Goal: Task Accomplishment & Management: Use online tool/utility

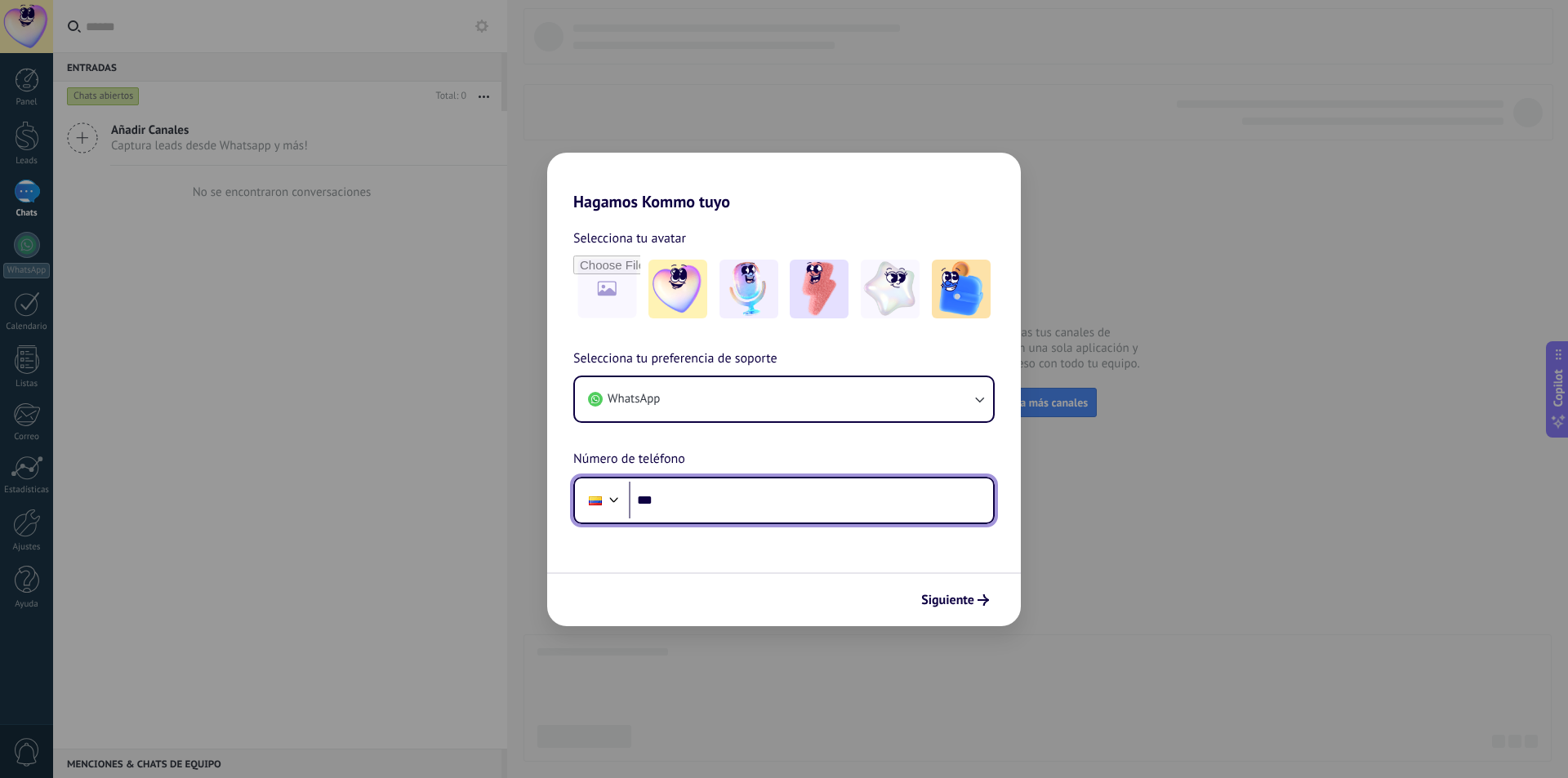
click at [906, 499] on input "***" at bounding box center [811, 500] width 364 height 38
type input "**********"
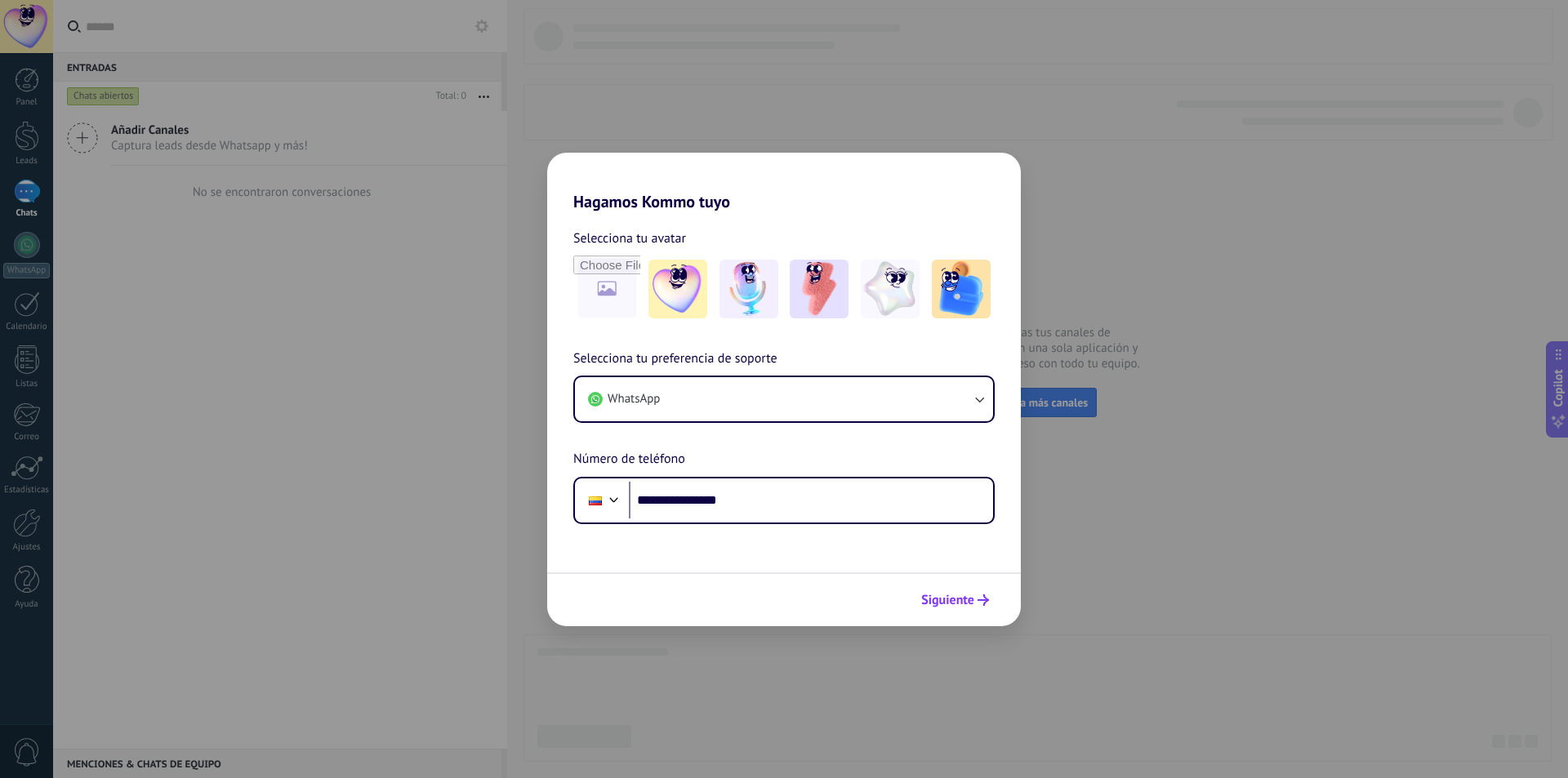
click at [984, 600] on use "submit" at bounding box center [983, 600] width 11 height 11
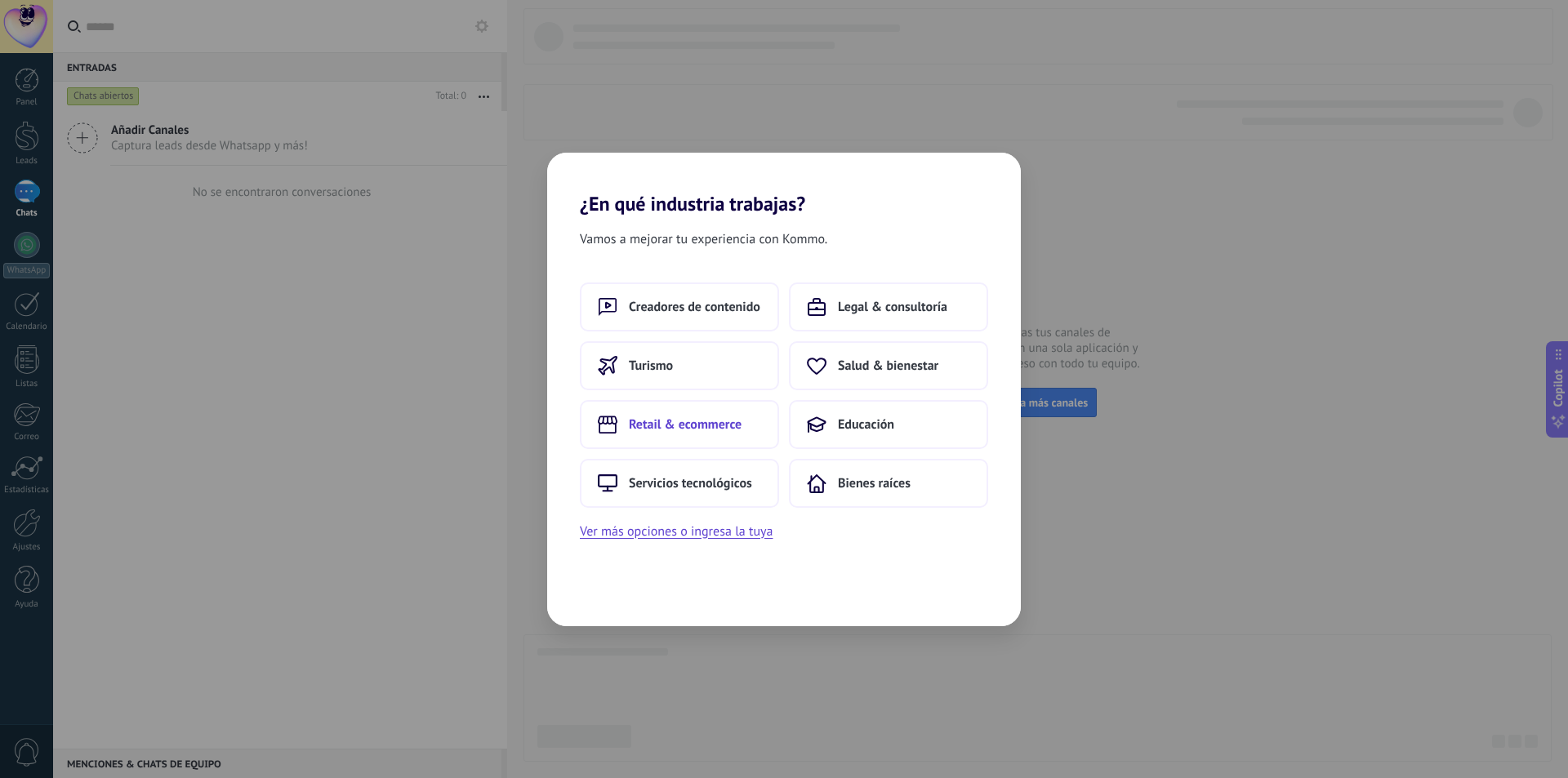
click at [688, 434] on button "Retail & ecommerce" at bounding box center [679, 425] width 199 height 49
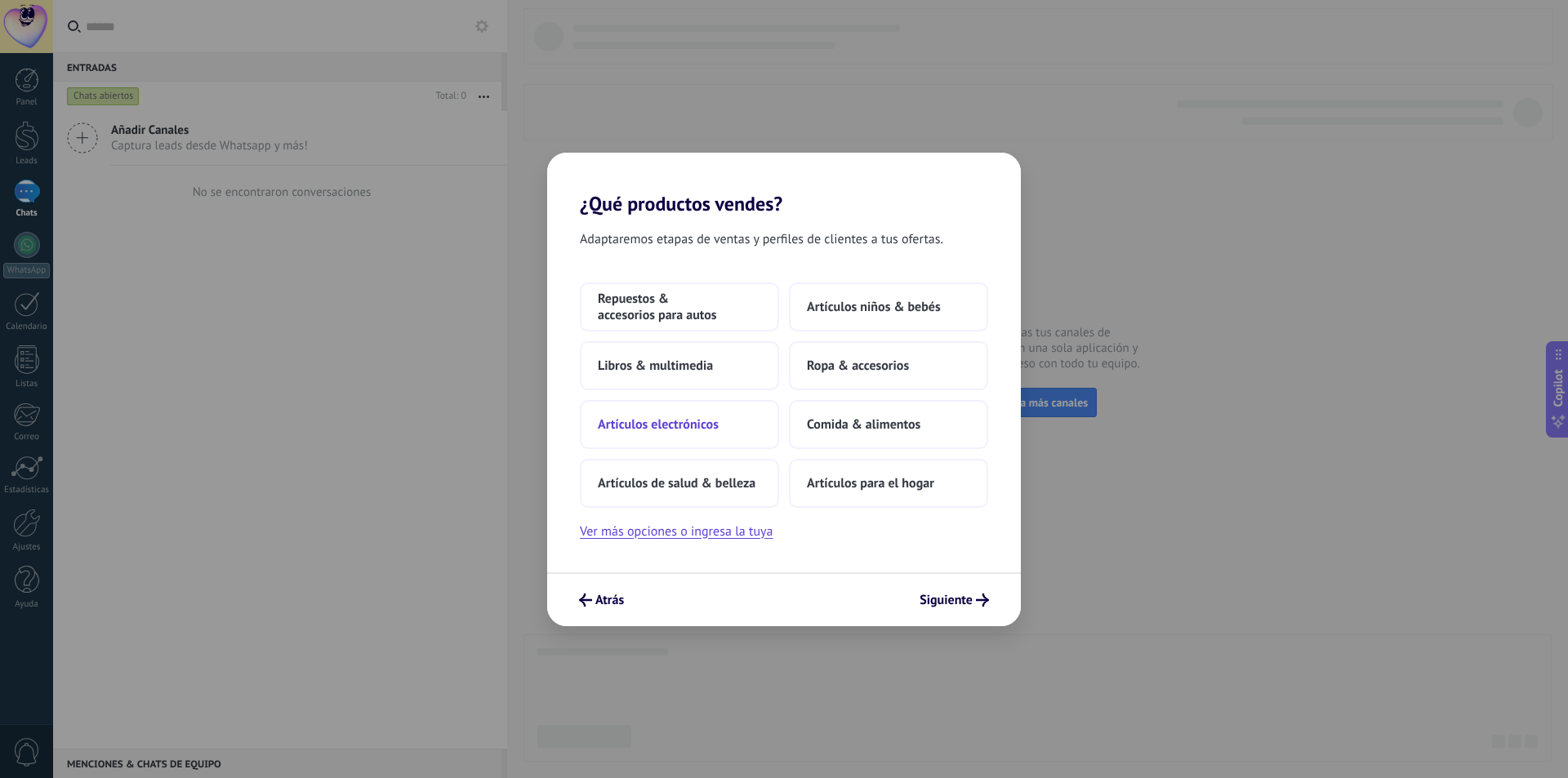
click at [688, 434] on button "Artículos electrónicos" at bounding box center [679, 425] width 199 height 49
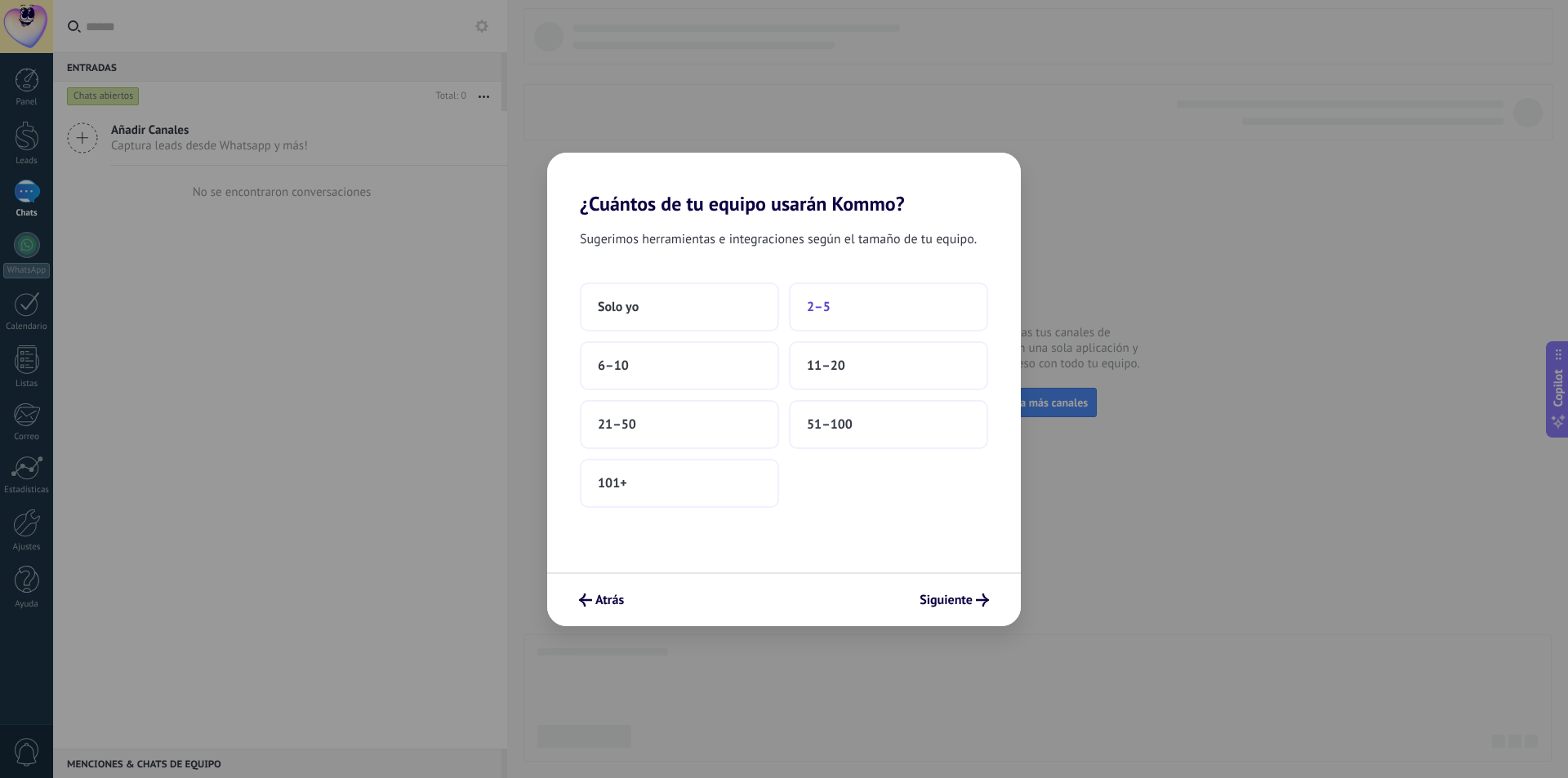
click at [802, 312] on button "2–5" at bounding box center [888, 307] width 199 height 49
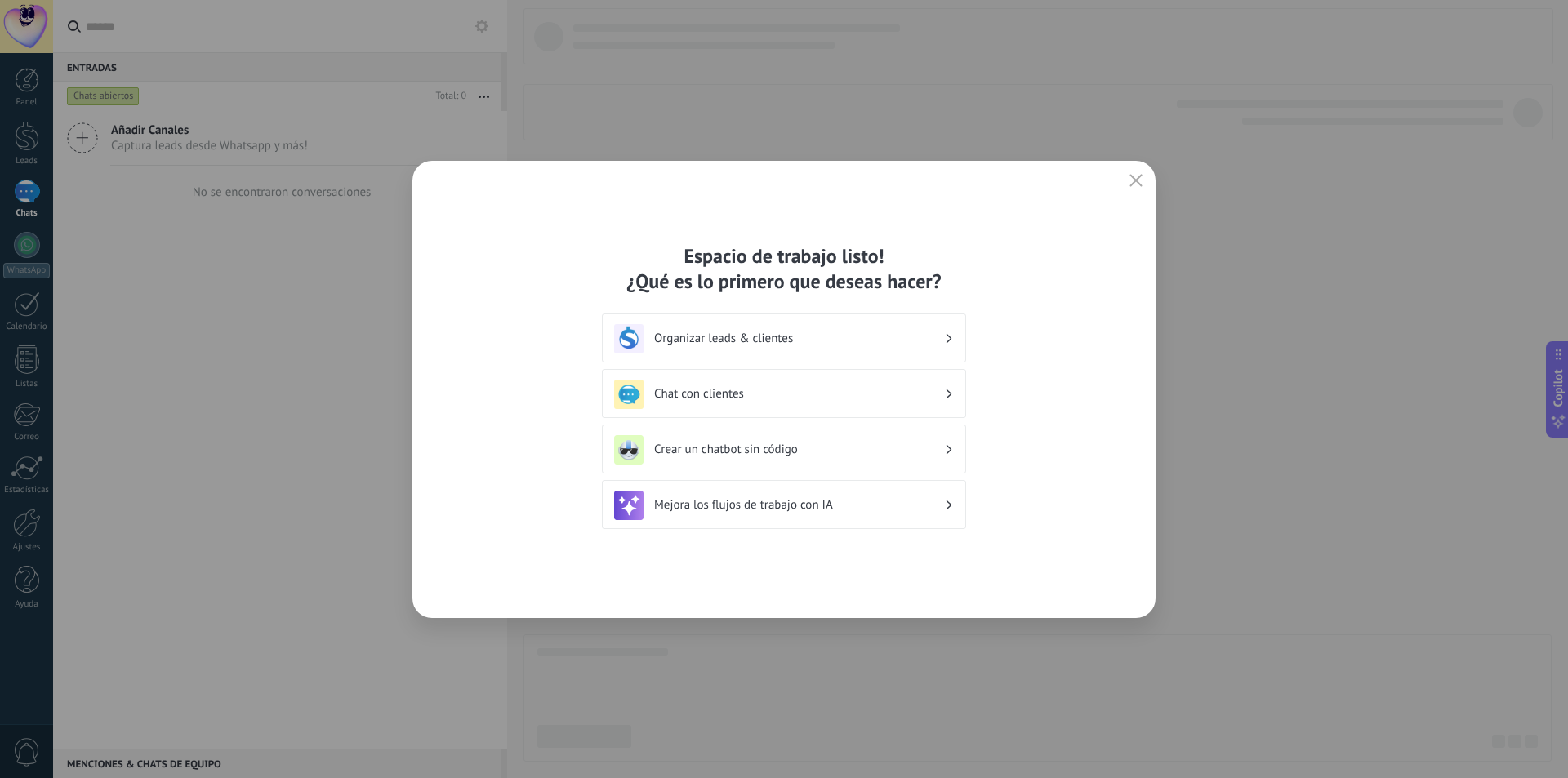
click at [821, 397] on h3 "Chat con clientes" at bounding box center [799, 394] width 290 height 15
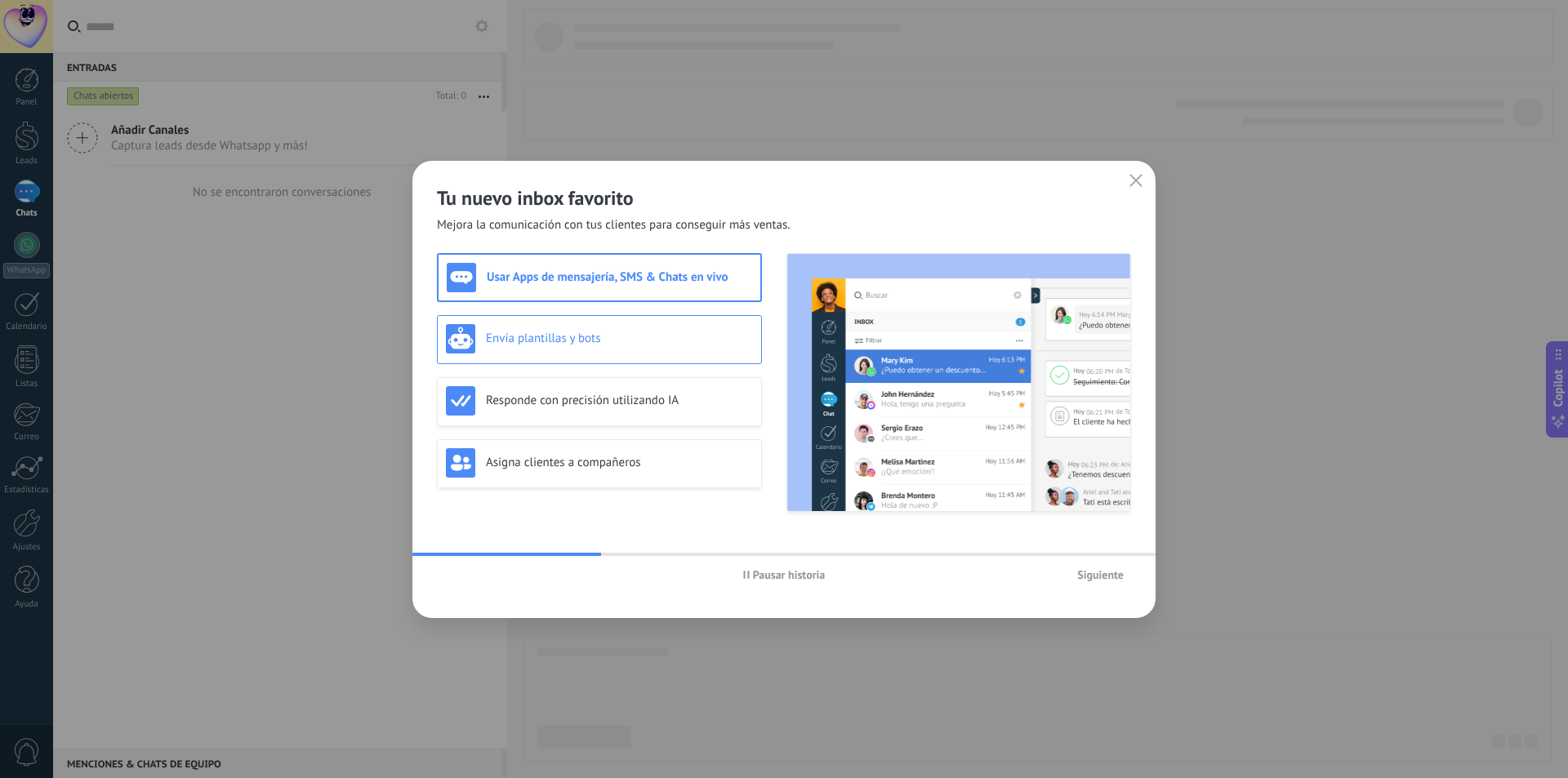
click at [698, 330] on div "Envía plantillas y bots" at bounding box center [600, 338] width 307 height 29
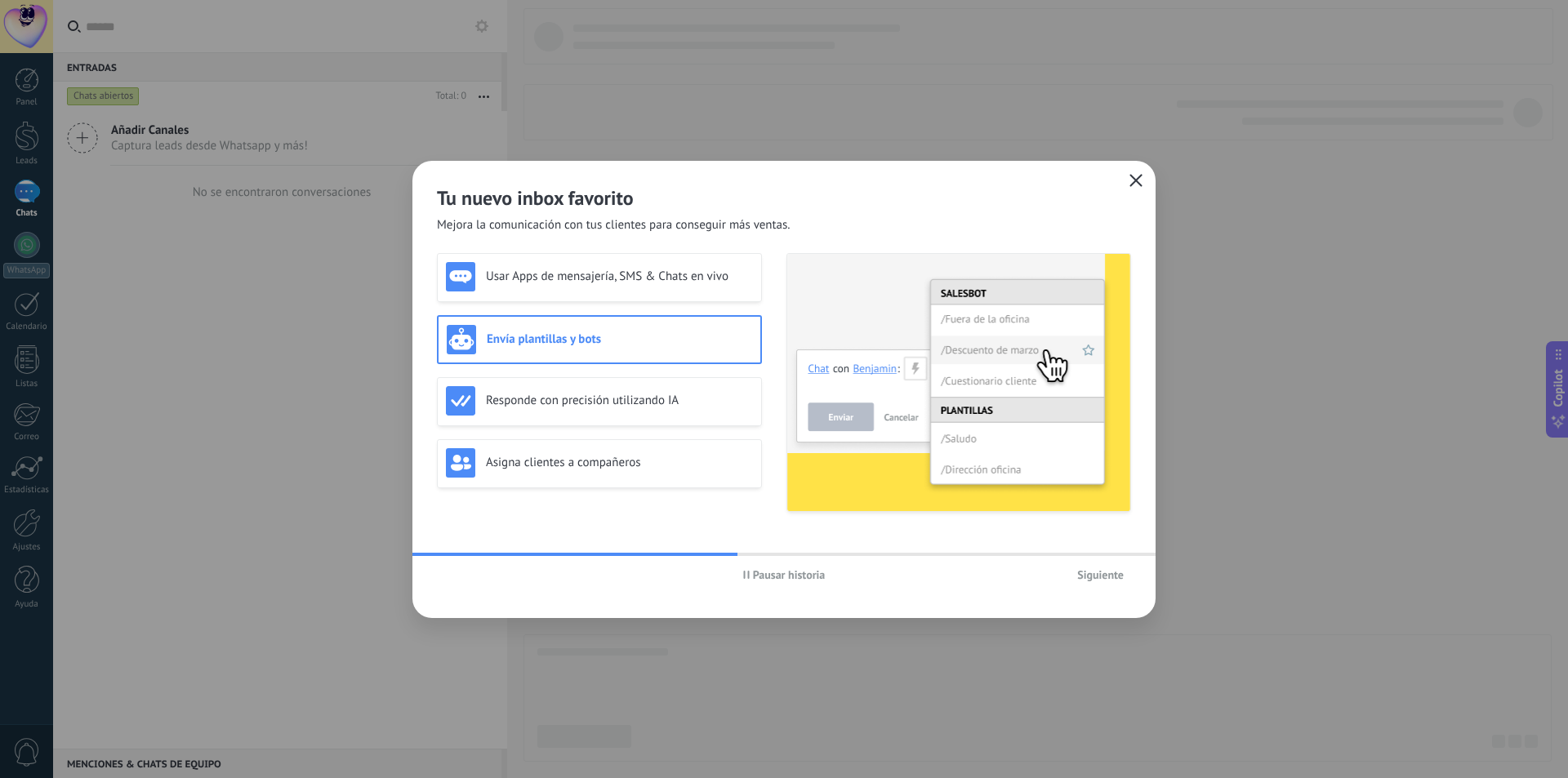
click at [1143, 180] on button "button" at bounding box center [1135, 181] width 21 height 23
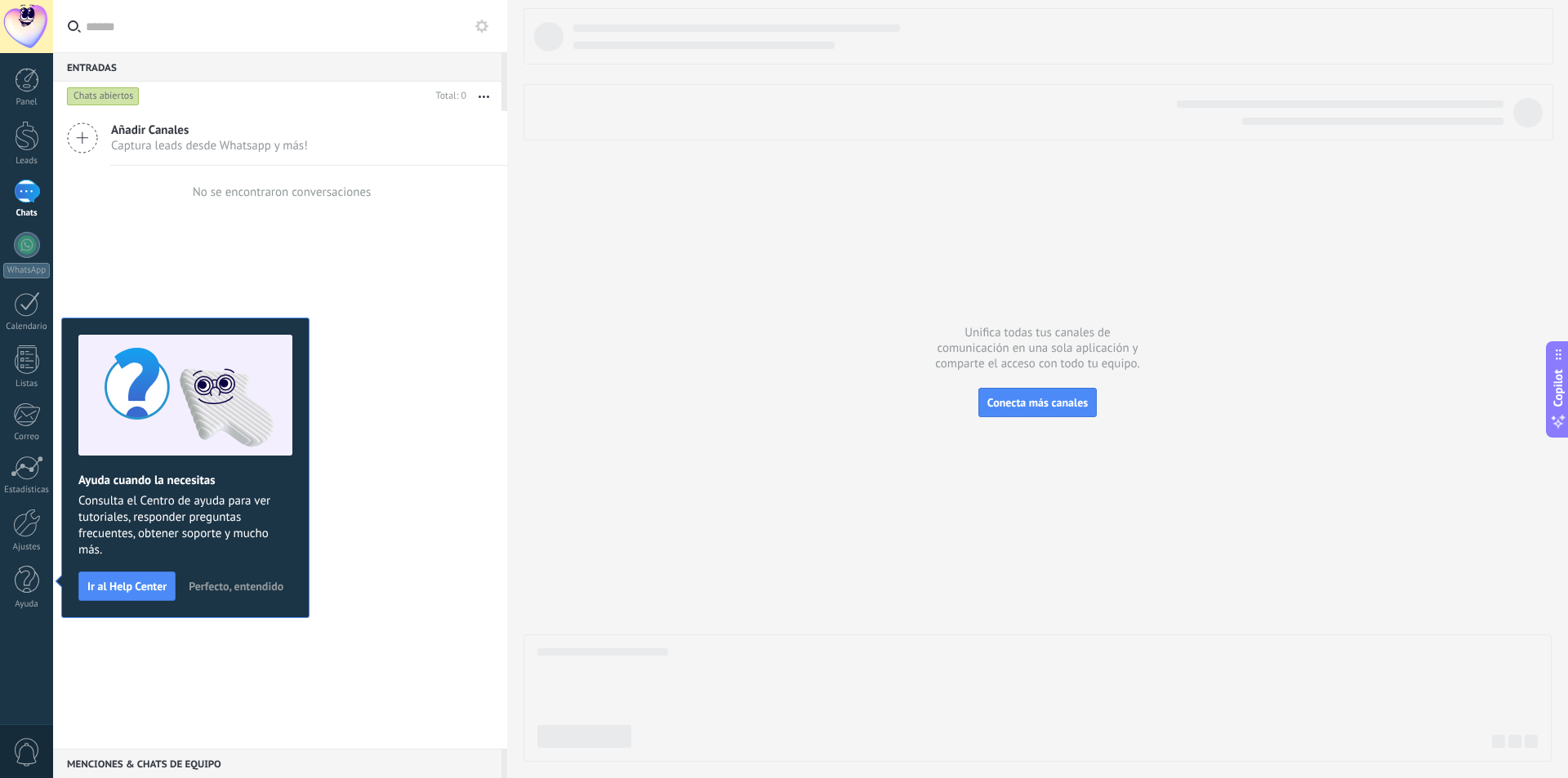
click at [42, 189] on link "Chats" at bounding box center [27, 199] width 53 height 39
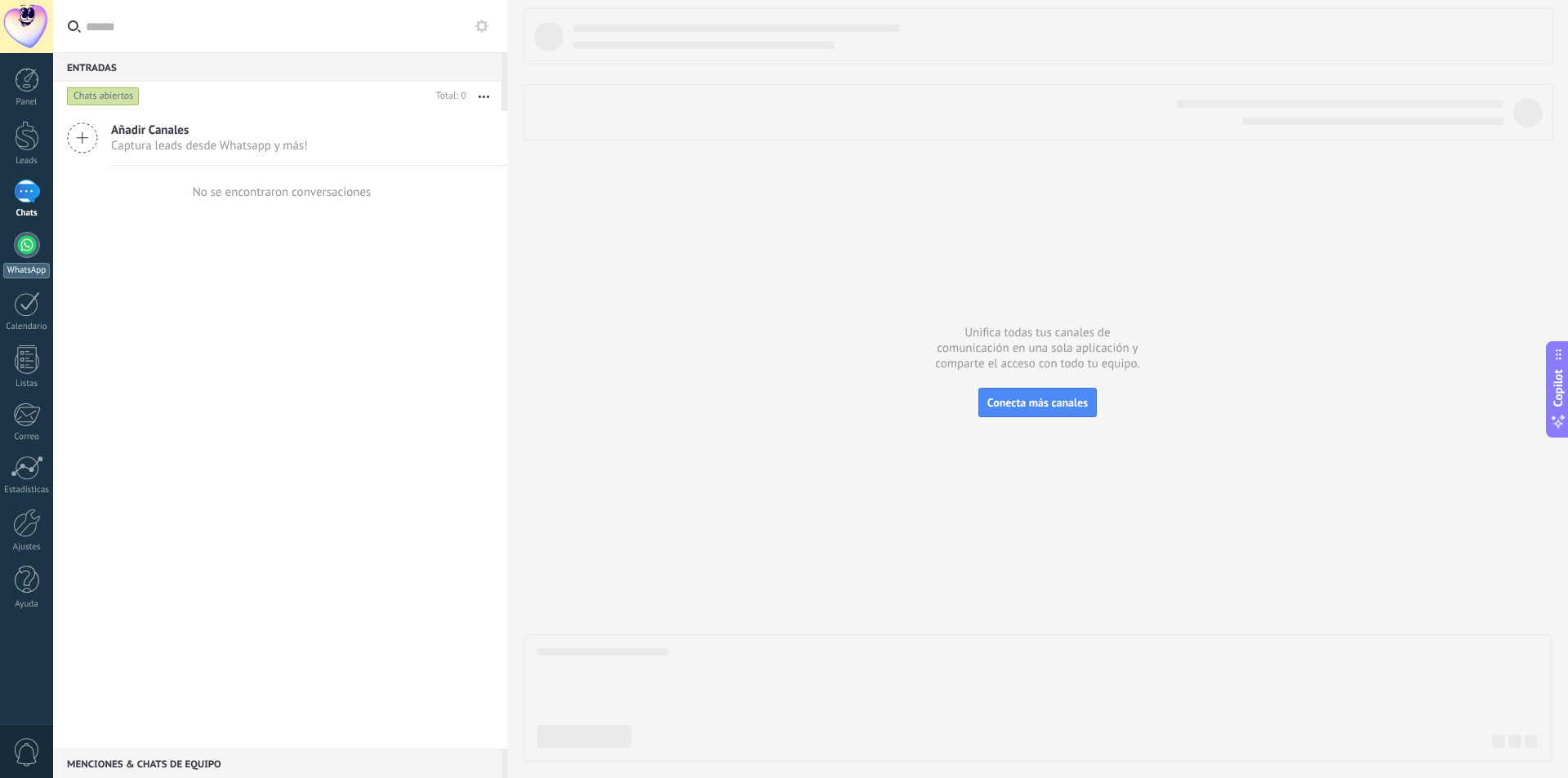
click at [33, 251] on div at bounding box center [27, 245] width 27 height 27
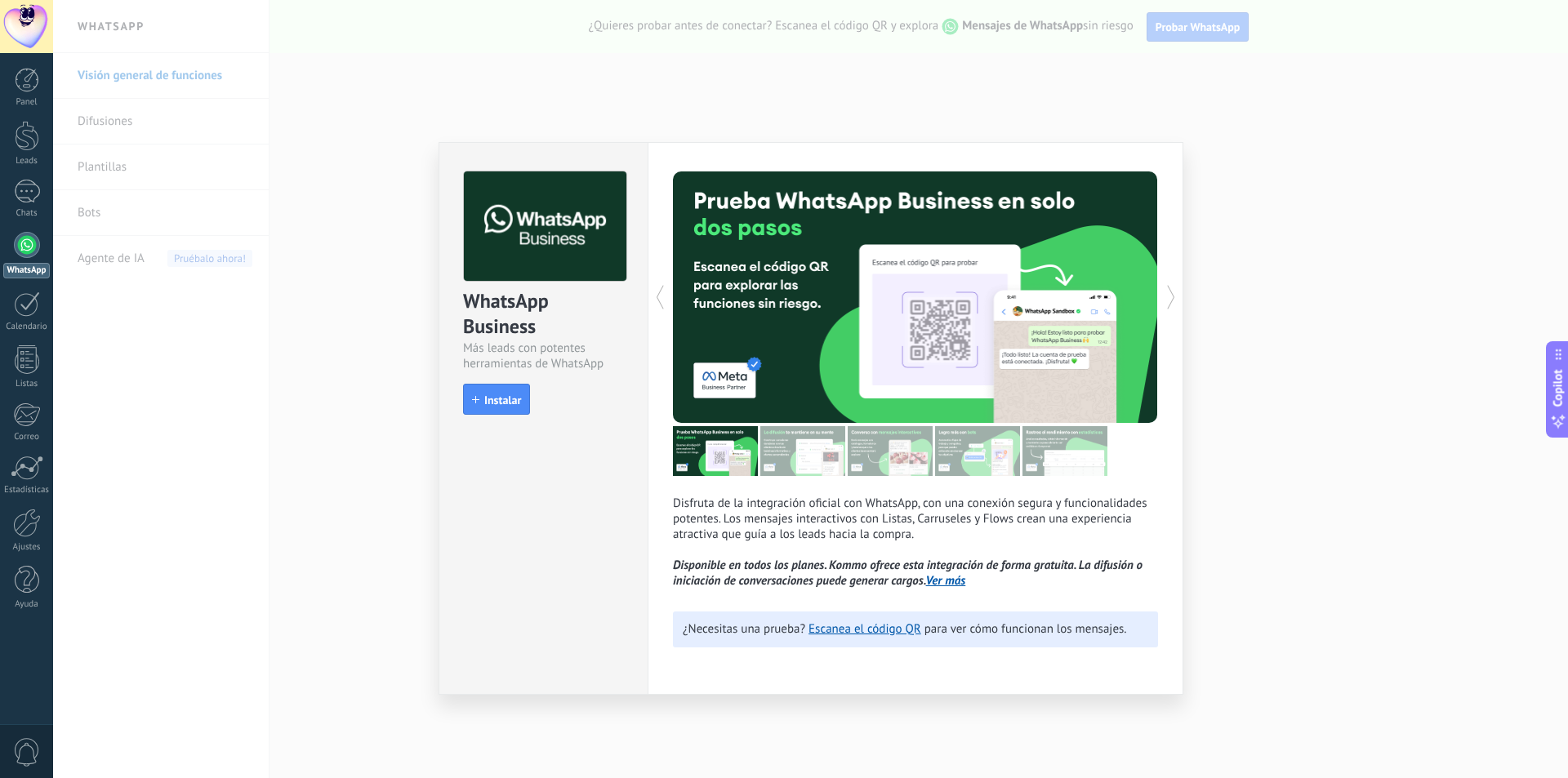
click at [1289, 535] on div "WhatsApp Business Más leads con potentes herramientas de WhatsApp install Insta…" at bounding box center [810, 389] width 1515 height 778
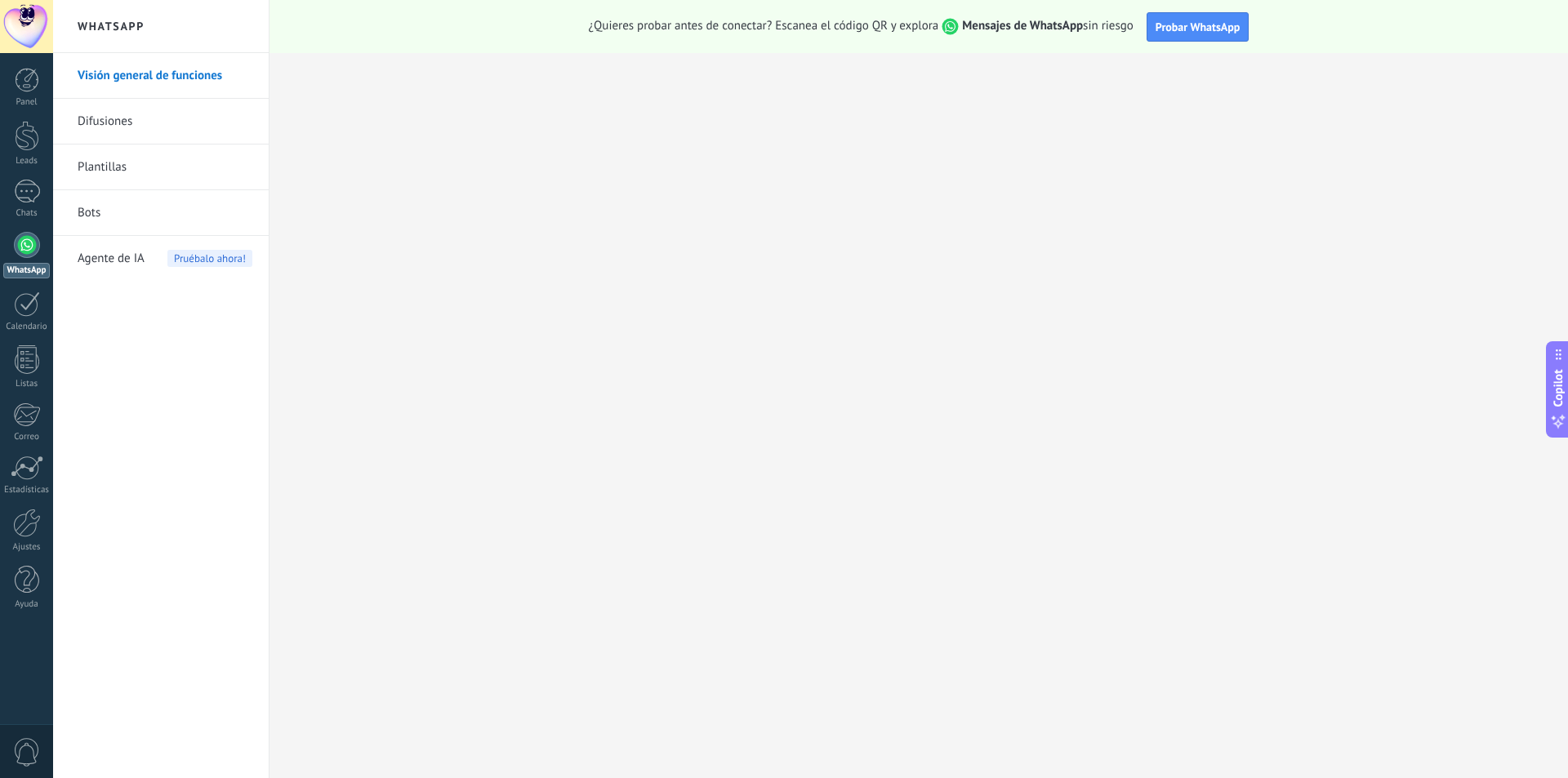
click at [30, 241] on div at bounding box center [27, 245] width 27 height 27
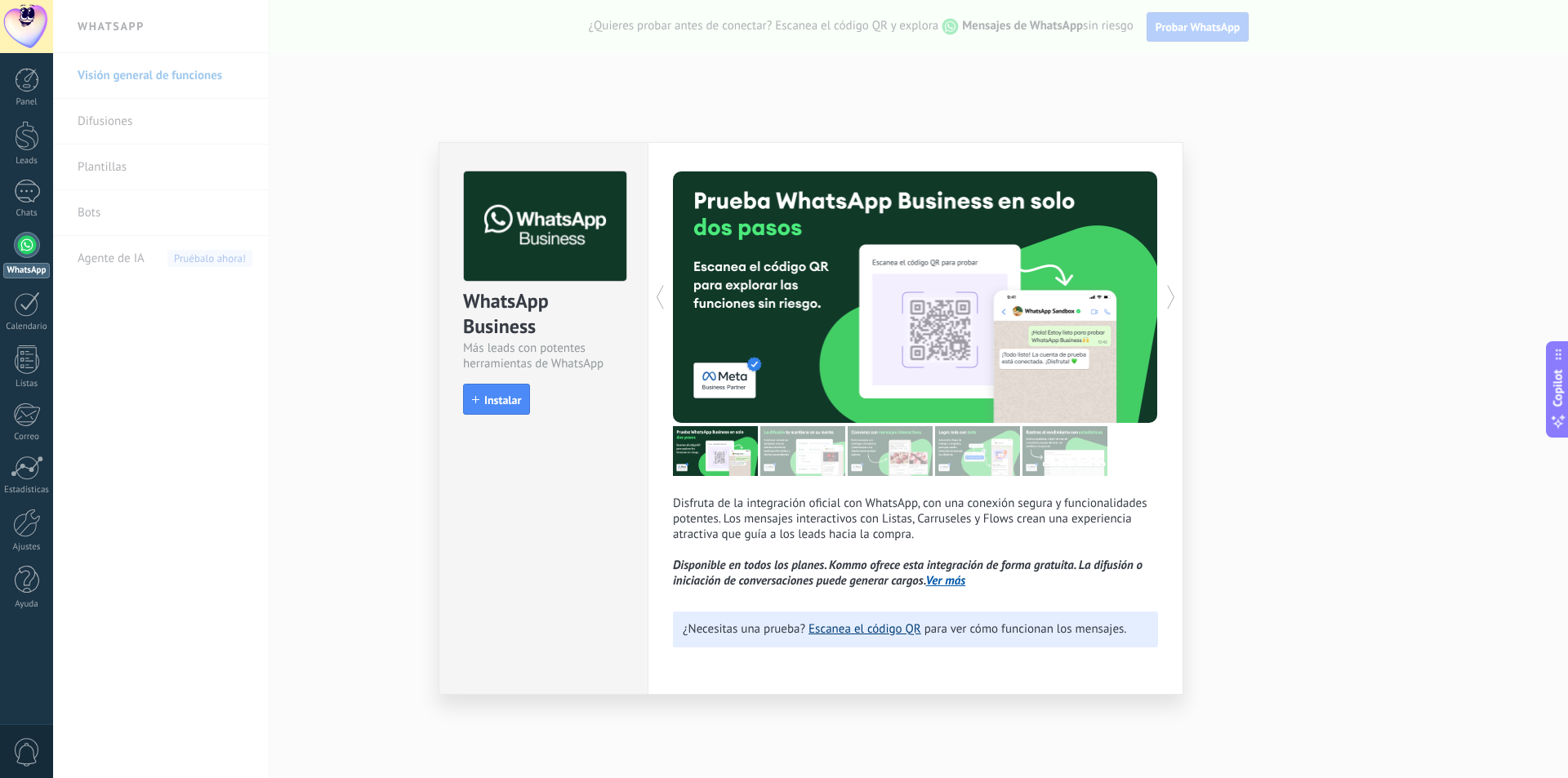
click at [858, 631] on link "Escanea el código QR" at bounding box center [864, 629] width 113 height 15
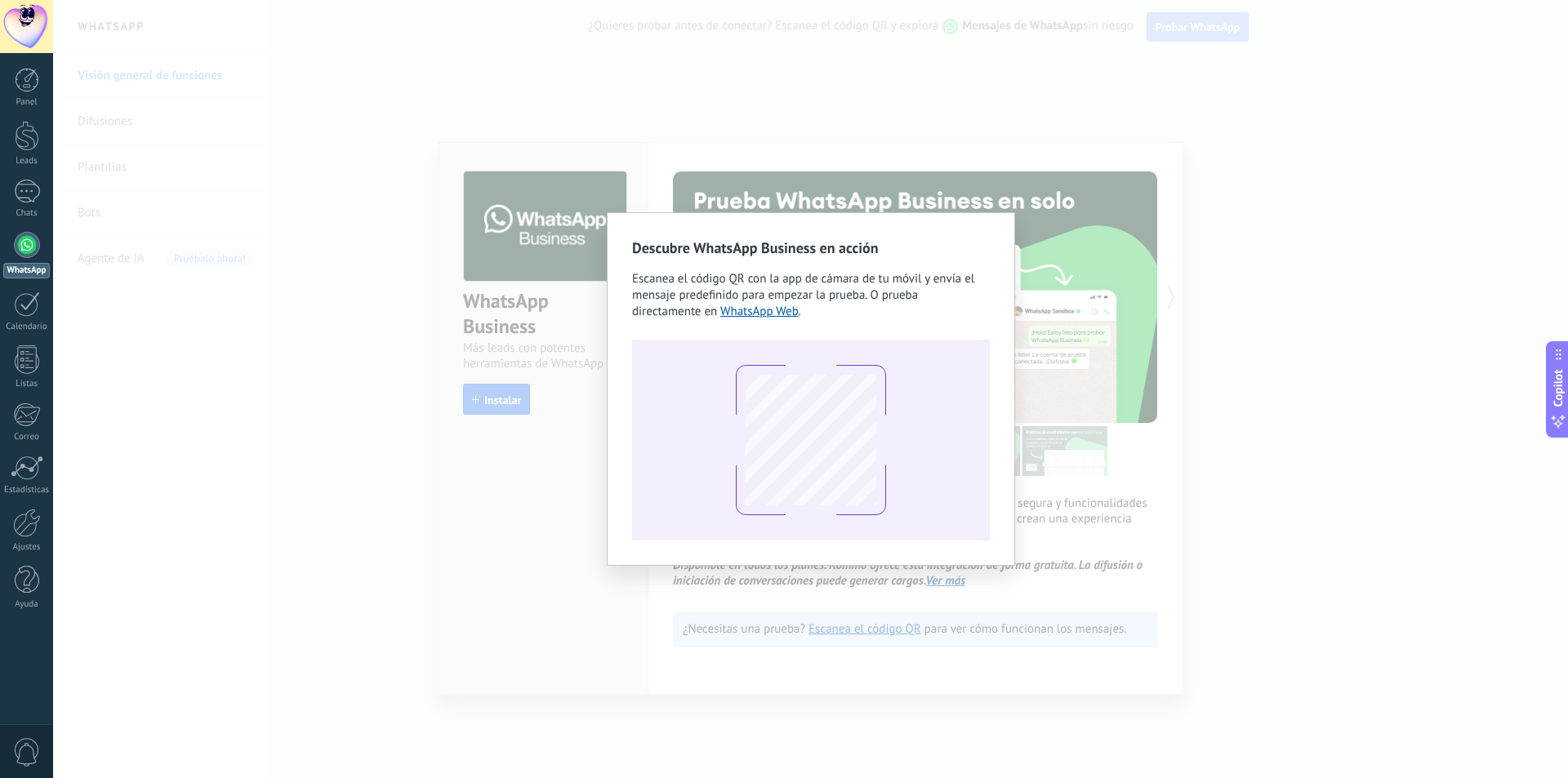
click at [1120, 376] on div "Descubre WhatsApp Business en acción Escanea el código QR con la app [PERSON_NA…" at bounding box center [810, 389] width 1515 height 778
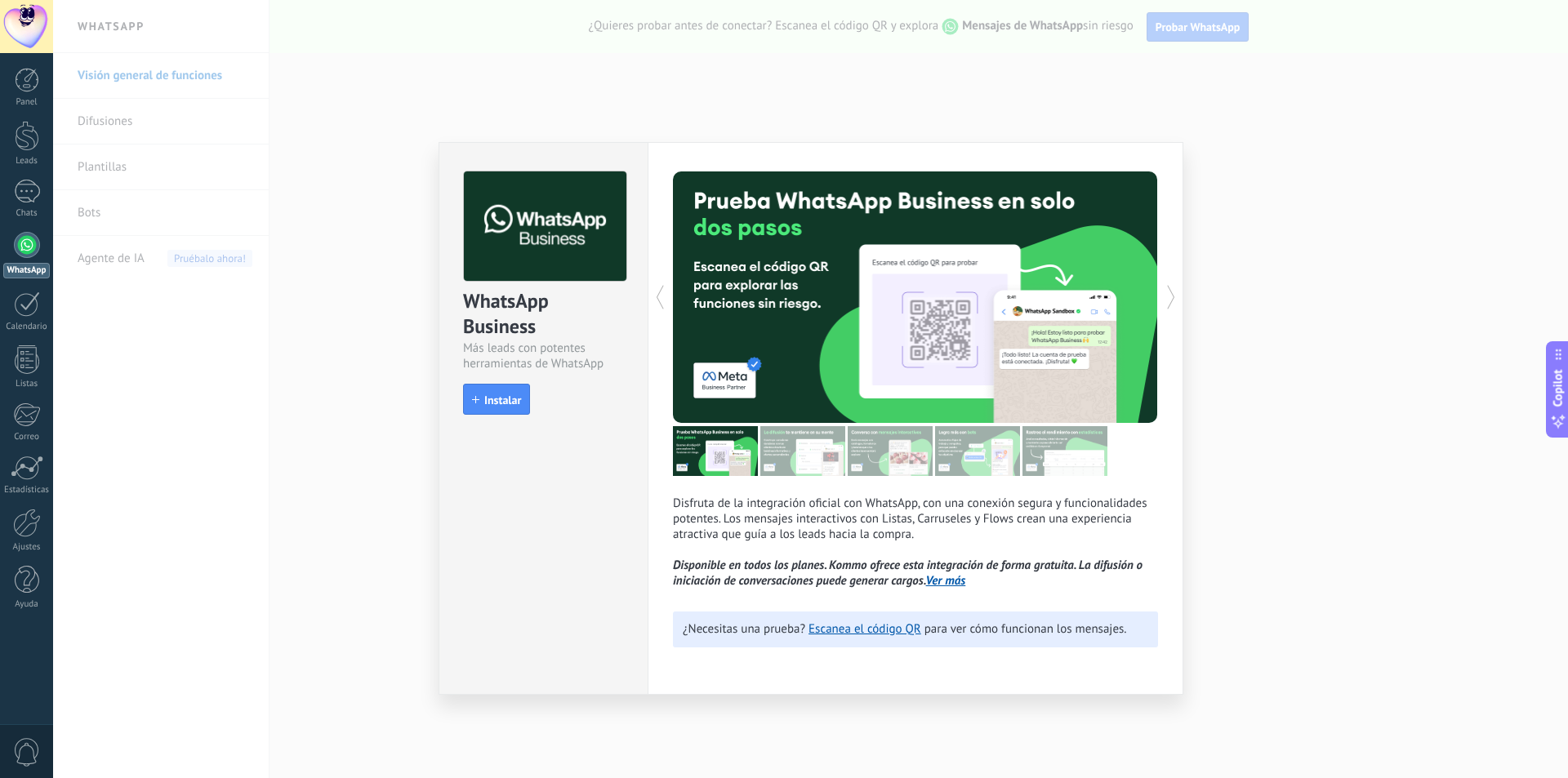
click at [1276, 295] on div "WhatsApp Business Más leads con potentes herramientas de WhatsApp install Insta…" at bounding box center [810, 389] width 1515 height 778
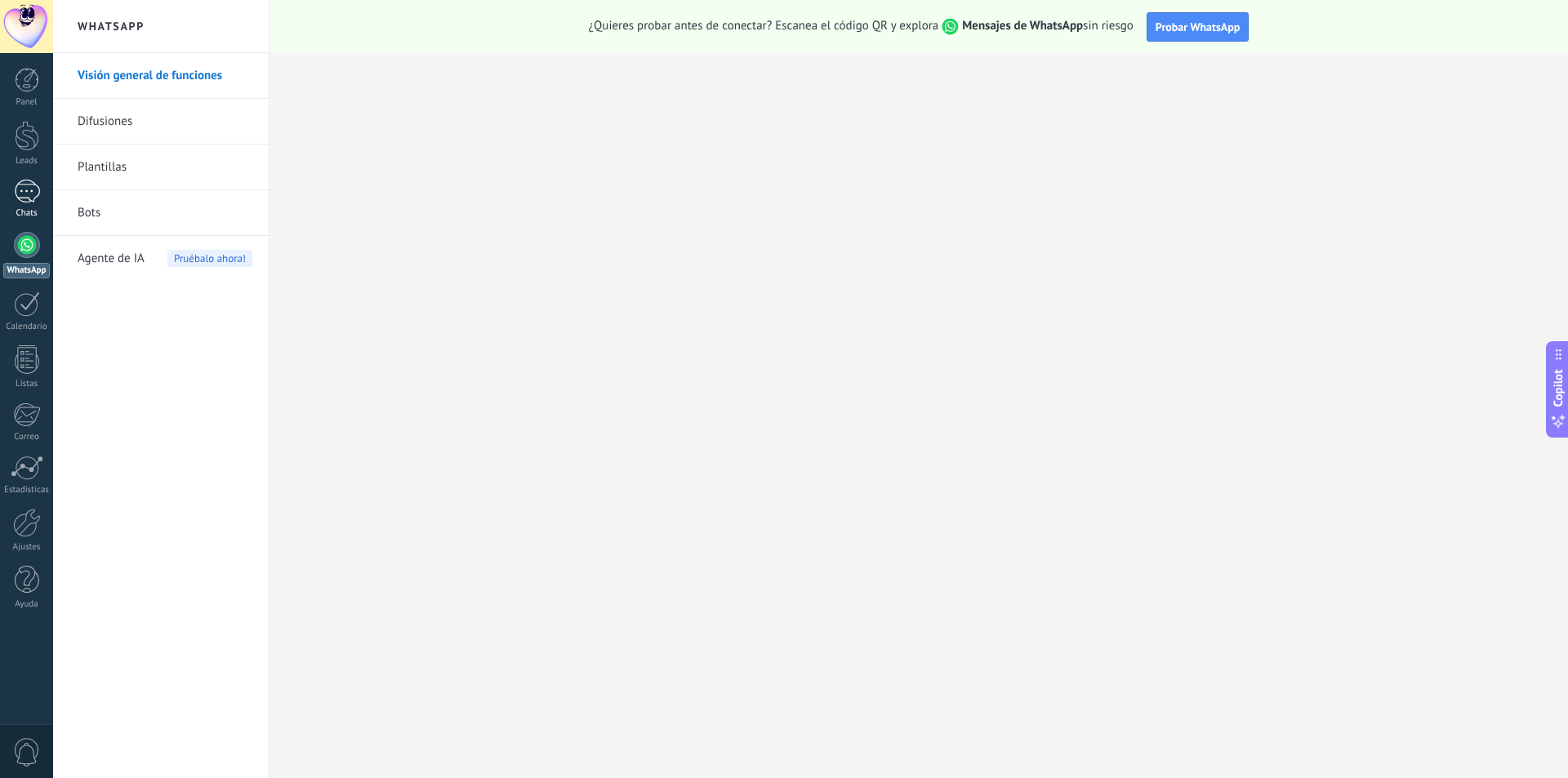
click at [34, 187] on div at bounding box center [27, 191] width 27 height 24
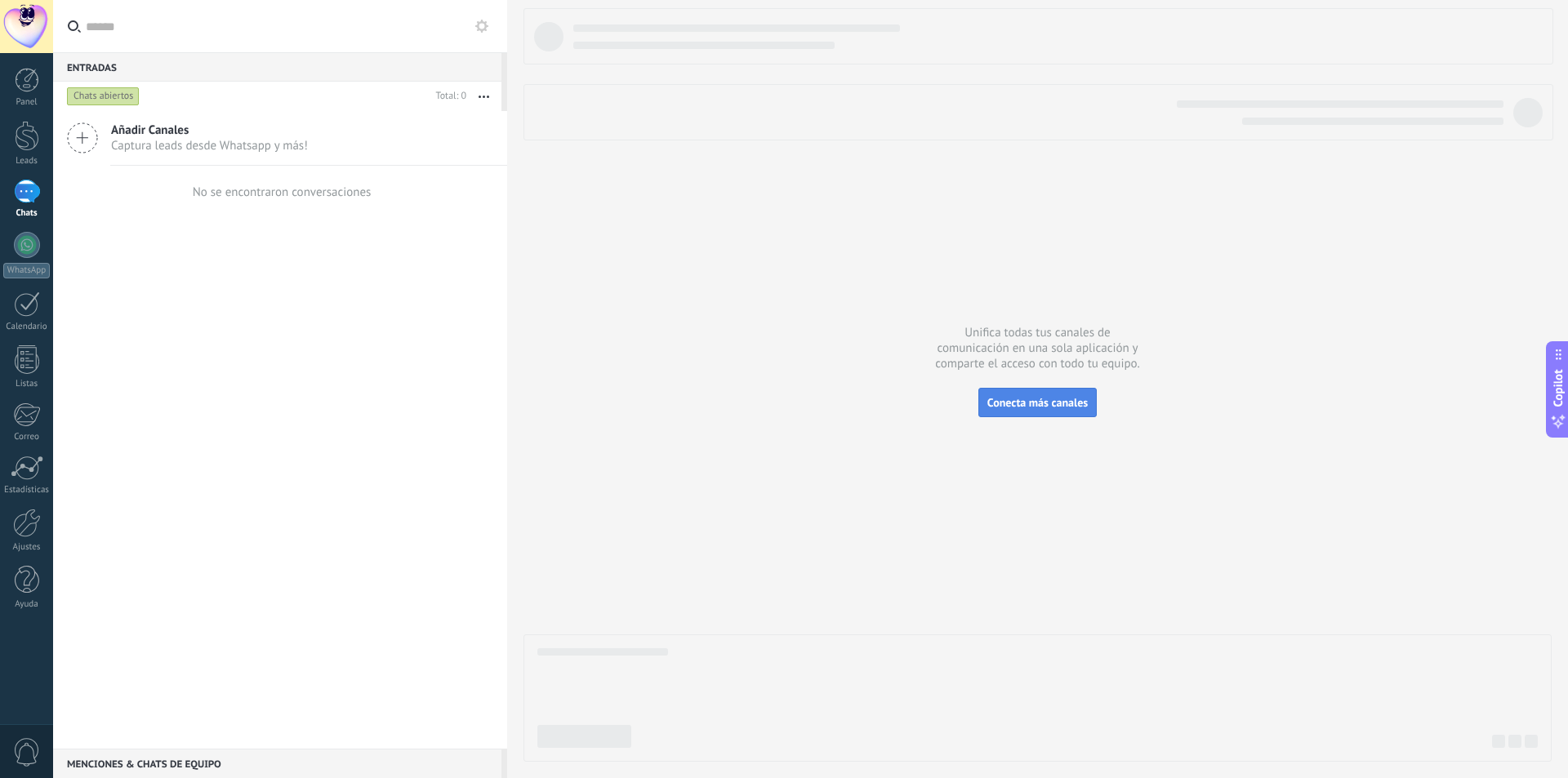
click at [1062, 412] on button "Conecta más canales" at bounding box center [1036, 402] width 118 height 29
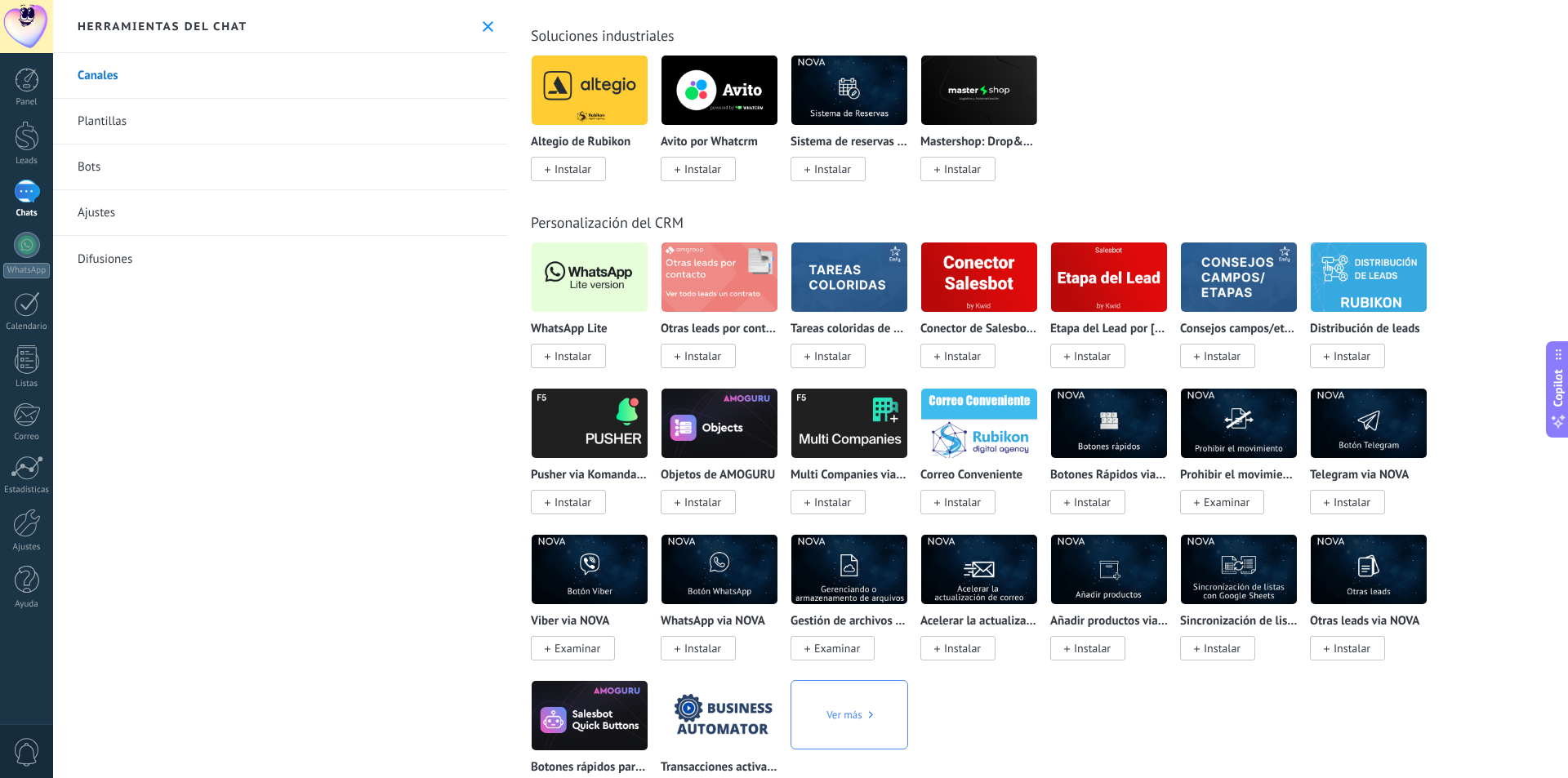
scroll to position [3266, 0]
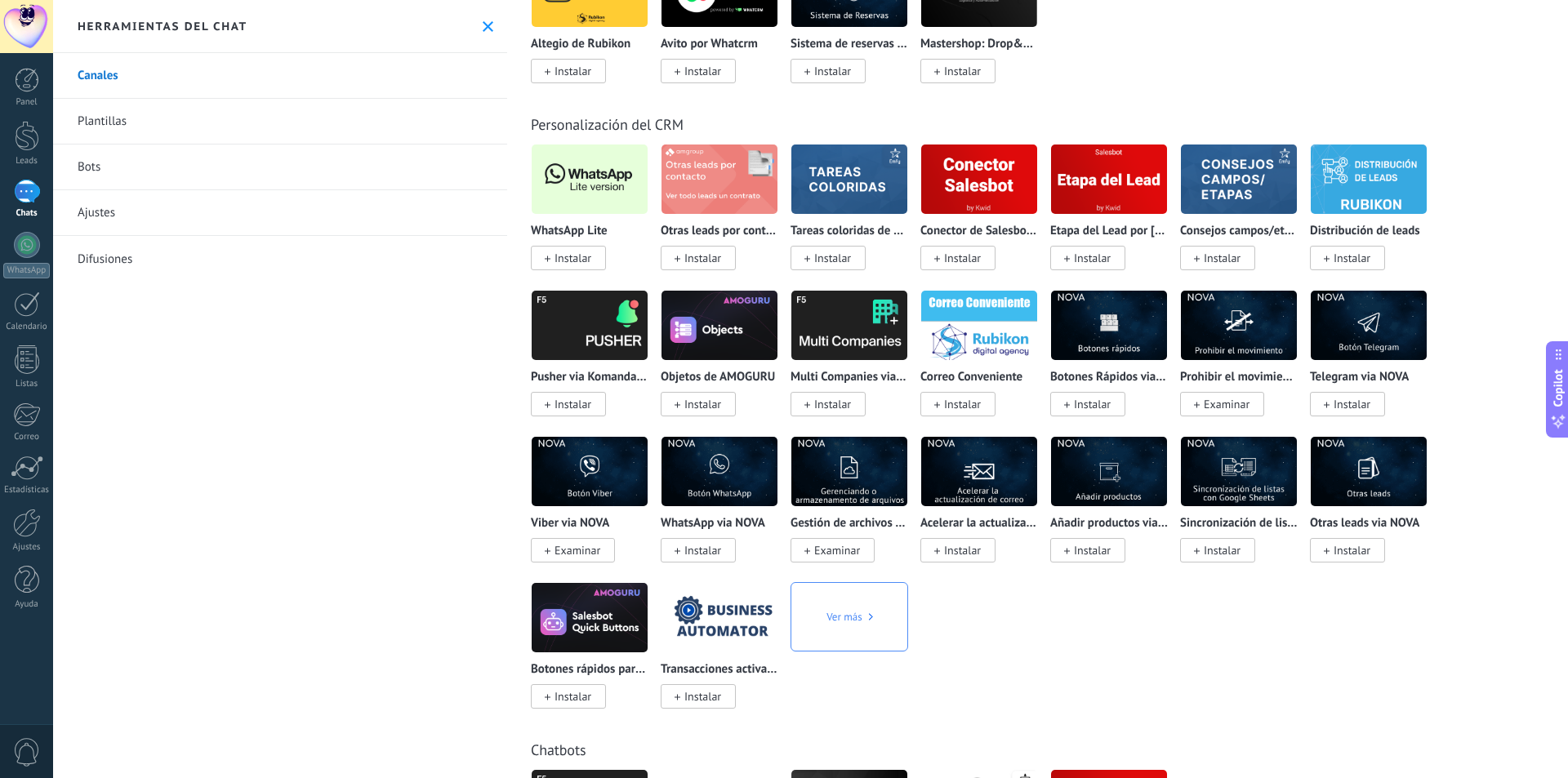
click at [593, 181] on img at bounding box center [589, 179] width 116 height 80
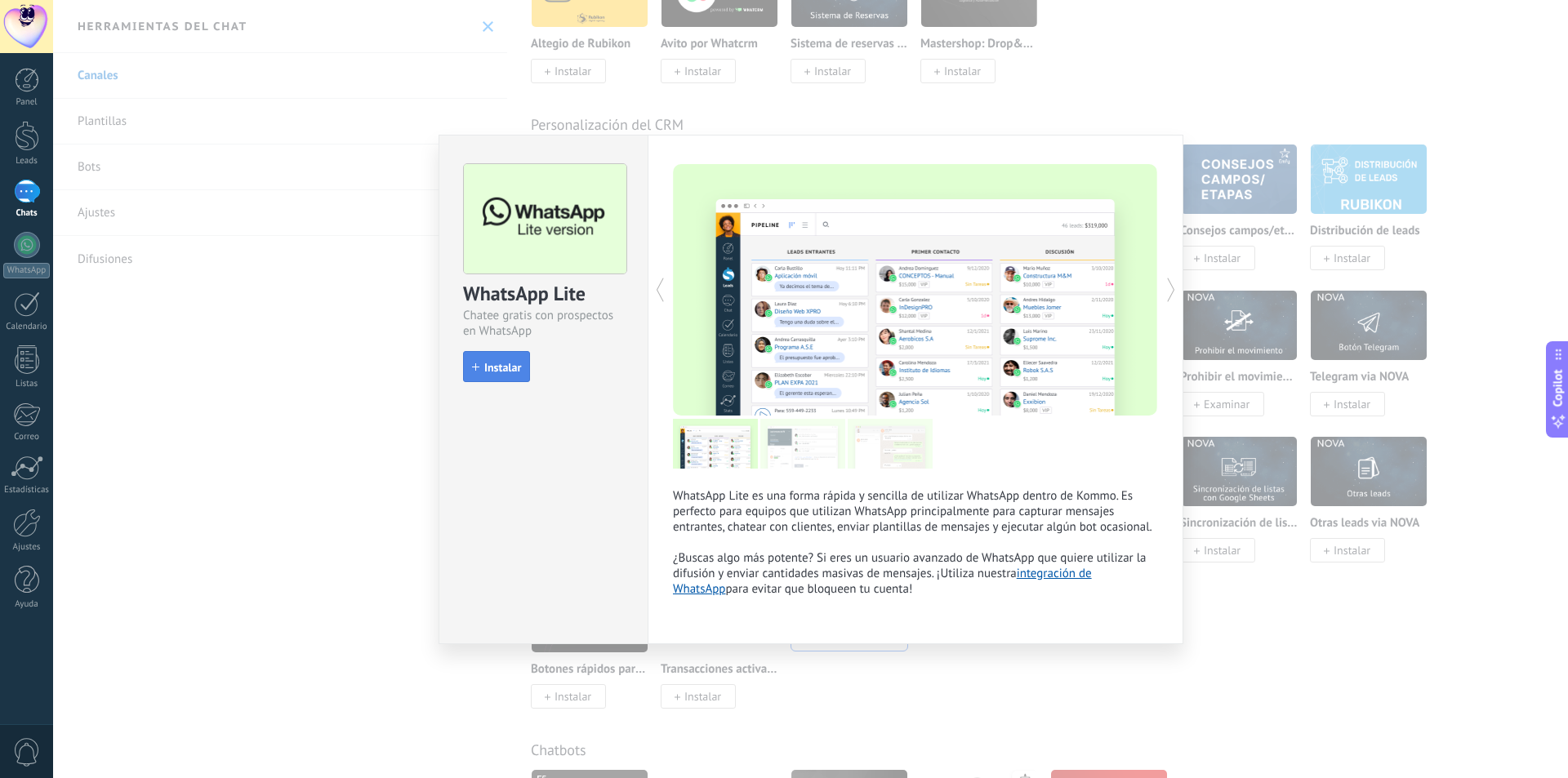
click at [508, 370] on span "Instalar" at bounding box center [502, 368] width 37 height 11
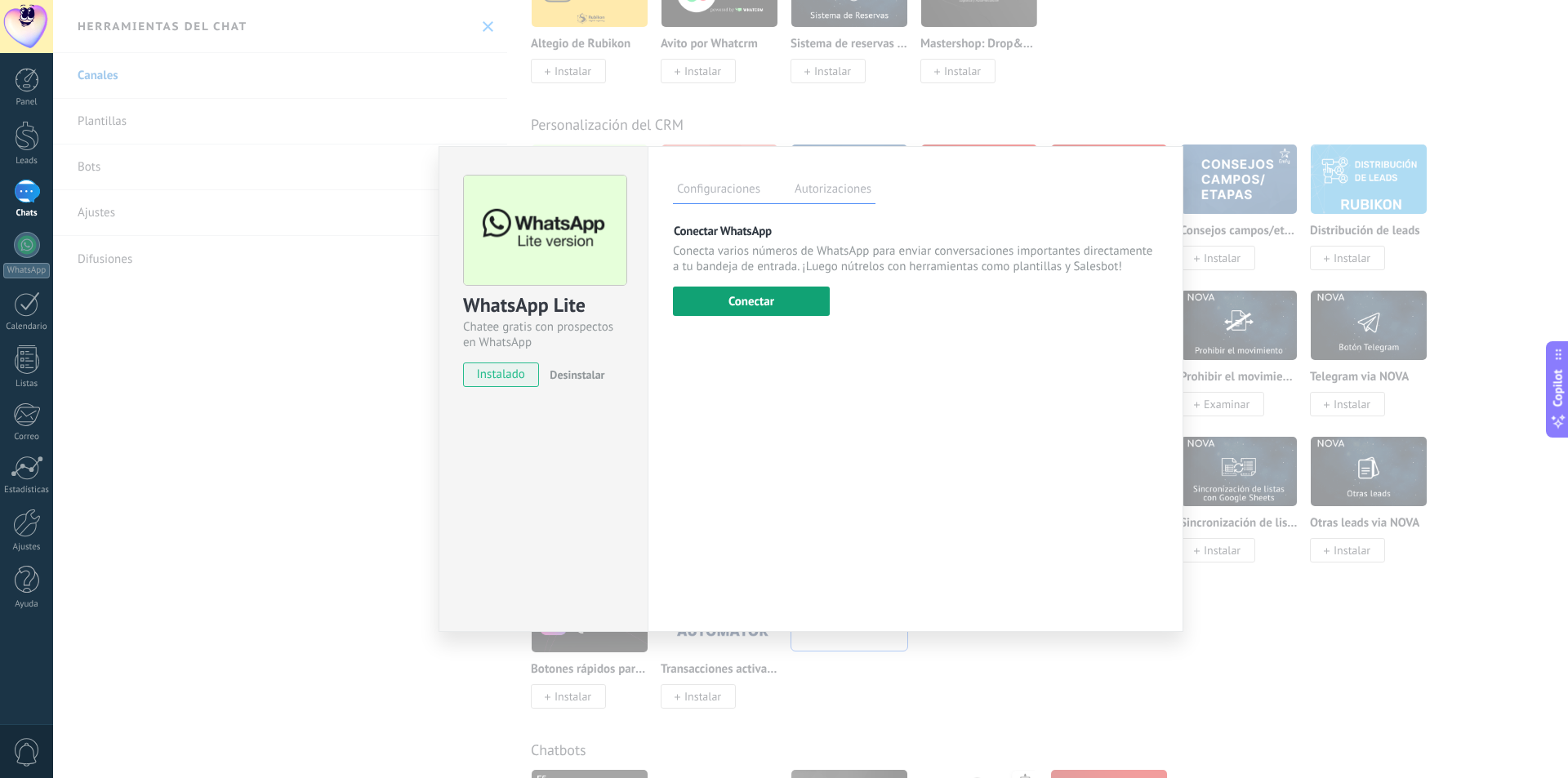
click at [730, 307] on button "Conectar" at bounding box center [750, 300] width 156 height 29
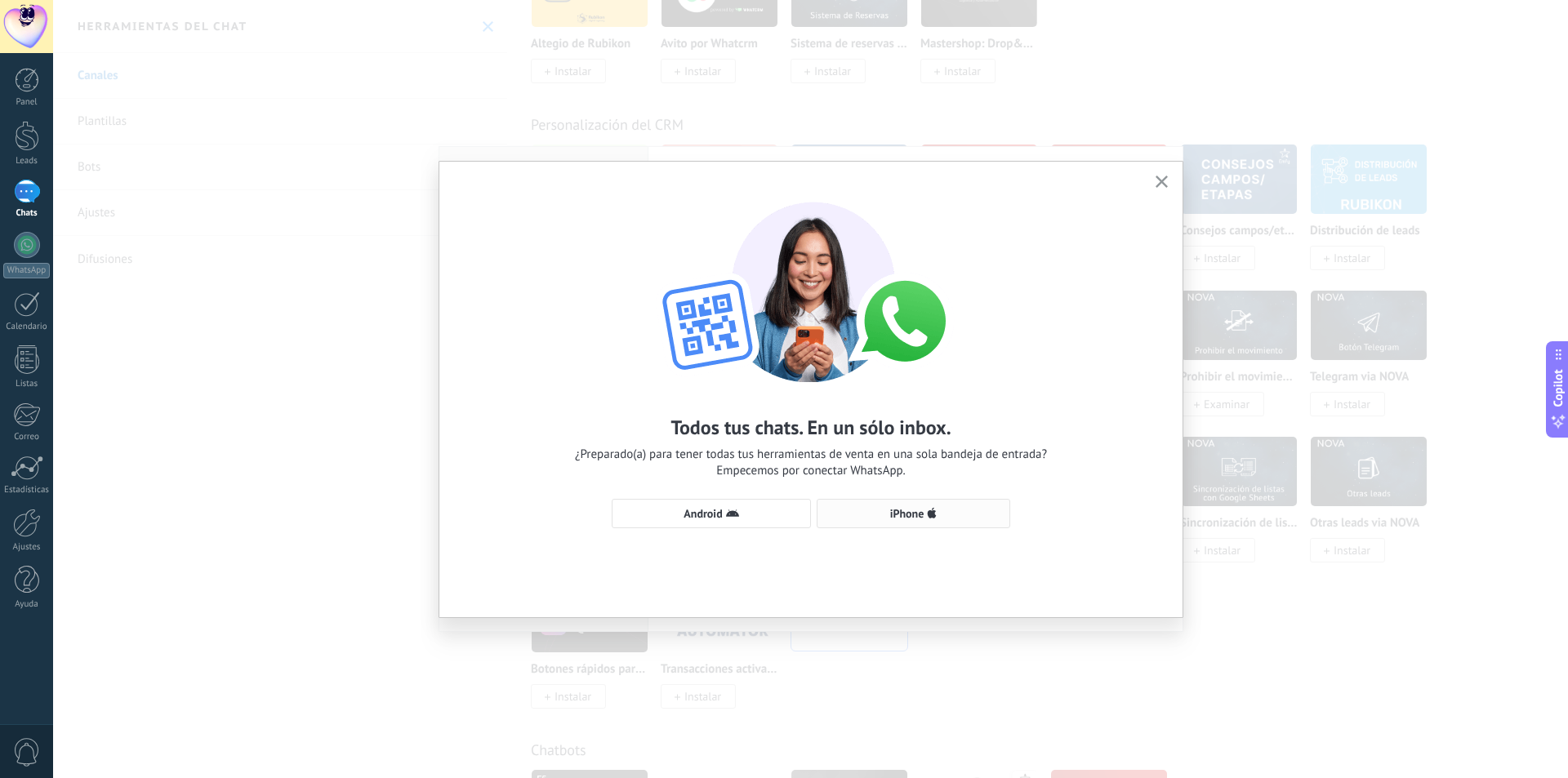
click at [883, 514] on span "iPhone" at bounding box center [912, 514] width 175 height 13
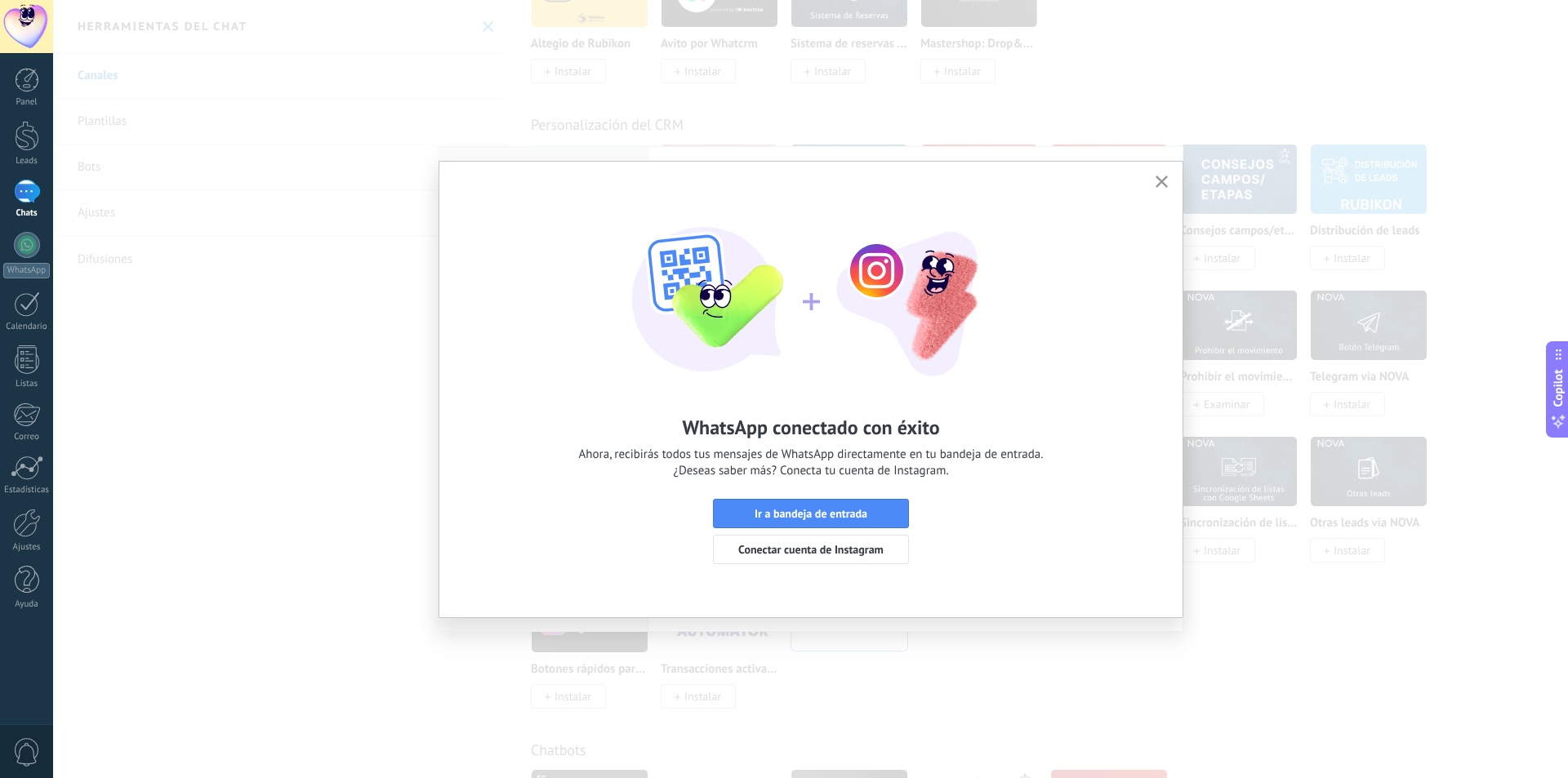
click at [874, 509] on span "Ir a bandeja de entrada" at bounding box center [811, 514] width 178 height 11
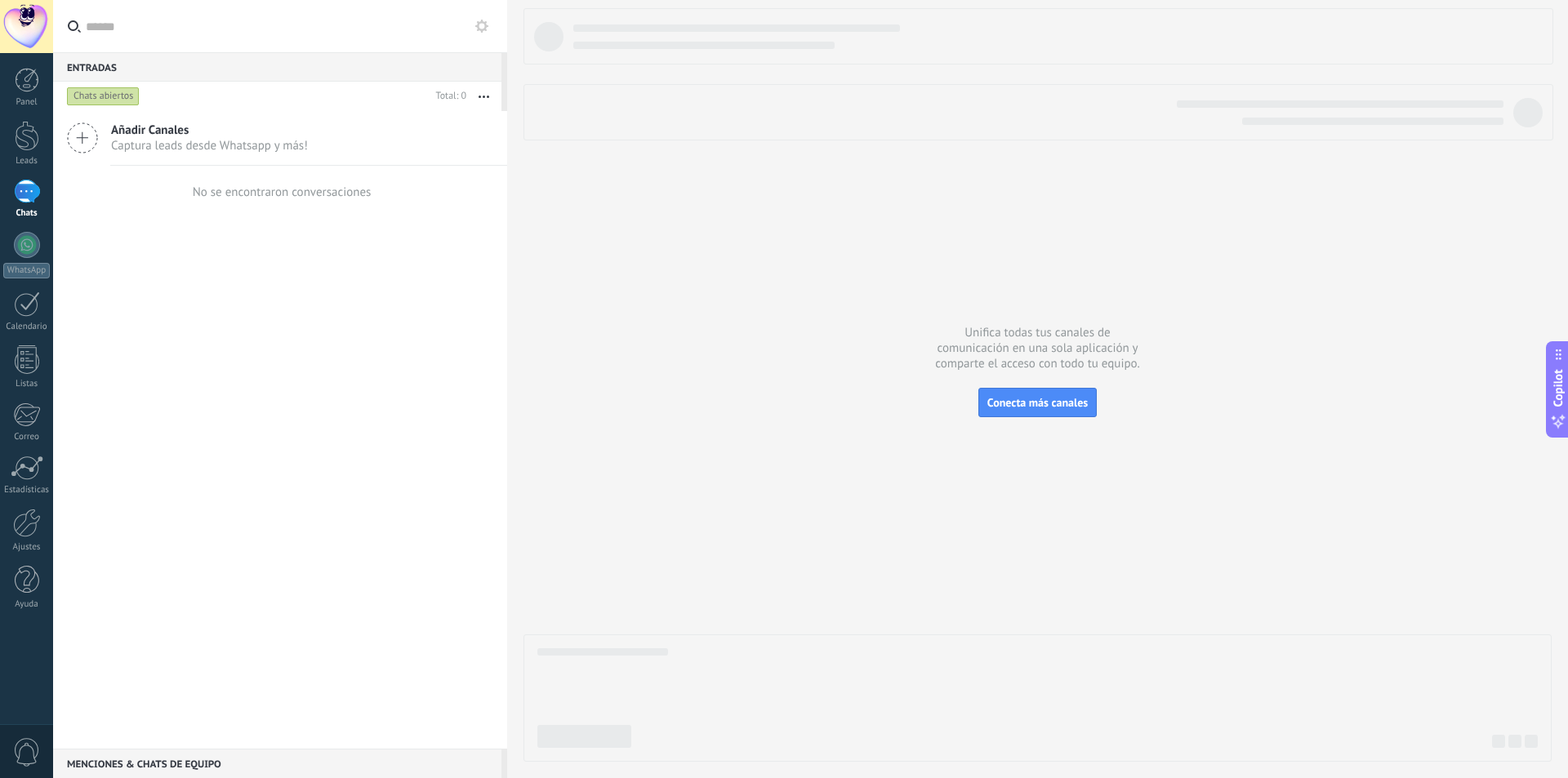
click at [262, 154] on div "Añadir Canales Captura leads desde Whatsapp y más!" at bounding box center [279, 138] width 454 height 55
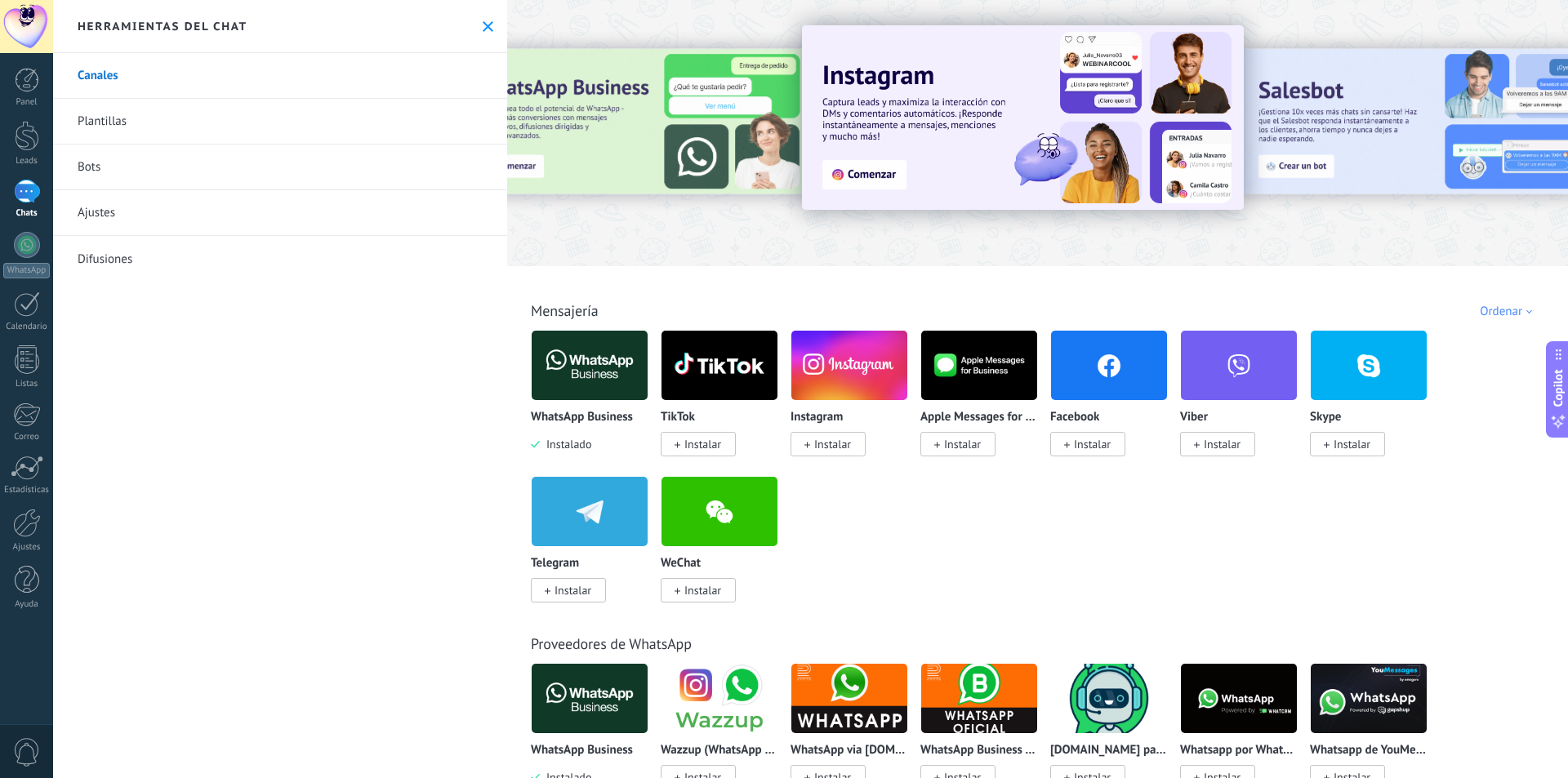
click at [236, 159] on link "Bots" at bounding box center [279, 168] width 454 height 45
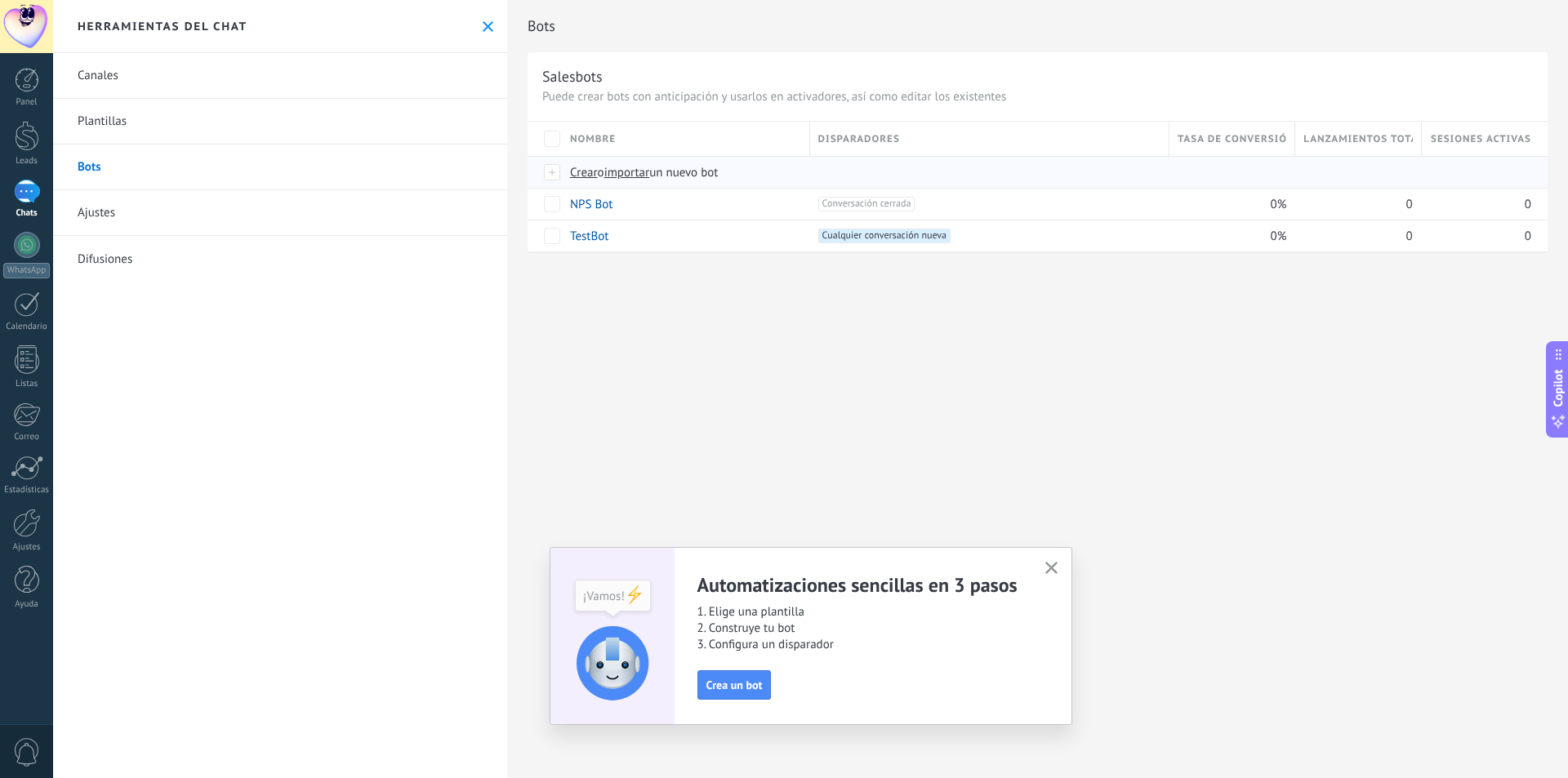
click at [552, 169] on div at bounding box center [552, 172] width 18 height 15
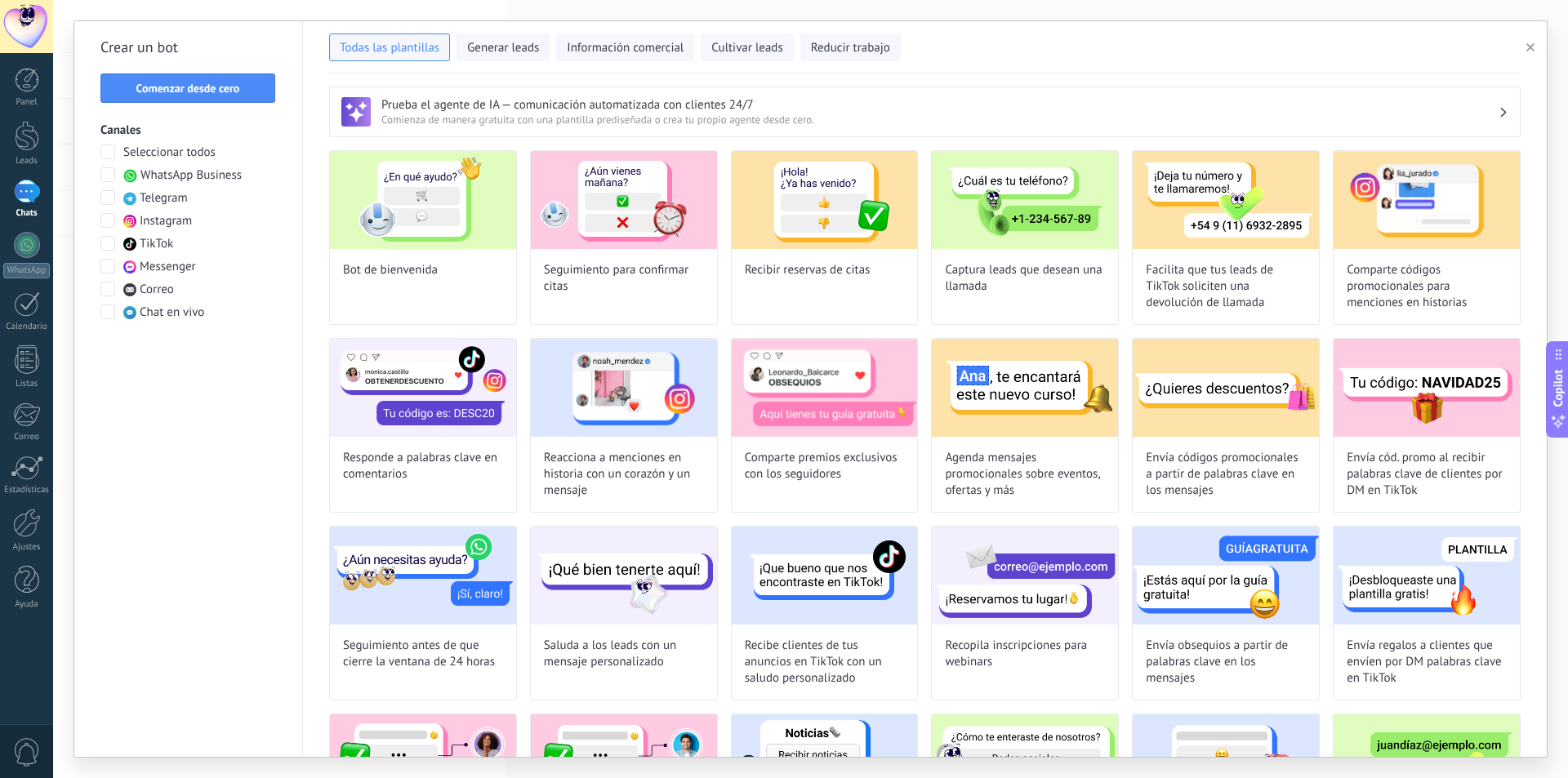
click at [229, 174] on span "WhatsApp Business" at bounding box center [190, 175] width 101 height 16
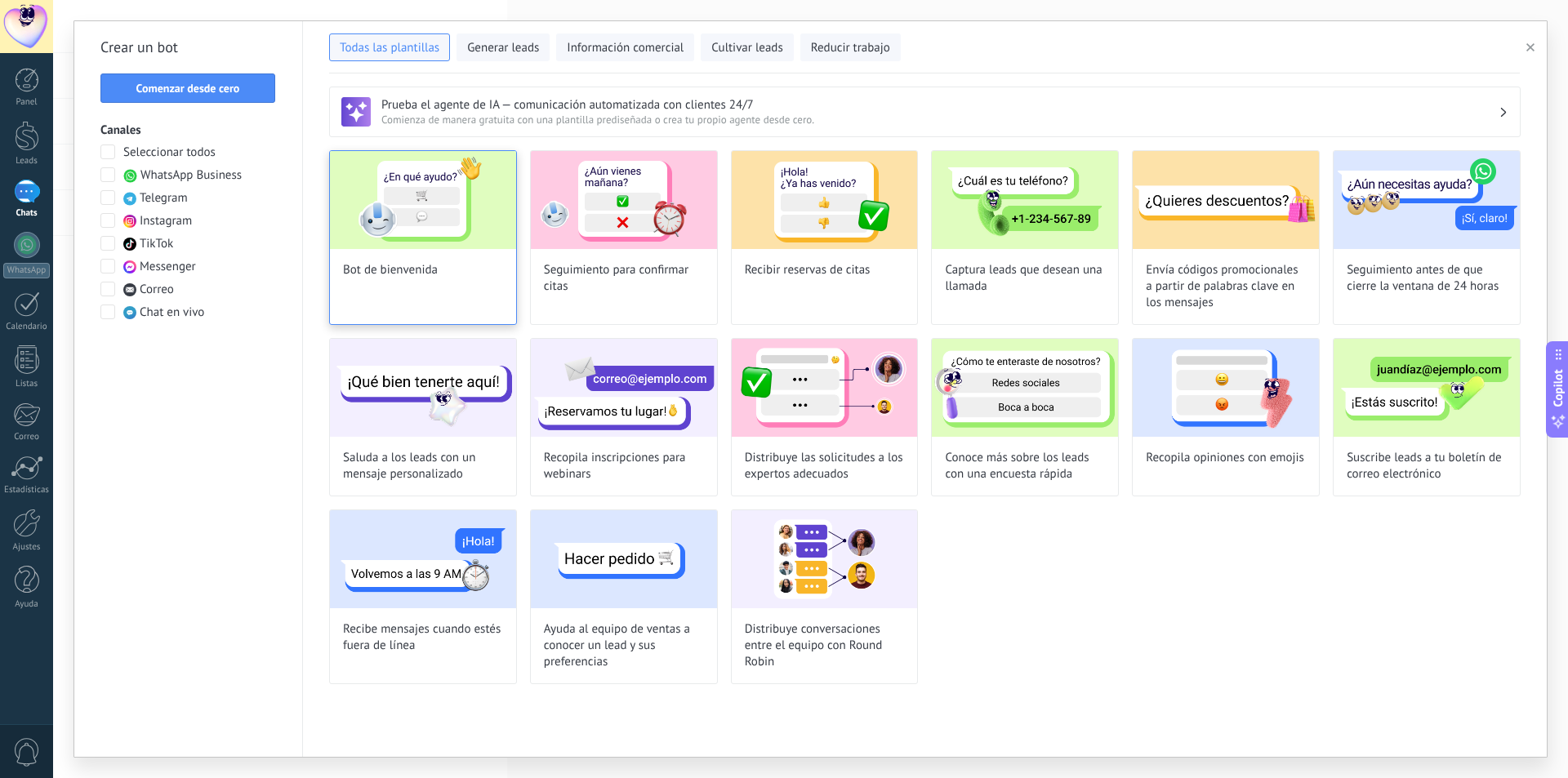
click at [470, 256] on div "Bot de bienvenida" at bounding box center [423, 238] width 188 height 174
type input "**********"
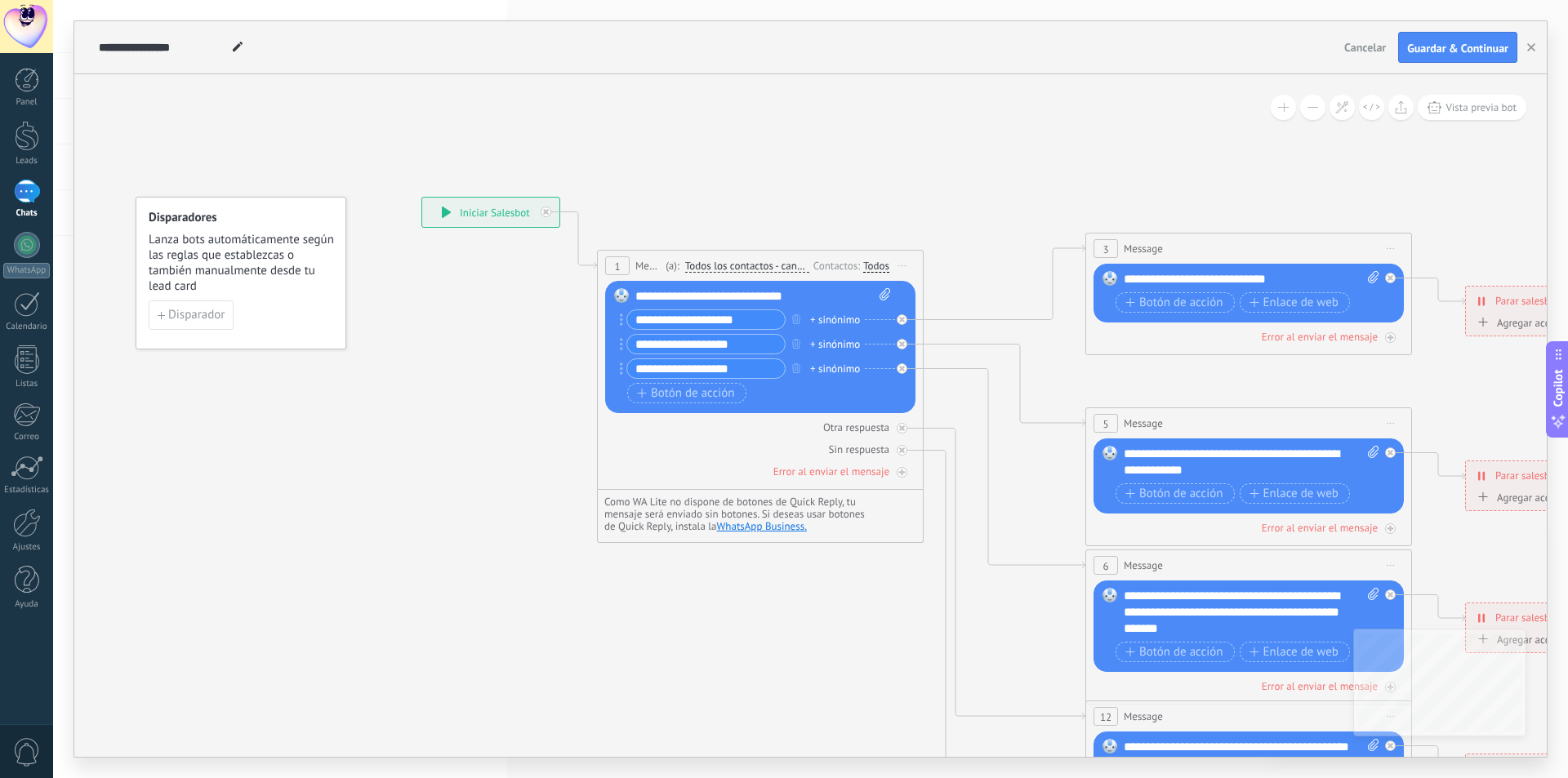
click at [513, 208] on div "**********" at bounding box center [491, 212] width 137 height 29
click at [440, 209] on div "**********" at bounding box center [491, 212] width 137 height 29
click at [544, 211] on icon at bounding box center [546, 212] width 6 height 6
click at [903, 428] on icon at bounding box center [902, 428] width 6 height 6
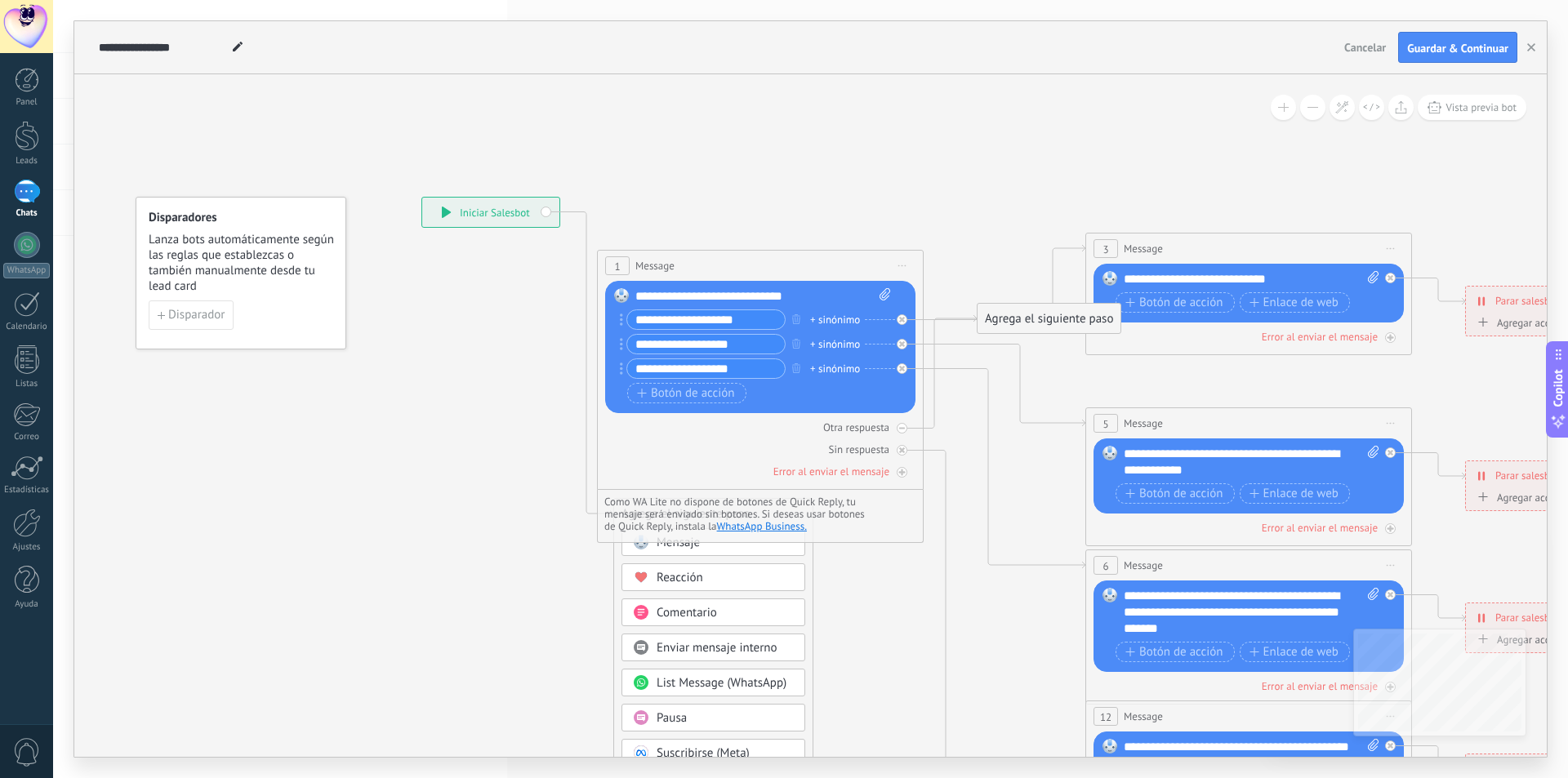
click at [549, 213] on div "**********" at bounding box center [491, 212] width 137 height 29
click at [547, 215] on div "**********" at bounding box center [491, 212] width 137 height 29
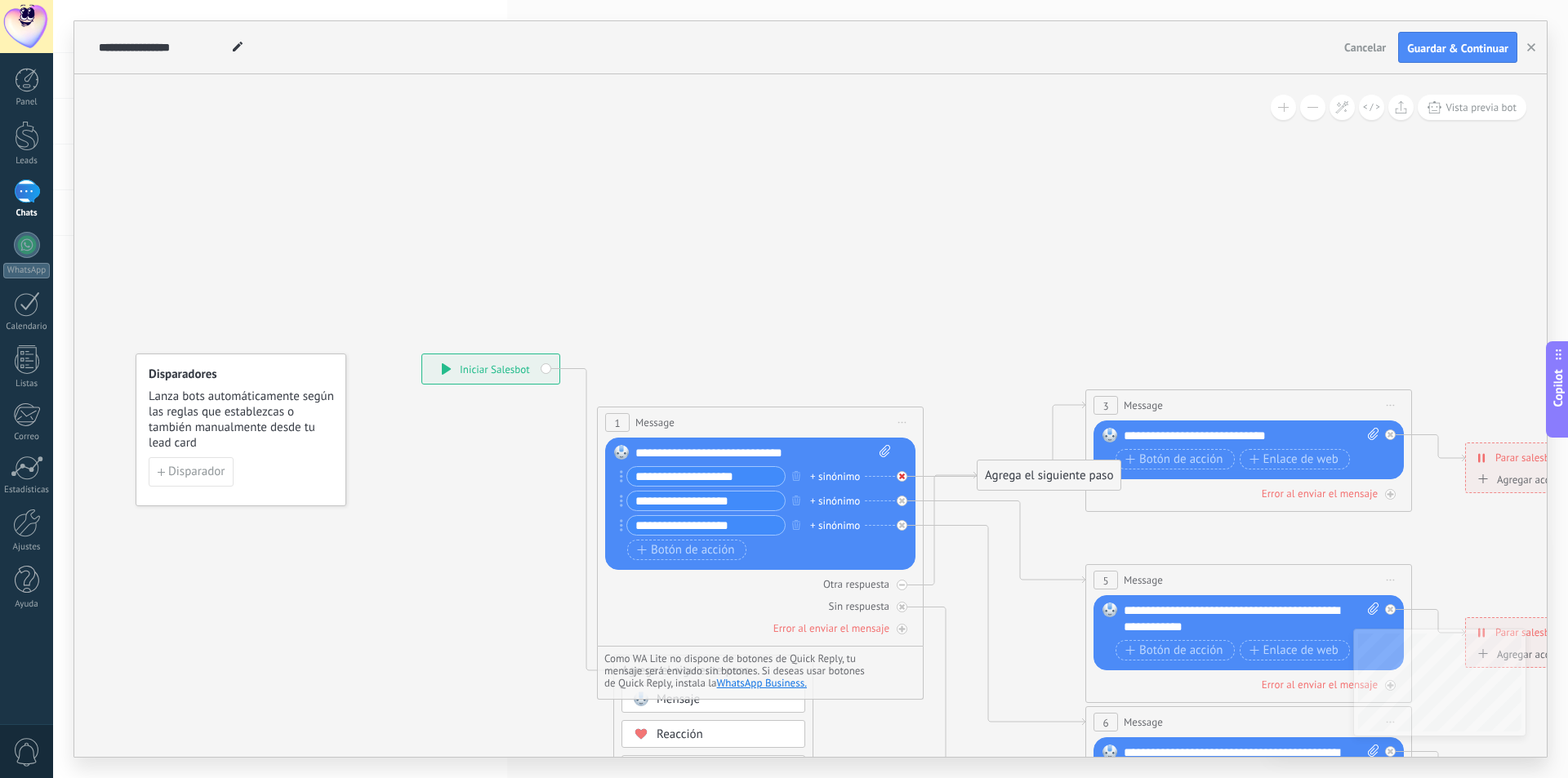
click at [905, 476] on div at bounding box center [901, 476] width 10 height 10
drag, startPoint x: 901, startPoint y: 497, endPoint x: 901, endPoint y: 513, distance: 16.0
click at [901, 499] on div at bounding box center [901, 500] width 10 height 10
click at [901, 523] on div at bounding box center [901, 525] width 10 height 10
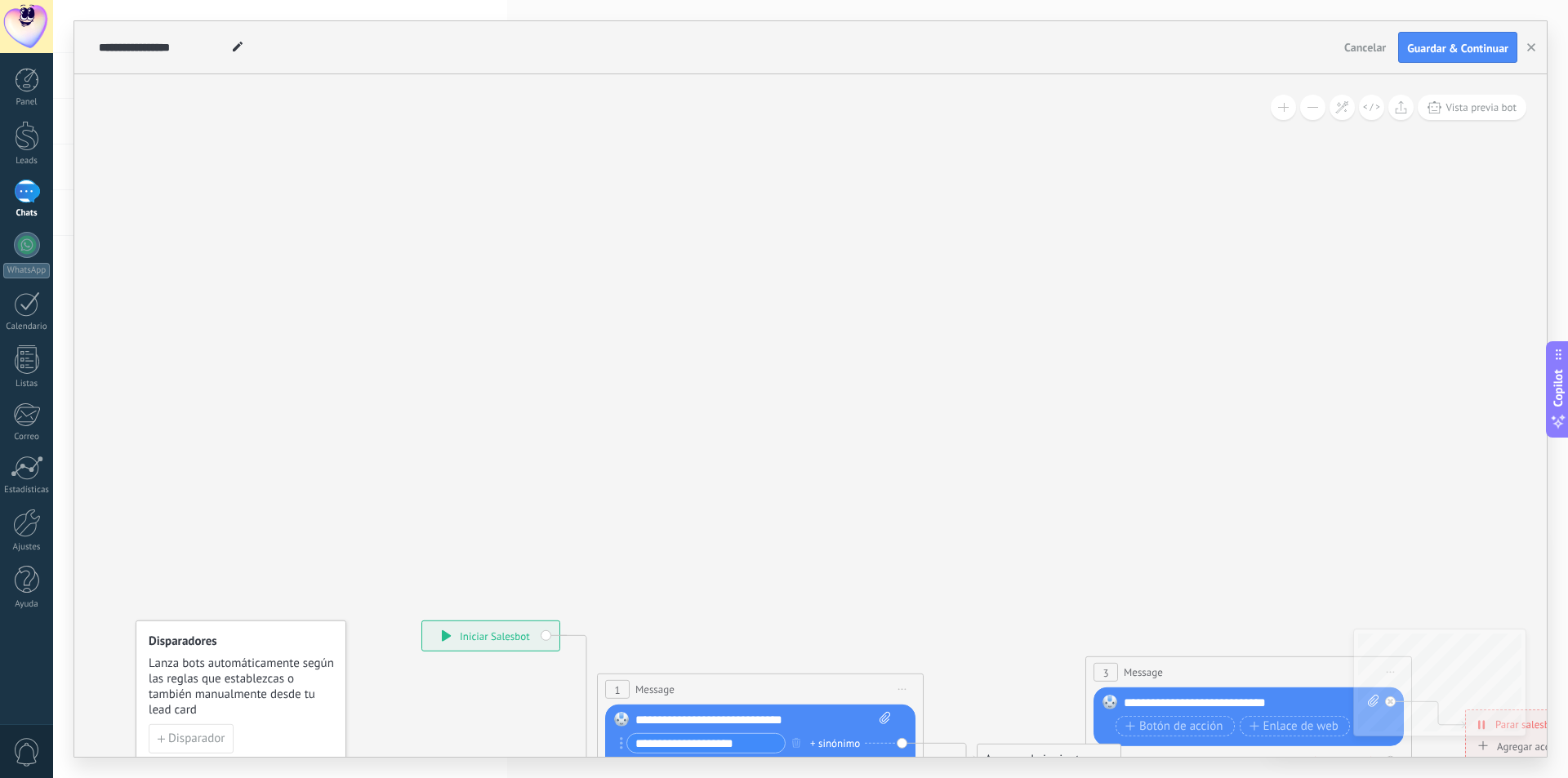
click at [241, 47] on icon at bounding box center [238, 46] width 9 height 9
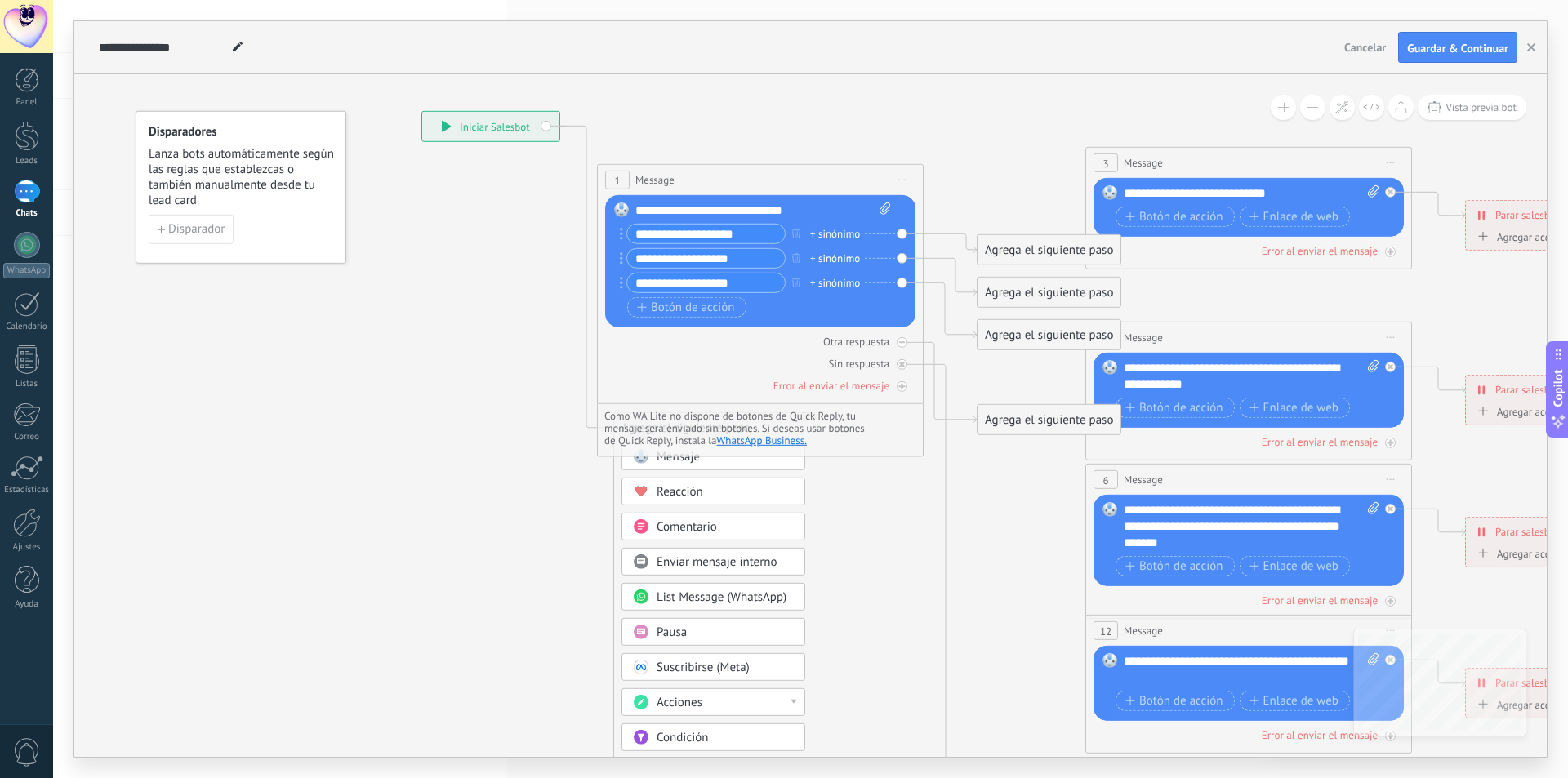
click at [897, 180] on span "Iniciar vista previa aquí Cambiar nombre Duplicar [GEOGRAPHIC_DATA]" at bounding box center [902, 180] width 27 height 24
click at [958, 280] on div "Borrar" at bounding box center [976, 286] width 162 height 27
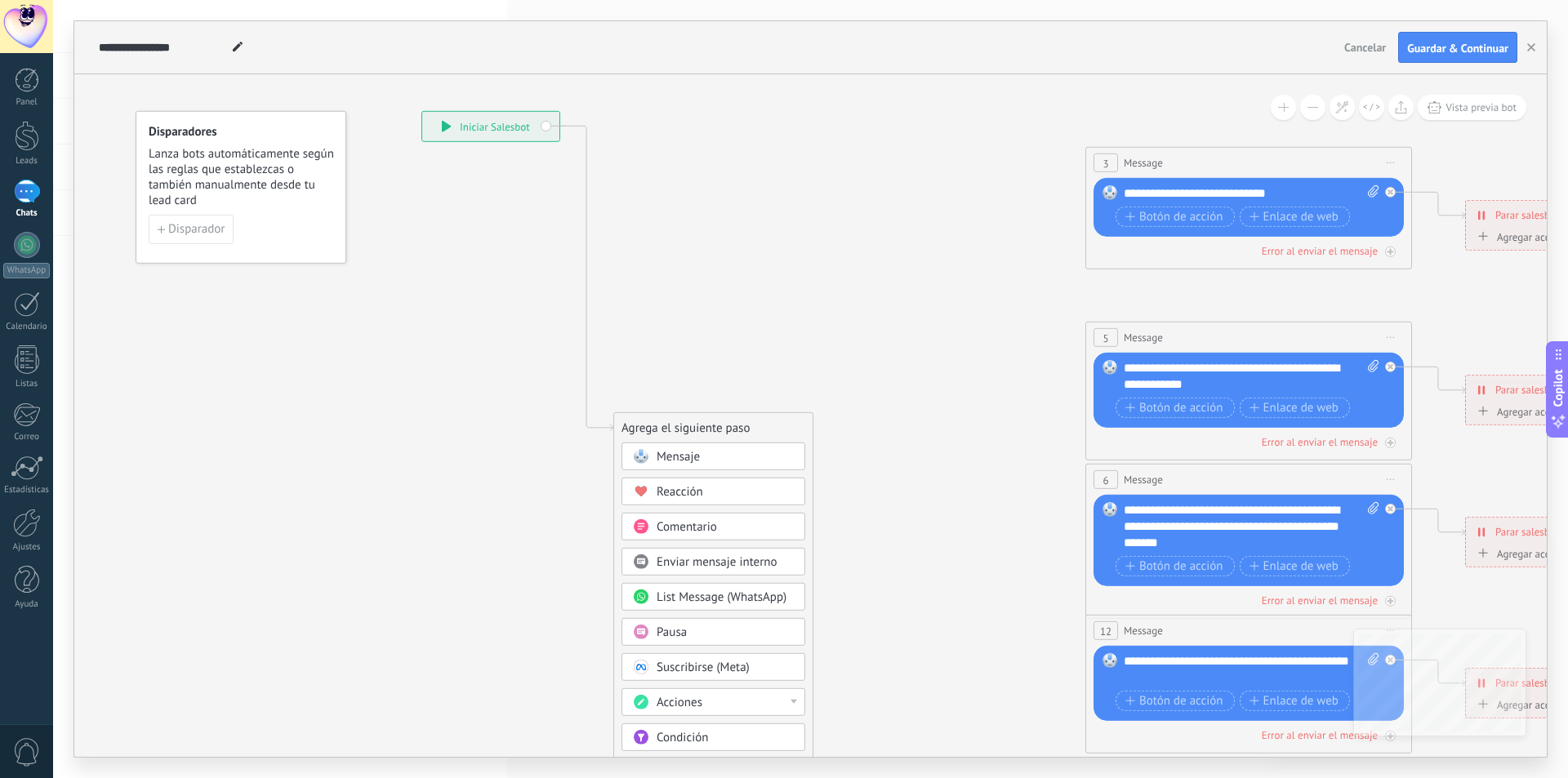
click at [1394, 154] on span "Iniciar vista previa aquí Cambiar nombre Duplicar [GEOGRAPHIC_DATA]" at bounding box center [1391, 162] width 27 height 24
click at [1423, 257] on div "Borrar" at bounding box center [1465, 269] width 162 height 27
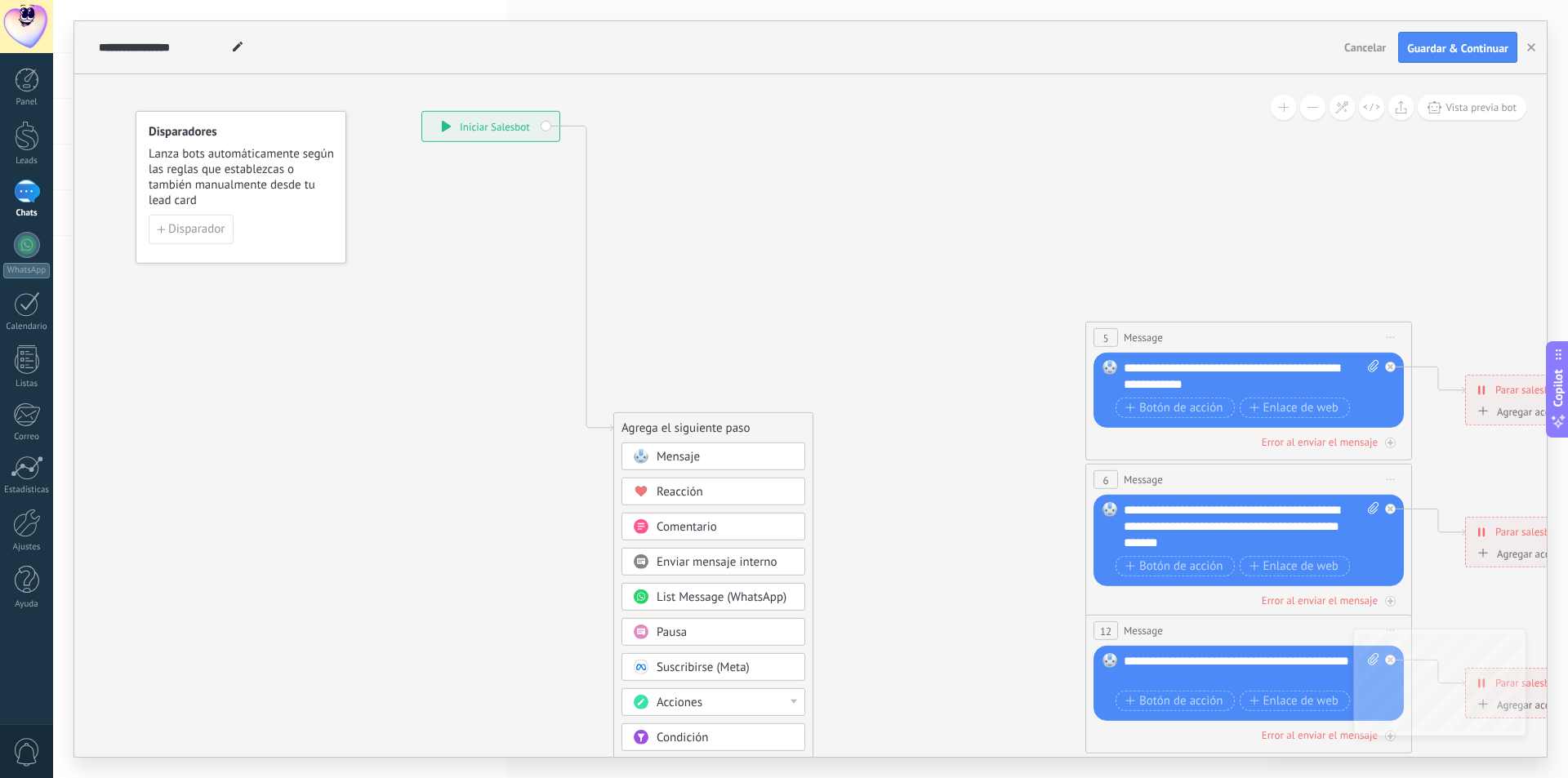
click at [1399, 335] on span "Iniciar vista previa aquí Cambiar nombre Duplicar [GEOGRAPHIC_DATA]" at bounding box center [1391, 337] width 27 height 24
click at [1416, 446] on div "Borrar" at bounding box center [1465, 443] width 162 height 27
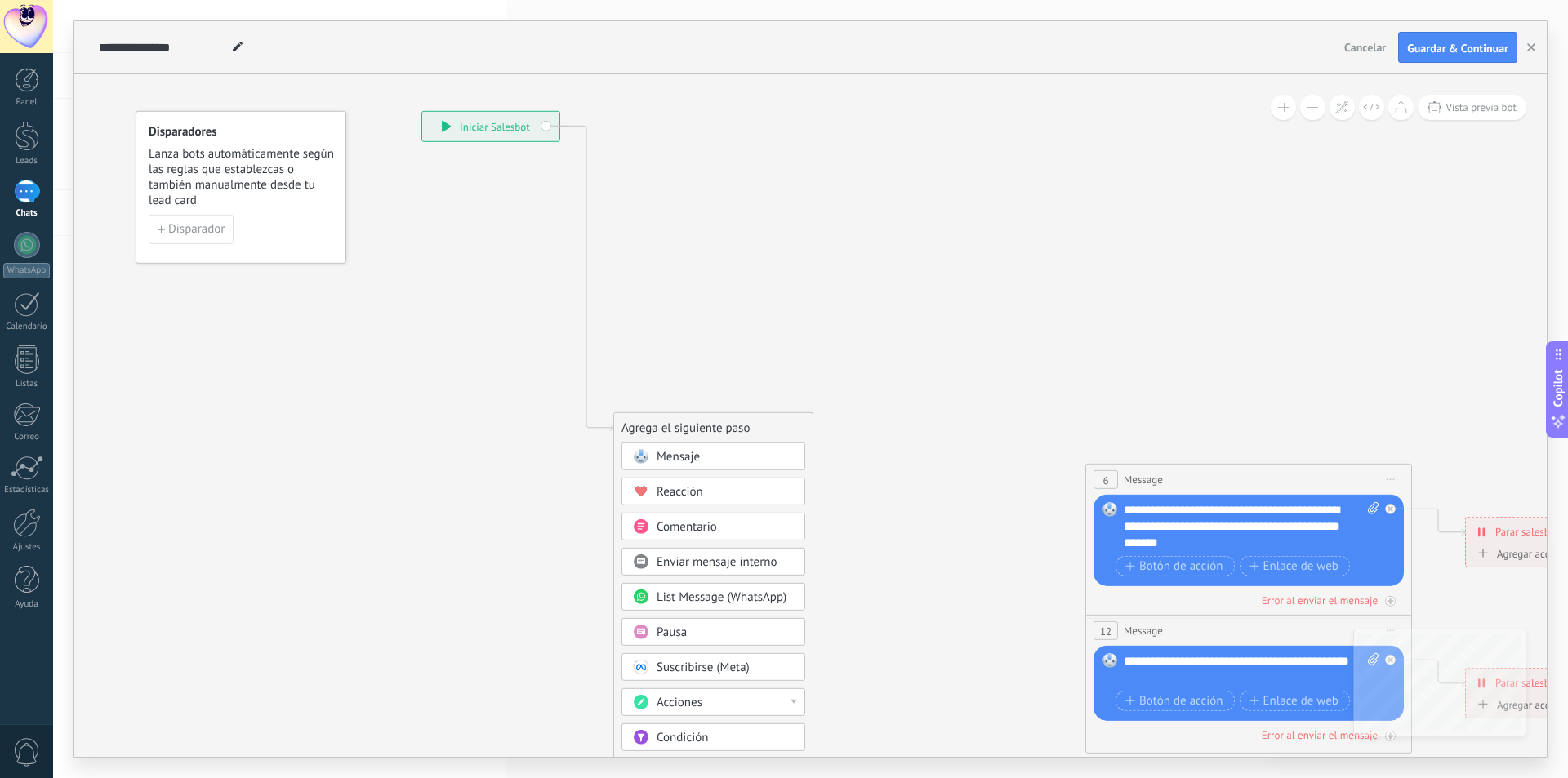
click at [1388, 486] on span "Iniciar vista previa aquí Cambiar nombre Duplicar [GEOGRAPHIC_DATA]" at bounding box center [1391, 479] width 27 height 24
click at [1448, 588] on div "Borrar" at bounding box center [1465, 586] width 162 height 27
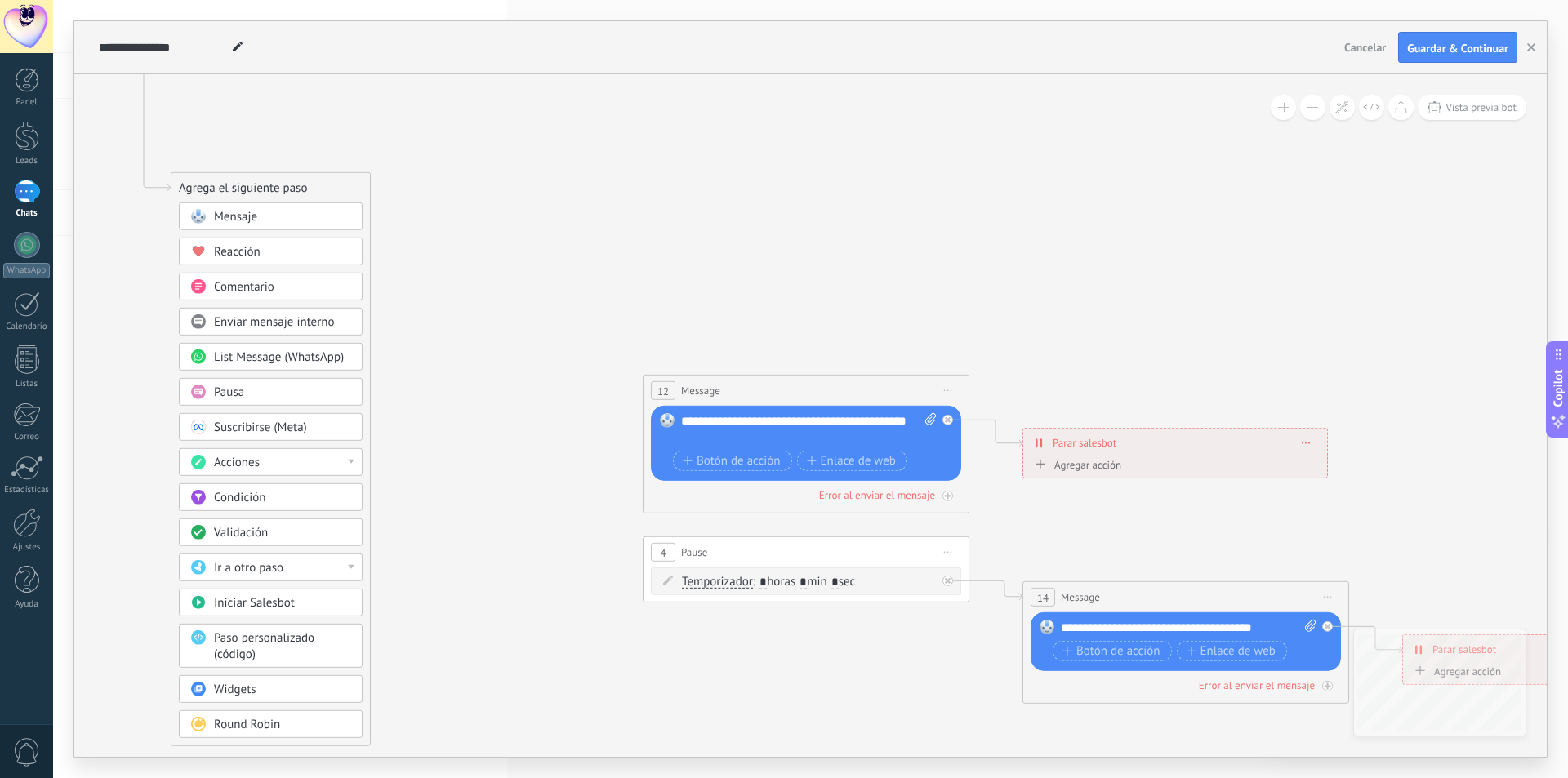
drag, startPoint x: 1356, startPoint y: 349, endPoint x: 912, endPoint y: 108, distance: 505.2
click at [912, 108] on icon at bounding box center [843, 309] width 2545 height 1692
click at [950, 389] on icon at bounding box center [946, 389] width 9 height 2
click at [1012, 486] on div "Borrar" at bounding box center [1021, 496] width 162 height 27
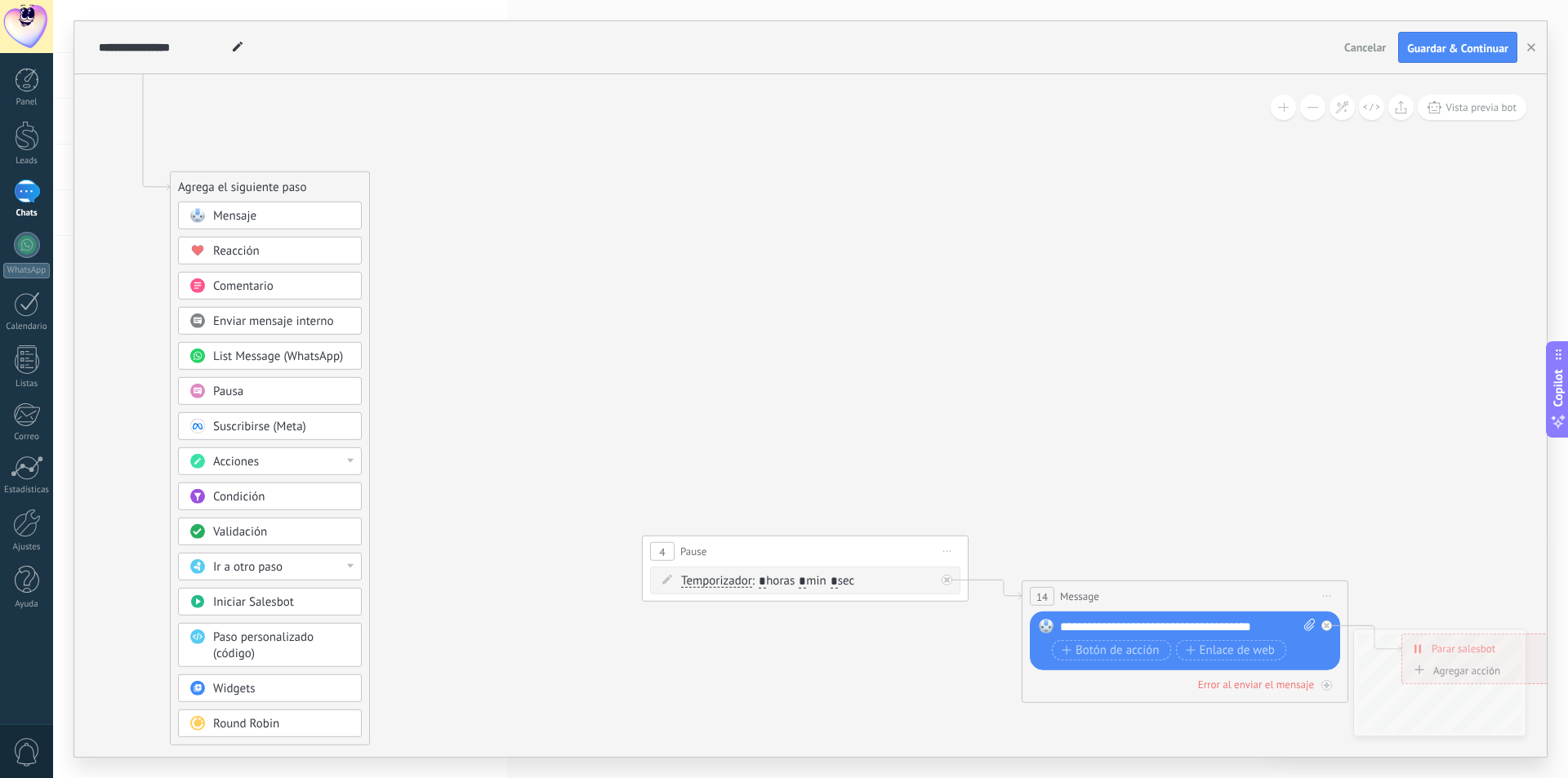
click at [1322, 593] on span "Iniciar vista previa aquí Cambiar nombre Duplicar [GEOGRAPHIC_DATA]" at bounding box center [1327, 596] width 27 height 24
click at [1232, 413] on icon at bounding box center [842, 308] width 2545 height 1692
click at [1328, 595] on icon at bounding box center [1326, 596] width 9 height 2
click at [1341, 695] on div "Borrar" at bounding box center [1400, 702] width 162 height 27
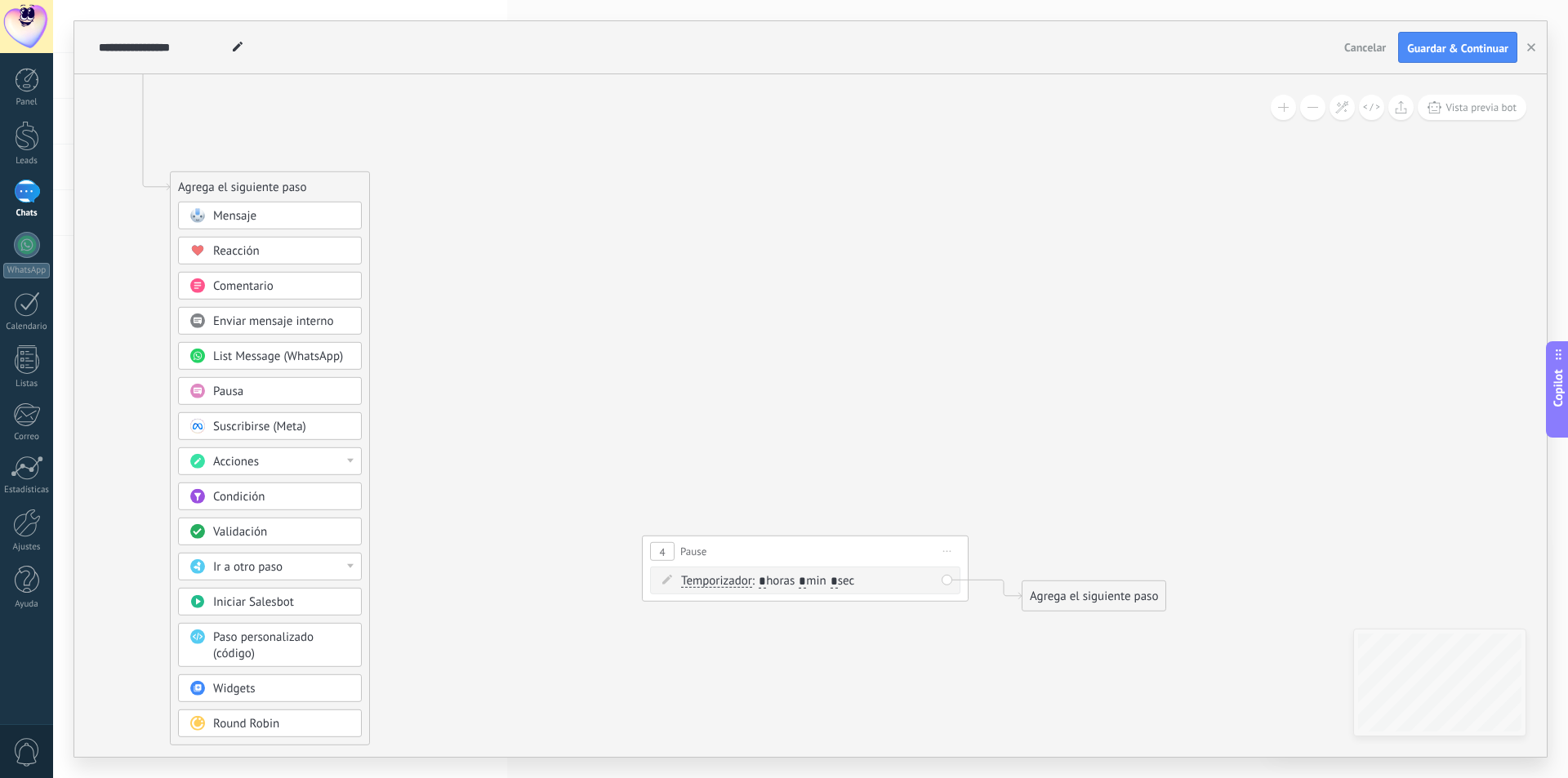
click at [1155, 405] on icon at bounding box center [544, 308] width 1949 height 1692
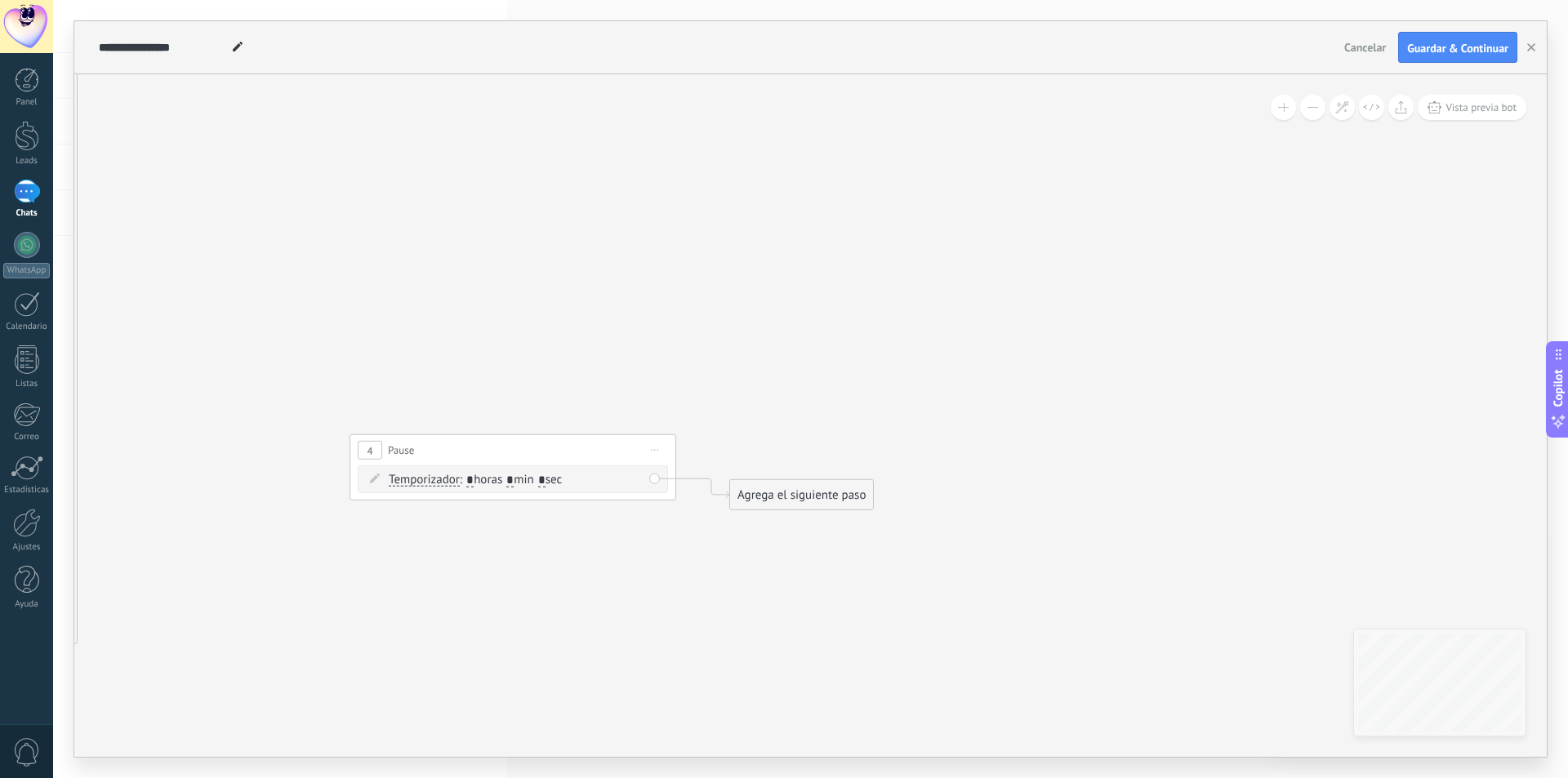
drag, startPoint x: 1170, startPoint y: 400, endPoint x: 859, endPoint y: 299, distance: 327.0
click at [869, 299] on icon at bounding box center [251, 207] width 1949 height 1692
click at [646, 446] on span "Iniciar vista previa aquí Cambiar nombre Duplicar [GEOGRAPHIC_DATA]" at bounding box center [646, 449] width 27 height 24
click at [679, 549] on div "Borrar" at bounding box center [720, 555] width 162 height 27
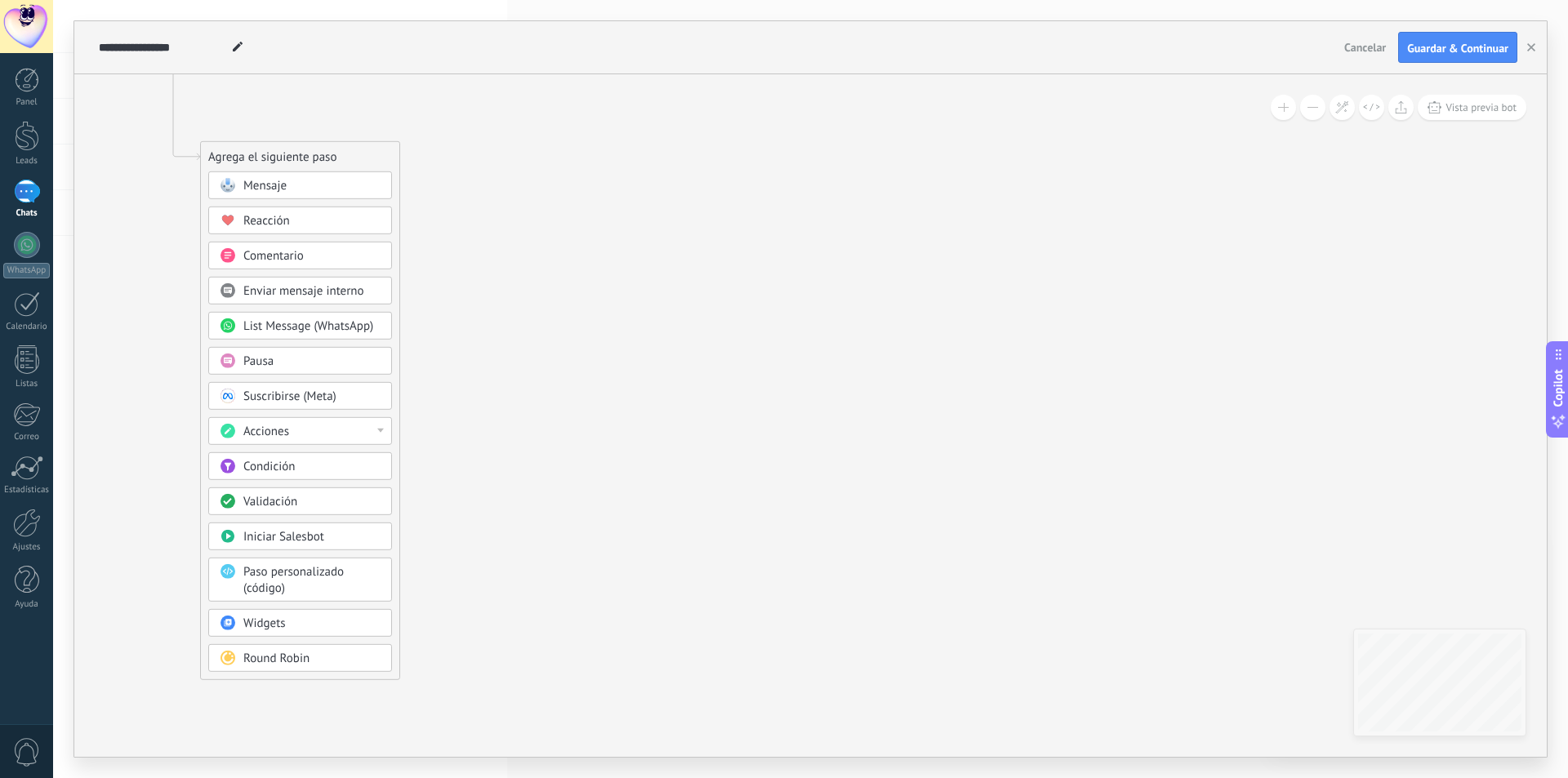
drag, startPoint x: 1009, startPoint y: 399, endPoint x: 1223, endPoint y: 349, distance: 219.8
click at [1381, 469] on icon at bounding box center [574, 278] width 1949 height 1692
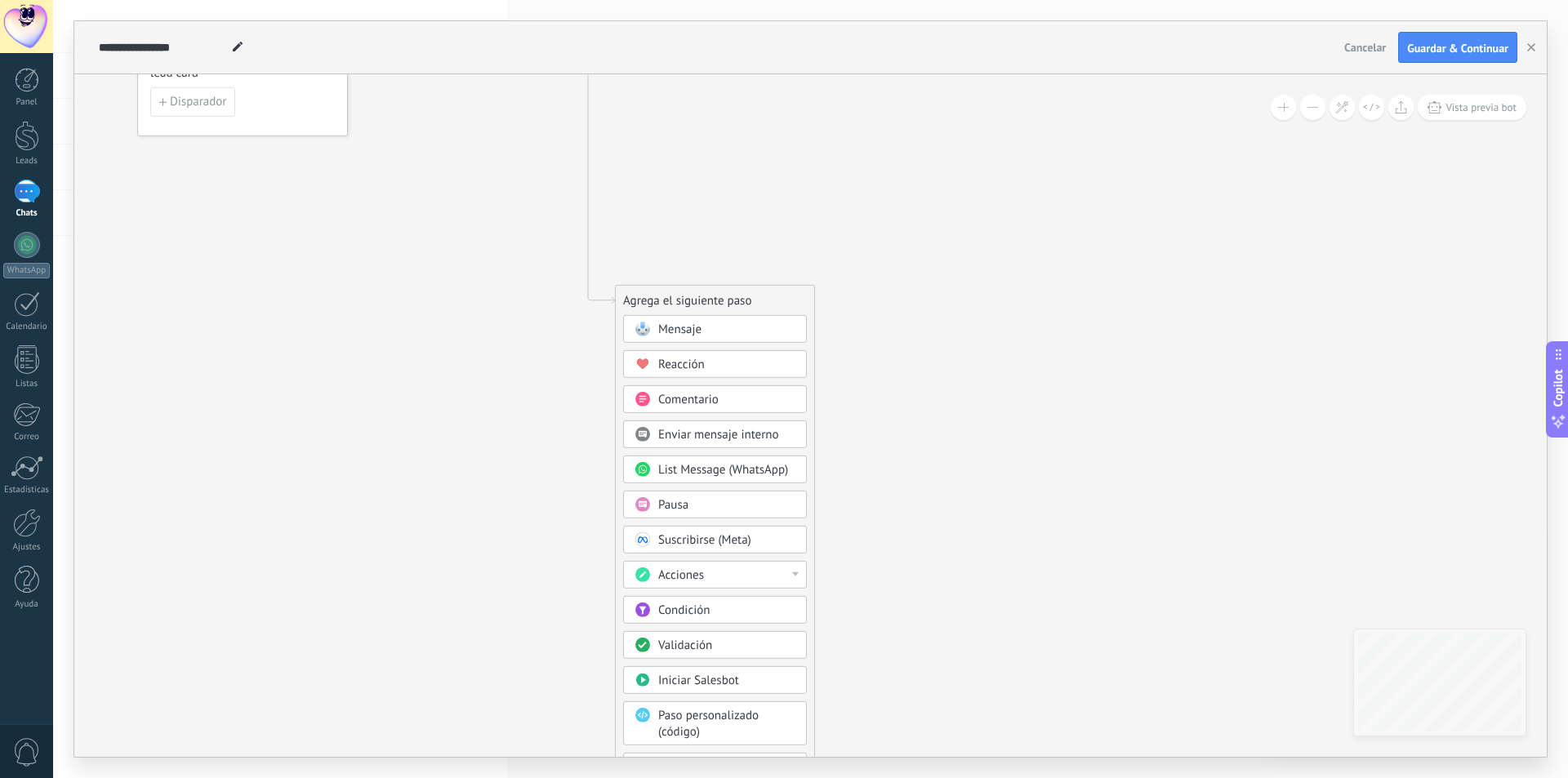
drag, startPoint x: 735, startPoint y: 142, endPoint x: 1105, endPoint y: 285, distance: 396.7
click at [1105, 285] on icon at bounding box center [989, 422] width 1949 height 1692
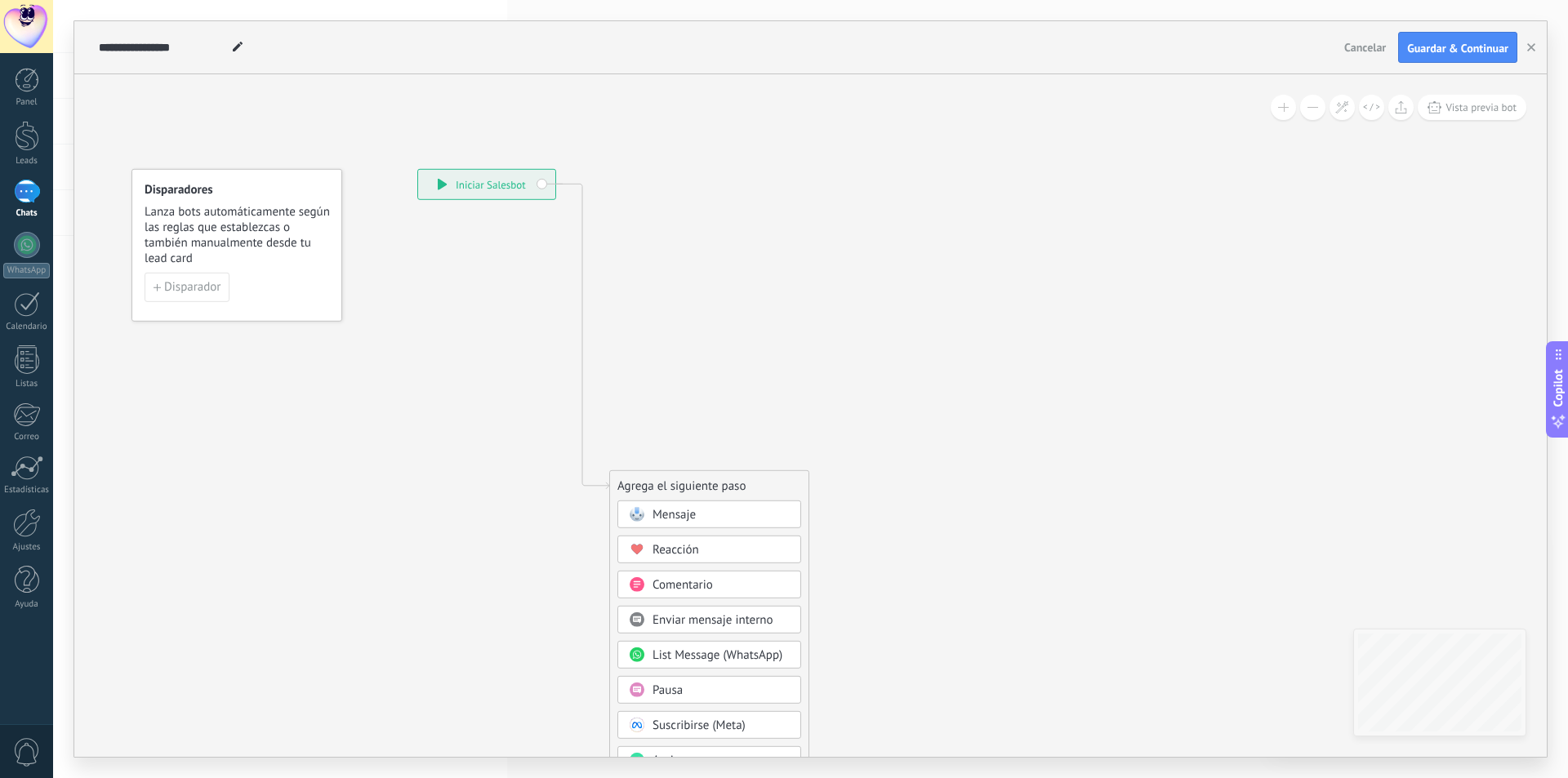
drag, startPoint x: 981, startPoint y: 195, endPoint x: 975, endPoint y: 379, distance: 184.1
click at [975, 379] on icon at bounding box center [982, 607] width 1949 height 1692
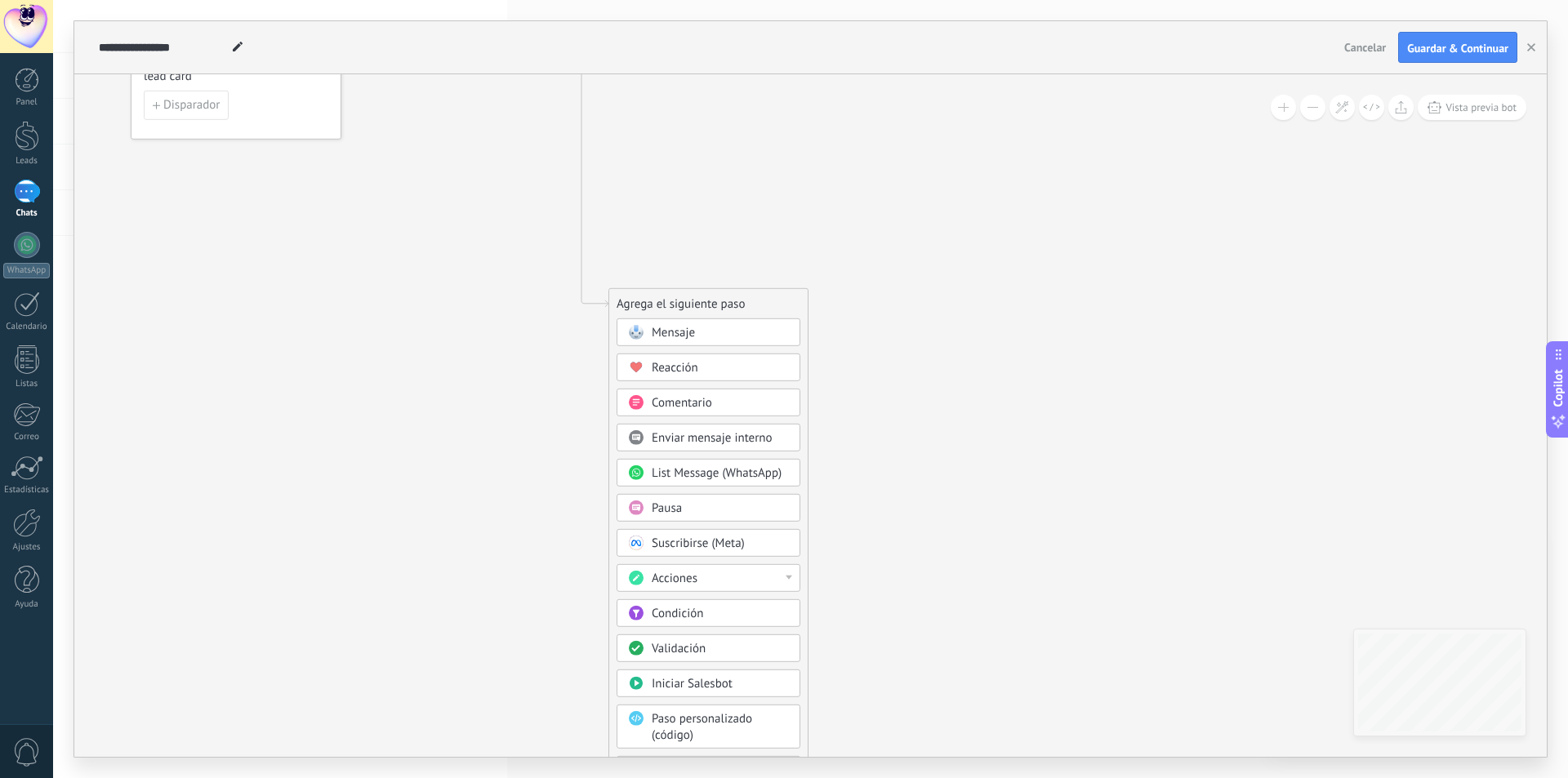
drag, startPoint x: 867, startPoint y: 435, endPoint x: 857, endPoint y: 244, distance: 191.3
click at [857, 244] on icon at bounding box center [982, 425] width 1949 height 1692
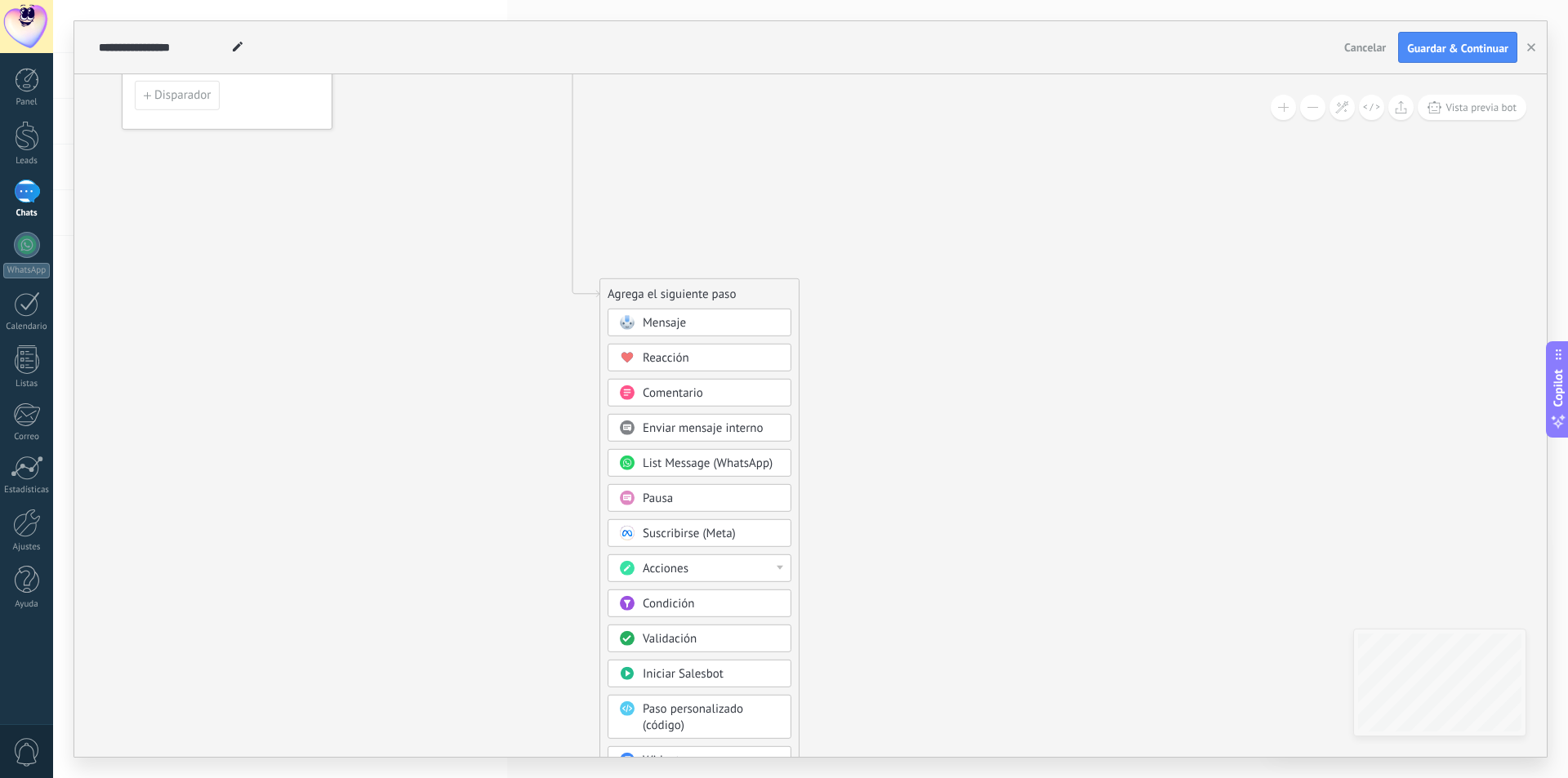
click at [762, 488] on div "Pausa" at bounding box center [699, 498] width 184 height 27
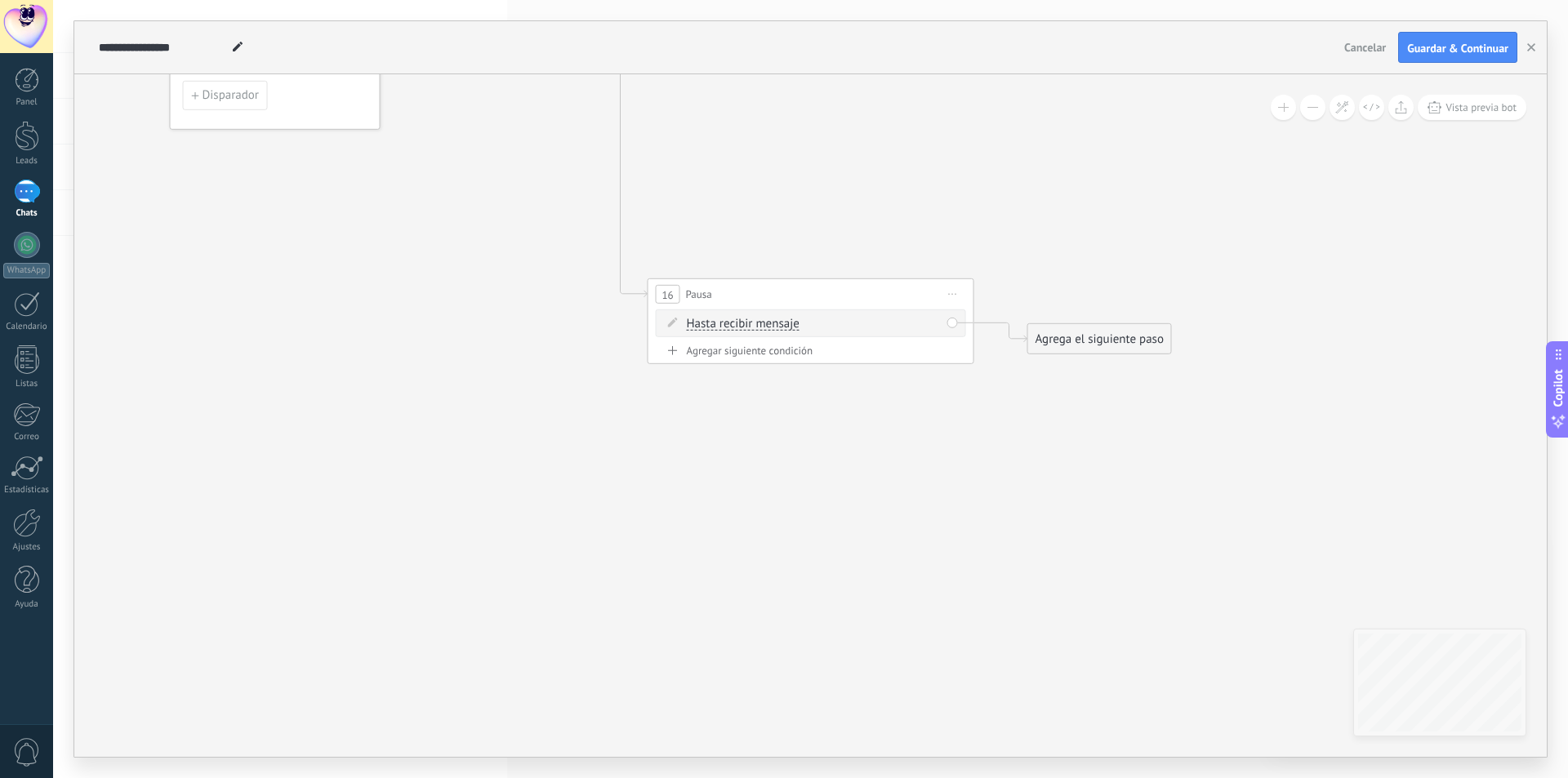
click at [951, 321] on div "Hasta recibir mensaje Hasta recibir mensaje Temporizador Excepto horas laborale…" at bounding box center [810, 323] width 310 height 27
click at [952, 299] on span "Iniciar vista previa aquí Cambiar nombre Duplicar [GEOGRAPHIC_DATA]" at bounding box center [953, 294] width 27 height 24
click at [860, 352] on div "Agregar siguiente condición" at bounding box center [810, 351] width 310 height 14
drag, startPoint x: 815, startPoint y: 360, endPoint x: 830, endPoint y: 358, distance: 15.1
click at [830, 358] on span ": * horas * min * sec" at bounding box center [808, 358] width 102 height 15
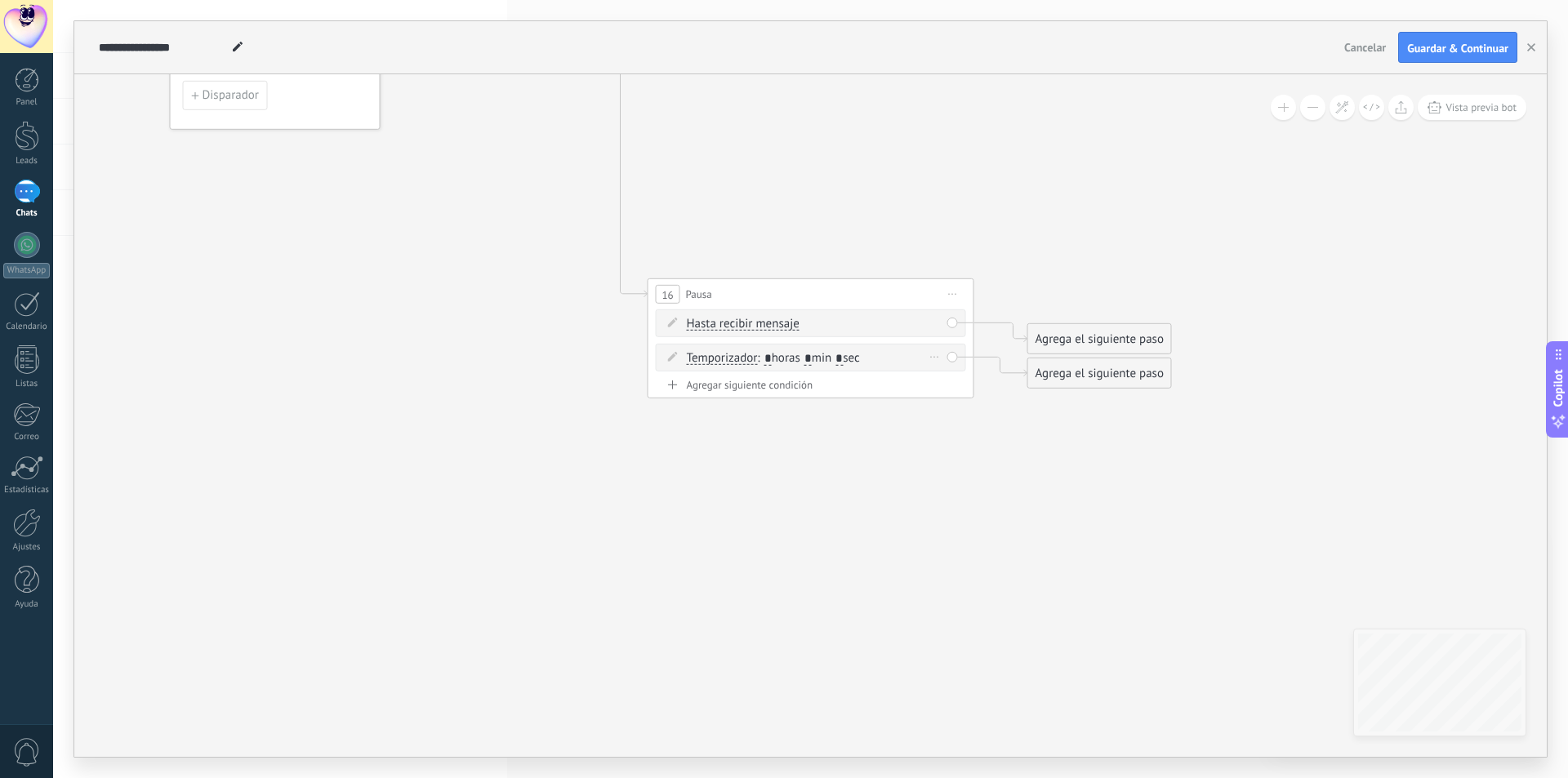
type input "*"
drag, startPoint x: 856, startPoint y: 358, endPoint x: 865, endPoint y: 359, distance: 9.1
click at [859, 359] on span ": * horas * min * sec" at bounding box center [808, 358] width 102 height 15
type input "**"
click at [954, 358] on div "Temporizador Temporizador Excepto horas laborales Hasta que se abrió el video H…" at bounding box center [810, 357] width 310 height 27
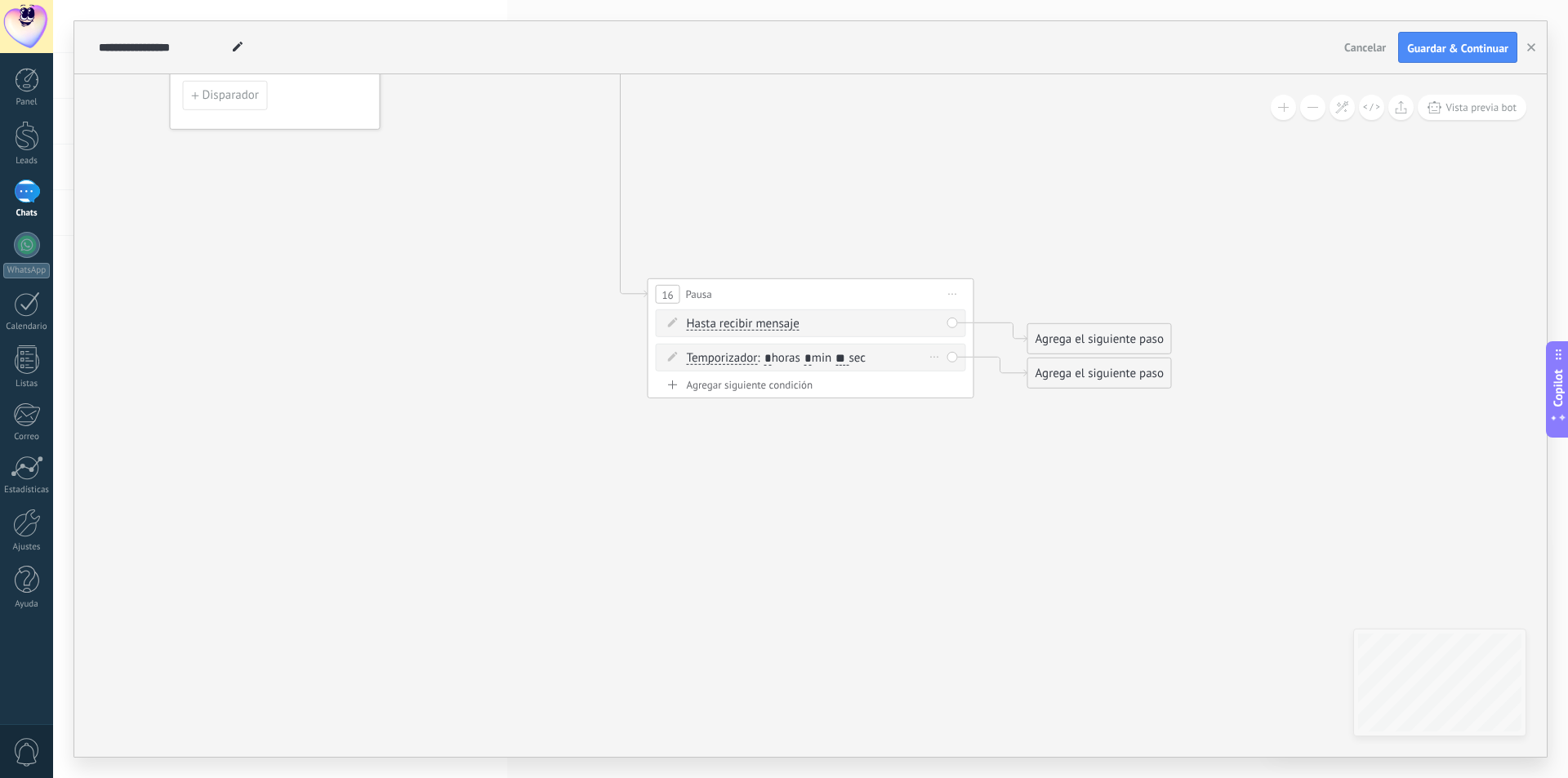
click at [952, 355] on div "Temporizador Temporizador Excepto horas laborales Hasta que se abrió el video H…" at bounding box center [810, 357] width 310 height 27
click at [1066, 377] on div "Agrega el siguiente paso" at bounding box center [1099, 373] width 143 height 27
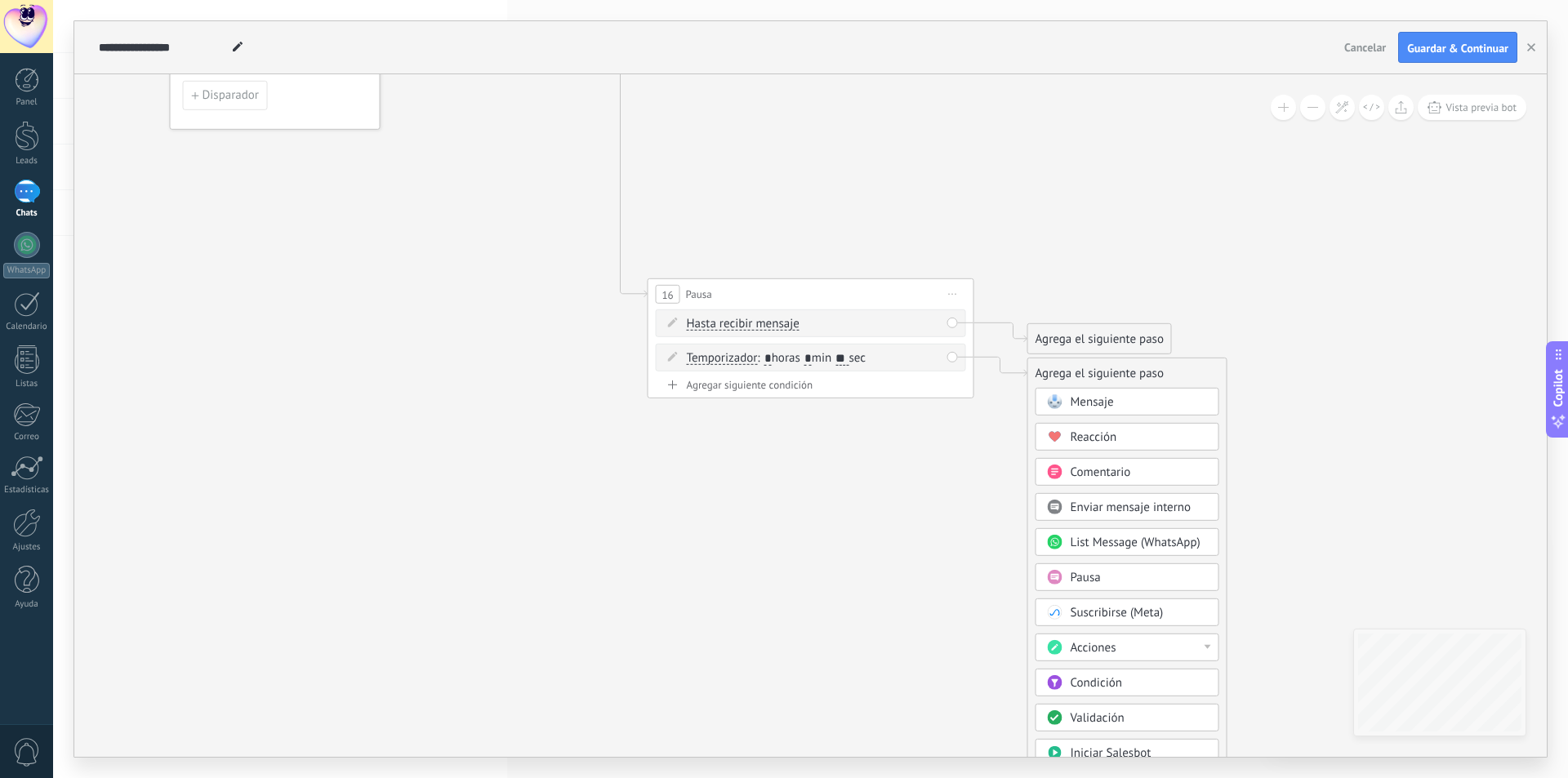
click at [1072, 397] on span "Mensaje" at bounding box center [1092, 402] width 44 height 15
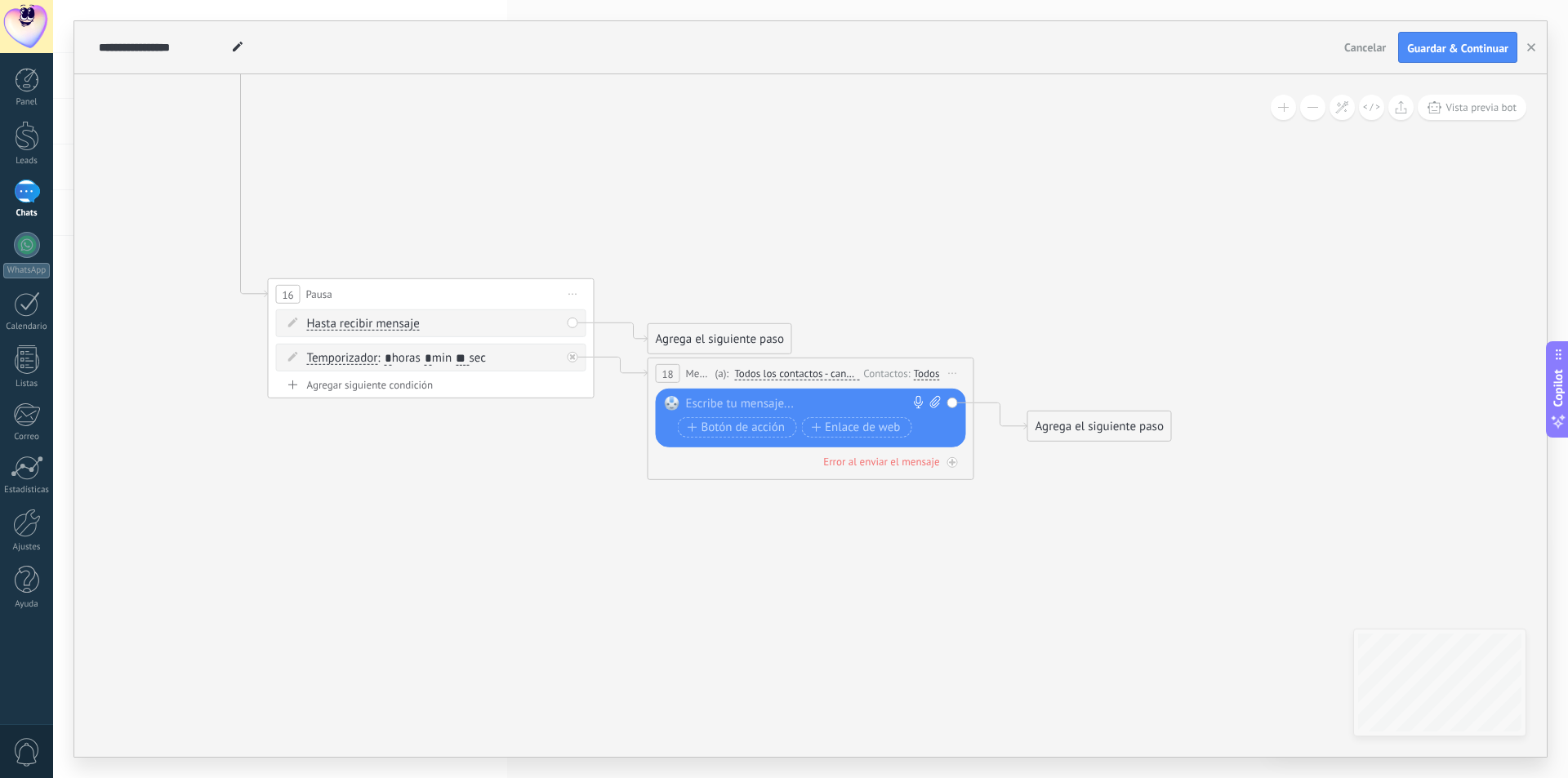
click at [720, 402] on div at bounding box center [807, 404] width 243 height 16
paste div
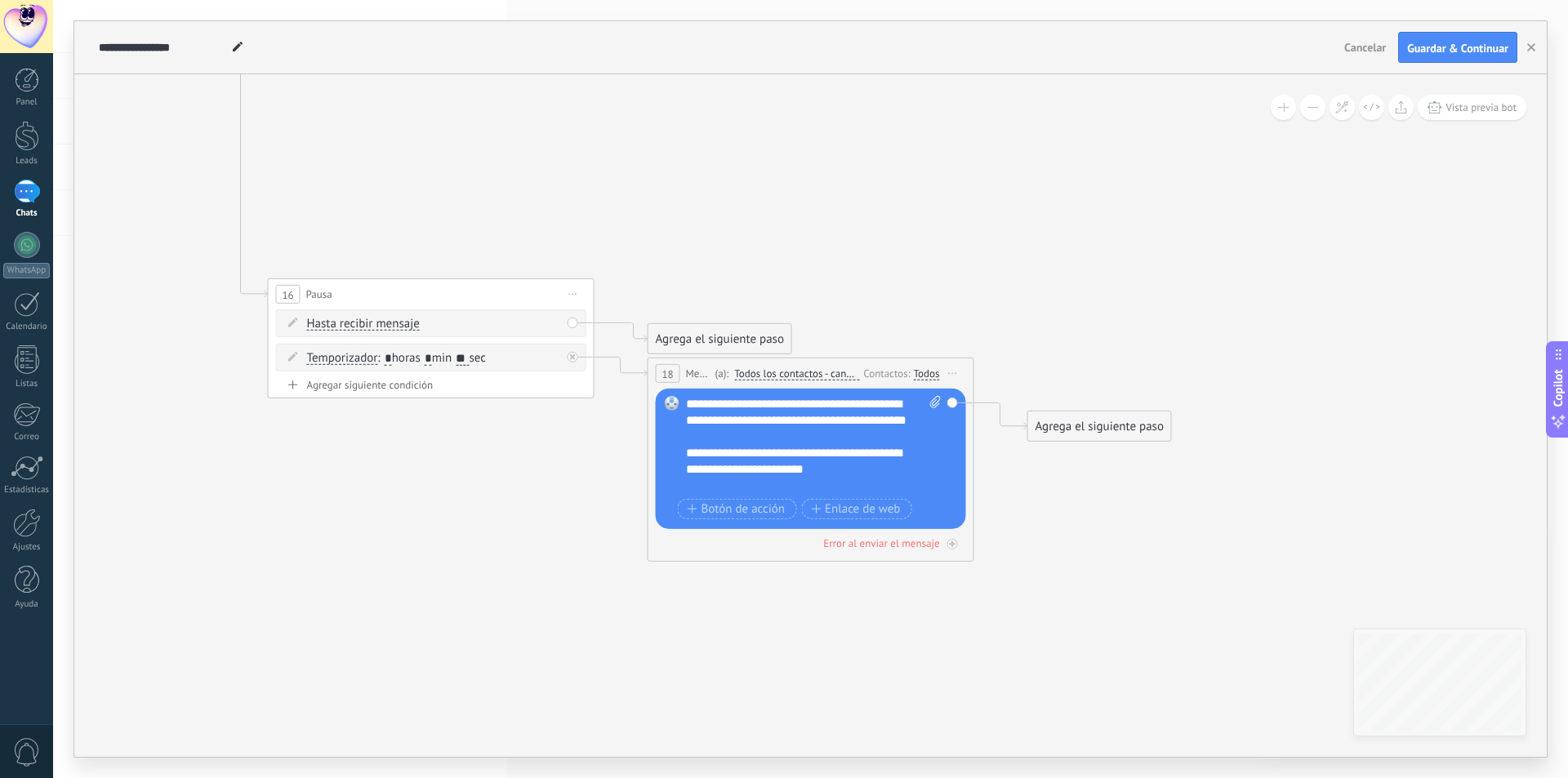
click at [709, 405] on div "**********" at bounding box center [814, 444] width 256 height 98
click at [725, 407] on div "**********" at bounding box center [814, 444] width 256 height 98
click at [768, 405] on div "**********" at bounding box center [814, 444] width 256 height 98
click at [809, 407] on div "**********" at bounding box center [814, 444] width 256 height 98
drag, startPoint x: 788, startPoint y: 423, endPoint x: 754, endPoint y: 422, distance: 34.0
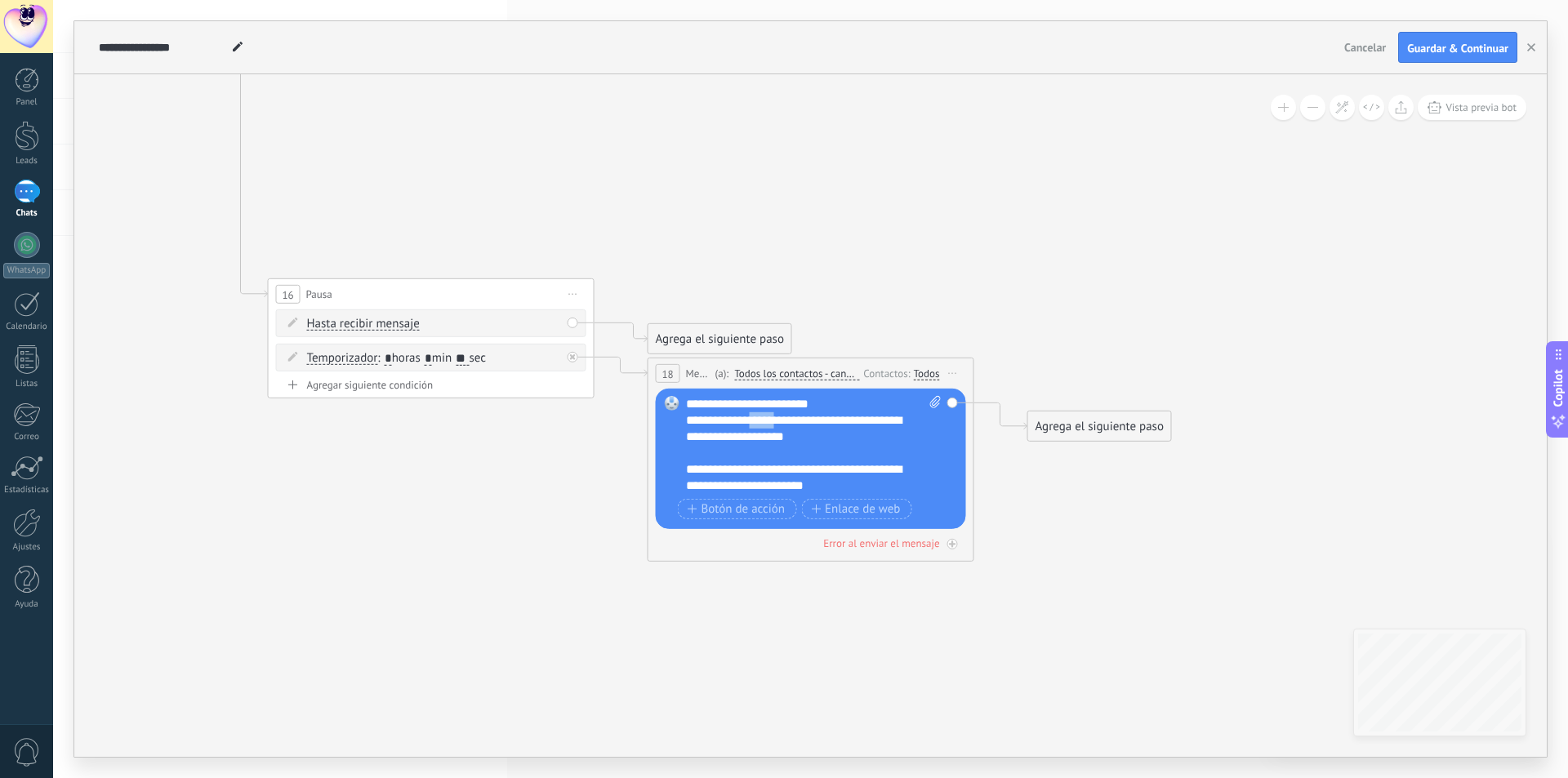
click at [759, 421] on div "**********" at bounding box center [814, 444] width 256 height 98
click at [712, 470] on div "**********" at bounding box center [800, 478] width 227 height 32
click at [874, 485] on div "**********" at bounding box center [800, 478] width 227 height 32
click at [953, 403] on div "Reemplazar Quitar Convertir a mensaje de voz Arrastre la imagen aquí para adjun…" at bounding box center [810, 459] width 310 height 140
click at [1054, 425] on div "Agrega el siguiente paso" at bounding box center [1099, 426] width 143 height 27
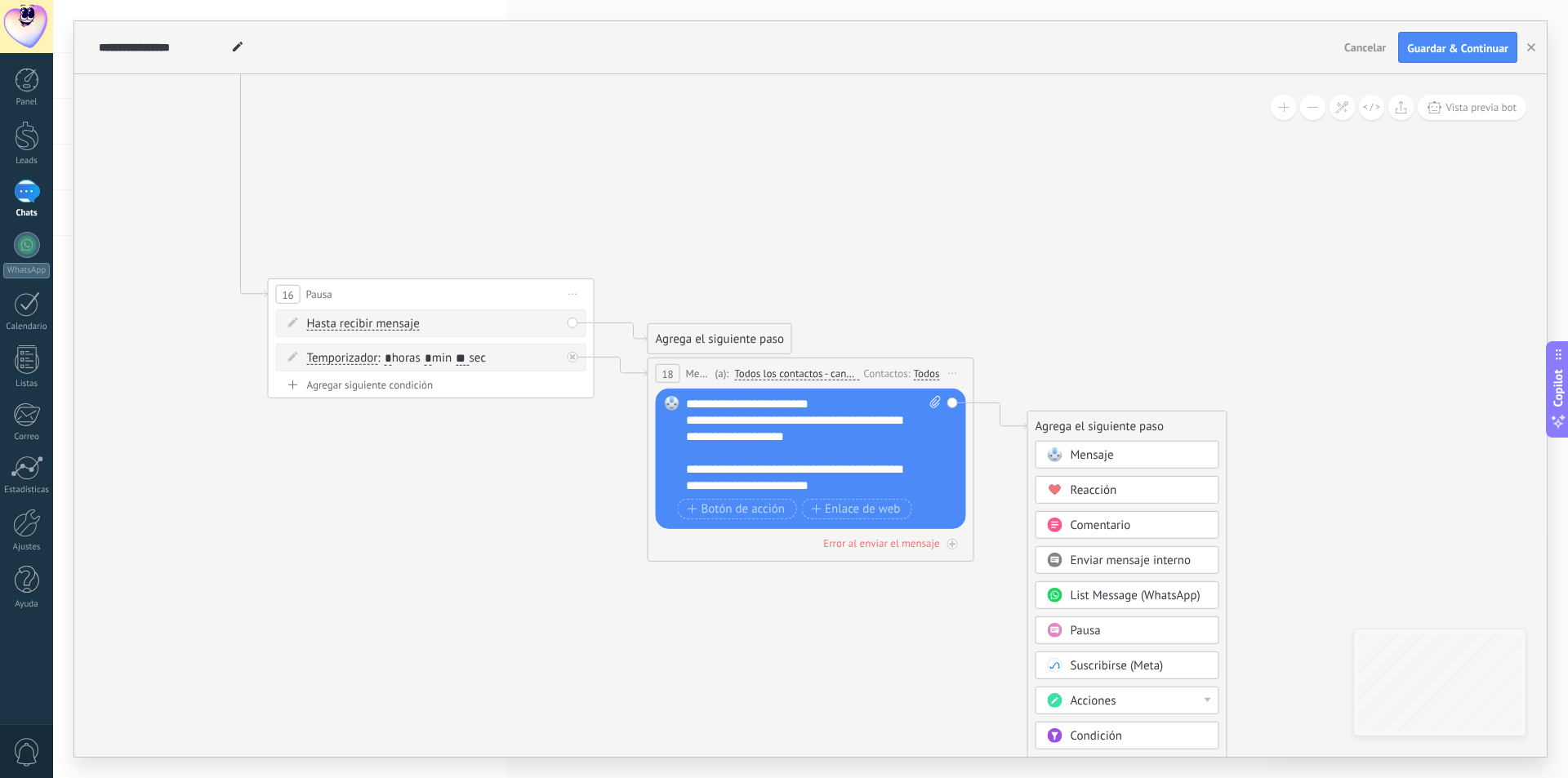
click at [1124, 631] on div "Pausa" at bounding box center [1139, 631] width 137 height 16
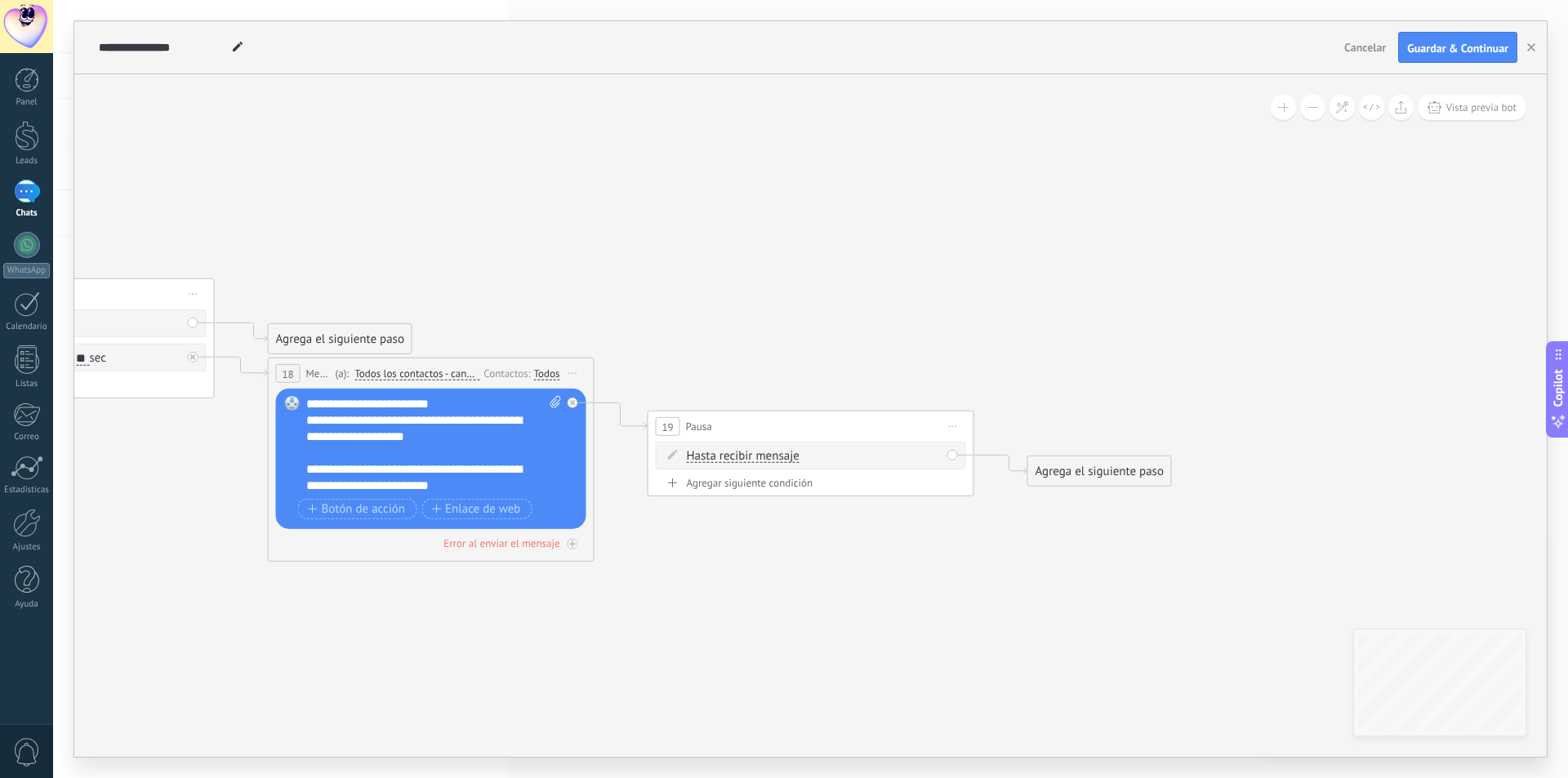
click at [954, 457] on div "Hasta recibir mensaje Hasta recibir mensaje Temporizador Excepto horas laborale…" at bounding box center [810, 455] width 310 height 27
click at [788, 477] on div "Agregar siguiente condición" at bounding box center [810, 482] width 310 height 14
drag, startPoint x: 812, startPoint y: 489, endPoint x: 826, endPoint y: 490, distance: 14.0
click at [826, 490] on span ": * horas * min * sec" at bounding box center [808, 490] width 102 height 15
click at [812, 491] on input "*" at bounding box center [808, 491] width 8 height 13
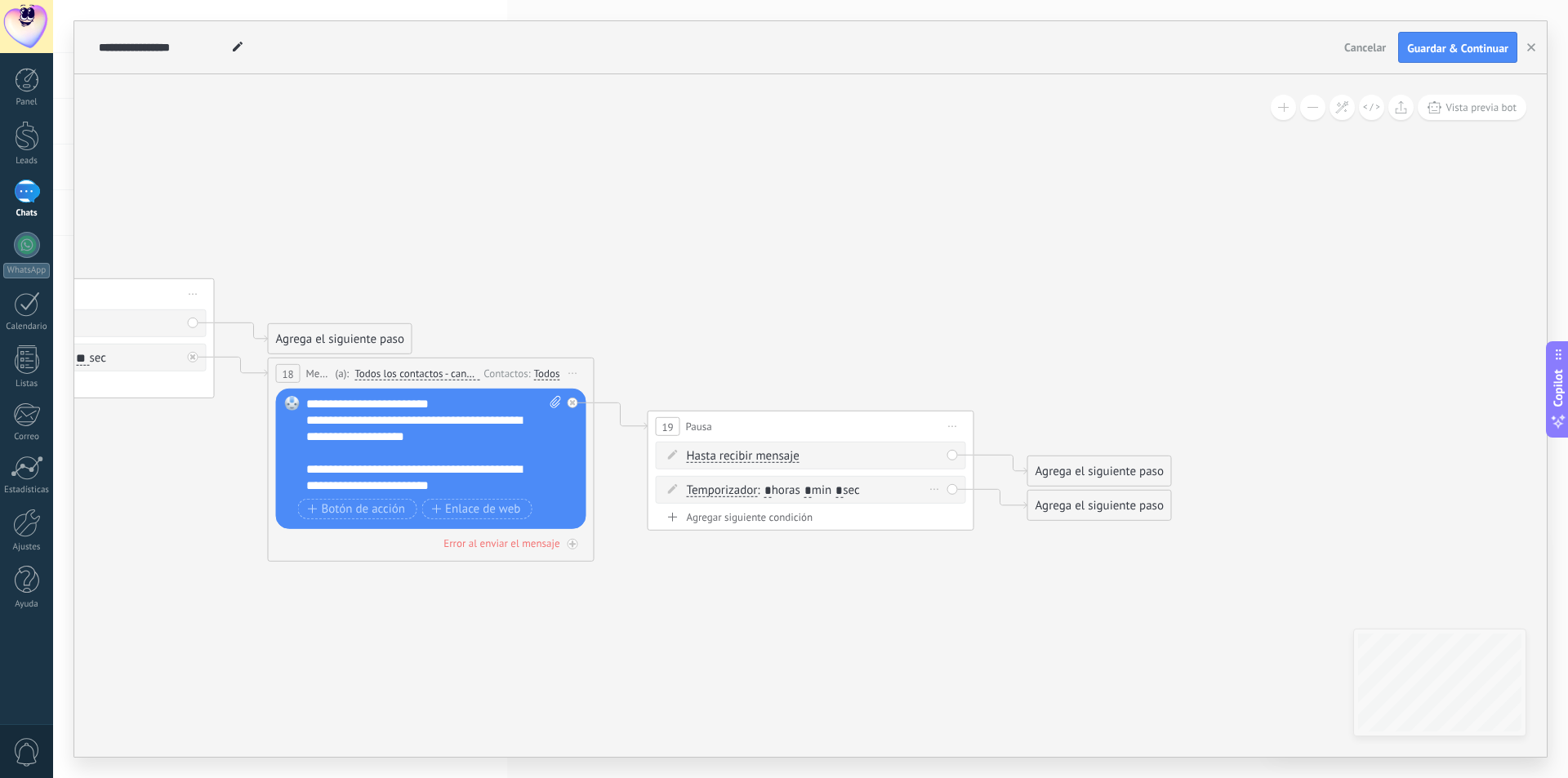
type input "*"
drag, startPoint x: 853, startPoint y: 489, endPoint x: 878, endPoint y: 492, distance: 25.2
click at [859, 491] on span ": * horas * min * sec" at bounding box center [808, 490] width 102 height 15
type input "*"
click at [1049, 507] on div "Agrega el siguiente paso" at bounding box center [1099, 506] width 143 height 27
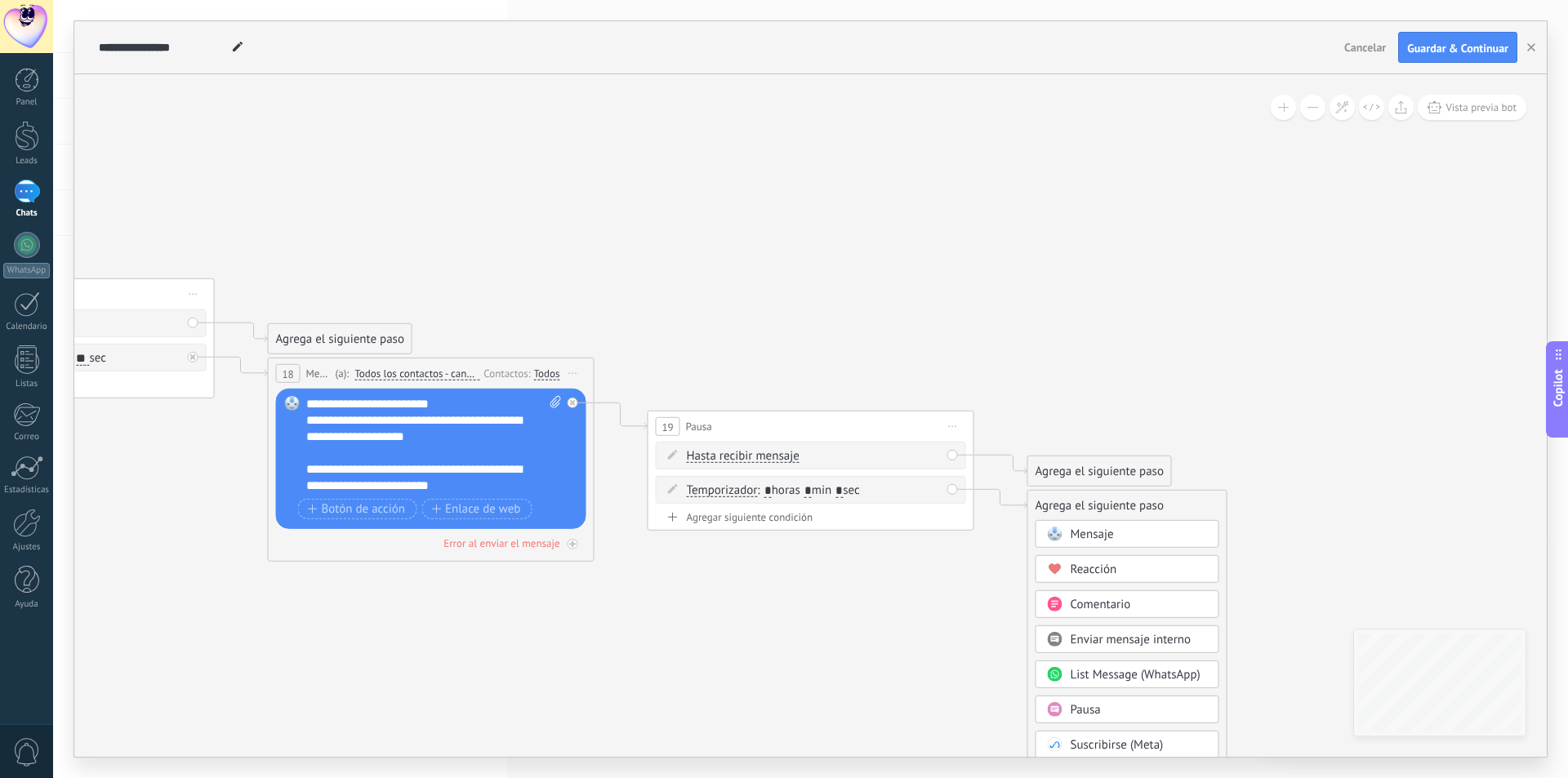
click at [1054, 527] on rect at bounding box center [1054, 534] width 15 height 15
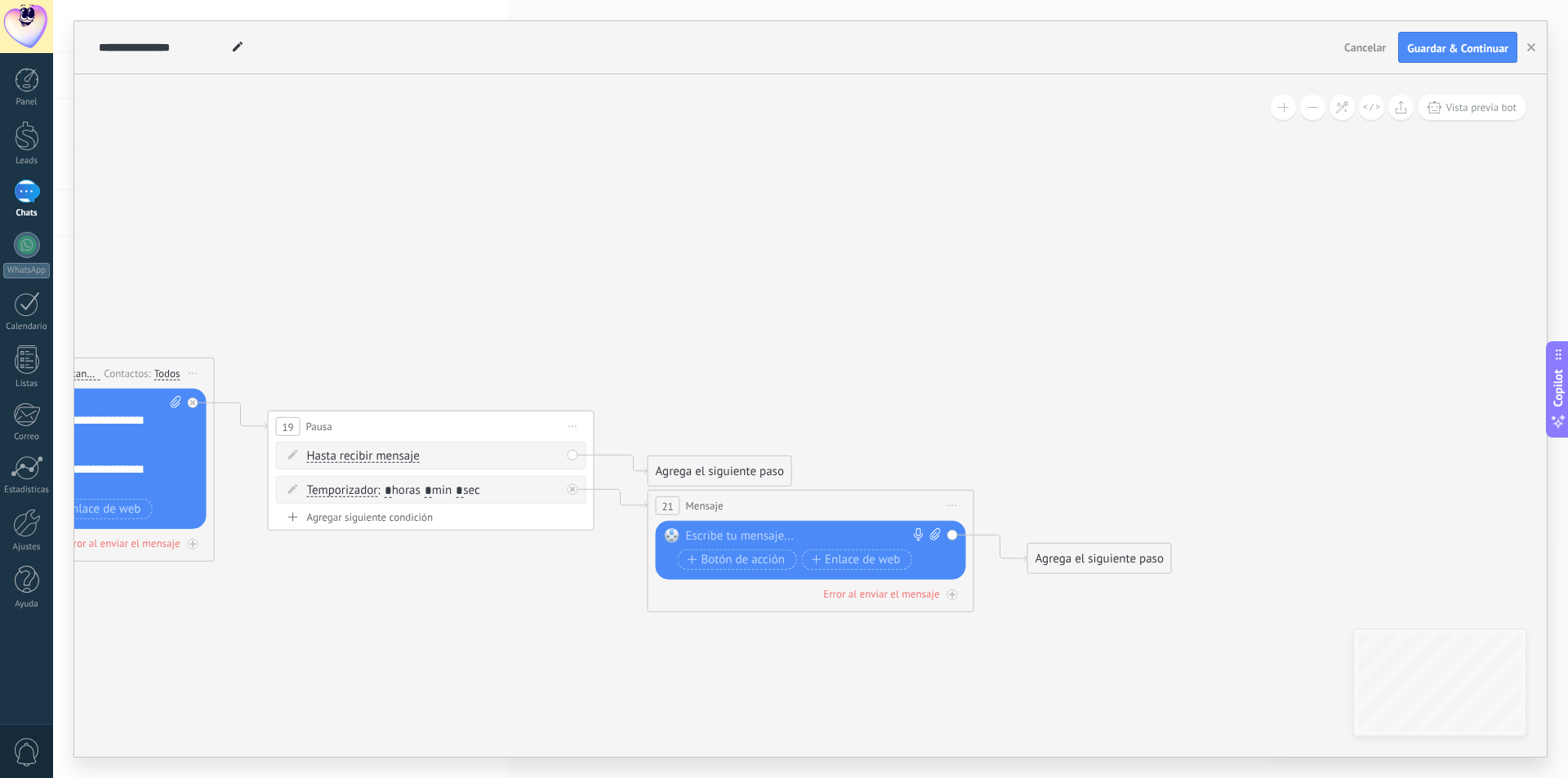
click at [936, 534] on icon at bounding box center [935, 534] width 10 height 12
click input "Subir" at bounding box center [0, 0] width 0 height 0
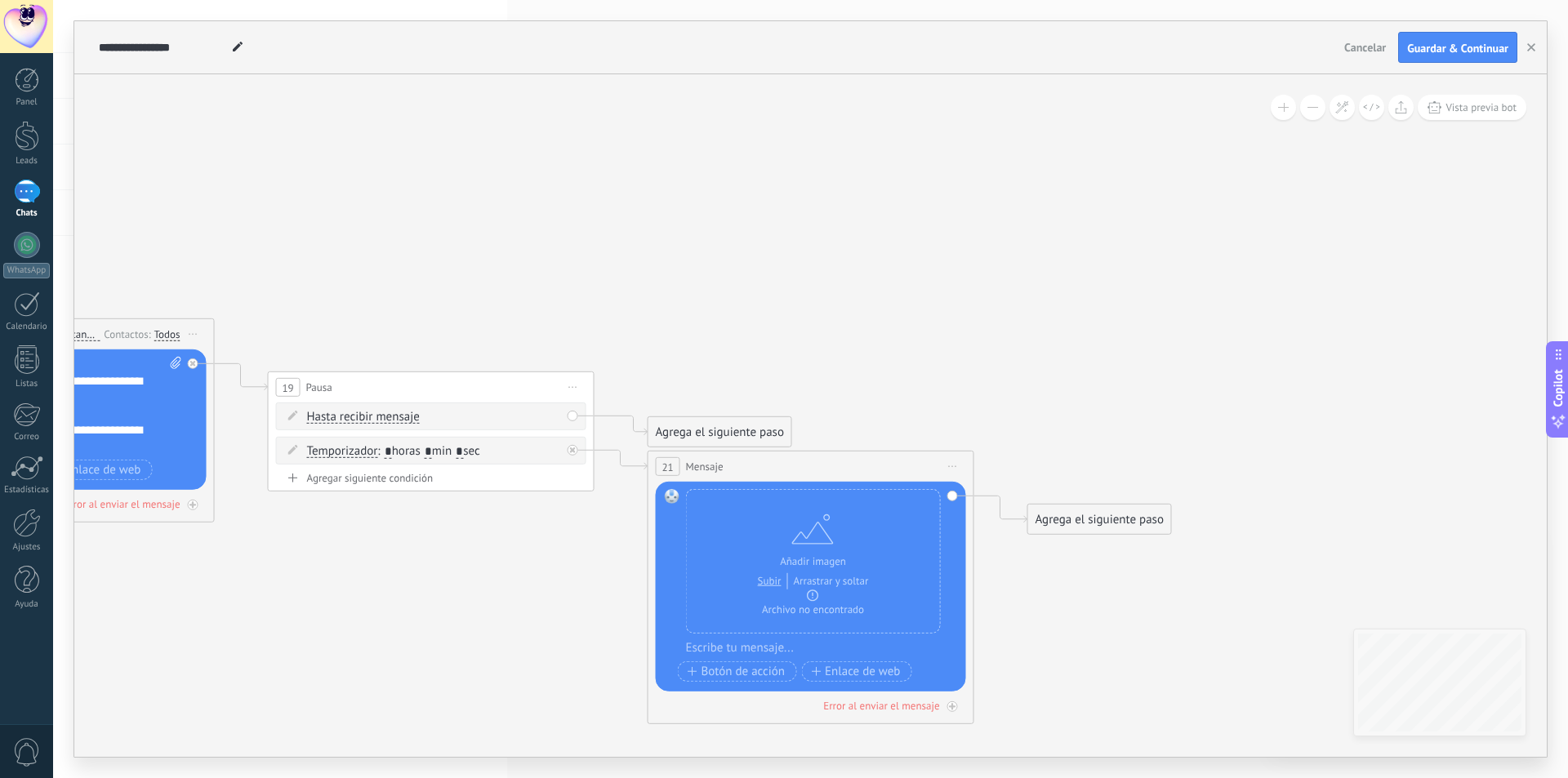
click at [753, 651] on div at bounding box center [821, 648] width 271 height 16
paste div
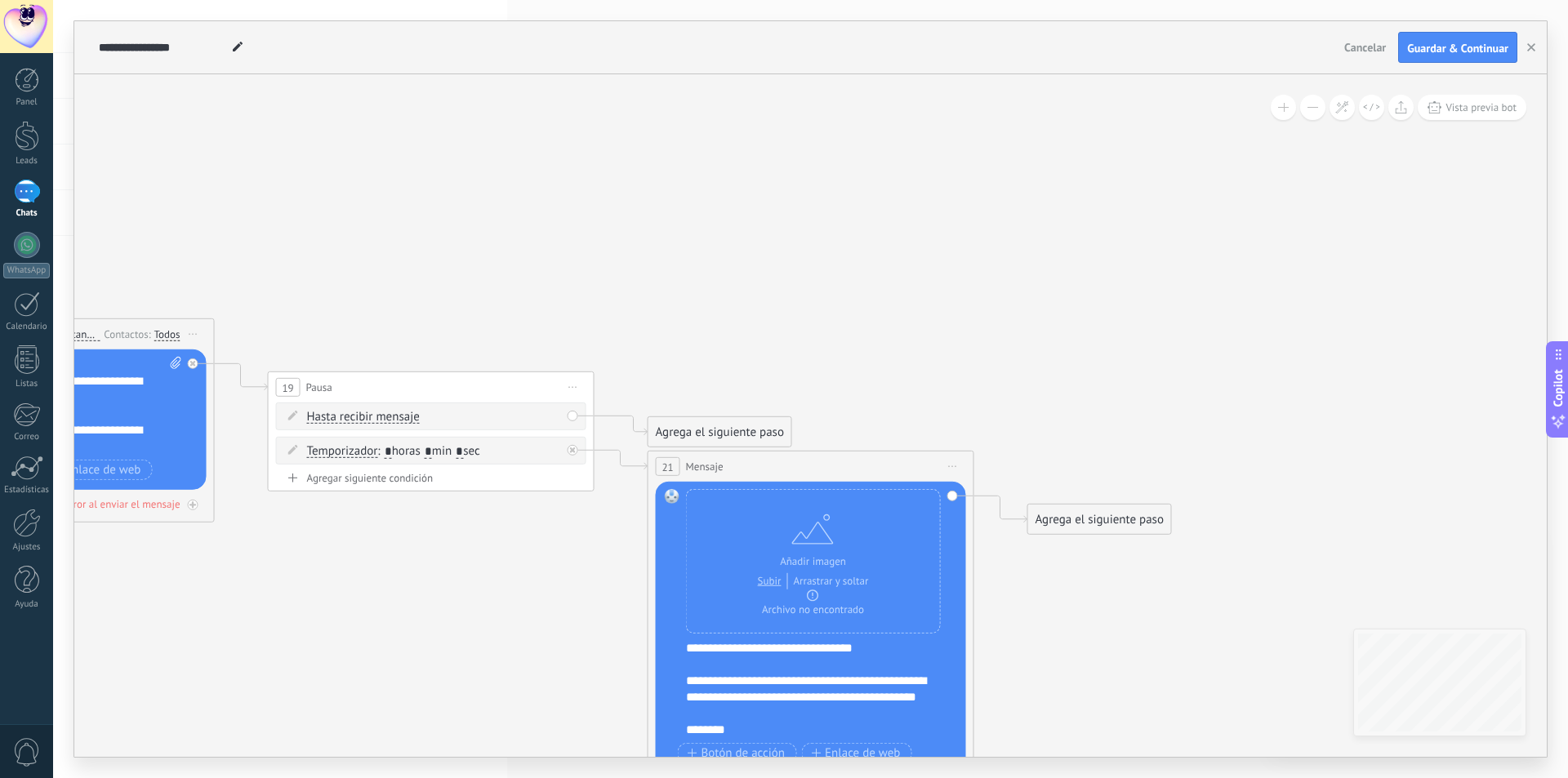
click at [886, 699] on div "**********" at bounding box center [807, 697] width 243 height 49
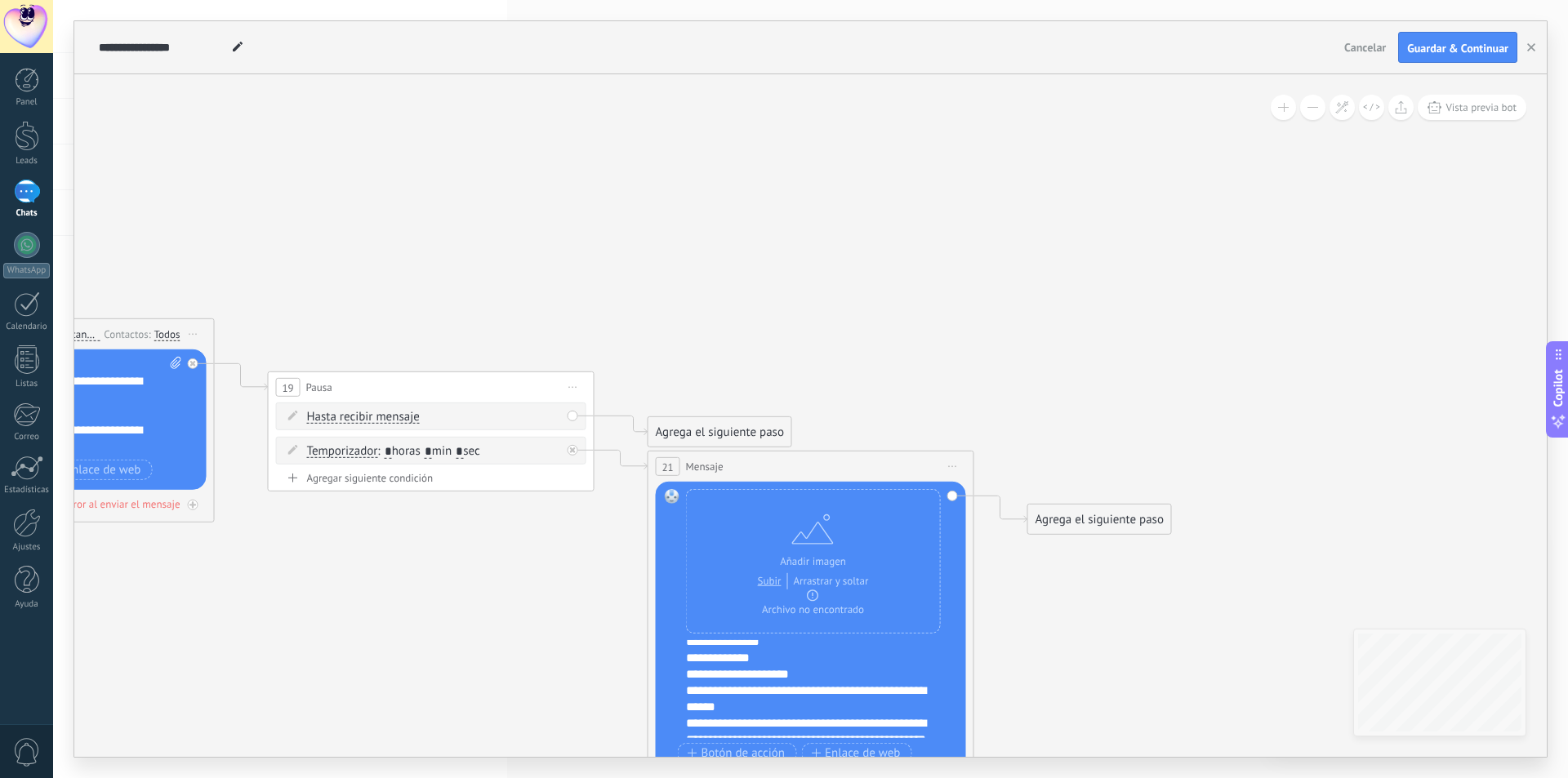
scroll to position [163, 0]
click at [712, 650] on div "**********" at bounding box center [807, 648] width 243 height 16
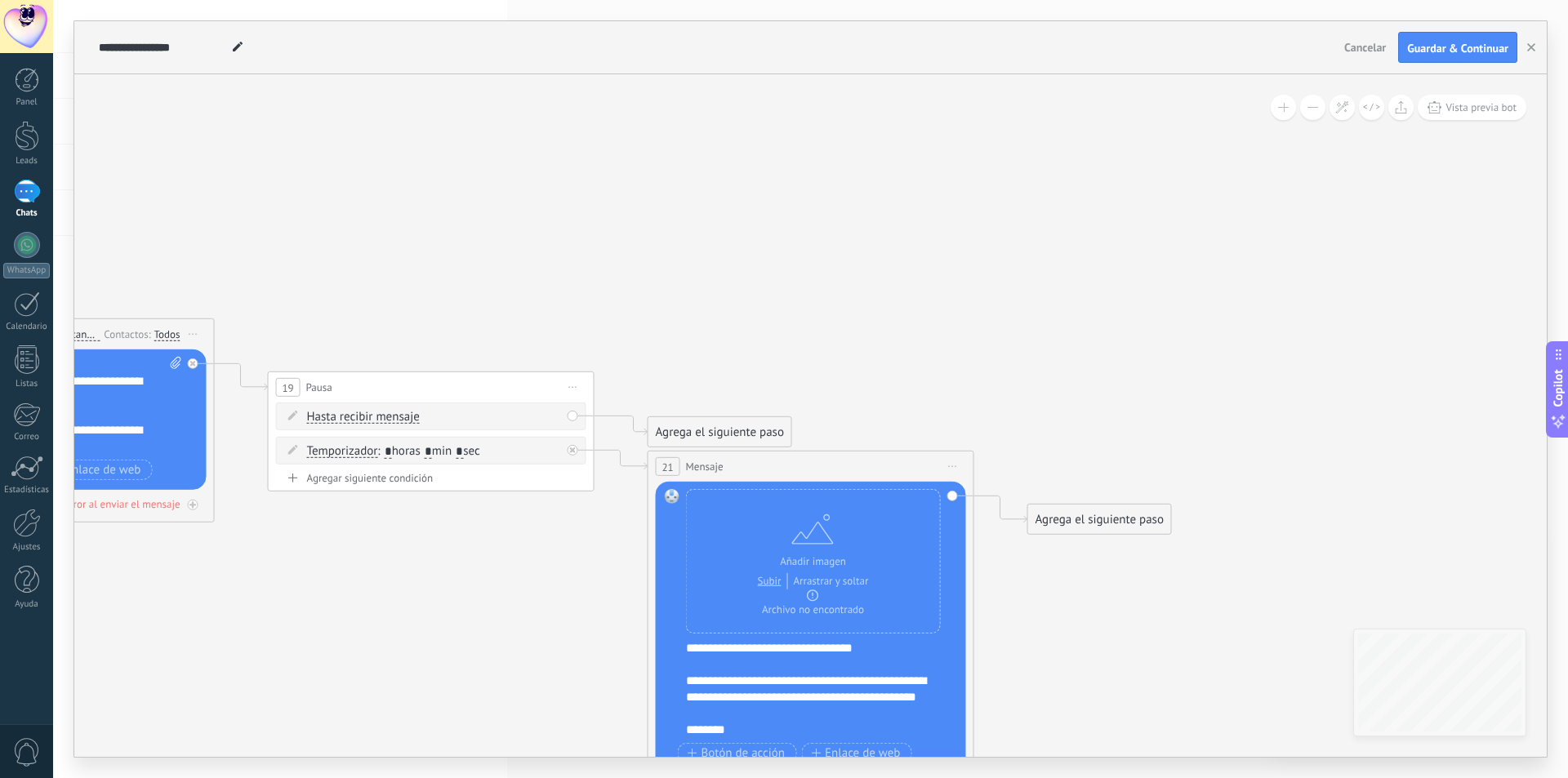
click at [801, 694] on div "**********" at bounding box center [807, 697] width 243 height 49
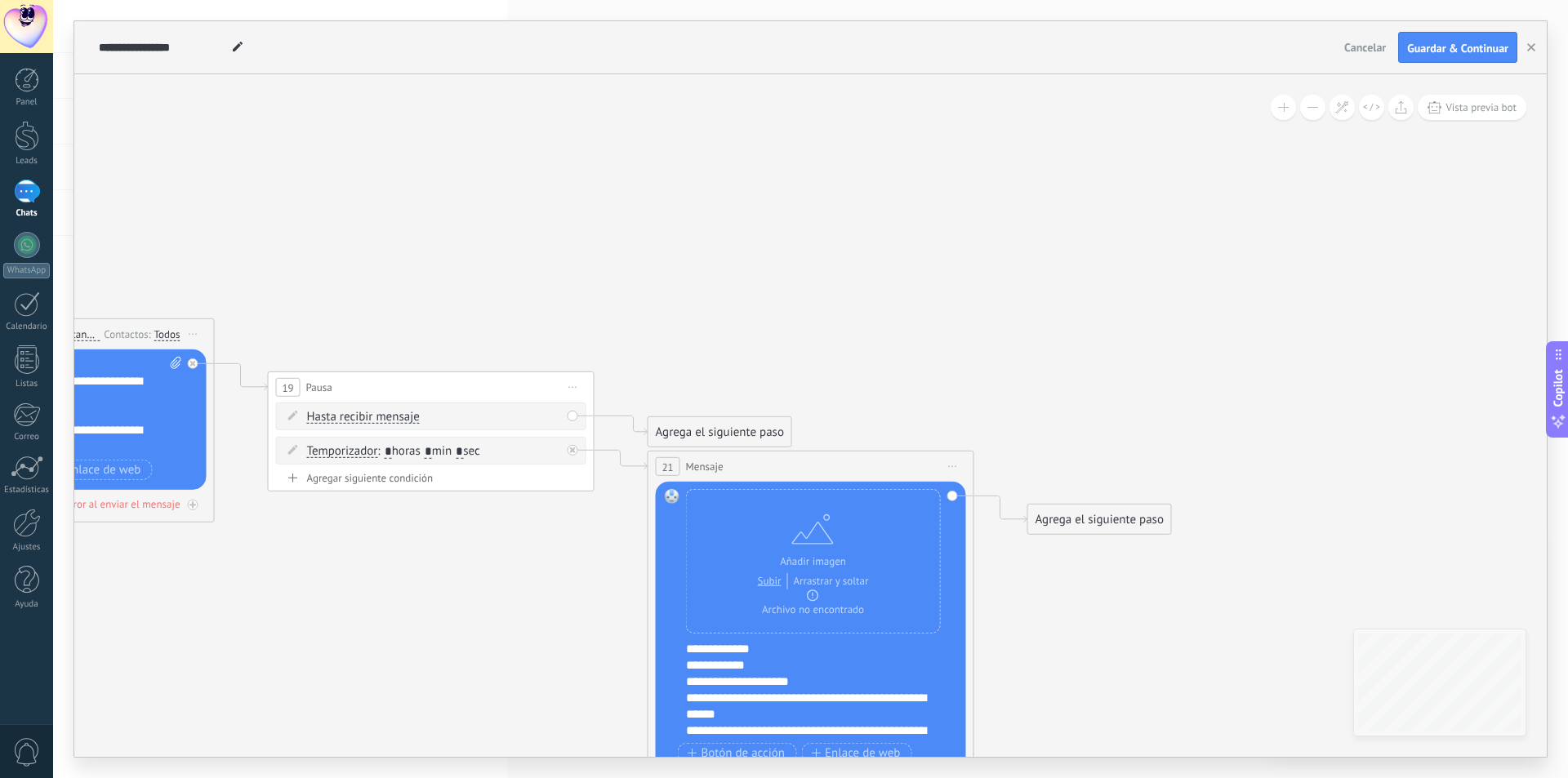
scroll to position [146, 0]
click at [739, 700] on div "**********" at bounding box center [807, 690] width 243 height 32
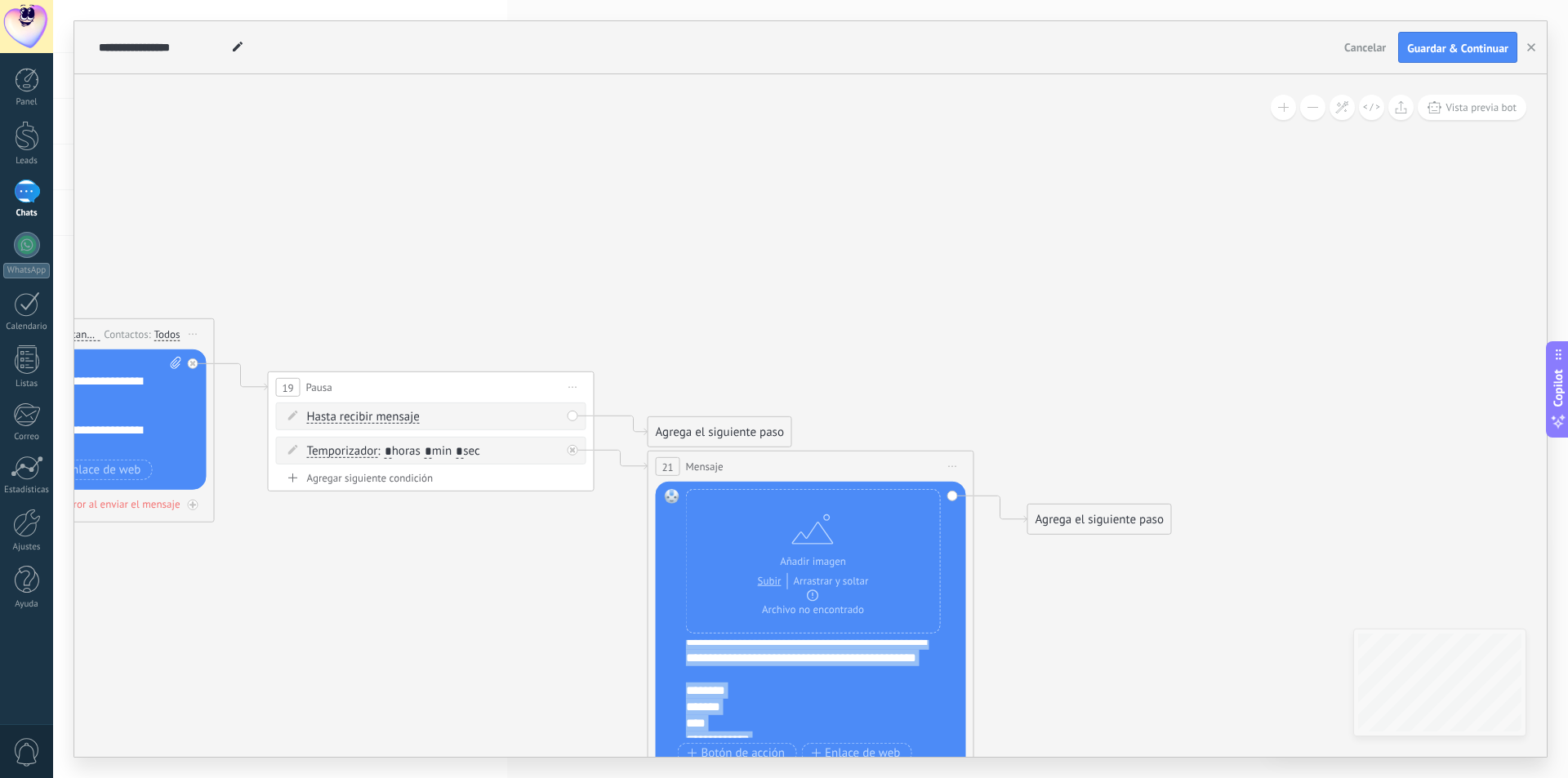
scroll to position [0, 0]
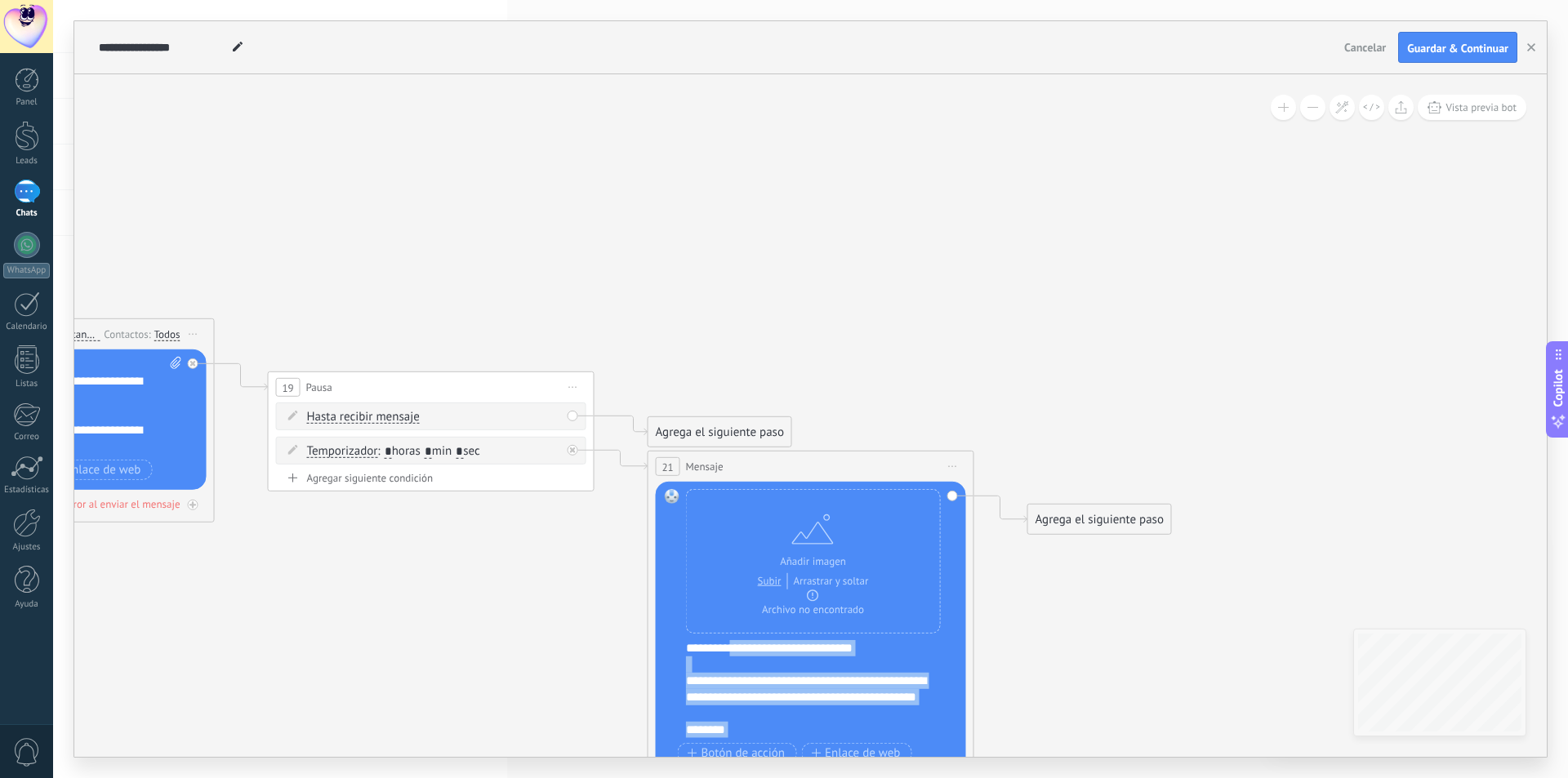
drag, startPoint x: 720, startPoint y: 650, endPoint x: 745, endPoint y: 650, distance: 25.0
click at [745, 650] on div "**********" at bounding box center [821, 689] width 271 height 98
click at [773, 691] on div "**********" at bounding box center [807, 697] width 243 height 49
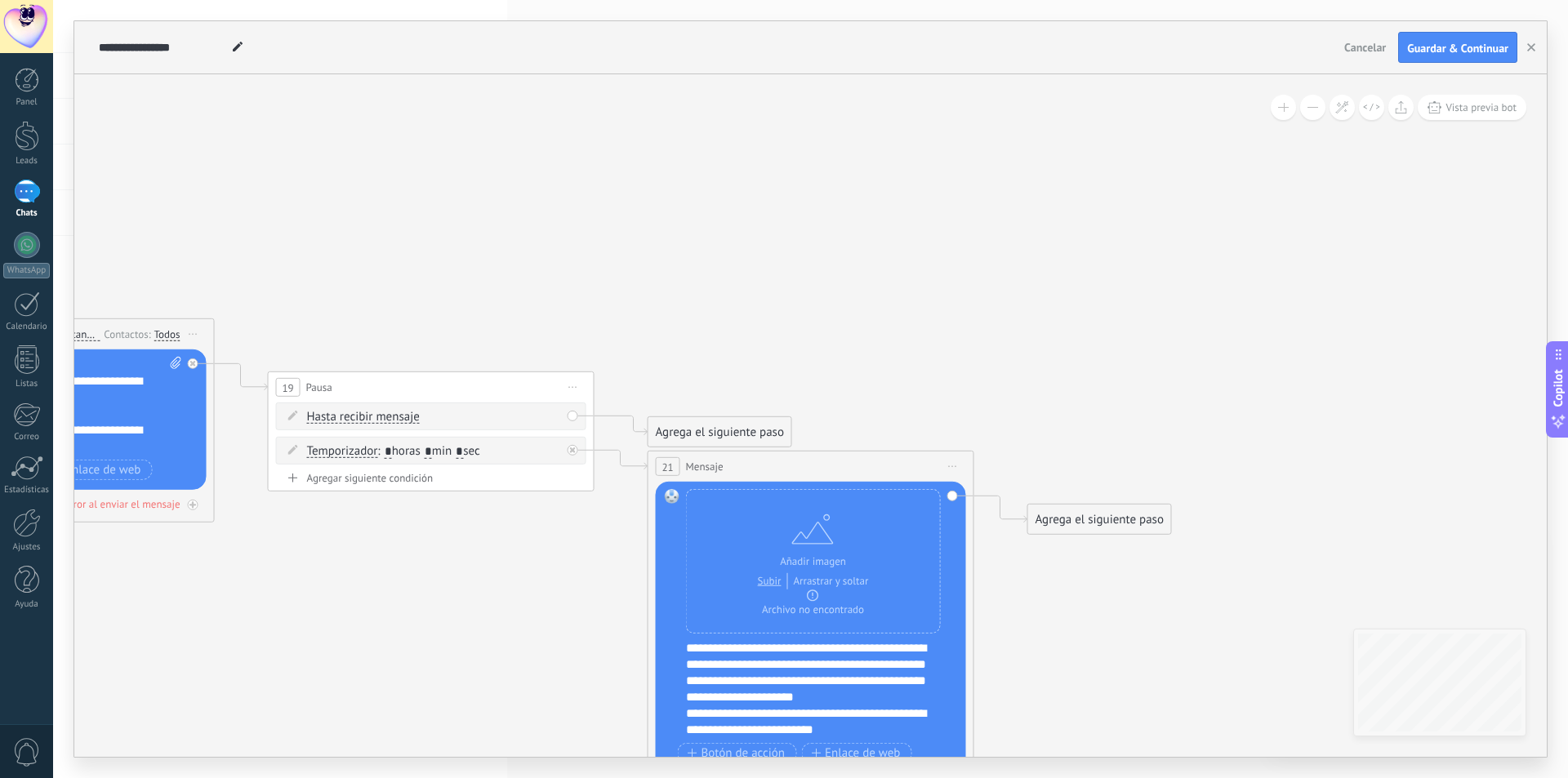
click at [788, 653] on div "**********" at bounding box center [807, 673] width 243 height 65
drag, startPoint x: 819, startPoint y: 682, endPoint x: 813, endPoint y: 665, distance: 18.0
click at [813, 665] on div "**********" at bounding box center [807, 681] width 243 height 81
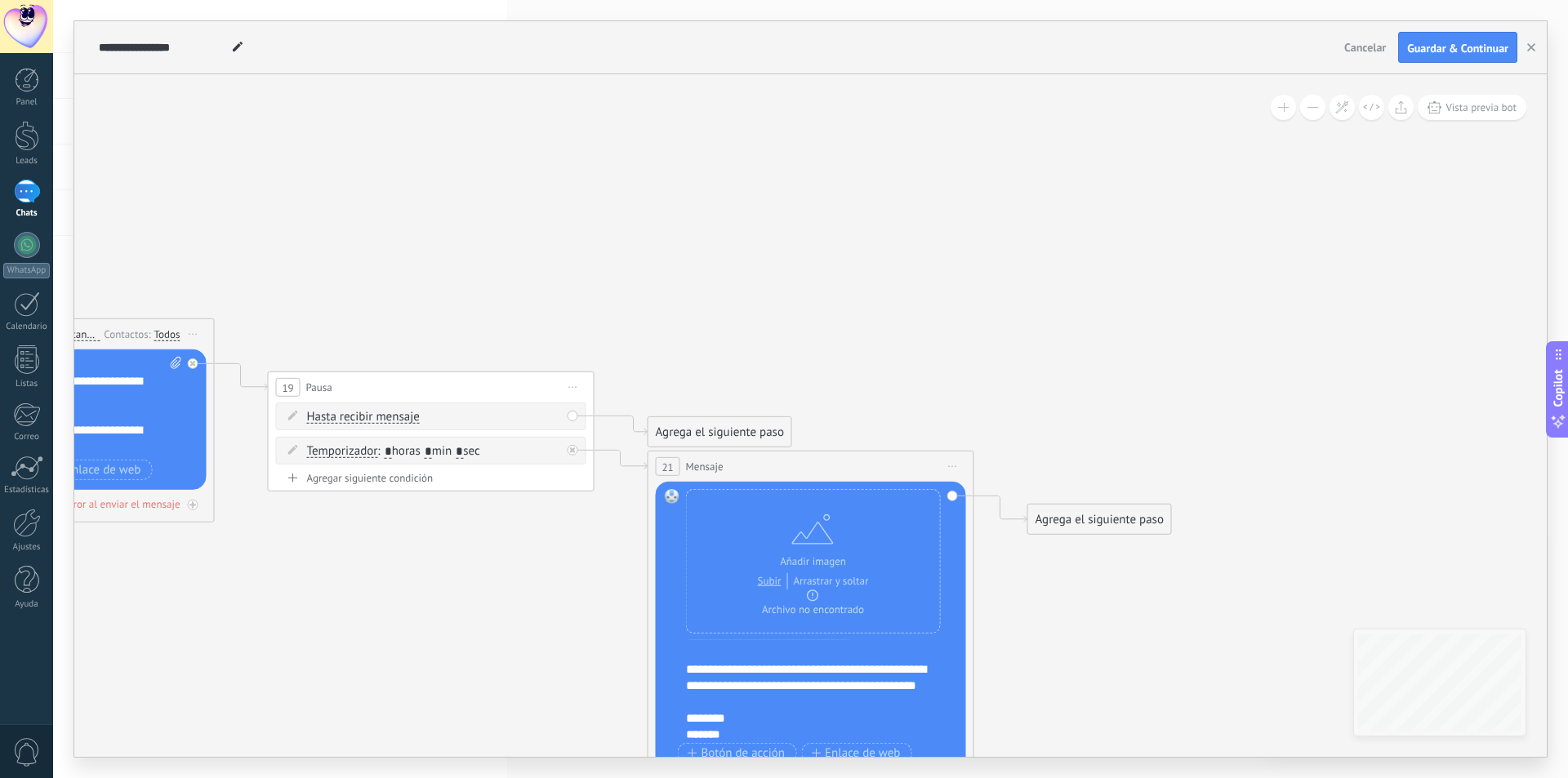
scroll to position [0, 0]
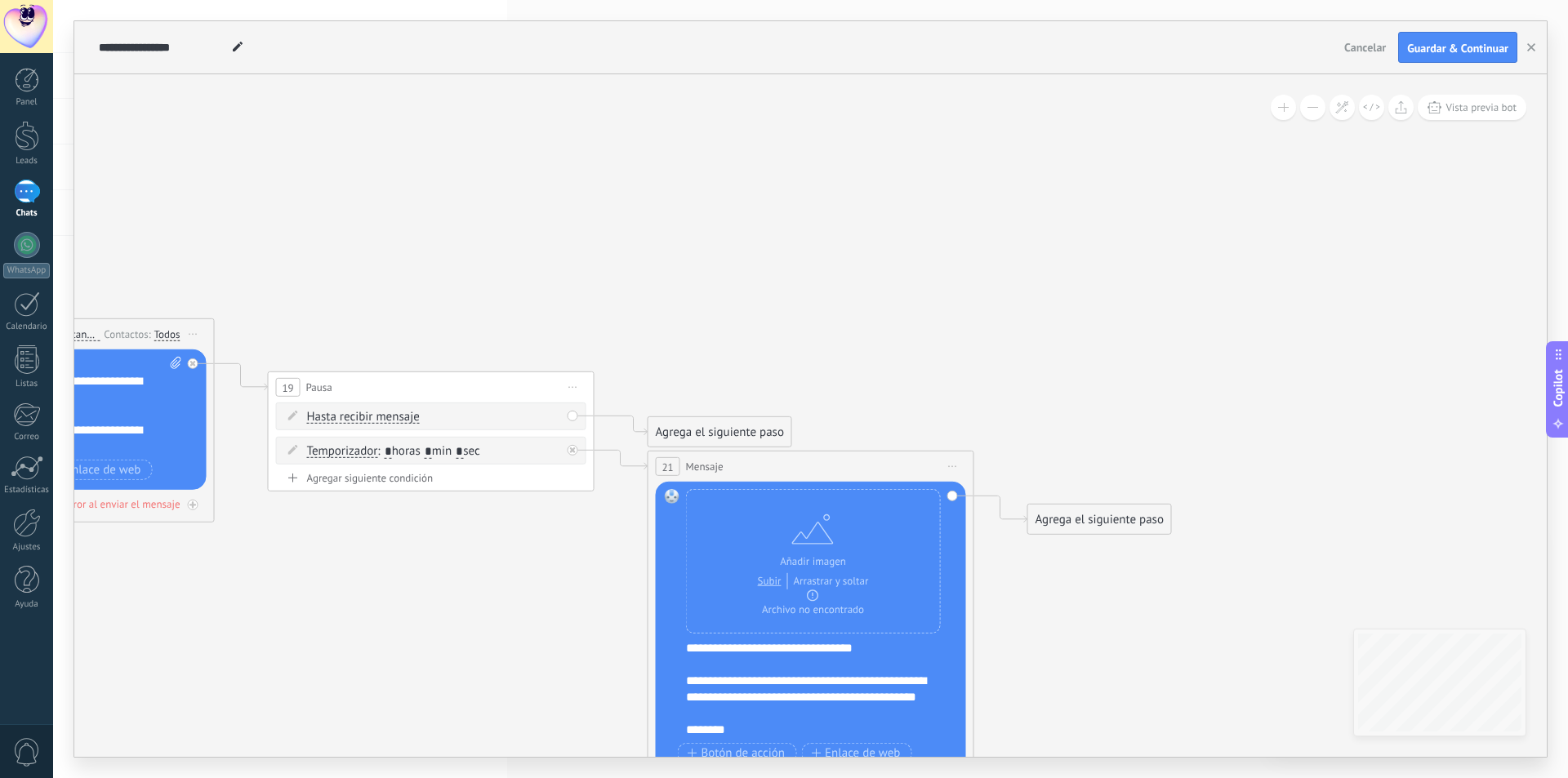
click at [824, 716] on div "**********" at bounding box center [807, 697] width 243 height 49
click at [900, 647] on div "**********" at bounding box center [821, 689] width 271 height 98
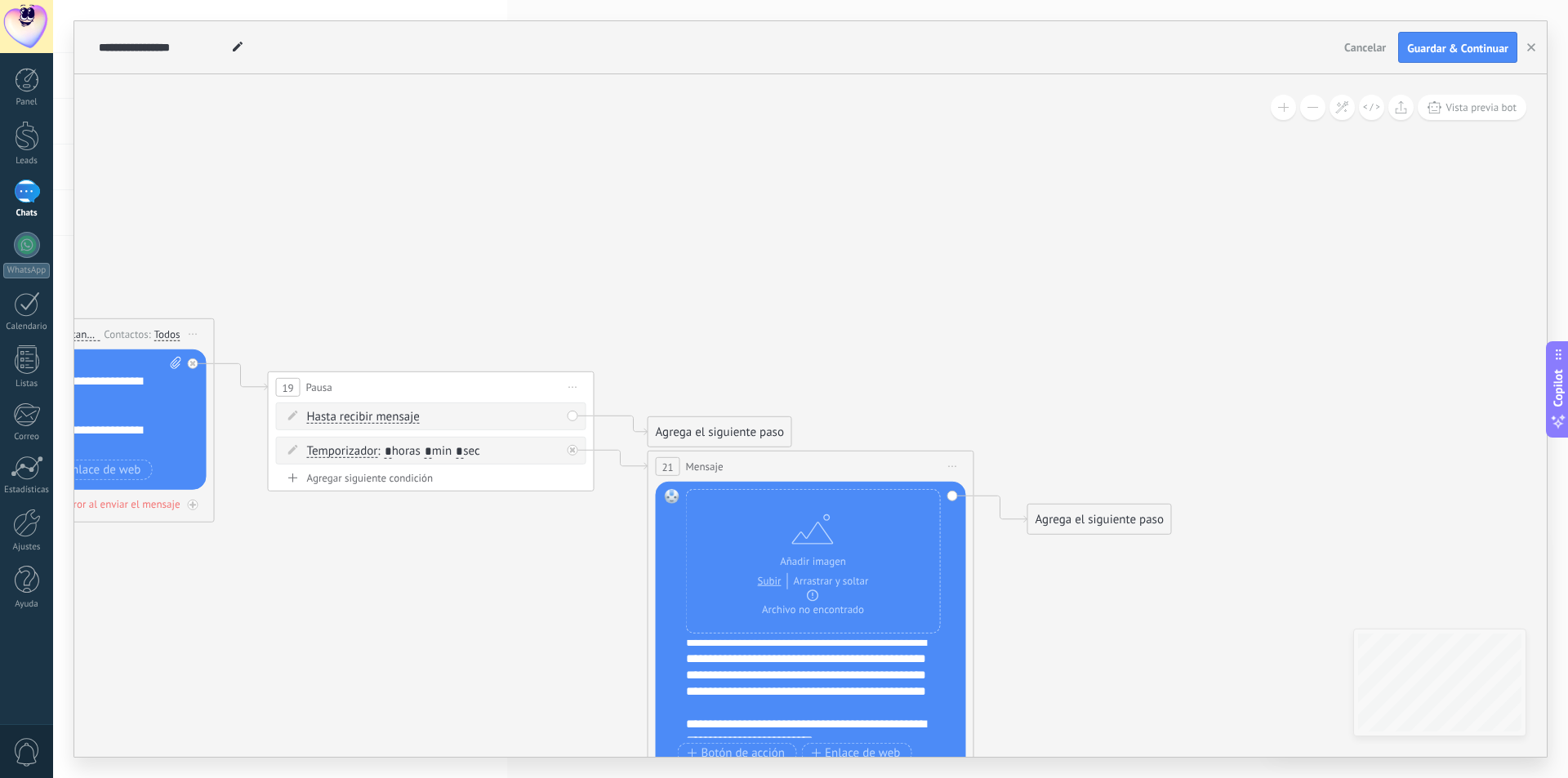
scroll to position [262, 0]
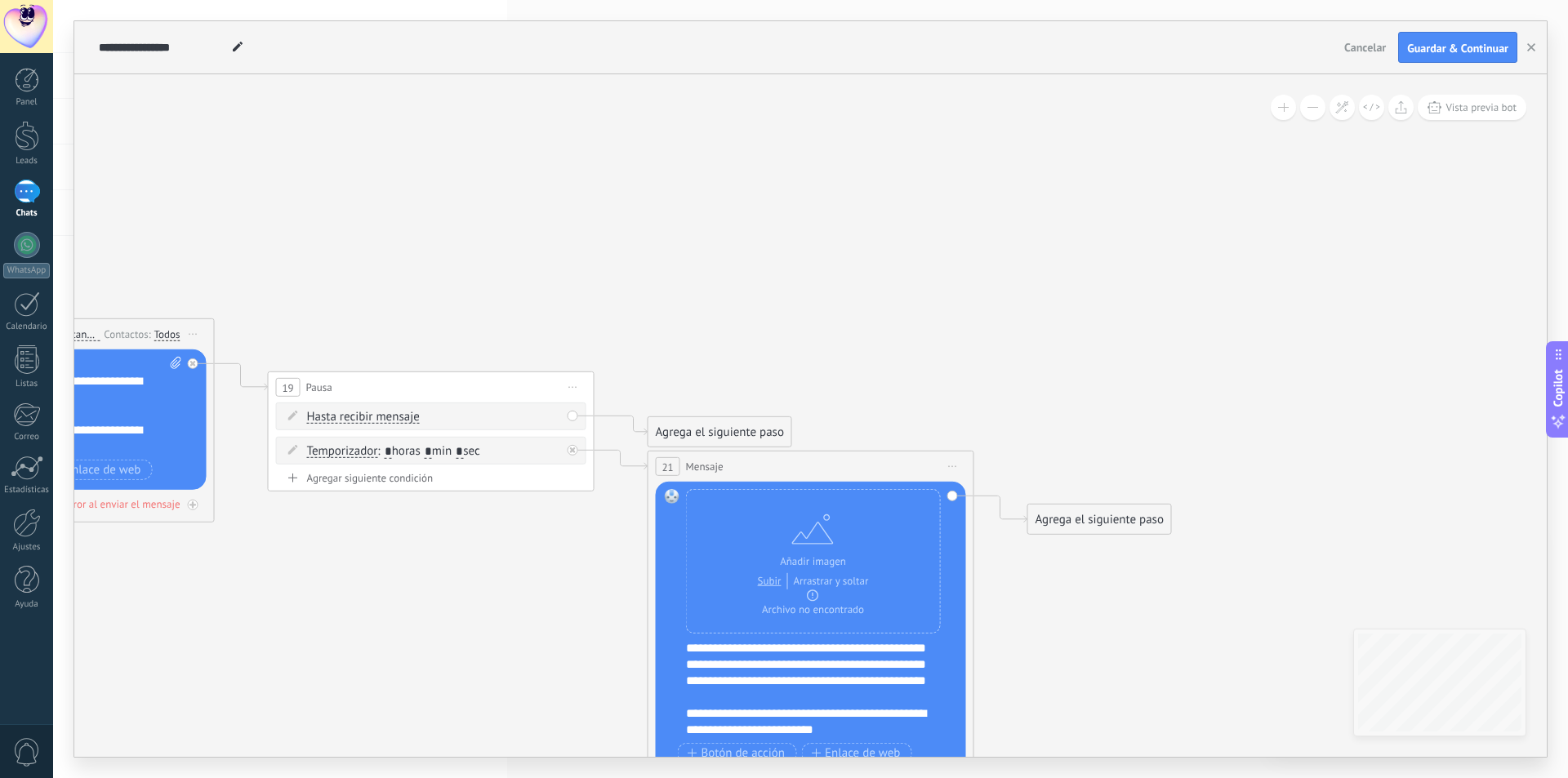
click at [1076, 526] on div "Agrega el siguiente paso" at bounding box center [1099, 519] width 143 height 27
click at [1091, 714] on div "Pausa" at bounding box center [1127, 723] width 184 height 27
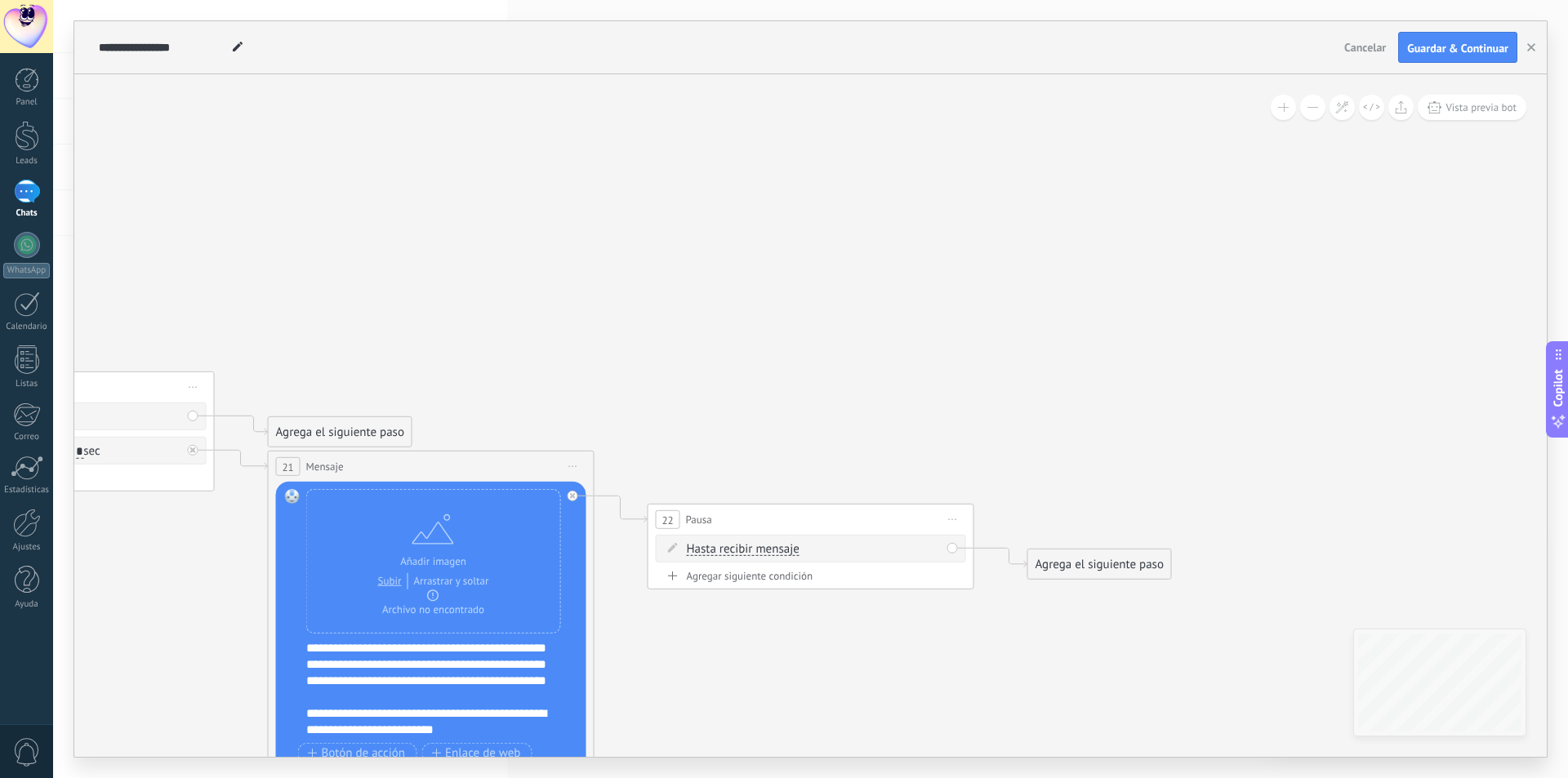
click at [823, 579] on div "Agregar siguiente condición" at bounding box center [810, 576] width 310 height 14
click at [935, 546] on div "Borrar" at bounding box center [934, 548] width 18 height 24
click at [946, 572] on icon at bounding box center [941, 570] width 9 height 9
drag, startPoint x: 815, startPoint y: 550, endPoint x: 845, endPoint y: 549, distance: 30.0
click at [845, 549] on span ": * horas * min * sec" at bounding box center [808, 549] width 102 height 15
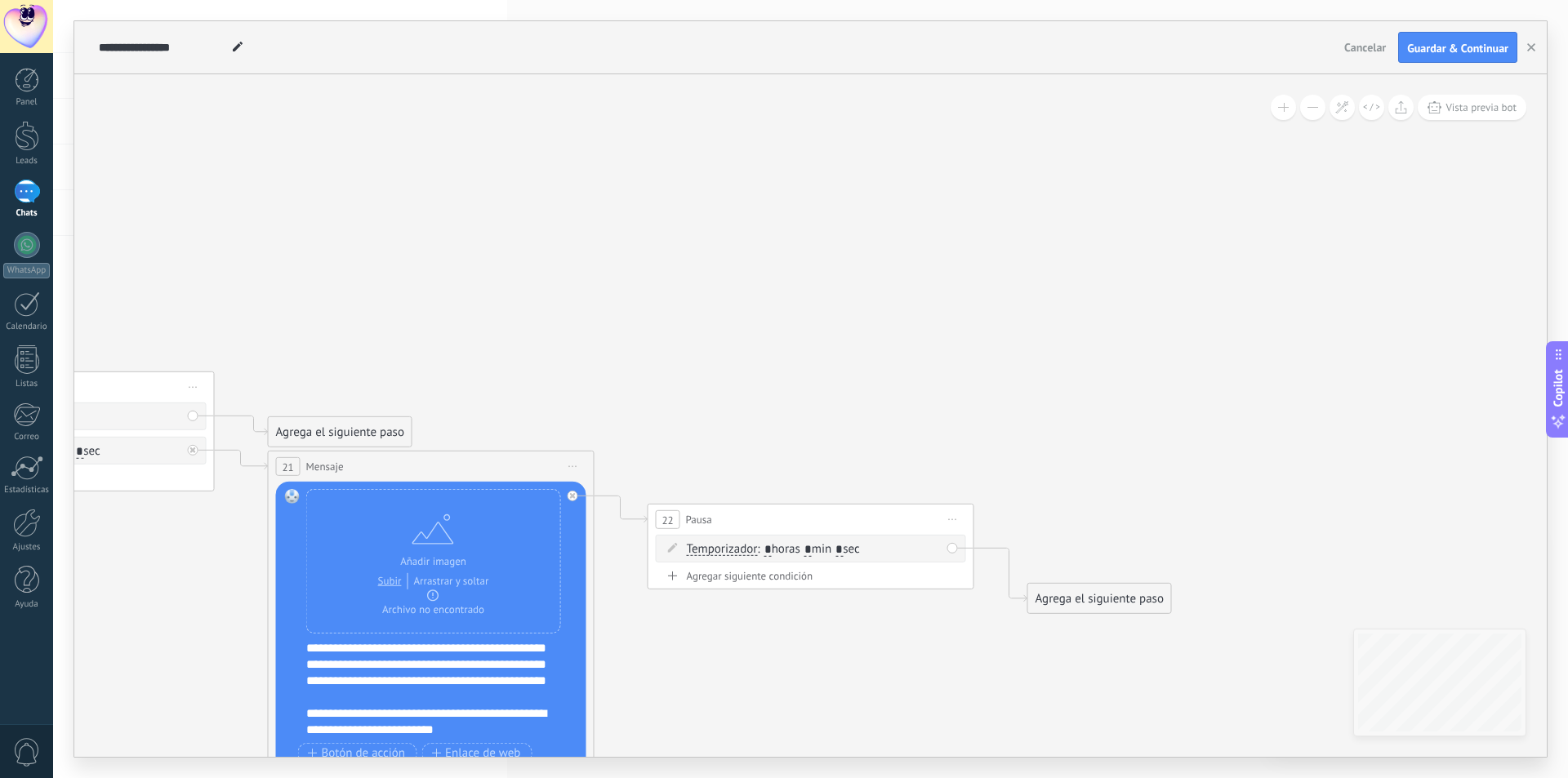
type input "*"
drag, startPoint x: 854, startPoint y: 552, endPoint x: 873, endPoint y: 552, distance: 19.0
click at [859, 552] on span ": * horas * min * sec" at bounding box center [808, 549] width 102 height 15
type input "*"
click at [1072, 604] on div "Agrega el siguiente paso" at bounding box center [1099, 599] width 143 height 27
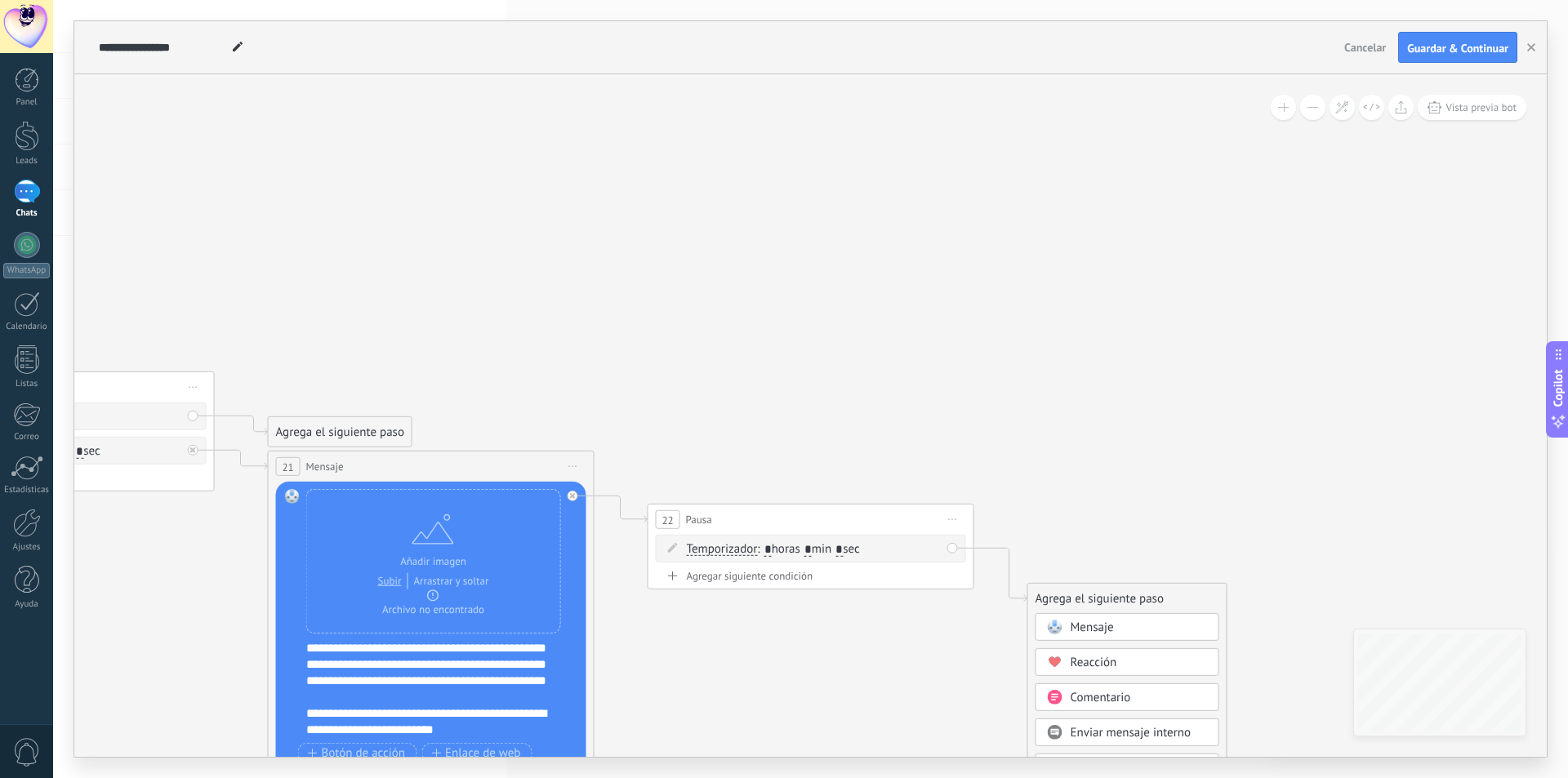
click at [1072, 624] on span "Mensaje" at bounding box center [1092, 627] width 44 height 15
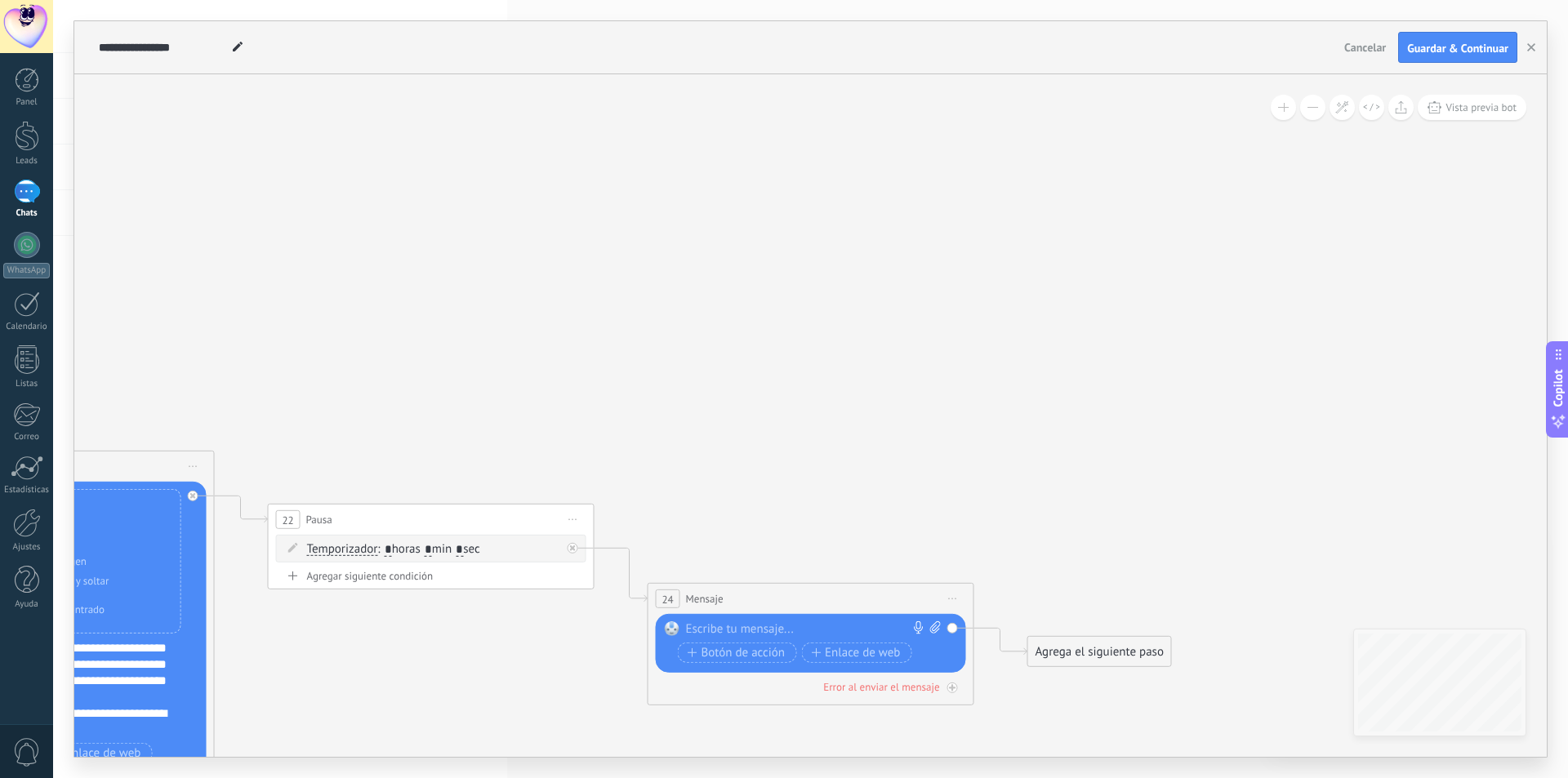
click at [935, 628] on icon at bounding box center [935, 627] width 10 height 12
click input "Subir" at bounding box center [0, 0] width 0 height 0
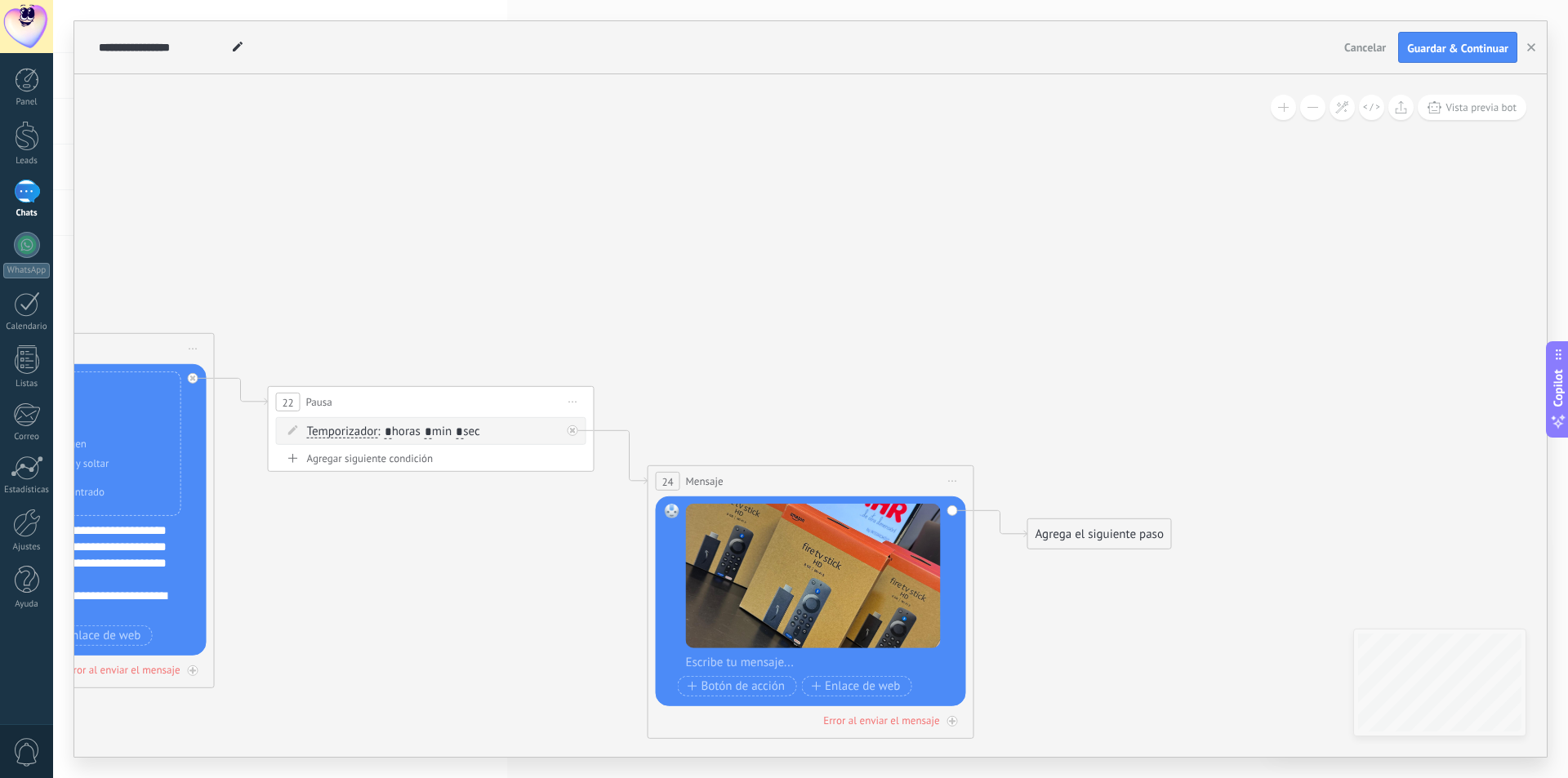
click at [738, 663] on div at bounding box center [821, 662] width 271 height 16
paste div
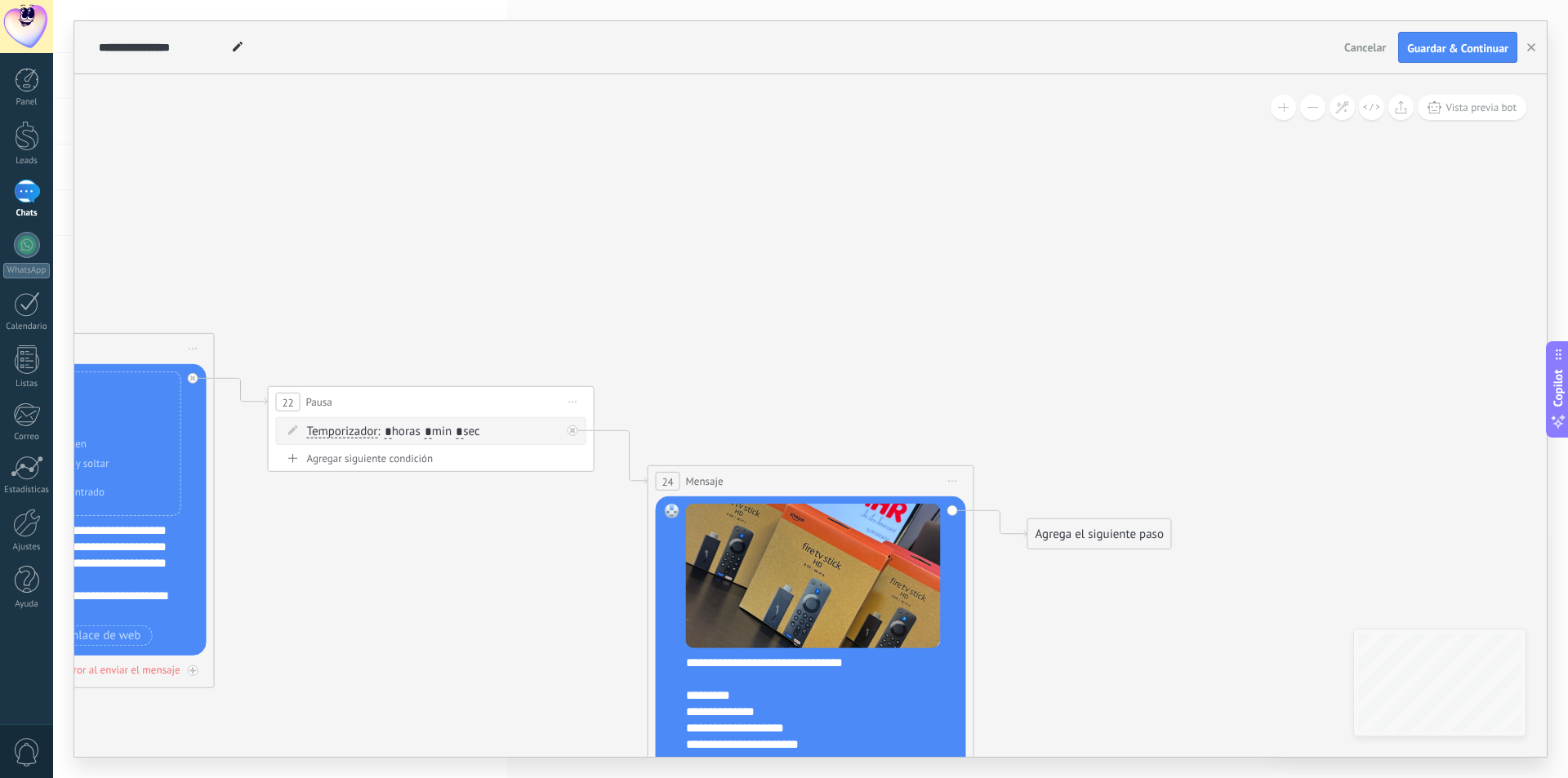
click at [686, 660] on div "**********" at bounding box center [821, 703] width 271 height 98
click at [718, 696] on div "*********" at bounding box center [807, 696] width 243 height 16
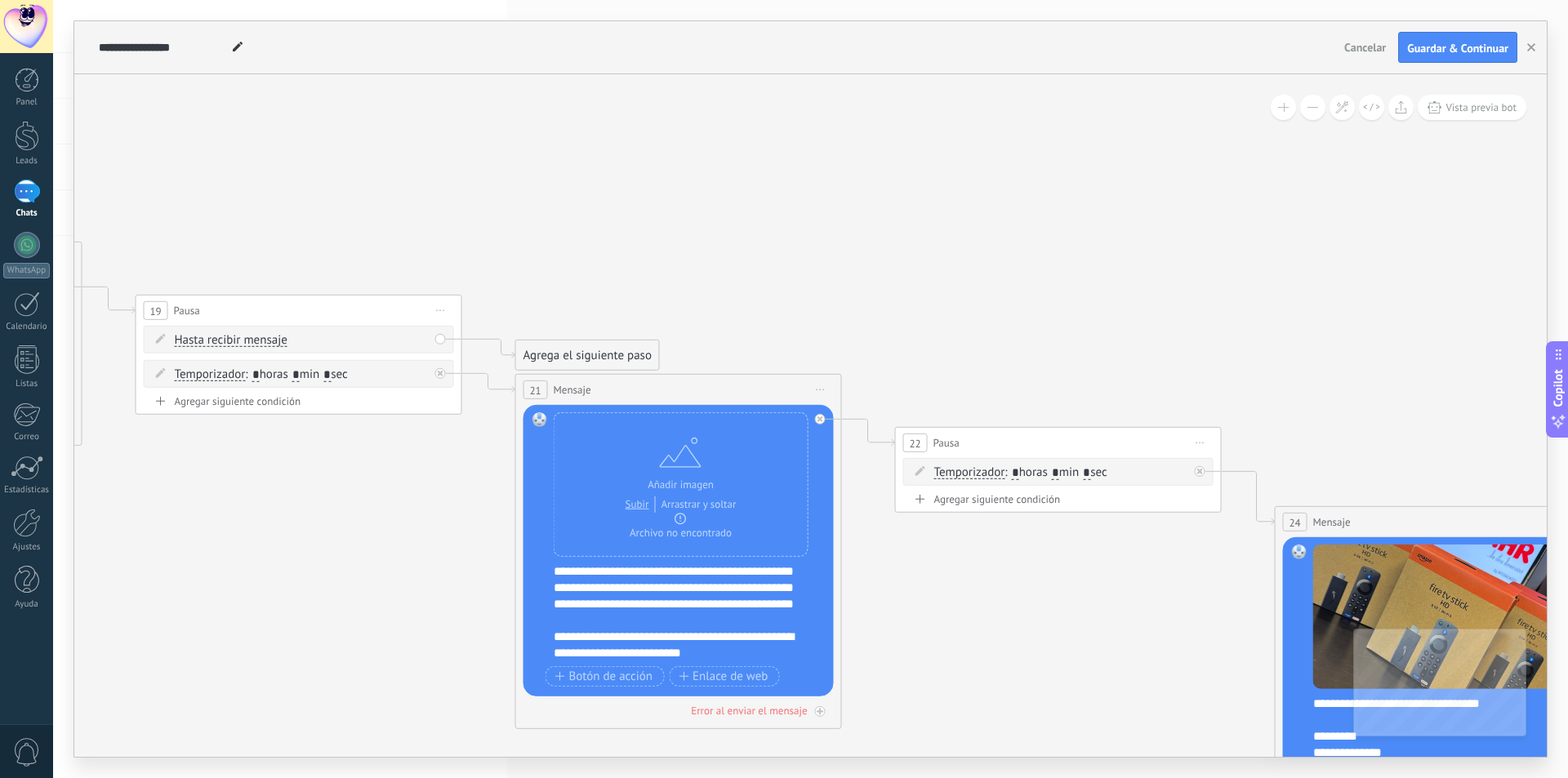
drag, startPoint x: 529, startPoint y: 192, endPoint x: 1227, endPoint y: 221, distance: 698.6
click at [1227, 221] on icon at bounding box center [463, 296] width 3375 height 1685
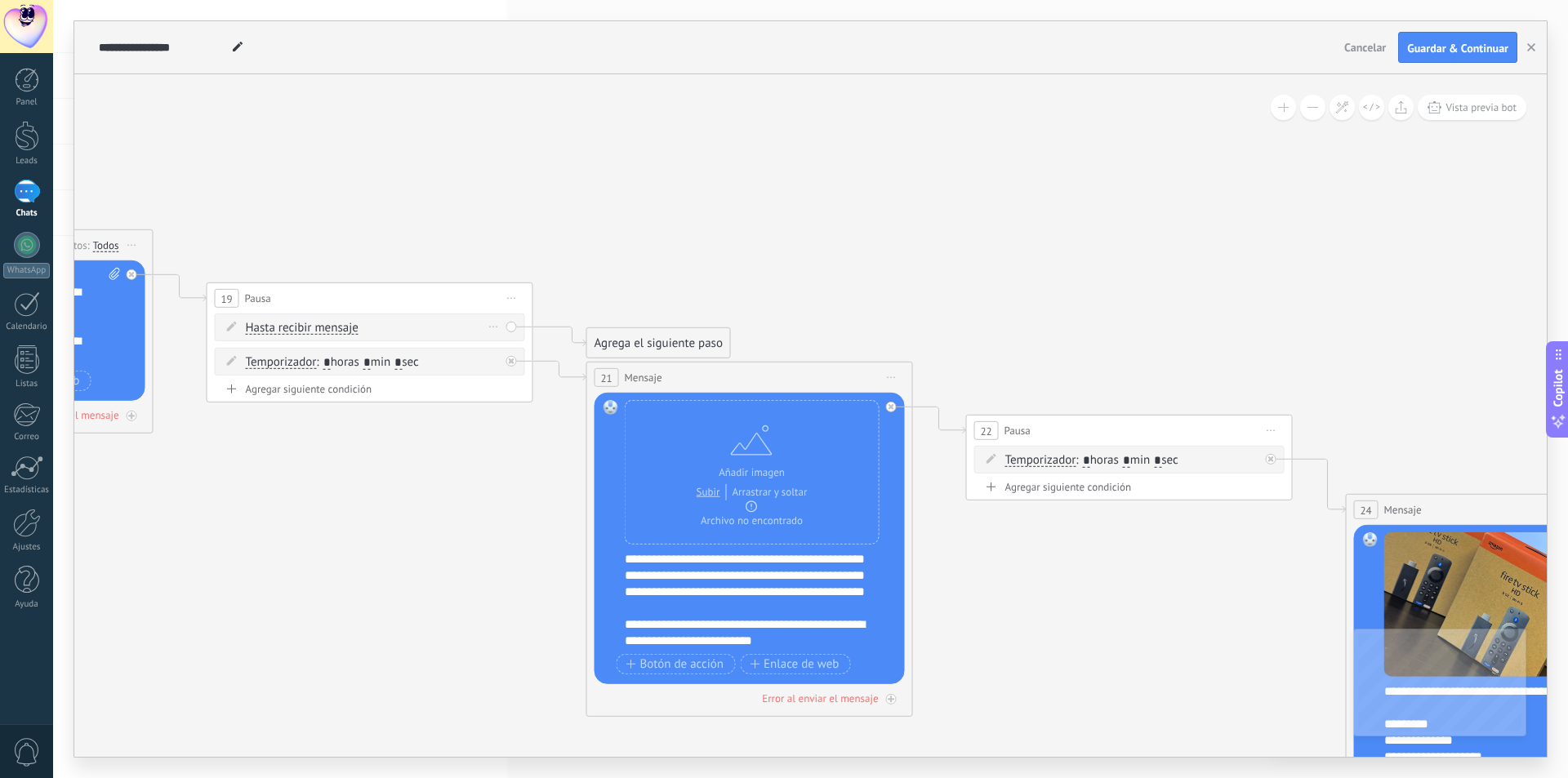
click at [494, 322] on div "Borrar" at bounding box center [494, 327] width 18 height 24
click at [492, 325] on div "Borrar" at bounding box center [494, 327] width 18 height 24
click at [505, 351] on div "Borrar" at bounding box center [519, 350] width 73 height 27
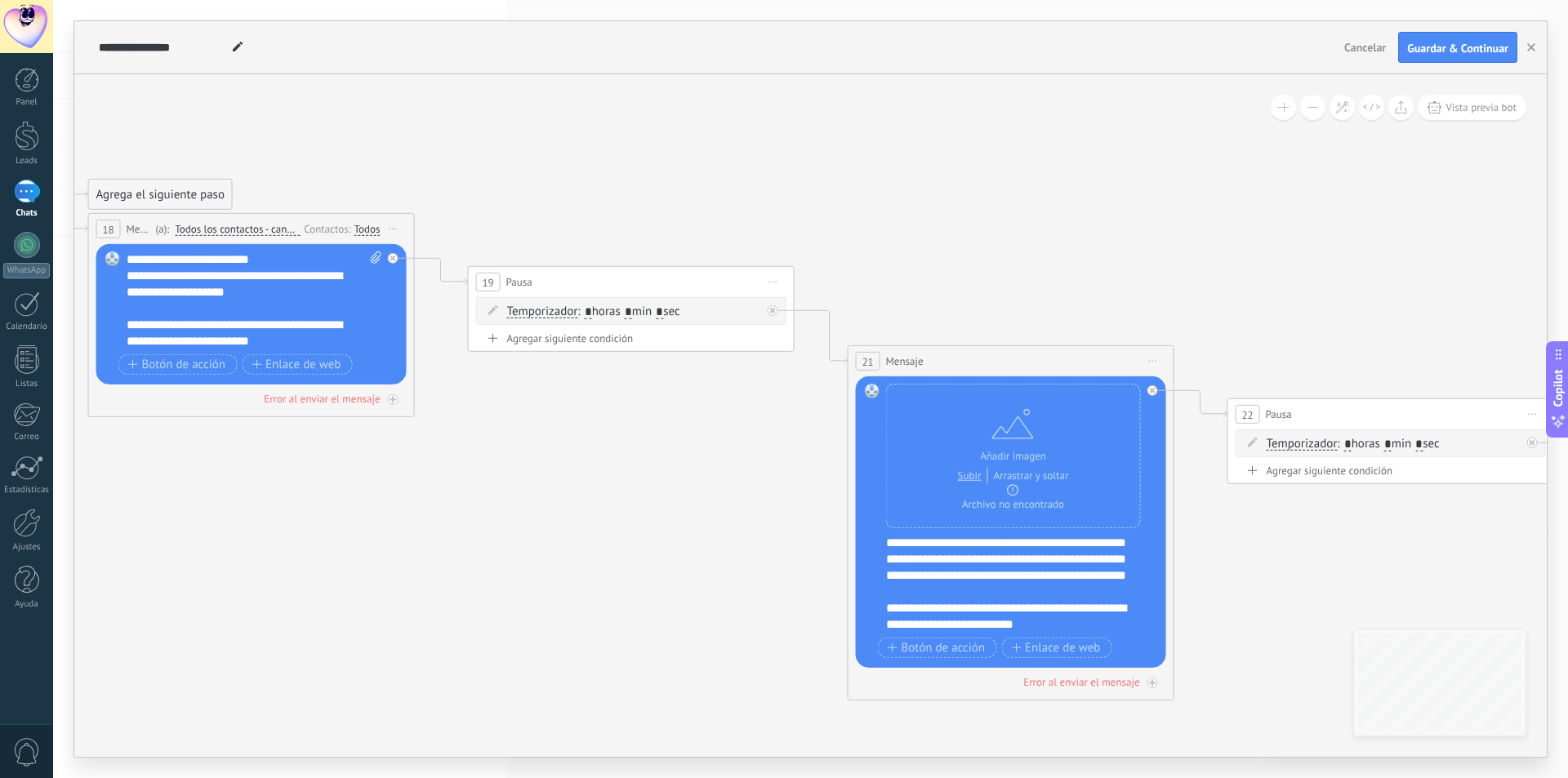
drag, startPoint x: 321, startPoint y: 190, endPoint x: 582, endPoint y: 173, distance: 261.6
click at [582, 173] on icon at bounding box center [796, 266] width 3375 height 1685
click at [583, 172] on icon at bounding box center [797, 266] width 3375 height 1685
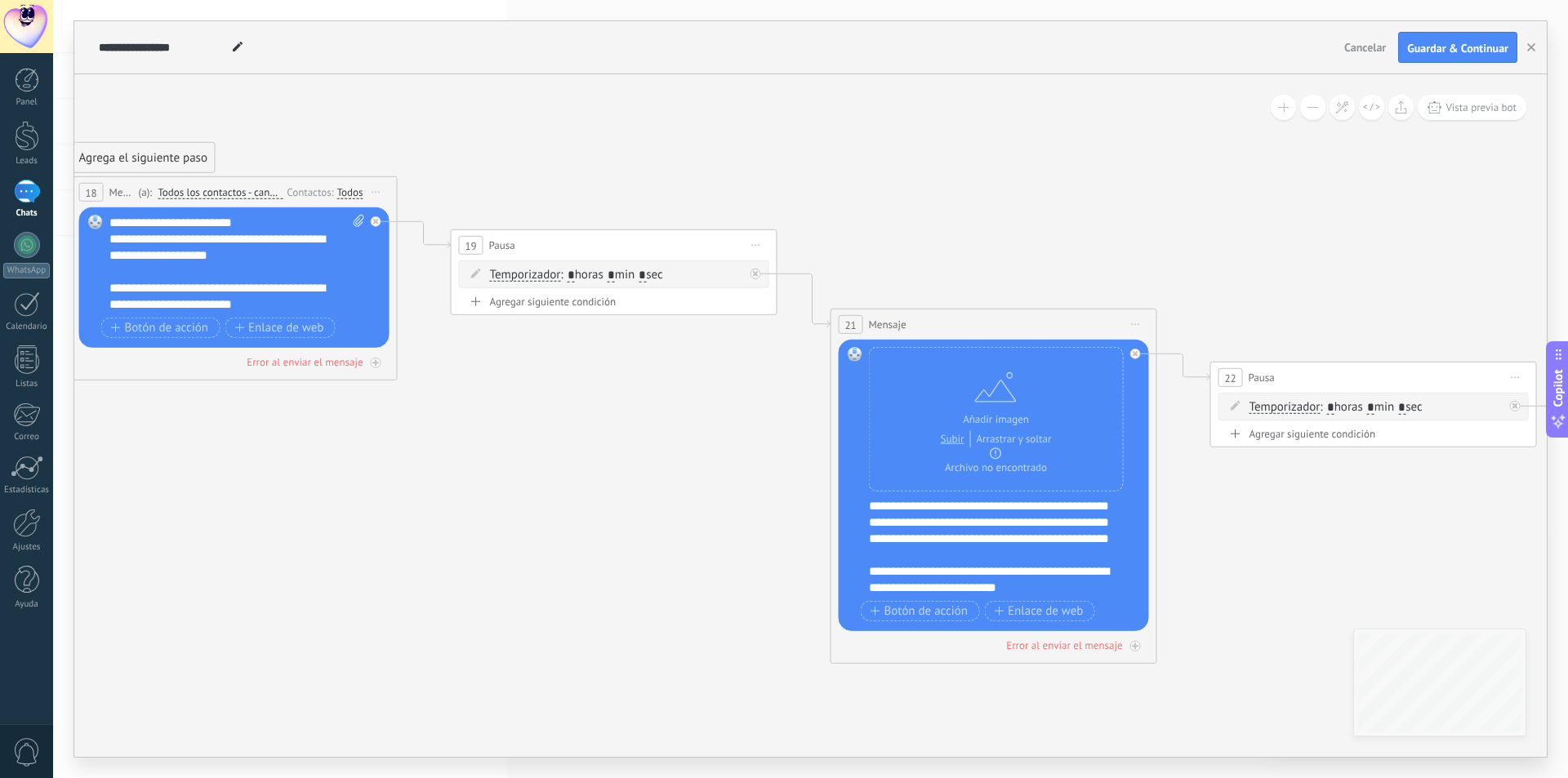
drag, startPoint x: 588, startPoint y: 467, endPoint x: 571, endPoint y: 429, distance: 41.6
click at [571, 429] on icon at bounding box center [779, 230] width 3375 height 1685
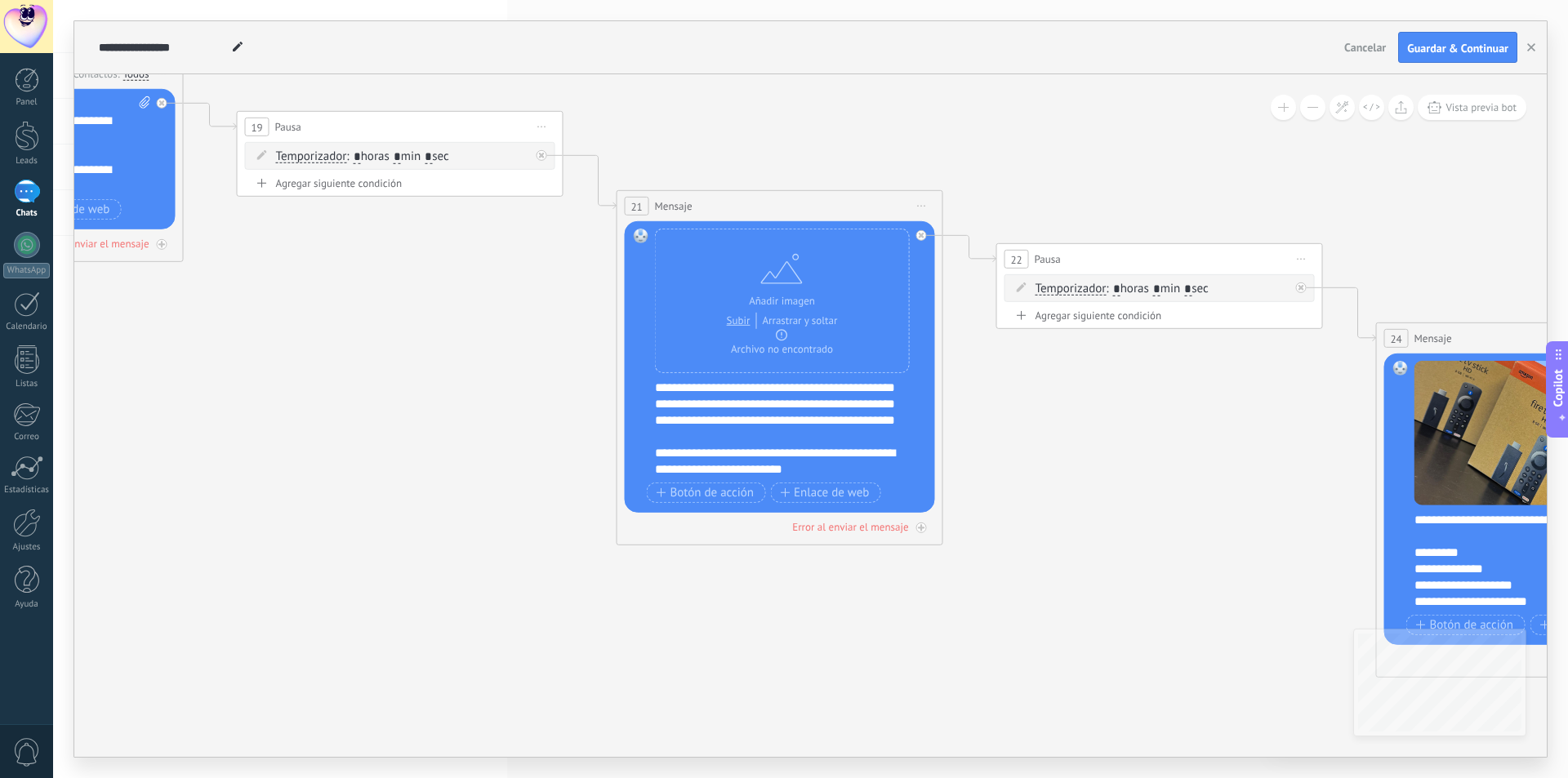
drag, startPoint x: 591, startPoint y: 526, endPoint x: 346, endPoint y: 414, distance: 269.4
click at [346, 414] on icon at bounding box center [565, 112] width 3375 height 1685
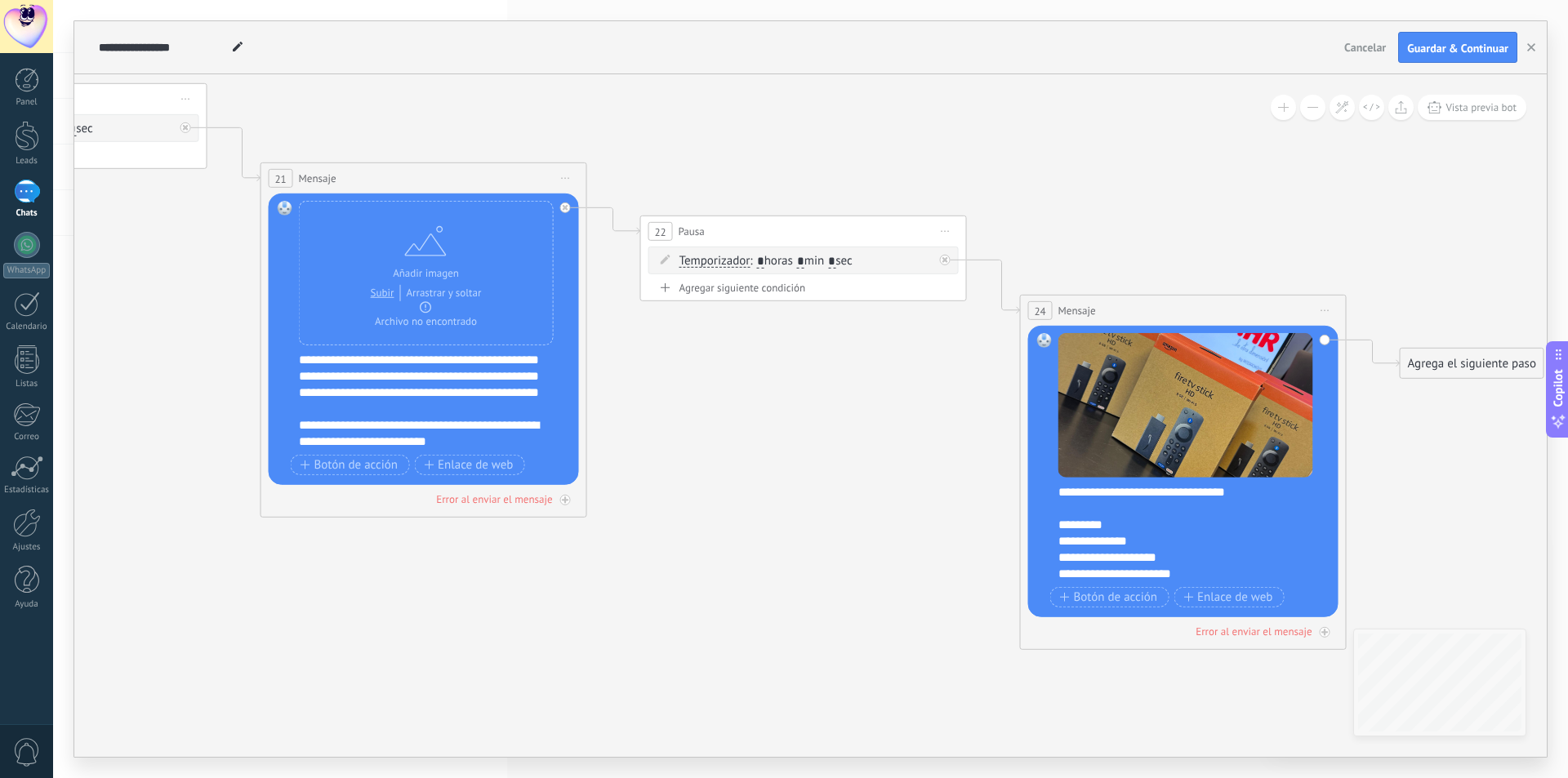
drag, startPoint x: 1082, startPoint y: 495, endPoint x: 760, endPoint y: 462, distance: 323.7
click at [760, 462] on icon at bounding box center [208, 83] width 3375 height 1685
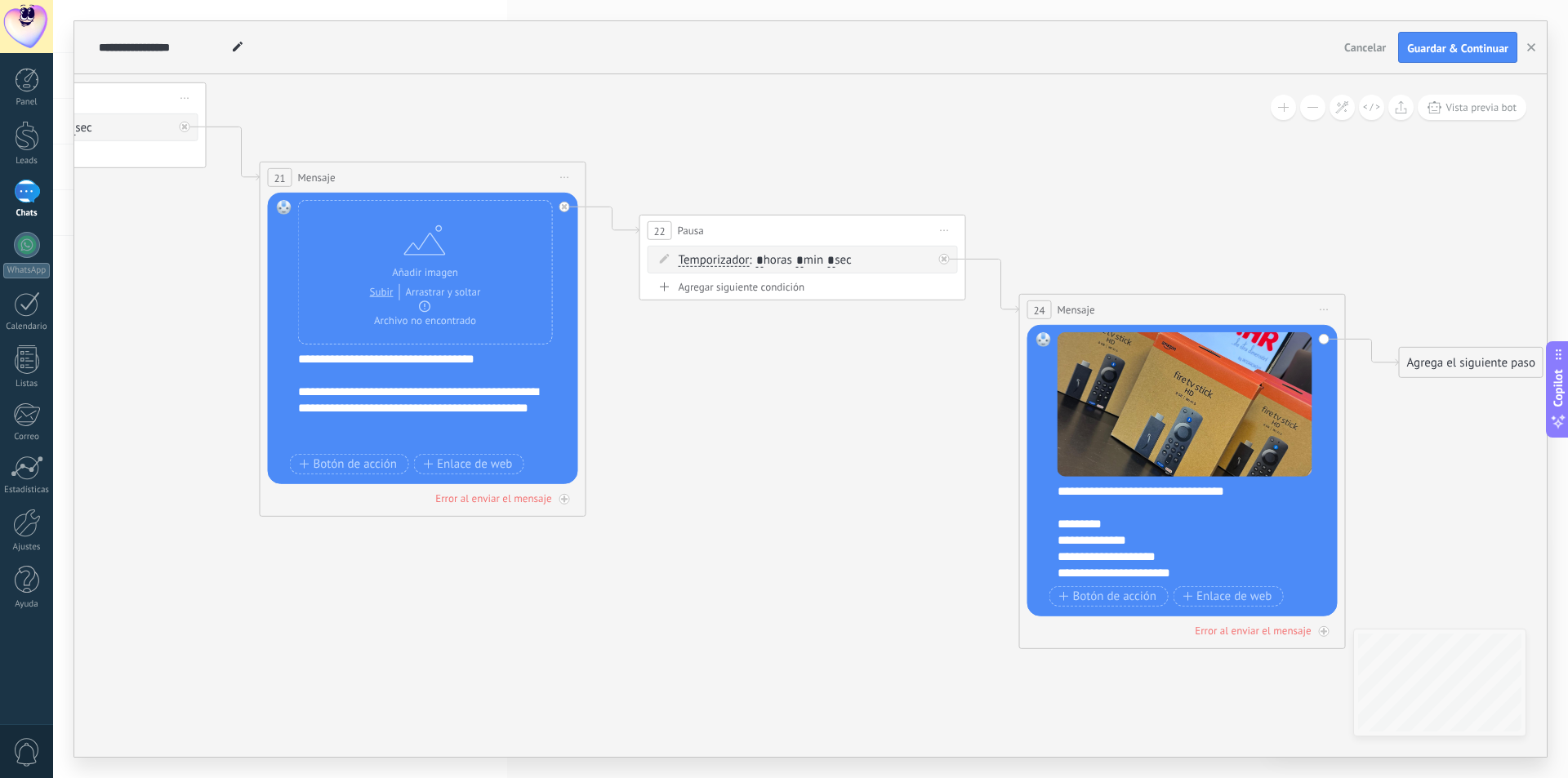
click at [520, 426] on div "**********" at bounding box center [420, 416] width 243 height 65
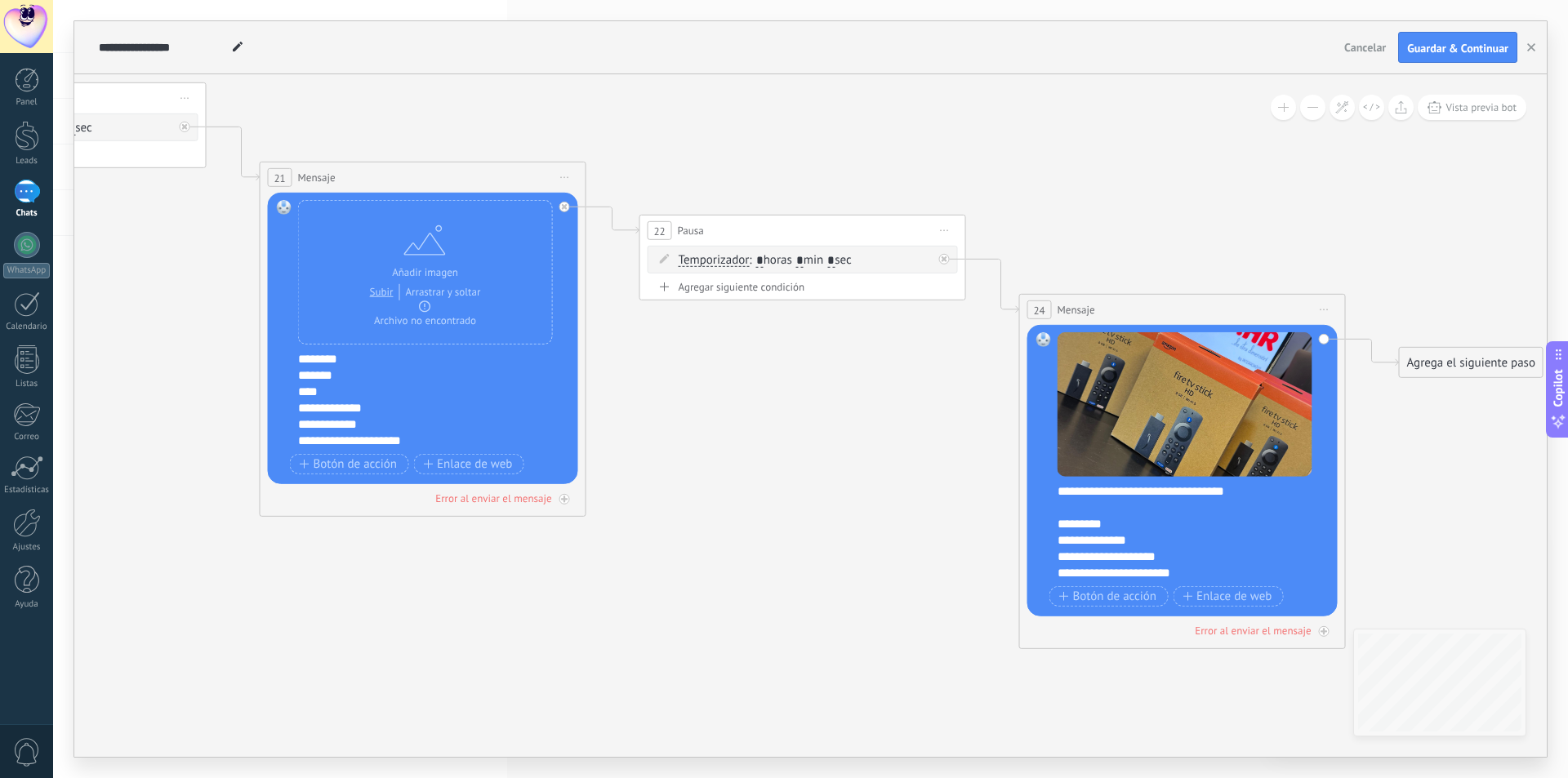
scroll to position [262, 0]
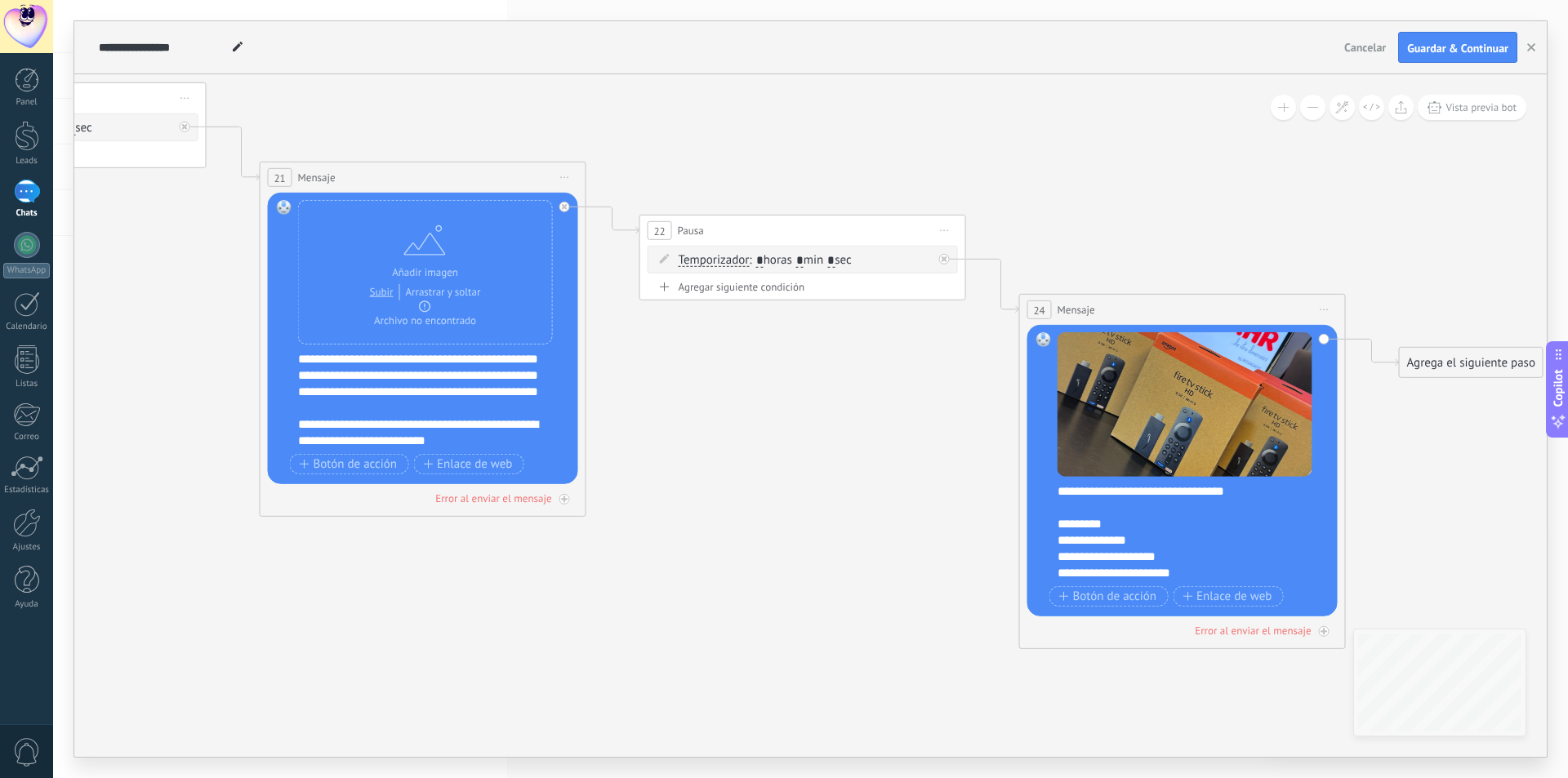
click at [518, 404] on div "**********" at bounding box center [420, 375] width 243 height 81
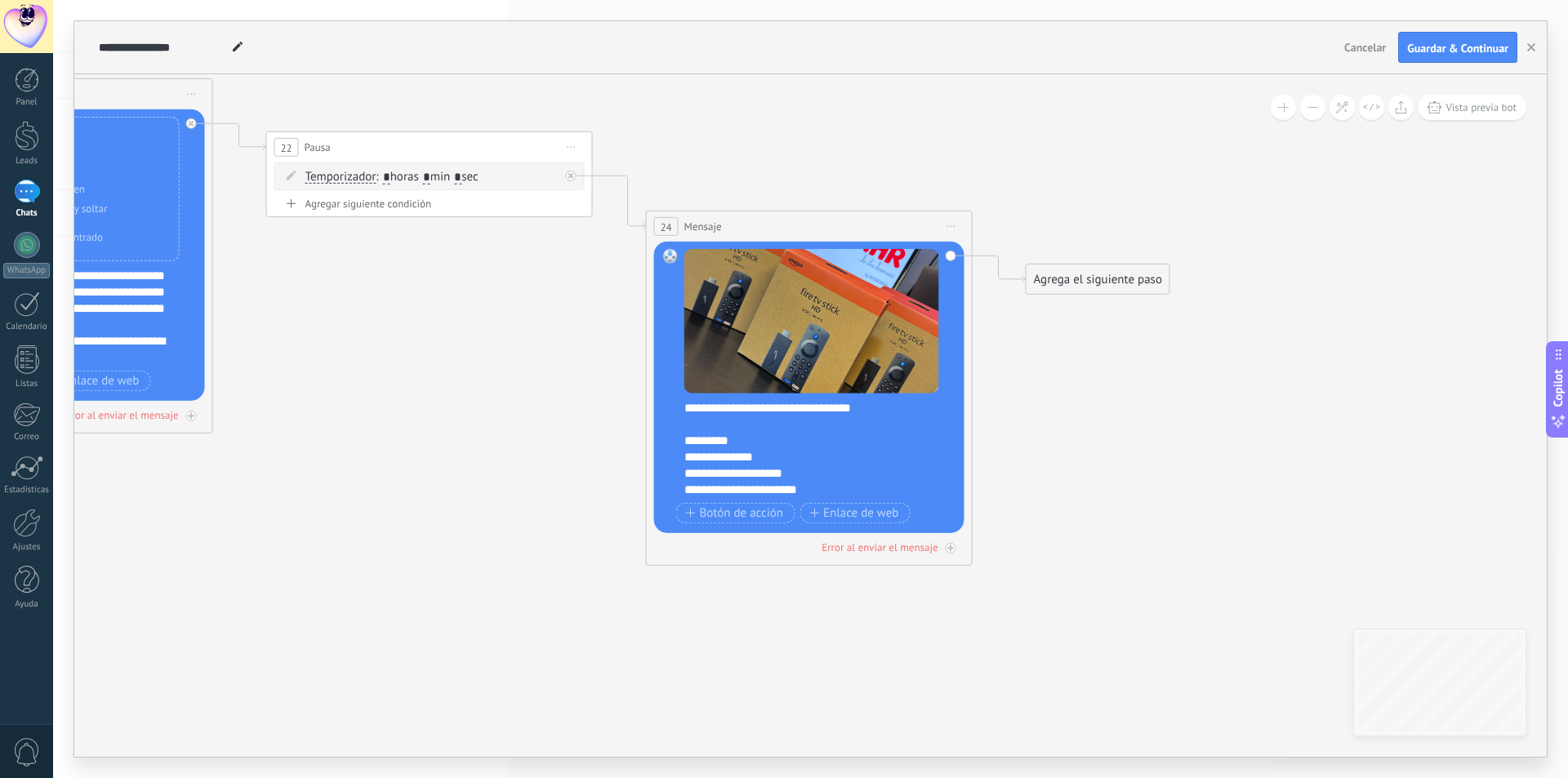
drag, startPoint x: 786, startPoint y: 457, endPoint x: 413, endPoint y: 373, distance: 382.3
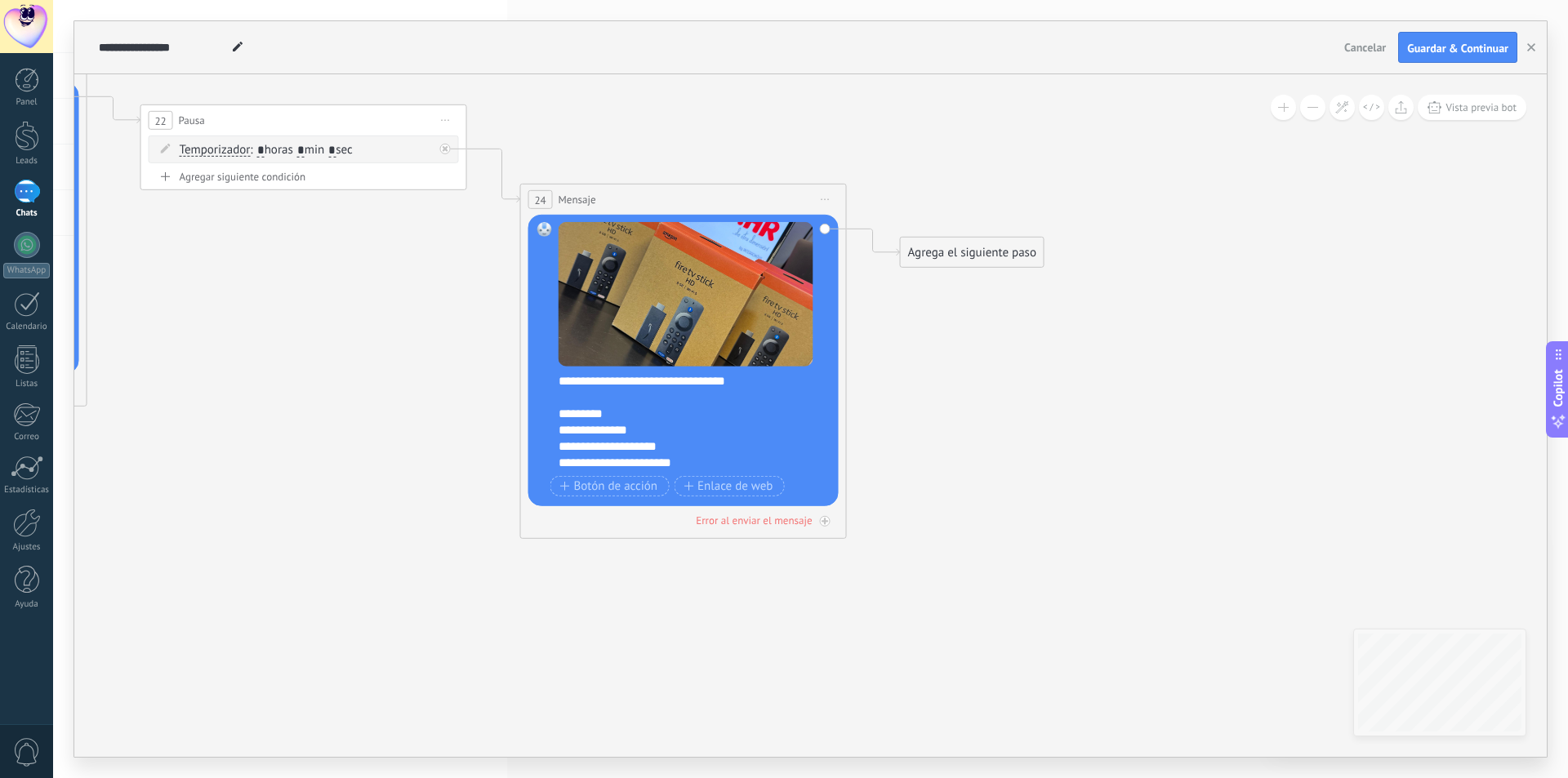
drag, startPoint x: 532, startPoint y: 460, endPoint x: 396, endPoint y: 432, distance: 138.9
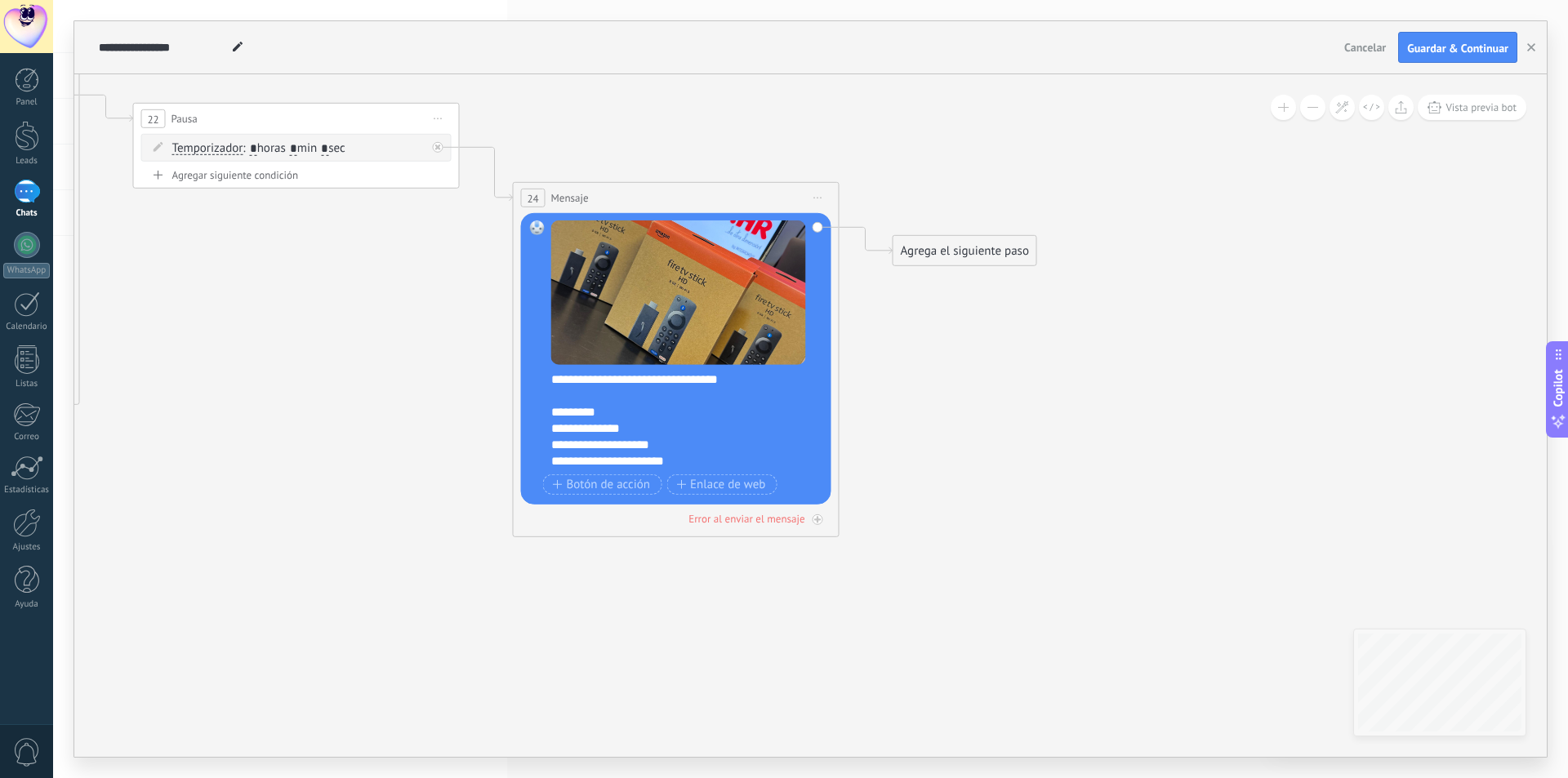
click at [587, 414] on div "*********" at bounding box center [673, 412] width 243 height 16
click at [634, 428] on div "**********" at bounding box center [673, 428] width 243 height 16
click at [658, 448] on div "**********" at bounding box center [673, 444] width 243 height 16
click at [659, 405] on div at bounding box center [678, 412] width 255 height 16
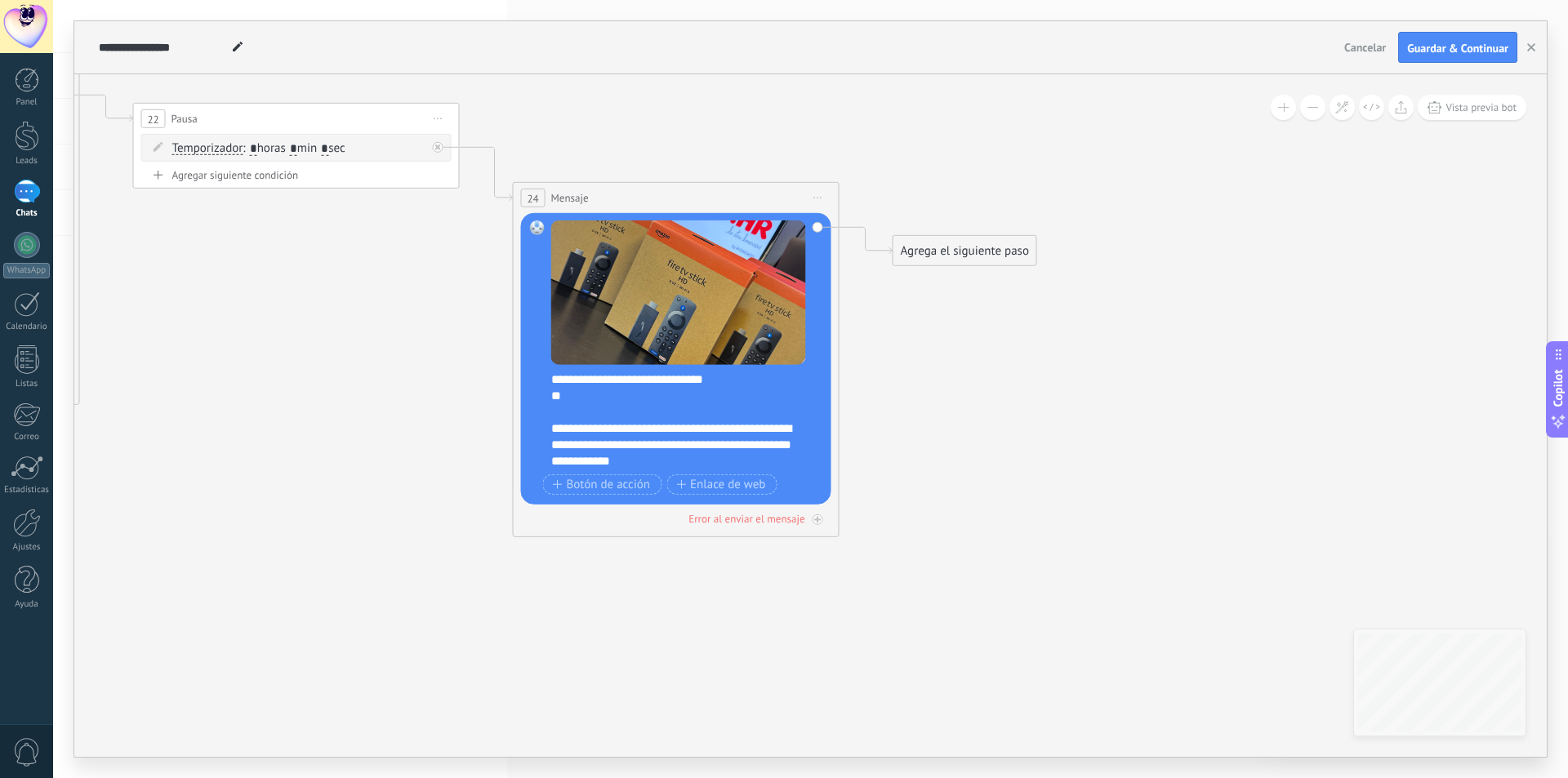
click at [589, 393] on div "**" at bounding box center [673, 404] width 243 height 32
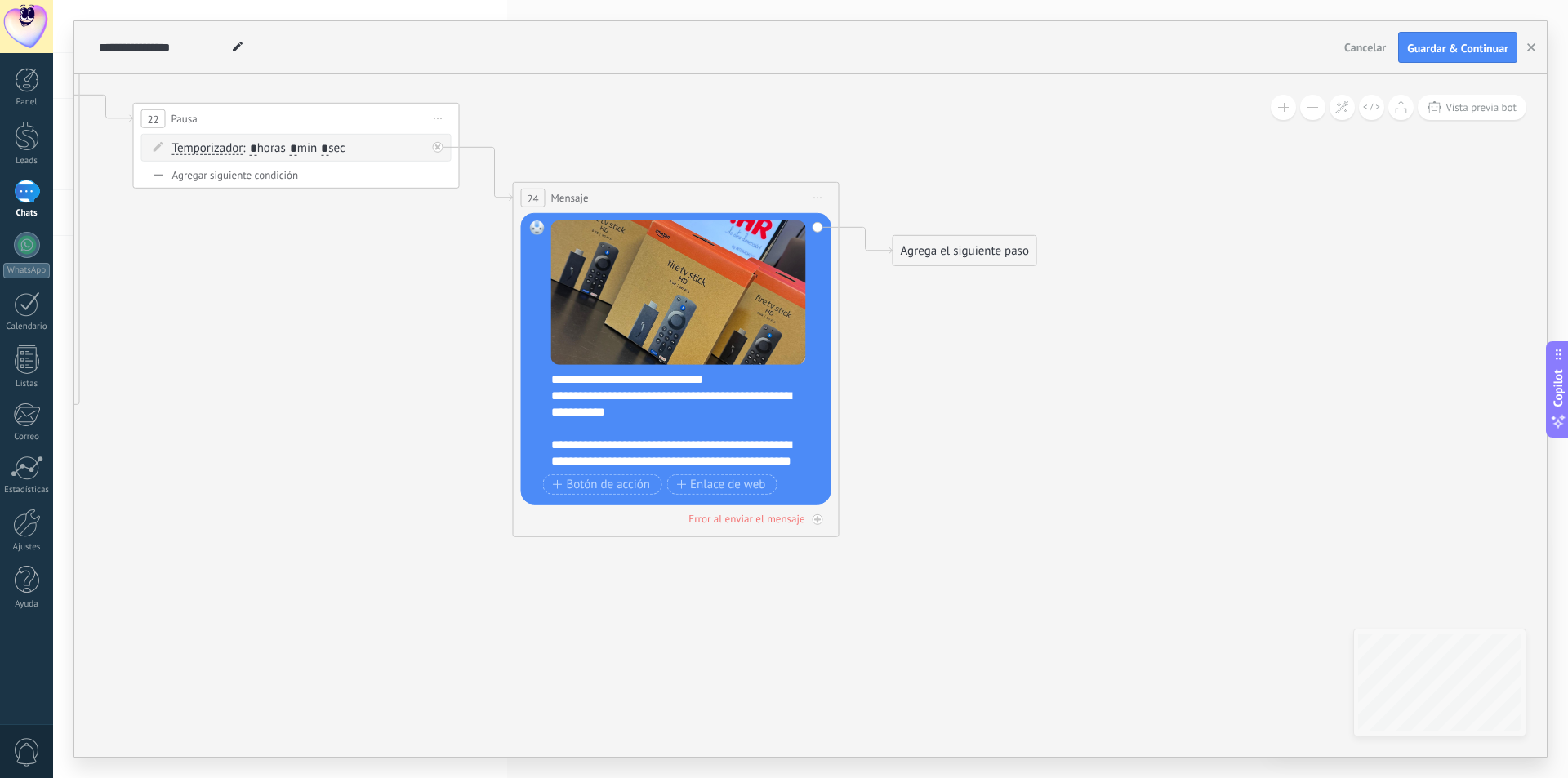
click at [726, 423] on div "**********" at bounding box center [673, 412] width 243 height 49
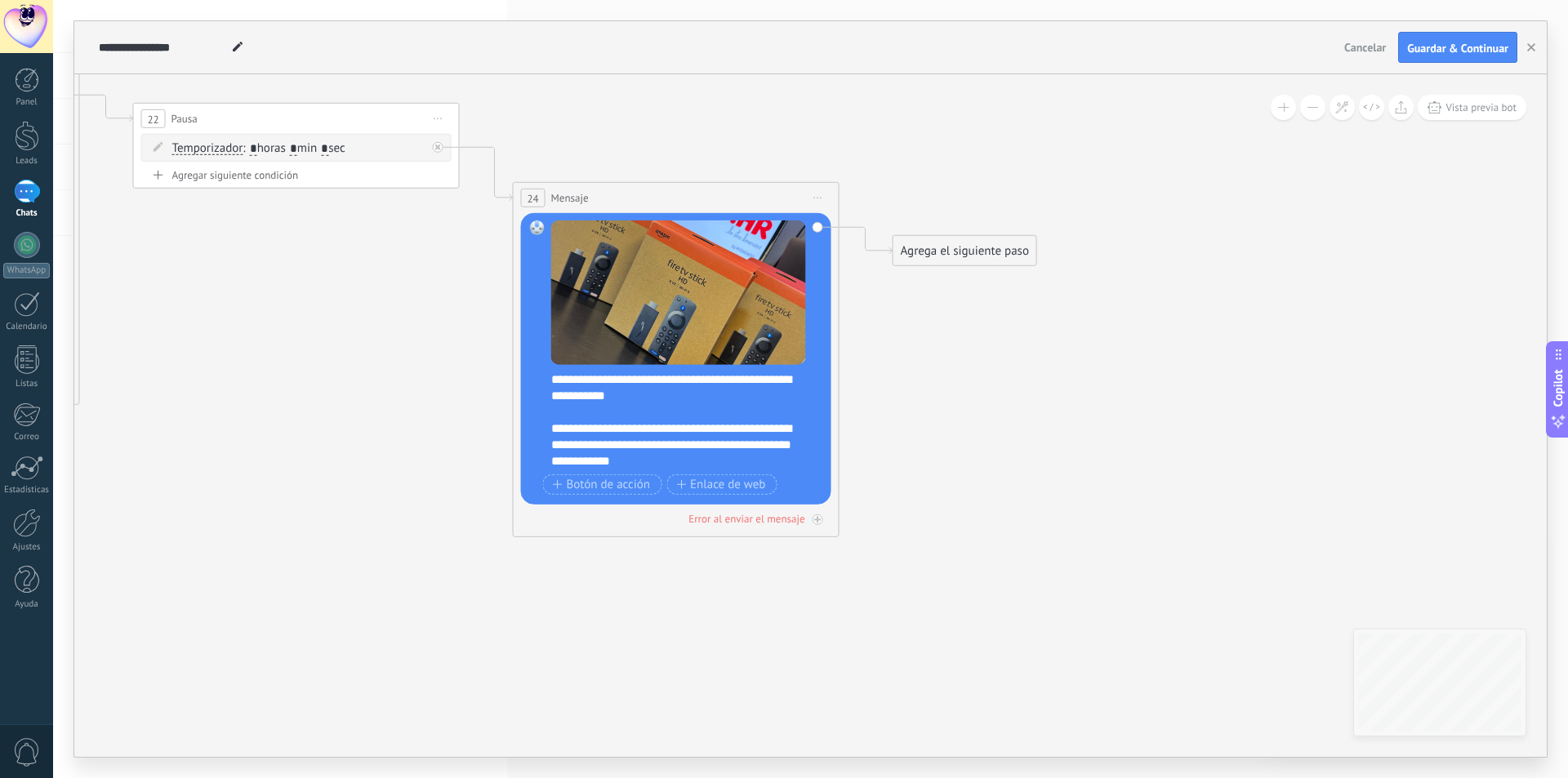
click at [748, 461] on div "**********" at bounding box center [673, 445] width 243 height 49
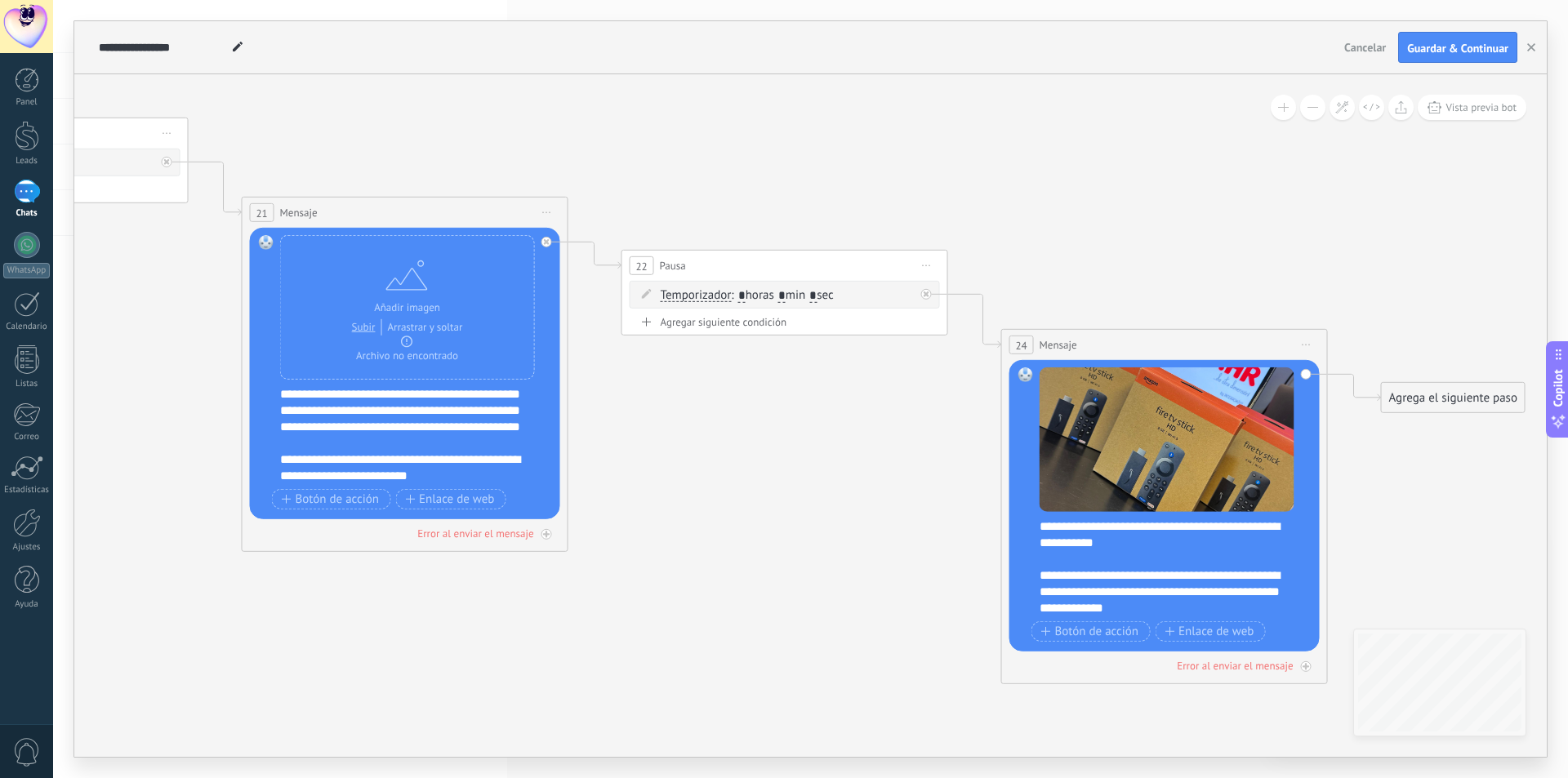
drag, startPoint x: 551, startPoint y: 124, endPoint x: 1024, endPoint y: 269, distance: 494.7
click at [1047, 275] on icon at bounding box center [190, 118] width 3375 height 1685
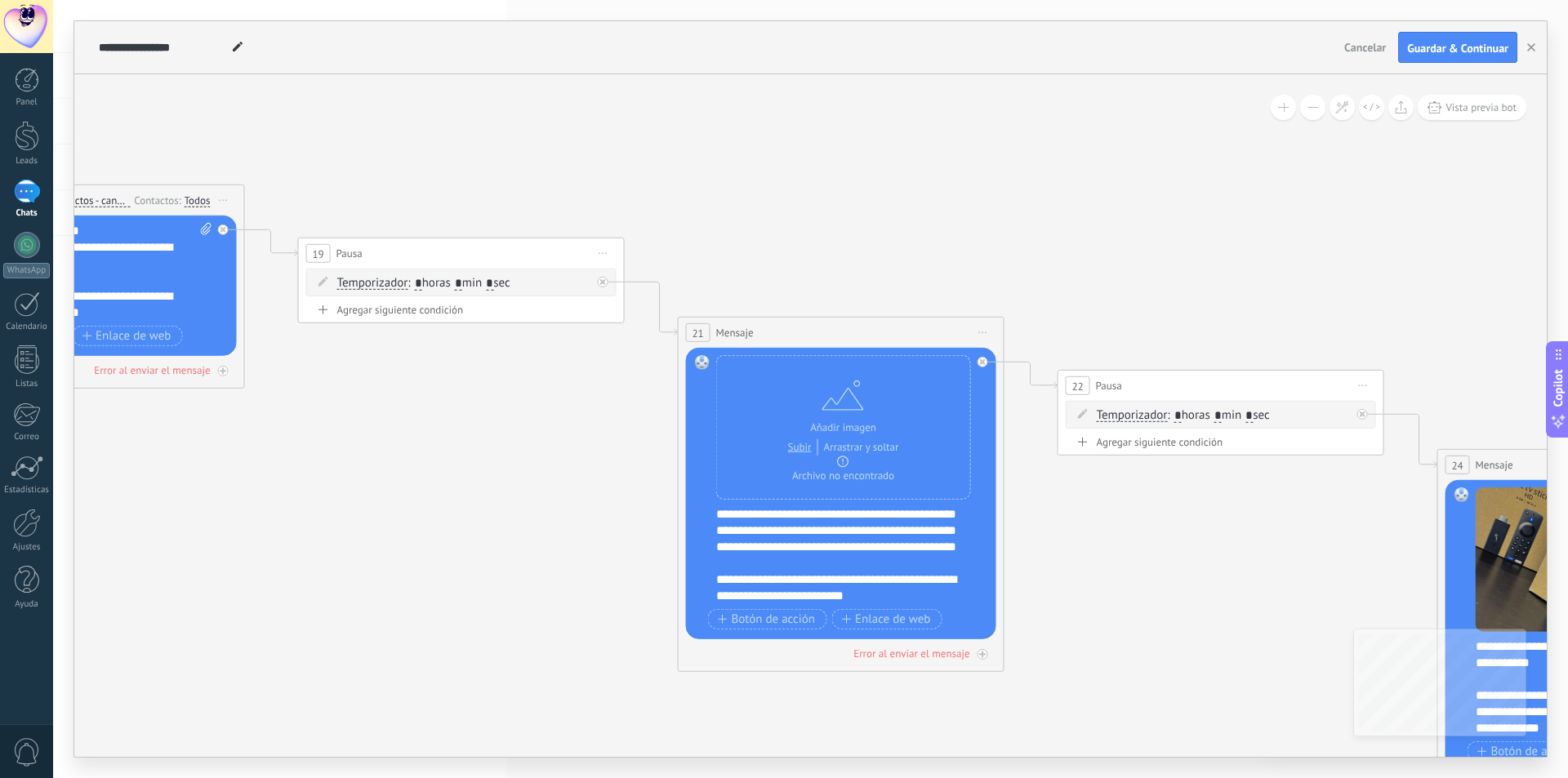
drag, startPoint x: 446, startPoint y: 104, endPoint x: 855, endPoint y: 215, distance: 423.8
click at [871, 219] on icon at bounding box center [626, 238] width 3375 height 1685
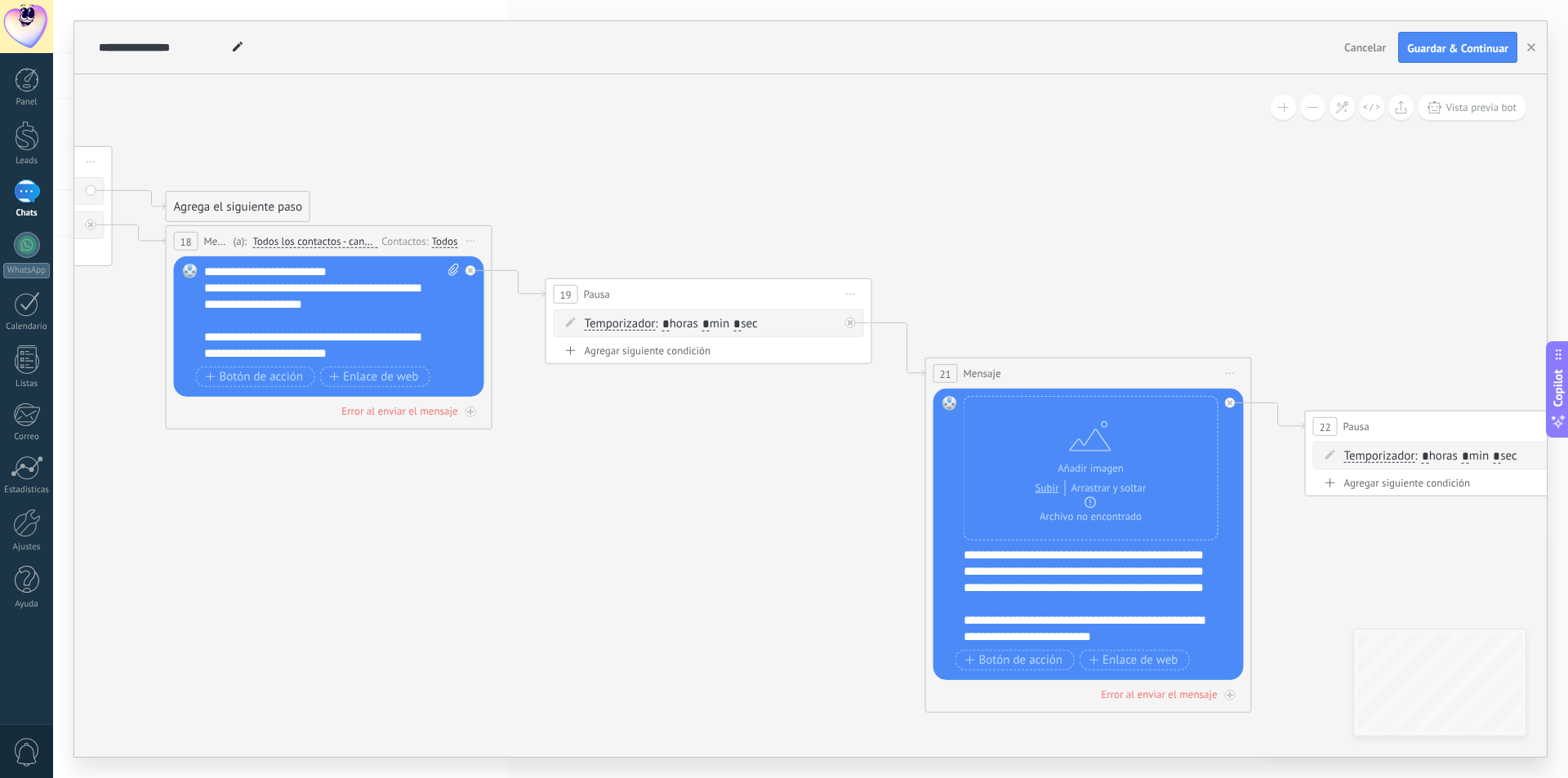
drag, startPoint x: 392, startPoint y: 138, endPoint x: 668, endPoint y: 177, distance: 278.7
click at [668, 177] on icon at bounding box center [874, 279] width 3375 height 1685
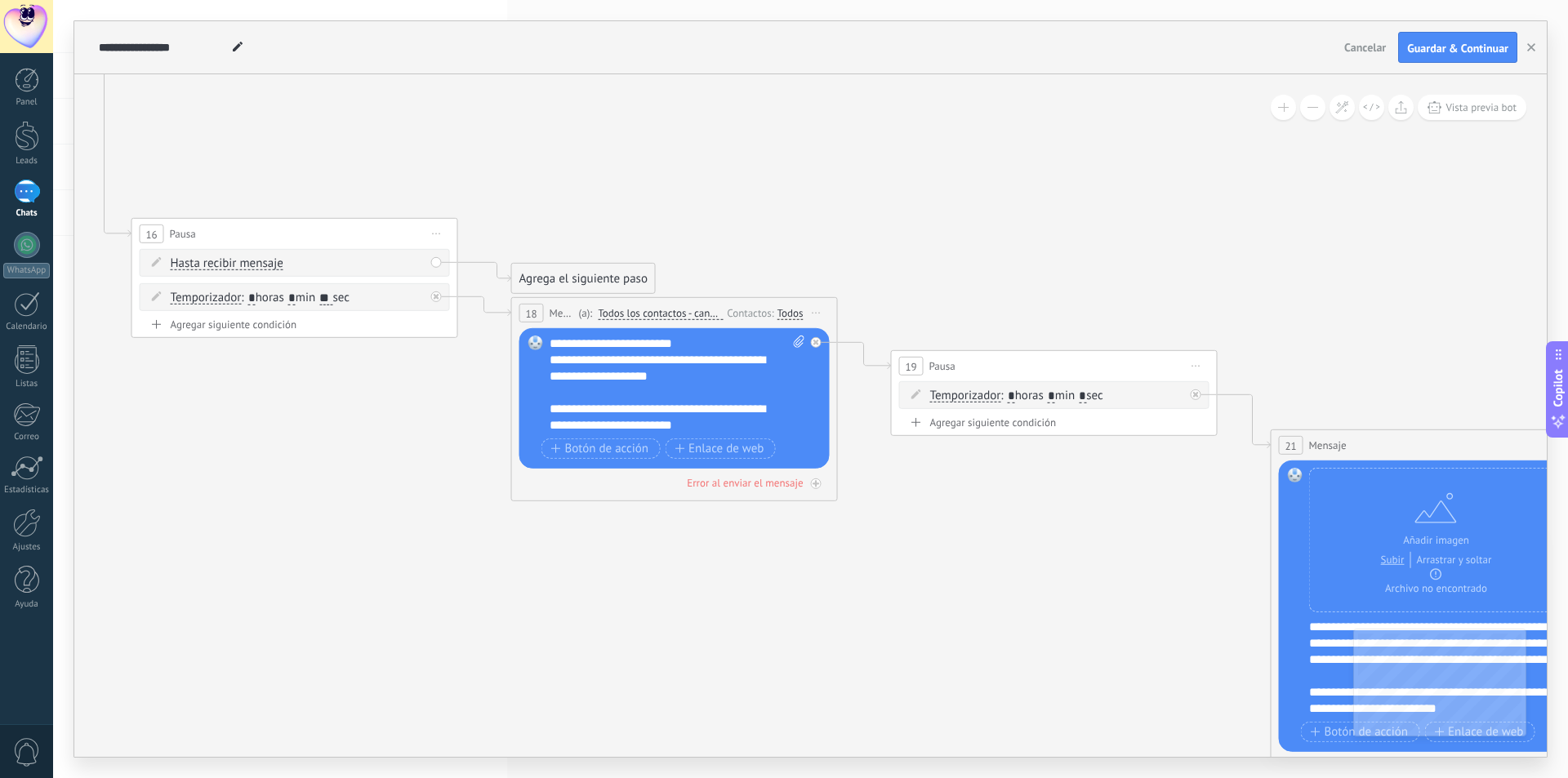
drag, startPoint x: 358, startPoint y: 133, endPoint x: 658, endPoint y: 204, distance: 308.3
click at [658, 204] on icon at bounding box center [1218, 351] width 3375 height 1685
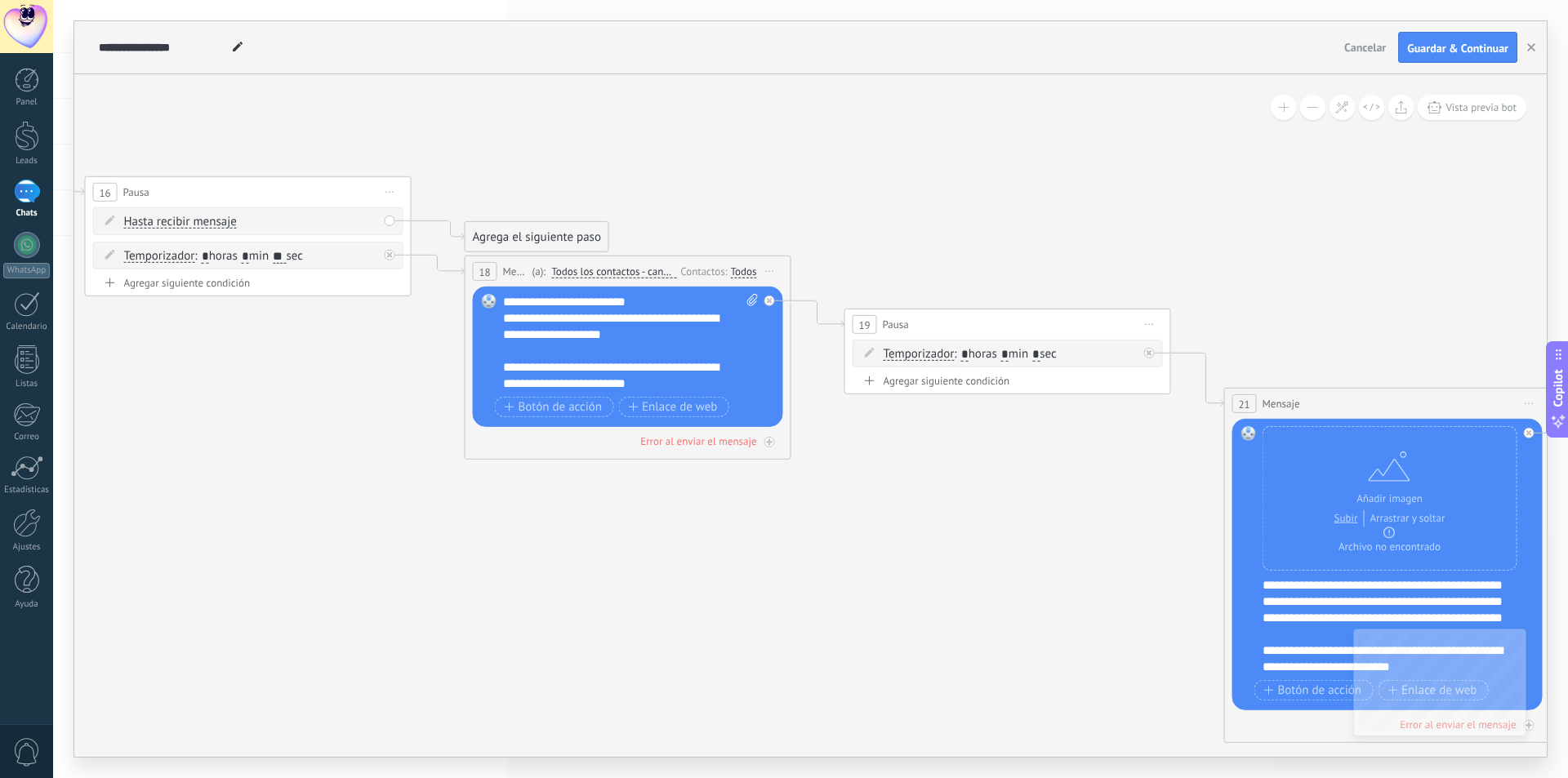
drag, startPoint x: 487, startPoint y: 166, endPoint x: 433, endPoint y: 123, distance: 69.0
click at [433, 123] on icon at bounding box center [1172, 309] width 3375 height 1685
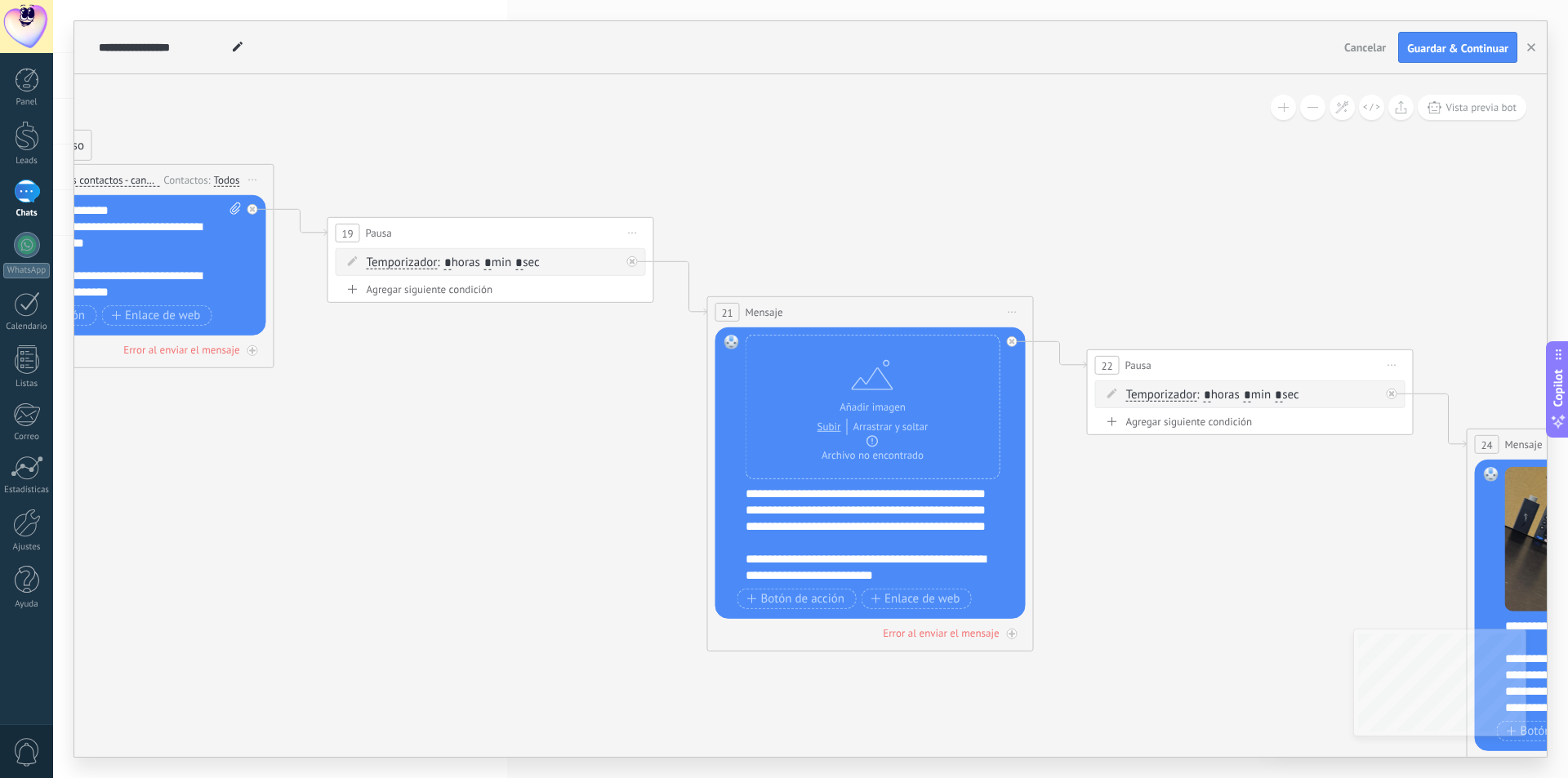
drag, startPoint x: 1002, startPoint y: 222, endPoint x: 478, endPoint y: 133, distance: 531.5
click at [478, 133] on icon at bounding box center [656, 218] width 3375 height 1685
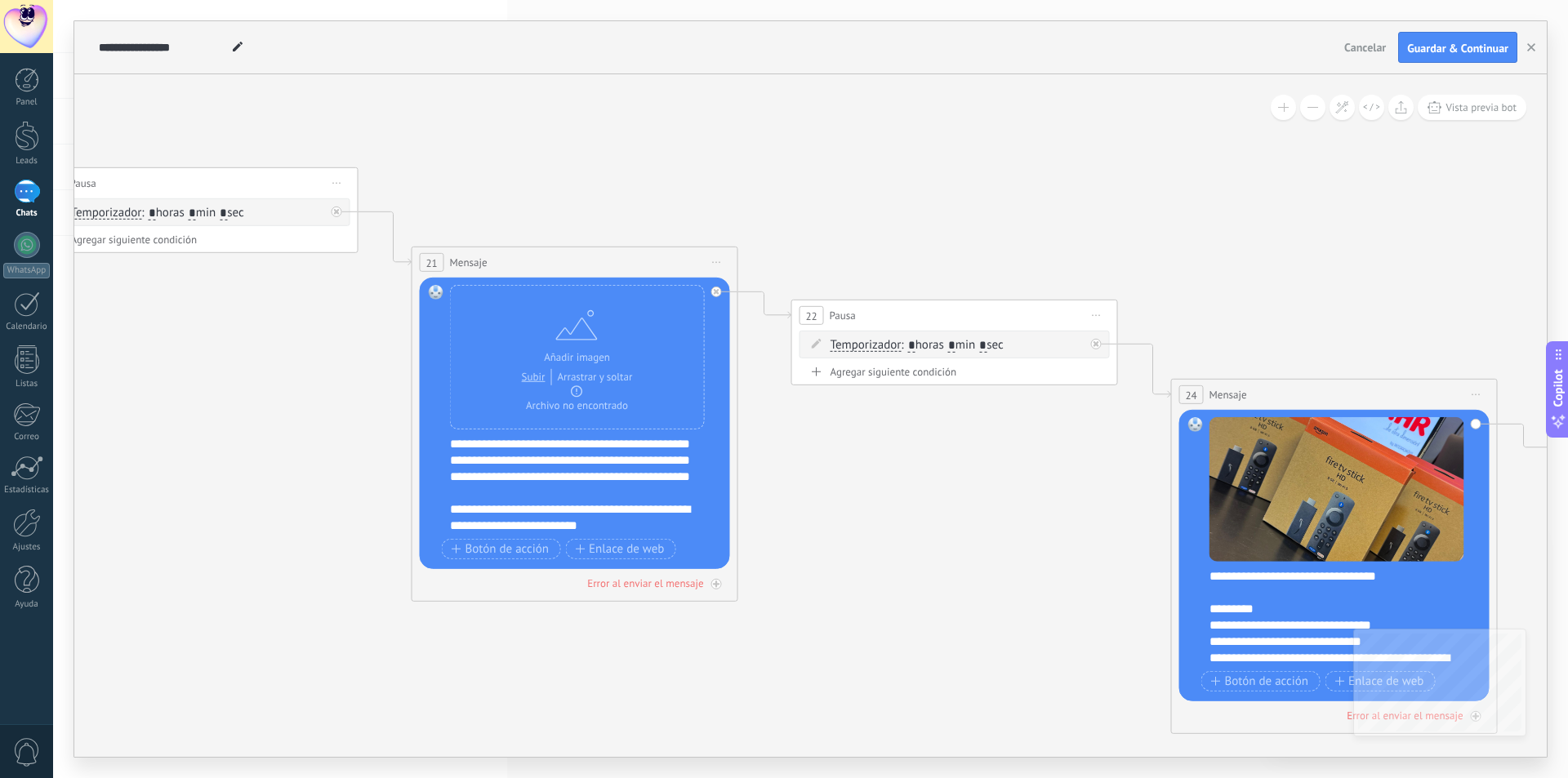
drag, startPoint x: 1100, startPoint y: 245, endPoint x: 678, endPoint y: 160, distance: 430.5
click at [680, 160] on icon at bounding box center [360, 168] width 3375 height 1685
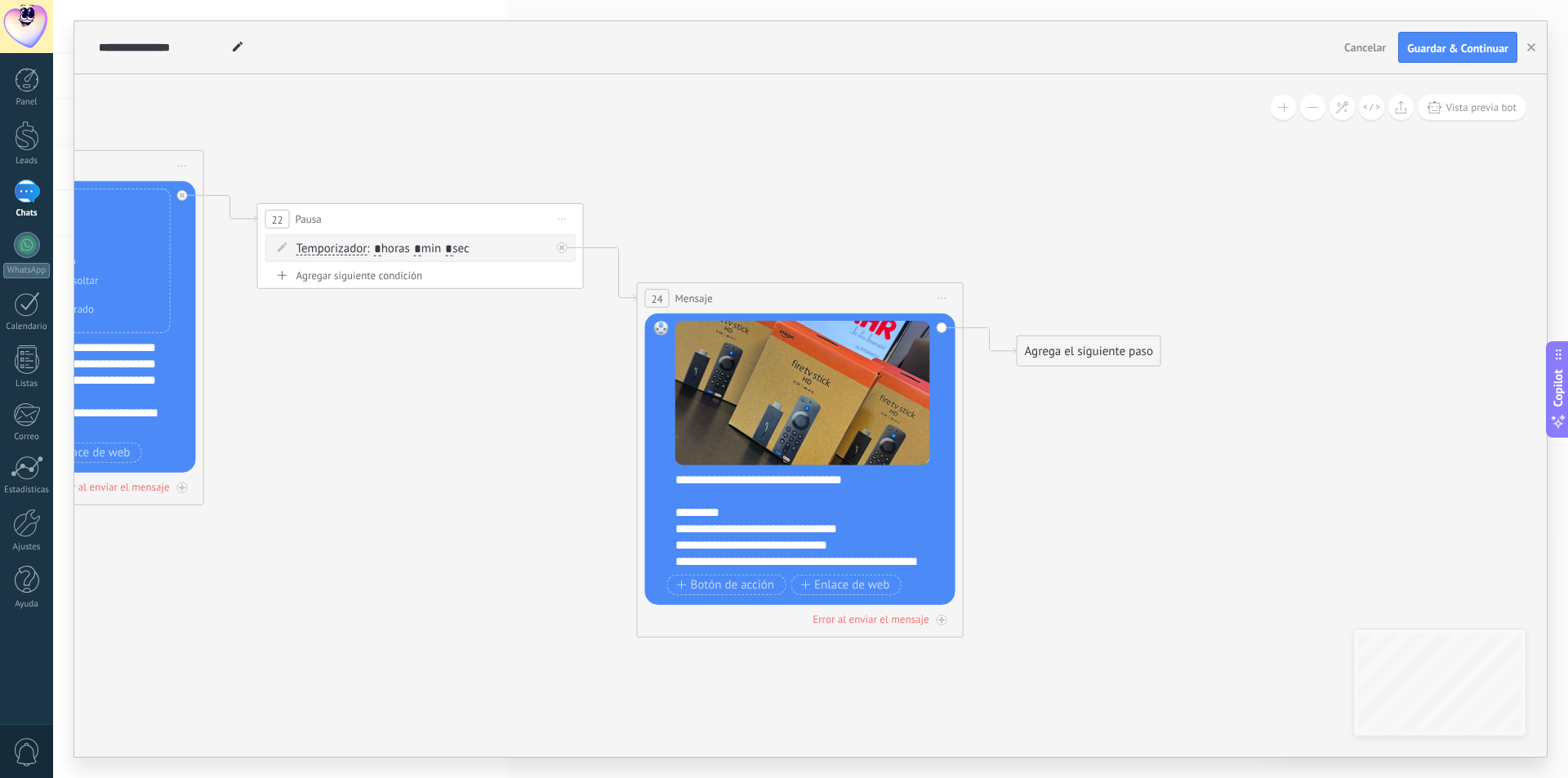
drag, startPoint x: 1219, startPoint y: 251, endPoint x: 768, endPoint y: 174, distance: 457.5
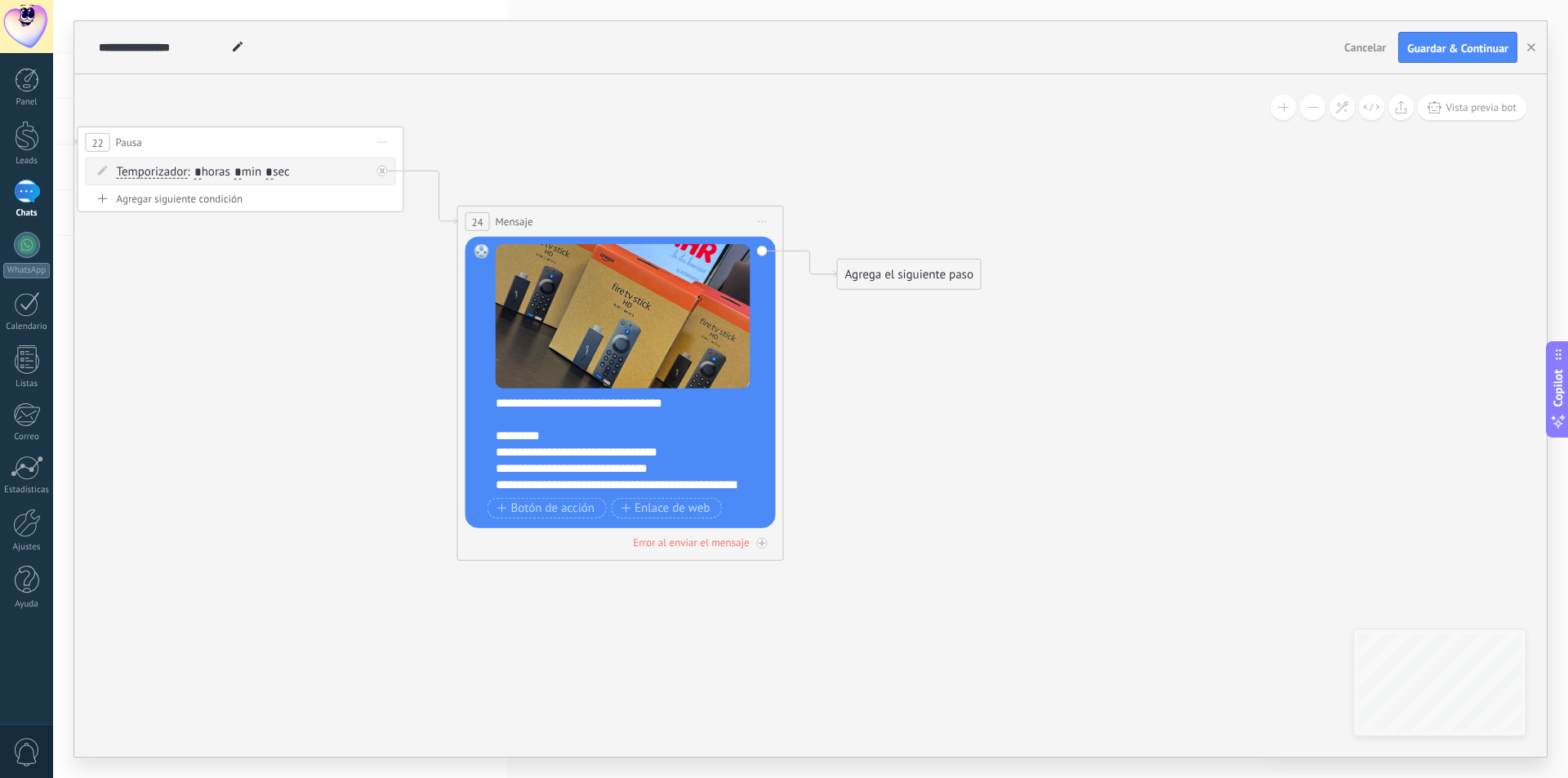
drag, startPoint x: 1266, startPoint y: 455, endPoint x: 1141, endPoint y: 391, distance: 140.4
click at [883, 277] on div "Agrega el siguiente paso" at bounding box center [909, 274] width 143 height 27
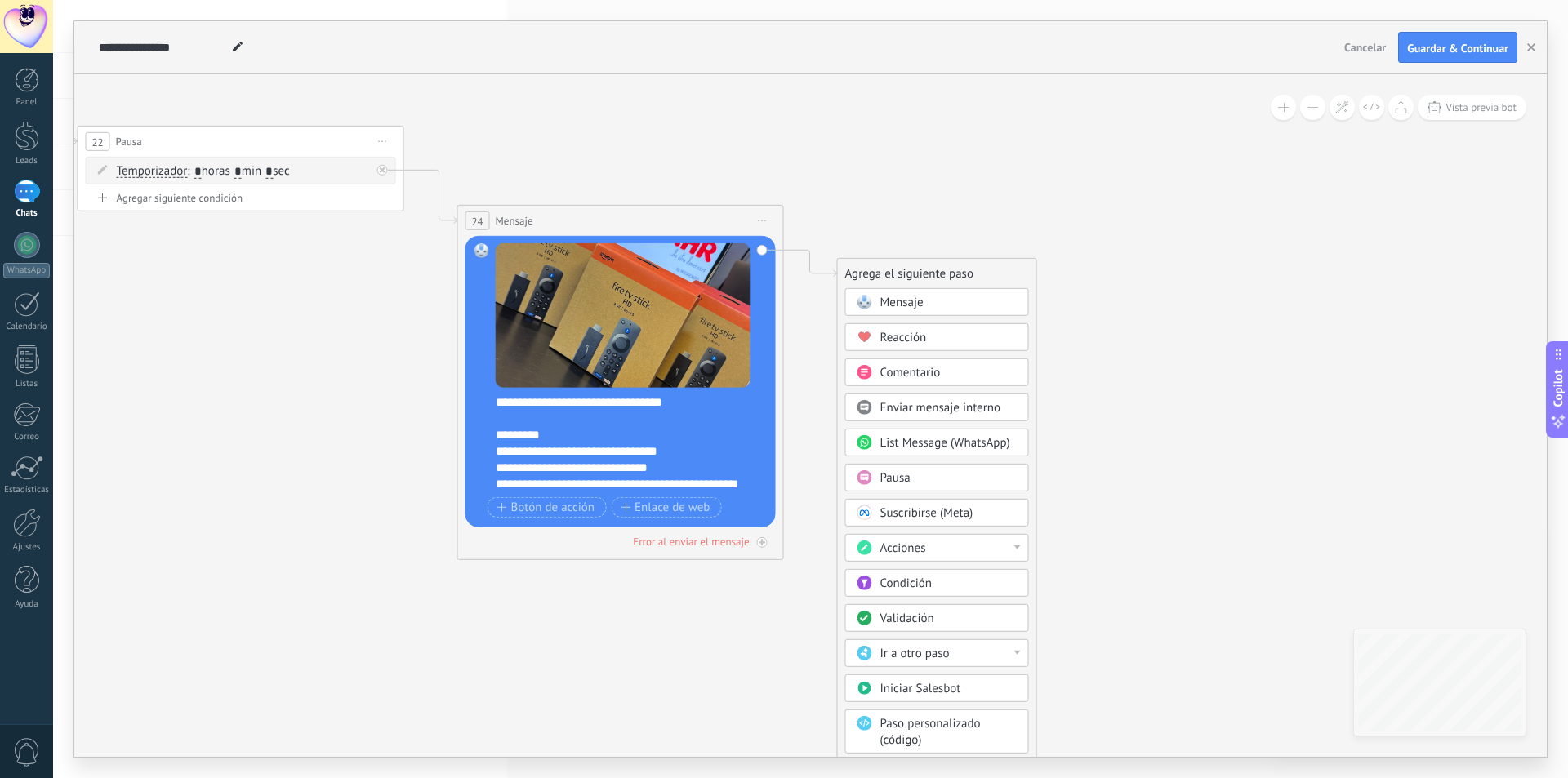
click at [914, 472] on div "Pausa" at bounding box center [948, 478] width 137 height 16
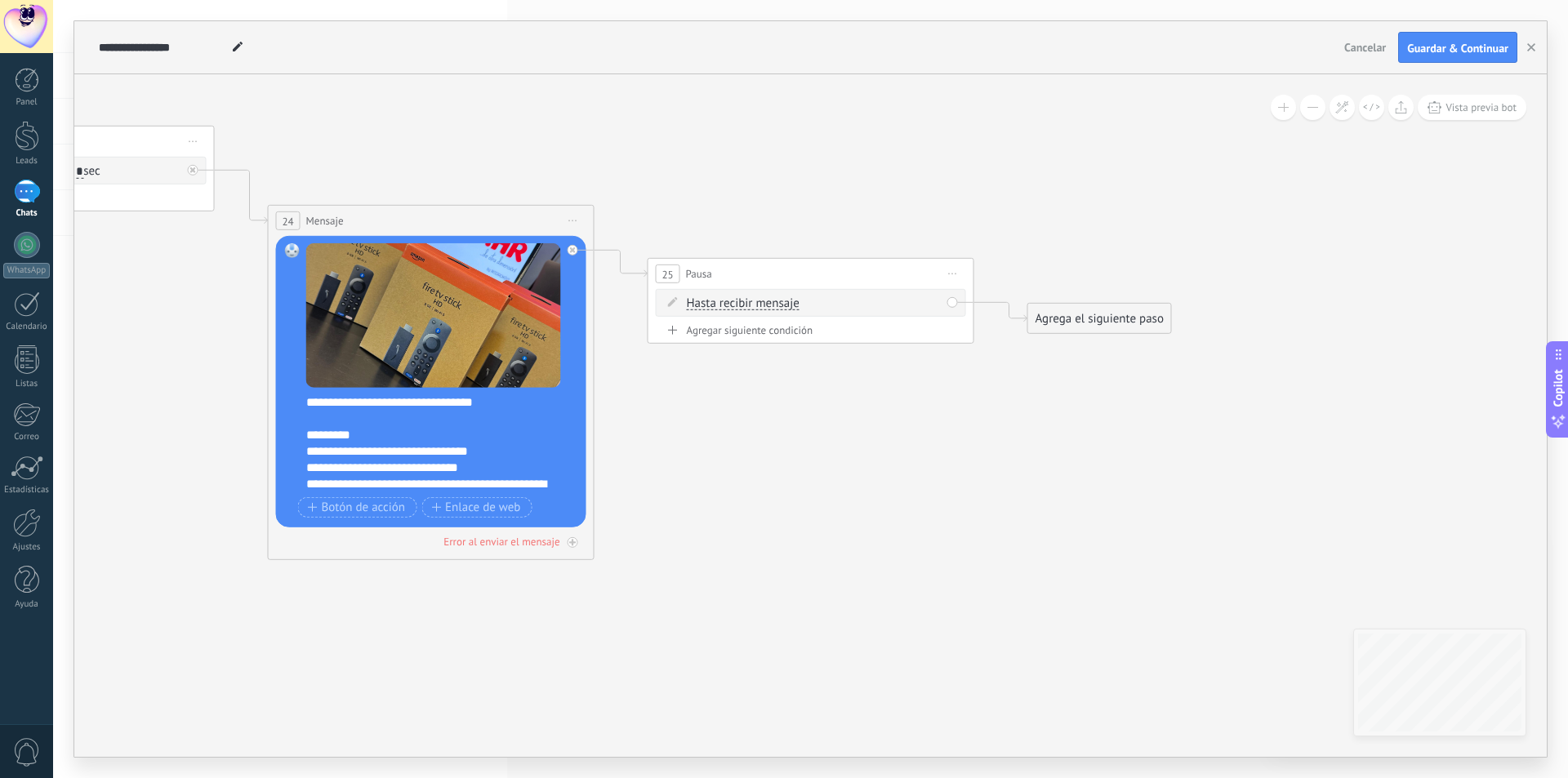
click at [789, 334] on div "Agregar siguiente condición" at bounding box center [810, 330] width 310 height 14
click at [812, 341] on input "*" at bounding box center [808, 338] width 8 height 13
type input "*"
click at [842, 335] on input "*" at bounding box center [839, 338] width 8 height 13
type input "*"
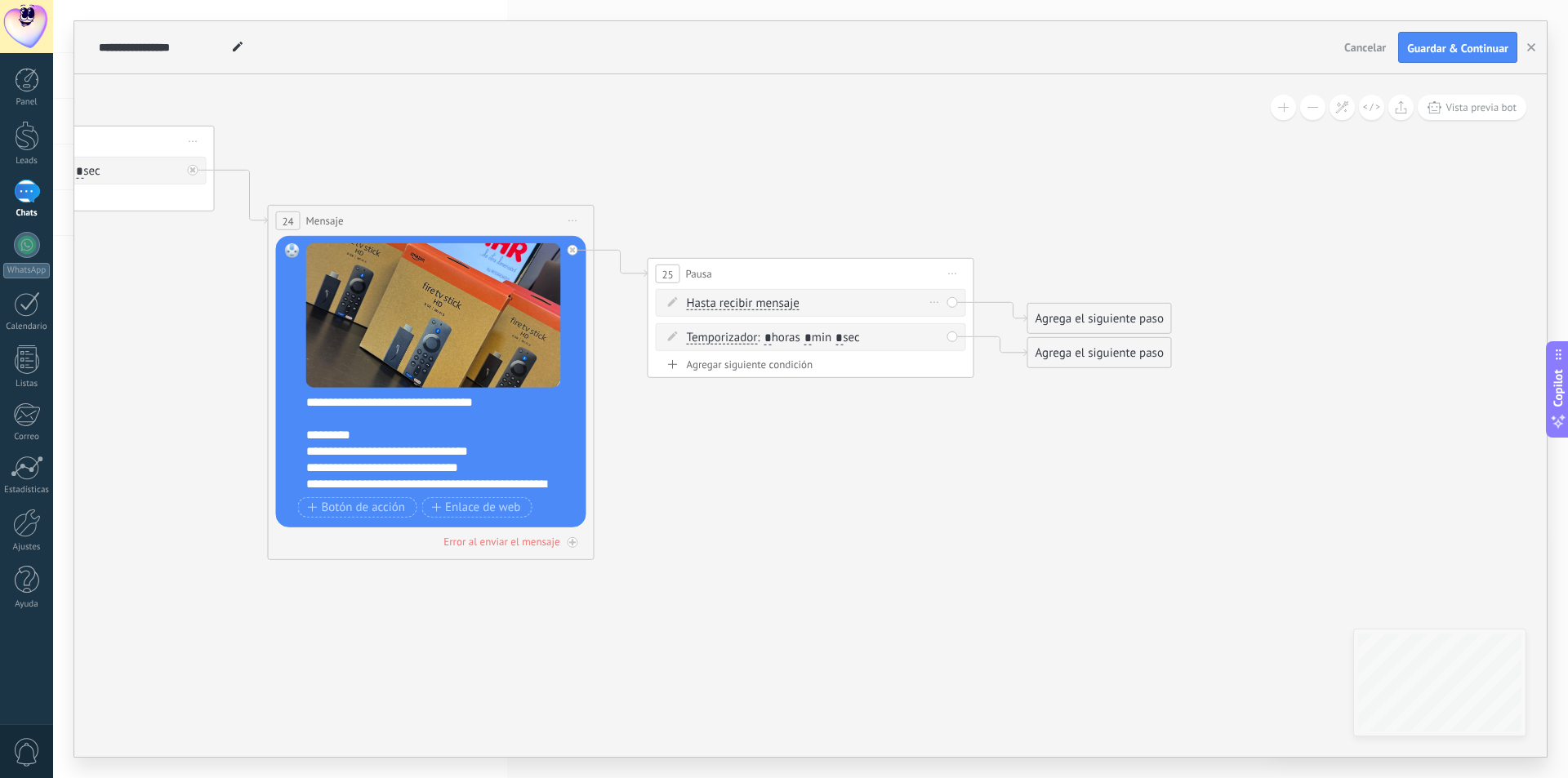
type input "*"
click at [935, 299] on div "Borrar" at bounding box center [934, 302] width 18 height 24
click at [933, 303] on icon at bounding box center [934, 302] width 9 height 2
click at [937, 323] on icon at bounding box center [941, 325] width 9 height 9
click at [1081, 352] on div "Agrega el siguiente paso" at bounding box center [1099, 353] width 143 height 27
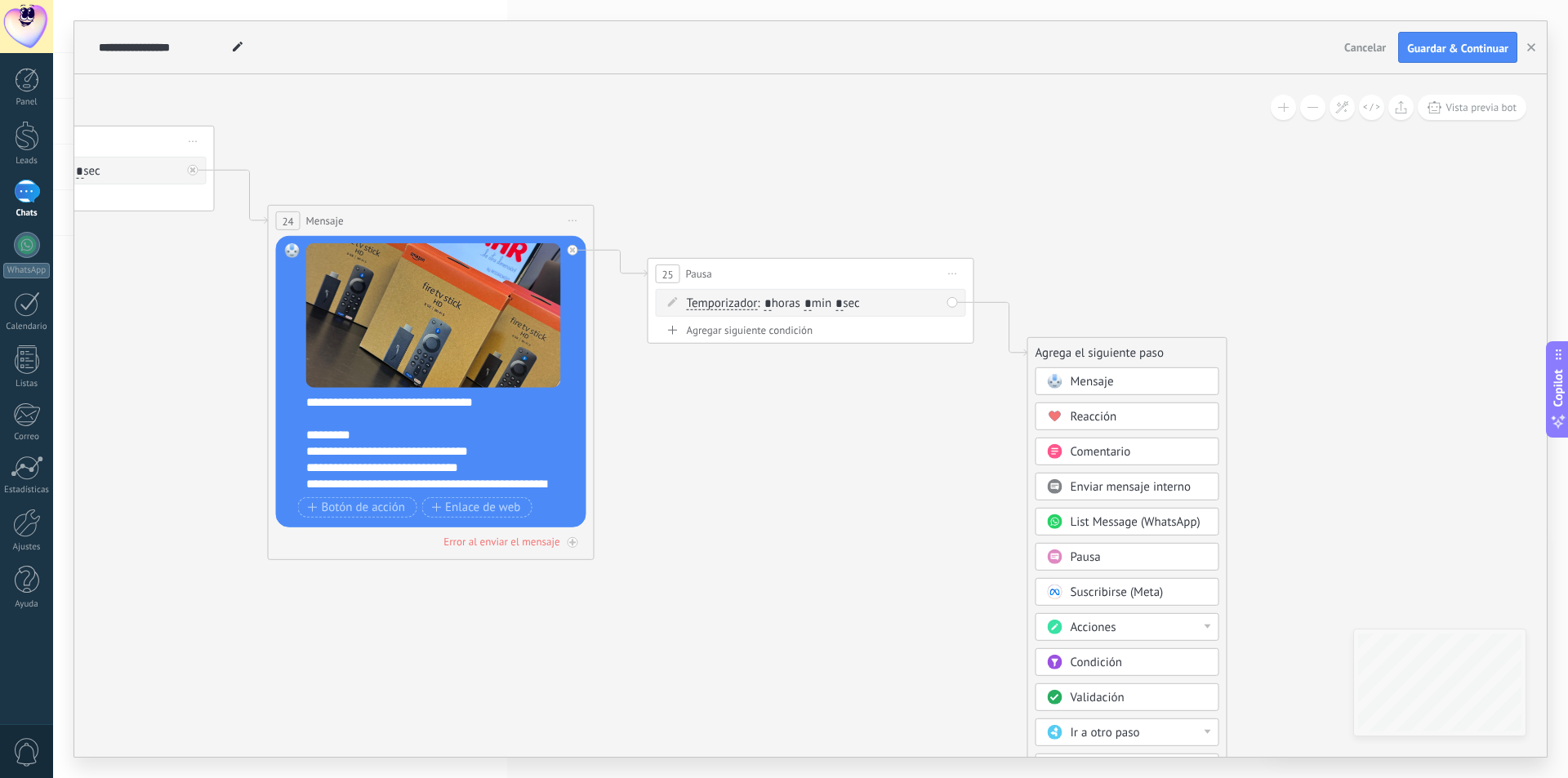
click at [1108, 379] on span "Mensaje" at bounding box center [1092, 382] width 44 height 15
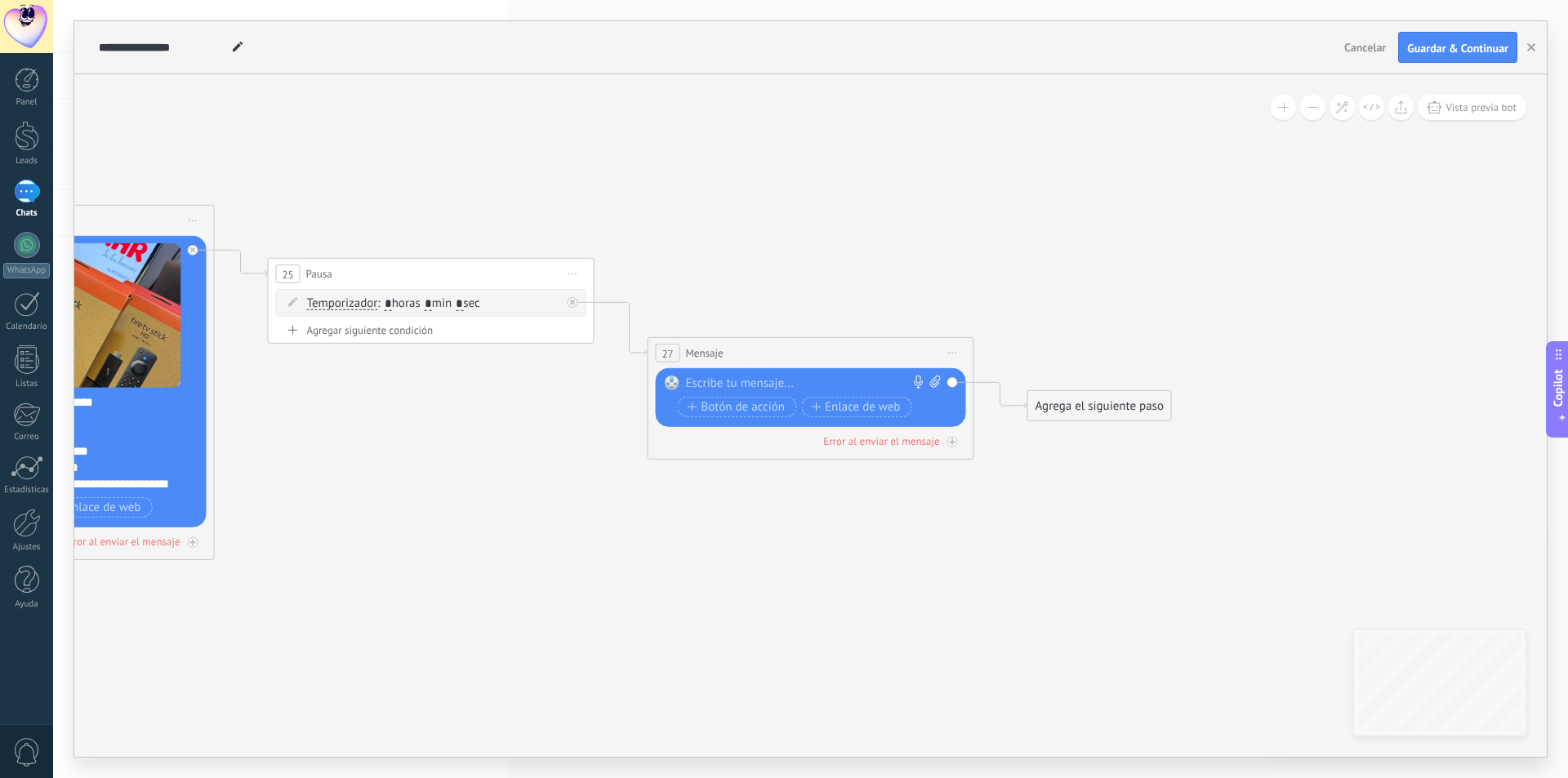
click at [697, 381] on div at bounding box center [807, 383] width 243 height 16
paste div
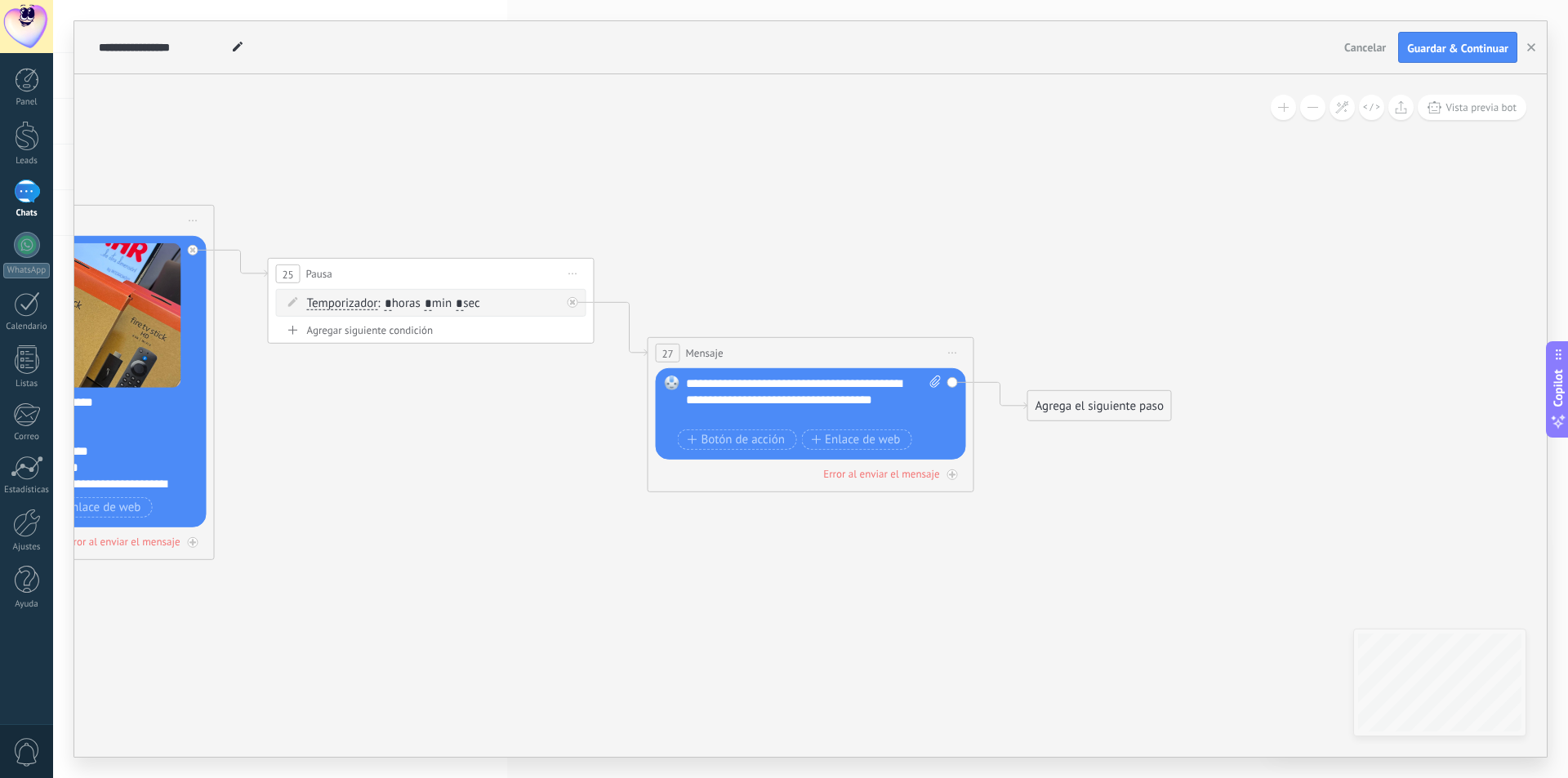
click at [1452, 111] on span "Vista previa bot" at bounding box center [1480, 107] width 71 height 14
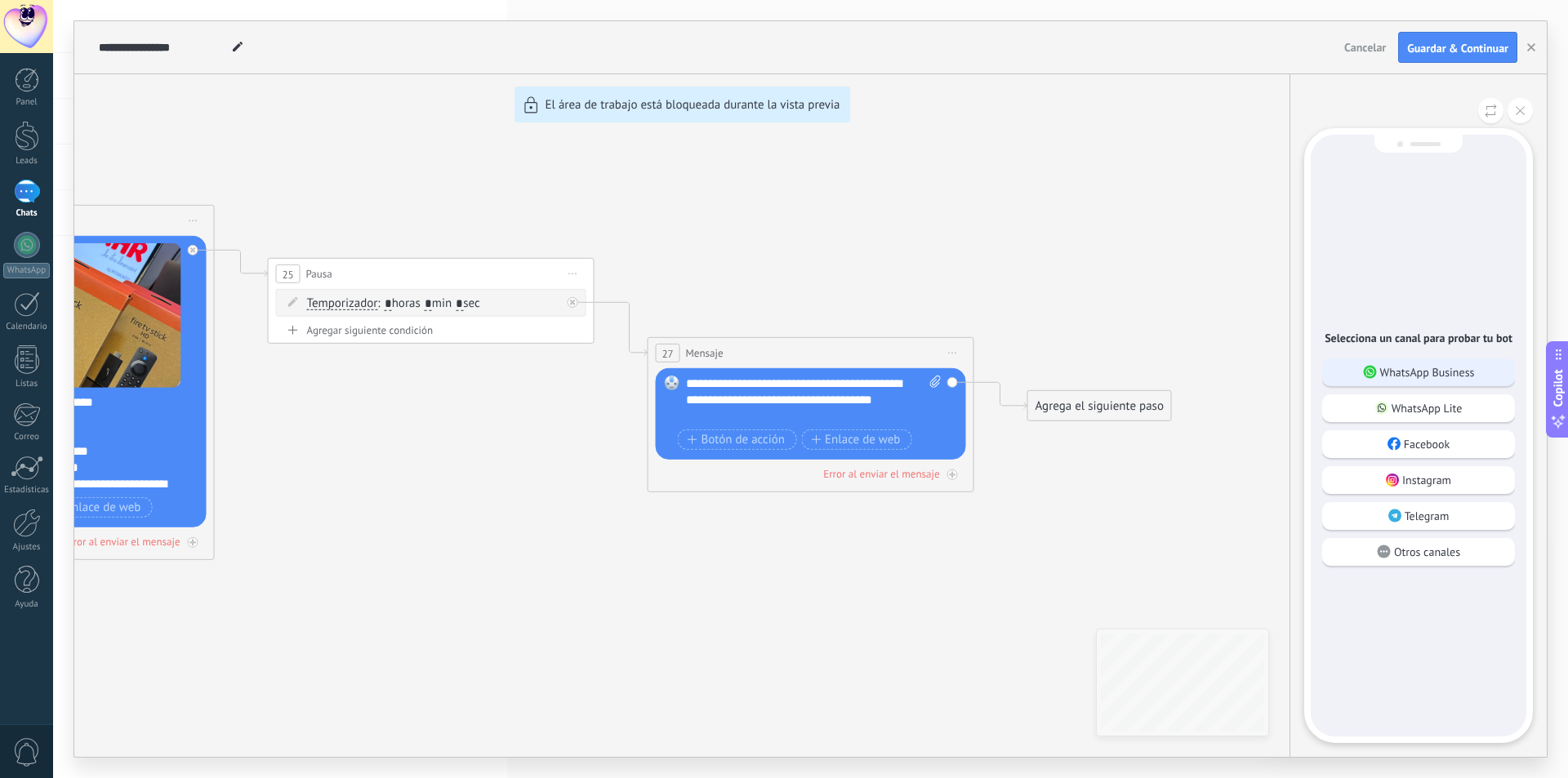
click at [1361, 370] on div "WhatsApp Business" at bounding box center [1417, 371] width 192 height 27
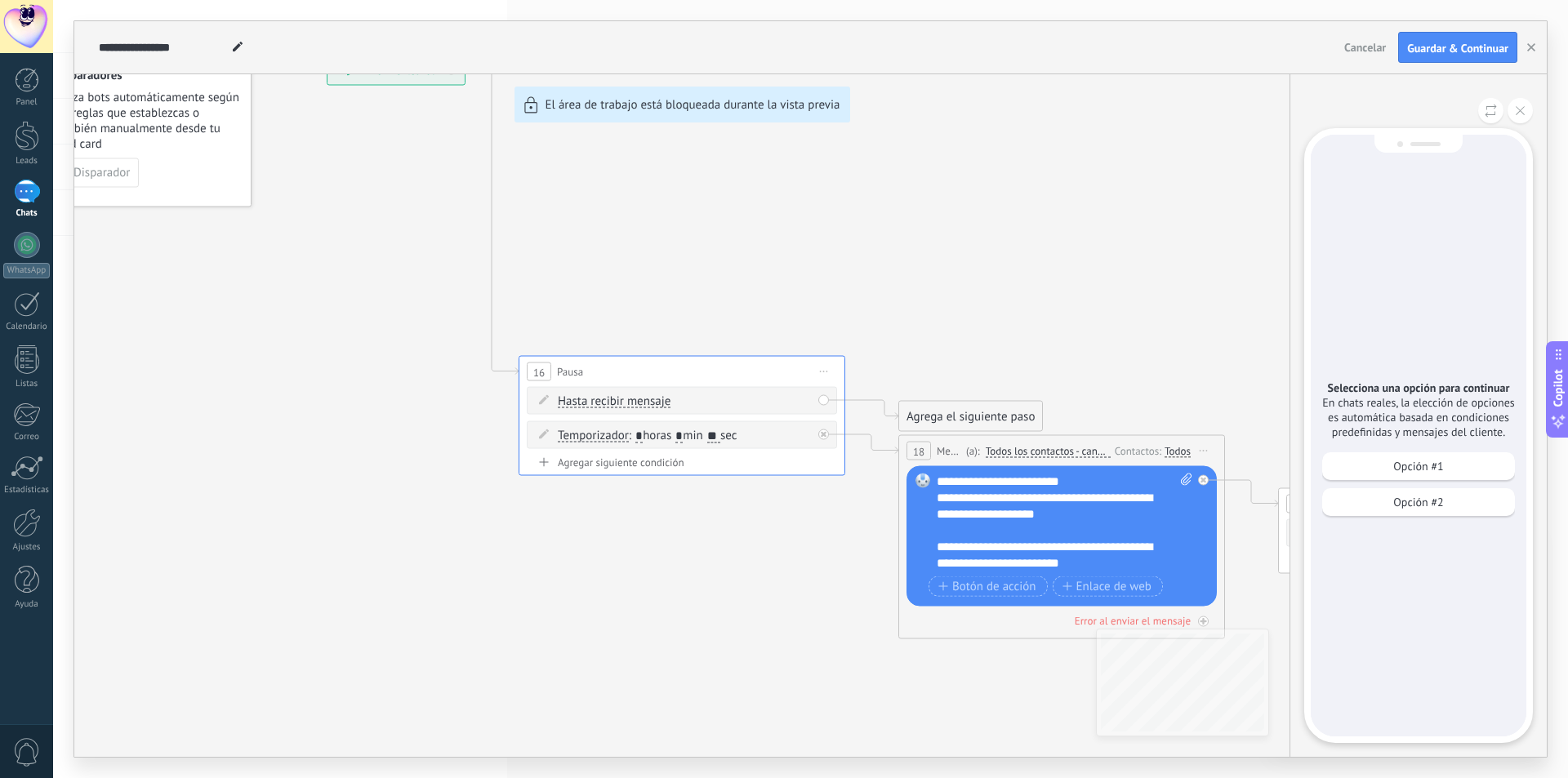
drag, startPoint x: 856, startPoint y: 238, endPoint x: 970, endPoint y: 331, distance: 147.1
click at [970, 331] on div "**********" at bounding box center [810, 389] width 1472 height 735
click at [1340, 474] on div "Opción #1" at bounding box center [1417, 465] width 192 height 27
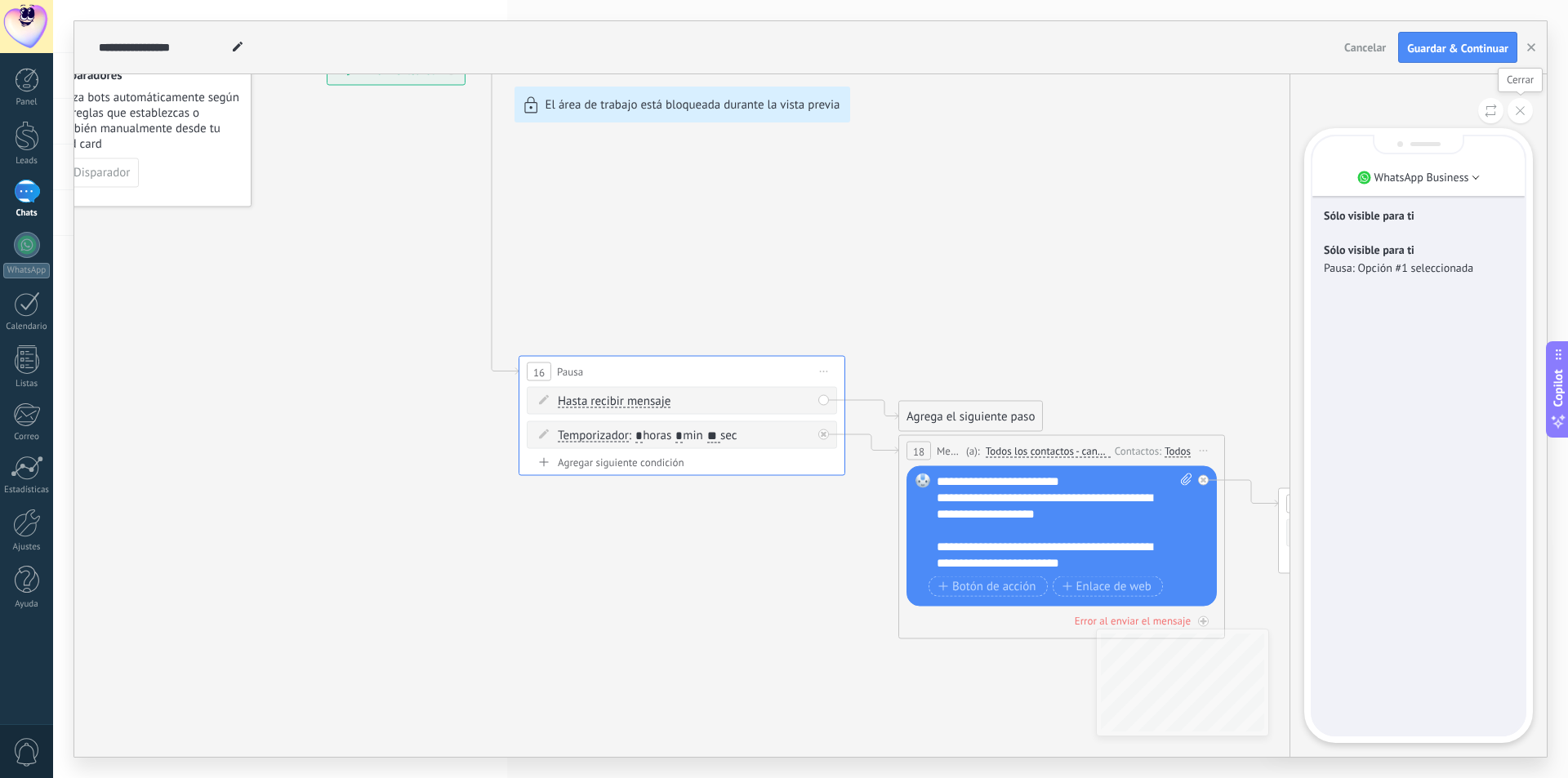
click at [1520, 106] on button at bounding box center [1520, 110] width 26 height 26
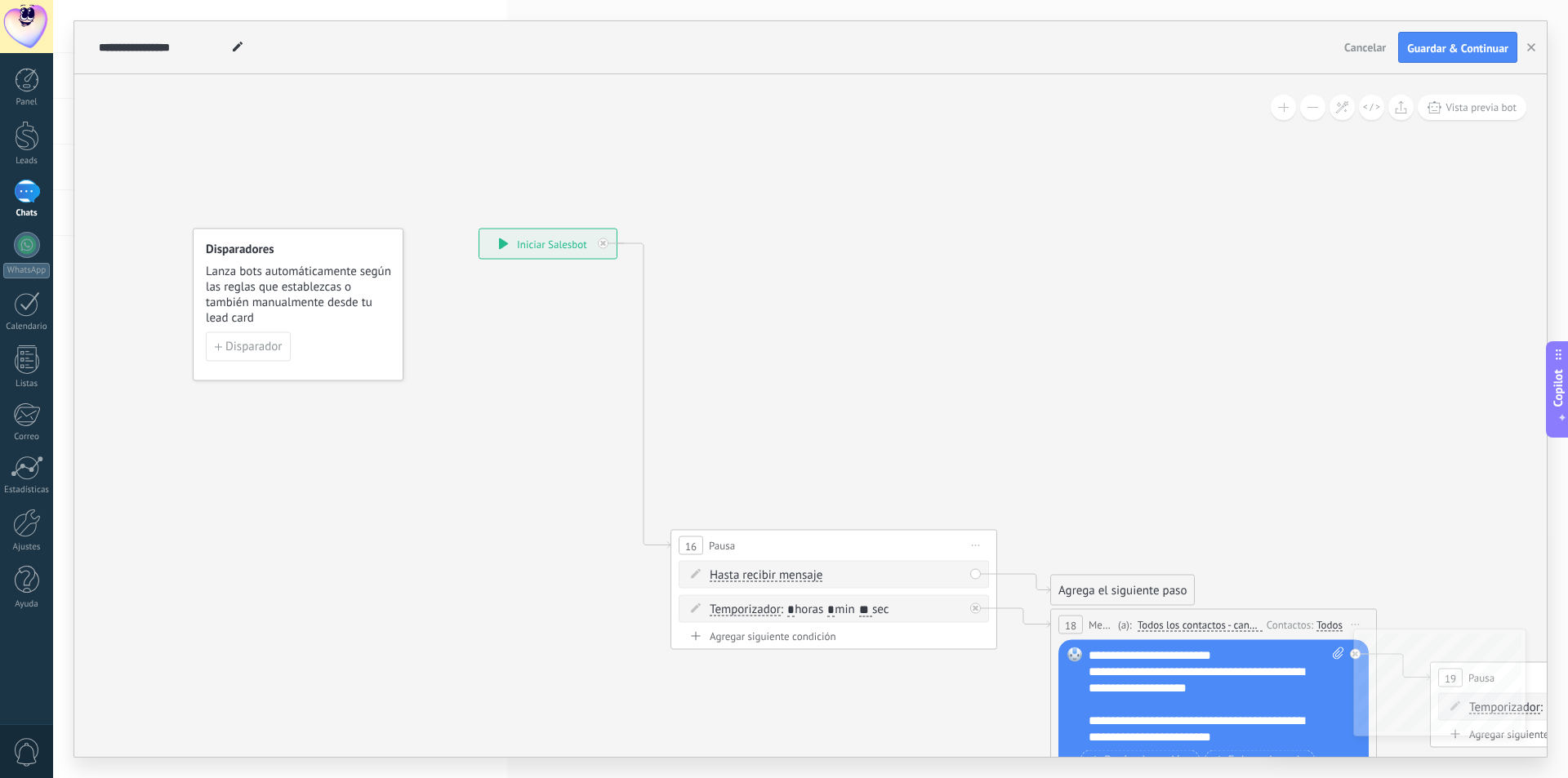
drag, startPoint x: 726, startPoint y: 223, endPoint x: 877, endPoint y: 397, distance: 230.4
click at [267, 352] on span "Disparador" at bounding box center [253, 347] width 56 height 11
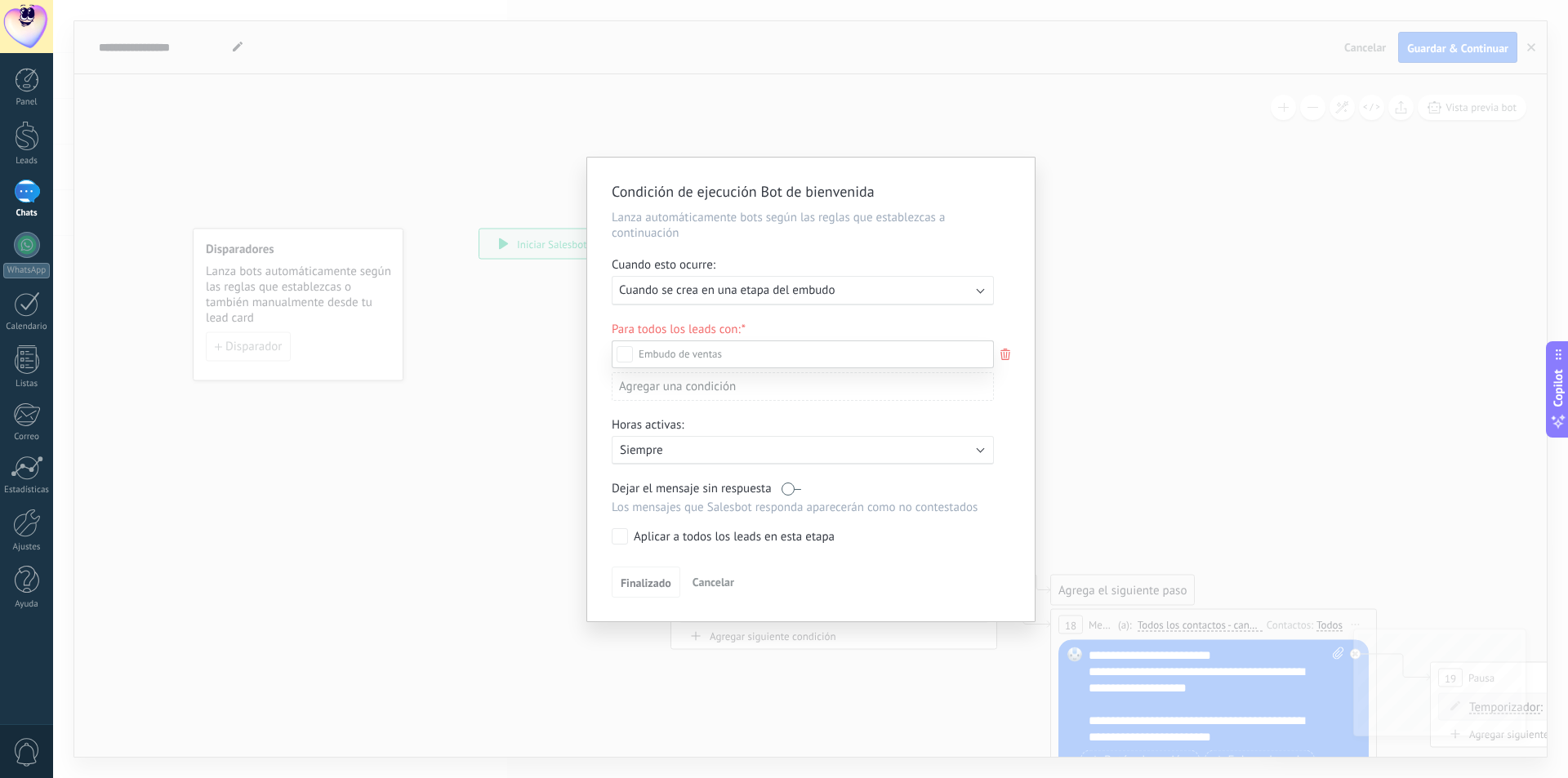
click at [983, 288] on div at bounding box center [810, 389] width 1515 height 778
click at [985, 288] on div "Ejecutar: Cuando se crea en una etapa del embudo" at bounding box center [802, 290] width 382 height 29
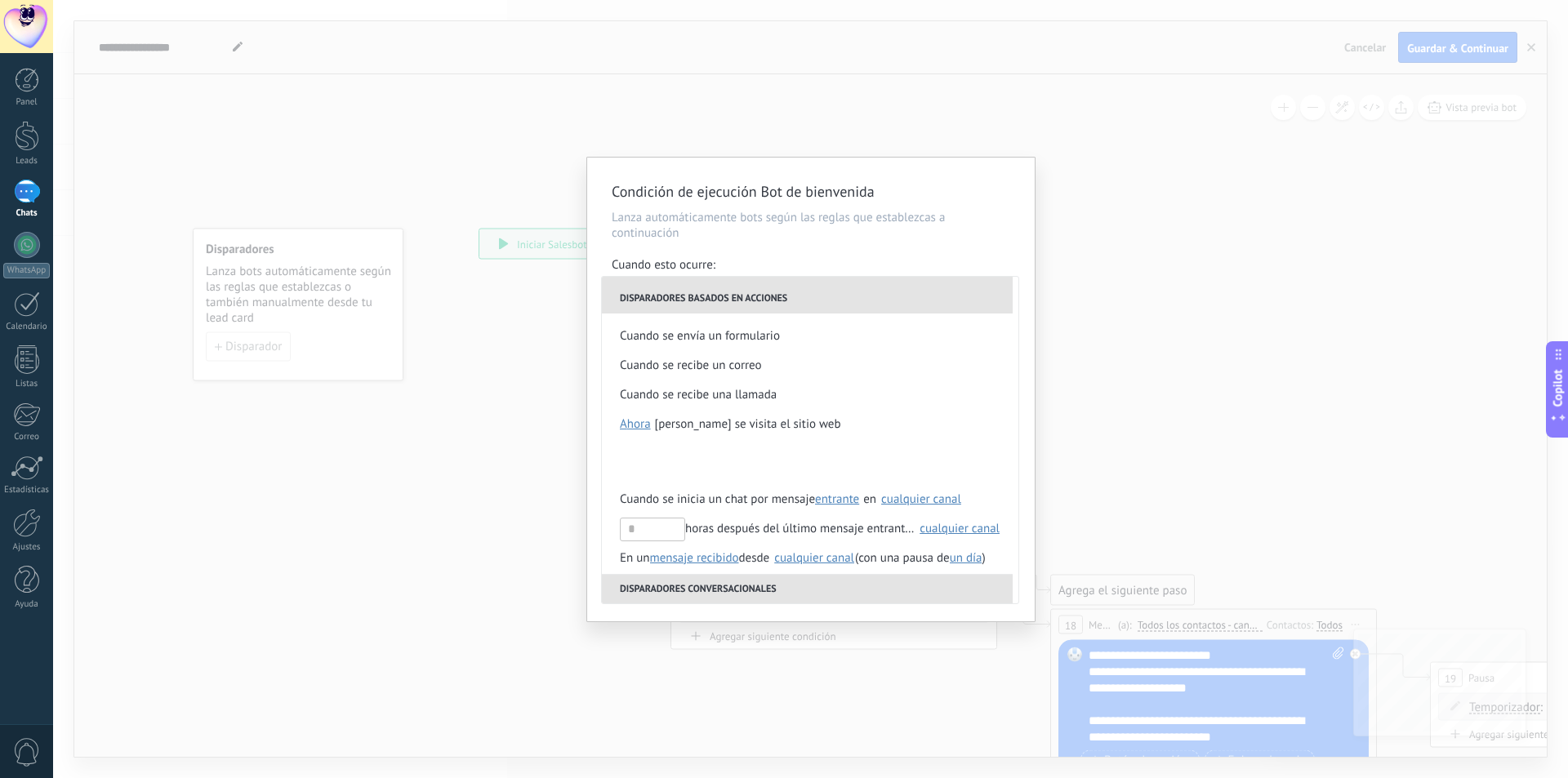
scroll to position [356, 0]
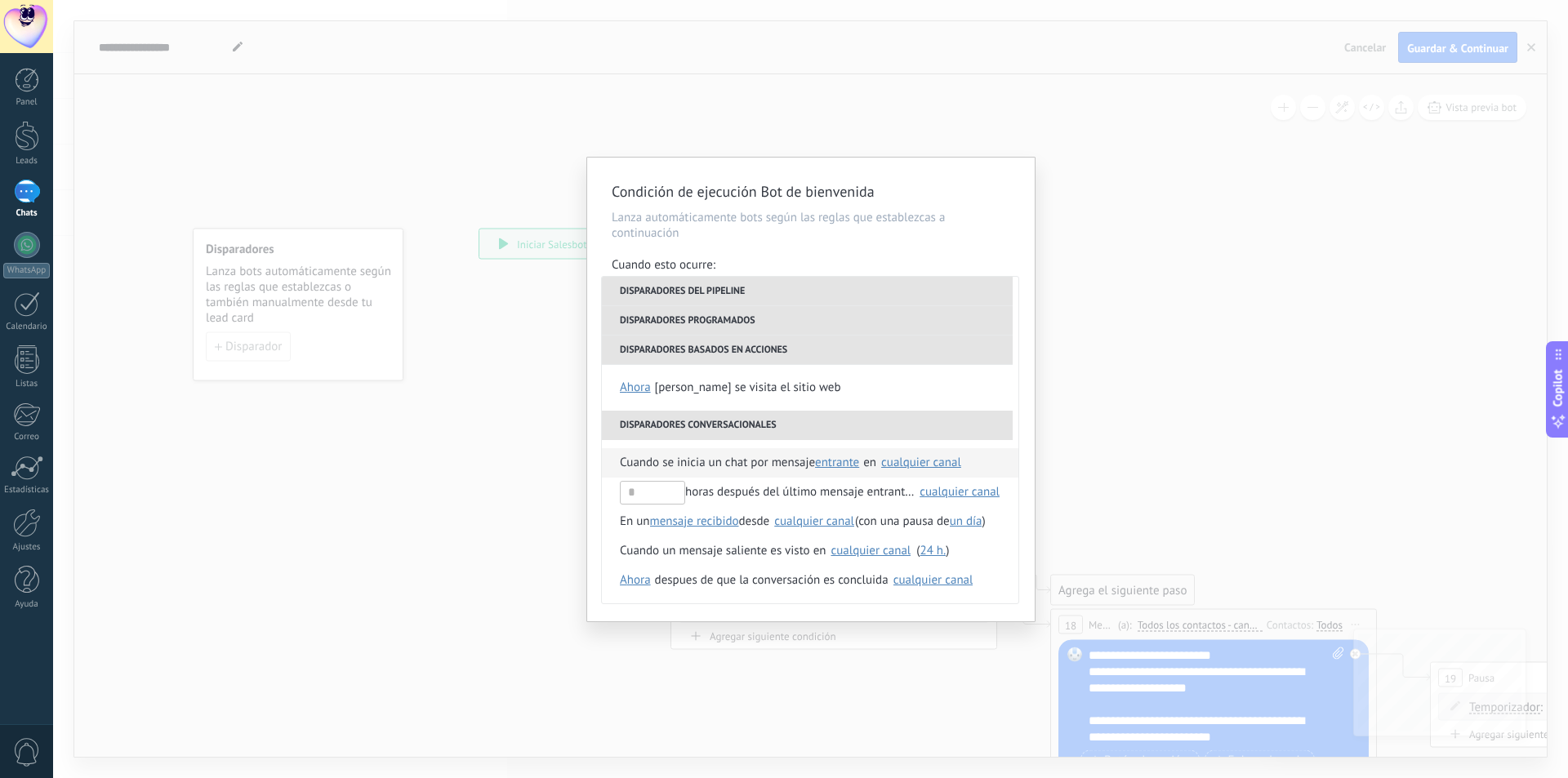
click at [771, 473] on span "Cuando se inicia un chat por mensaje" at bounding box center [717, 462] width 195 height 29
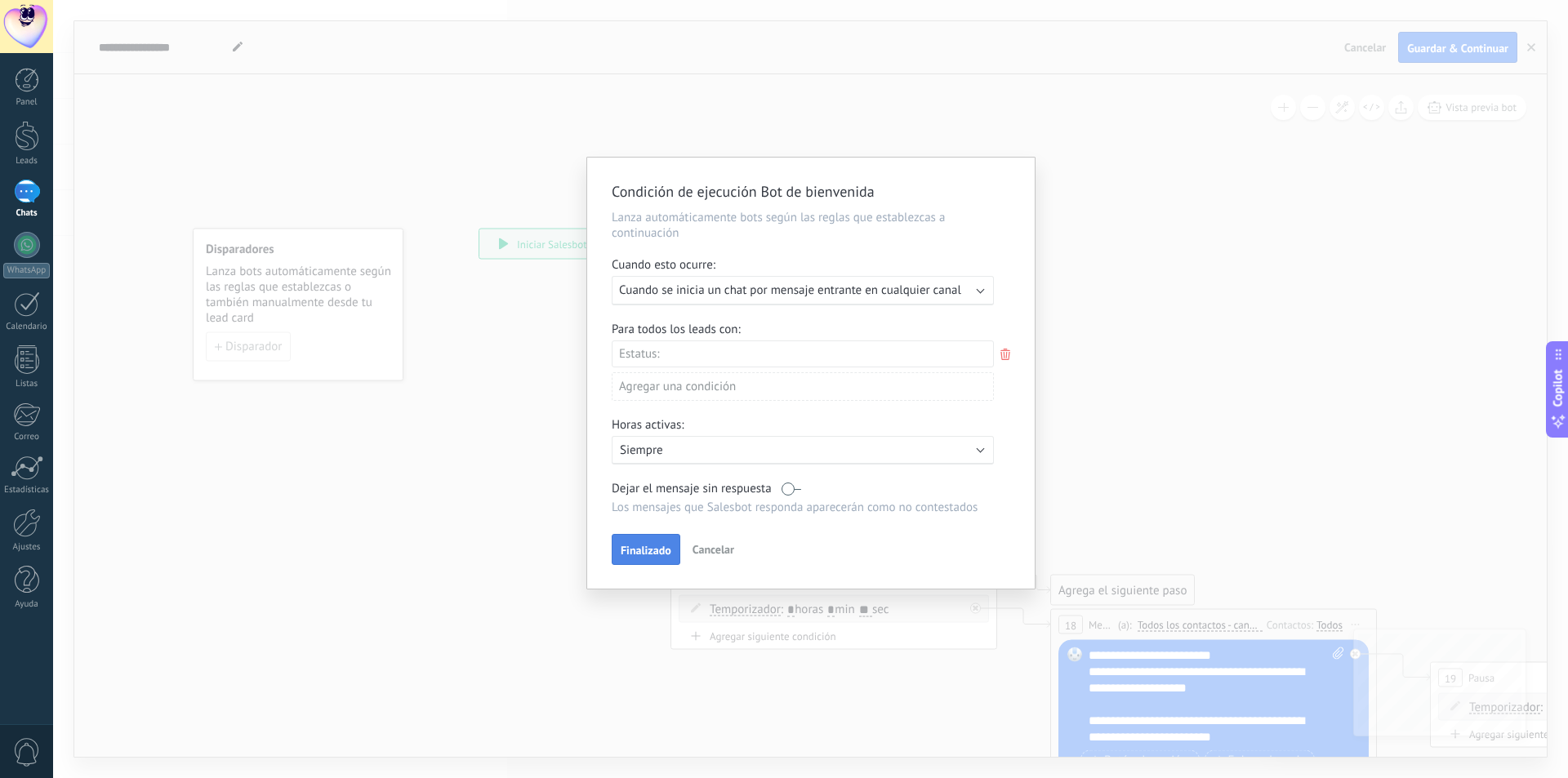
click at [647, 556] on span "Finalizado" at bounding box center [645, 551] width 50 height 11
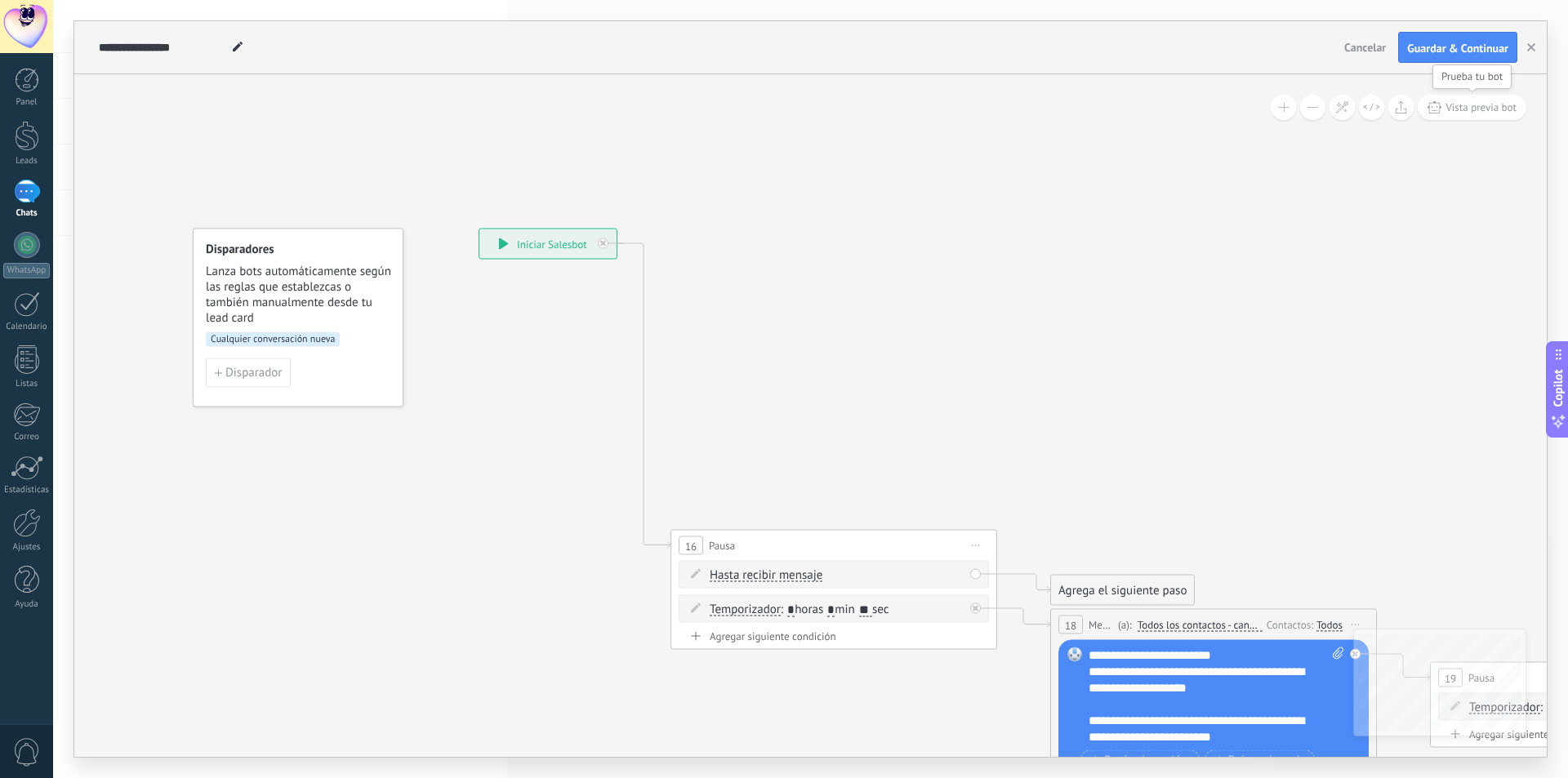
click at [1478, 108] on span "Vista previa bot" at bounding box center [1480, 107] width 71 height 14
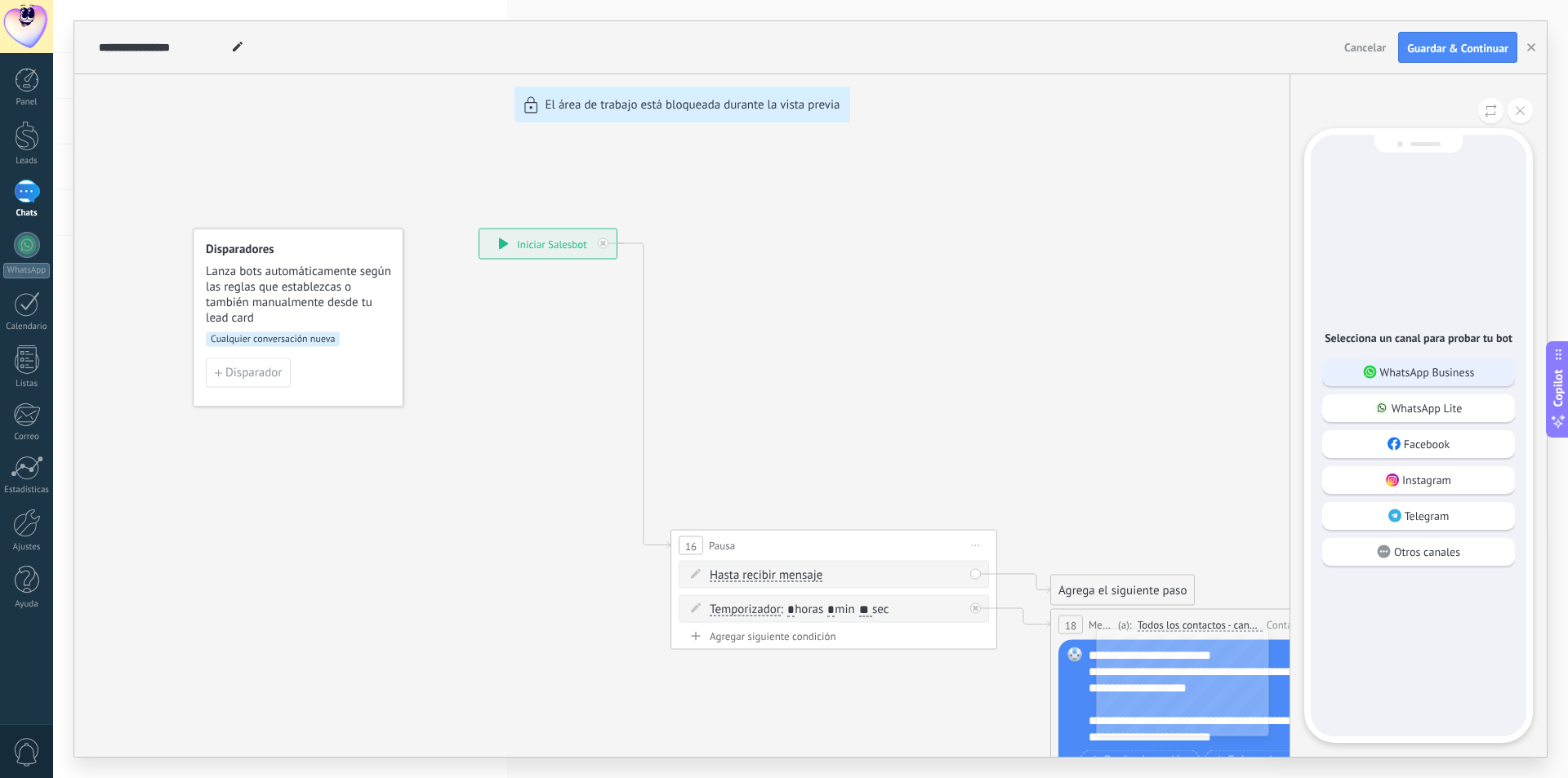
click at [1405, 366] on p "WhatsApp Business" at bounding box center [1427, 372] width 95 height 15
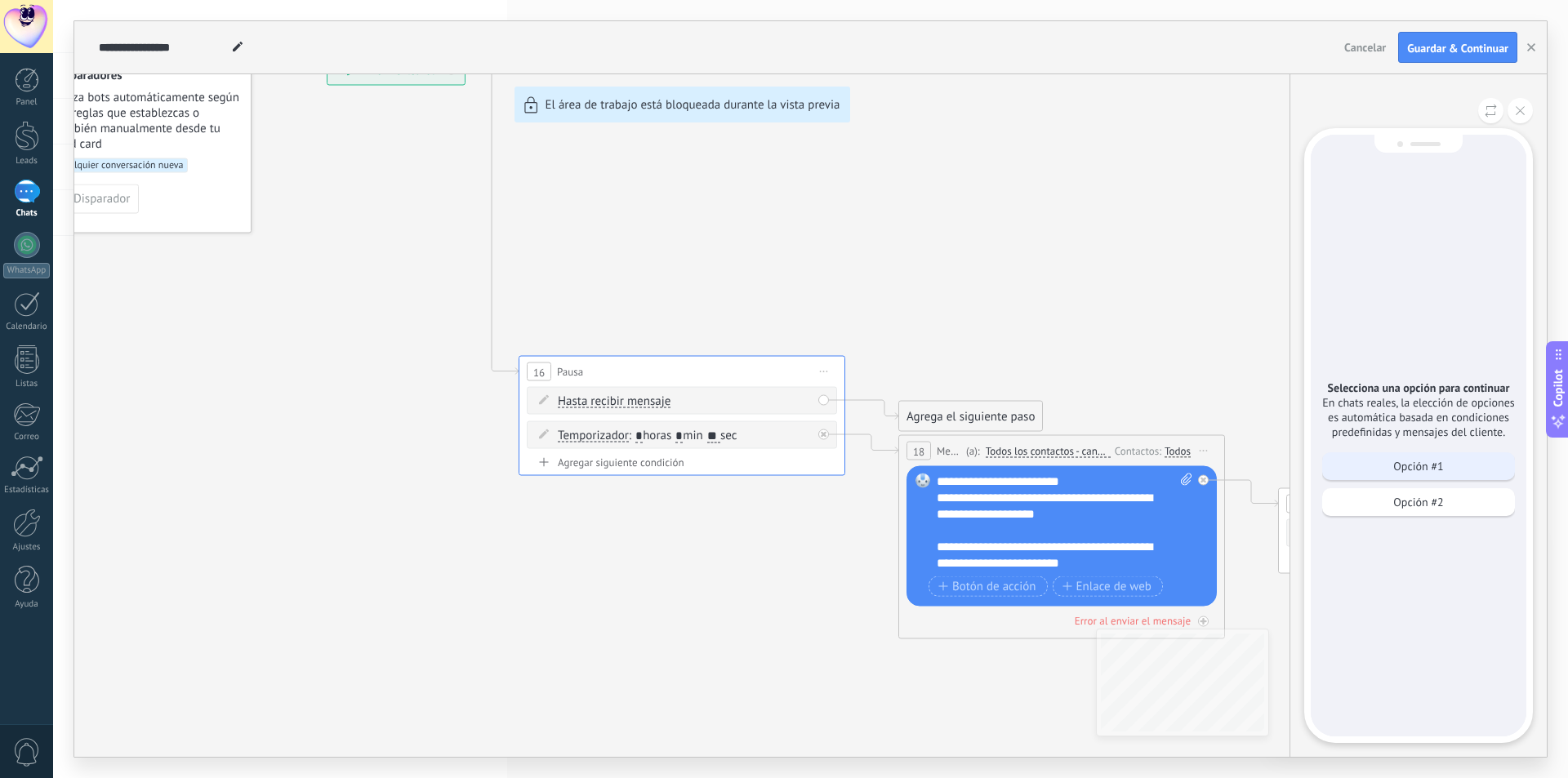
click at [1429, 476] on div "Opción #1" at bounding box center [1417, 465] width 192 height 27
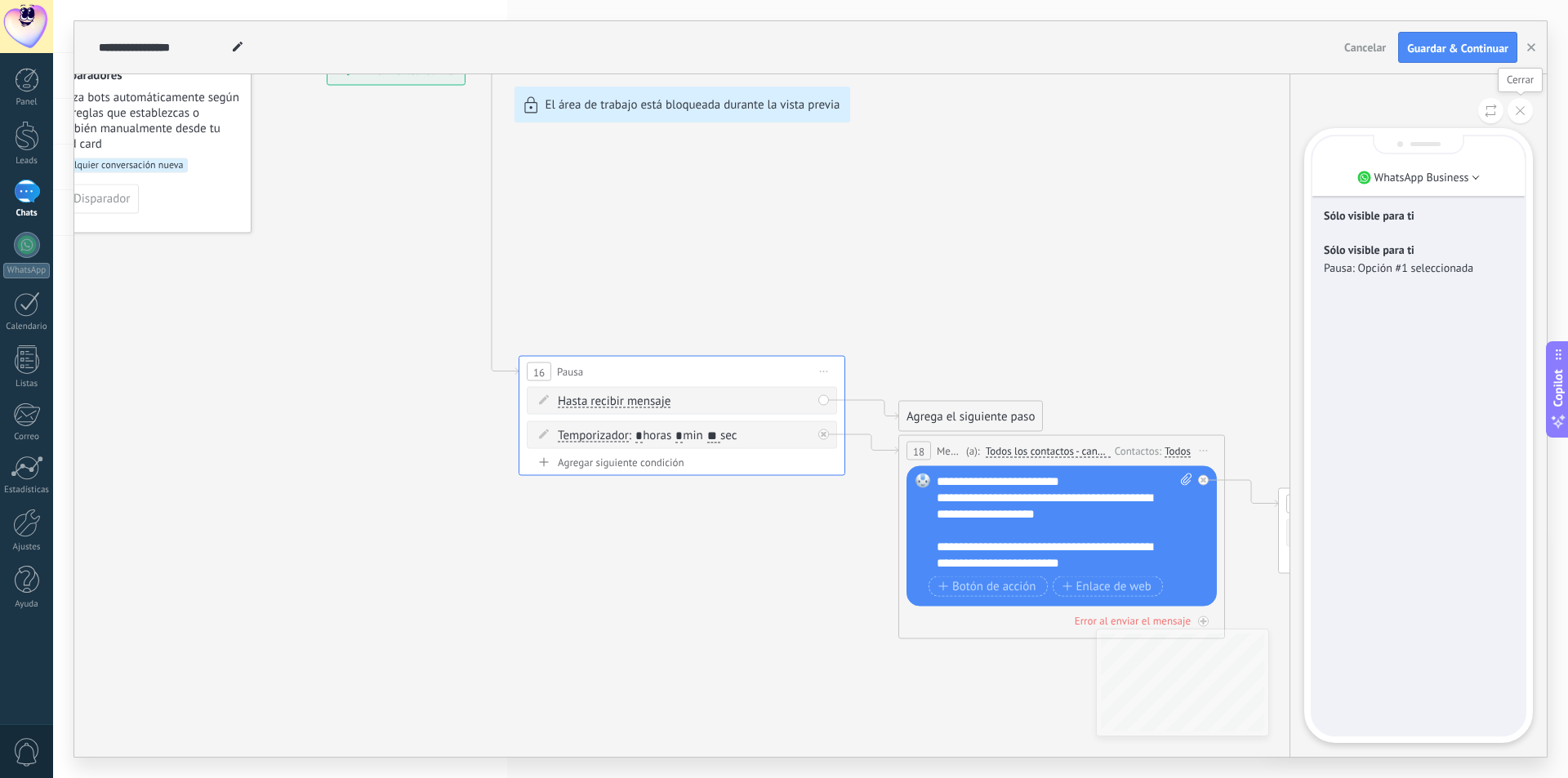
click at [1515, 107] on icon at bounding box center [1519, 110] width 9 height 9
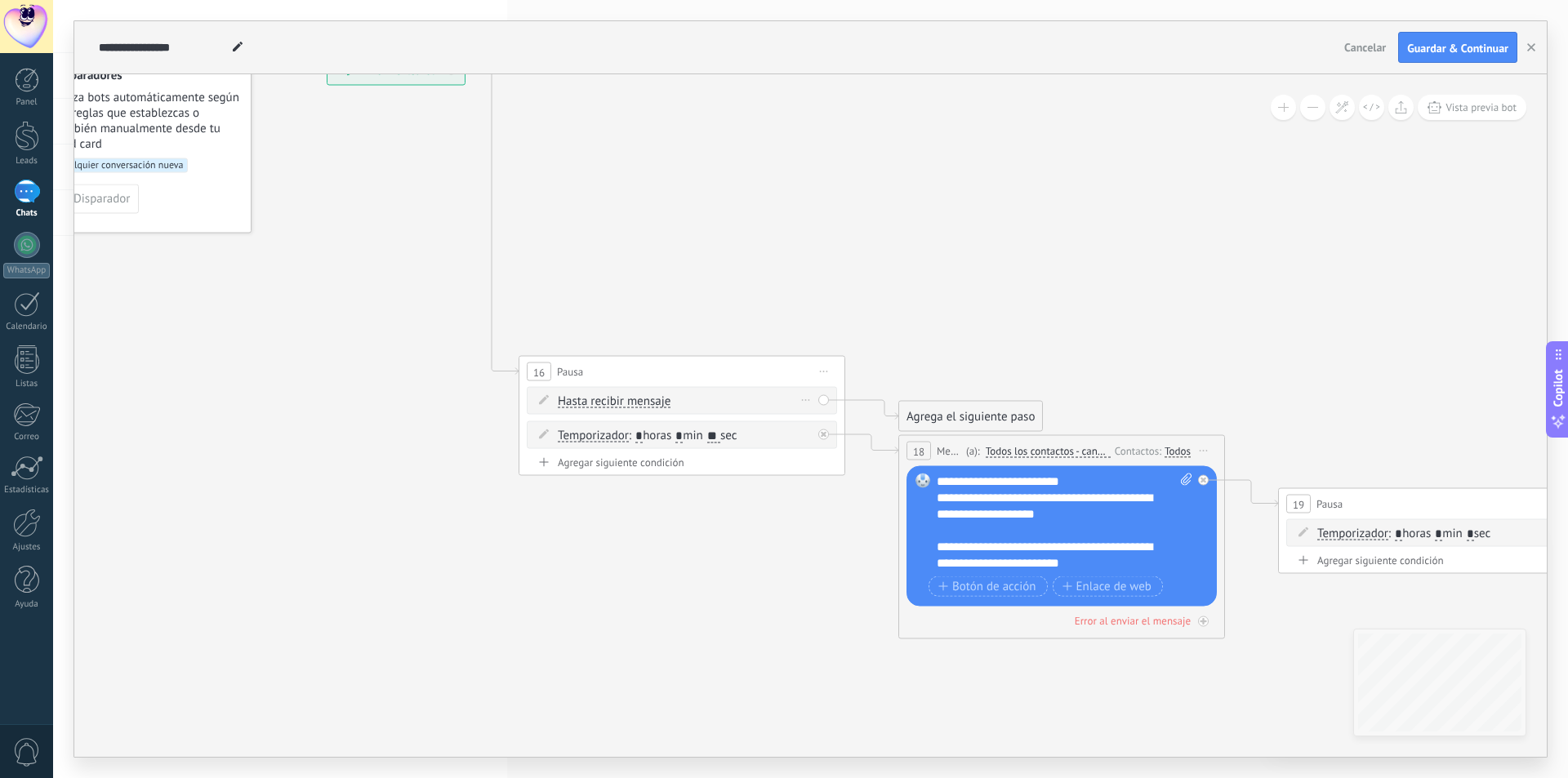
click at [803, 400] on icon at bounding box center [805, 400] width 9 height 2
click at [809, 400] on icon at bounding box center [805, 400] width 9 height 2
click at [820, 423] on div "Borrar" at bounding box center [831, 424] width 73 height 27
click at [1452, 99] on button "Vista previa bot" at bounding box center [1471, 107] width 109 height 26
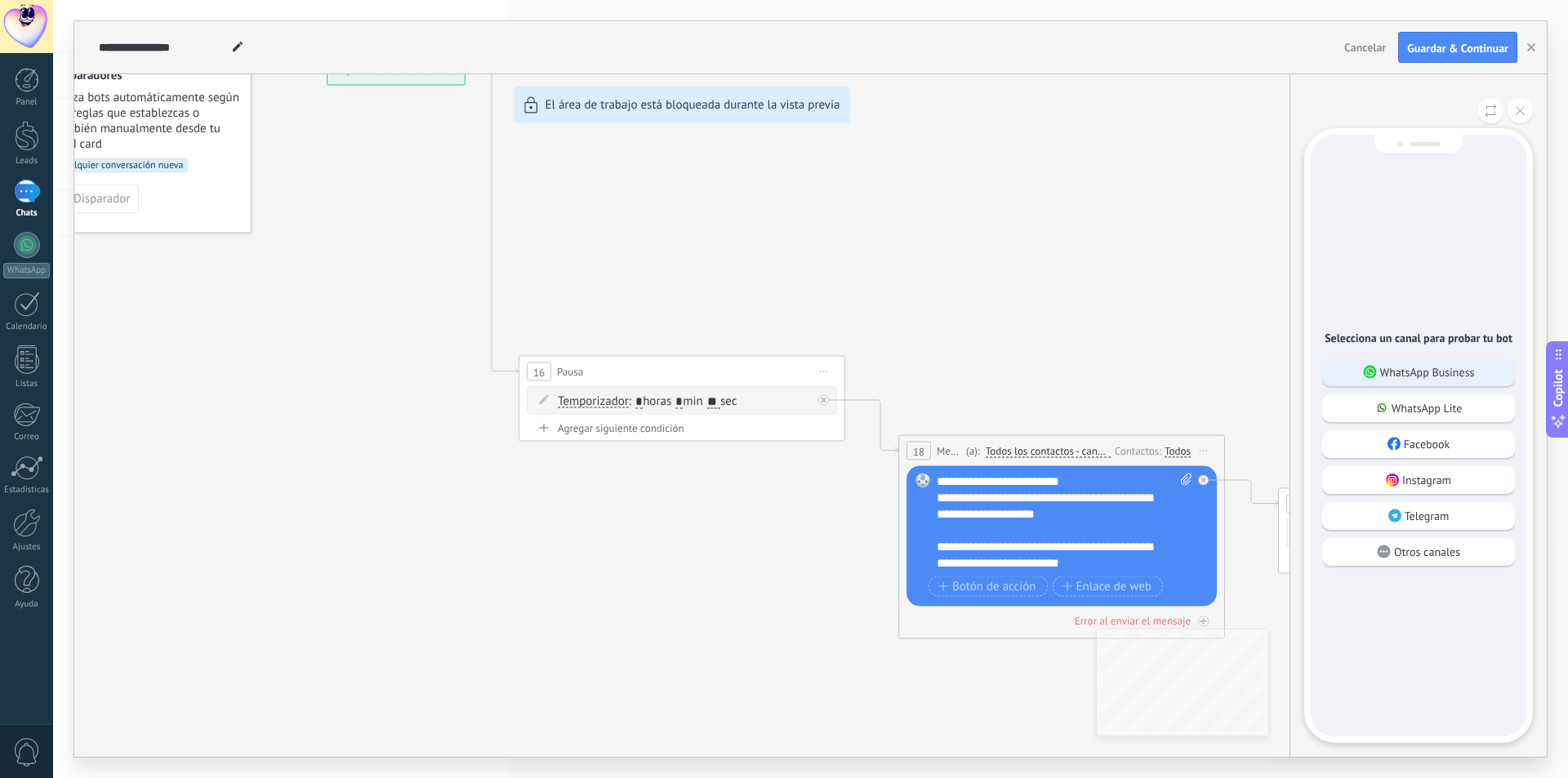
click at [1385, 368] on p "WhatsApp Business" at bounding box center [1427, 372] width 95 height 15
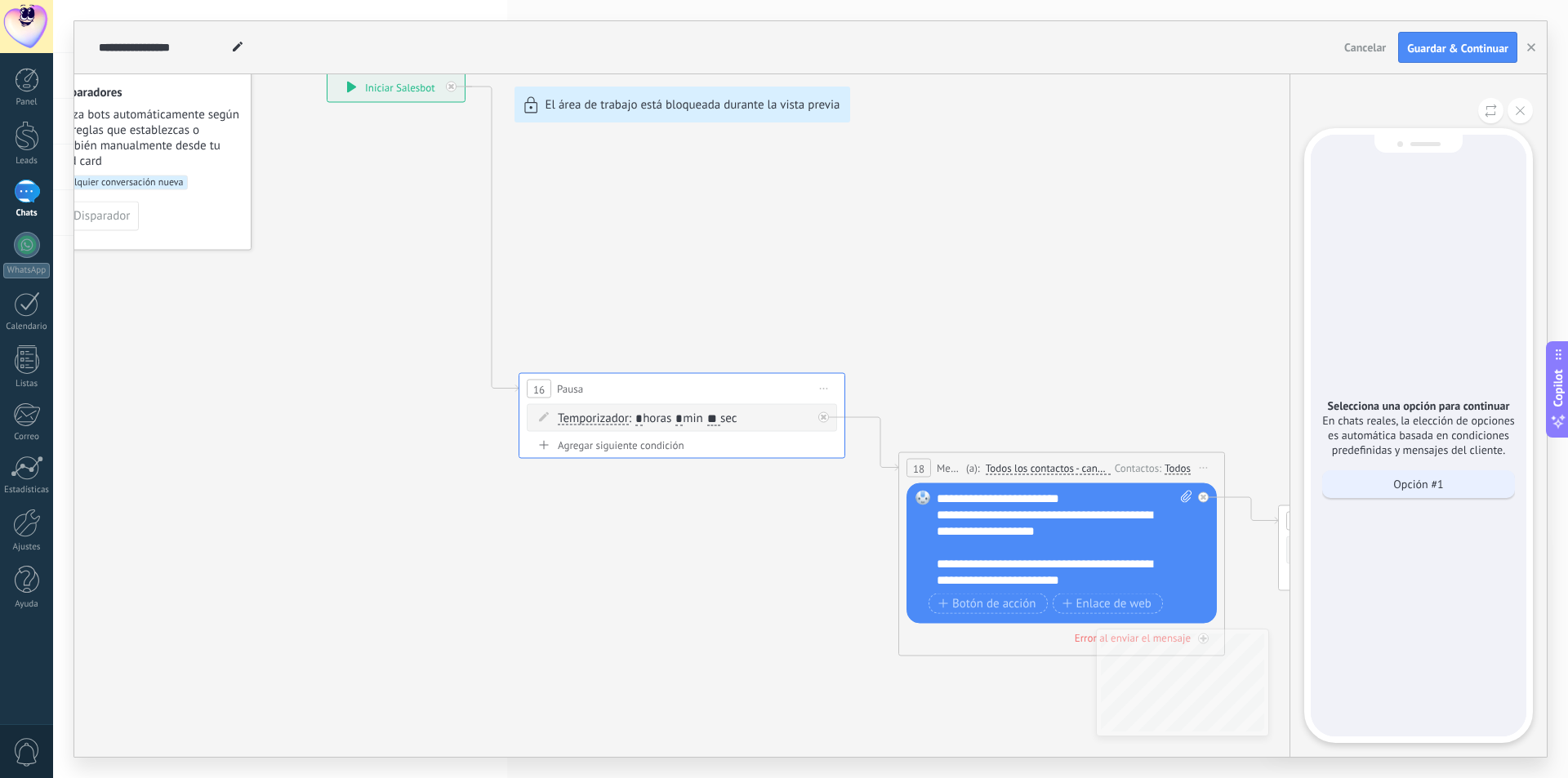
click at [1426, 487] on p "Opción #1" at bounding box center [1417, 484] width 50 height 15
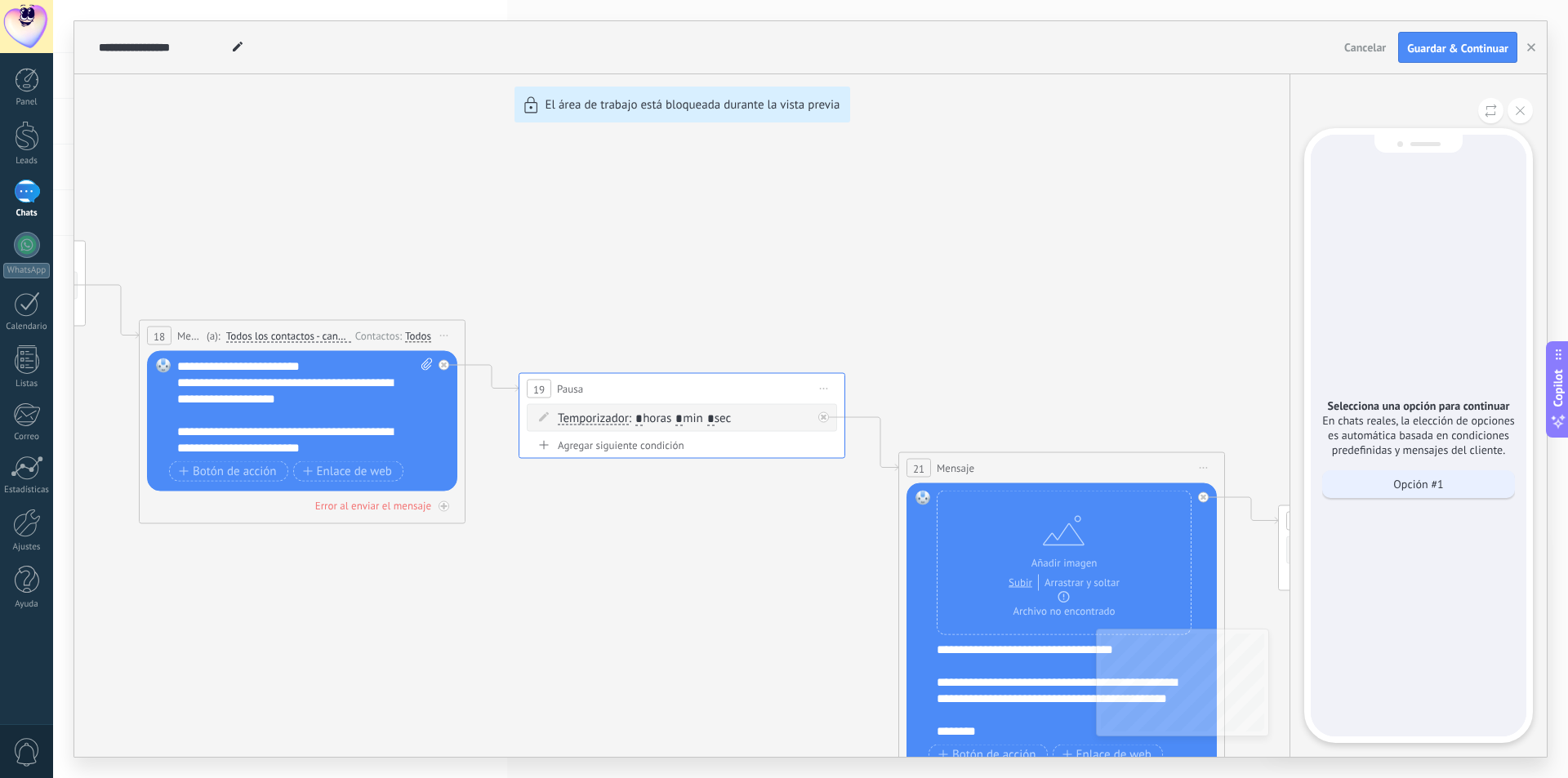
click at [1436, 493] on div "Opción #1" at bounding box center [1417, 483] width 192 height 27
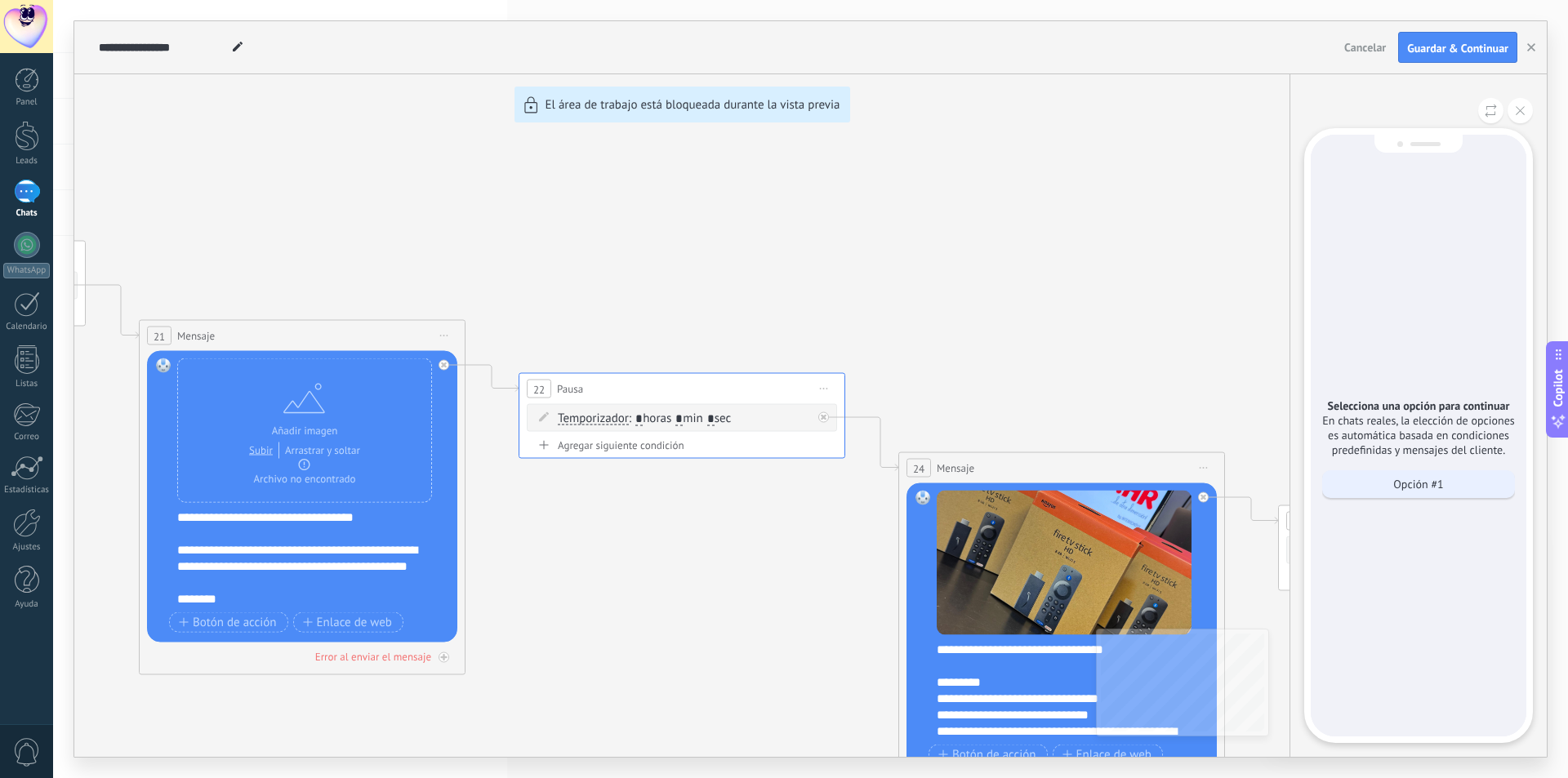
click at [1395, 478] on p "Opción #1" at bounding box center [1417, 484] width 50 height 15
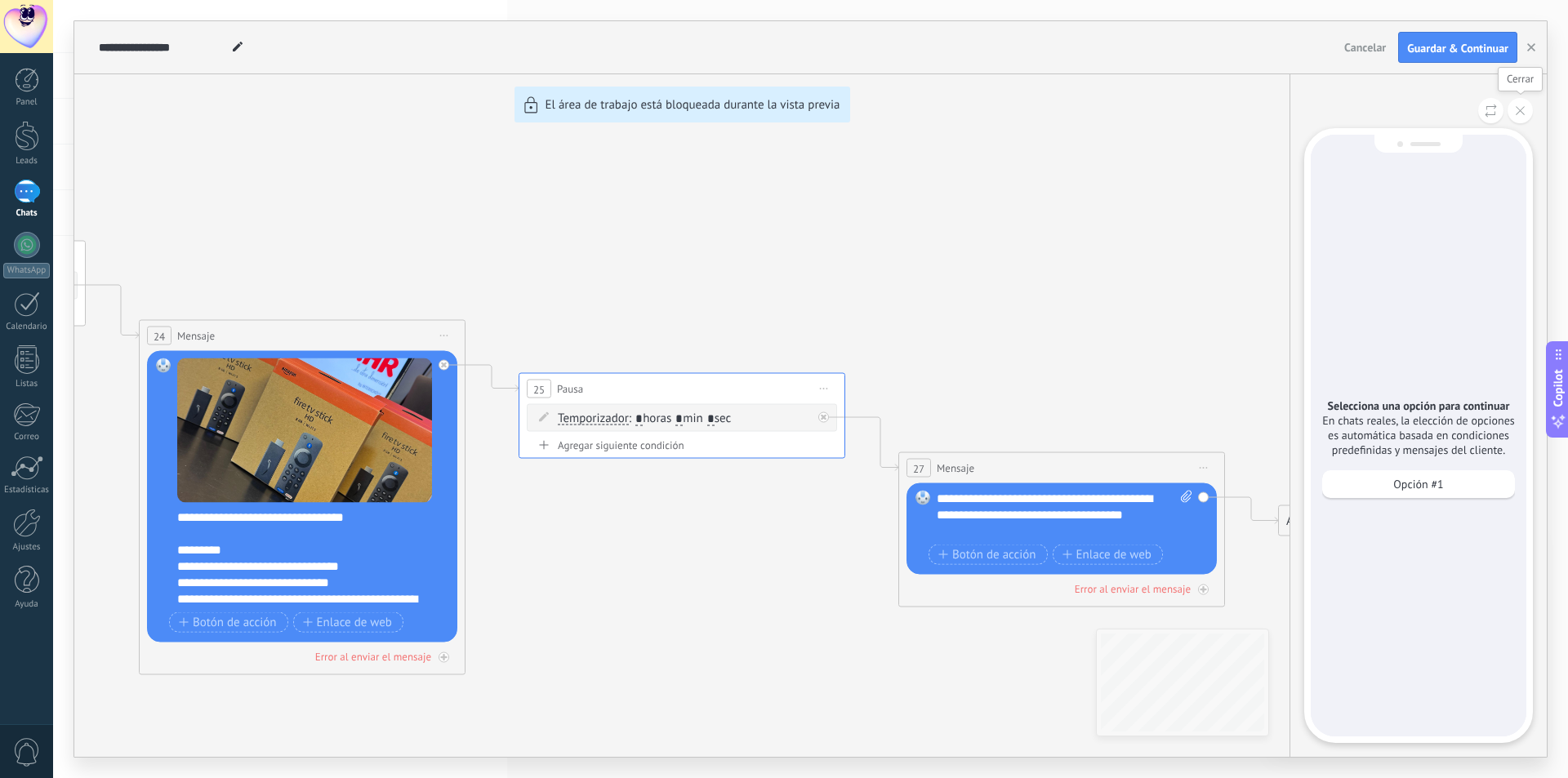
click at [1525, 113] on button at bounding box center [1520, 110] width 26 height 26
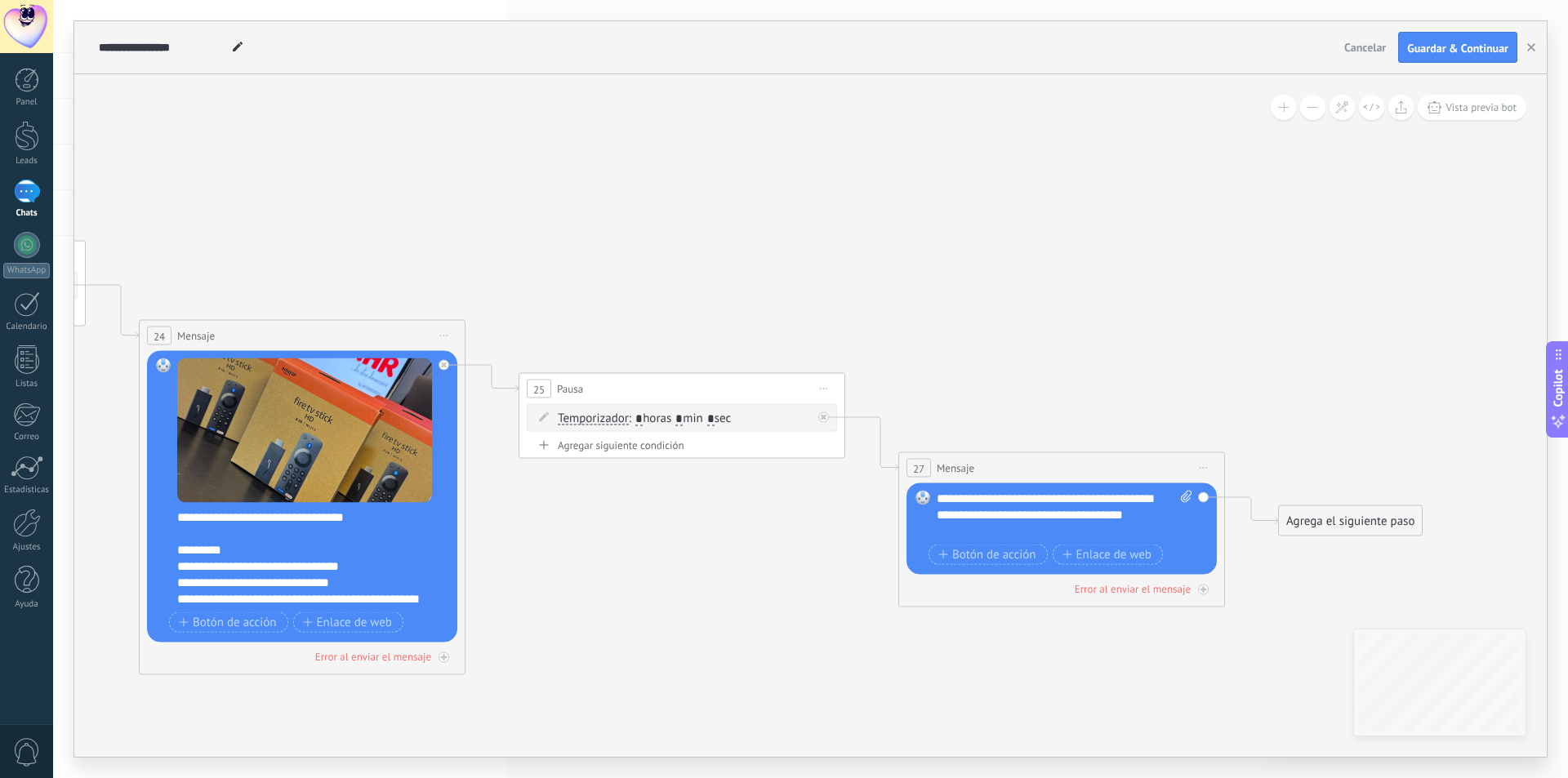
click at [176, 515] on div "Reemplazar Quitar Convertir a mensaje de voz Arrastre la imagen aquí para adjun…" at bounding box center [301, 498] width 310 height 292
click at [177, 515] on div "**********" at bounding box center [313, 558] width 271 height 98
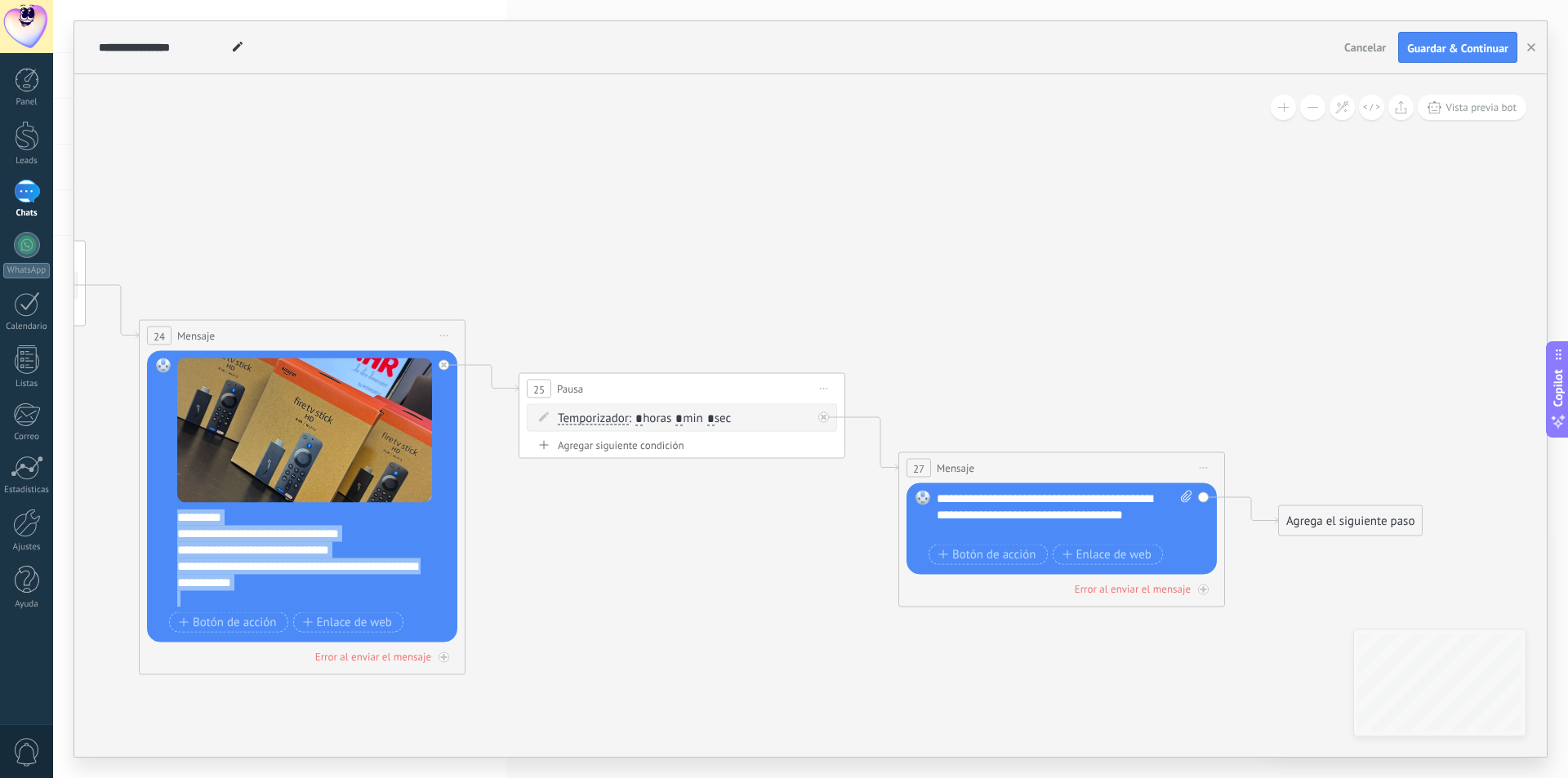
scroll to position [81, 0]
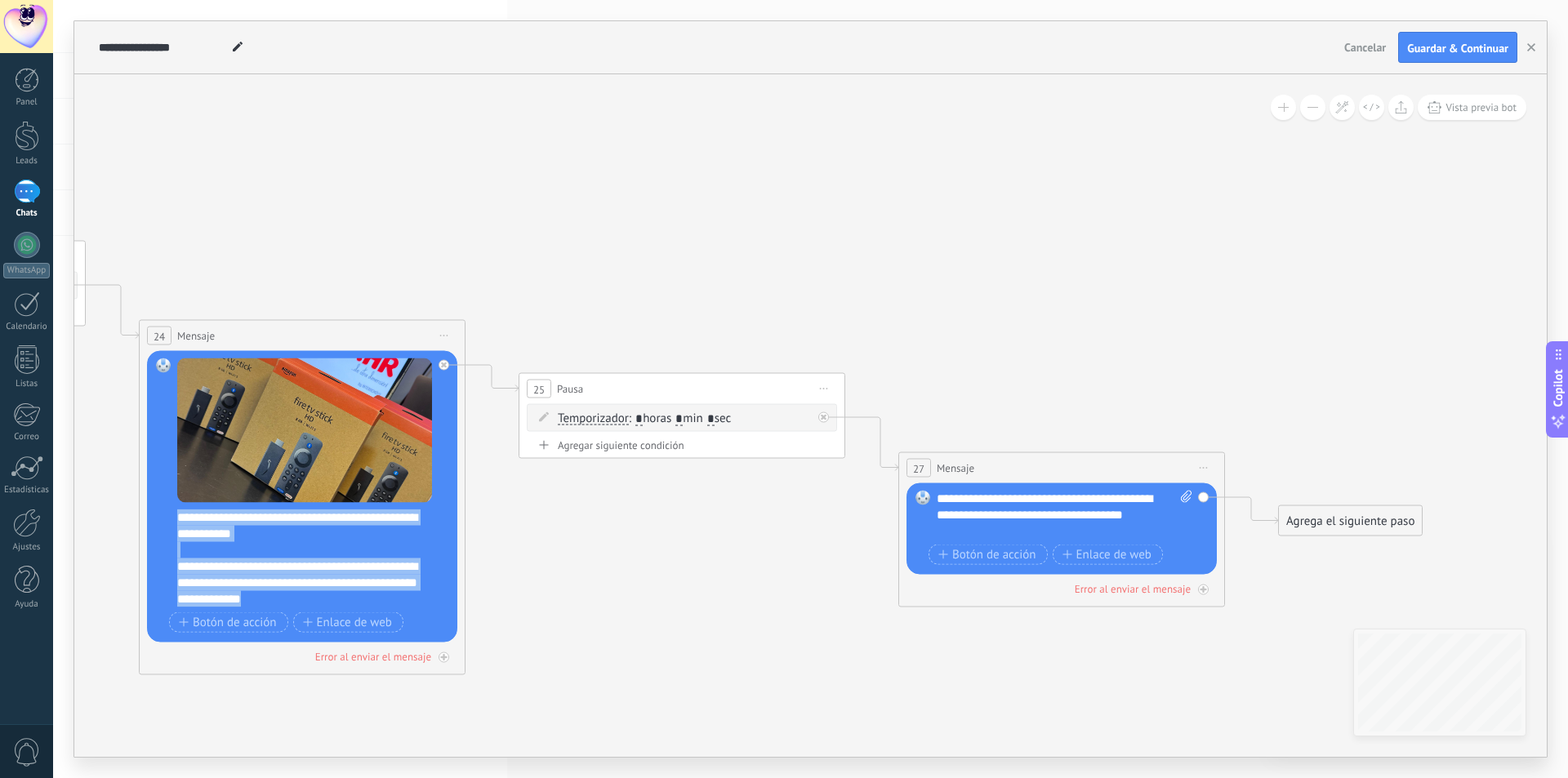
copy div "**********"
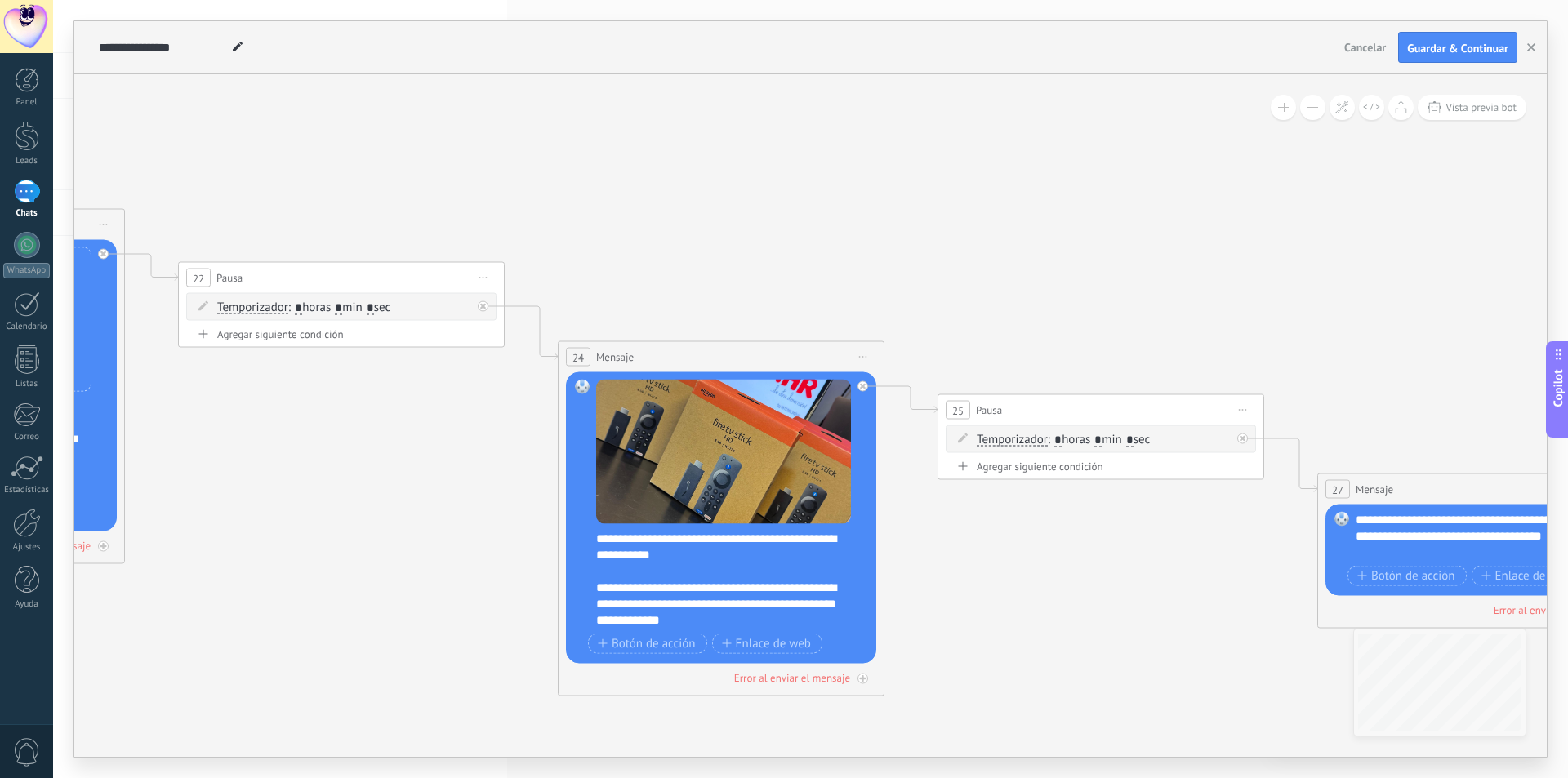
drag, startPoint x: 480, startPoint y: 254, endPoint x: 1016, endPoint y: 297, distance: 537.7
click at [1016, 297] on icon at bounding box center [127, 196] width 4135 height 1817
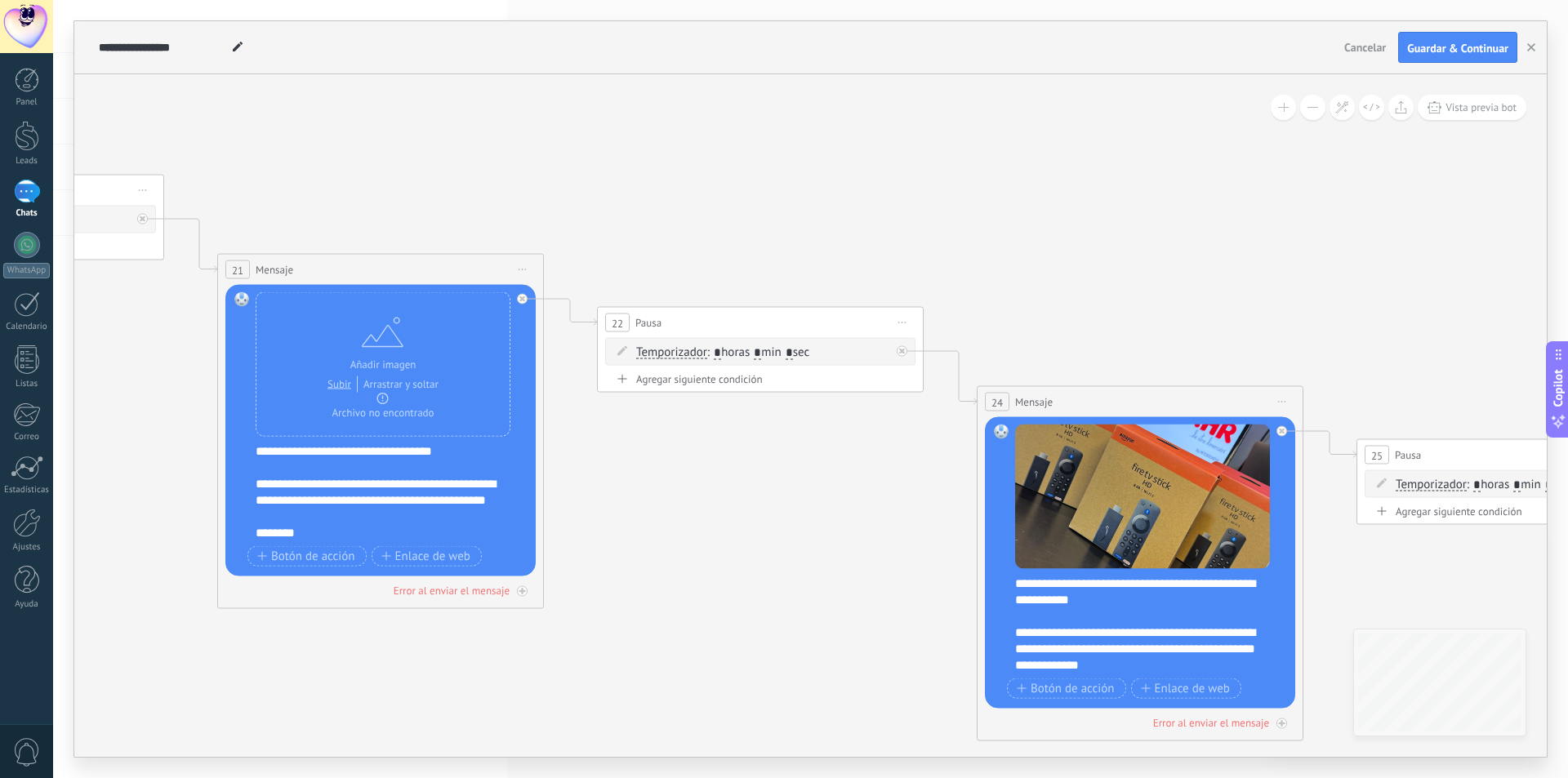
drag, startPoint x: 683, startPoint y: 242, endPoint x: 950, endPoint y: 251, distance: 267.2
click at [1040, 258] on icon at bounding box center [546, 241] width 4135 height 1817
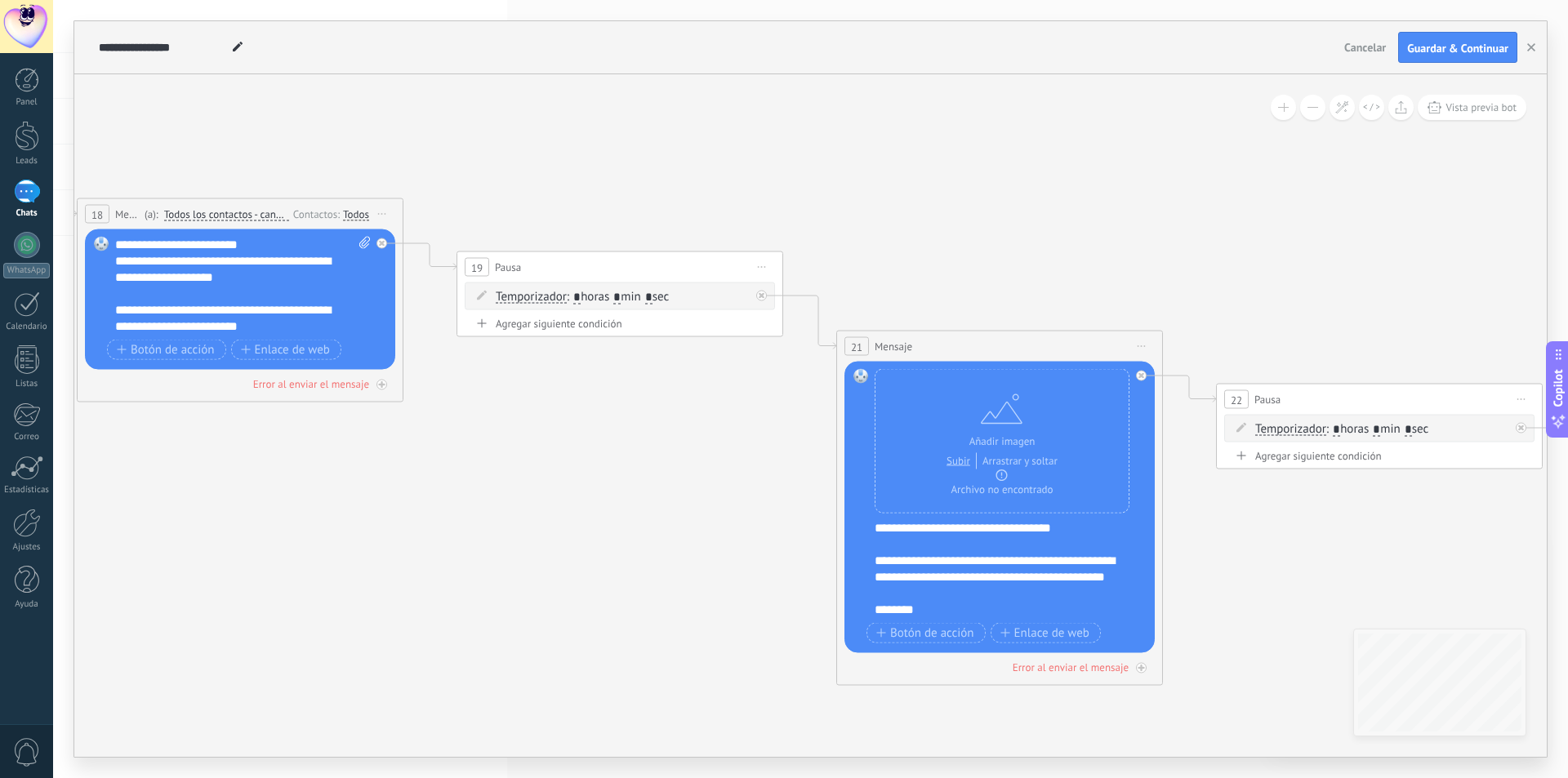
drag, startPoint x: 561, startPoint y: 177, endPoint x: 908, endPoint y: 247, distance: 354.0
click at [908, 247] on icon at bounding box center [1164, 317] width 4135 height 1817
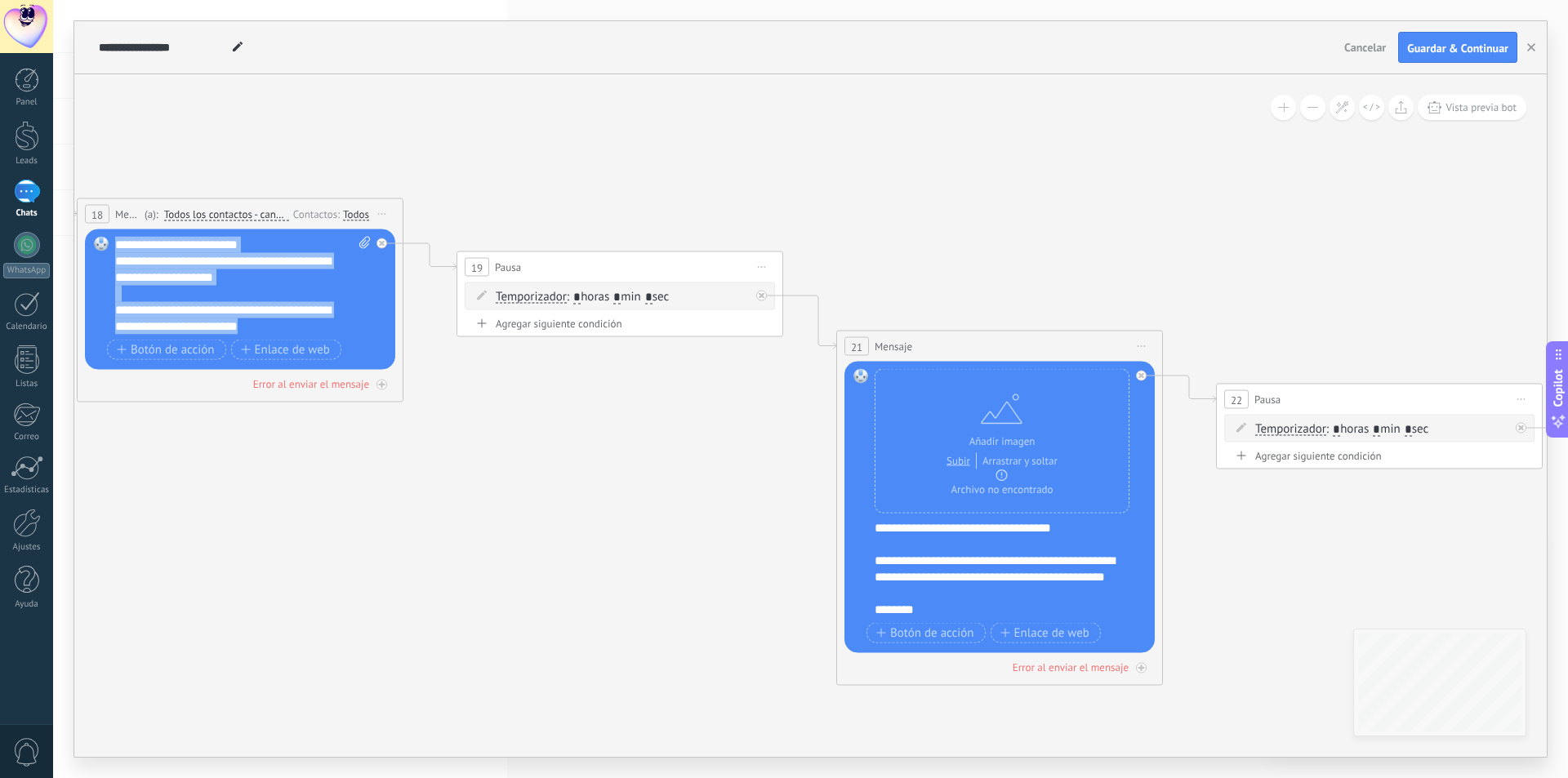
drag, startPoint x: 310, startPoint y: 323, endPoint x: 114, endPoint y: 246, distance: 210.6
click at [114, 246] on div "Reemplazar Quitar Convertir a mensaje de voz Arrastre la imagen aquí para adjun…" at bounding box center [240, 299] width 310 height 140
copy div "**********"
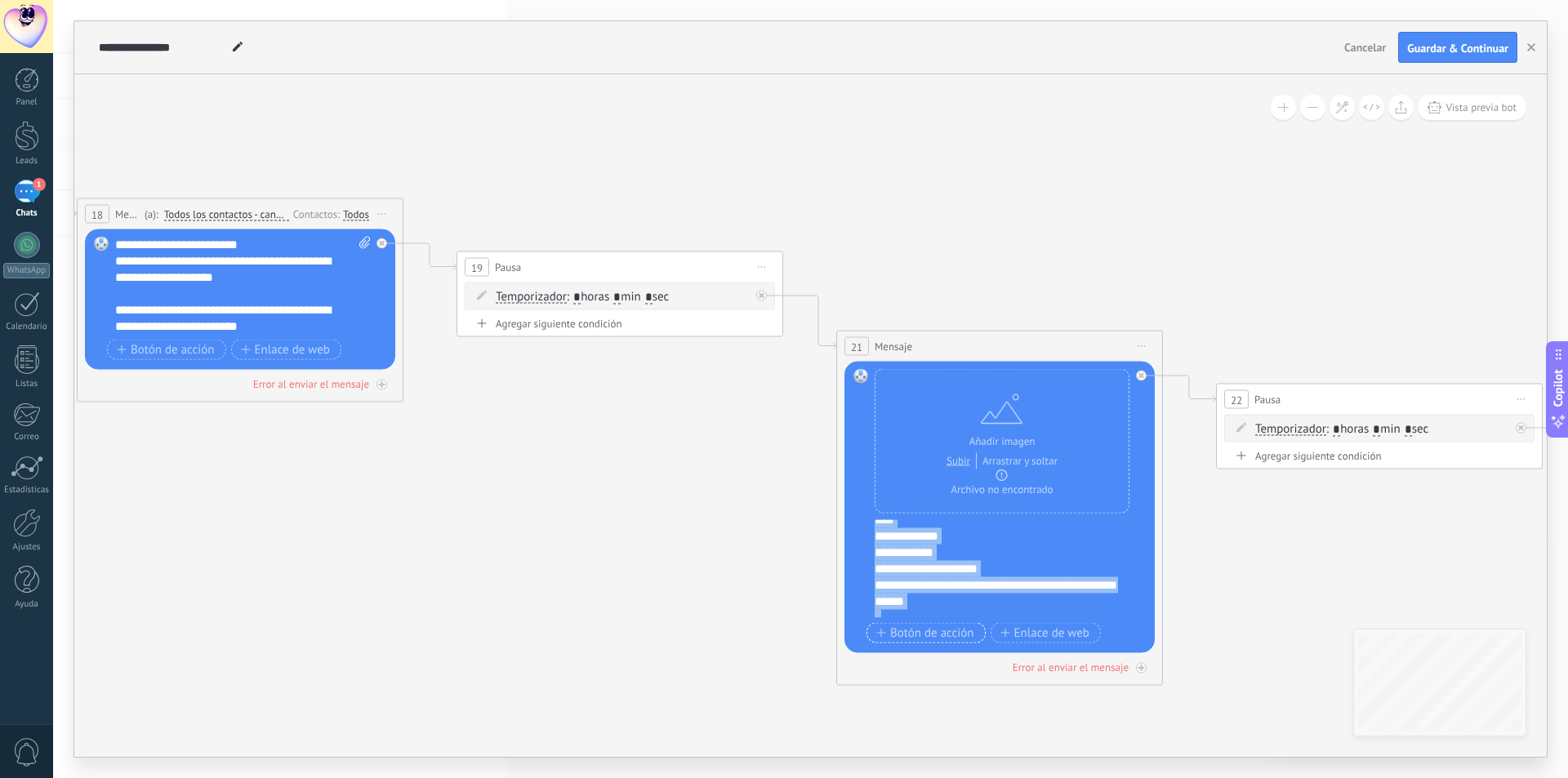
scroll to position [262, 0]
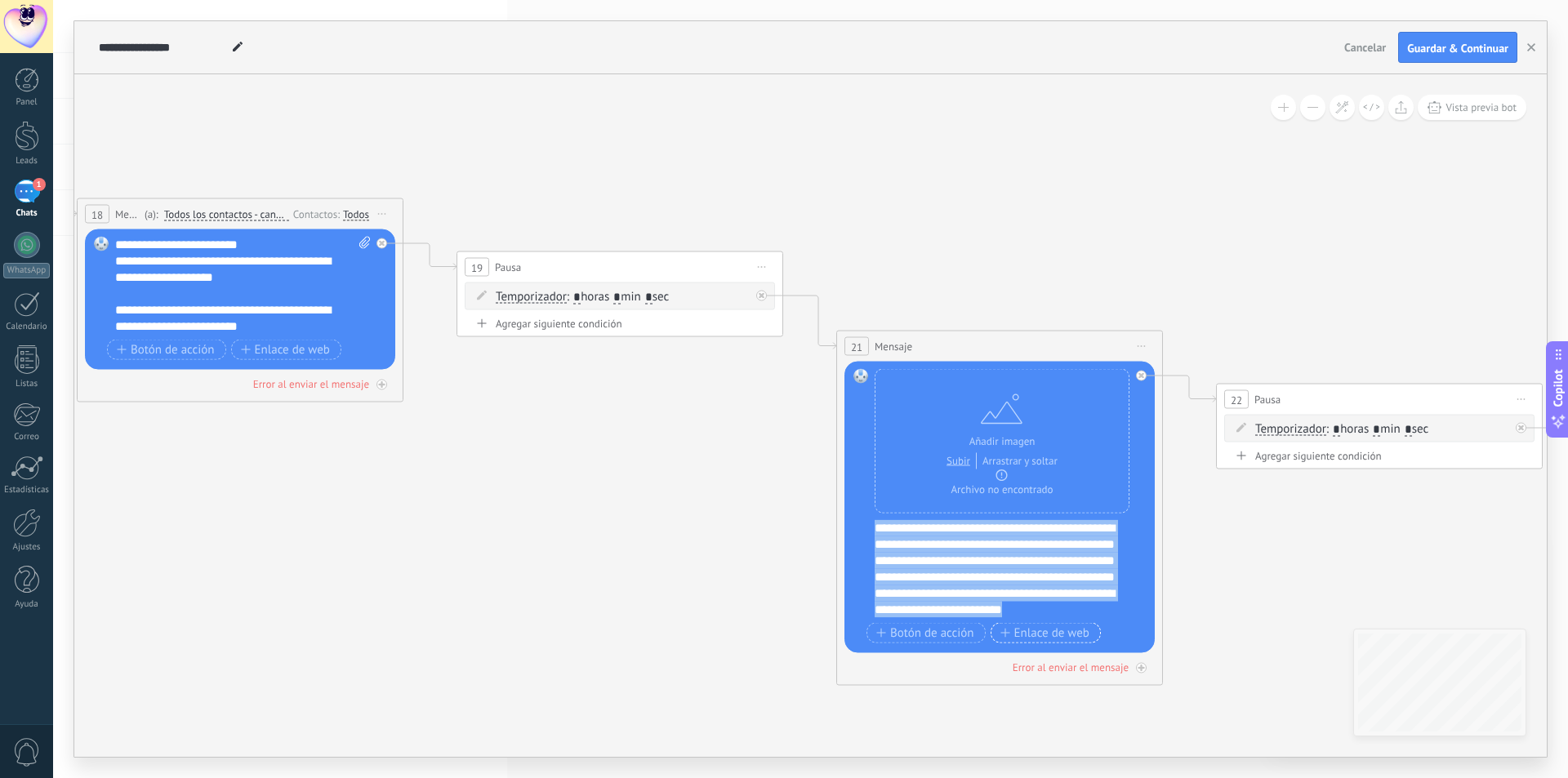
drag, startPoint x: 874, startPoint y: 525, endPoint x: 1093, endPoint y: 623, distance: 239.9
click at [1093, 623] on div "**********" at bounding box center [1001, 509] width 255 height 279
copy div "**********"
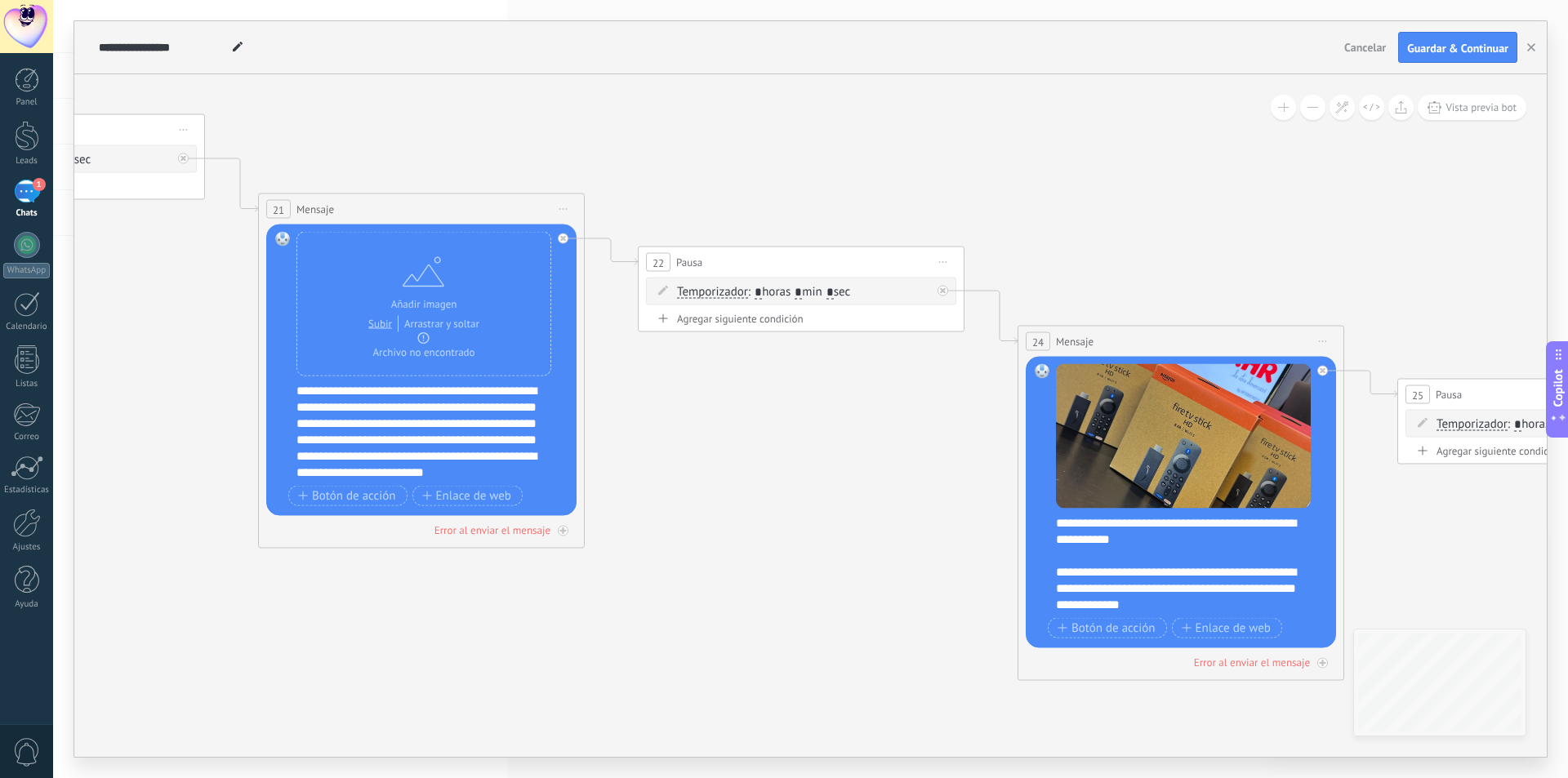
drag, startPoint x: 1058, startPoint y: 277, endPoint x: 487, endPoint y: 171, distance: 580.8
click at [473, 139] on icon at bounding box center [586, 180] width 4135 height 1817
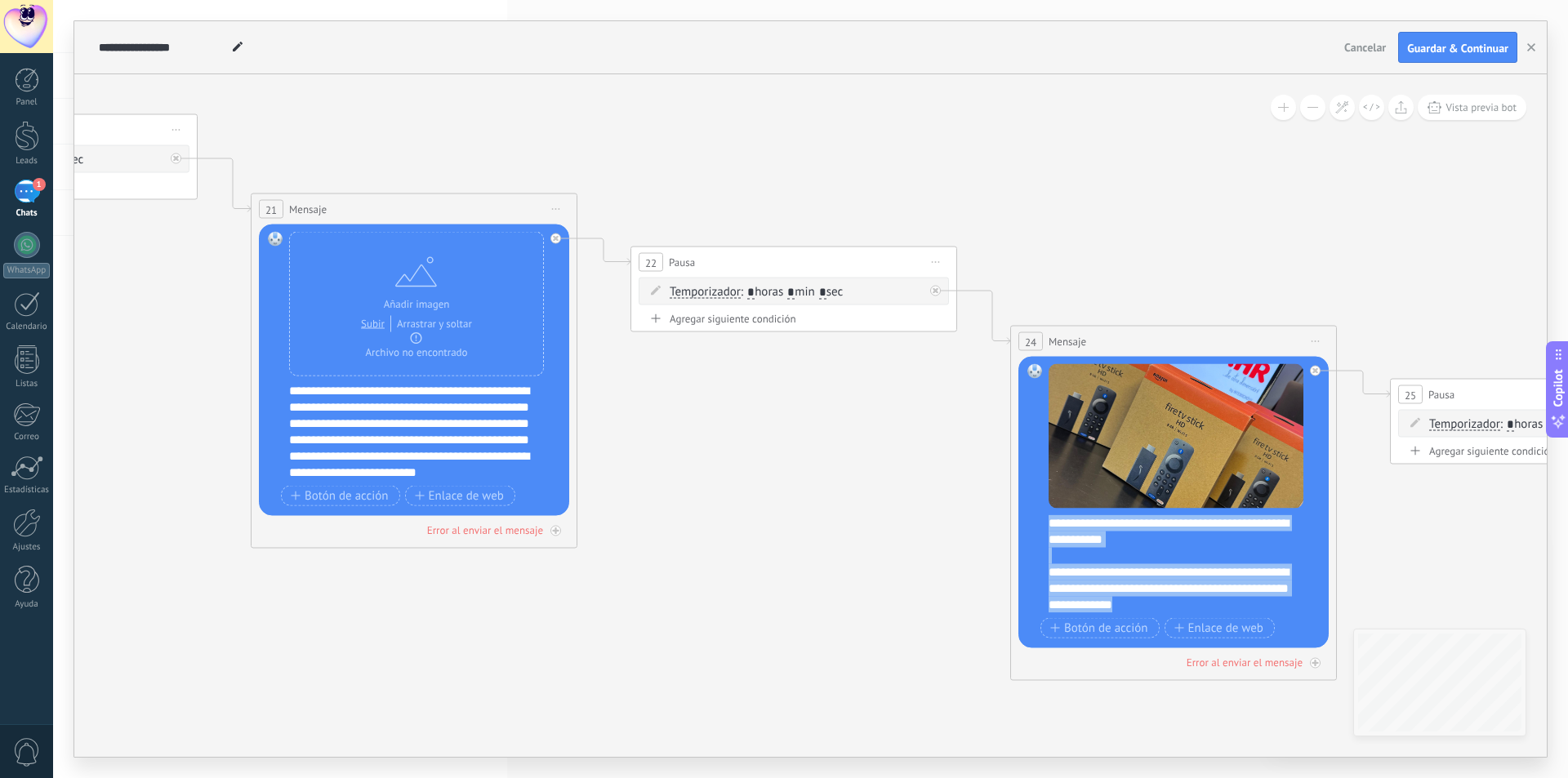
scroll to position [0, 0]
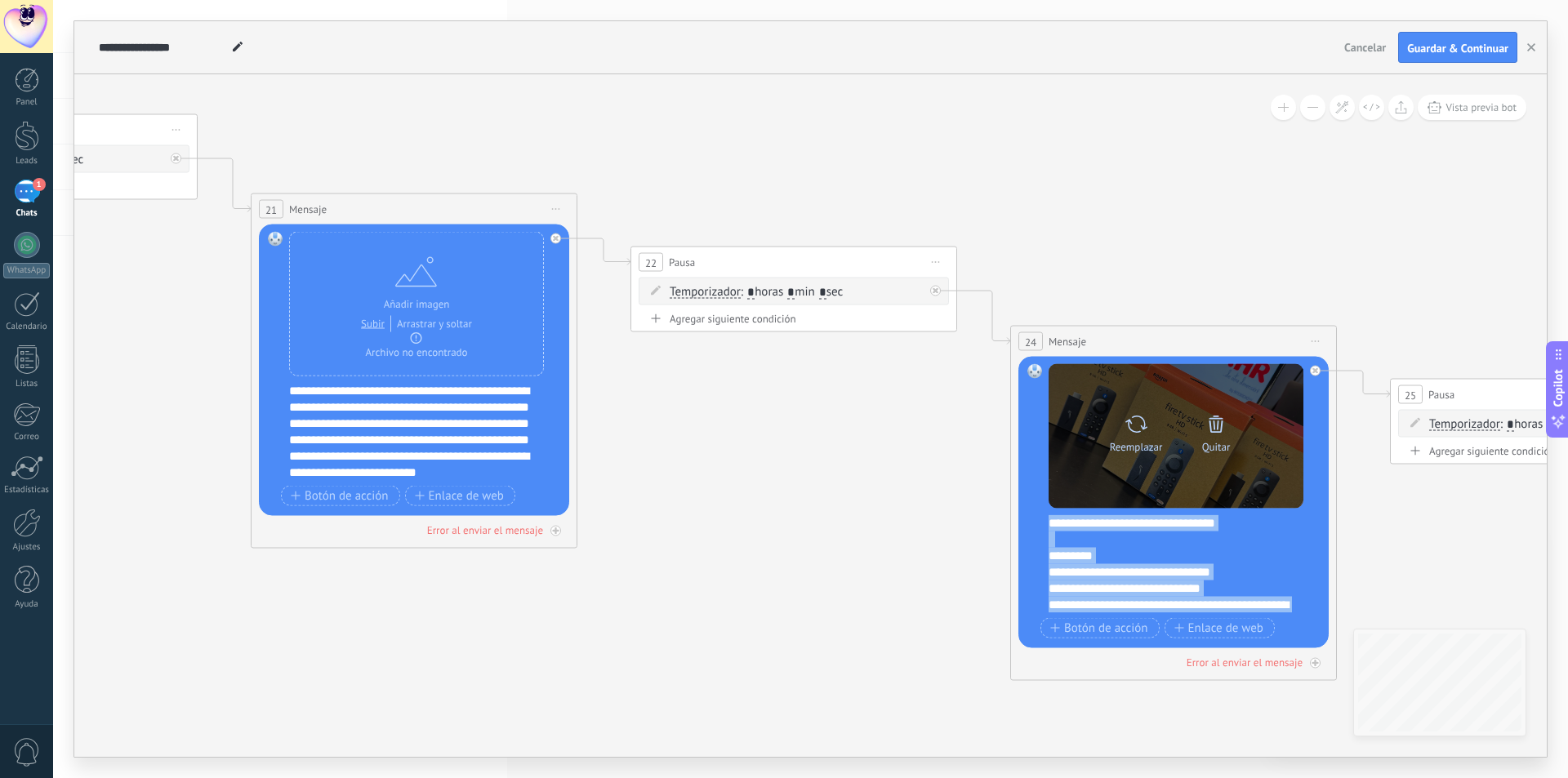
drag, startPoint x: 1235, startPoint y: 600, endPoint x: 1048, endPoint y: 504, distance: 210.2
click at [1048, 504] on div "**********" at bounding box center [1175, 503] width 255 height 279
copy div "**********"
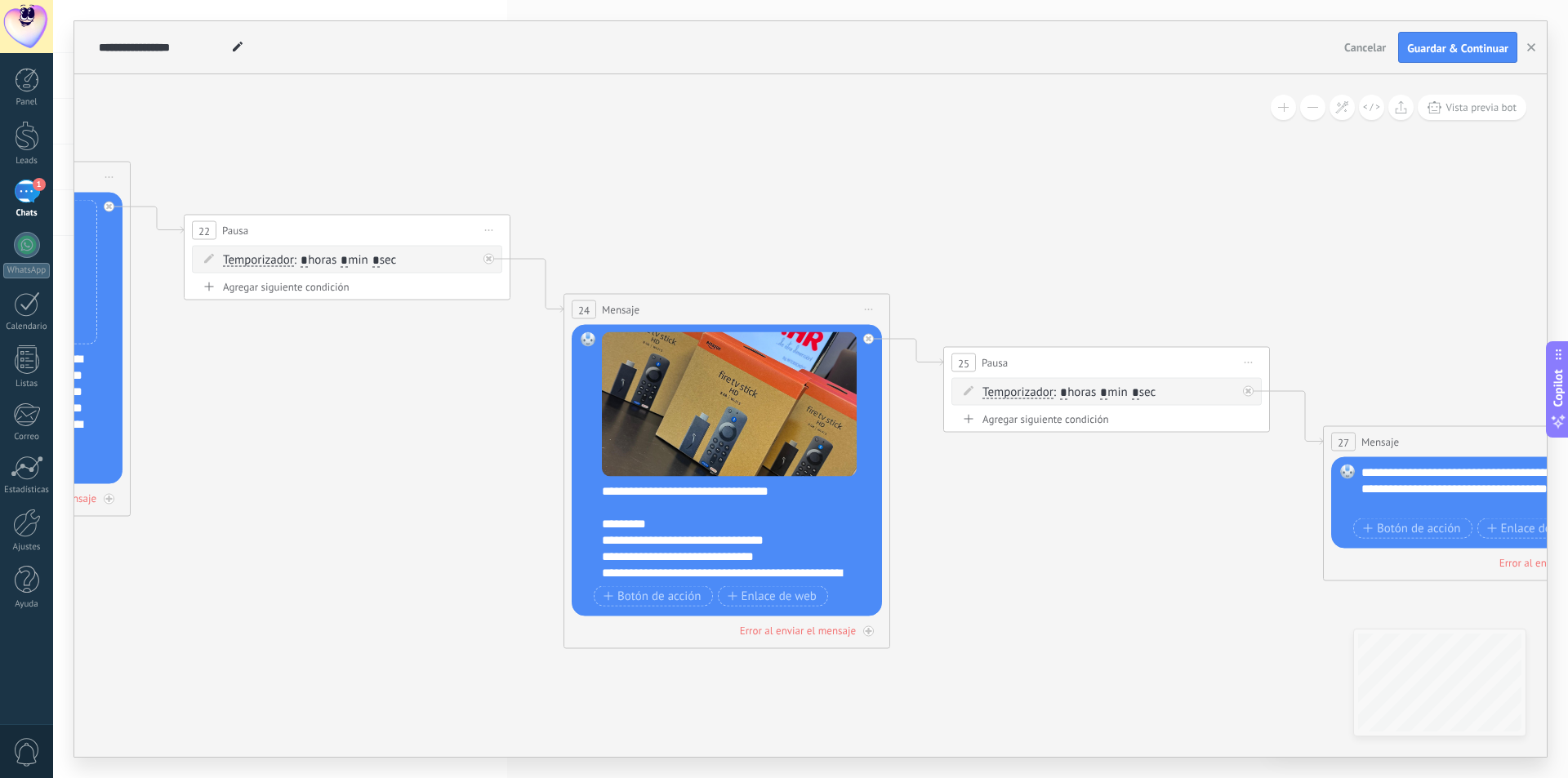
drag, startPoint x: 1180, startPoint y: 223, endPoint x: 739, endPoint y: 192, distance: 442.1
click at [739, 192] on icon at bounding box center [133, 149] width 4135 height 1817
click at [1479, 53] on span "Guardar & Continuar" at bounding box center [1457, 48] width 101 height 11
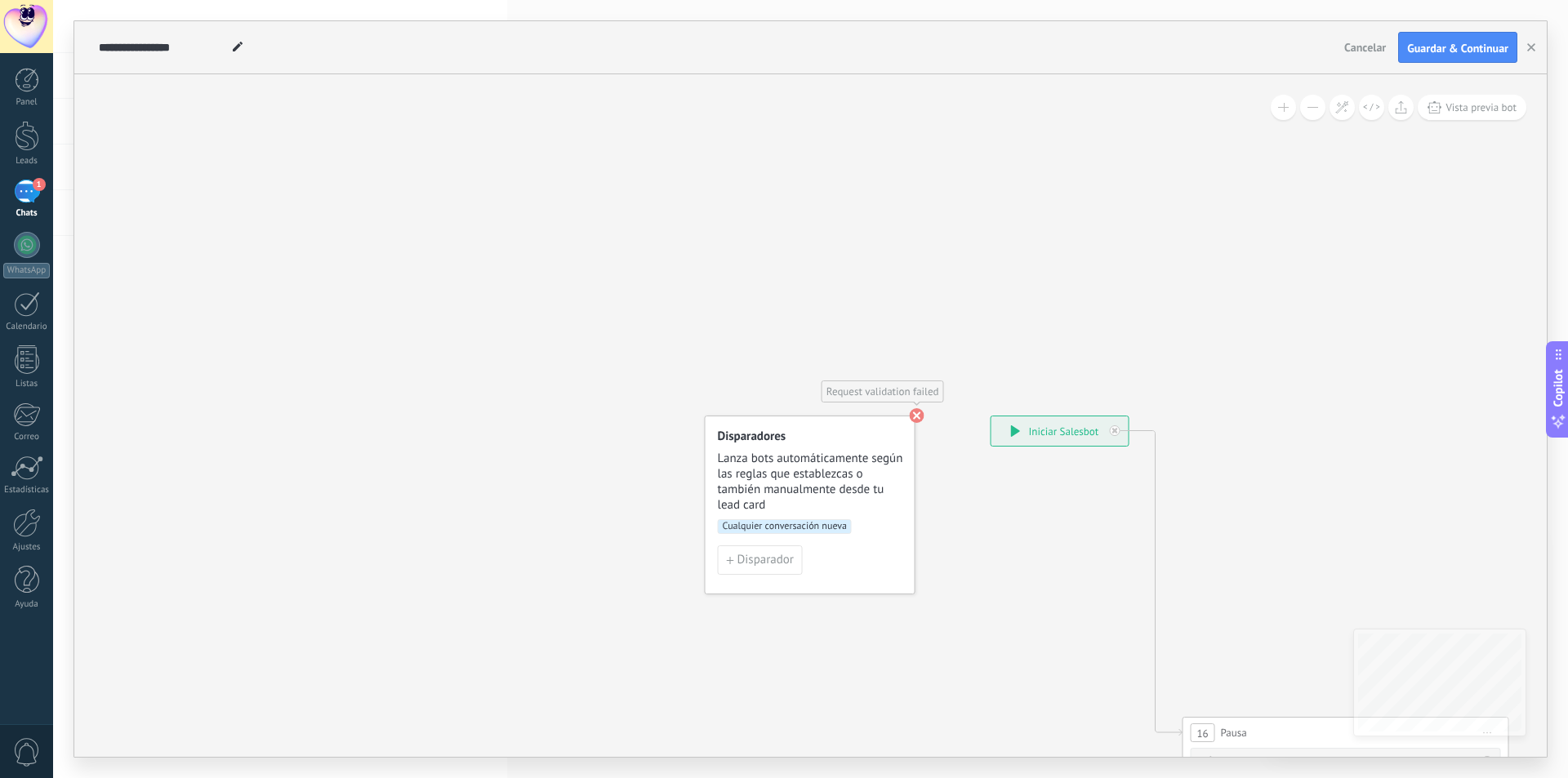
click at [916, 415] on use at bounding box center [917, 416] width 15 height 15
click at [1450, 56] on button "Guardar & Continuar" at bounding box center [1457, 47] width 119 height 31
click at [918, 419] on use at bounding box center [917, 416] width 15 height 15
click at [1082, 429] on div "**********" at bounding box center [1059, 430] width 137 height 29
click at [1117, 429] on icon at bounding box center [1115, 431] width 6 height 6
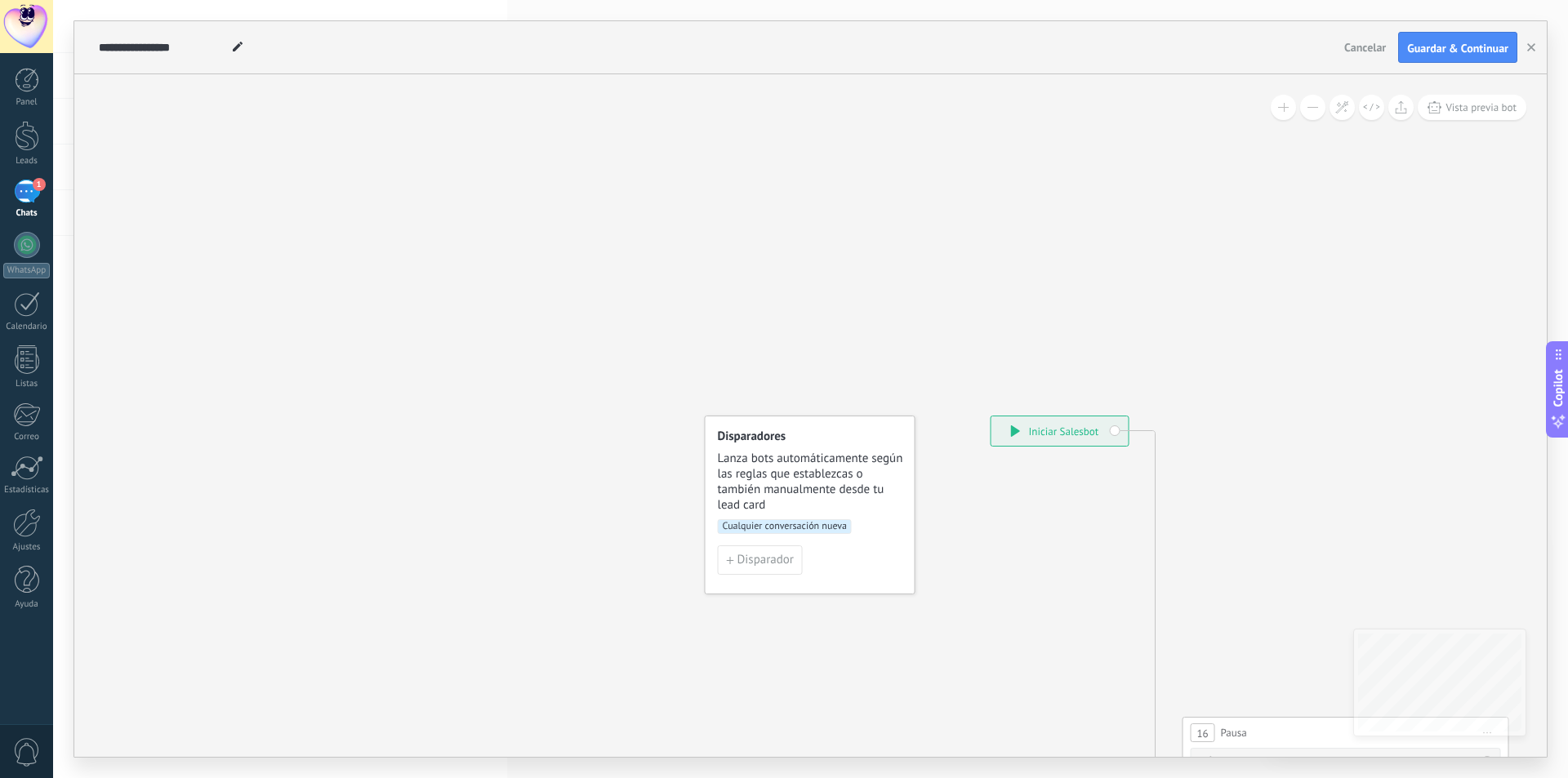
click at [801, 524] on span "Cualquier conversación nueva" at bounding box center [784, 527] width 134 height 15
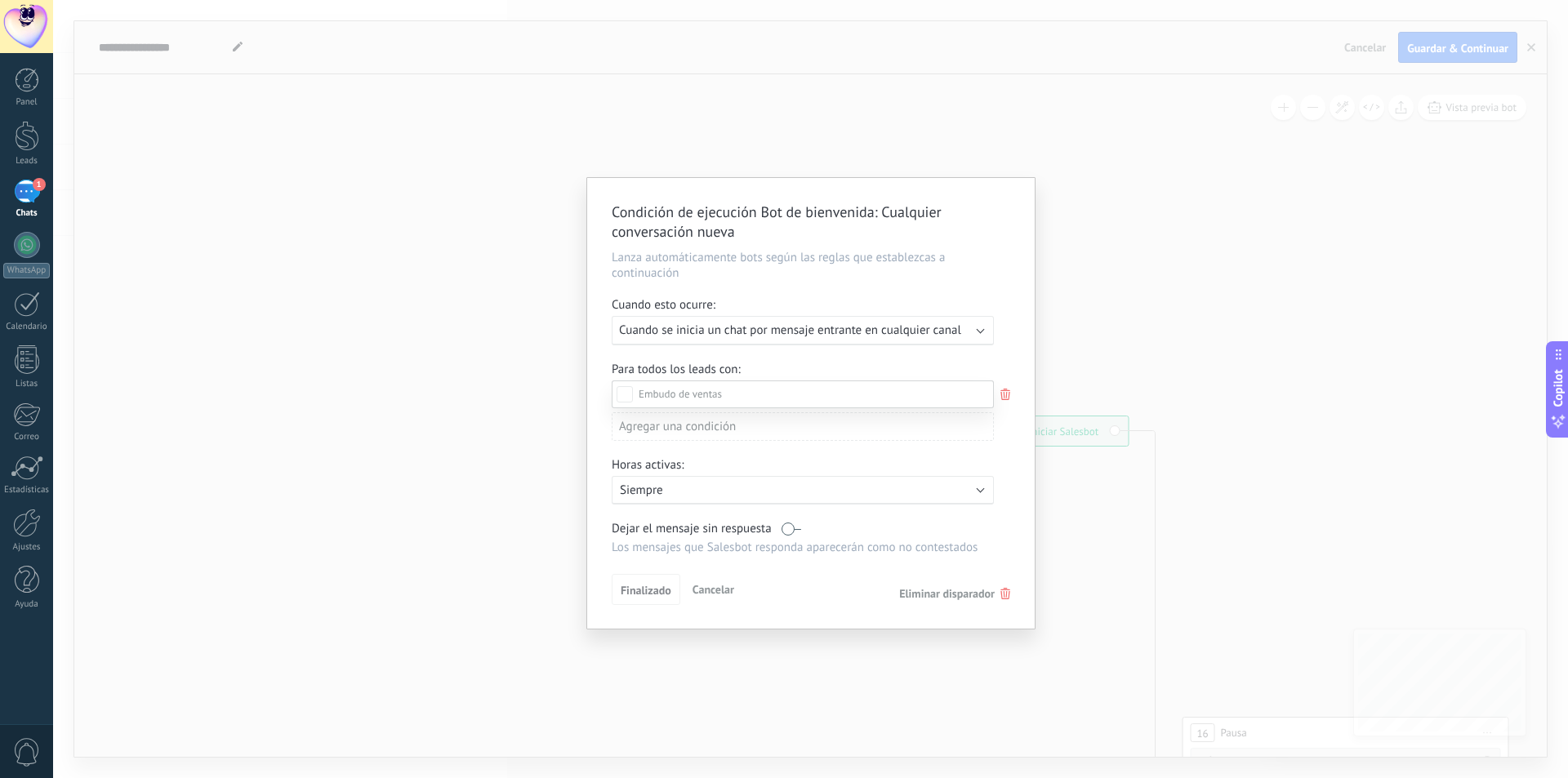
click at [0, 0] on label "Leads Entrantes" at bounding box center [0, 0] width 0 height 0
click at [658, 588] on div "Leads Entrantes Nueva consulta Cualificado Cotización enviada Pedido creado Ped…" at bounding box center [802, 578] width 382 height 395
click at [658, 588] on span "Finalizado" at bounding box center [645, 593] width 50 height 11
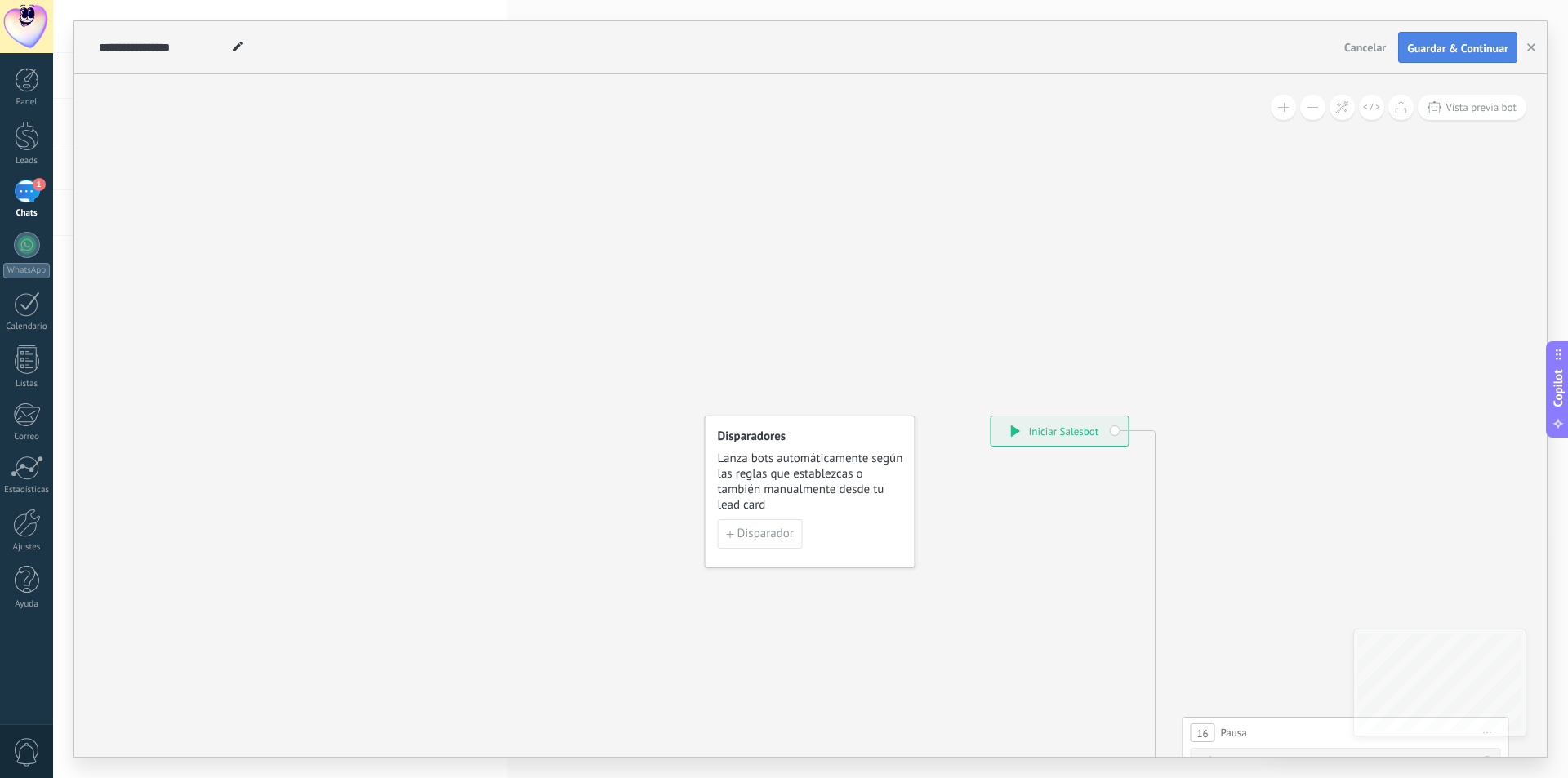
click at [1435, 51] on span "Guardar & Continuar" at bounding box center [1457, 48] width 101 height 11
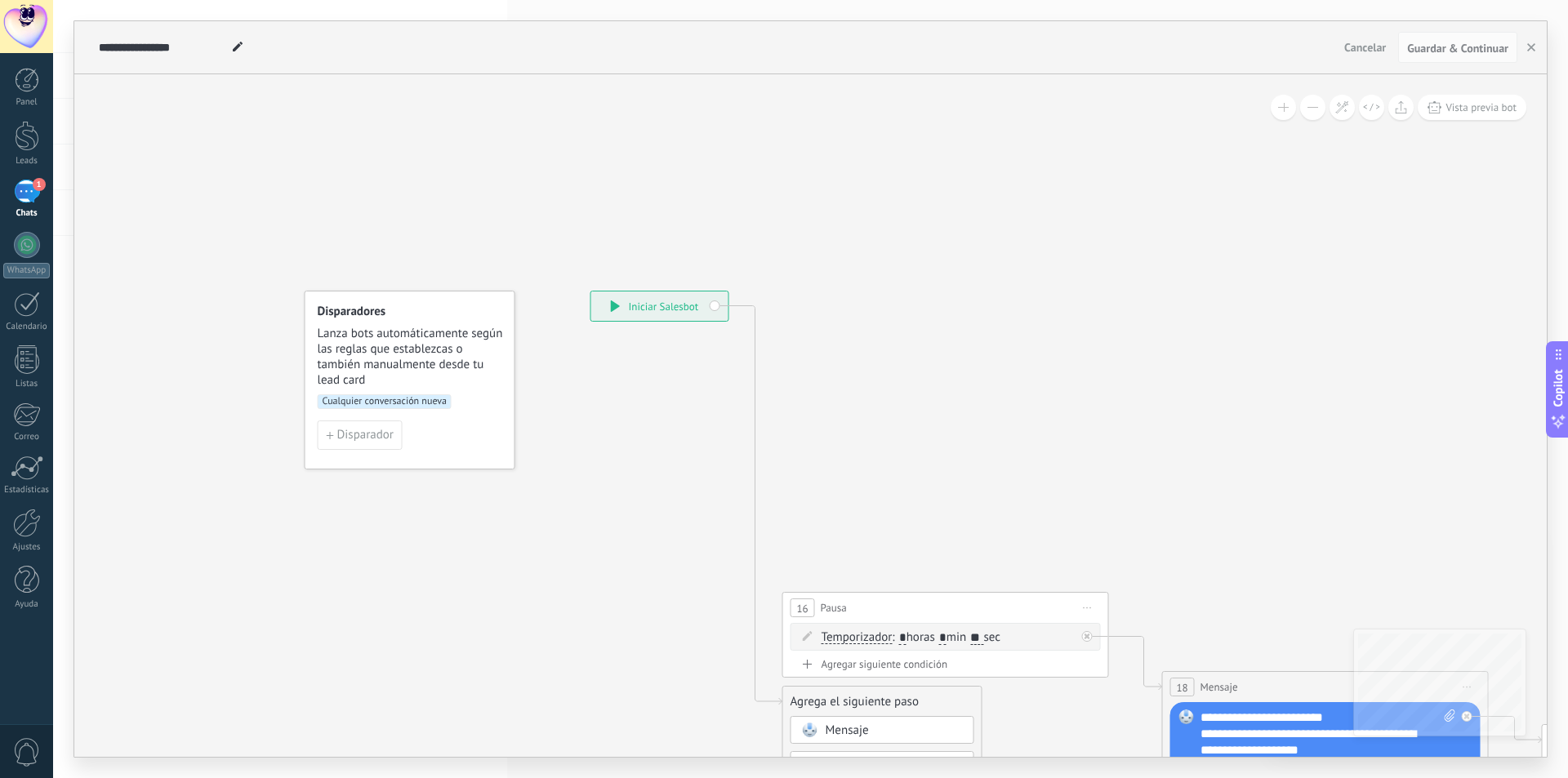
drag, startPoint x: 1213, startPoint y: 300, endPoint x: 794, endPoint y: 169, distance: 439.0
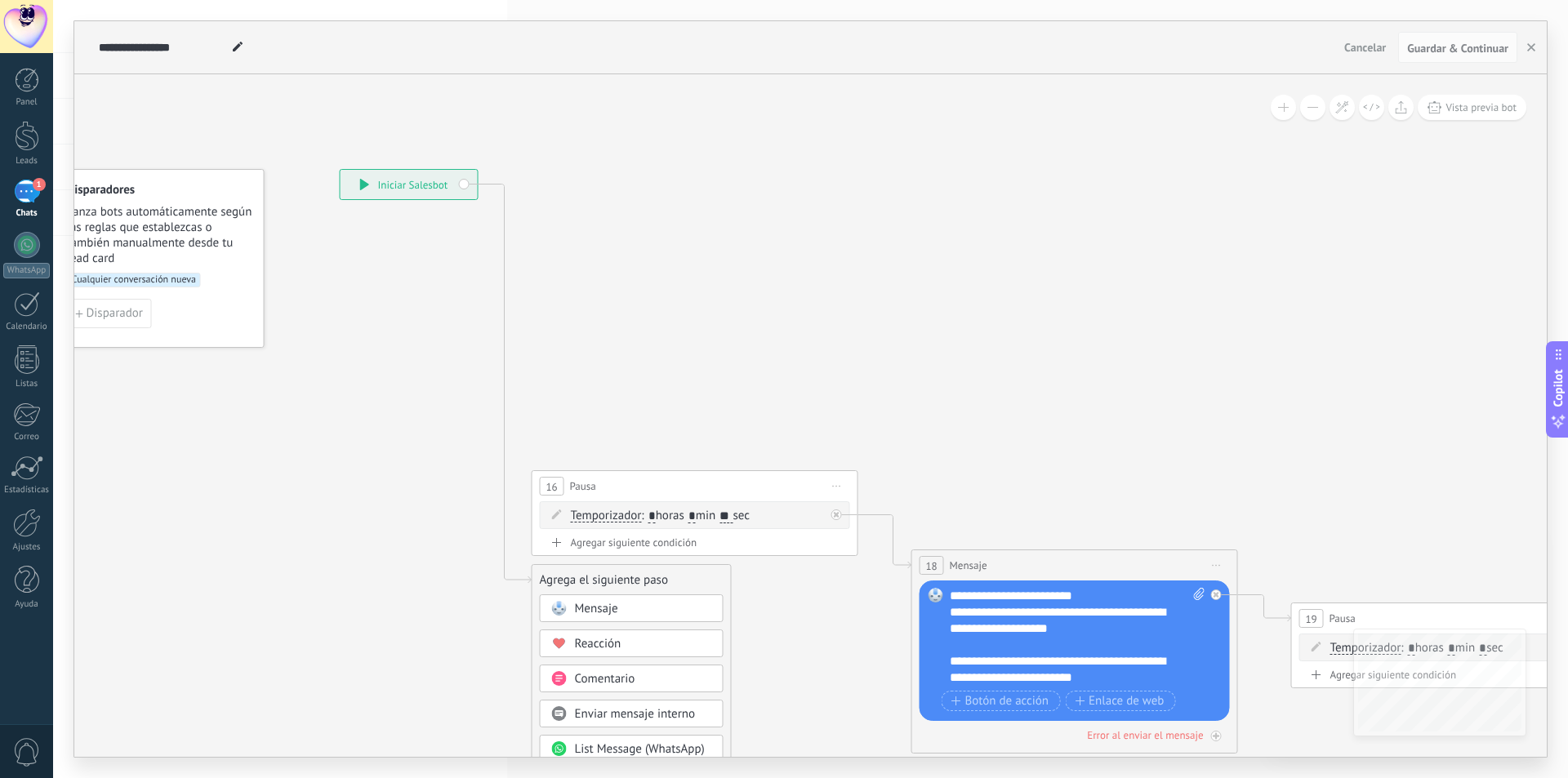
drag, startPoint x: 1178, startPoint y: 329, endPoint x: 940, endPoint y: 188, distance: 276.6
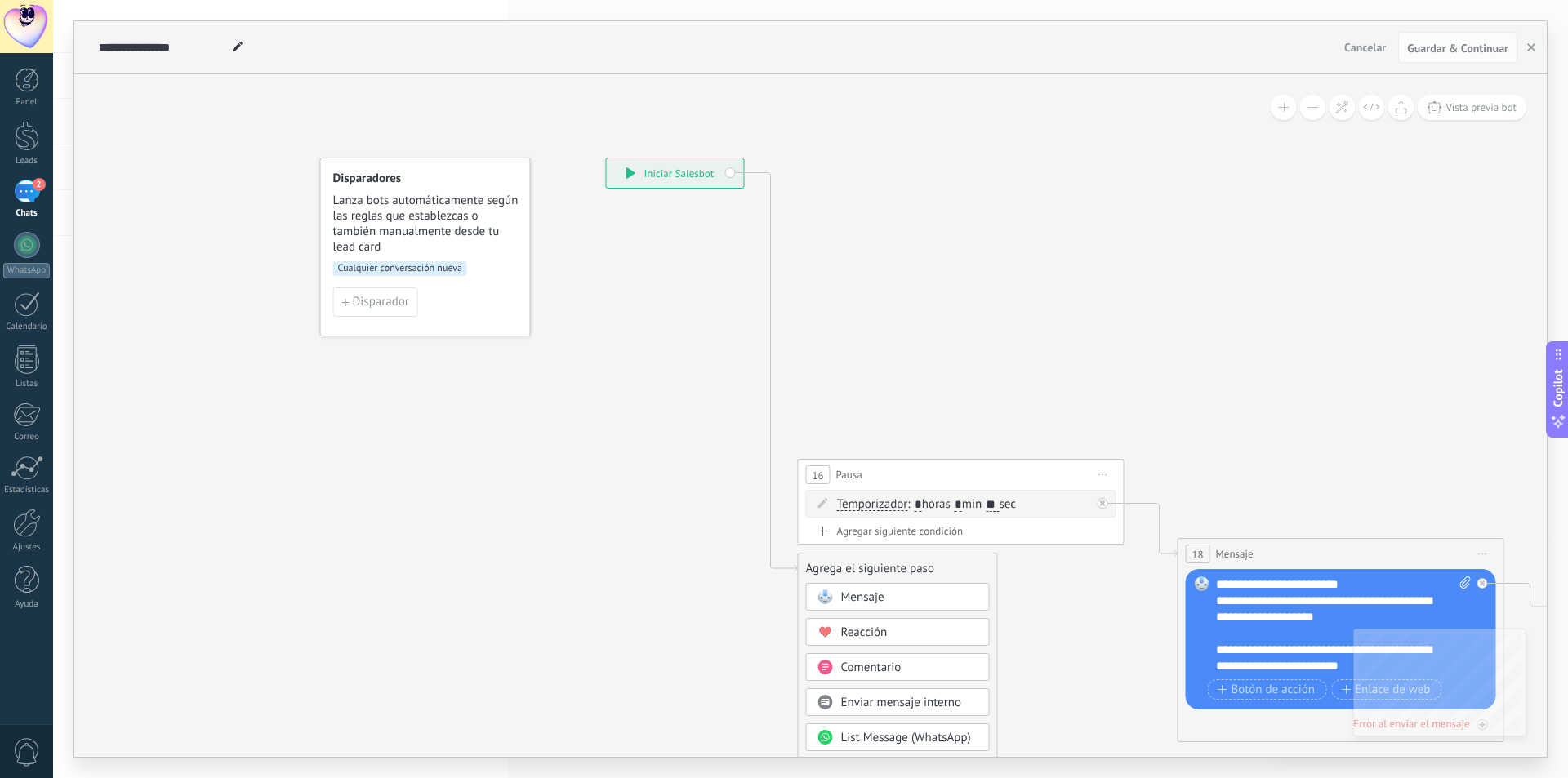
drag, startPoint x: 667, startPoint y: 205, endPoint x: 920, endPoint y: 218, distance: 253.3
click at [38, 189] on span "3" at bounding box center [39, 185] width 13 height 13
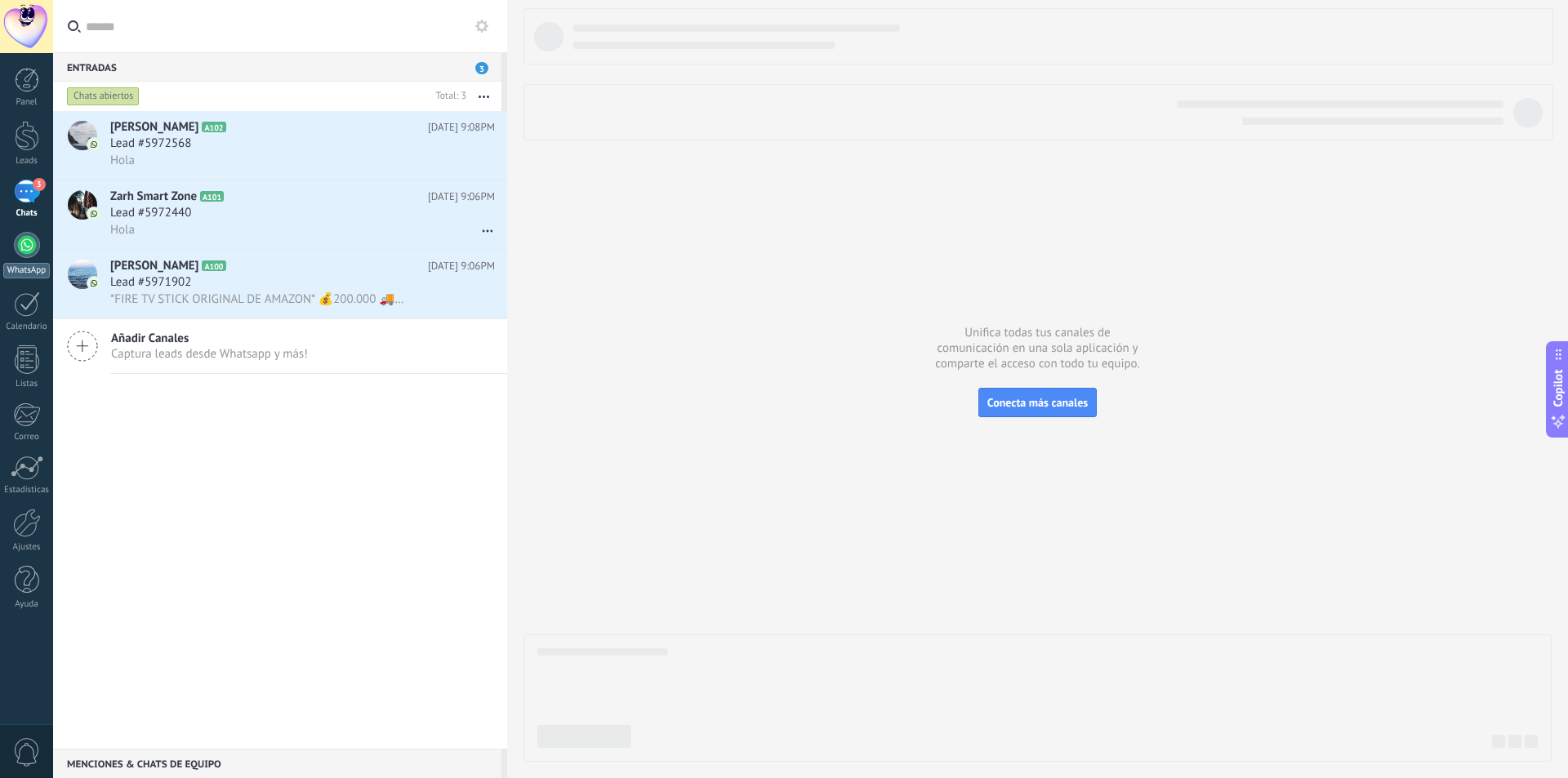
click at [32, 245] on div at bounding box center [27, 245] width 27 height 27
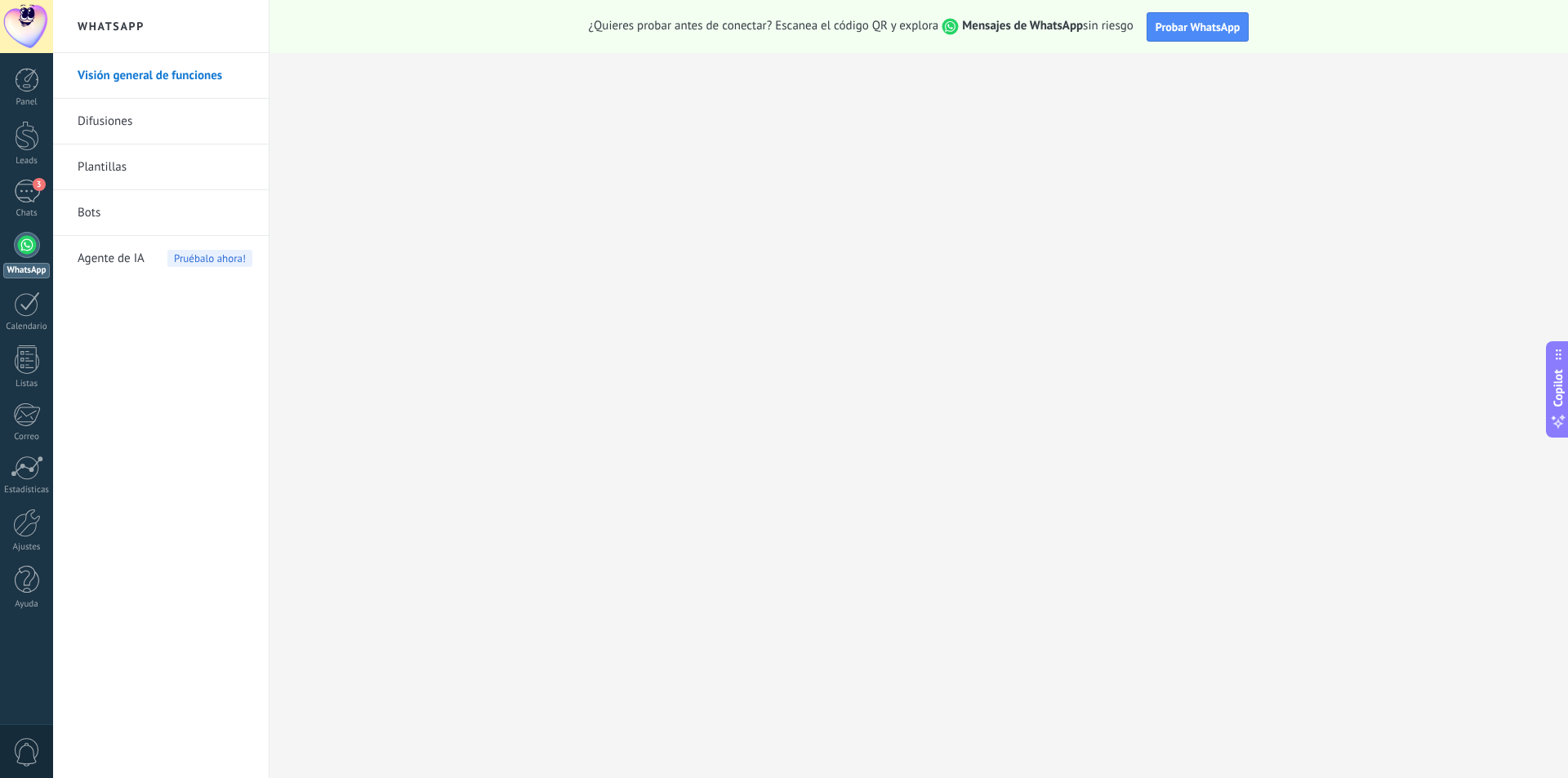
click at [132, 215] on link "Bots" at bounding box center [165, 213] width 174 height 45
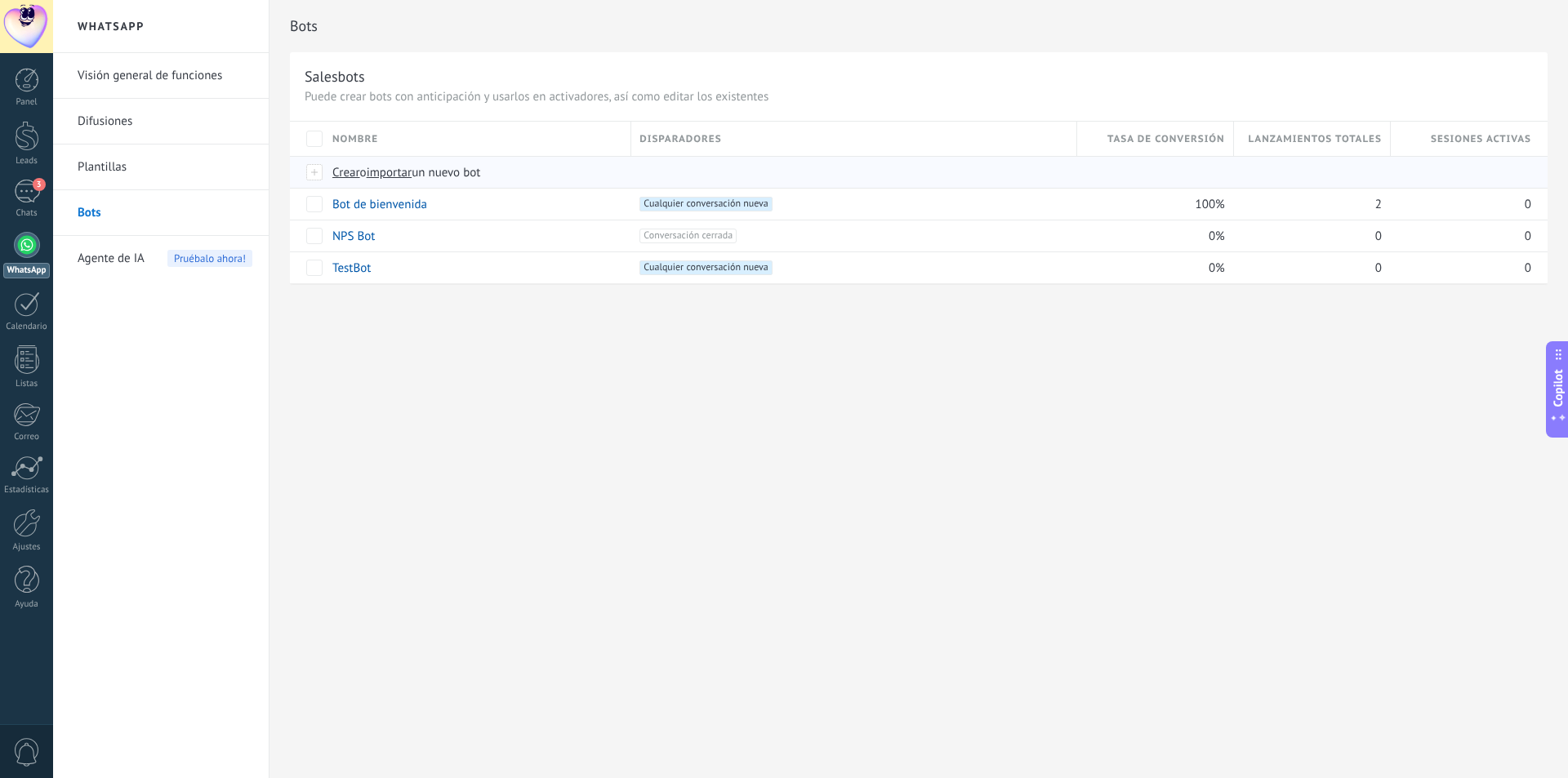
click at [314, 173] on div at bounding box center [315, 172] width 18 height 15
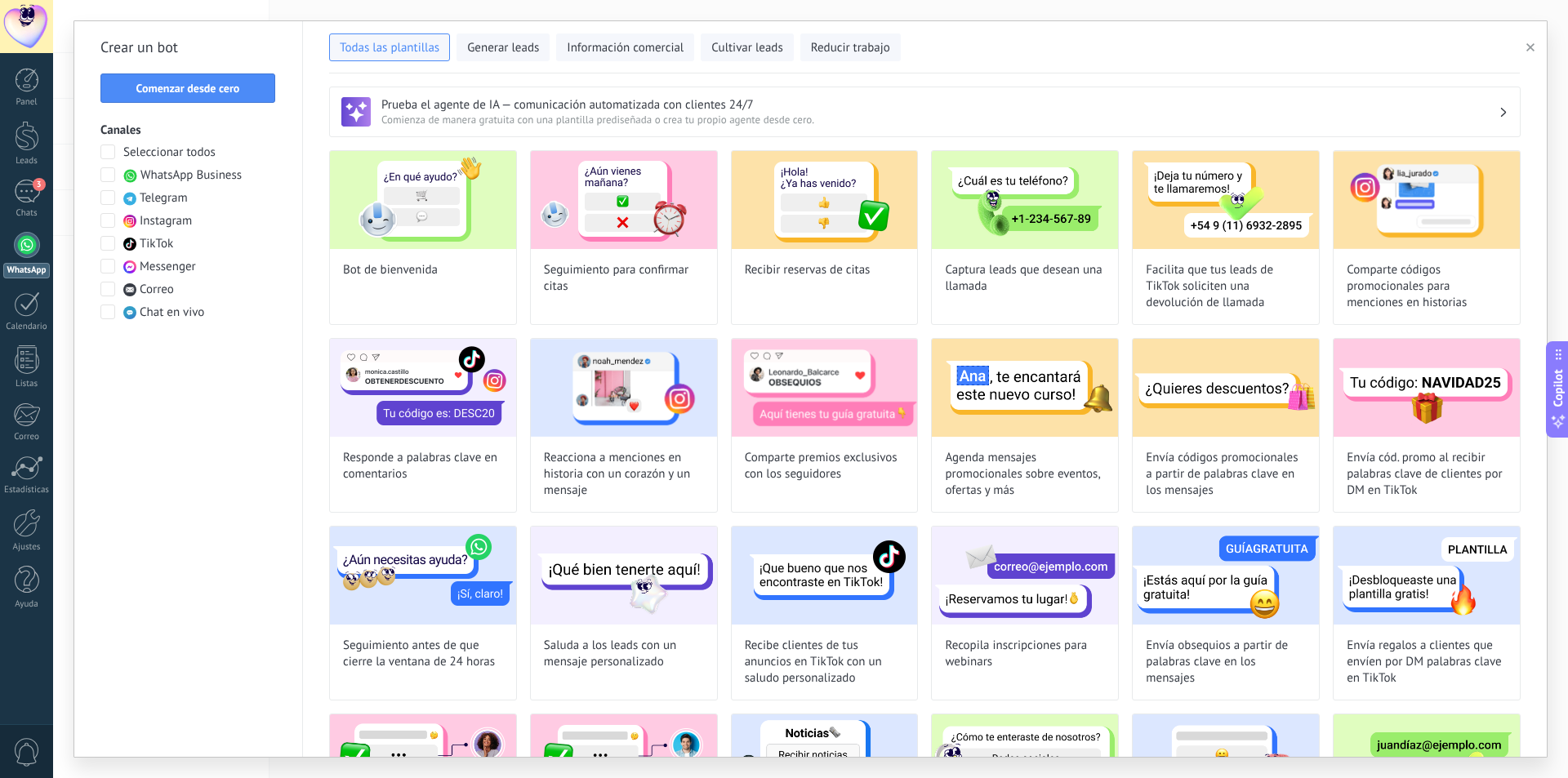
click at [175, 176] on span "WhatsApp Business" at bounding box center [190, 175] width 101 height 16
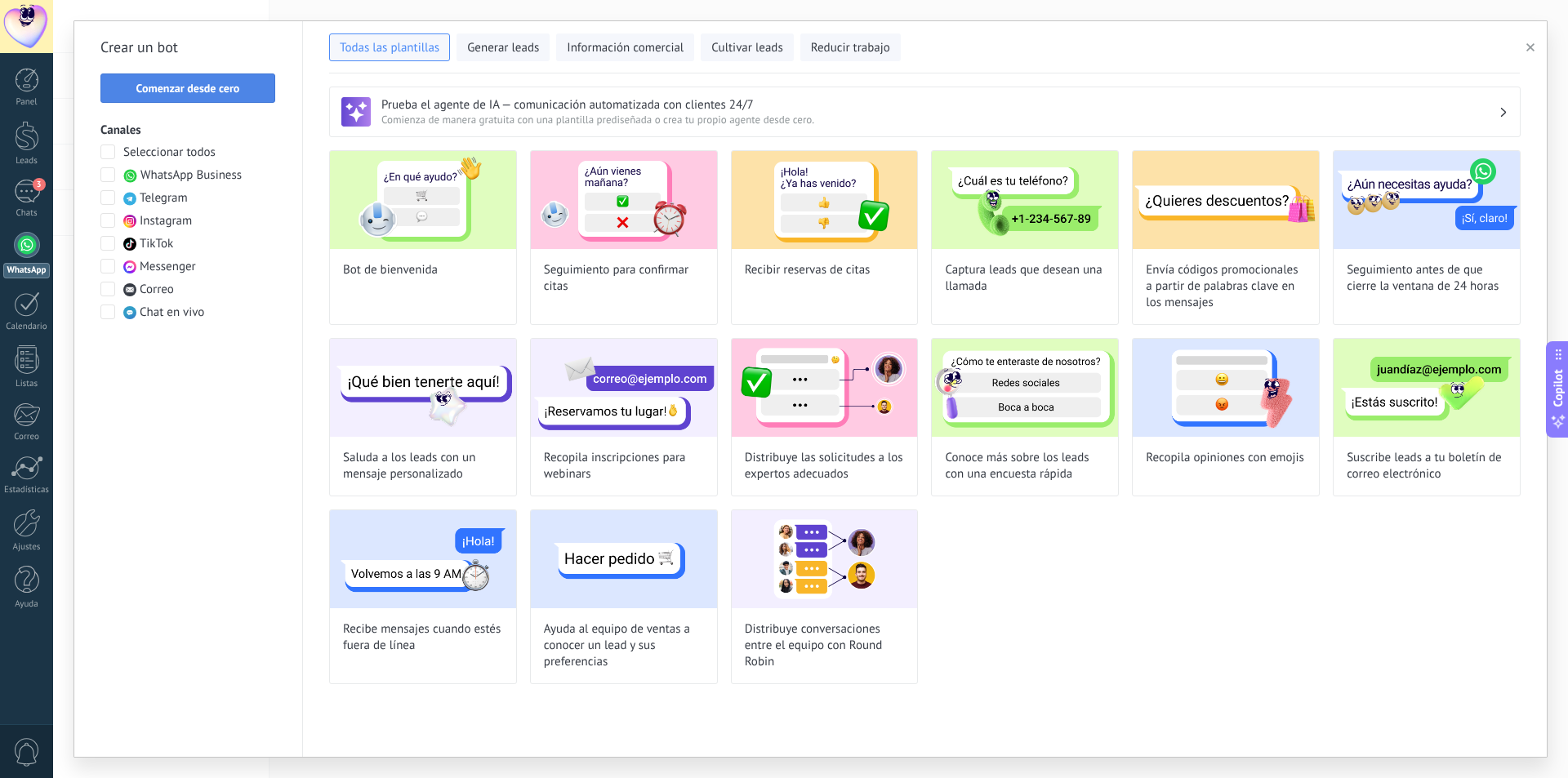
click at [200, 92] on span "Comenzar desde cero" at bounding box center [188, 88] width 103 height 11
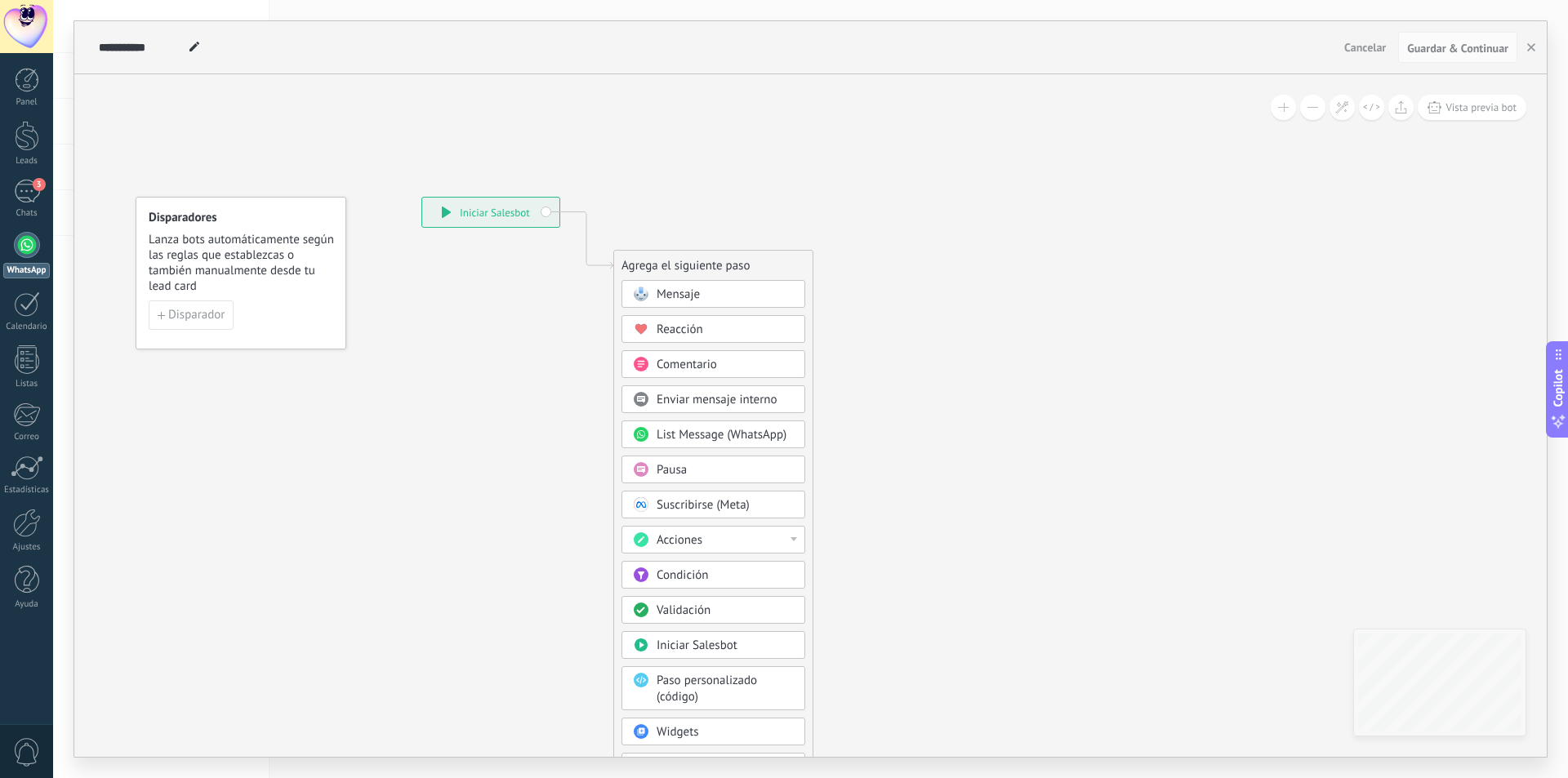
click at [709, 462] on div "Pausa" at bounding box center [725, 470] width 137 height 16
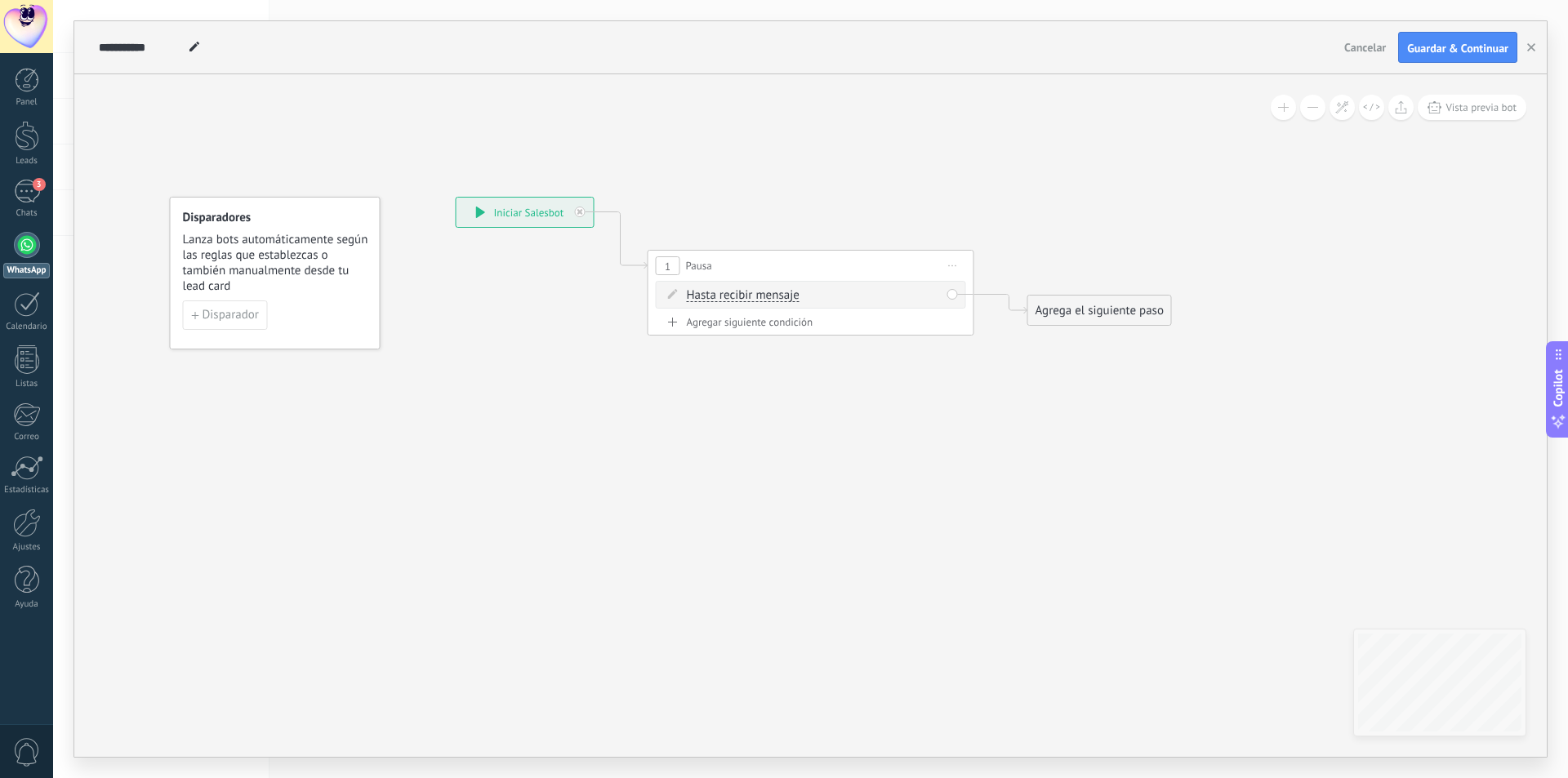
click at [775, 321] on div "Agregar siguiente condición" at bounding box center [810, 322] width 310 height 14
drag, startPoint x: 813, startPoint y: 333, endPoint x: 840, endPoint y: 330, distance: 27.2
click at [840, 330] on span ": * horas * min * sec" at bounding box center [808, 330] width 102 height 15
type input "*"
drag, startPoint x: 852, startPoint y: 330, endPoint x: 864, endPoint y: 329, distance: 12.0
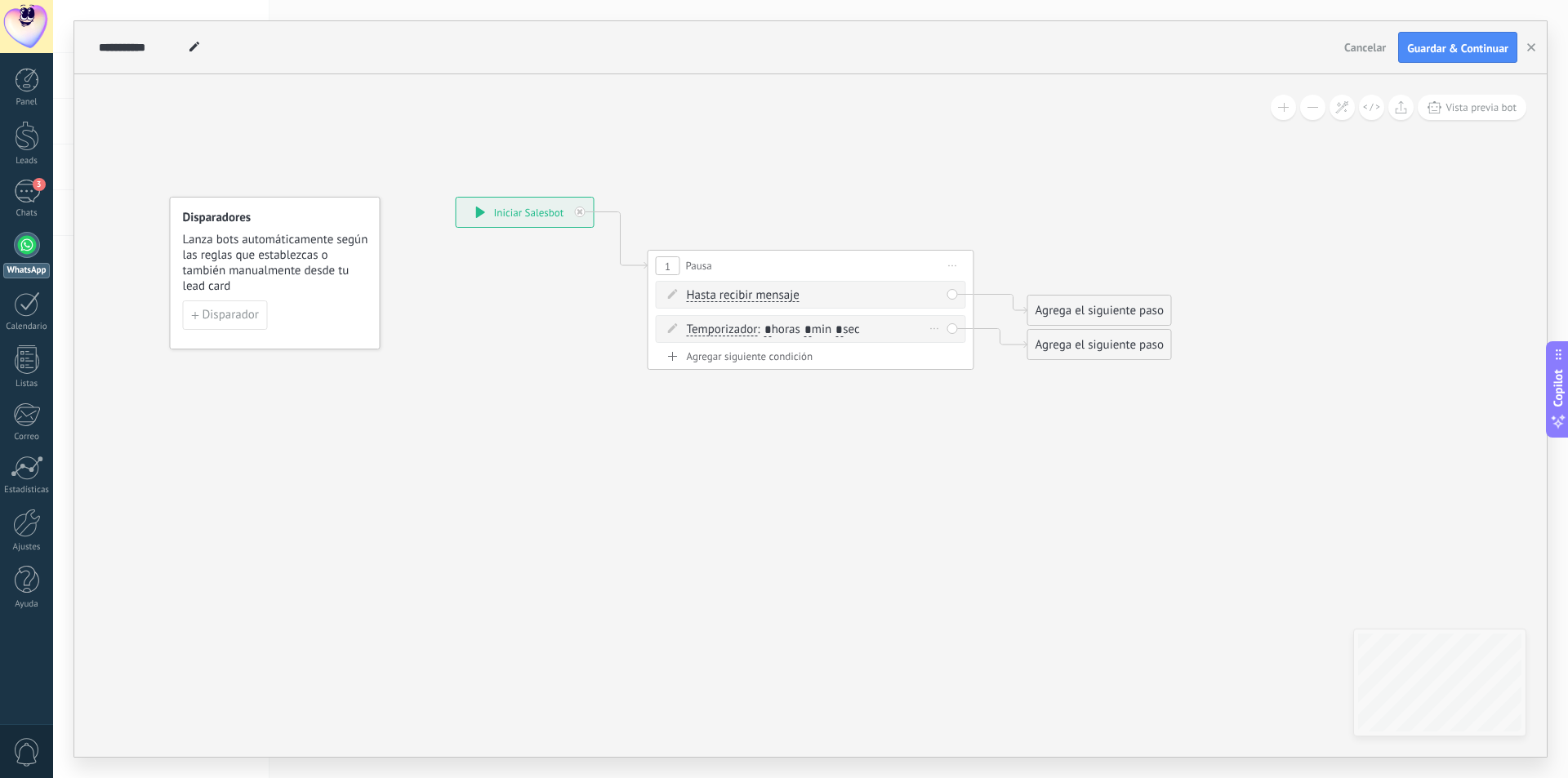
click at [859, 329] on span ": * horas * min * sec" at bounding box center [808, 330] width 102 height 15
type input "**"
click at [929, 293] on div "Borrar" at bounding box center [934, 294] width 18 height 24
click at [936, 317] on icon at bounding box center [941, 317] width 9 height 9
click at [1068, 343] on div "Agrega el siguiente paso" at bounding box center [1099, 345] width 143 height 27
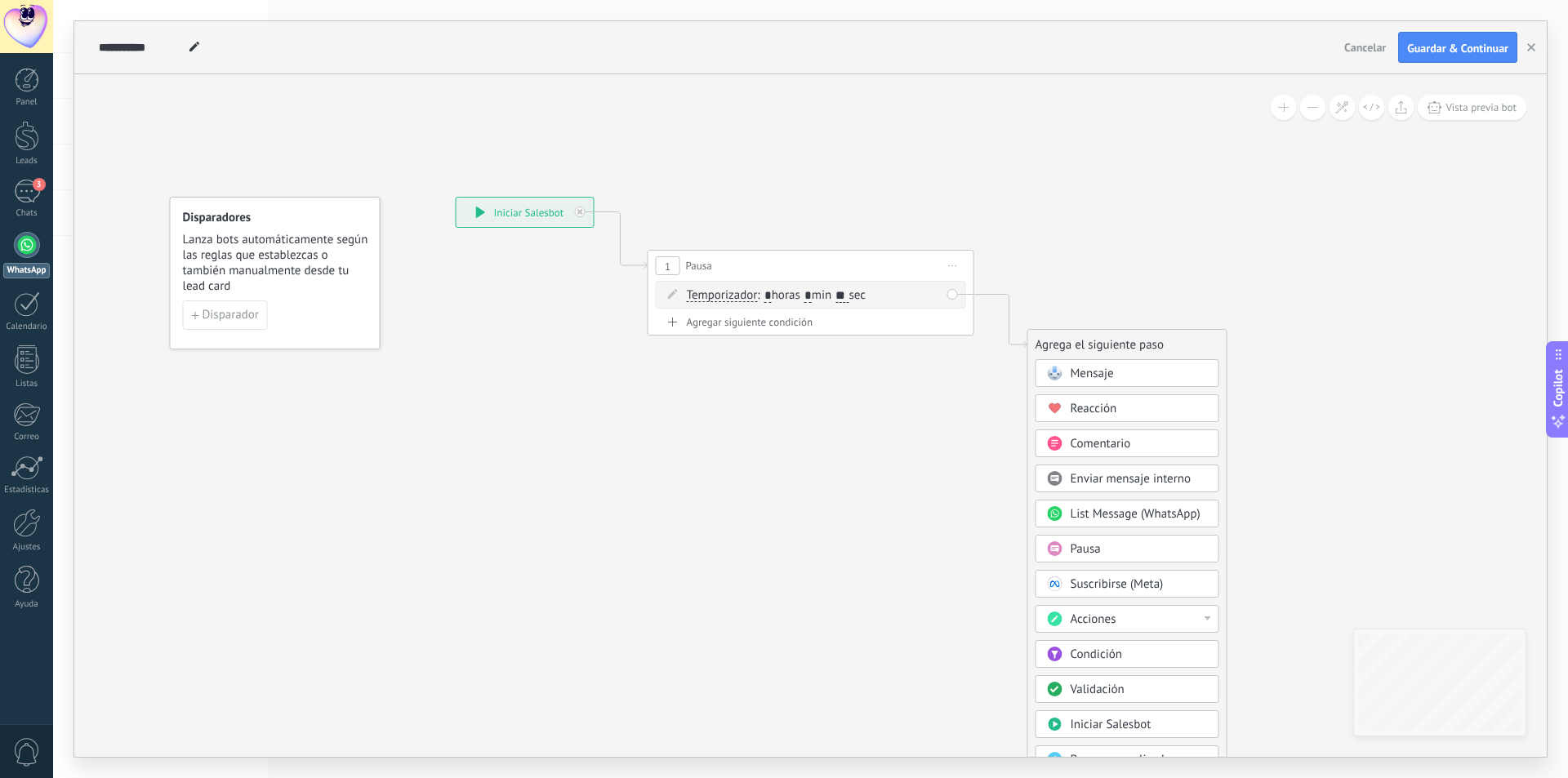
click at [1080, 371] on span "Mensaje" at bounding box center [1092, 373] width 44 height 15
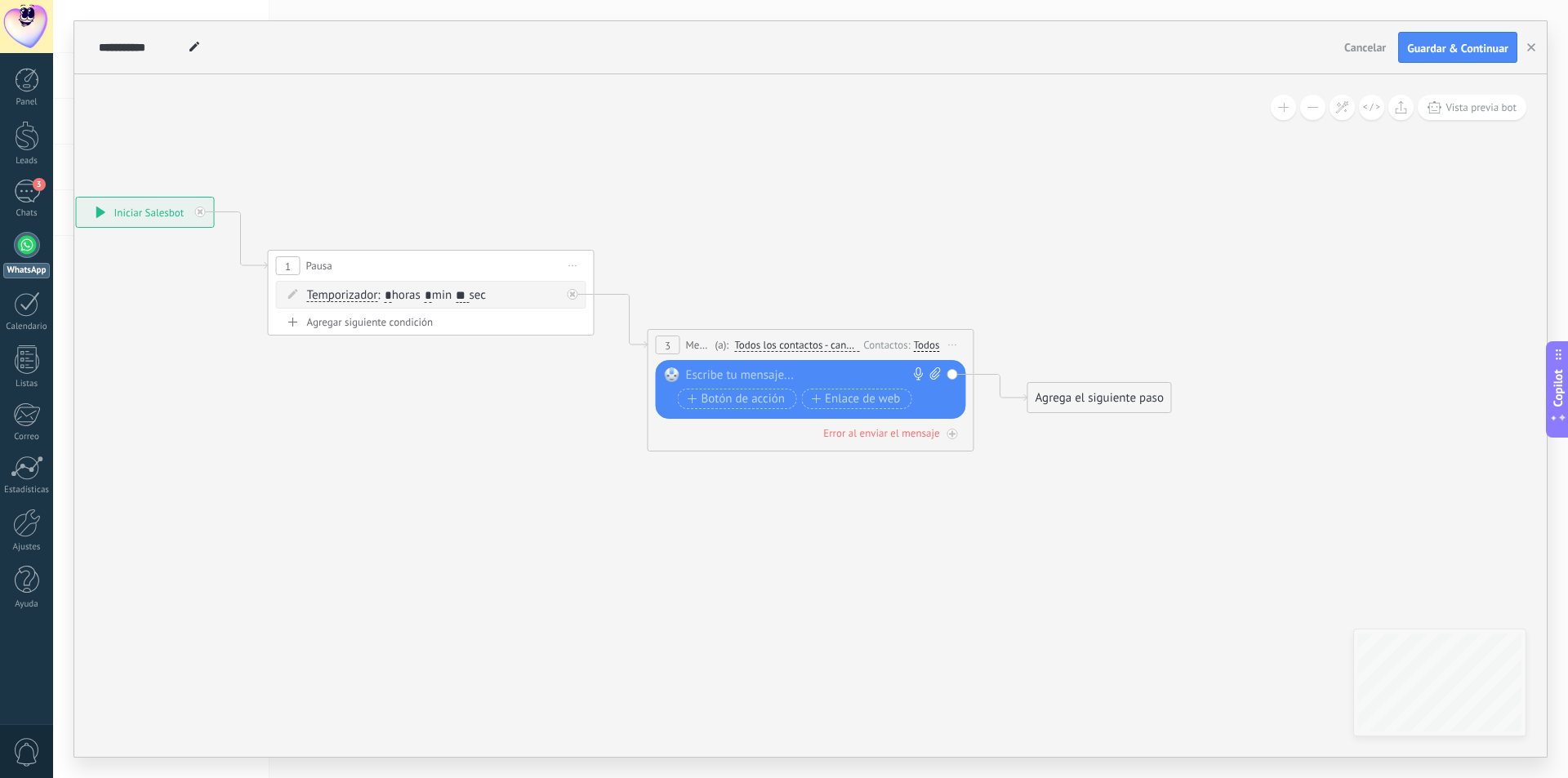
click at [713, 370] on div at bounding box center [807, 375] width 243 height 16
paste div
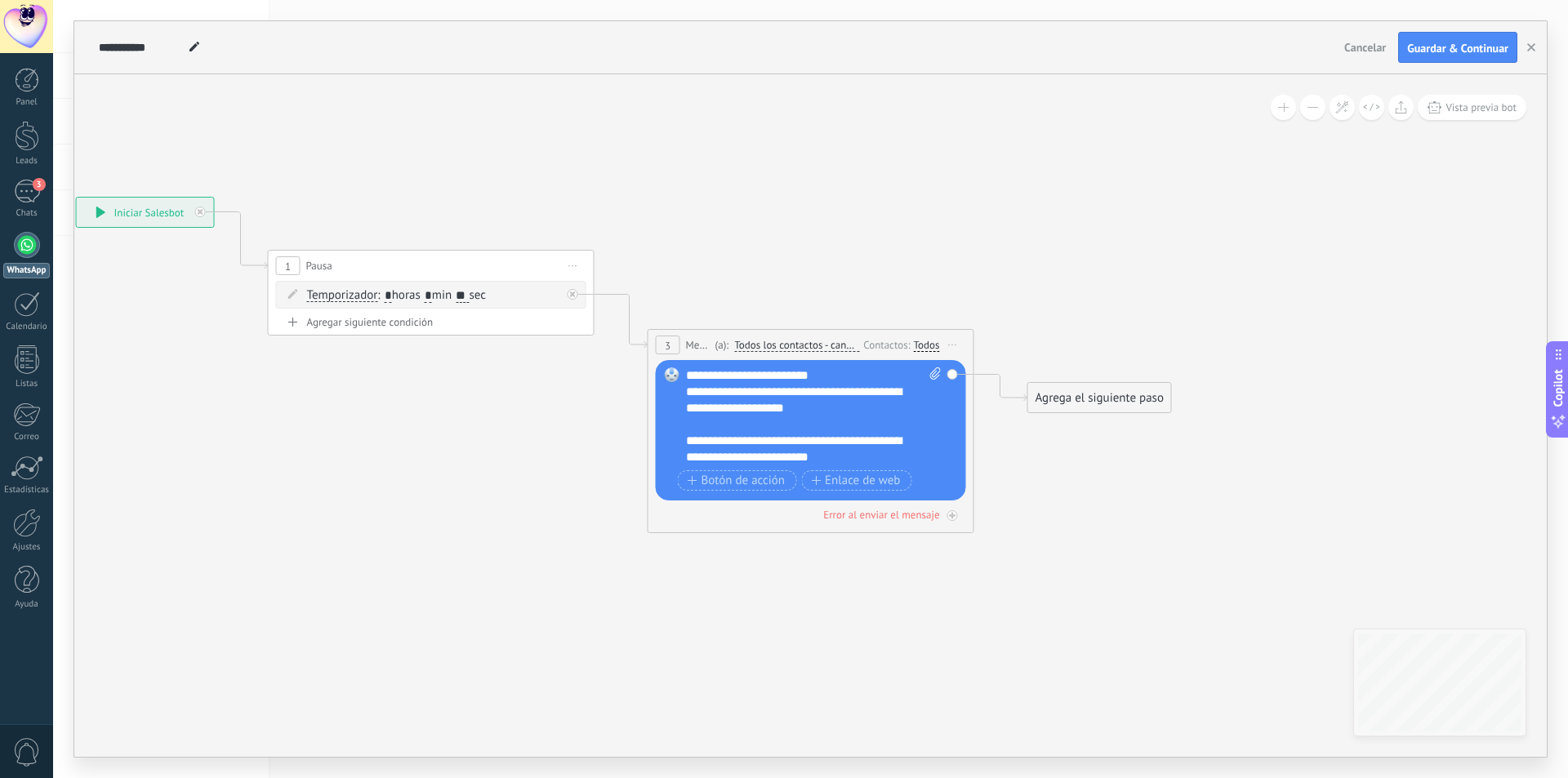
click at [1073, 403] on div "Agrega el siguiente paso" at bounding box center [1099, 398] width 143 height 27
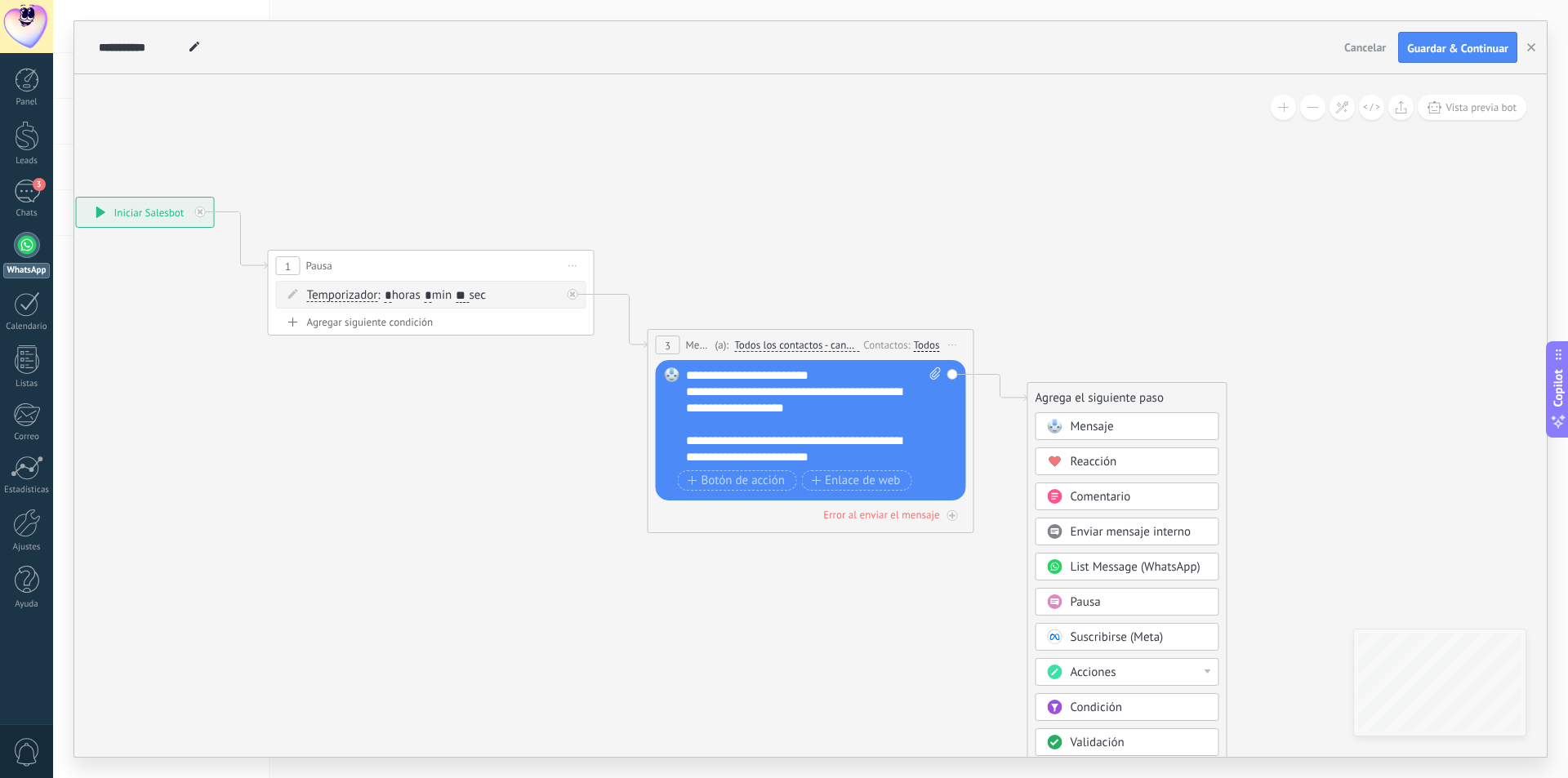
click at [1091, 598] on span "Pausa" at bounding box center [1086, 602] width 30 height 15
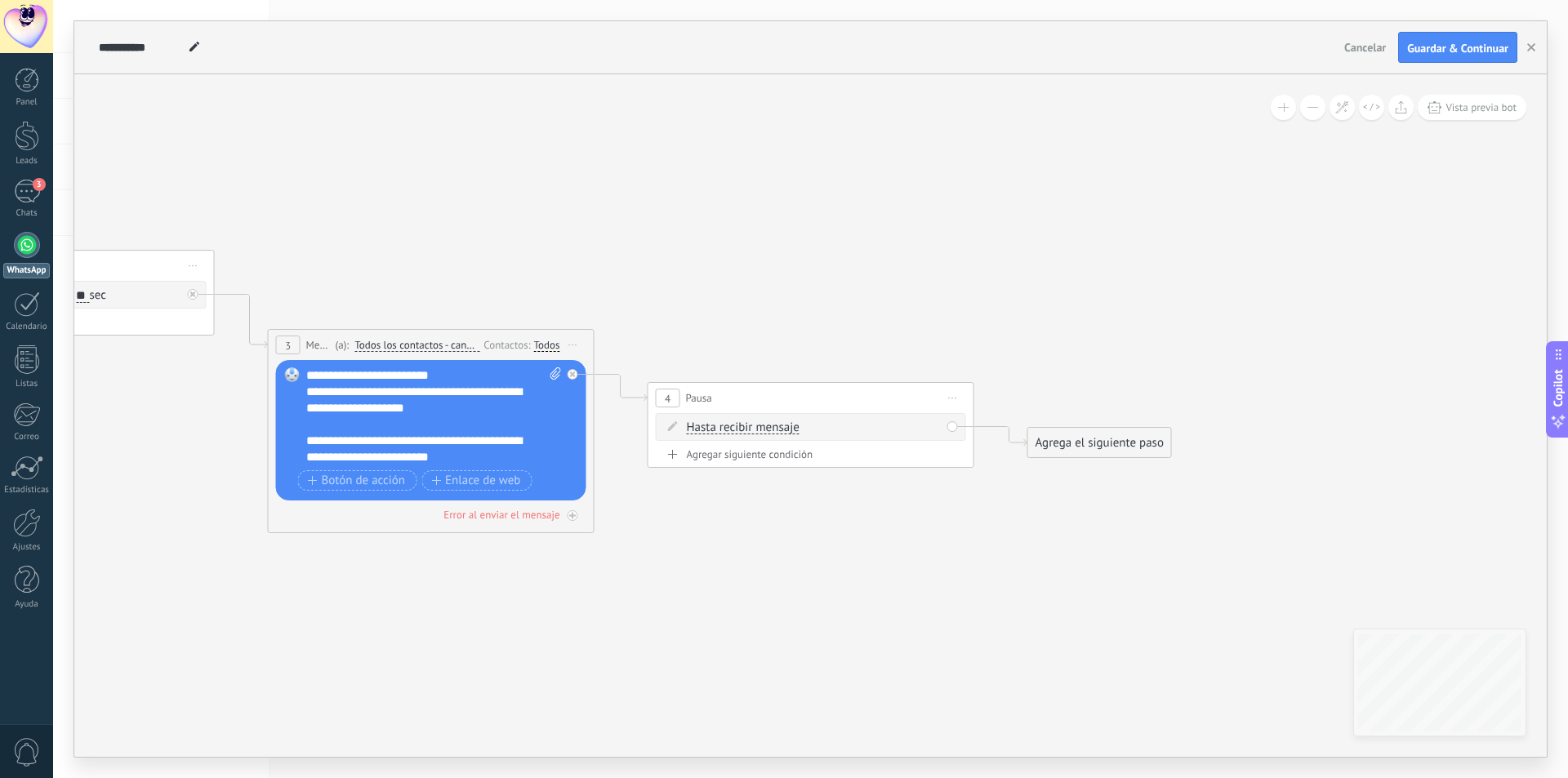
click at [762, 452] on div "Agregar siguiente condición" at bounding box center [810, 454] width 310 height 14
drag, startPoint x: 817, startPoint y: 463, endPoint x: 837, endPoint y: 463, distance: 20.0
click at [837, 463] on span ": * horas * min * sec" at bounding box center [808, 461] width 102 height 15
type input "*"
click at [842, 458] on input "*" at bounding box center [839, 463] width 8 height 13
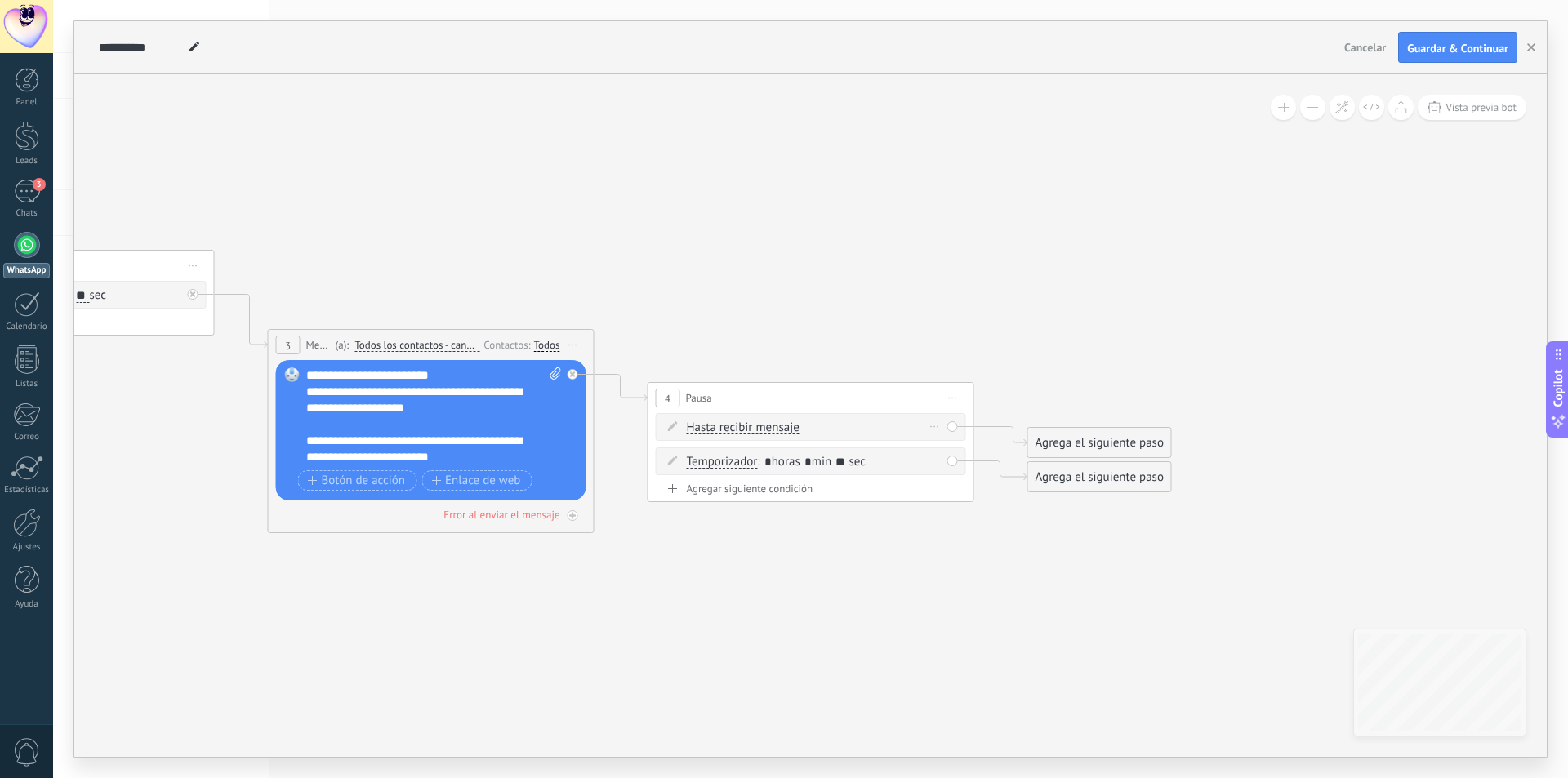
type input "**"
click at [935, 428] on div "Borrar" at bounding box center [934, 426] width 18 height 24
click at [934, 428] on div "Borrar" at bounding box center [934, 426] width 18 height 24
click at [938, 440] on div "Borrar" at bounding box center [960, 449] width 73 height 27
click at [1126, 483] on div "Agrega el siguiente paso" at bounding box center [1099, 477] width 143 height 27
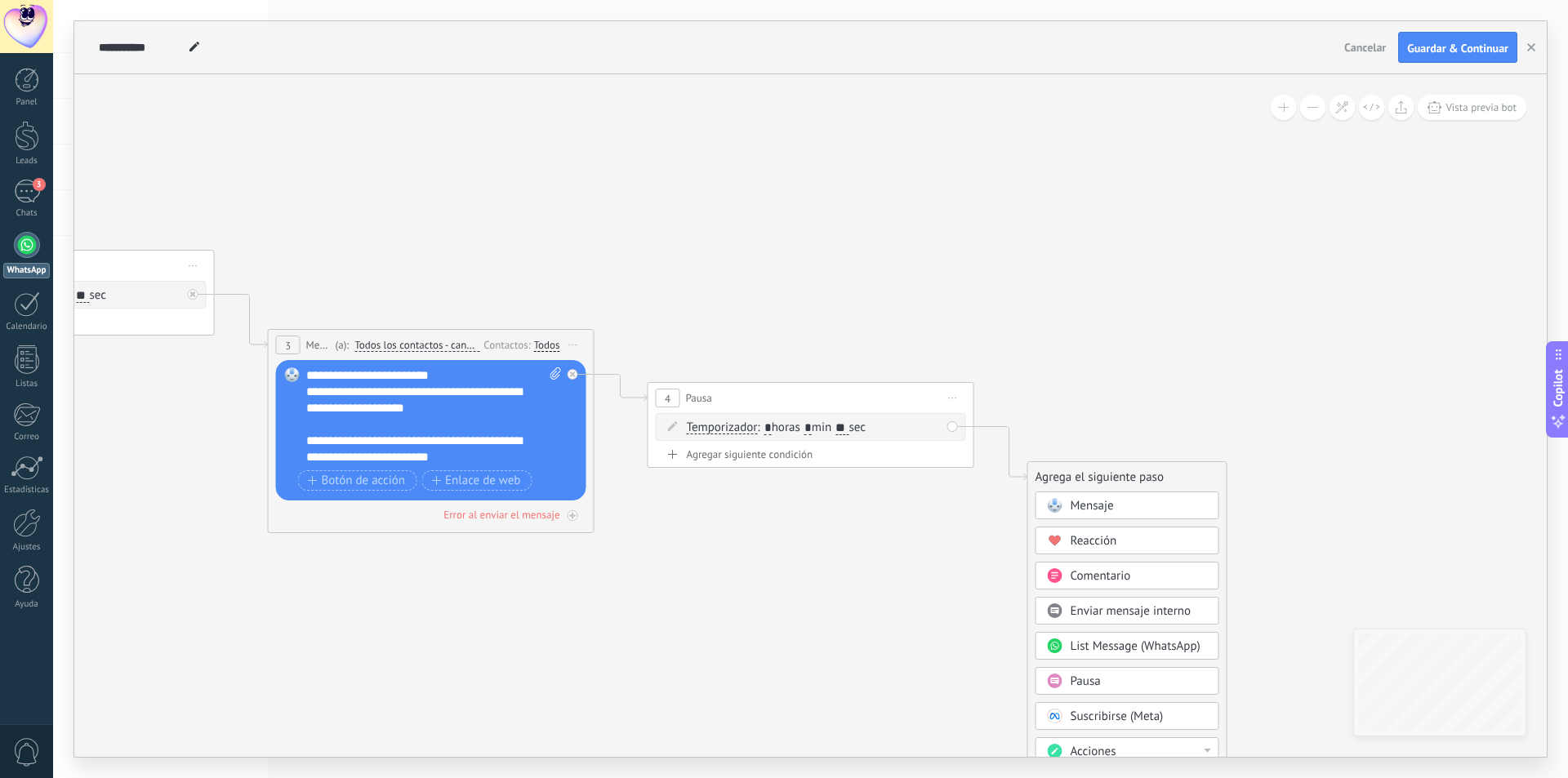
click at [1100, 506] on span "Mensaje" at bounding box center [1092, 506] width 44 height 15
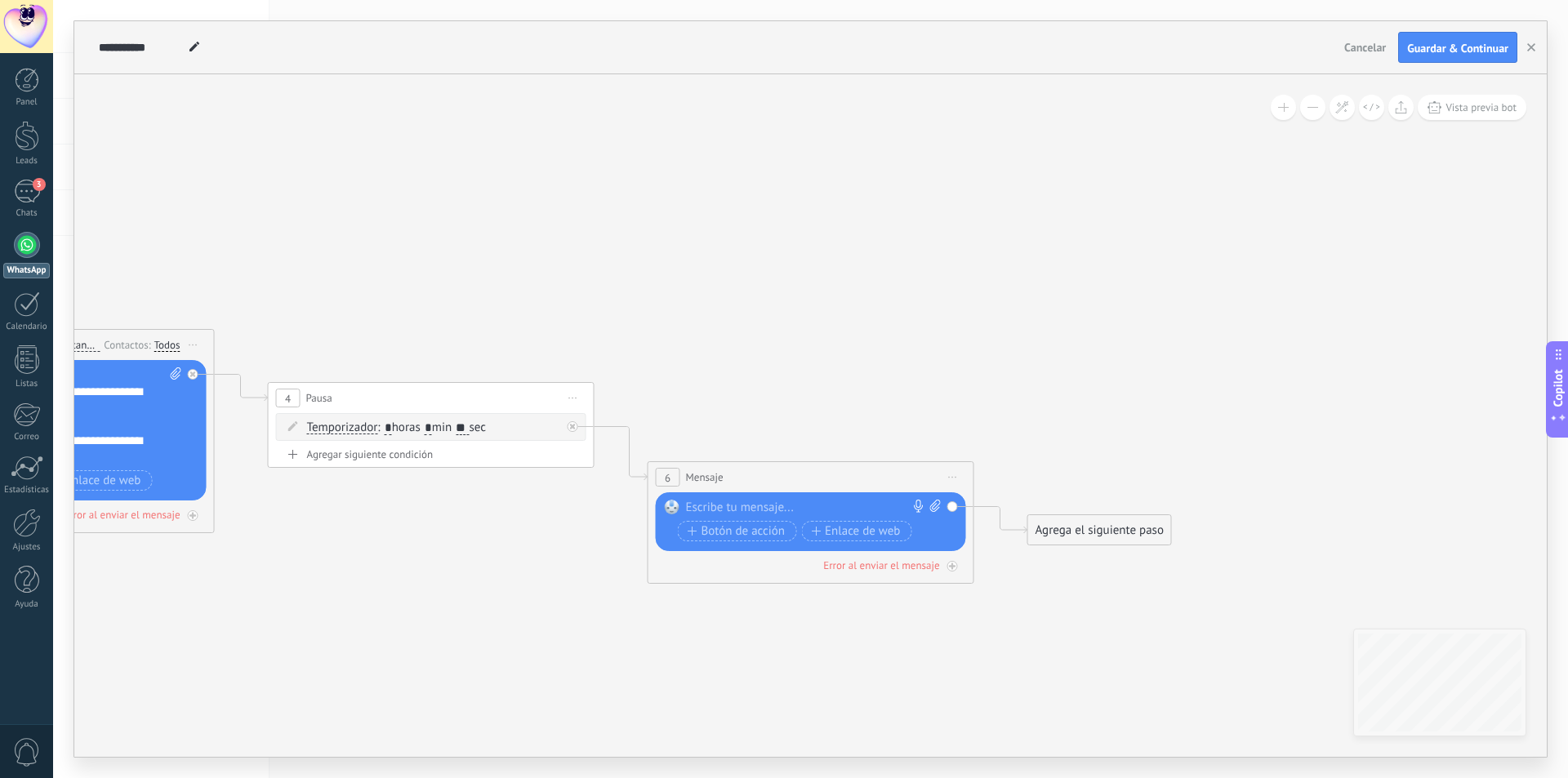
click at [931, 508] on icon at bounding box center [935, 505] width 10 height 12
click input "Subir" at bounding box center [0, 0] width 0 height 0
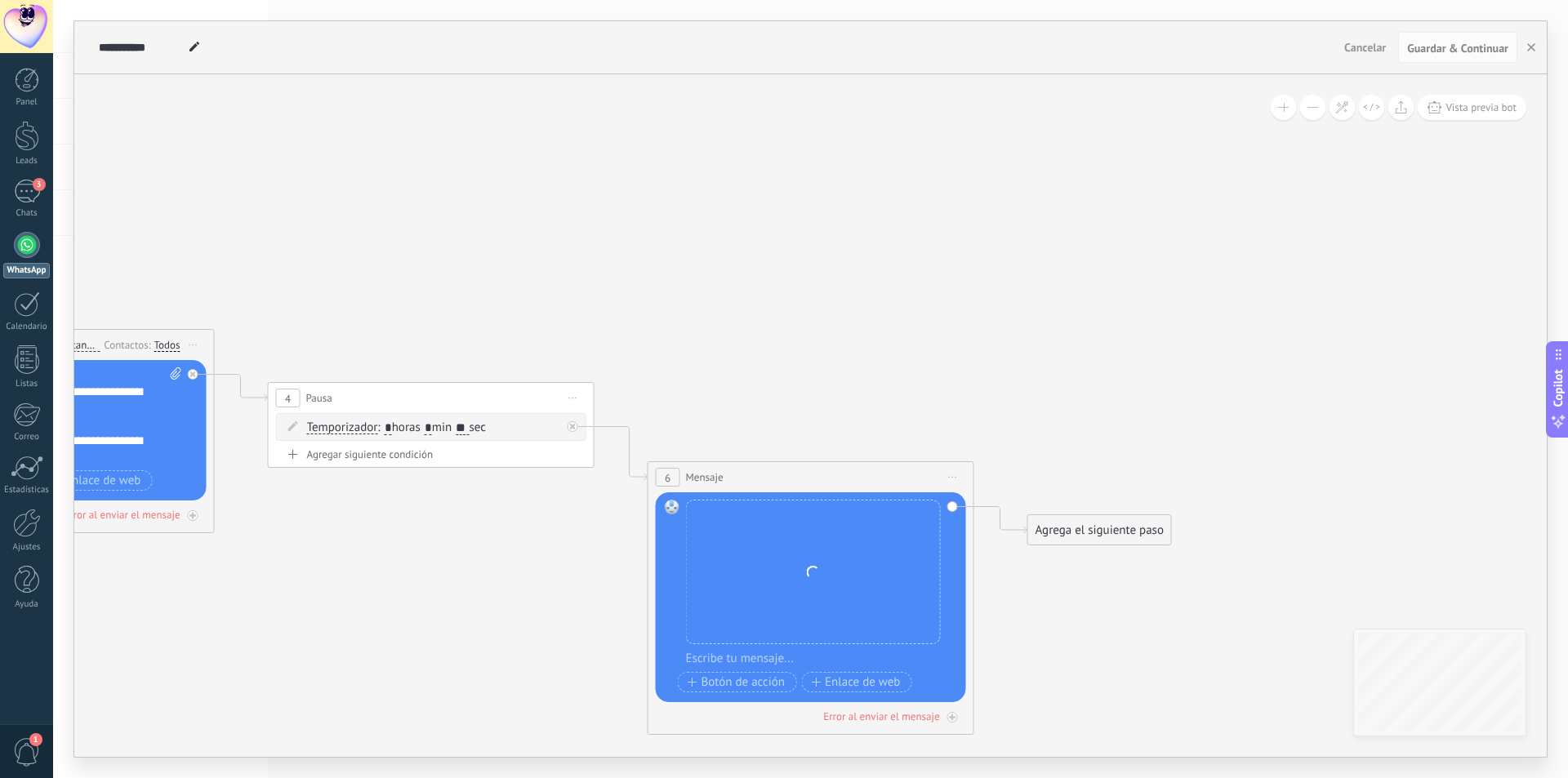
click at [741, 659] on div at bounding box center [821, 659] width 271 height 16
paste div
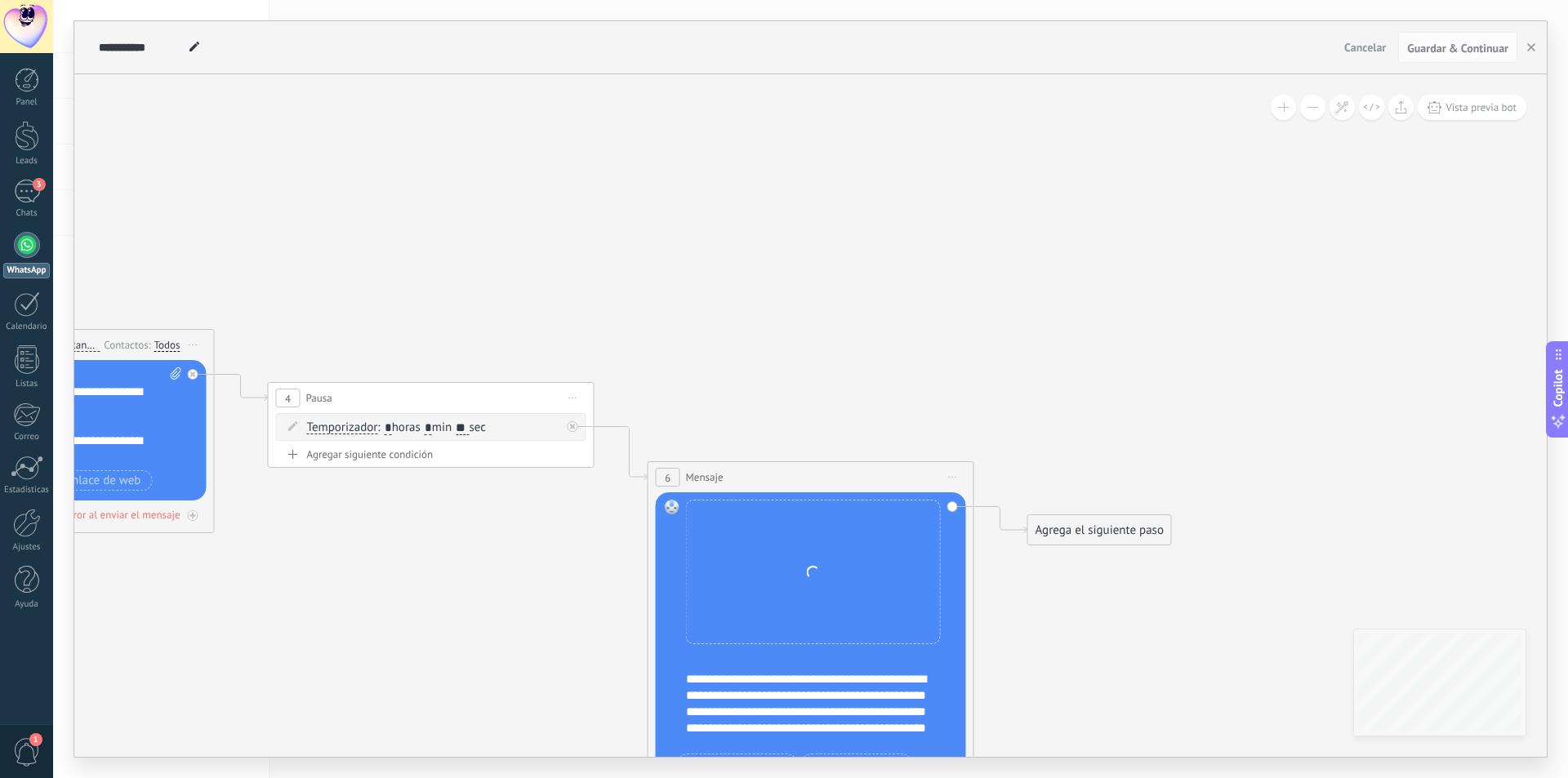
scroll to position [262, 0]
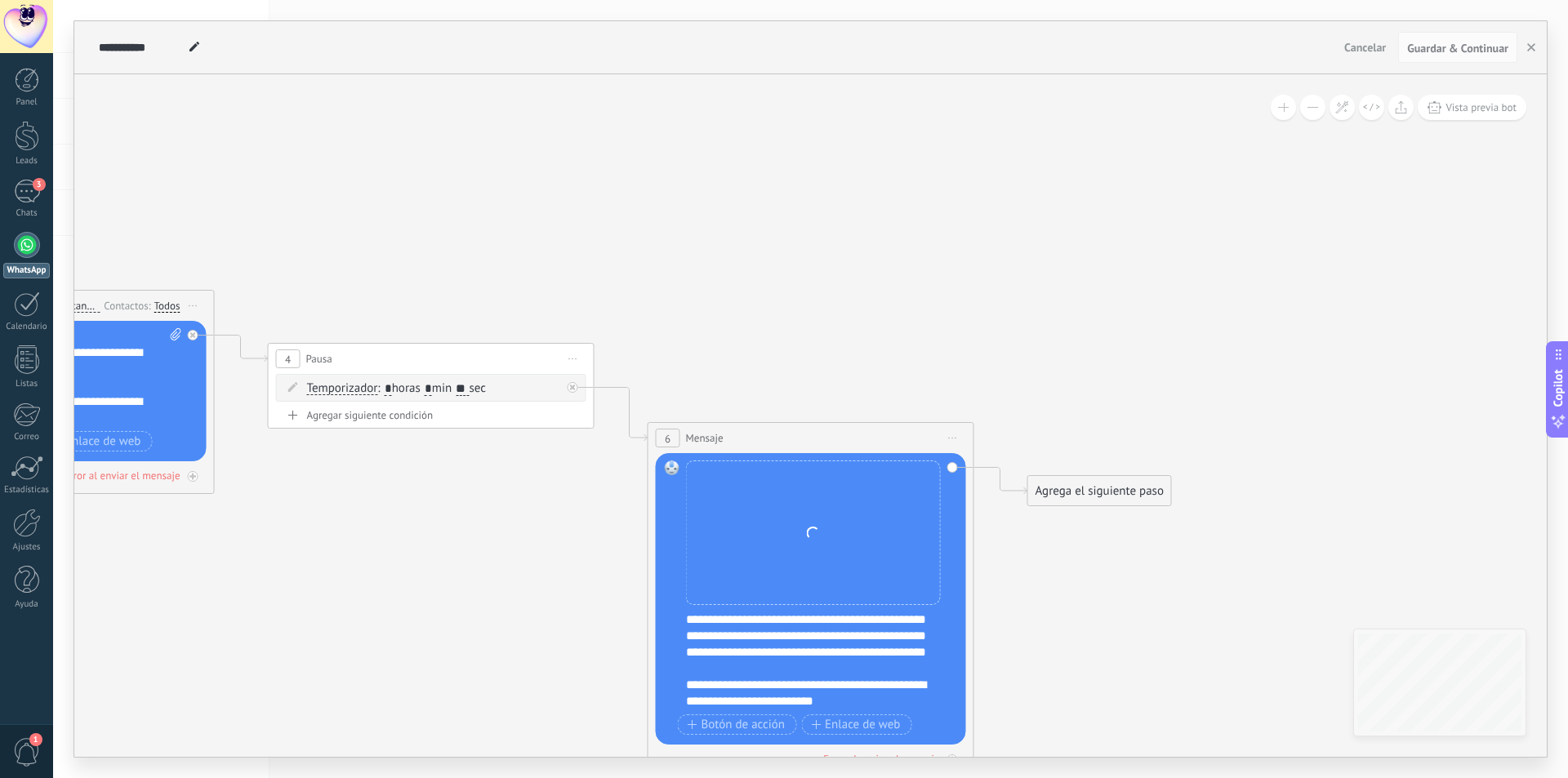
click at [1074, 488] on div "Agrega el siguiente paso" at bounding box center [1099, 491] width 143 height 27
click at [1073, 695] on span "Pausa" at bounding box center [1086, 696] width 30 height 15
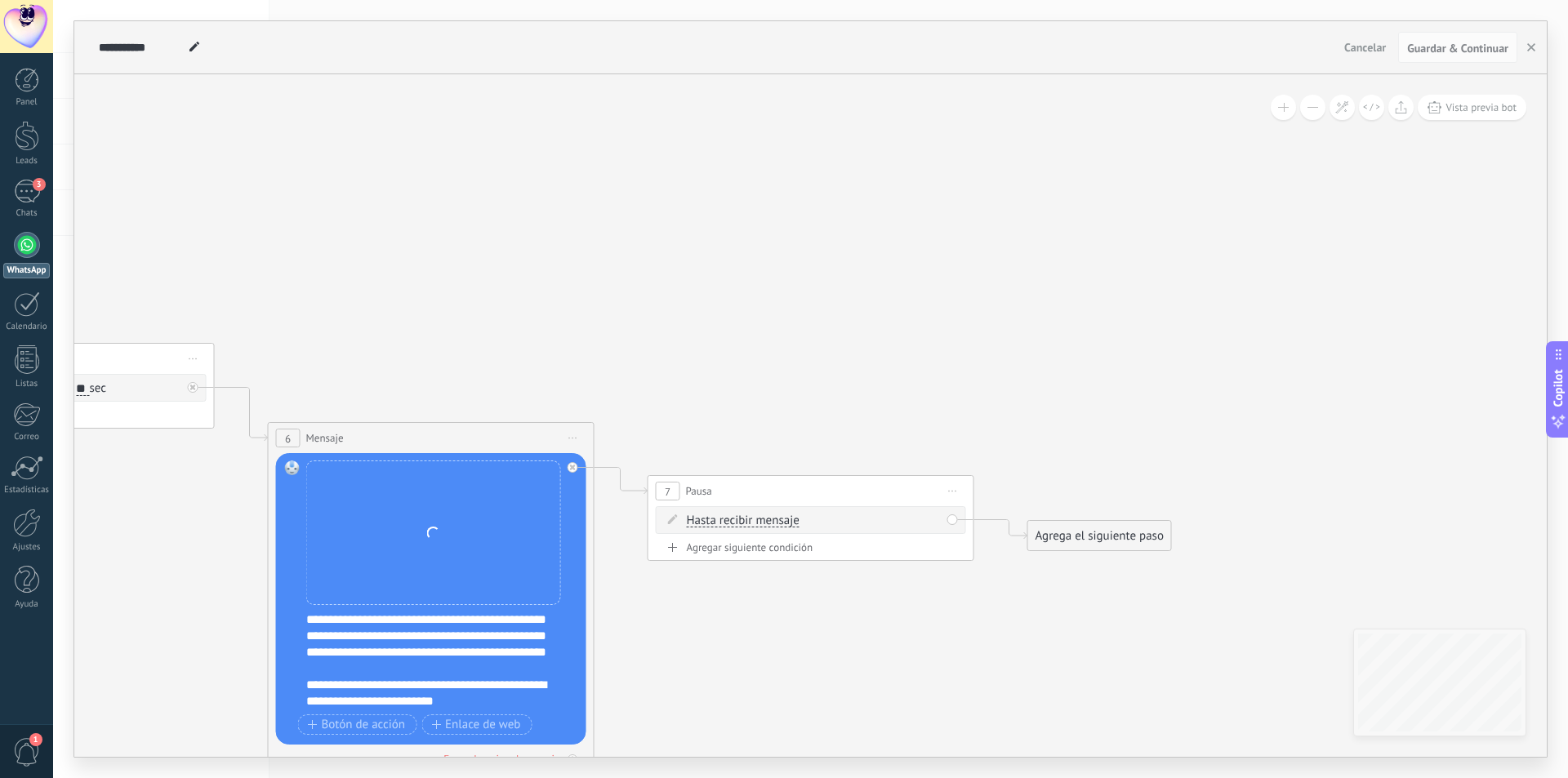
click at [801, 543] on div "Agregar siguiente condición" at bounding box center [810, 547] width 310 height 14
drag, startPoint x: 815, startPoint y: 556, endPoint x: 845, endPoint y: 556, distance: 30.0
click at [841, 556] on span ": * horas * min * sec" at bounding box center [808, 554] width 102 height 15
type input "*"
drag, startPoint x: 852, startPoint y: 552, endPoint x: 862, endPoint y: 552, distance: 10.0
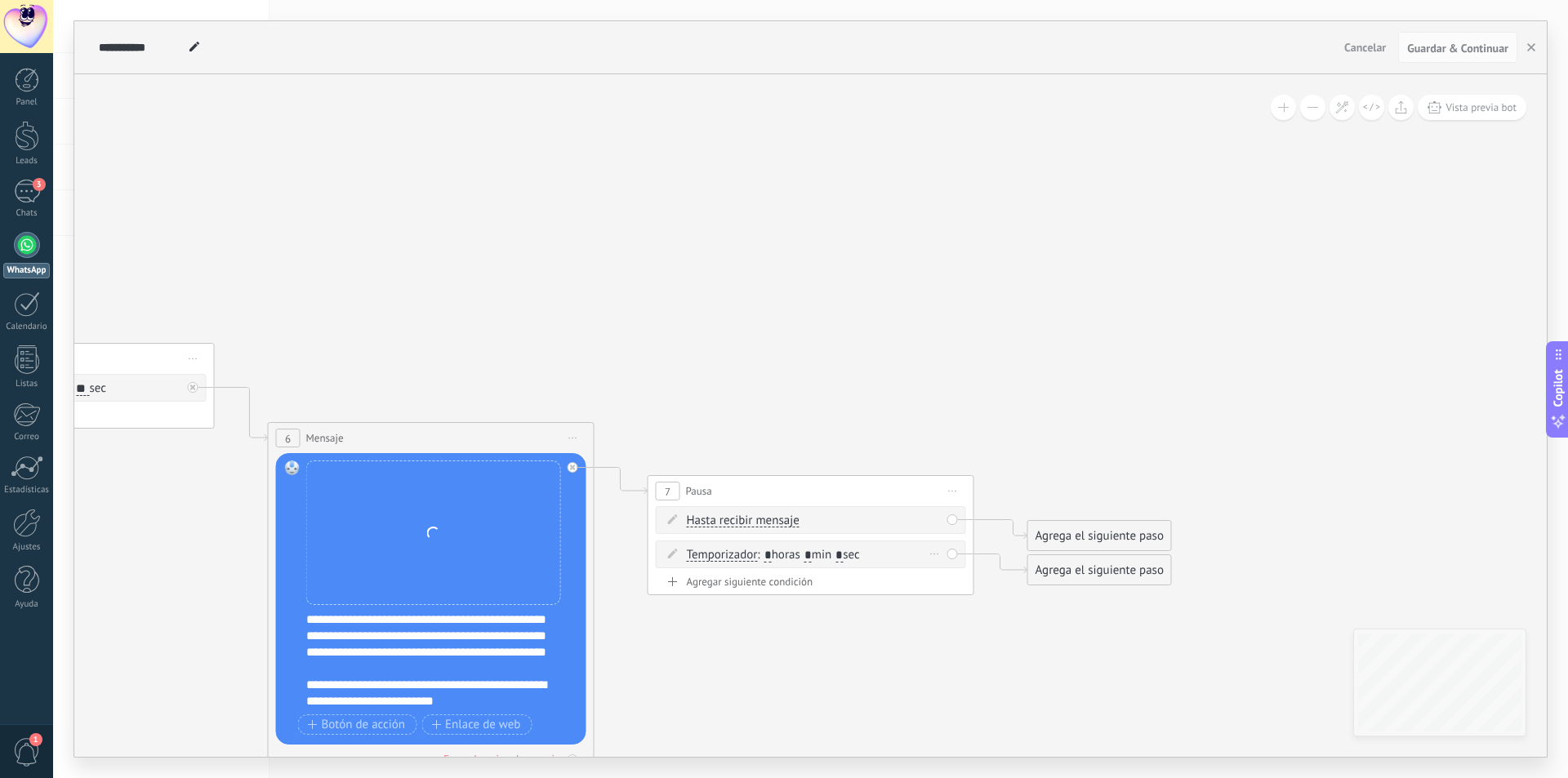
click at [859, 552] on span ": * horas * min * sec" at bounding box center [808, 554] width 102 height 15
type input "**"
click at [934, 514] on div "Borrar" at bounding box center [934, 519] width 18 height 24
click at [934, 539] on div "Borrar" at bounding box center [960, 542] width 73 height 27
click at [1087, 570] on div "Agrega el siguiente paso" at bounding box center [1099, 570] width 143 height 27
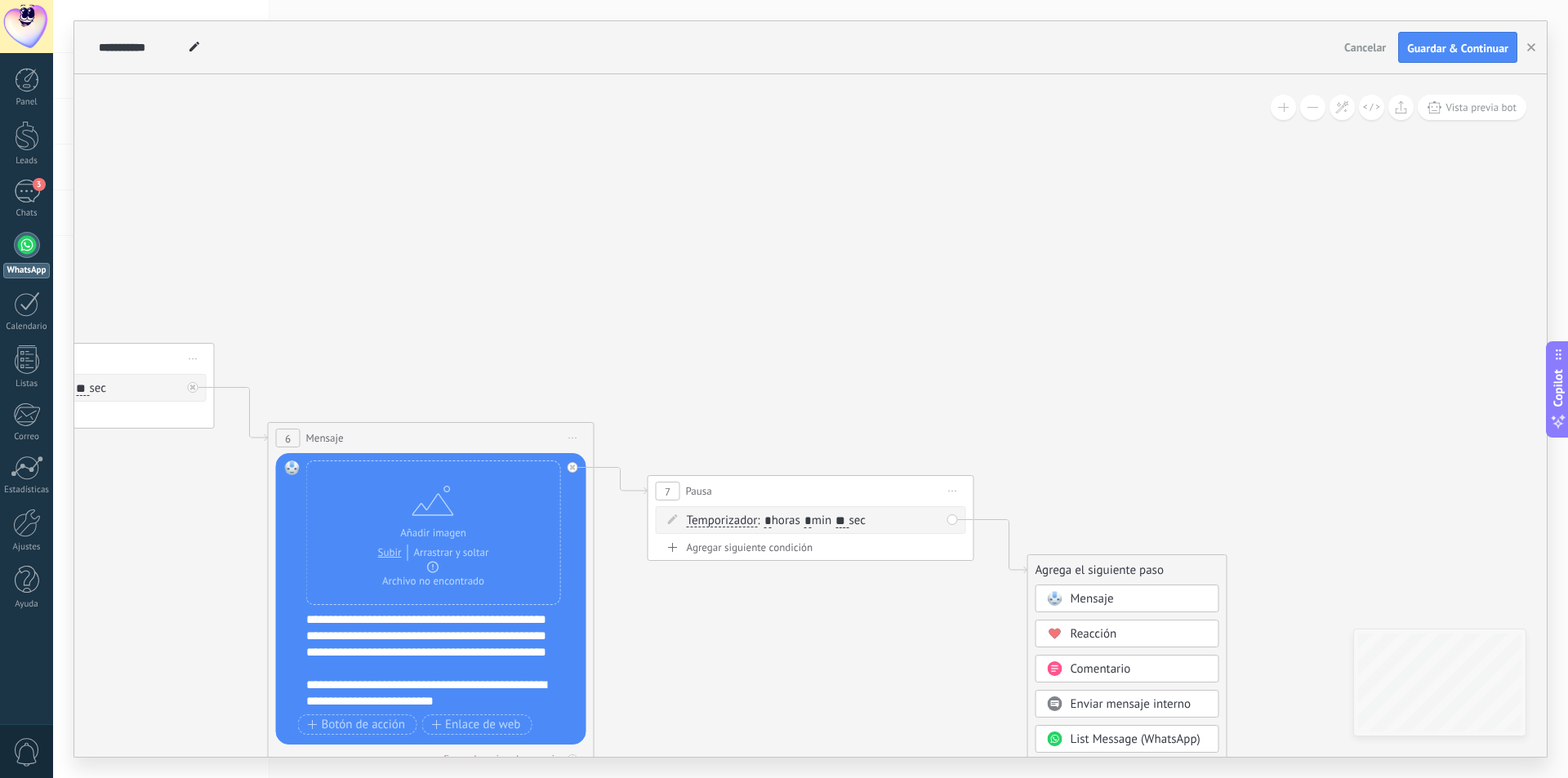
click at [1096, 600] on span "Mensaje" at bounding box center [1092, 599] width 44 height 15
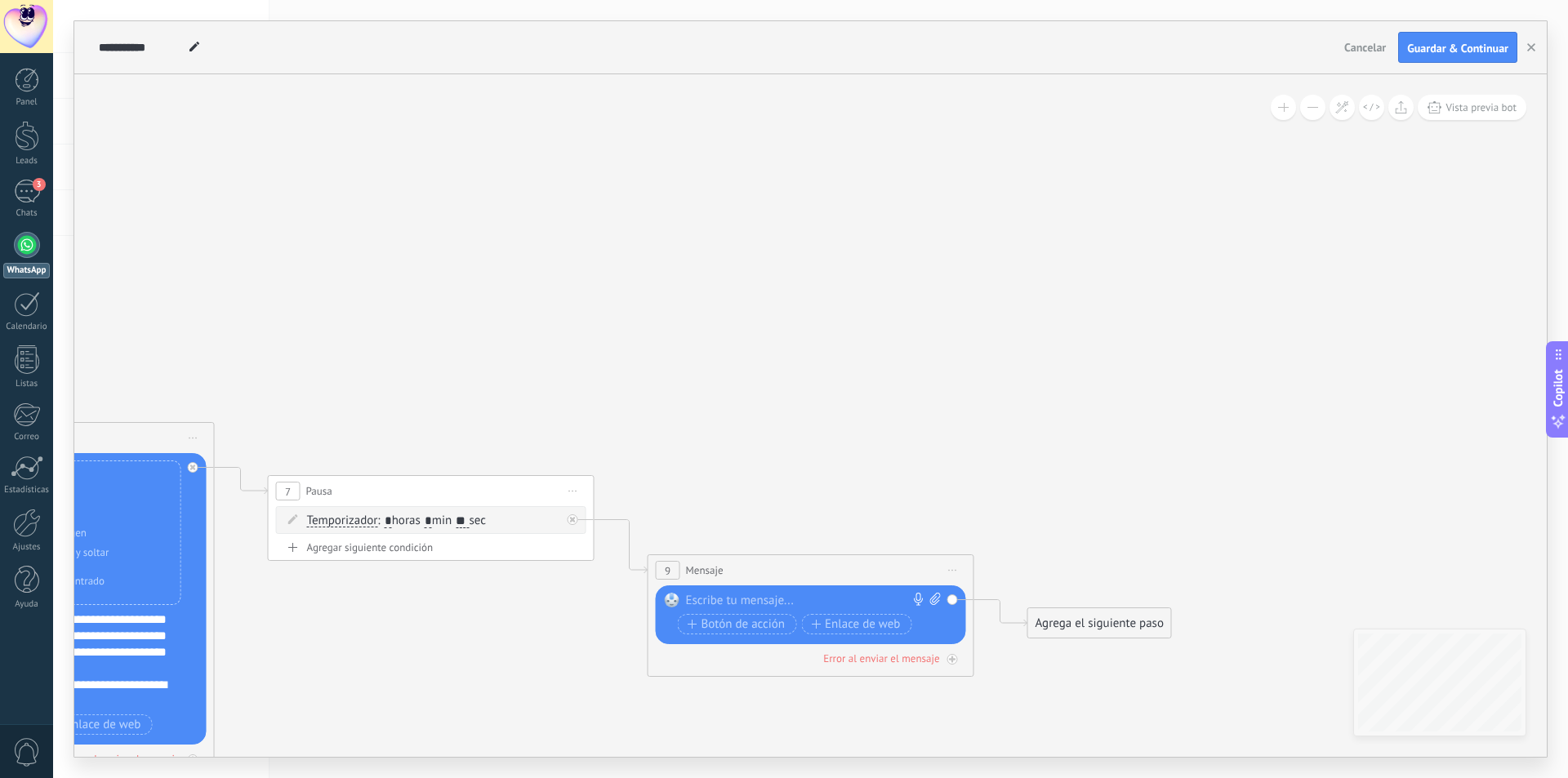
click at [936, 600] on icon at bounding box center [935, 599] width 10 height 12
click input "Subir" at bounding box center [0, 0] width 0 height 0
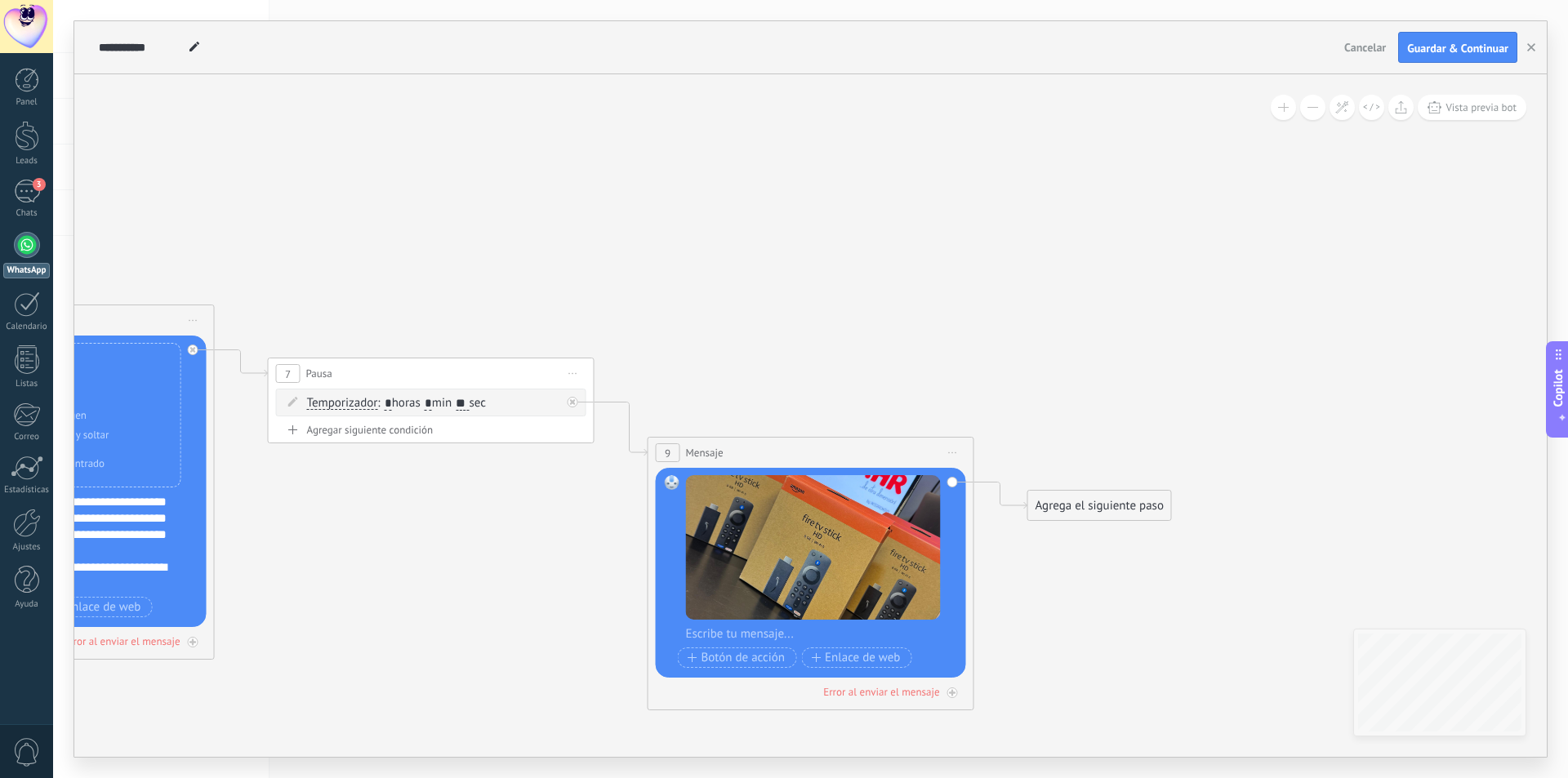
click at [733, 631] on div at bounding box center [821, 634] width 271 height 16
paste div
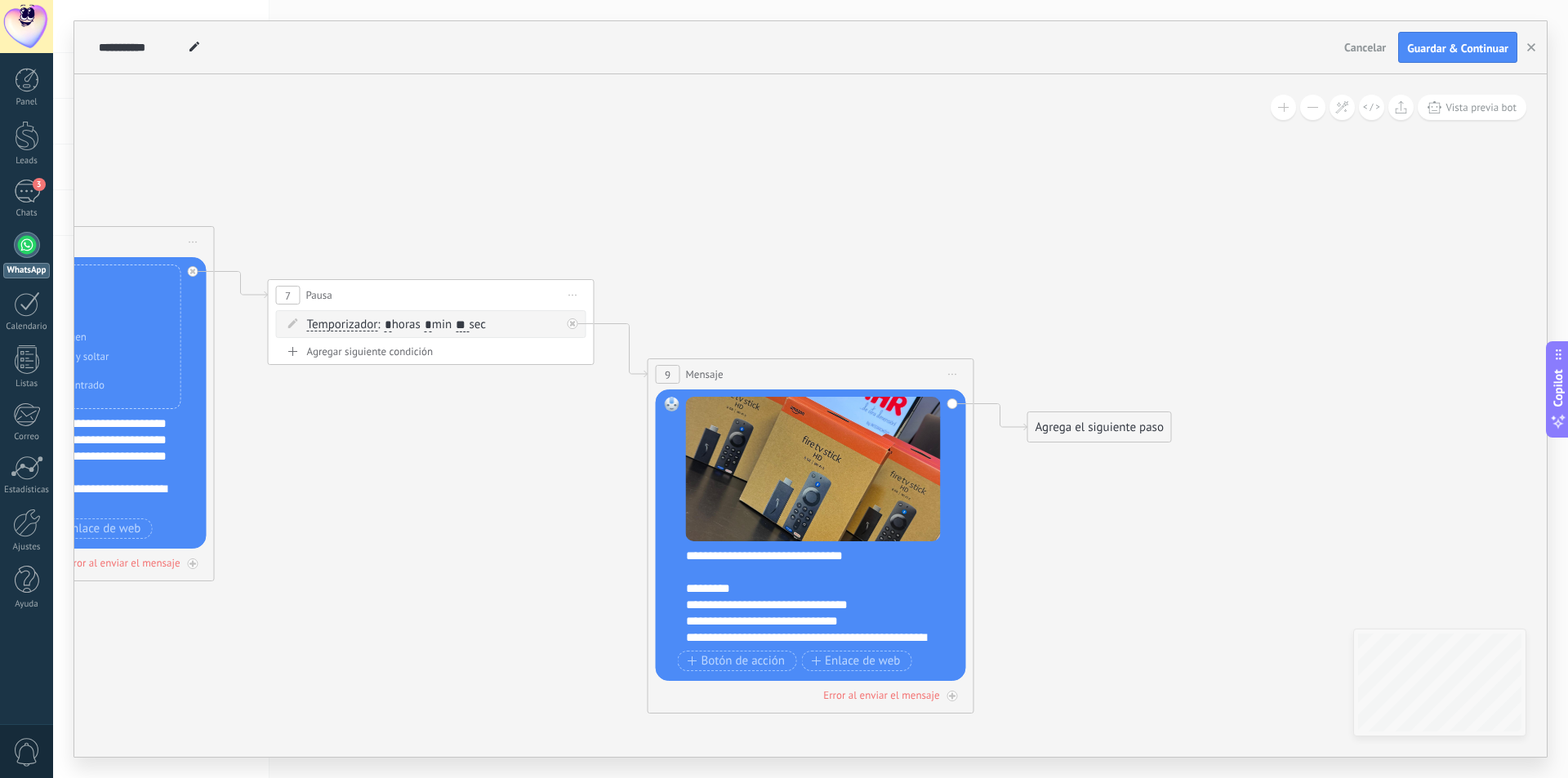
click at [1066, 424] on div "Agrega el siguiente paso" at bounding box center [1099, 427] width 143 height 27
click at [1125, 630] on div "Pausa" at bounding box center [1139, 631] width 137 height 16
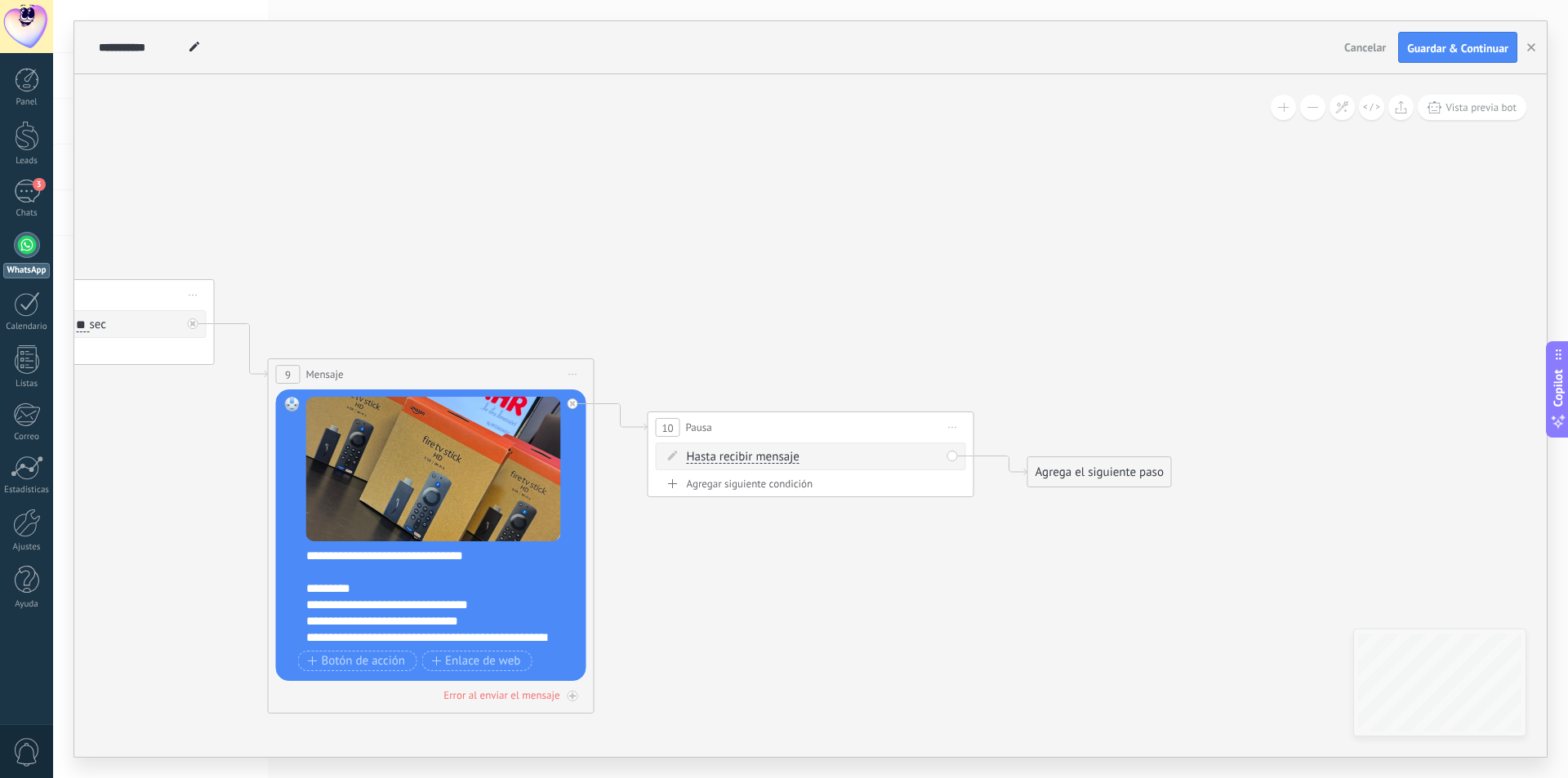
click at [803, 479] on div "Agregar siguiente condición" at bounding box center [810, 483] width 310 height 14
drag, startPoint x: 815, startPoint y: 491, endPoint x: 835, endPoint y: 492, distance: 20.0
click at [832, 492] on span ": * horas * min * sec" at bounding box center [808, 491] width 102 height 15
type input "*"
click at [842, 489] on input "*" at bounding box center [839, 493] width 8 height 13
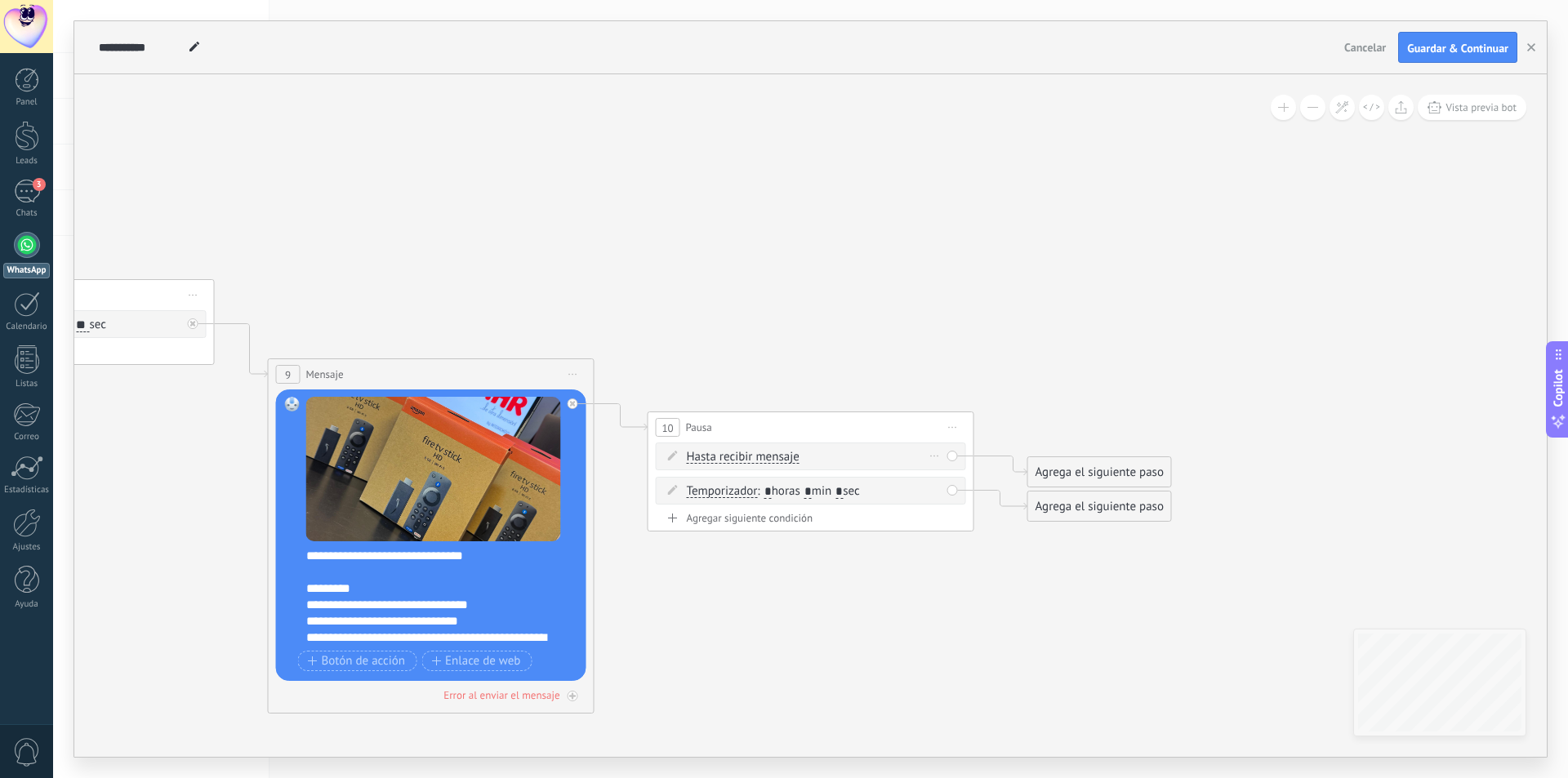
type input "*"
click at [937, 456] on icon at bounding box center [934, 457] width 9 height 2
click at [932, 456] on icon at bounding box center [934, 457] width 9 height 2
click at [943, 473] on div "Borrar" at bounding box center [960, 479] width 73 height 27
click at [1086, 509] on div "Agrega el siguiente paso" at bounding box center [1099, 506] width 143 height 27
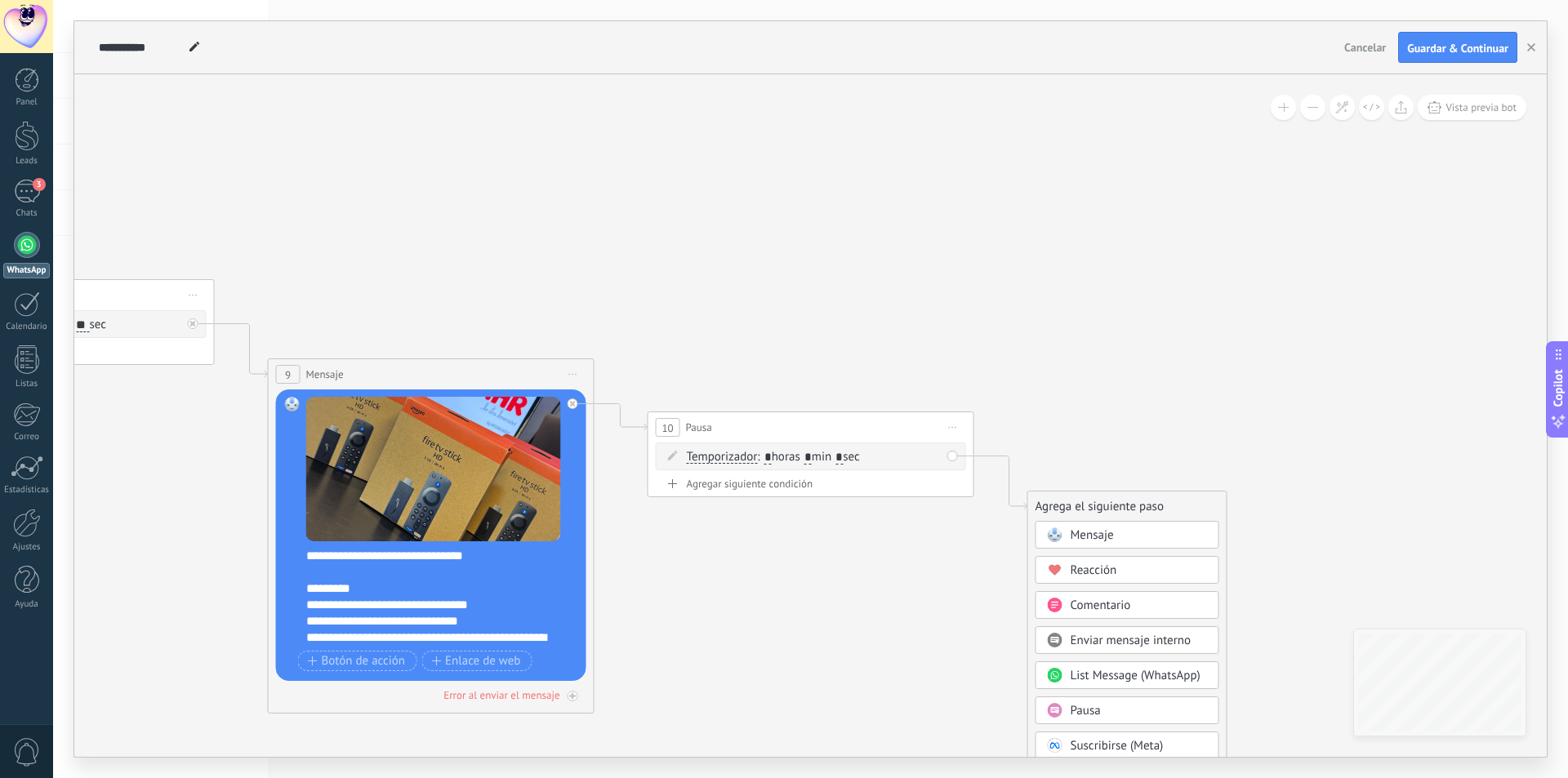
click at [1073, 539] on span "Mensaje" at bounding box center [1092, 535] width 44 height 15
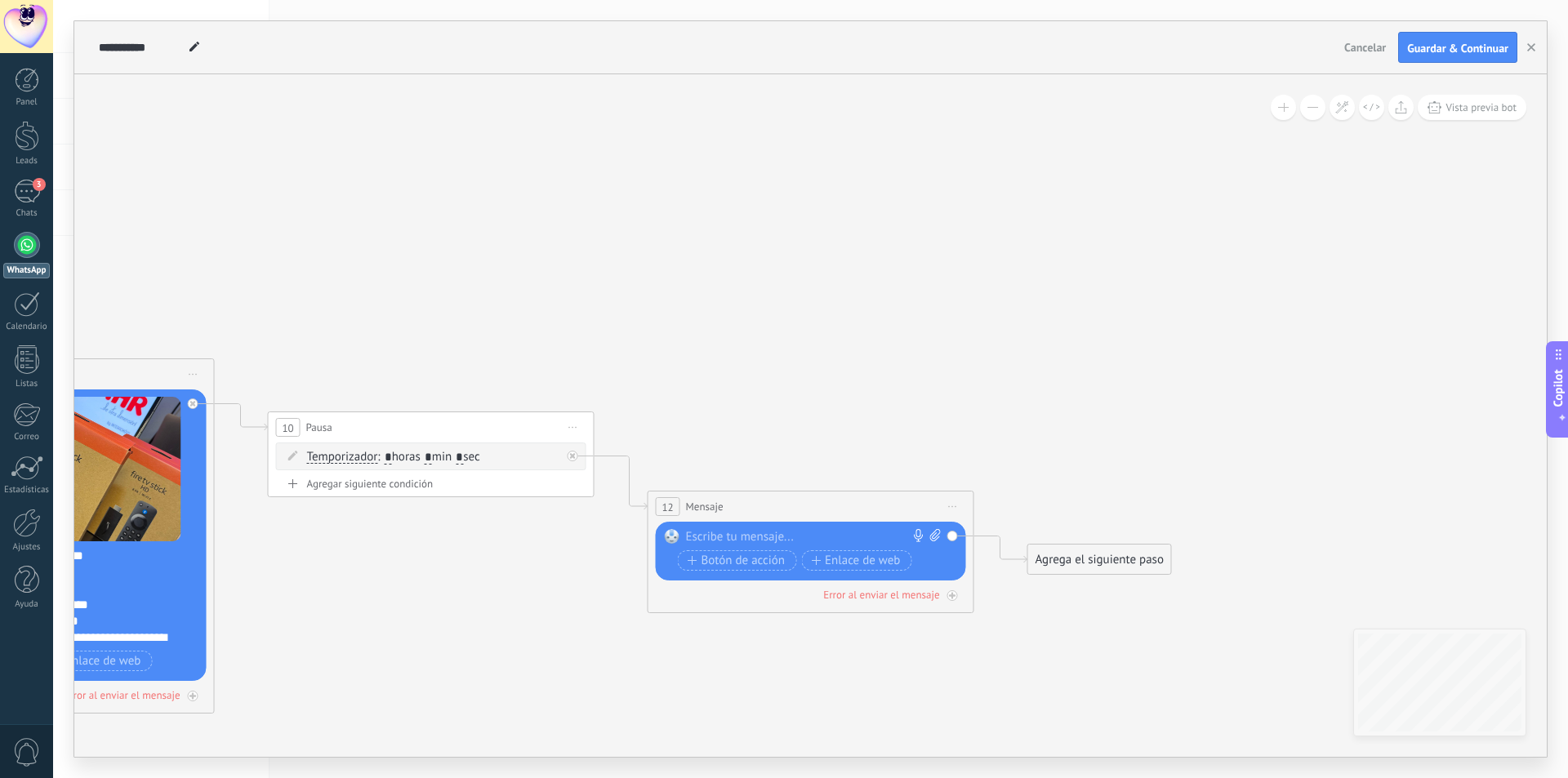
click at [796, 528] on div "Reemplazar Quitar Convertir a mensaje de voz Arrastre la imagen aquí para adjun…" at bounding box center [810, 552] width 310 height 59
click at [796, 533] on div at bounding box center [807, 536] width 243 height 16
paste div
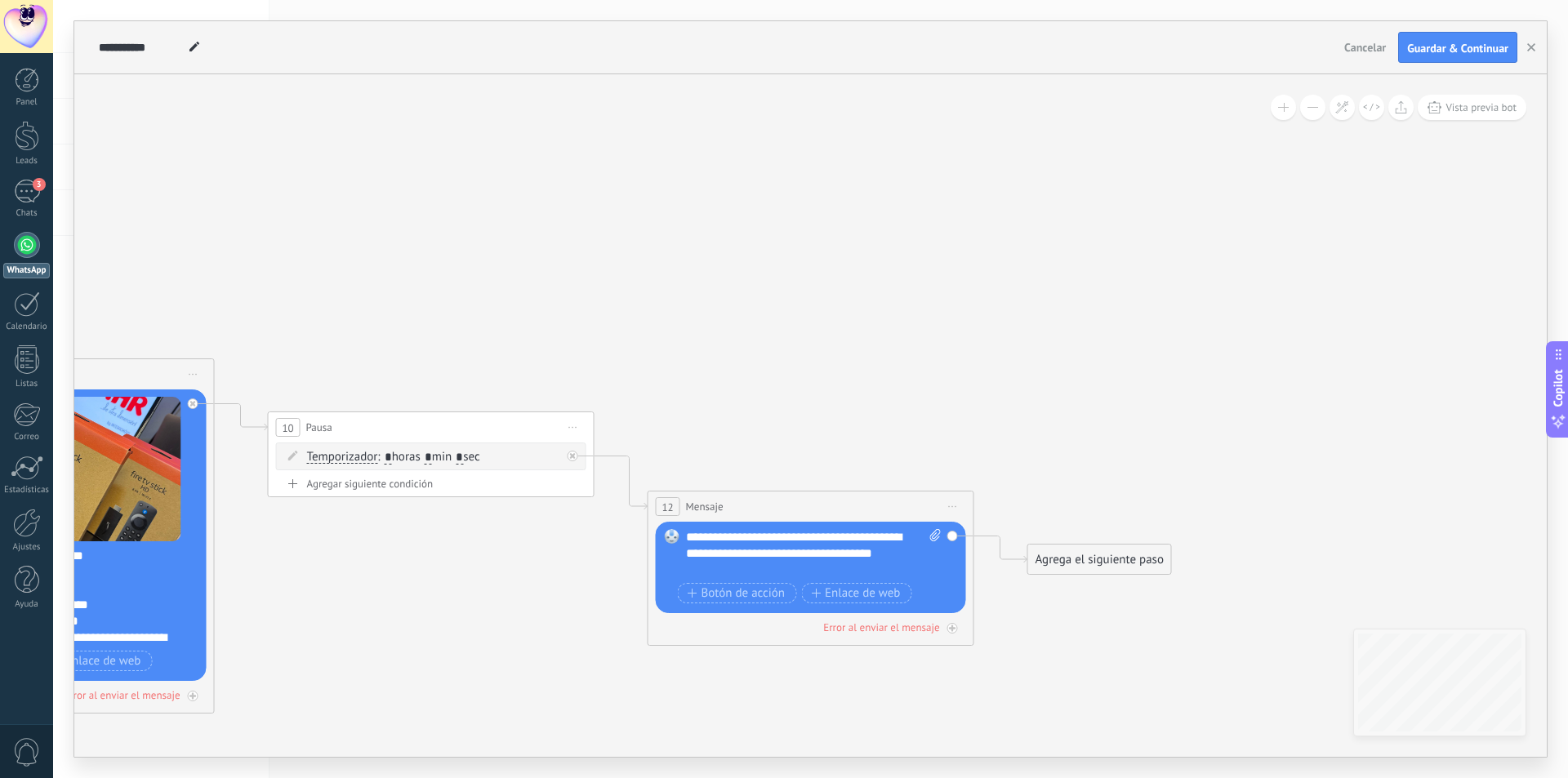
click at [1481, 106] on span "Vista previa bot" at bounding box center [1480, 107] width 71 height 14
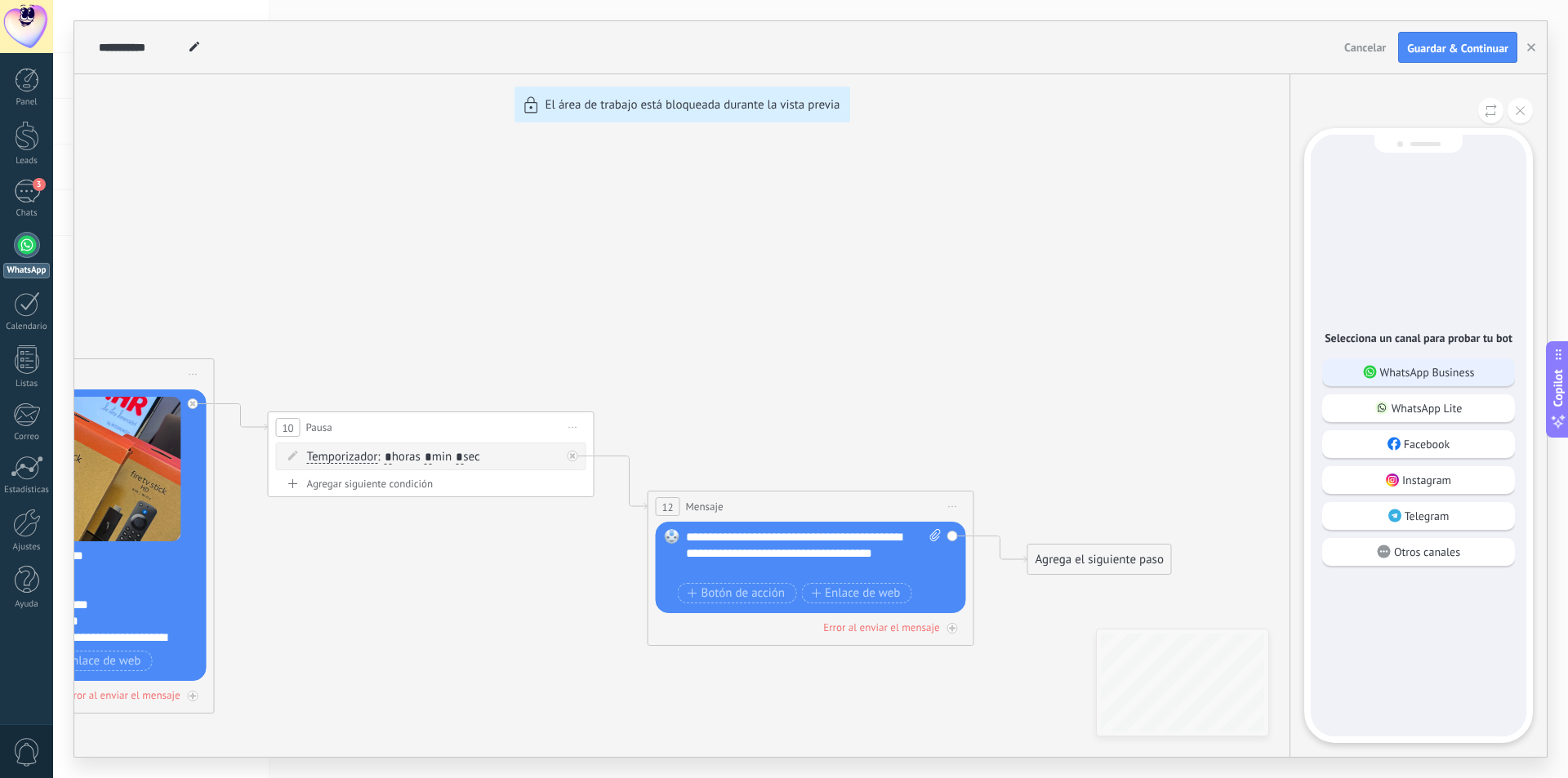
click at [1371, 366] on use at bounding box center [1369, 372] width 13 height 13
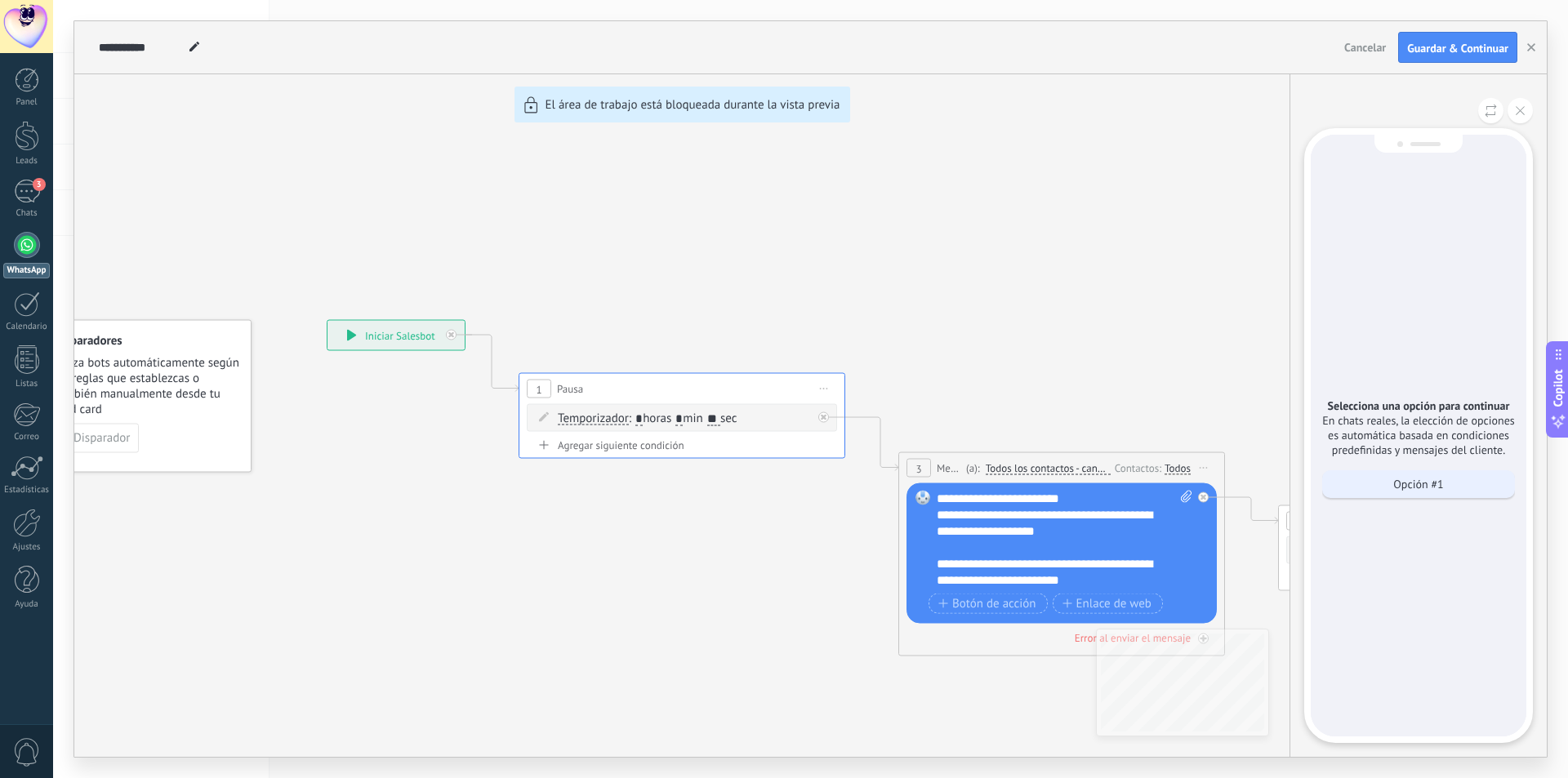
click at [1409, 479] on p "Opción #1" at bounding box center [1417, 484] width 50 height 15
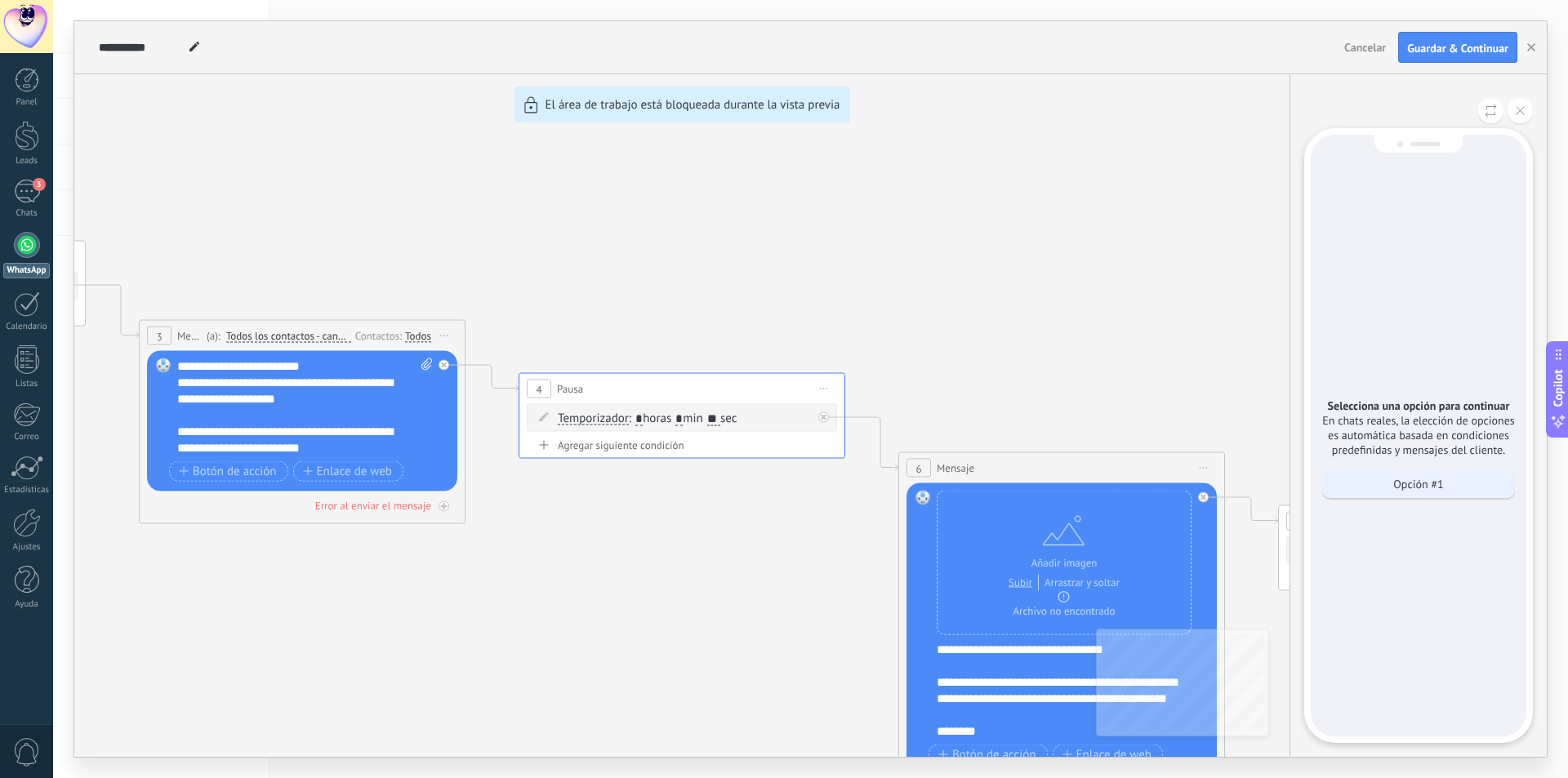
click at [1423, 484] on p "Opción #1" at bounding box center [1417, 484] width 50 height 15
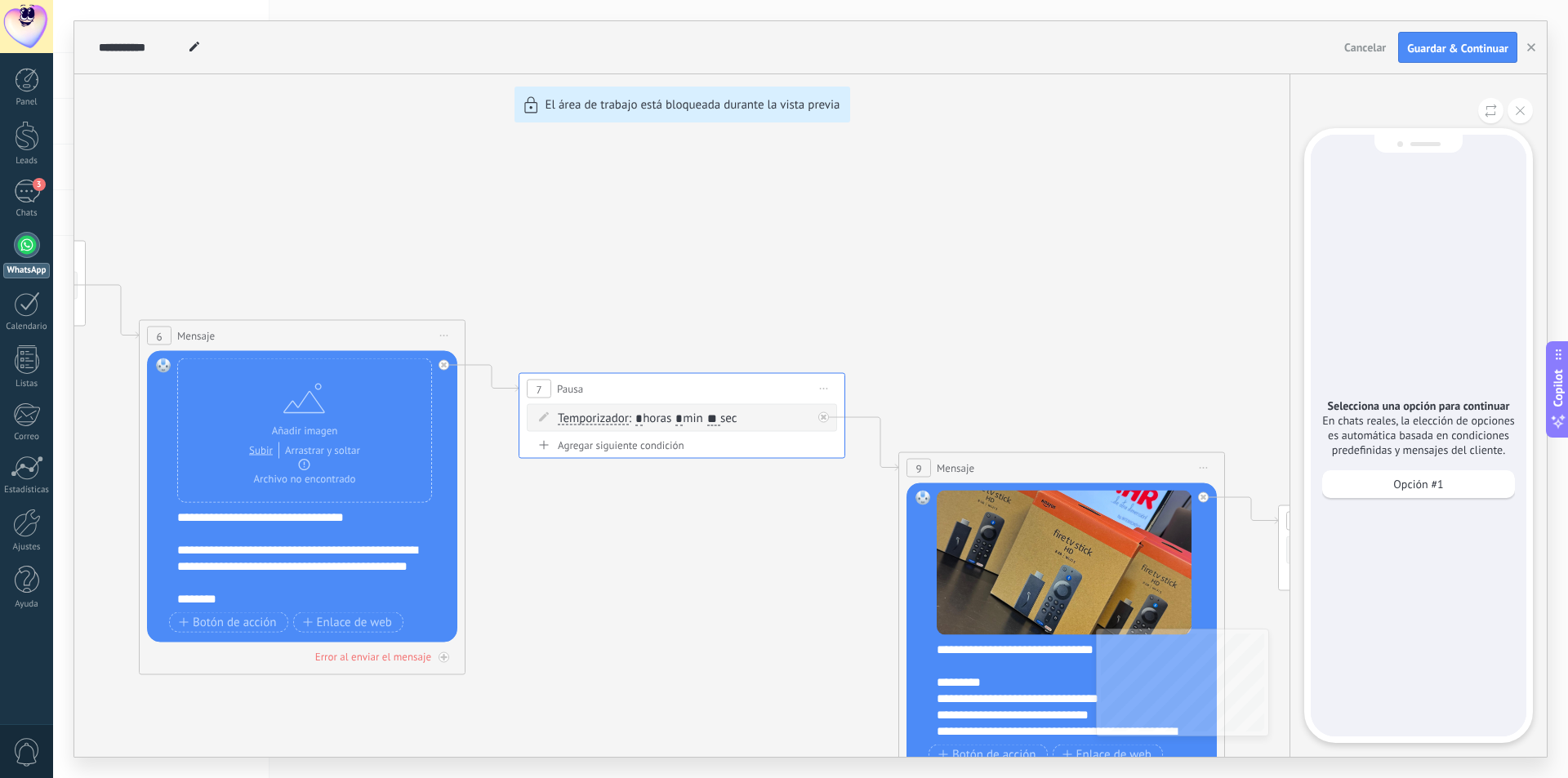
click at [1411, 475] on div "Opción #1" at bounding box center [1417, 483] width 192 height 27
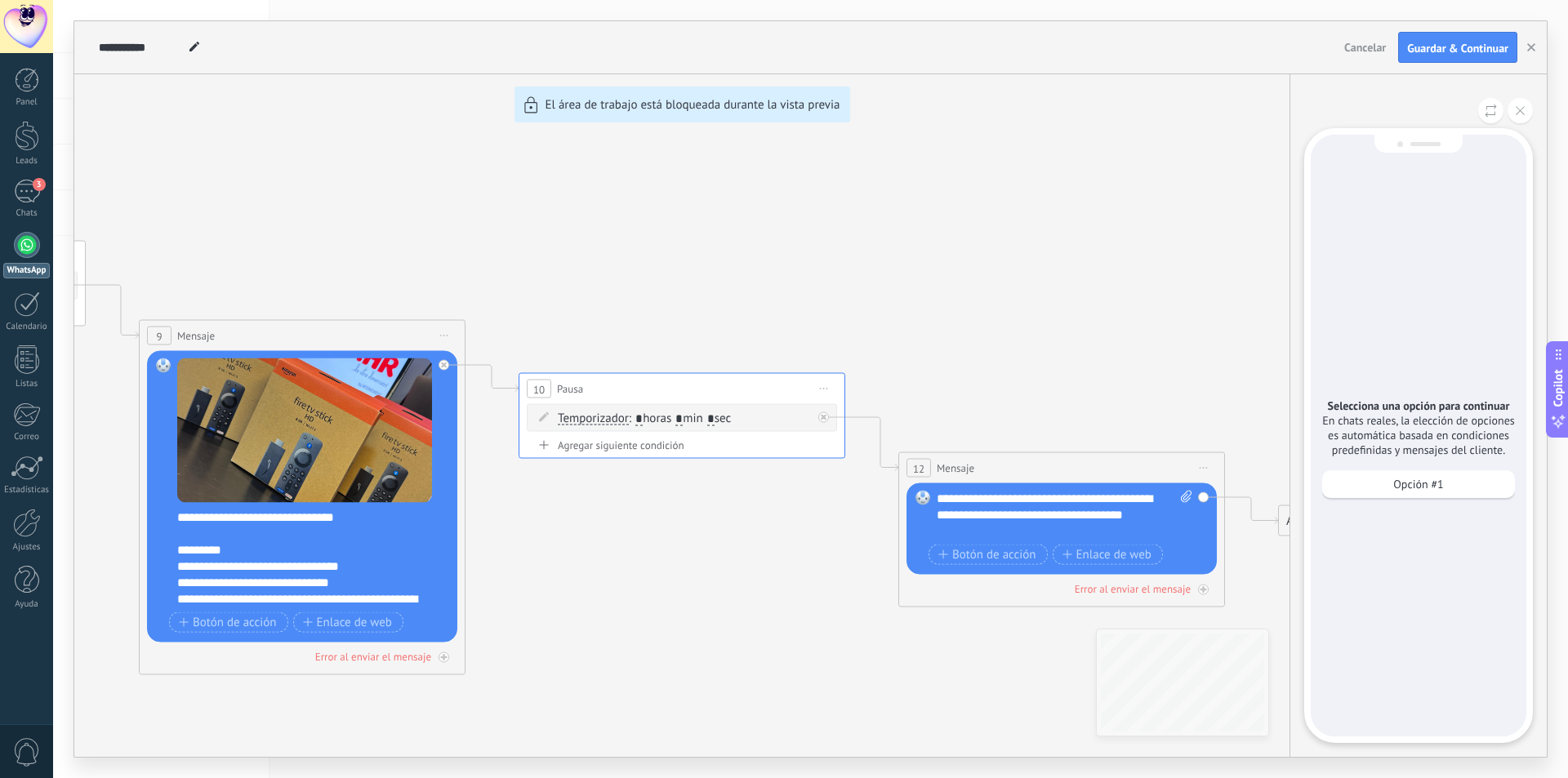
click at [1410, 474] on div "Opción #1" at bounding box center [1417, 483] width 192 height 27
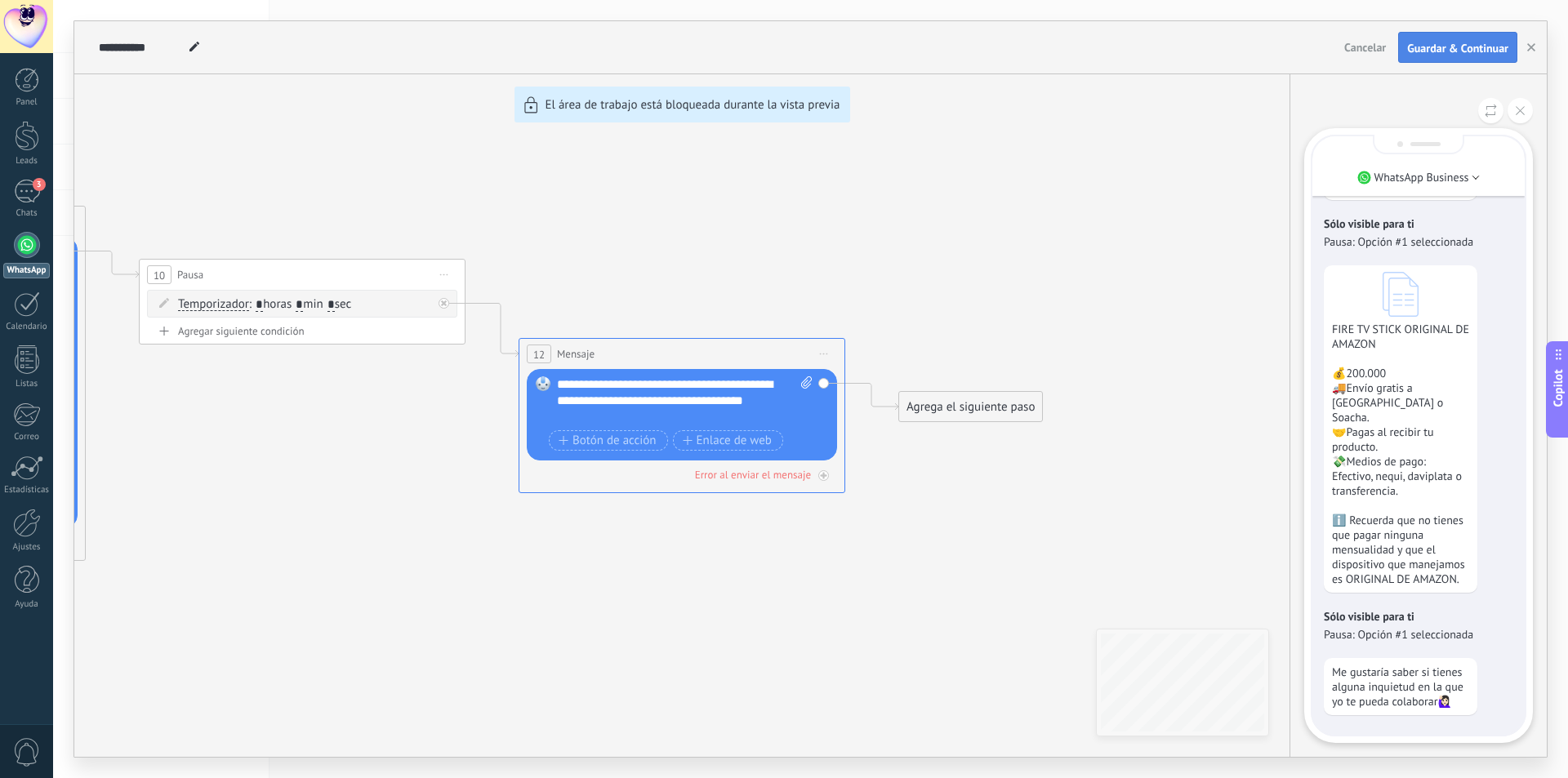
click at [1486, 43] on span "Guardar & Continuar" at bounding box center [1457, 48] width 101 height 11
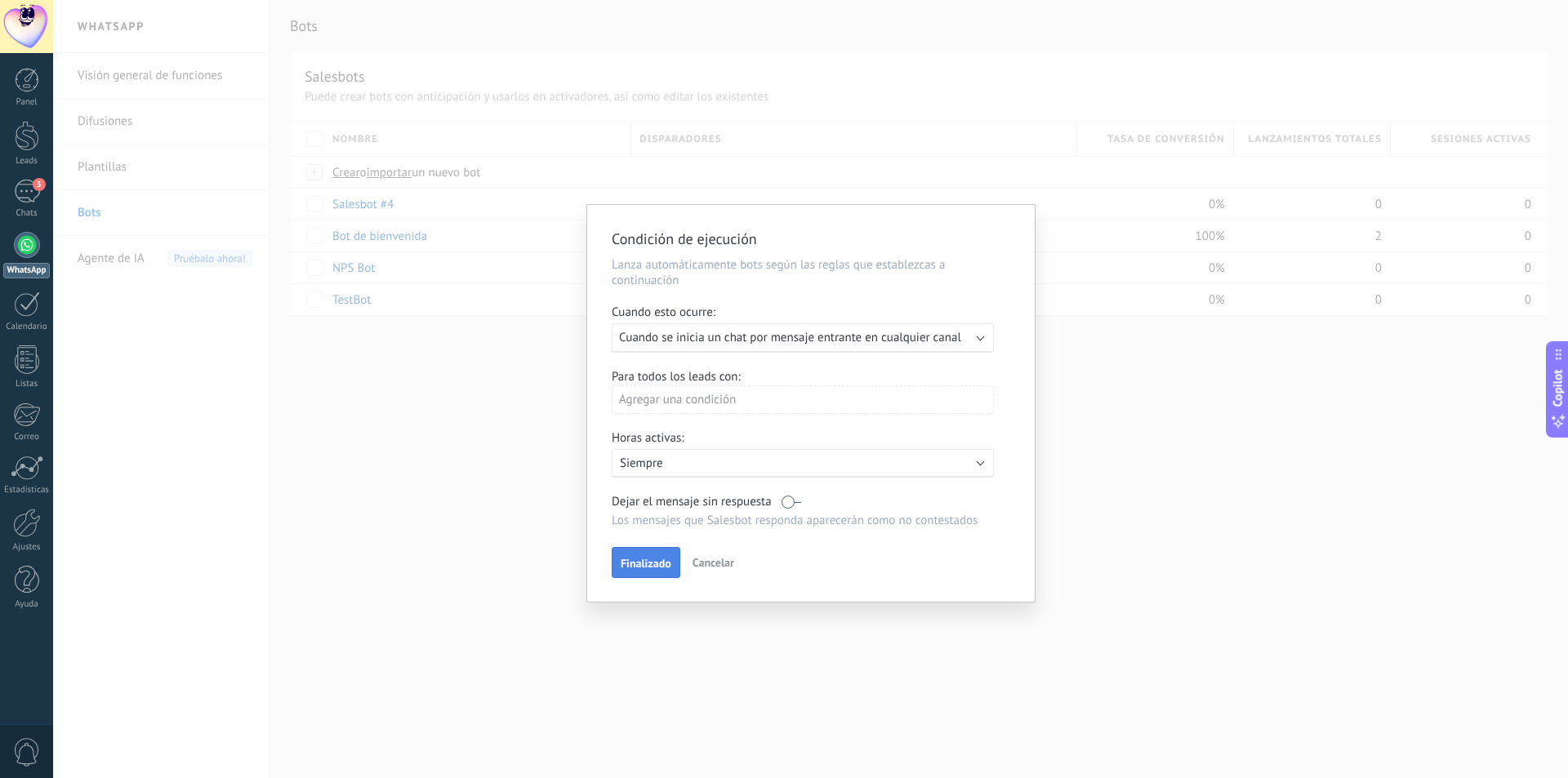
click at [656, 564] on span "Finalizado" at bounding box center [645, 564] width 50 height 11
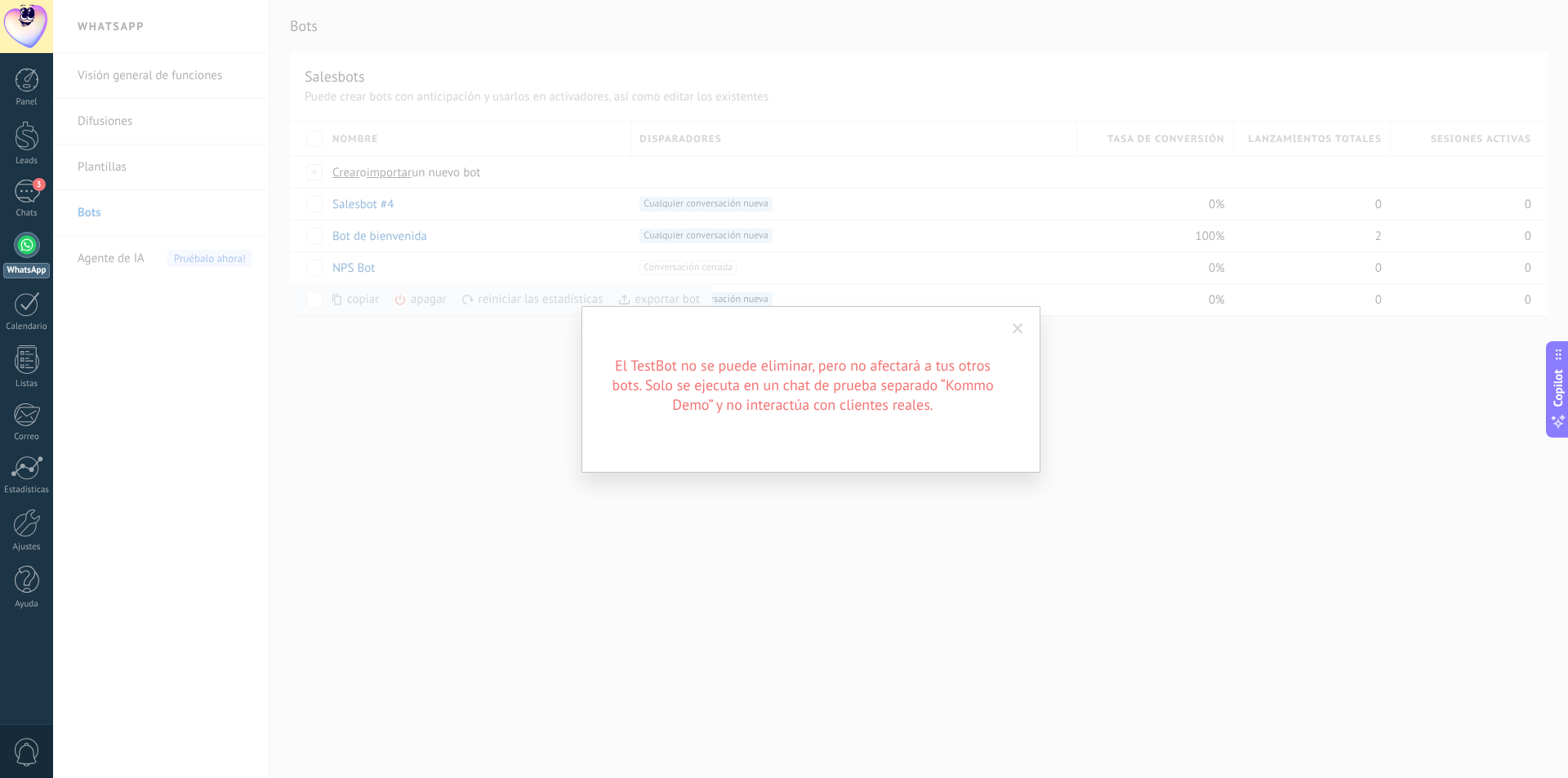
click at [374, 371] on div "El TestBot no se puede eliminar, pero no afectará a tus otros bots. Solo se eje…" at bounding box center [810, 389] width 1515 height 778
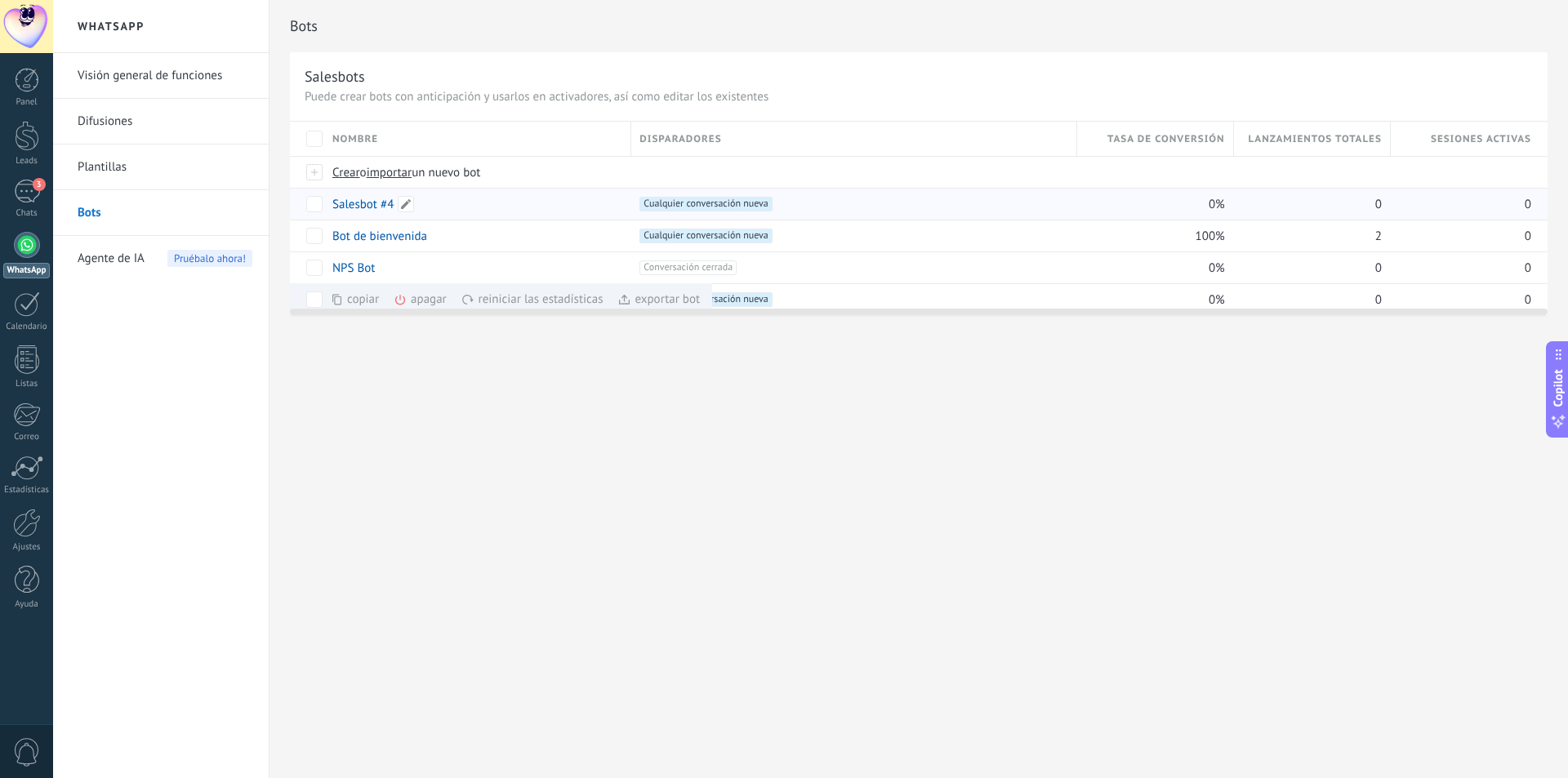
click at [493, 207] on div "Salesbot #4" at bounding box center [473, 204] width 298 height 31
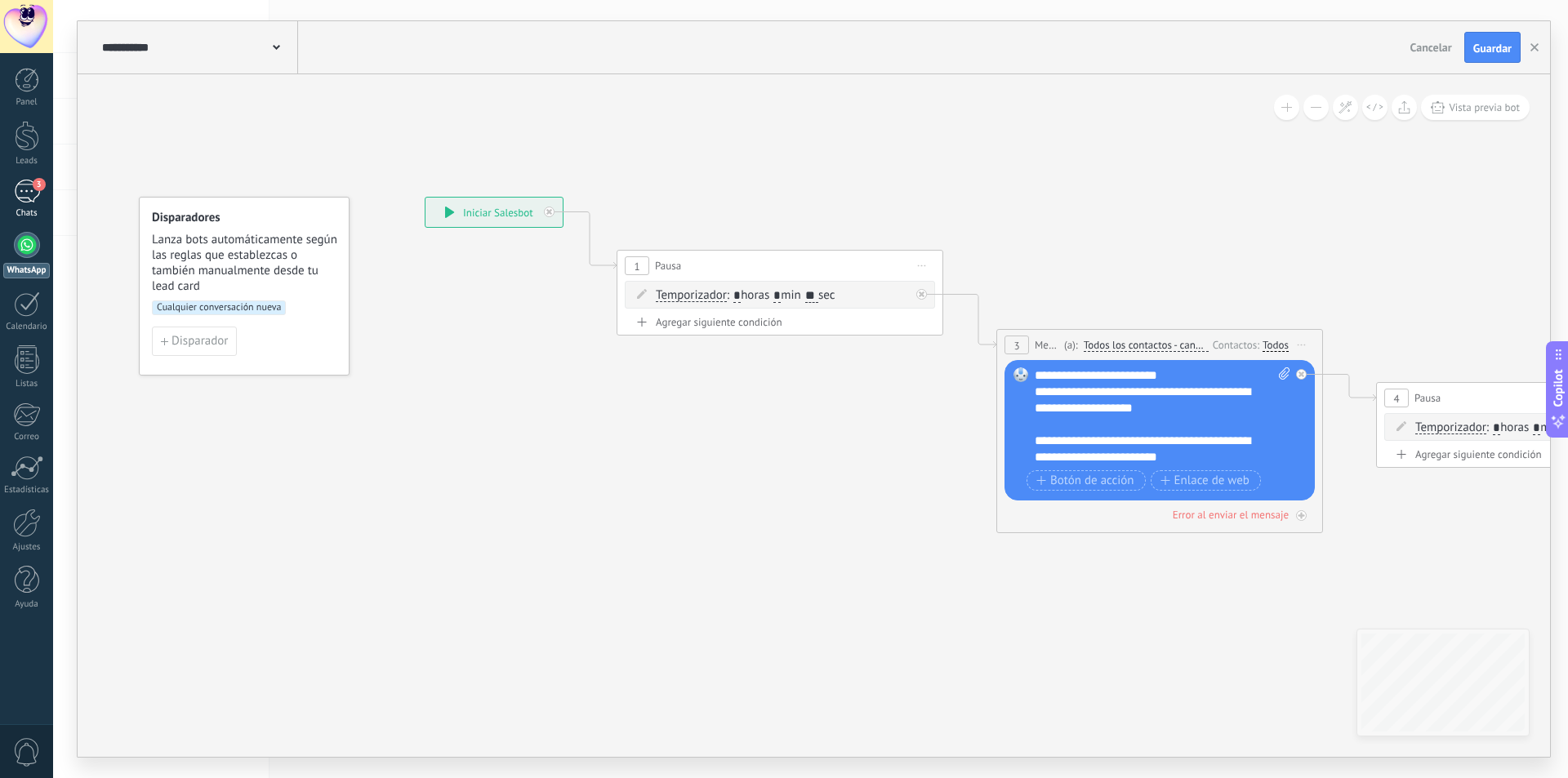
click at [41, 190] on span "3" at bounding box center [39, 185] width 13 height 13
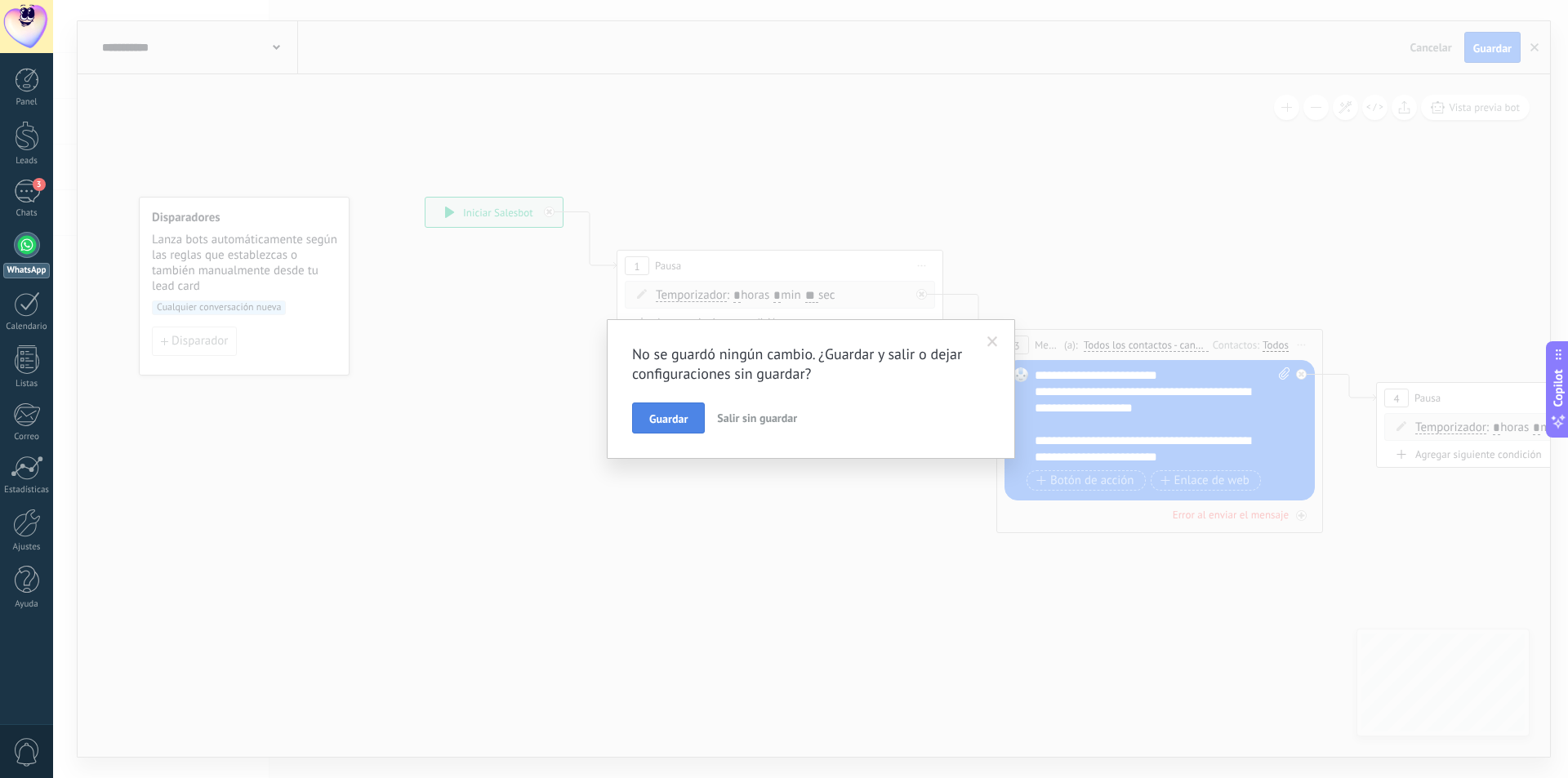
click at [666, 423] on span "Guardar" at bounding box center [668, 419] width 39 height 11
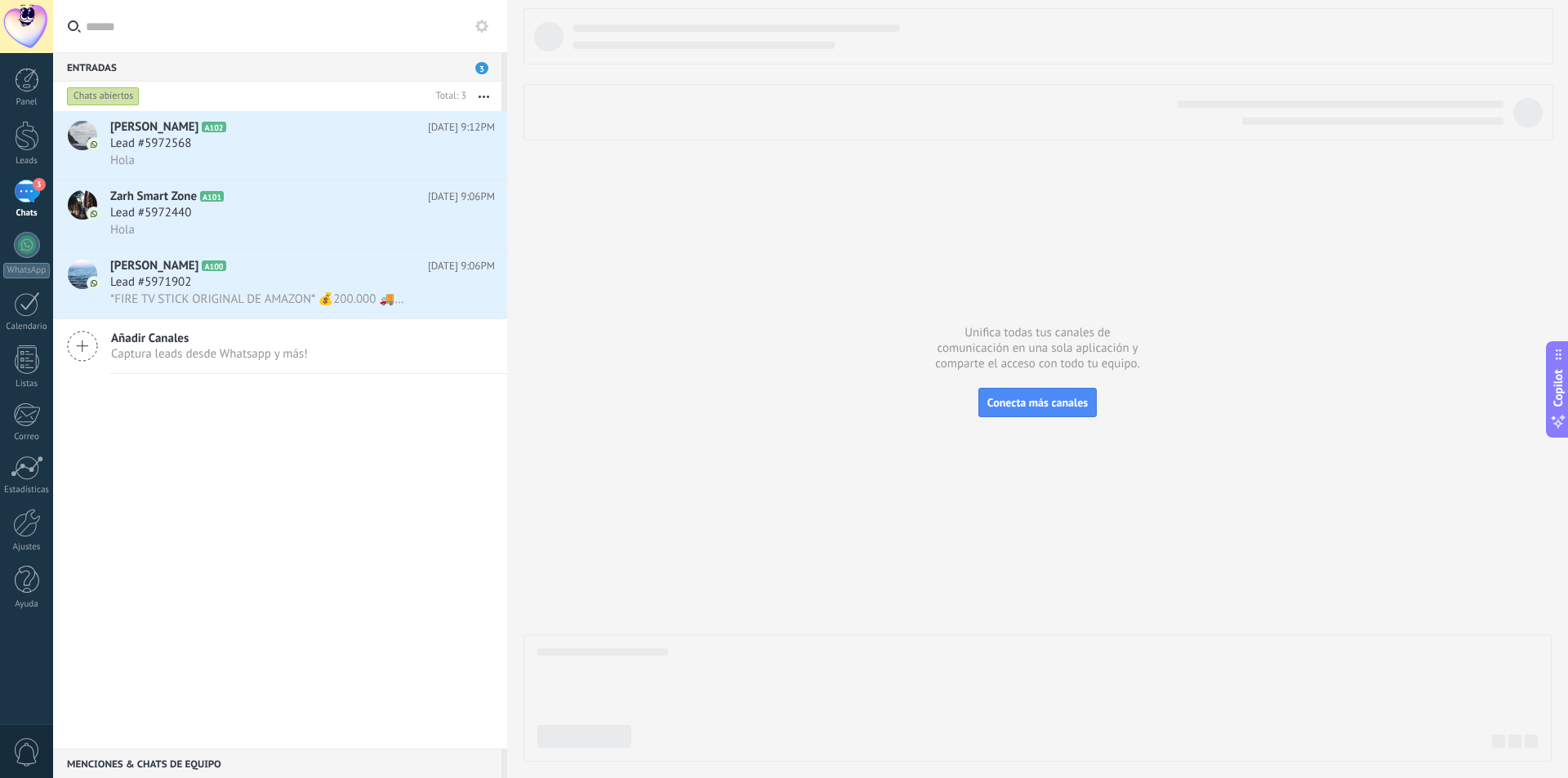
click at [26, 198] on div "3" at bounding box center [27, 191] width 27 height 24
click at [38, 240] on div at bounding box center [27, 245] width 27 height 27
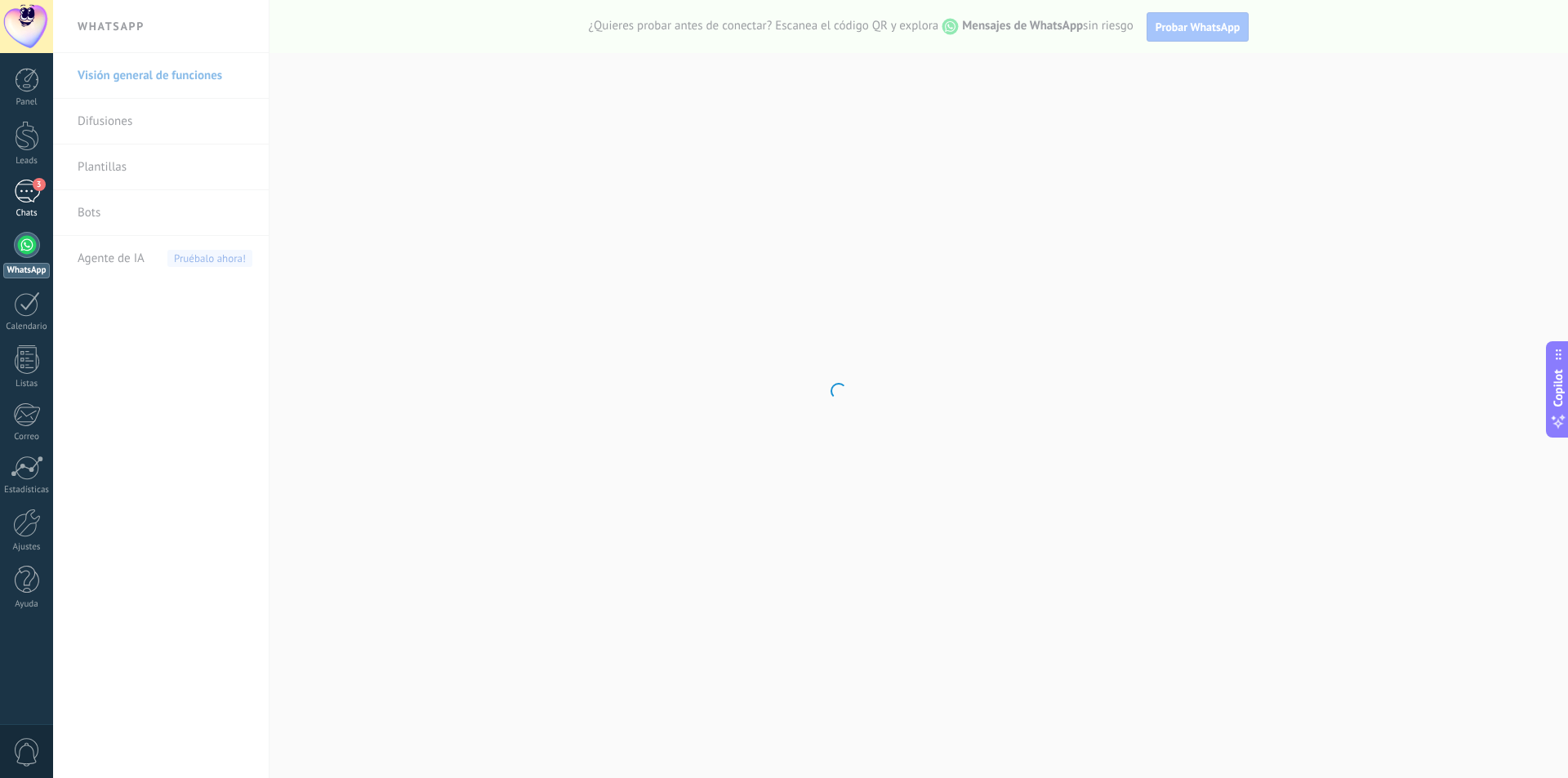
click at [39, 202] on div "3" at bounding box center [27, 191] width 27 height 24
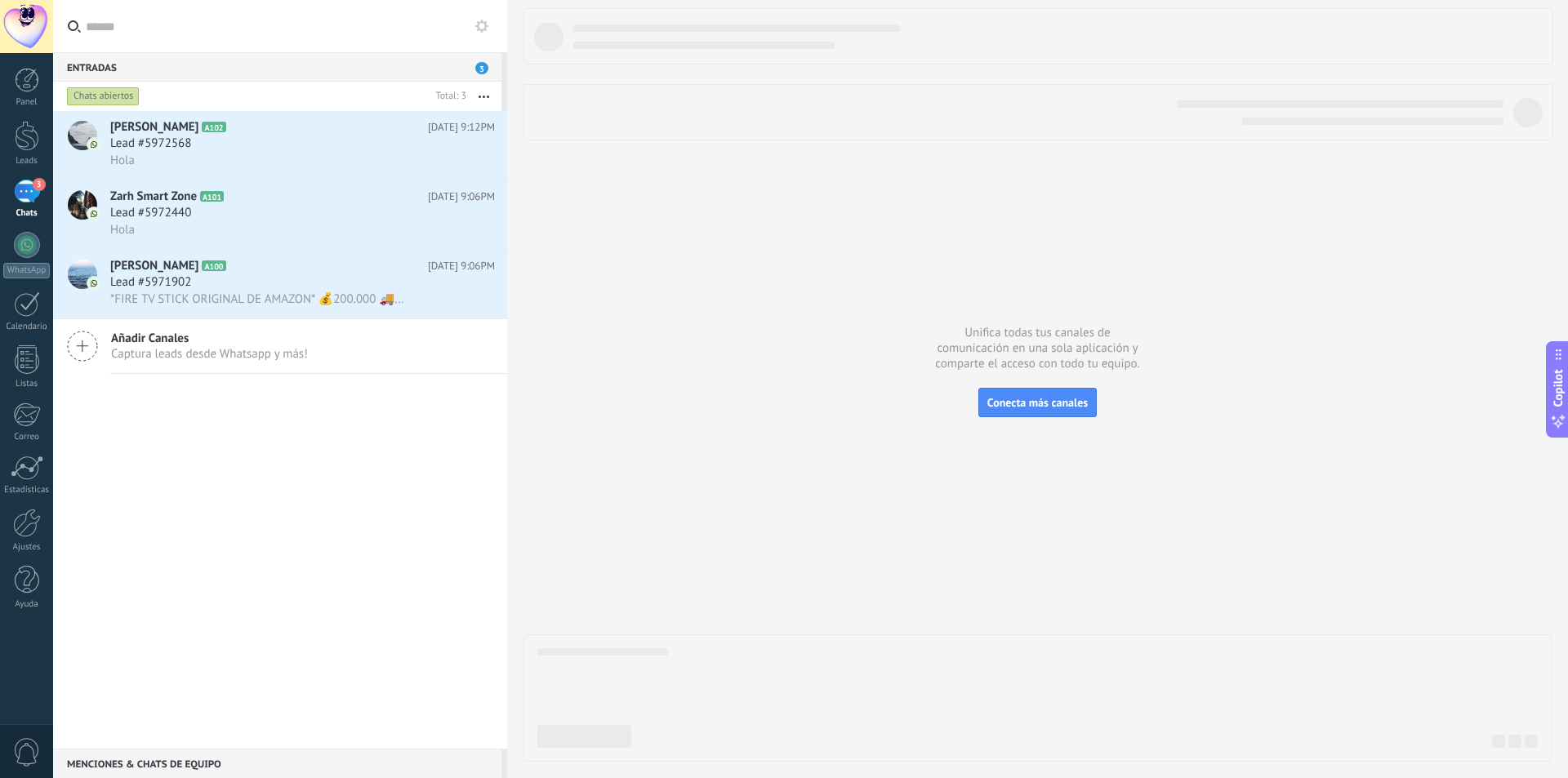
click at [32, 190] on div "3" at bounding box center [27, 191] width 27 height 24
click at [27, 245] on div at bounding box center [27, 245] width 27 height 27
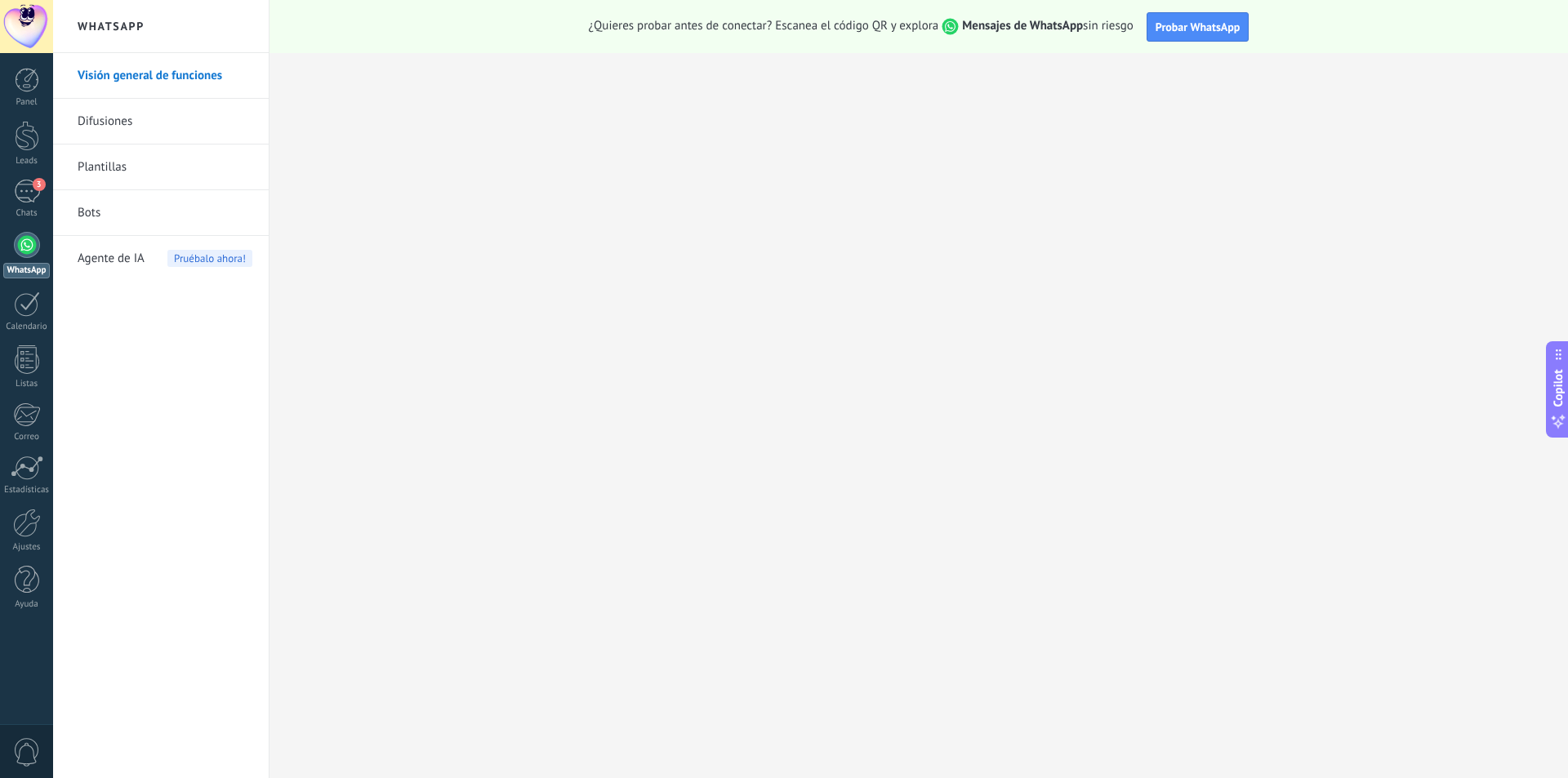
click at [122, 218] on link "Bots" at bounding box center [165, 213] width 174 height 45
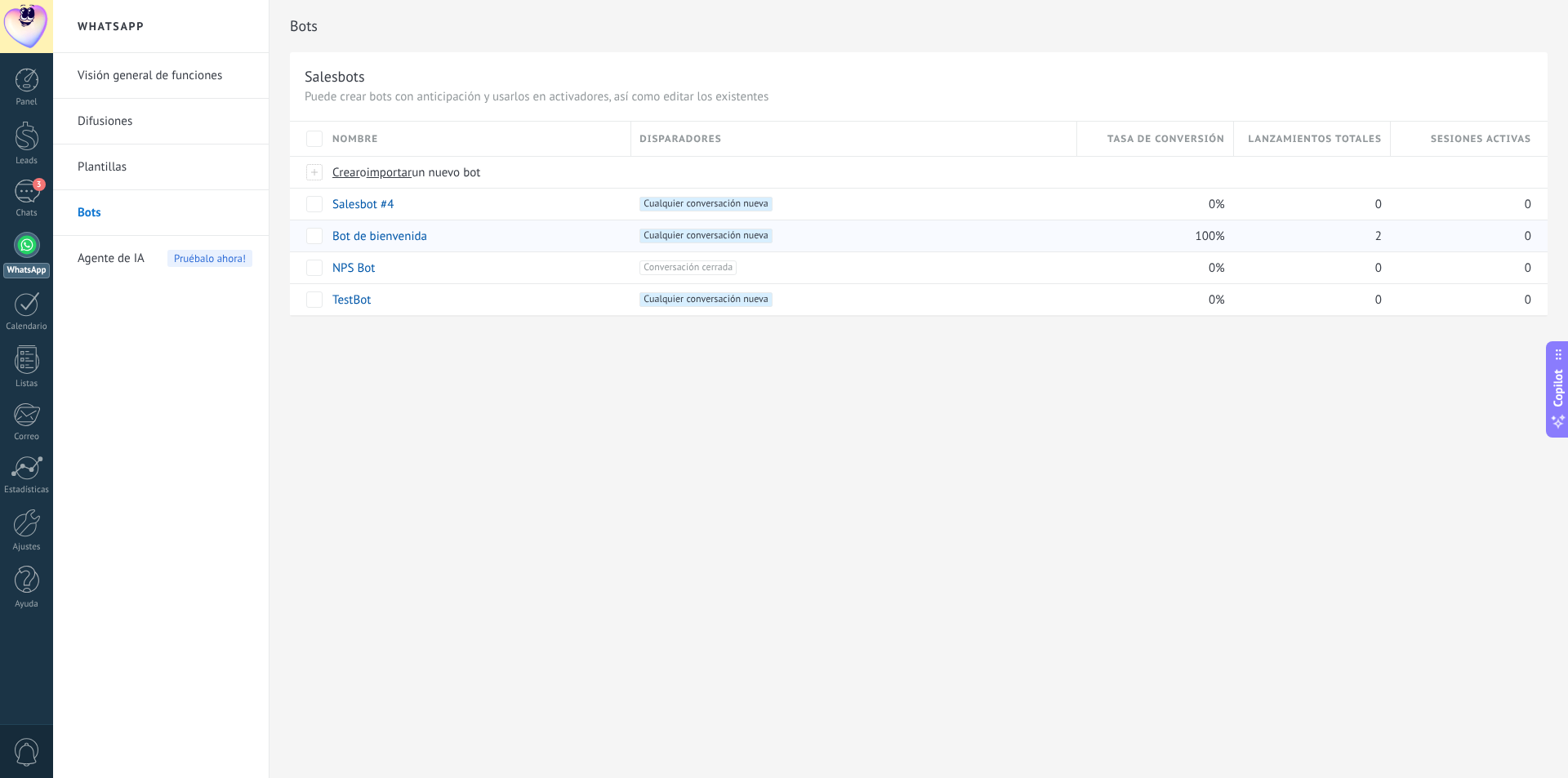
click at [1131, 240] on div "100%" at bounding box center [1151, 236] width 149 height 31
click at [982, 244] on div "+1 Cualquier conversación nueva +0" at bounding box center [849, 236] width 437 height 31
click at [395, 239] on link "Bot de bienvenida" at bounding box center [380, 236] width 95 height 15
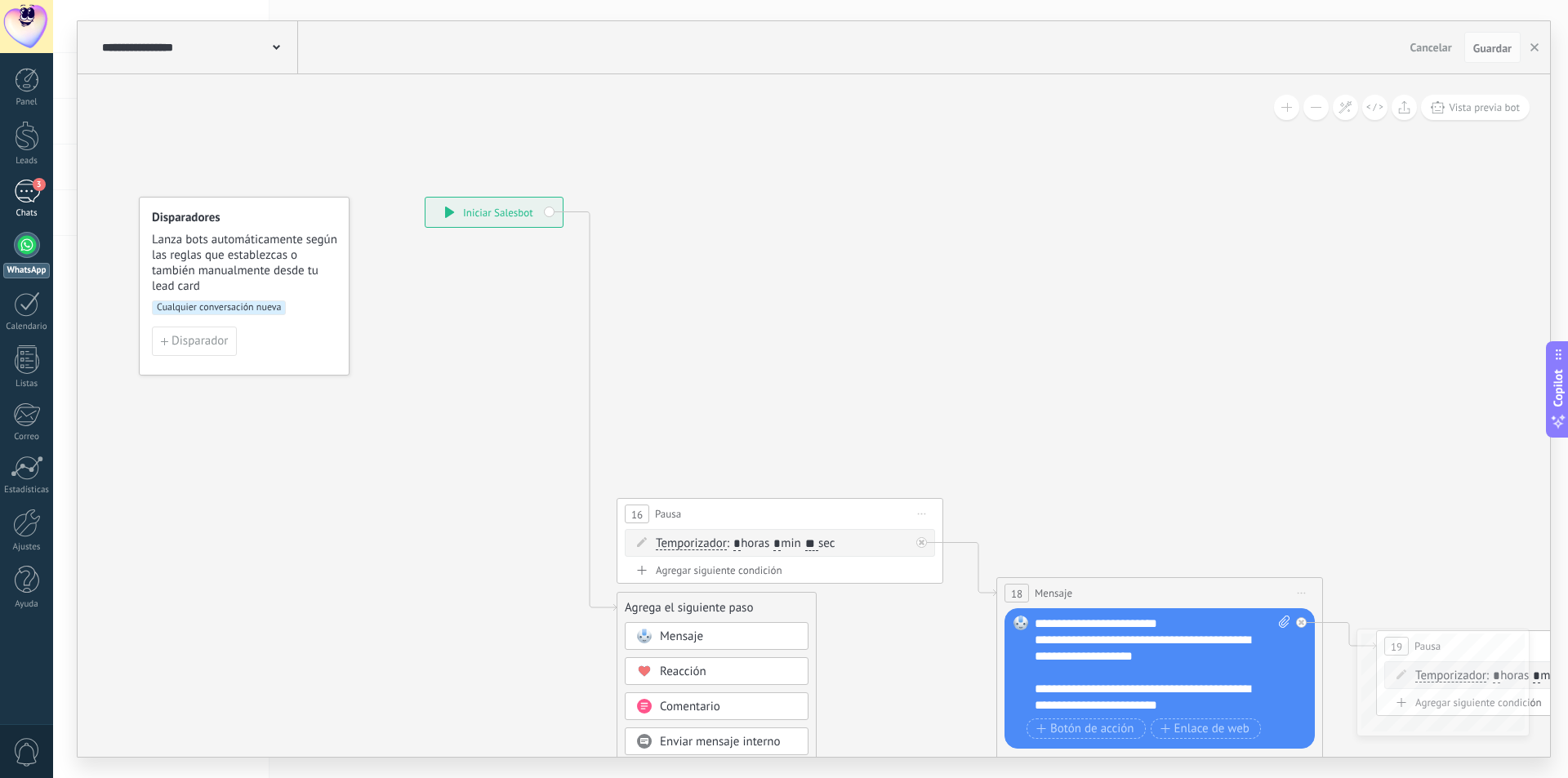
click at [31, 193] on div "3" at bounding box center [27, 191] width 27 height 24
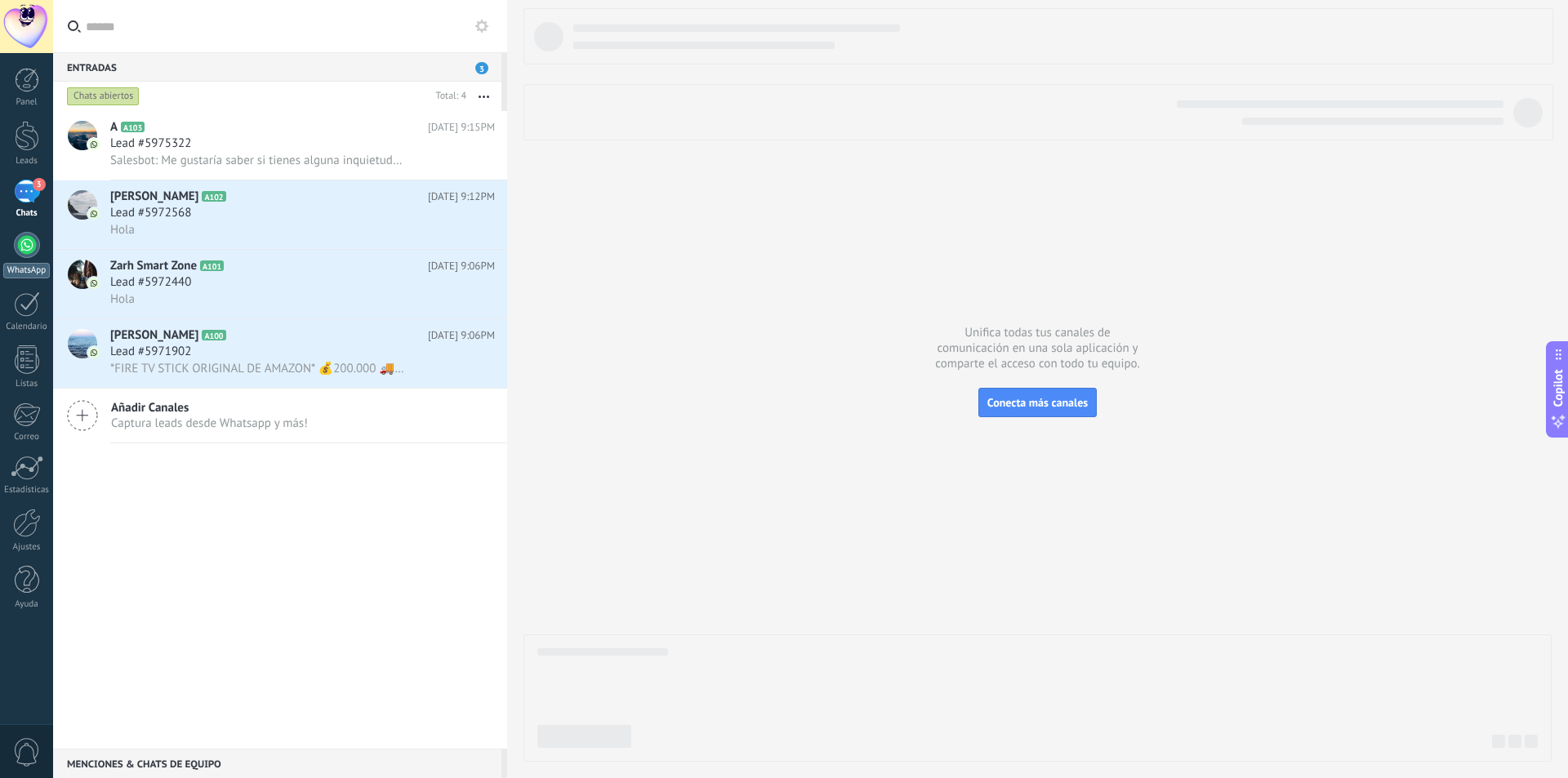
click at [27, 244] on div at bounding box center [27, 245] width 27 height 27
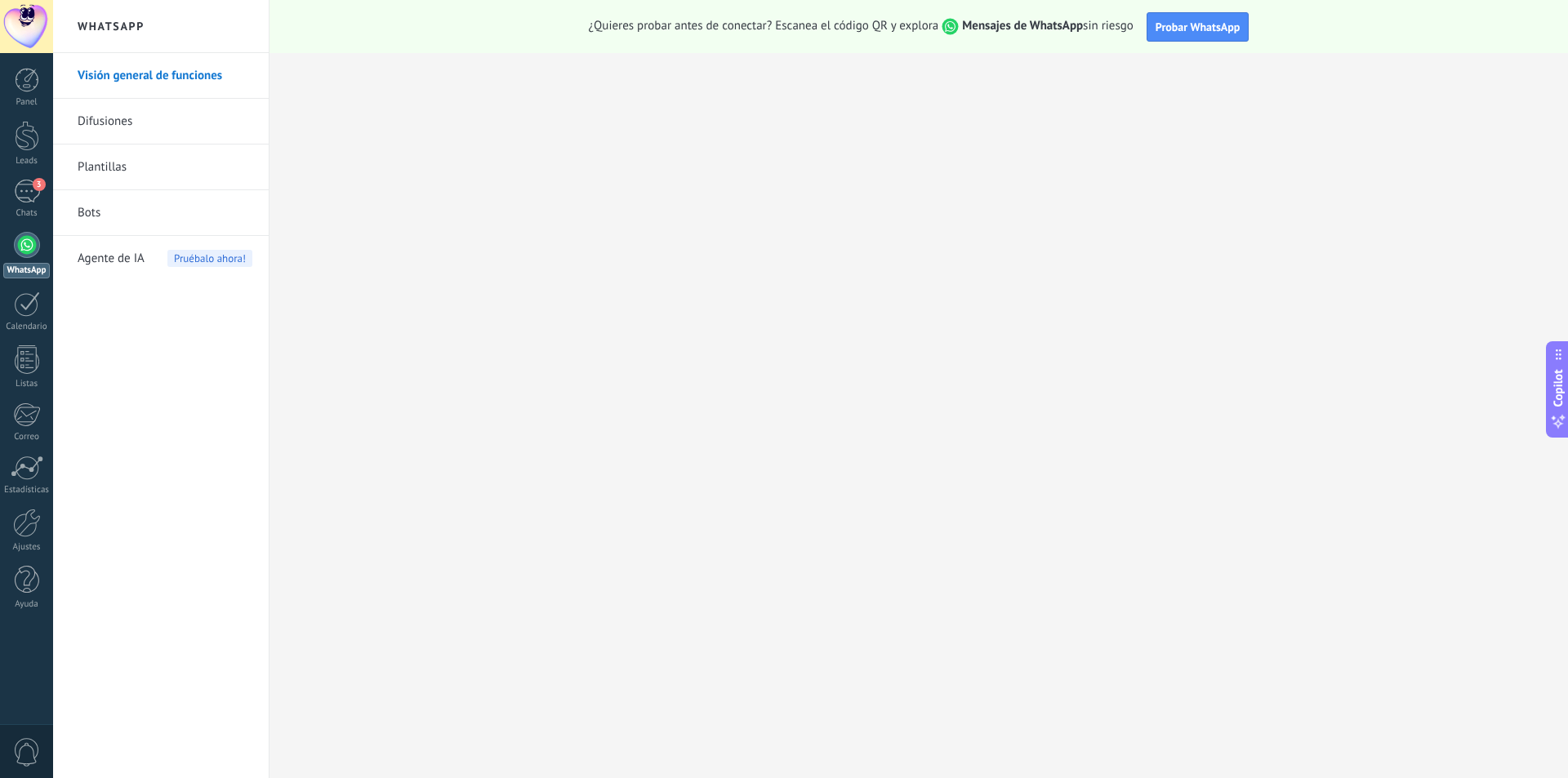
click at [116, 215] on link "Bots" at bounding box center [165, 213] width 174 height 45
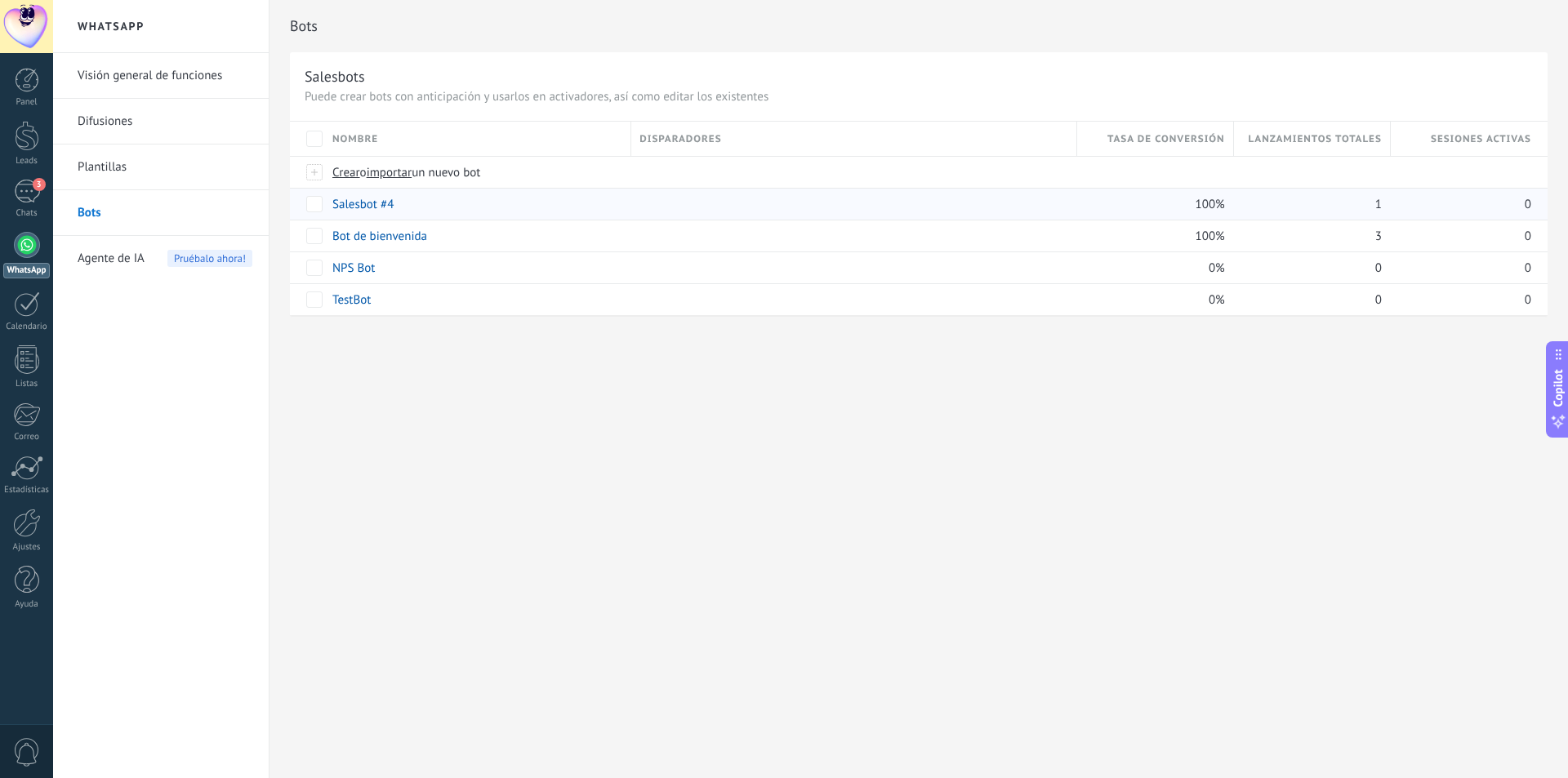
click at [476, 211] on div "Salesbot #4" at bounding box center [473, 204] width 298 height 31
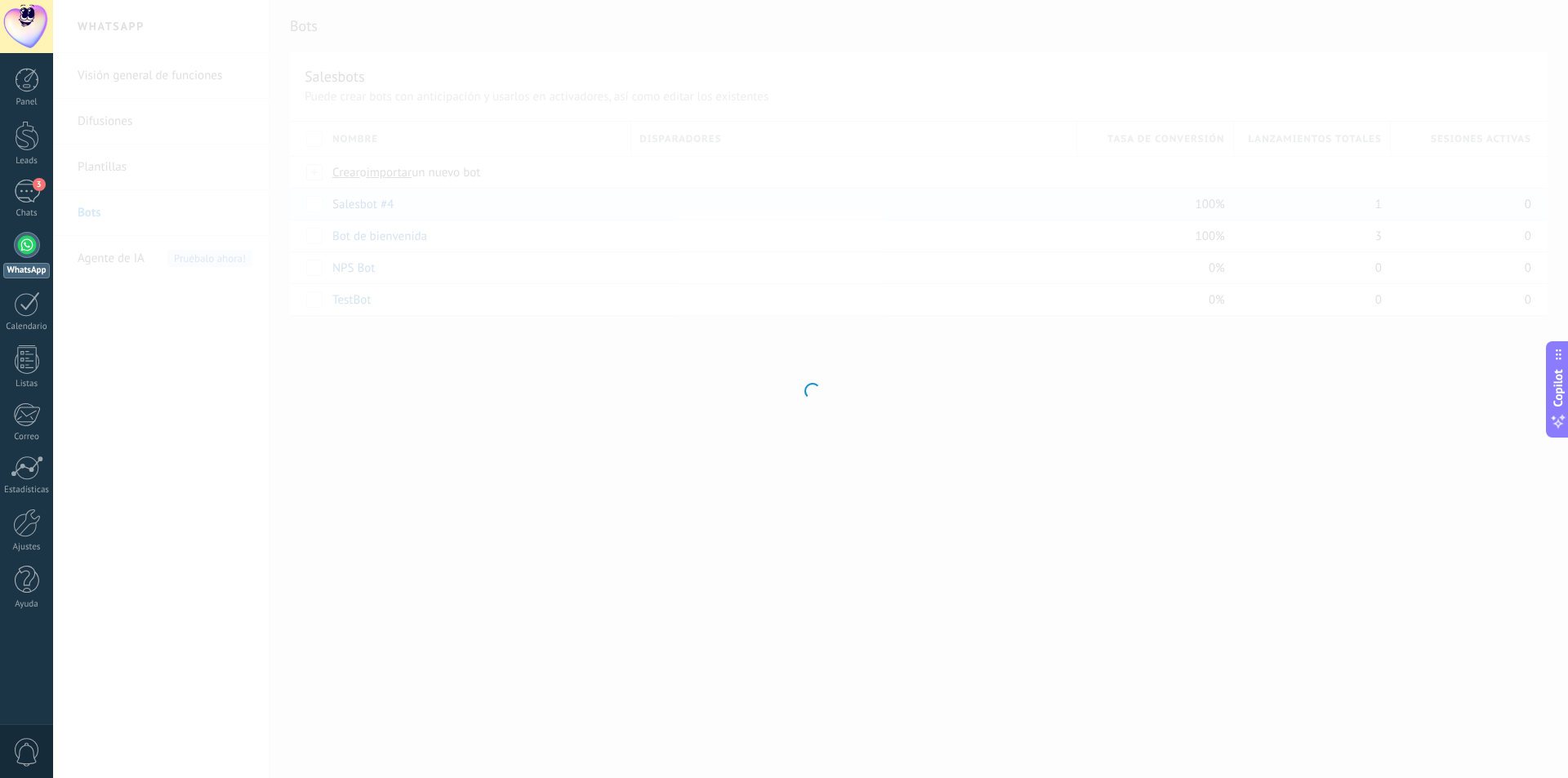
type input "**********"
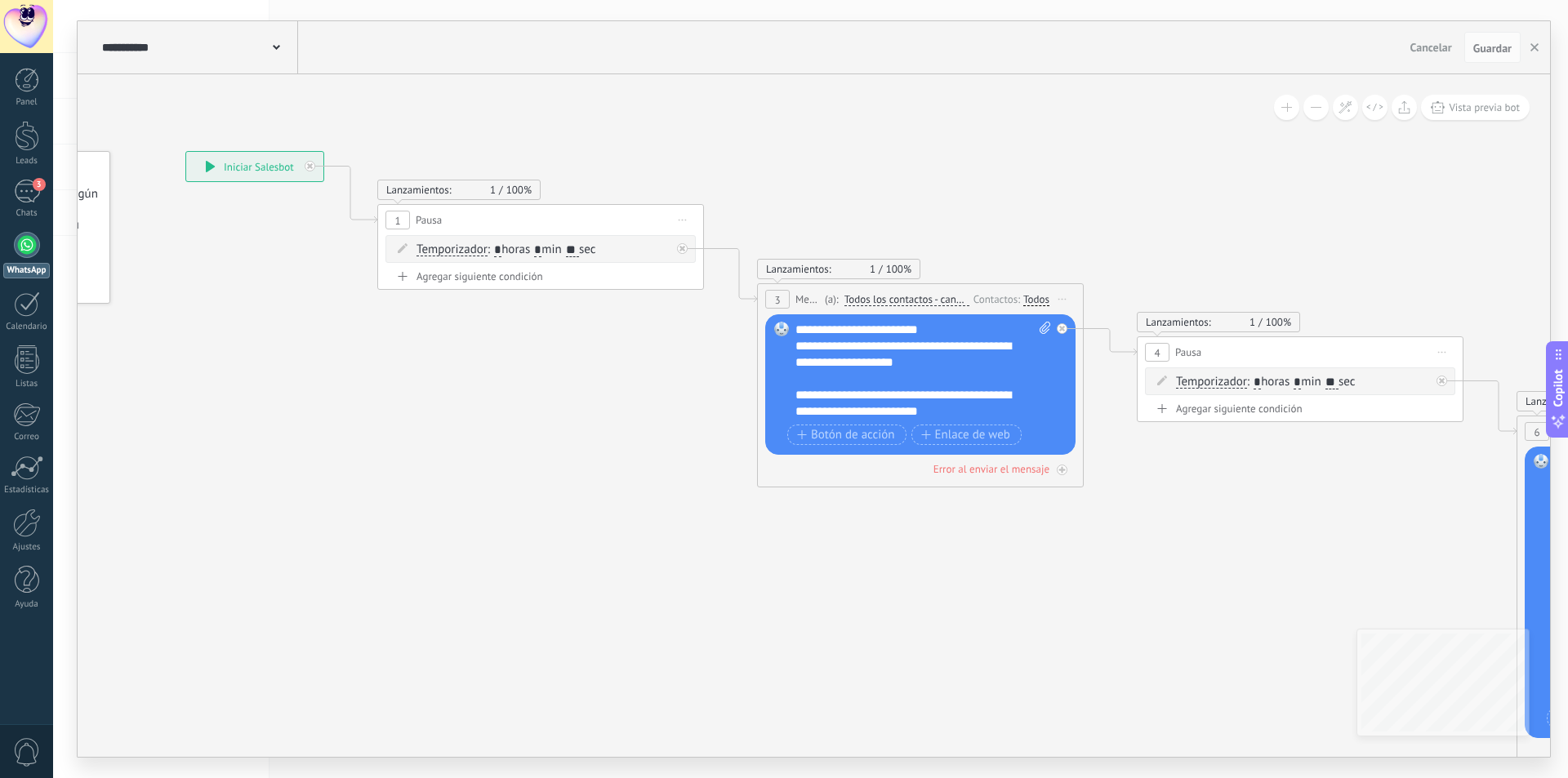
drag, startPoint x: 779, startPoint y: 491, endPoint x: 418, endPoint y: 428, distance: 366.5
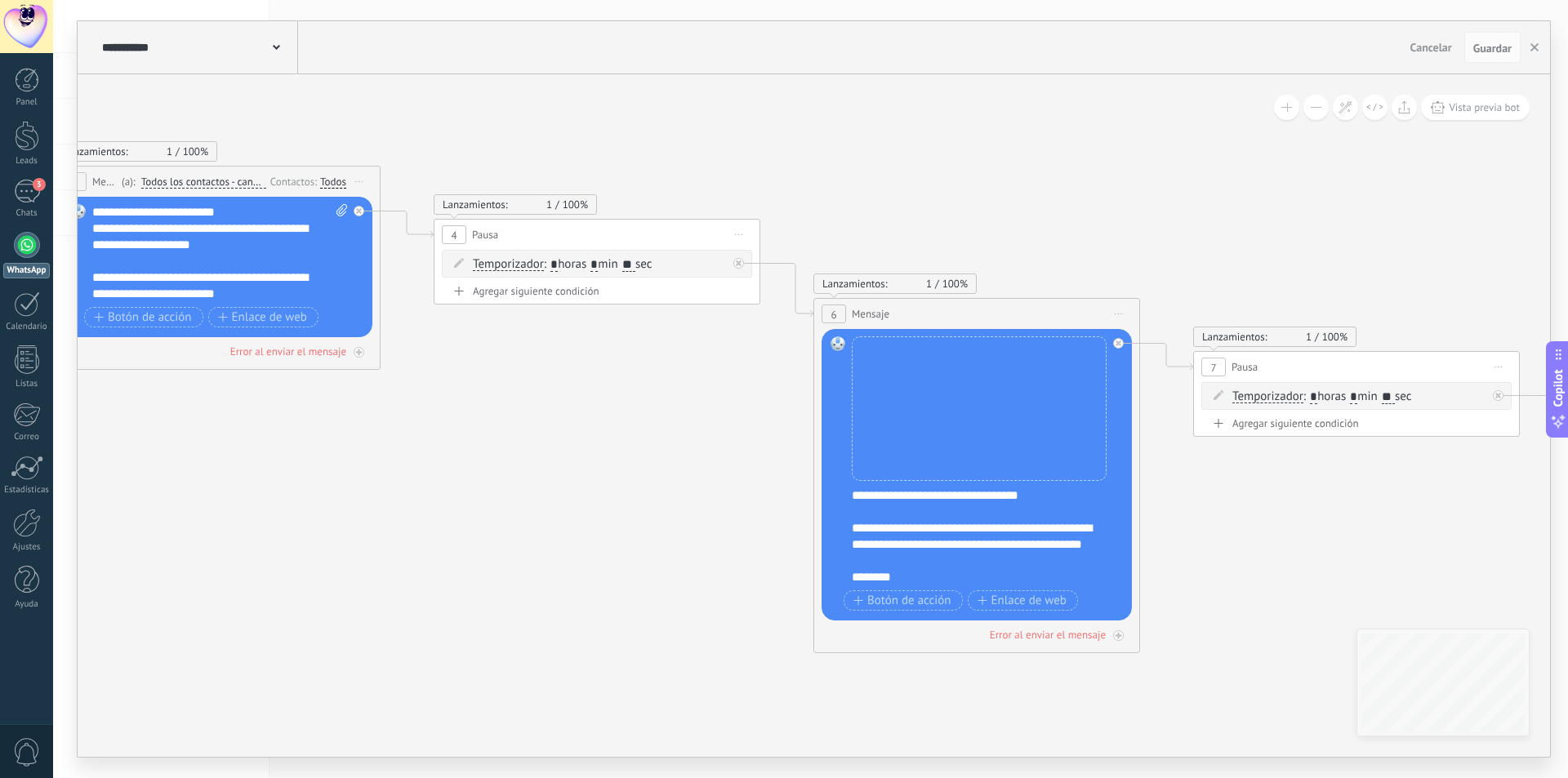
drag, startPoint x: 1083, startPoint y: 523, endPoint x: 499, endPoint y: 423, distance: 592.5
click at [499, 423] on icon at bounding box center [1071, 408] width 3992 height 1568
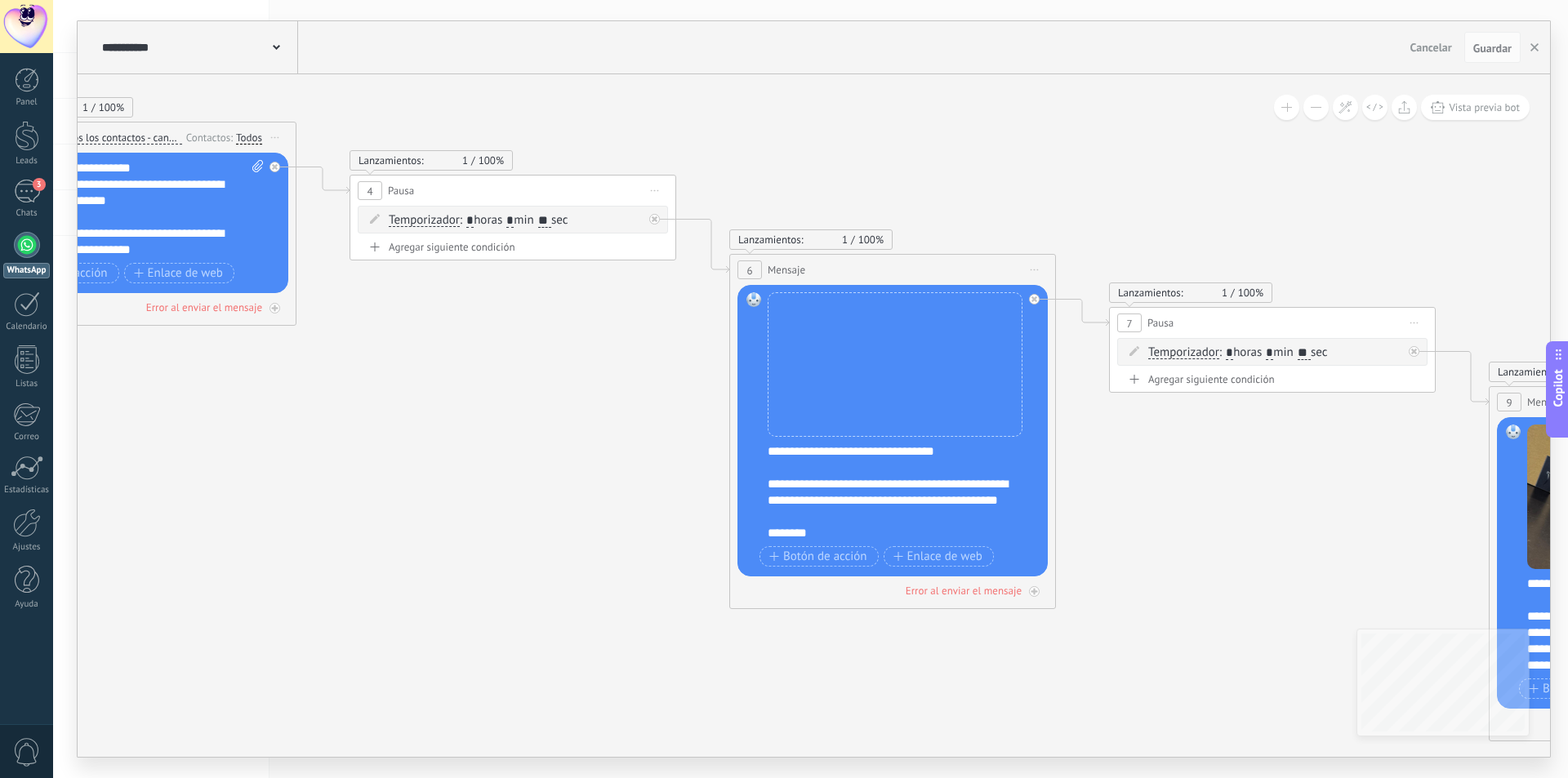
drag, startPoint x: 649, startPoint y: 565, endPoint x: 564, endPoint y: 517, distance: 97.6
click at [564, 517] on icon at bounding box center [986, 365] width 3992 height 1568
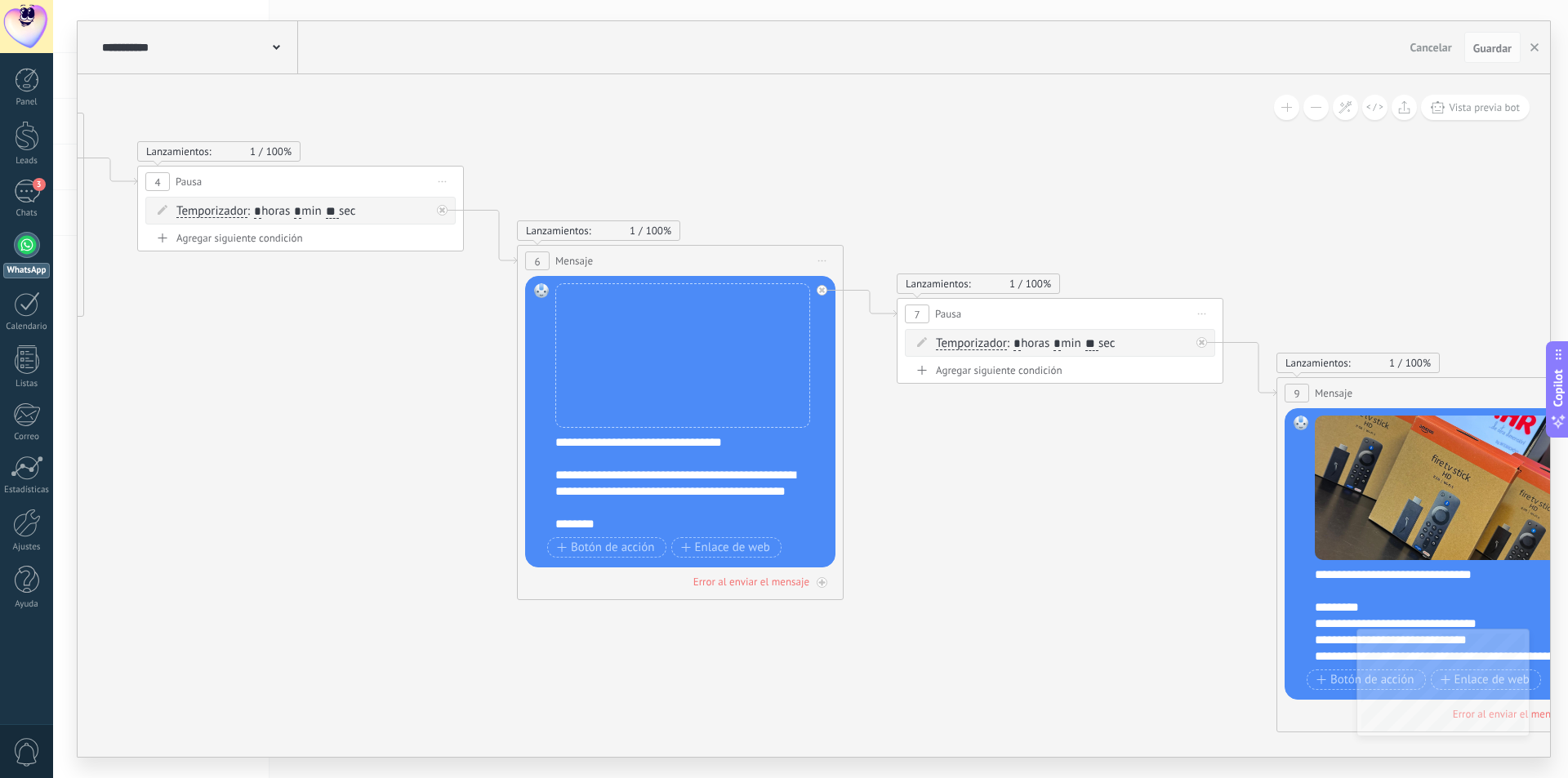
drag, startPoint x: 1184, startPoint y: 532, endPoint x: 979, endPoint y: 529, distance: 205.0
click at [979, 529] on icon at bounding box center [774, 355] width 3992 height 1568
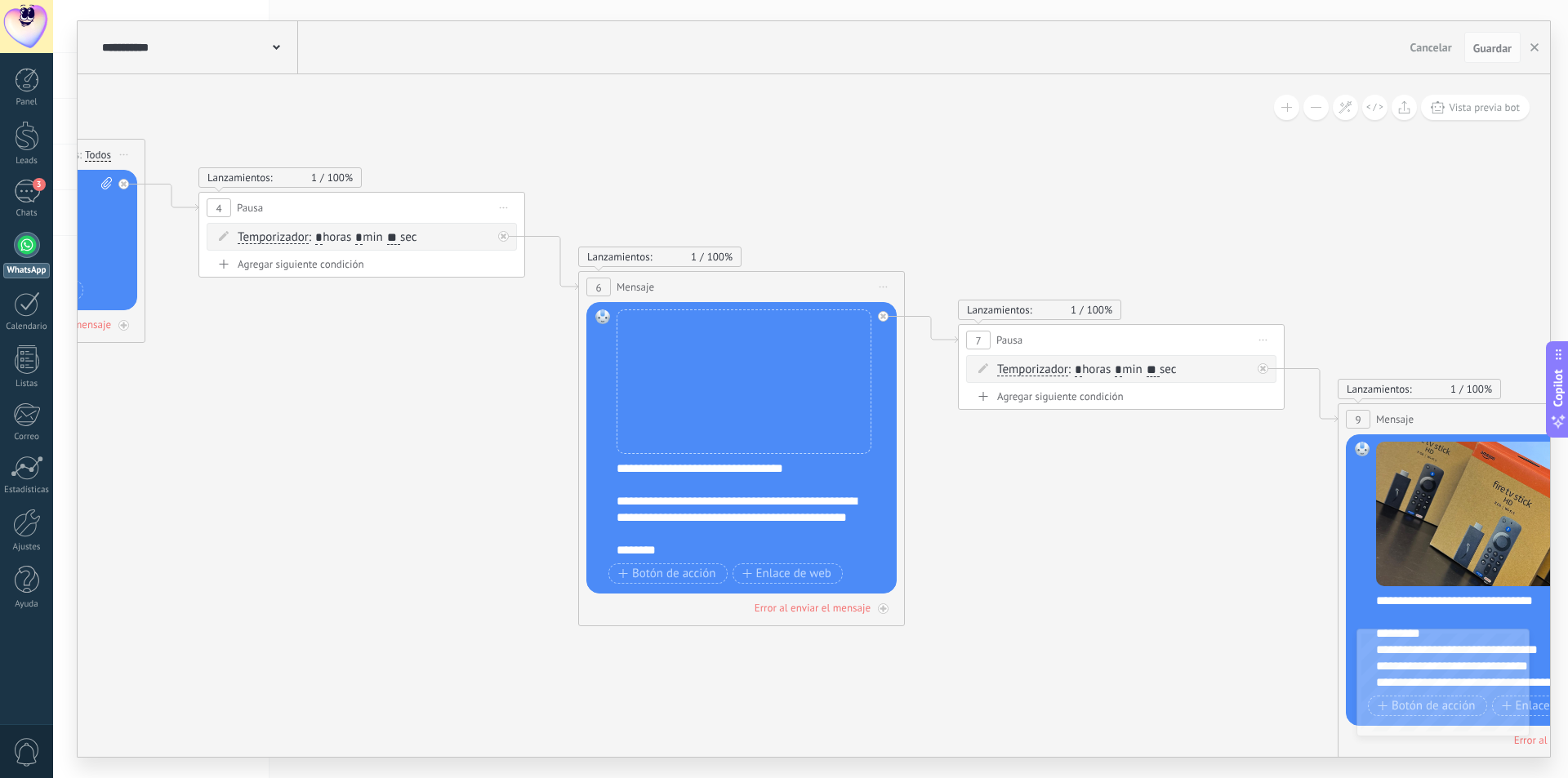
drag, startPoint x: 978, startPoint y: 529, endPoint x: 1094, endPoint y: 576, distance: 125.2
click at [1094, 576] on icon at bounding box center [836, 382] width 3992 height 1568
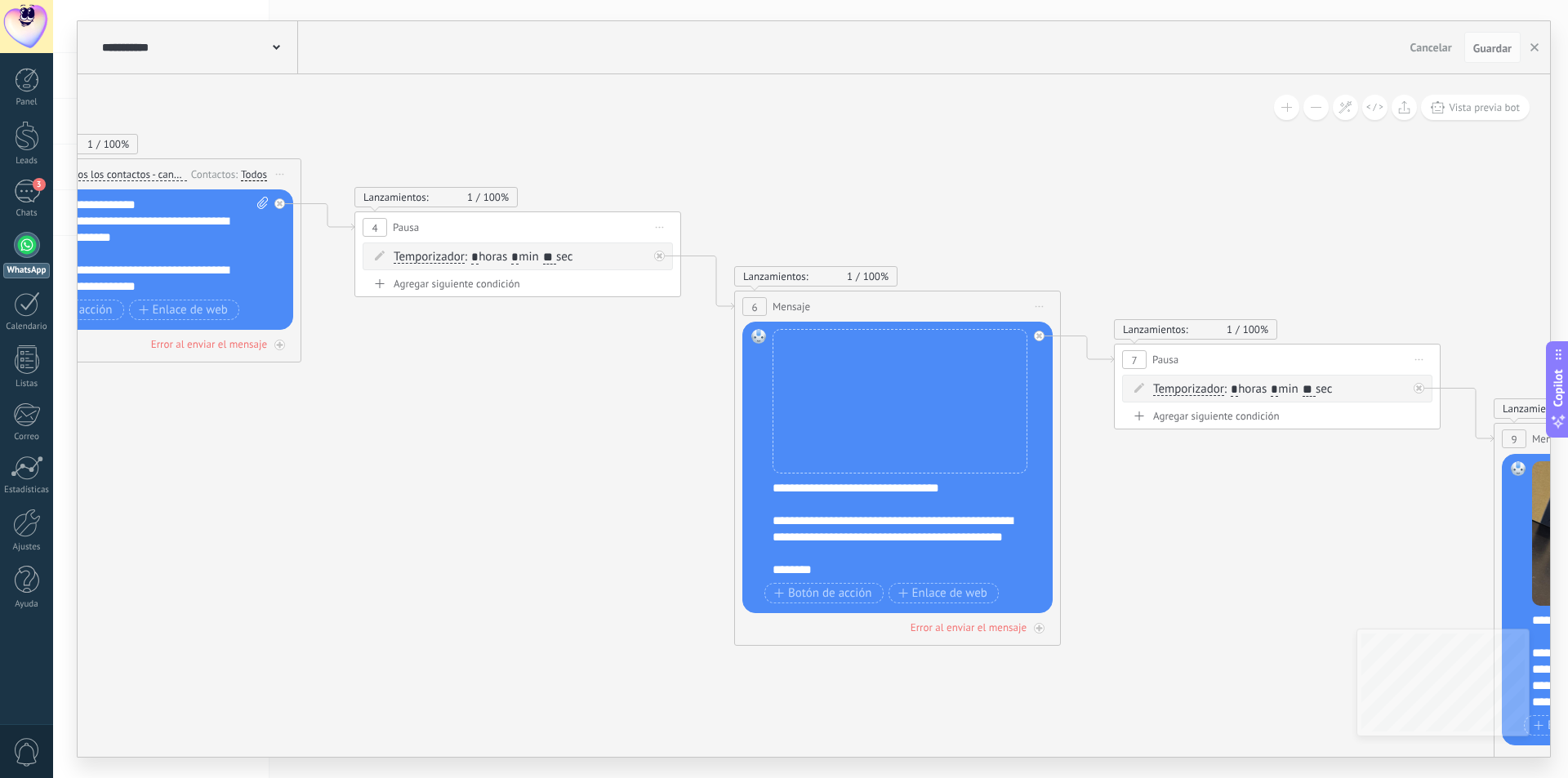
drag, startPoint x: 406, startPoint y: 393, endPoint x: 382, endPoint y: 316, distance: 80.7
click at [382, 316] on icon at bounding box center [991, 402] width 3992 height 1568
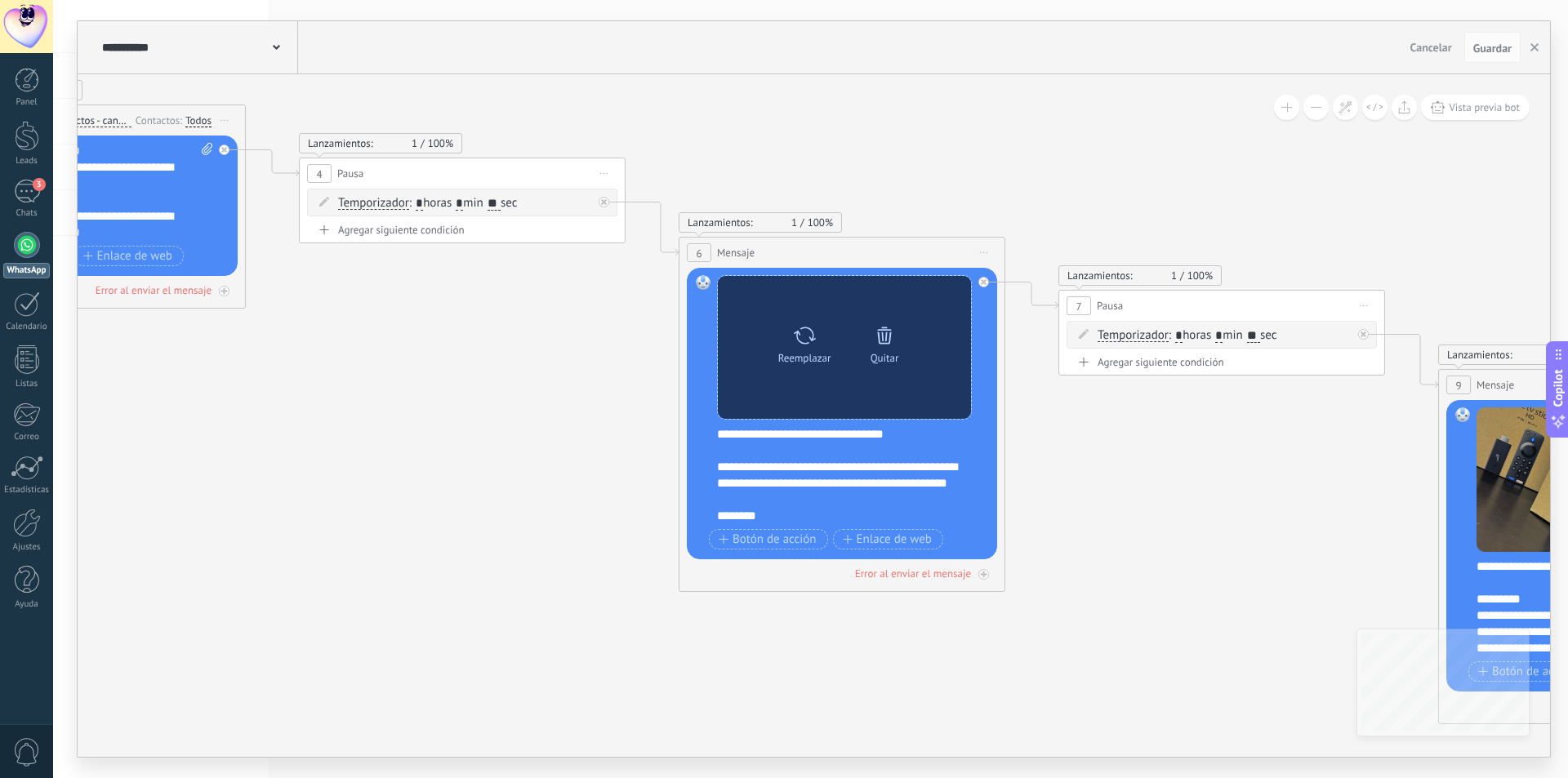
click at [800, 340] on icon at bounding box center [804, 335] width 24 height 23
click input "Subir" at bounding box center [0, 0] width 0 height 0
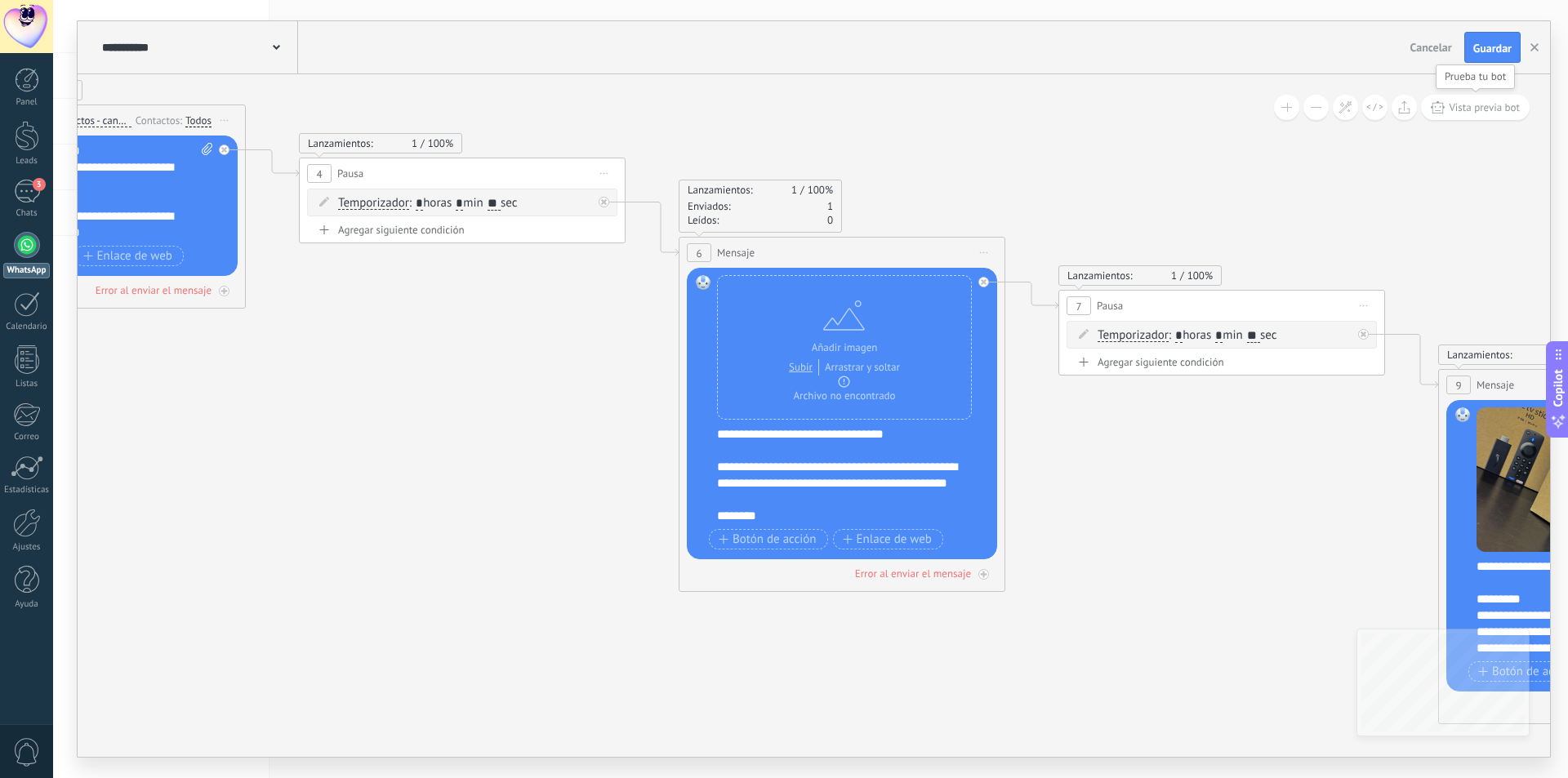
click at [1480, 114] on span "Vista previa bot" at bounding box center [1484, 107] width 71 height 14
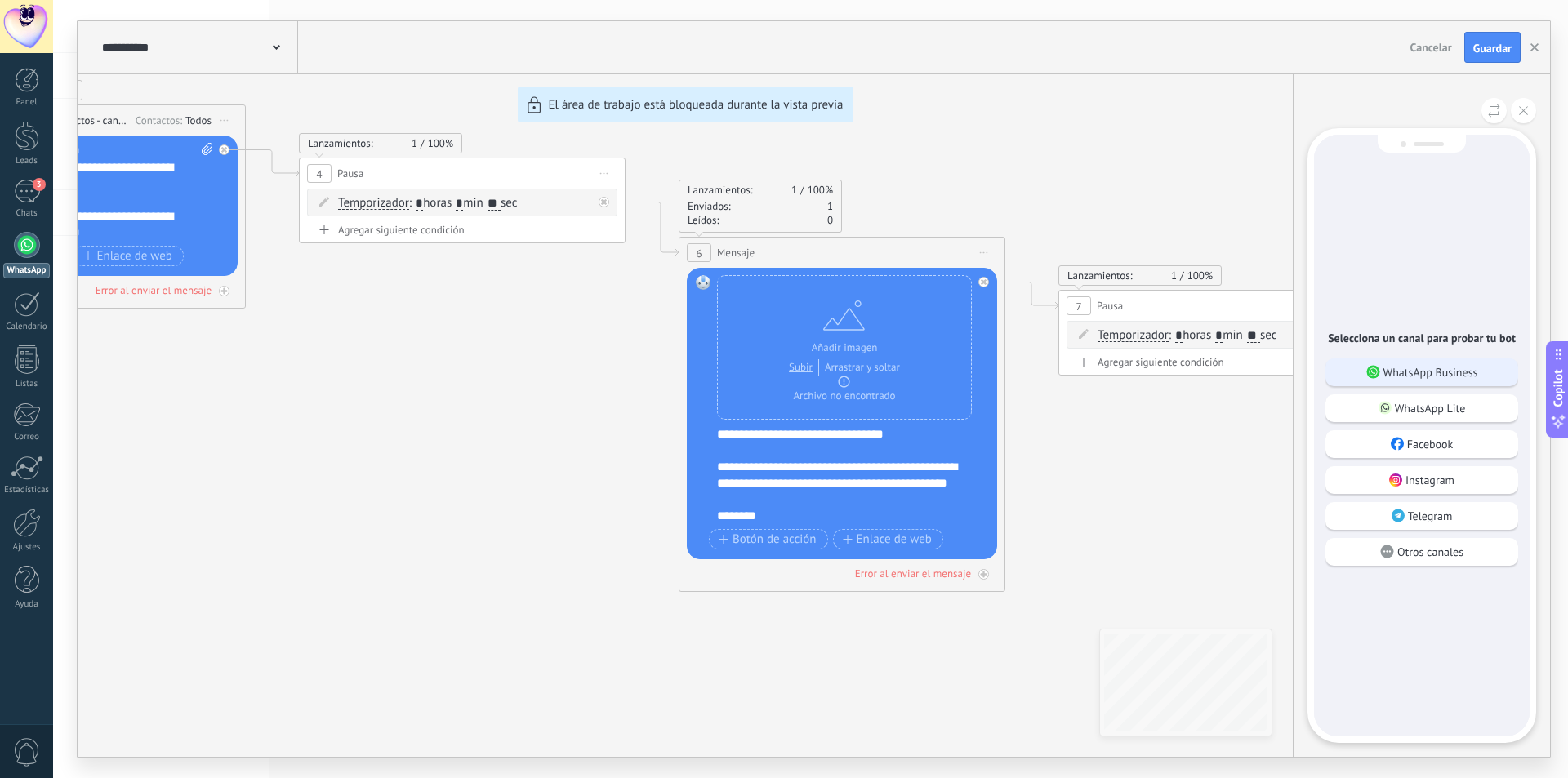
click at [1431, 362] on div "WhatsApp Business" at bounding box center [1421, 371] width 192 height 27
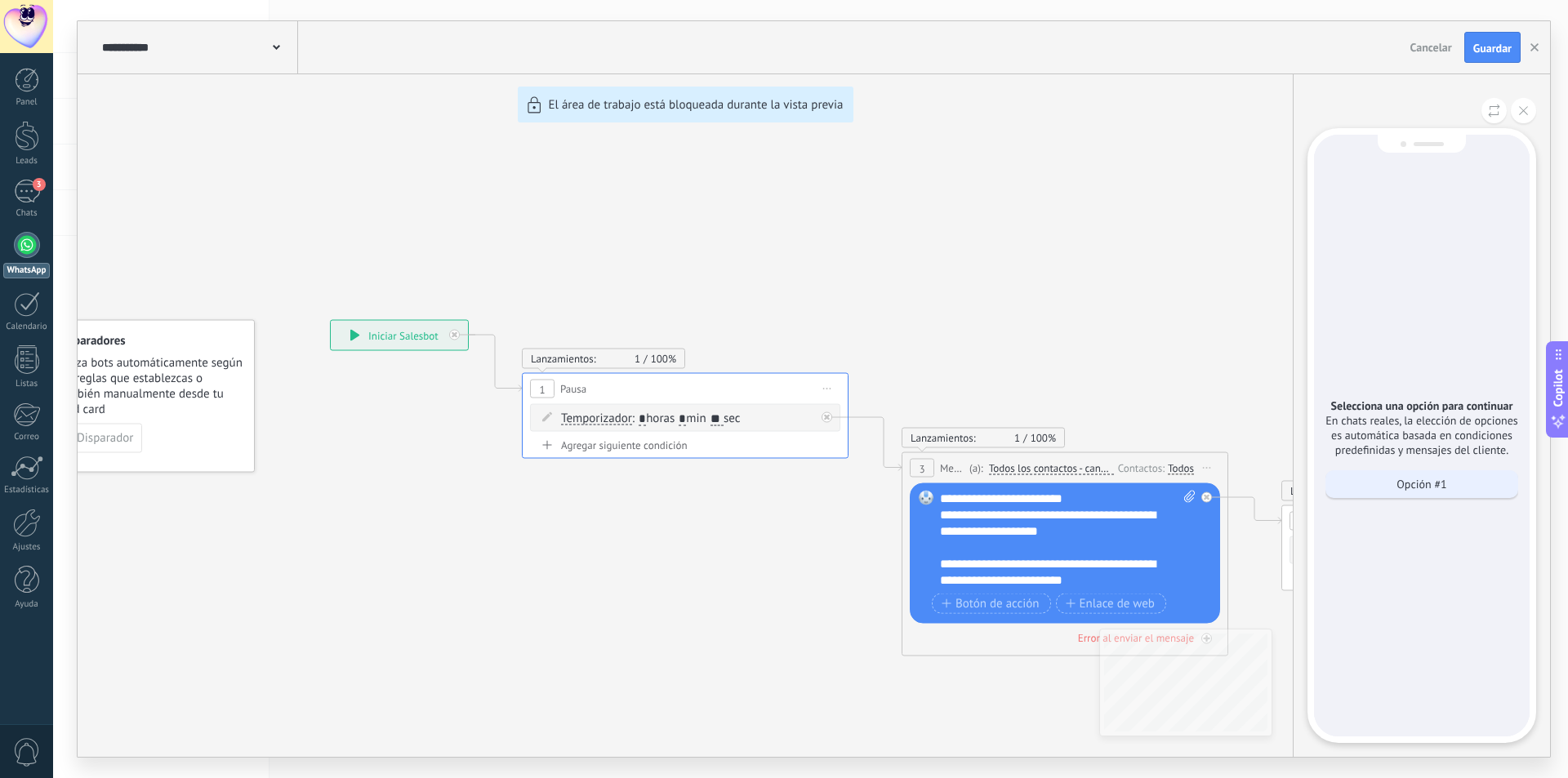
click at [1387, 485] on div "Opción #1" at bounding box center [1421, 483] width 192 height 27
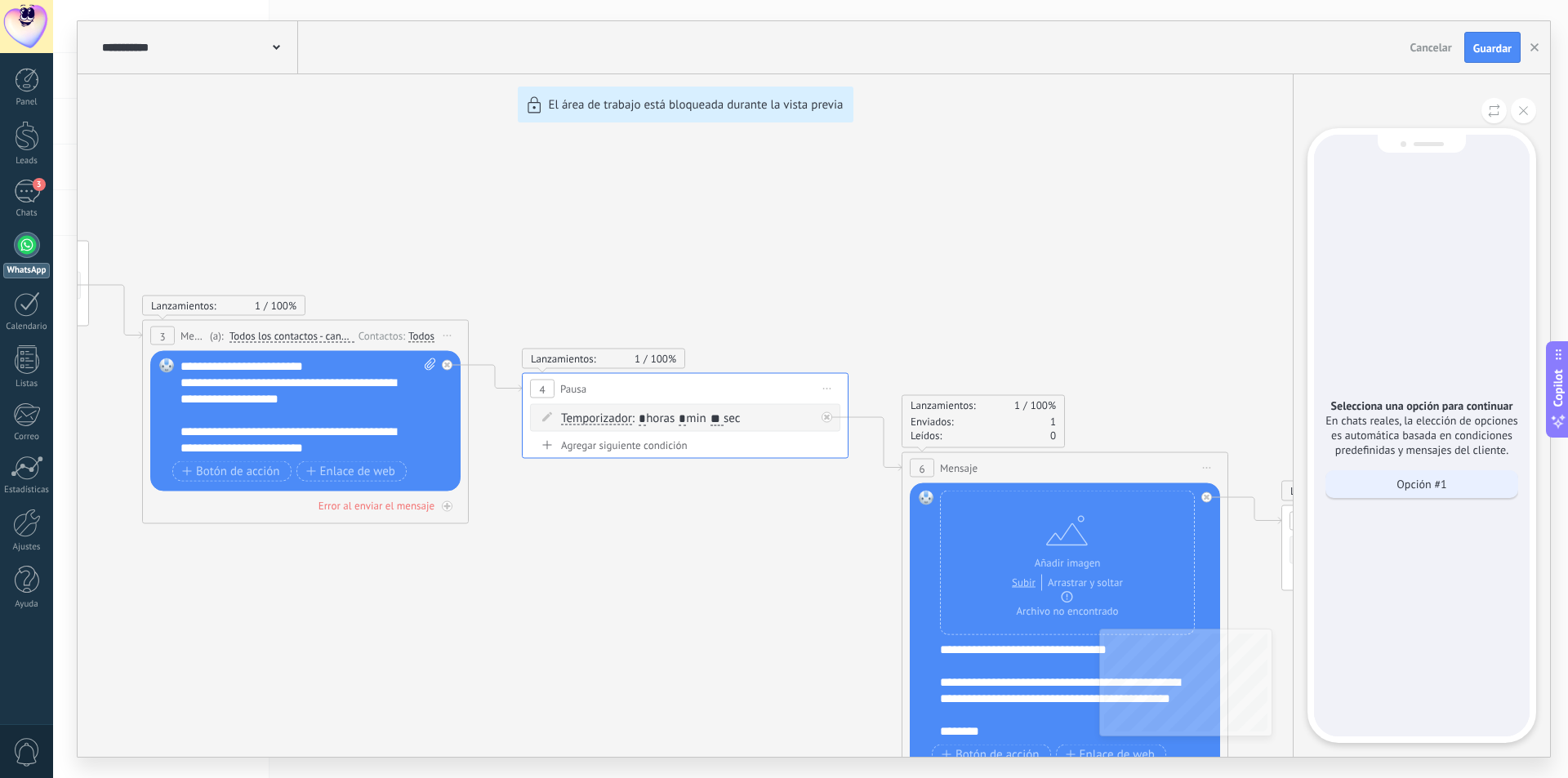
click at [1409, 481] on p "Opción #1" at bounding box center [1421, 484] width 50 height 15
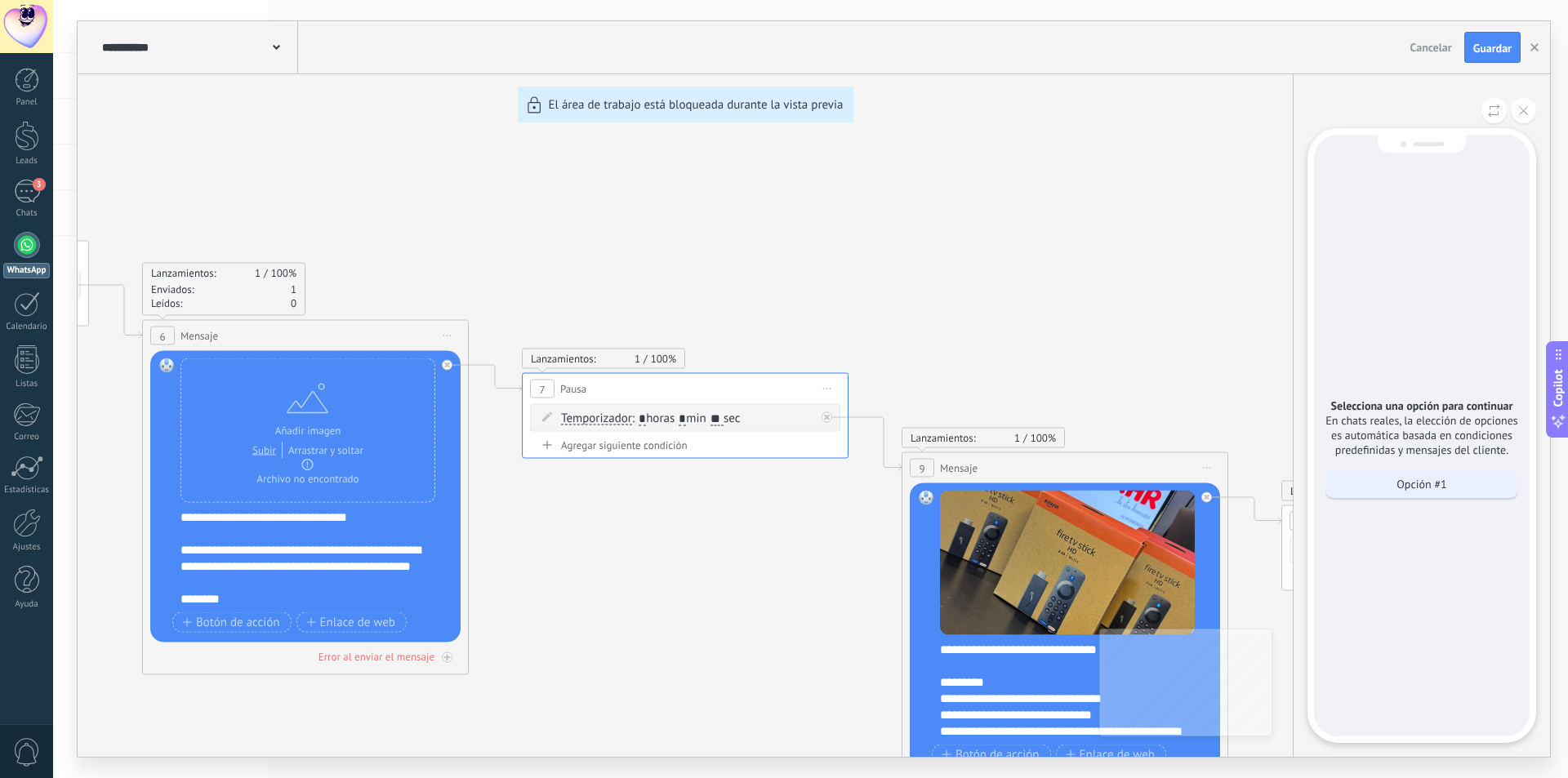
click at [1407, 479] on p "Opción #1" at bounding box center [1421, 484] width 50 height 15
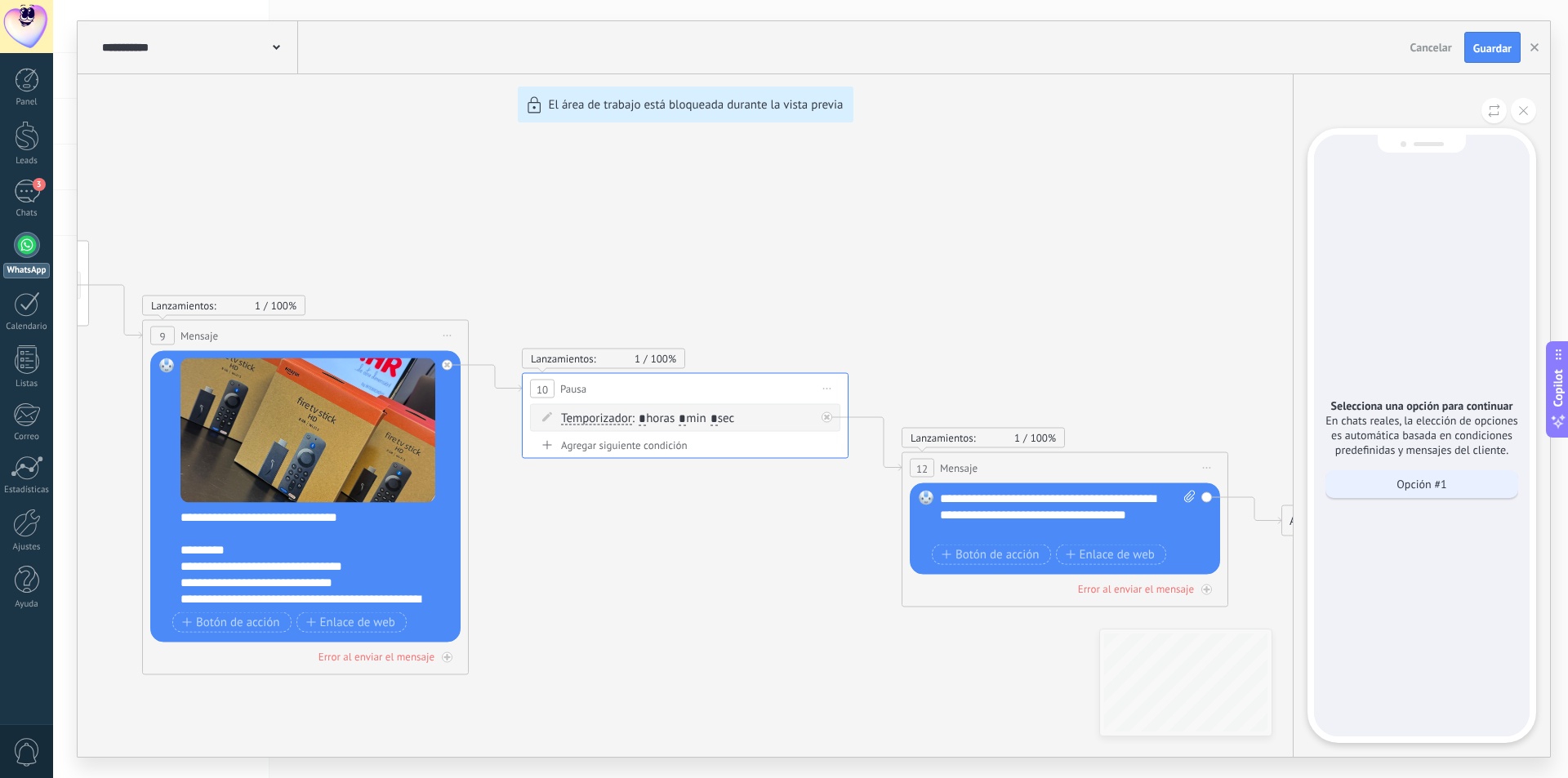
click at [1406, 479] on p "Opción #1" at bounding box center [1421, 484] width 50 height 15
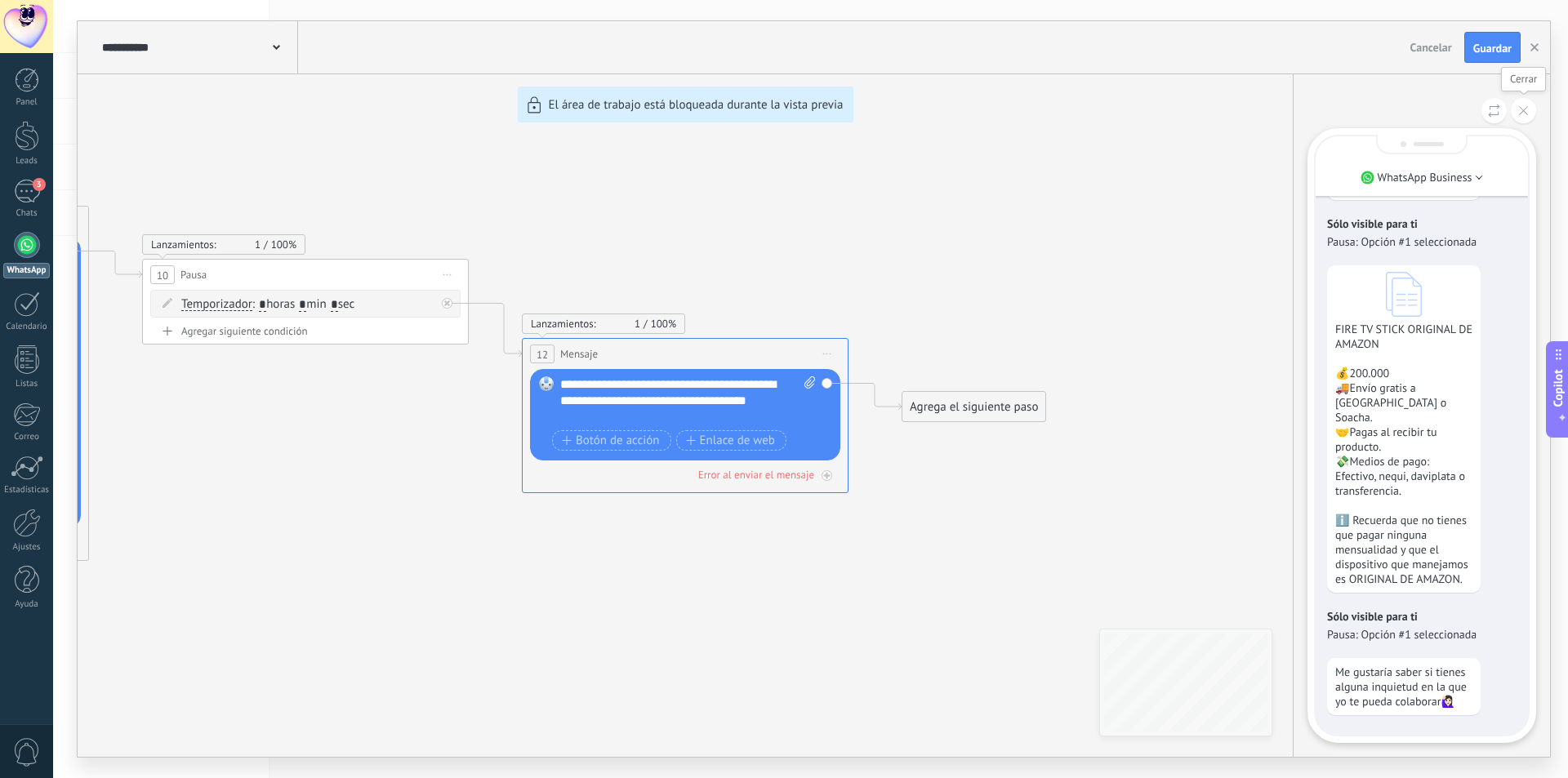
click at [1518, 107] on button at bounding box center [1523, 110] width 26 height 26
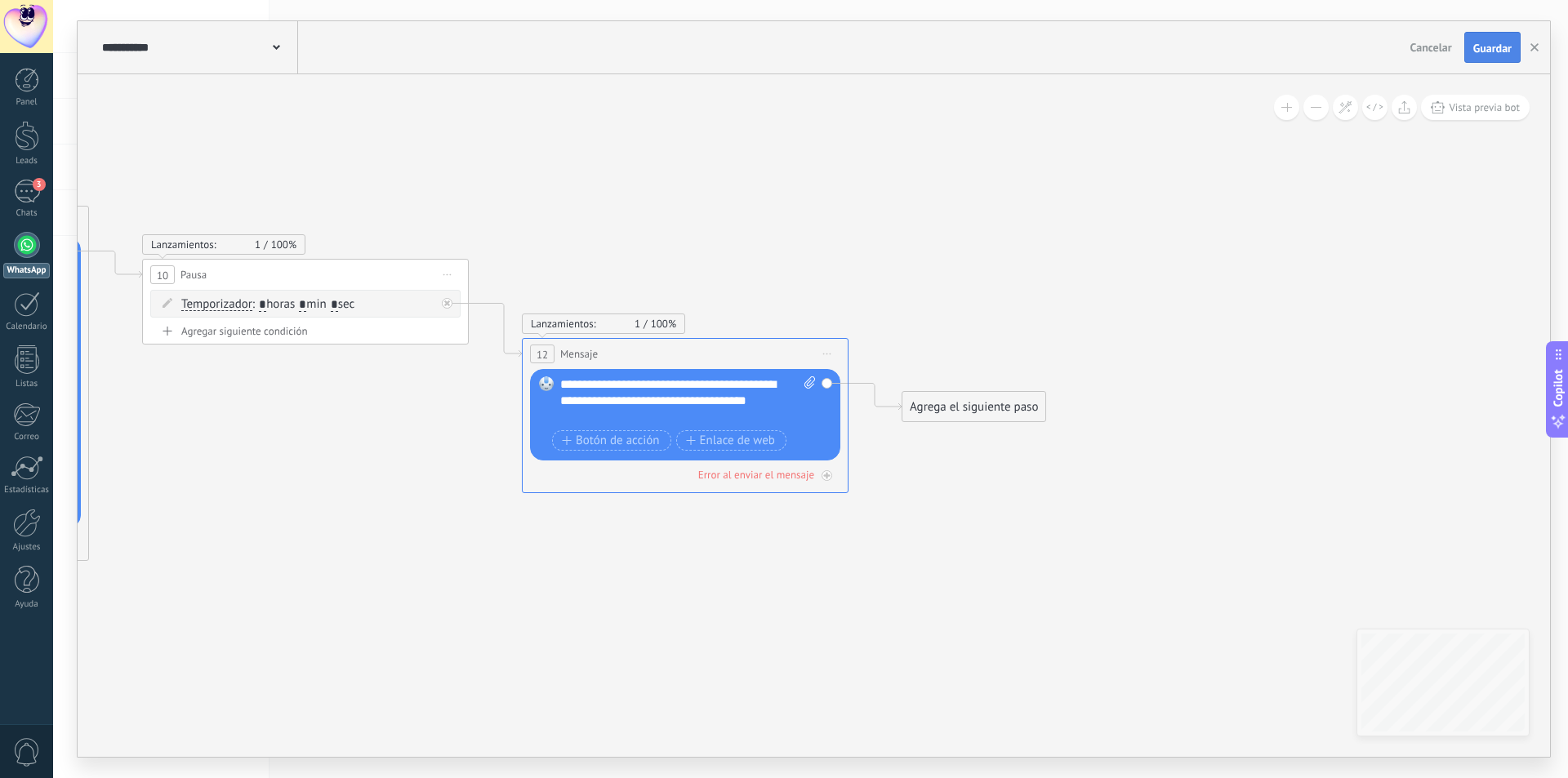
click at [1491, 41] on button "Guardar" at bounding box center [1491, 47] width 56 height 31
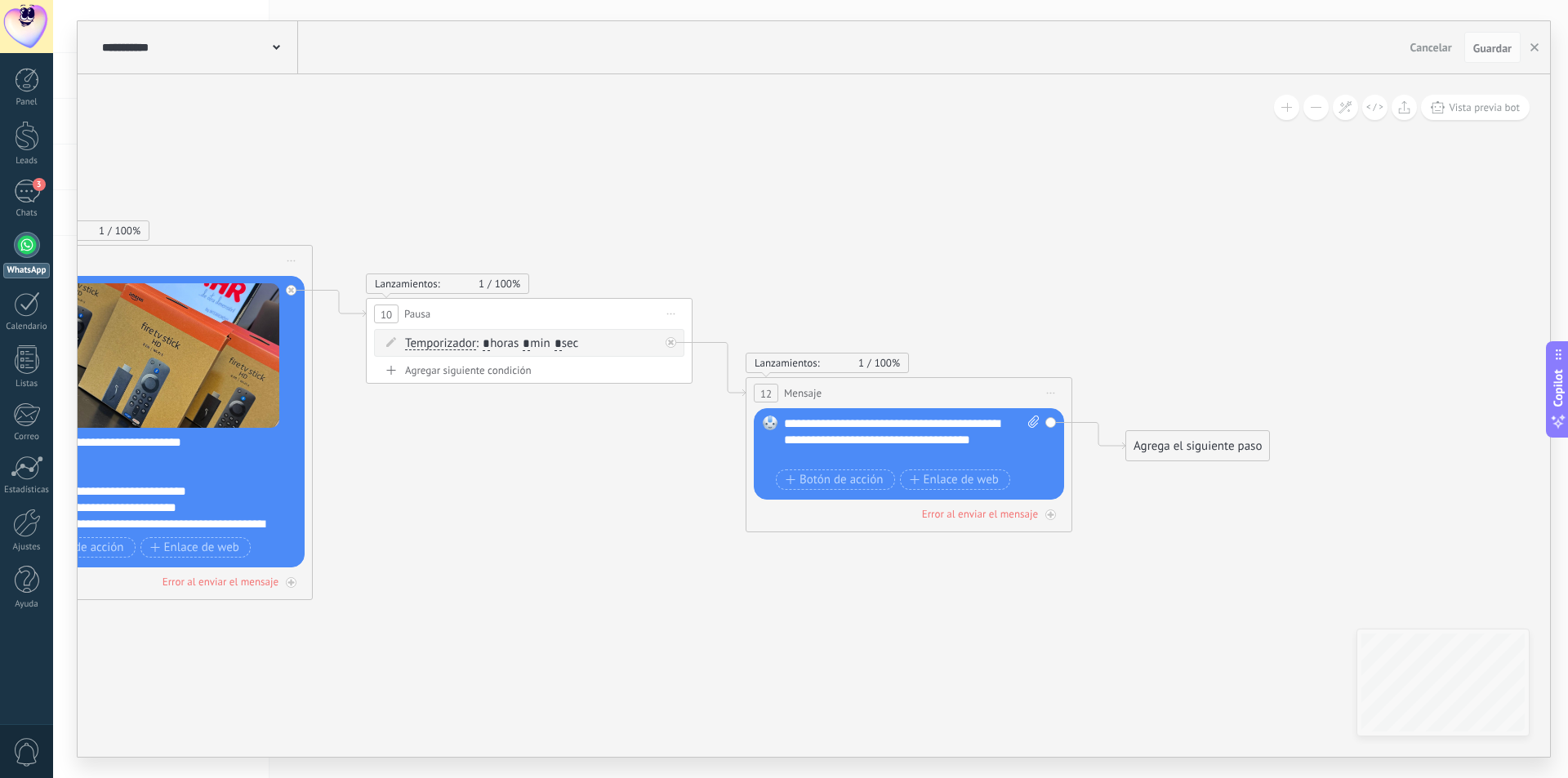
drag, startPoint x: 610, startPoint y: 189, endPoint x: 1020, endPoint y: 245, distance: 413.8
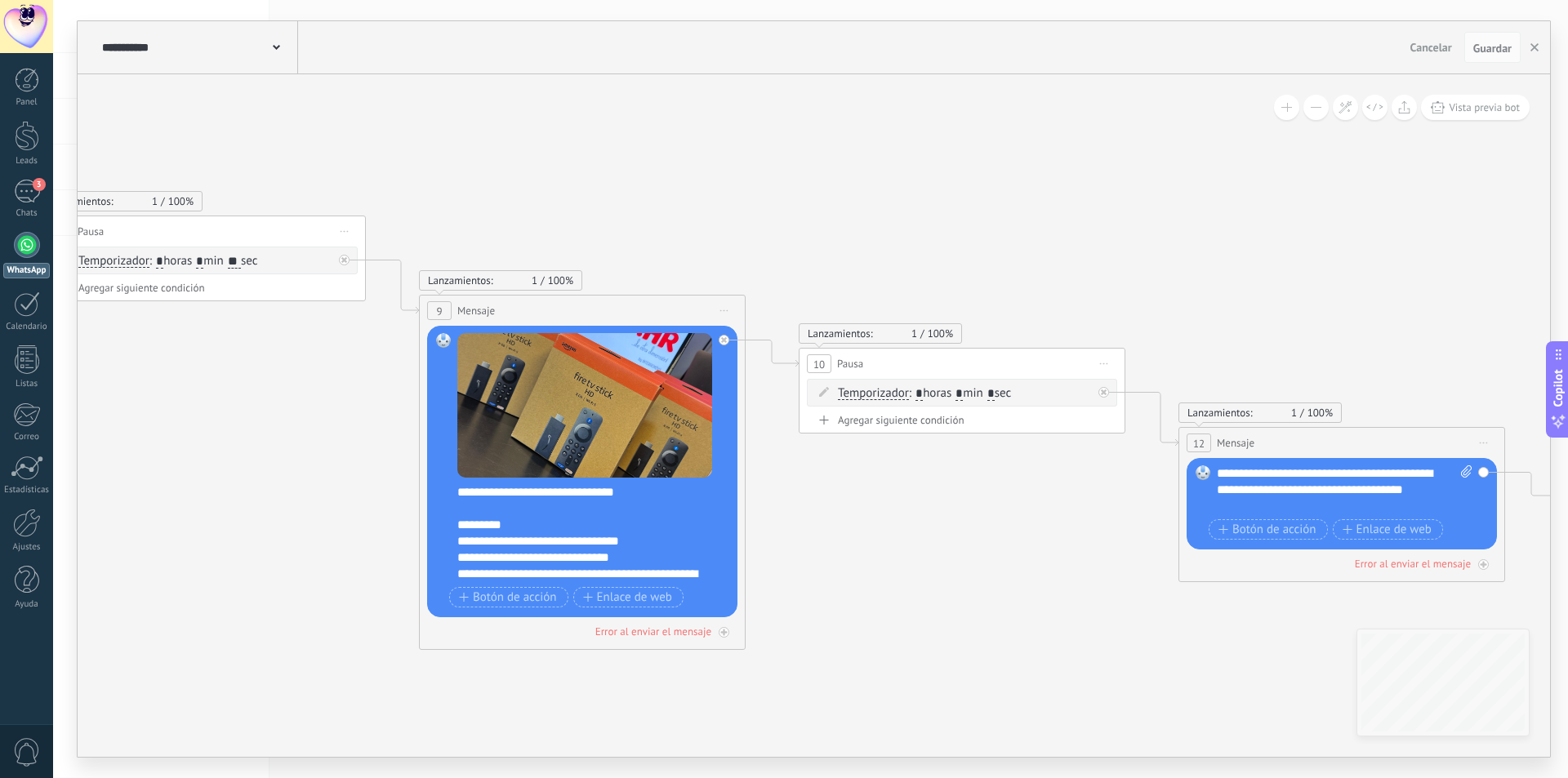
drag, startPoint x: 806, startPoint y: 217, endPoint x: 962, endPoint y: 235, distance: 157.0
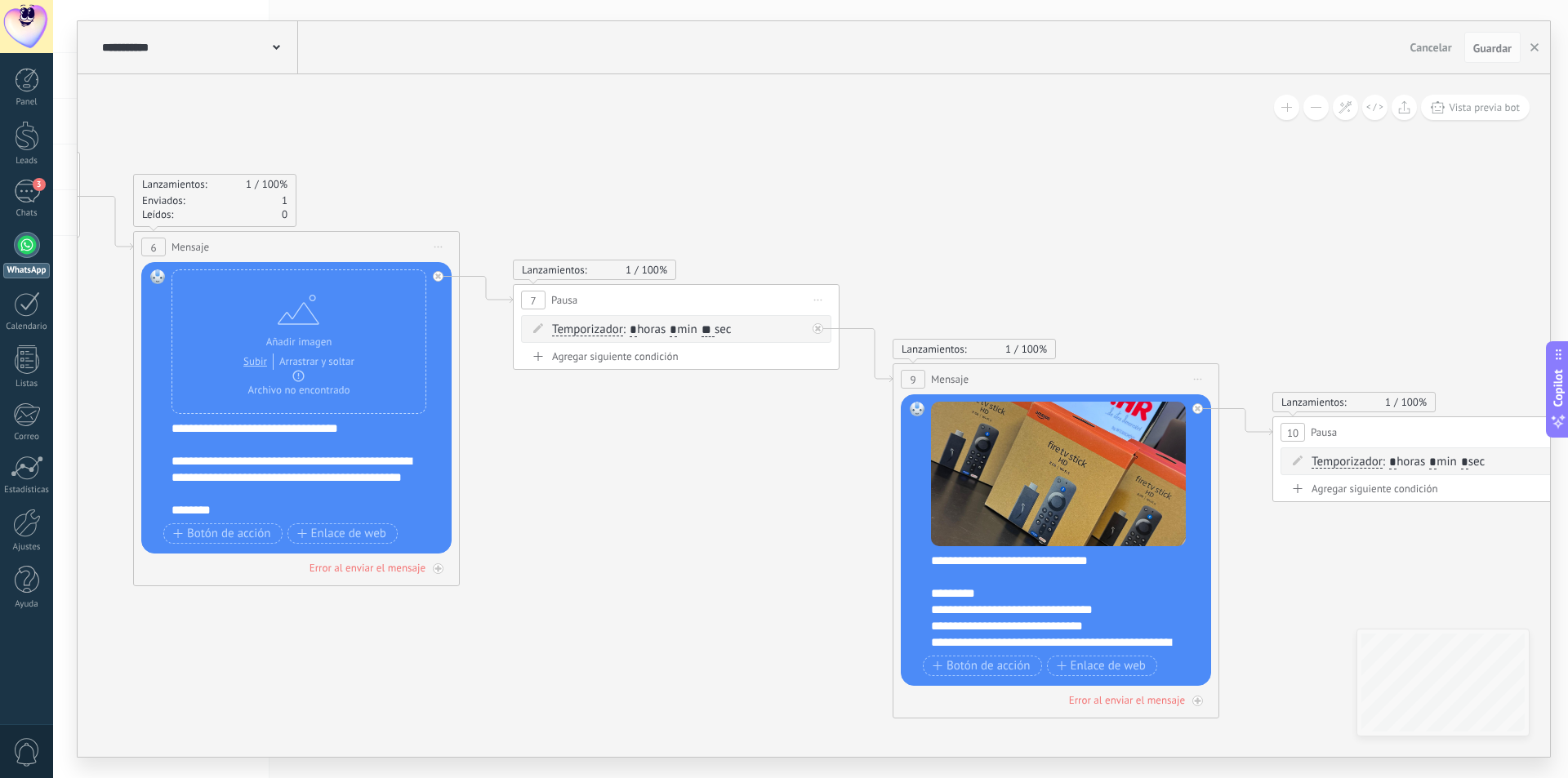
drag, startPoint x: 569, startPoint y: 202, endPoint x: 1116, endPoint y: 282, distance: 552.8
click at [1119, 282] on icon at bounding box center [461, 342] width 4135 height 1568
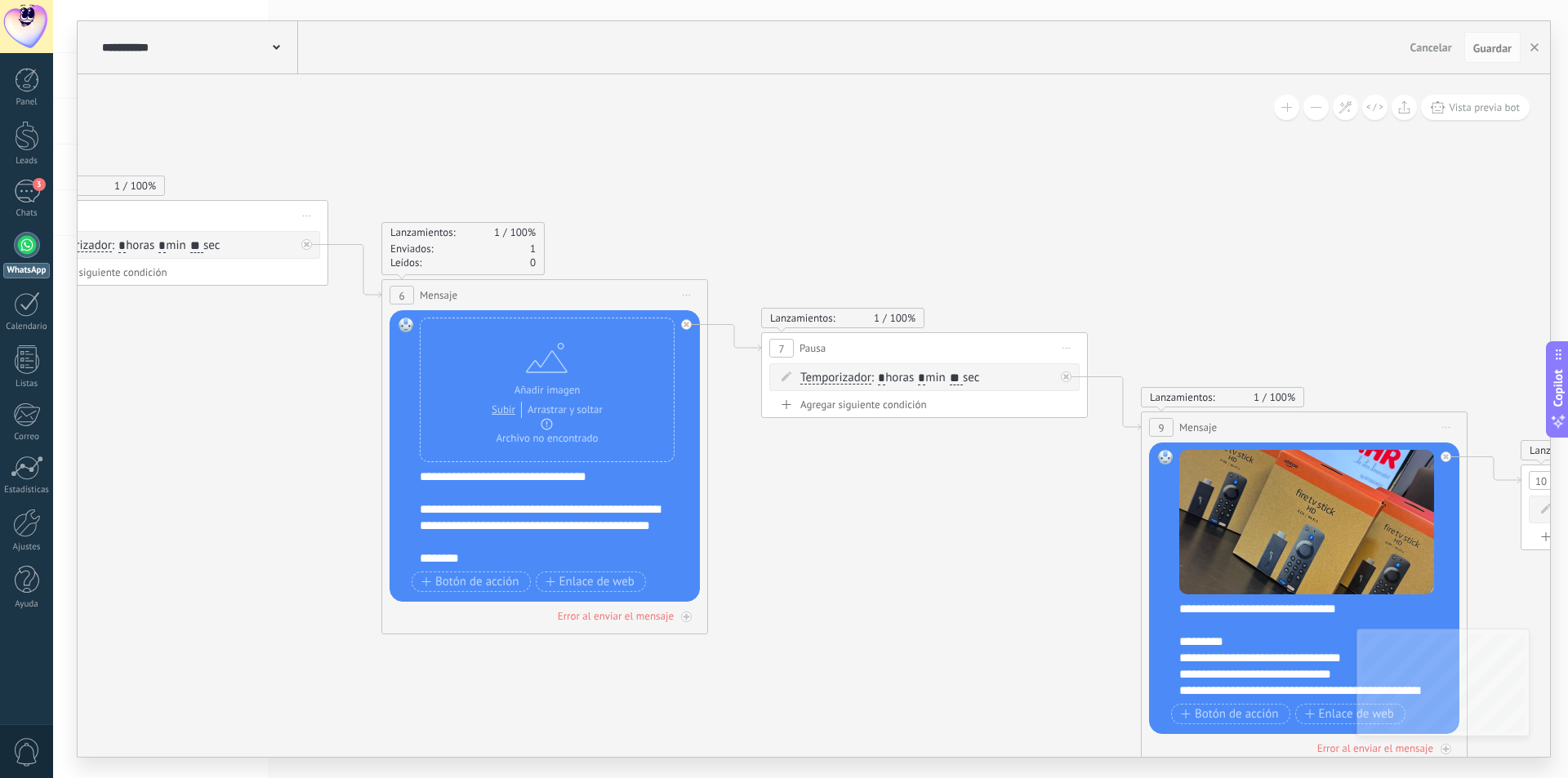
drag, startPoint x: 658, startPoint y: 162, endPoint x: 876, endPoint y: 231, distance: 228.7
click at [924, 214] on icon at bounding box center [710, 390] width 4135 height 1568
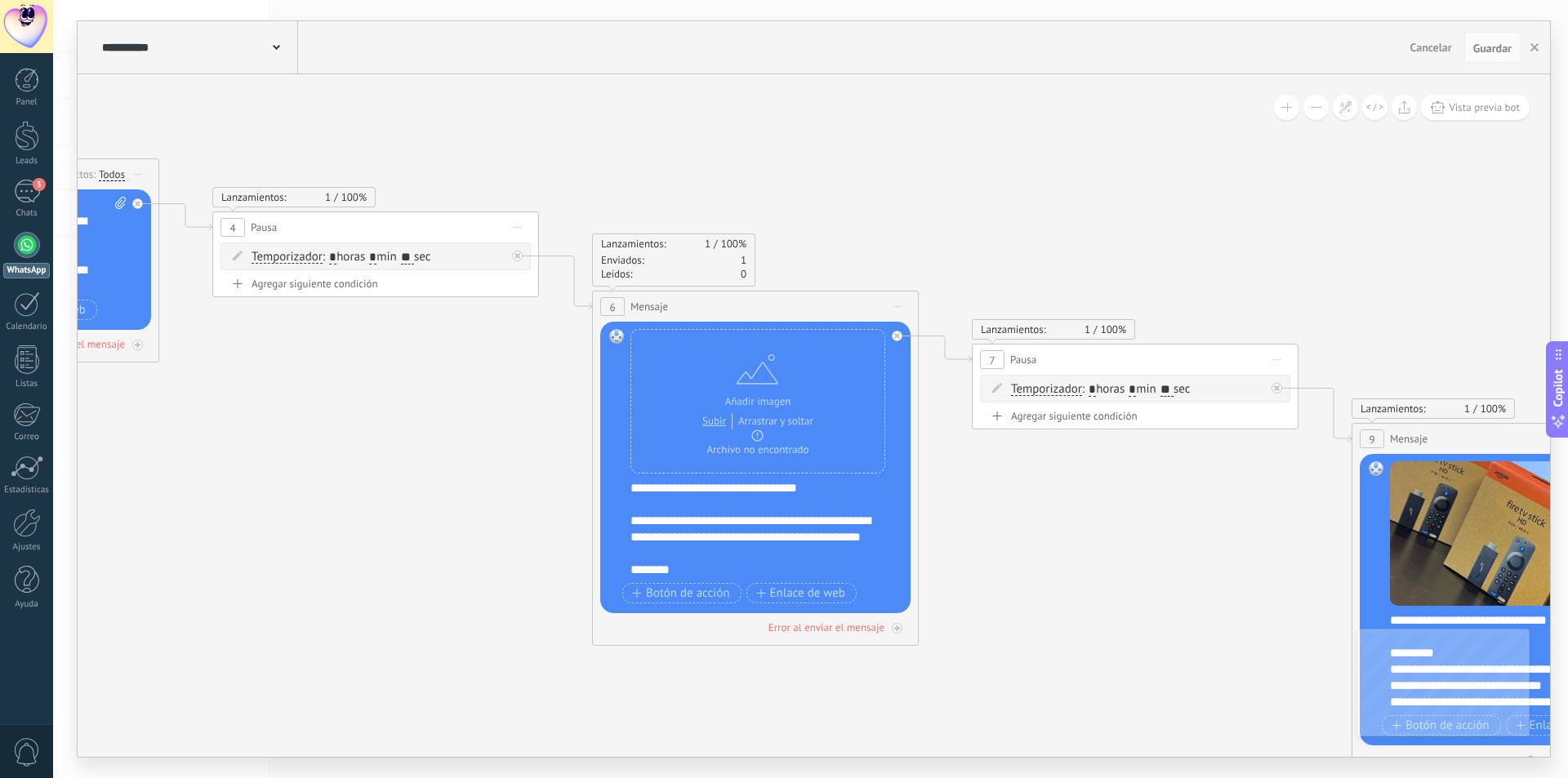
drag, startPoint x: 395, startPoint y: 347, endPoint x: 580, endPoint y: 316, distance: 187.6
click at [517, 341] on icon at bounding box center [920, 402] width 4135 height 1568
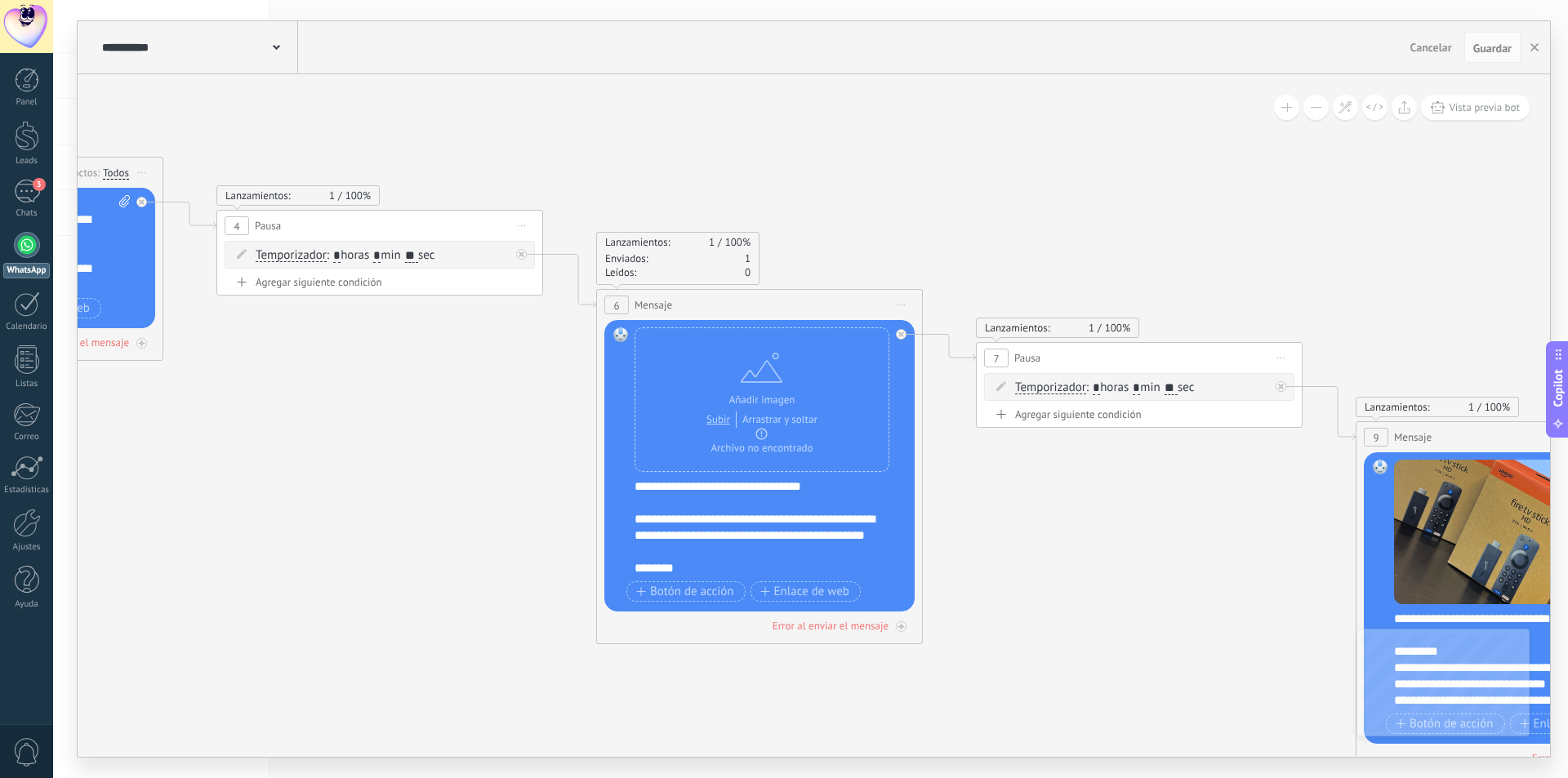
click at [626, 305] on div "6" at bounding box center [617, 305] width 25 height 19
click at [617, 302] on span "6" at bounding box center [616, 305] width 6 height 14
click at [906, 300] on span "Iniciar vista previa aquí Cambiar nombre Duplicar [GEOGRAPHIC_DATA]" at bounding box center [902, 304] width 27 height 24
click at [927, 320] on div "Iniciar vista previa aquí" at bounding box center [975, 328] width 162 height 27
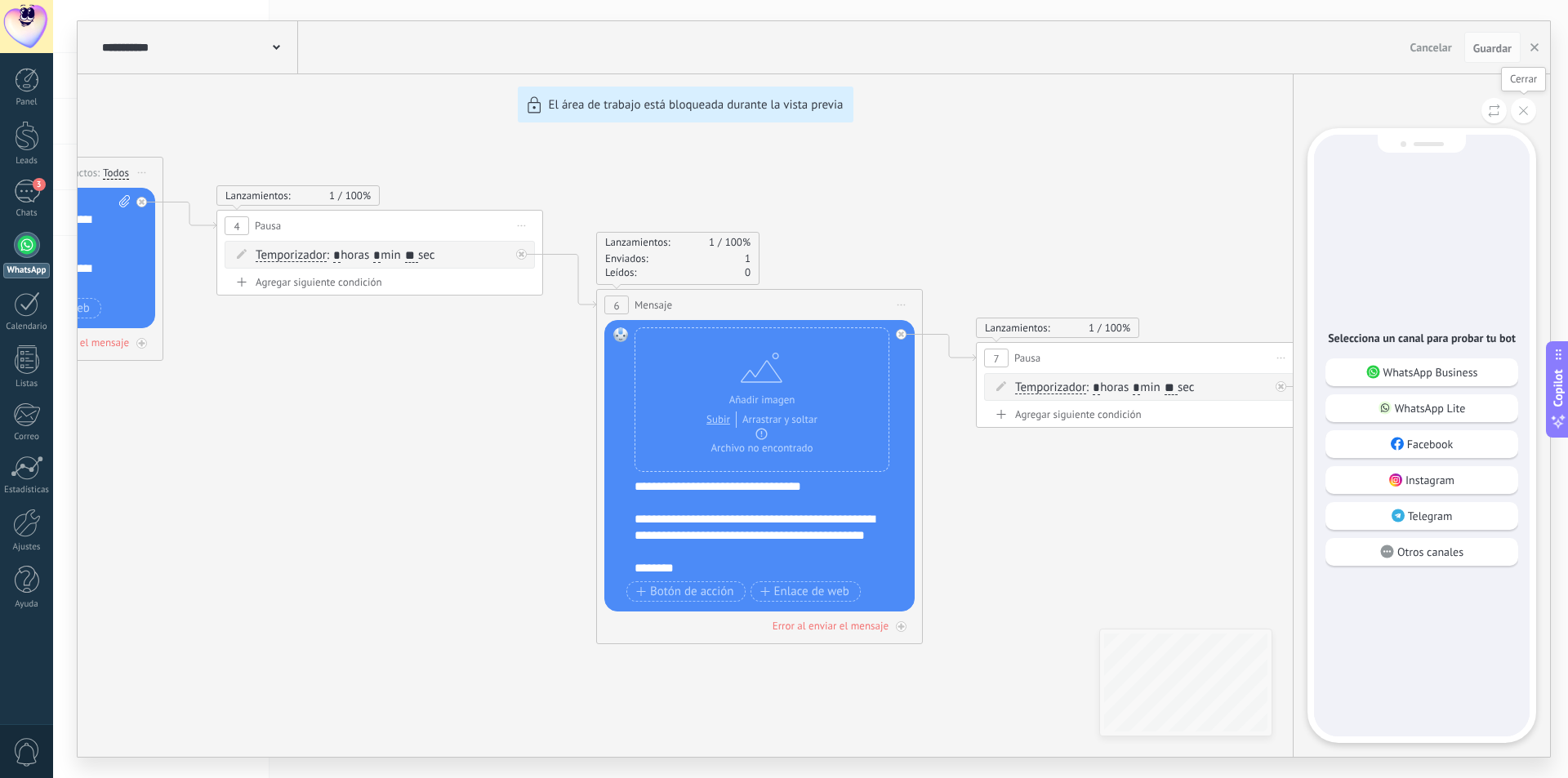
drag, startPoint x: 1526, startPoint y: 110, endPoint x: 1515, endPoint y: 117, distance: 13.0
click at [1526, 111] on icon at bounding box center [1523, 110] width 9 height 9
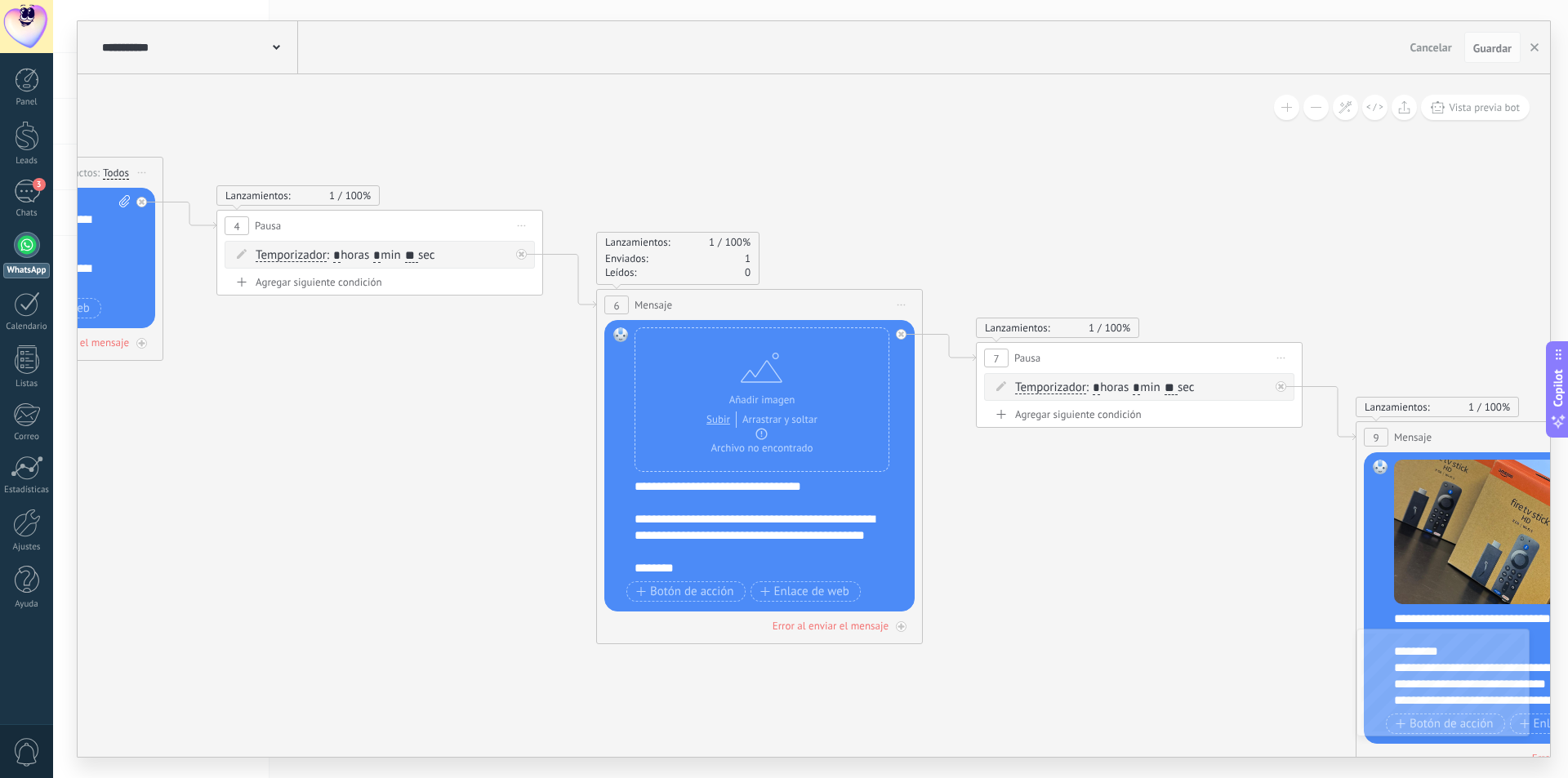
click at [900, 300] on span "Iniciar vista previa aquí Cambiar nombre Duplicar [GEOGRAPHIC_DATA]" at bounding box center [902, 304] width 27 height 24
click at [956, 522] on icon at bounding box center [925, 400] width 4135 height 1568
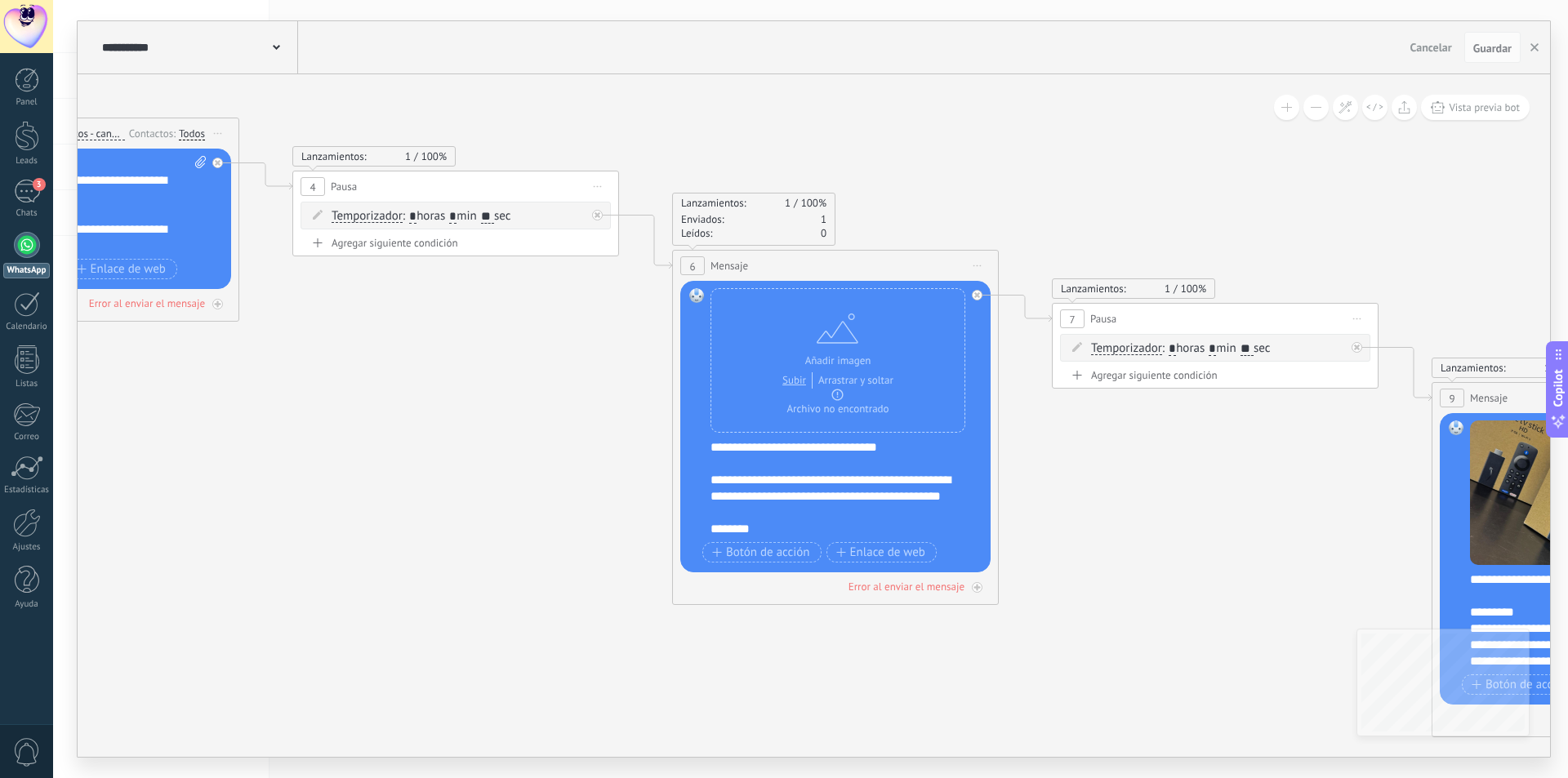
drag, startPoint x: 1020, startPoint y: 529, endPoint x: 1110, endPoint y: 531, distance: 90.0
click at [1110, 531] on icon at bounding box center [1000, 361] width 4135 height 1568
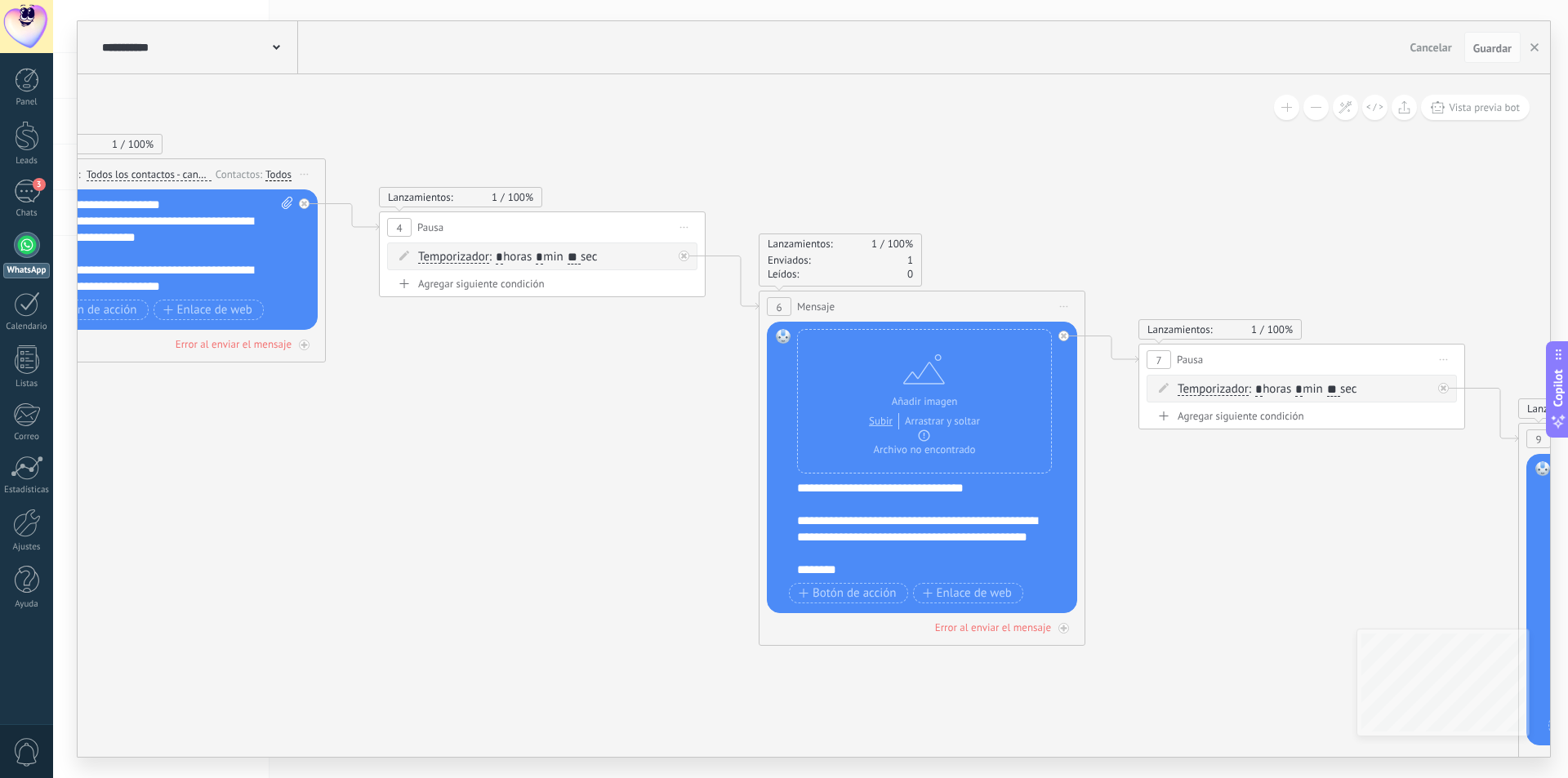
drag, startPoint x: 569, startPoint y: 381, endPoint x: 930, endPoint y: 501, distance: 380.4
click at [926, 508] on icon at bounding box center [1087, 402] width 4135 height 1568
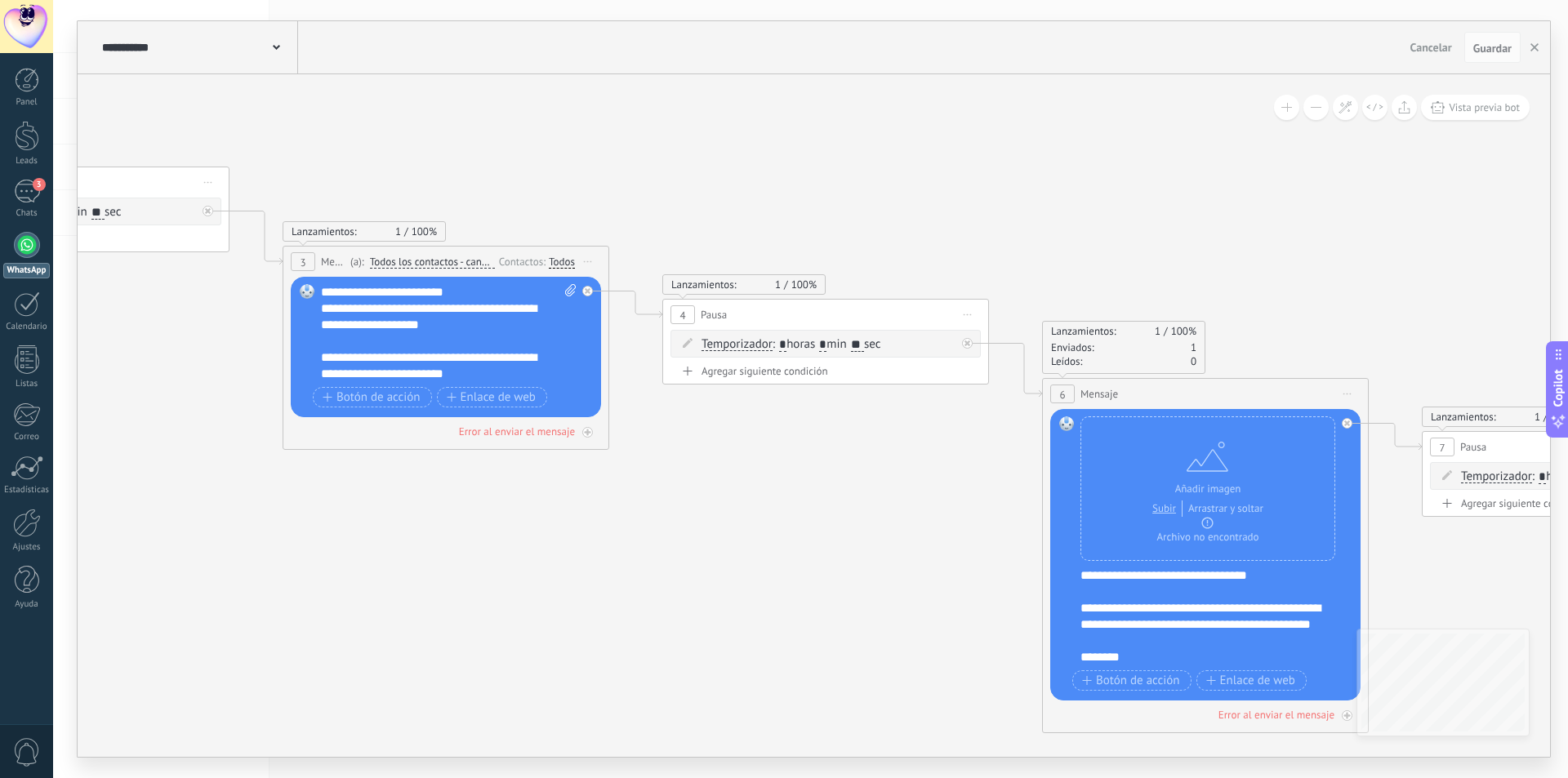
click at [279, 45] on icon at bounding box center [277, 46] width 8 height 5
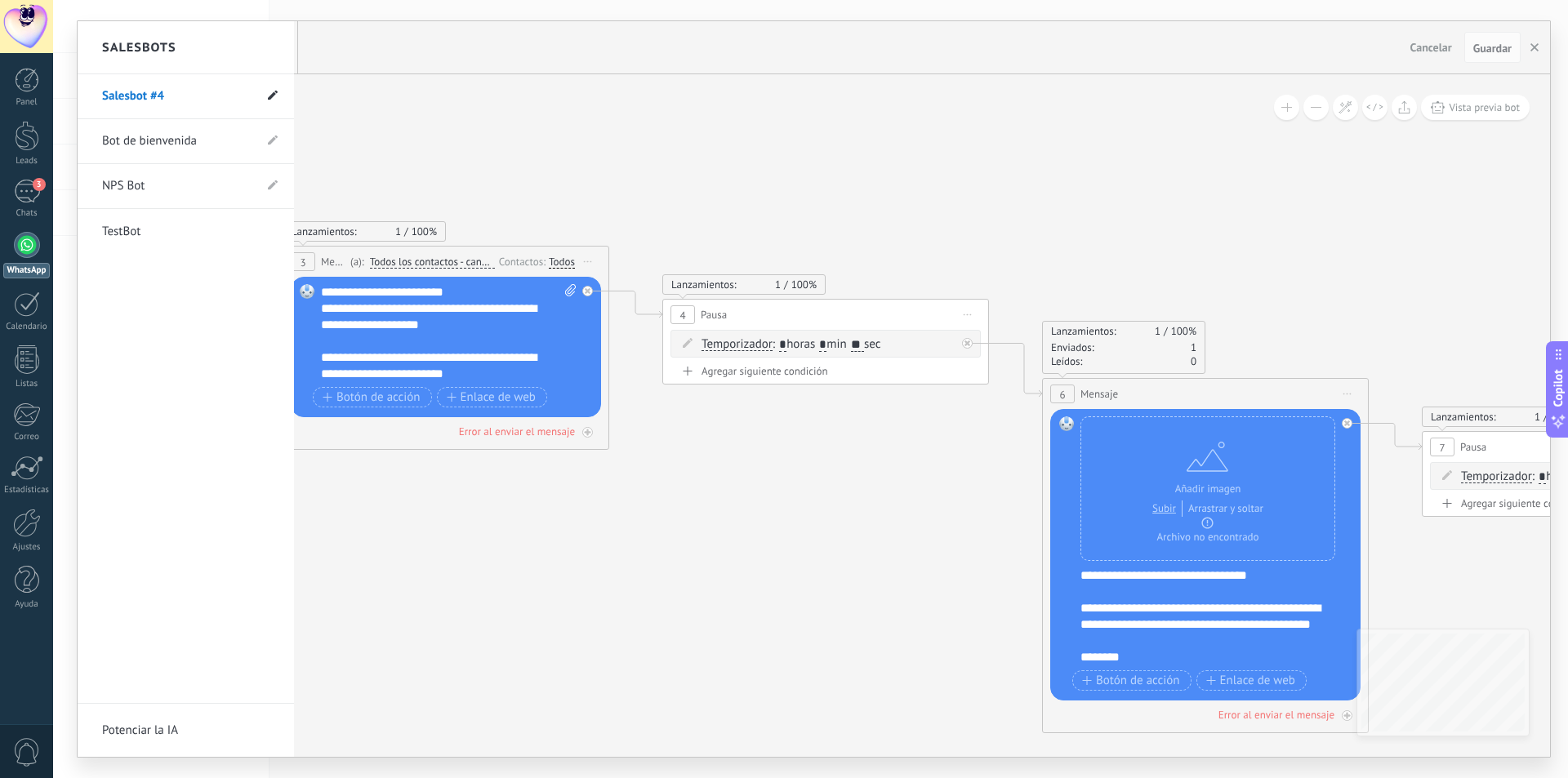
click at [273, 93] on icon at bounding box center [273, 96] width 9 height 9
drag, startPoint x: 67, startPoint y: 79, endPoint x: 23, endPoint y: 74, distance: 44.3
click at [25, 74] on body ".abccls-1,.abccls-2{fill-rule:evenodd}.abccls-2{fill:#fff} .abfcls-1{fill:none}…" at bounding box center [784, 389] width 1568 height 778
type input "**********"
click at [271, 94] on icon at bounding box center [271, 97] width 18 height 9
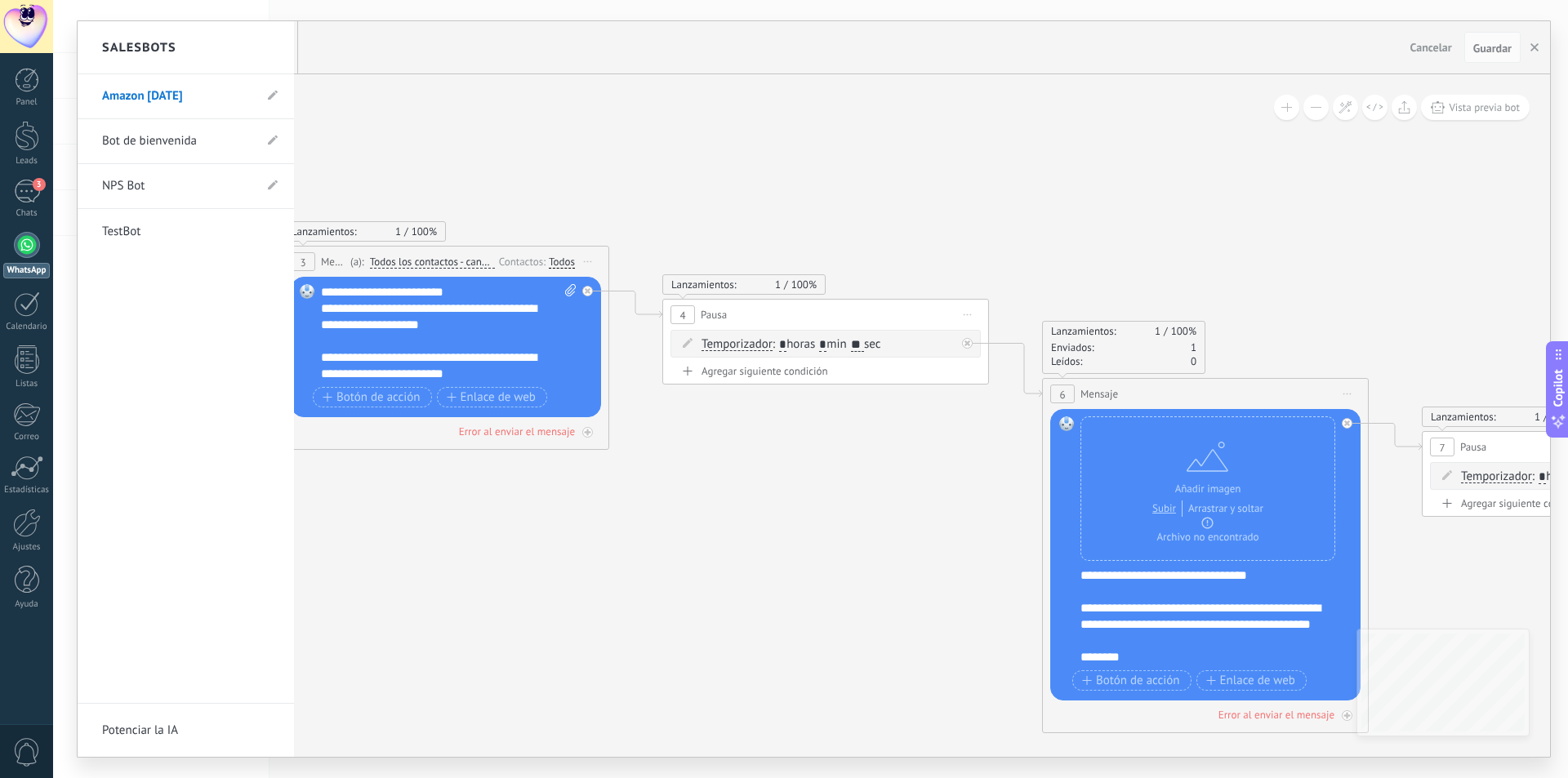
click at [187, 138] on link "Bot de bienvenida" at bounding box center [177, 141] width 151 height 45
type input "**********"
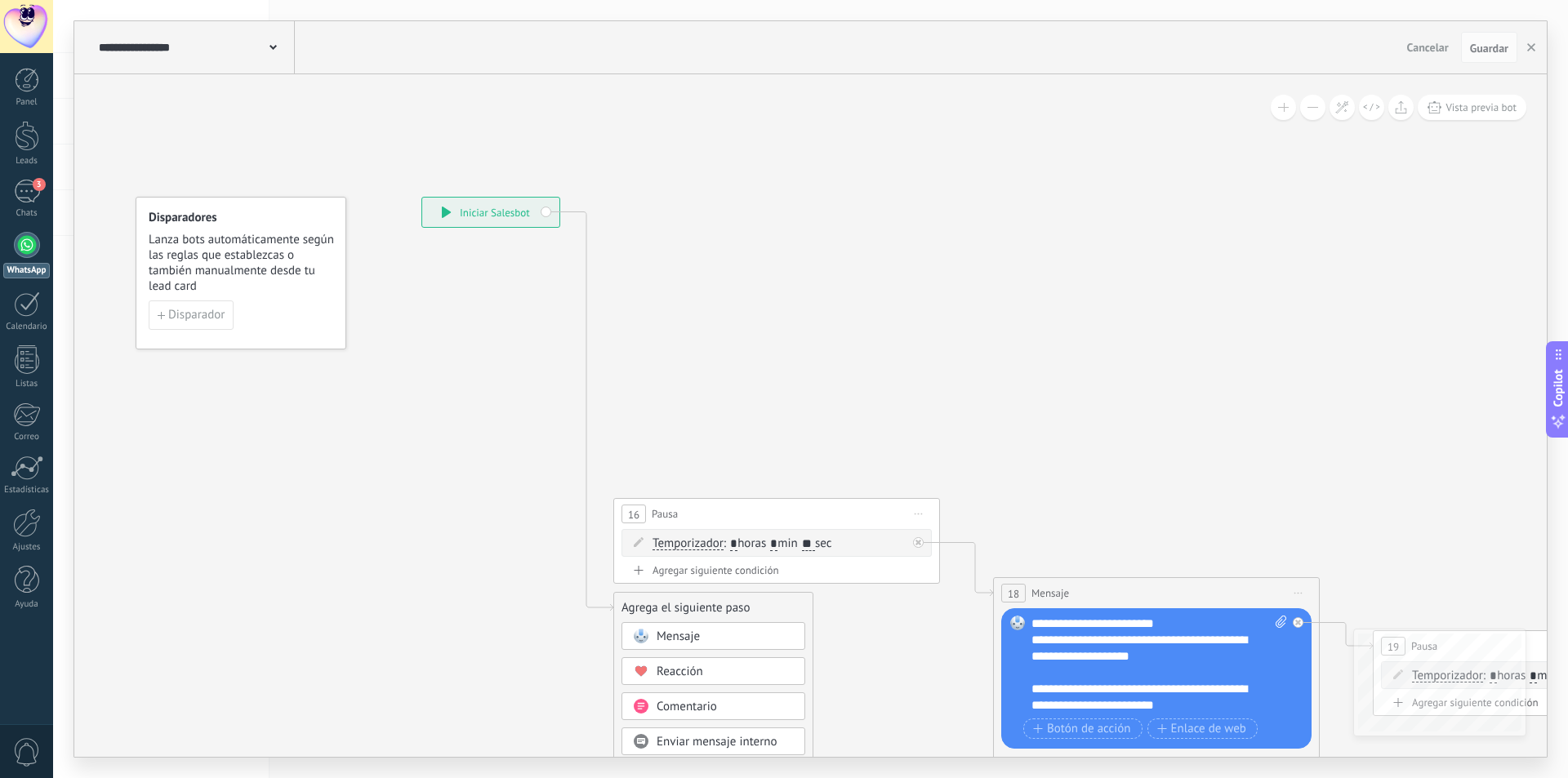
click at [275, 46] on icon at bounding box center [273, 46] width 8 height 5
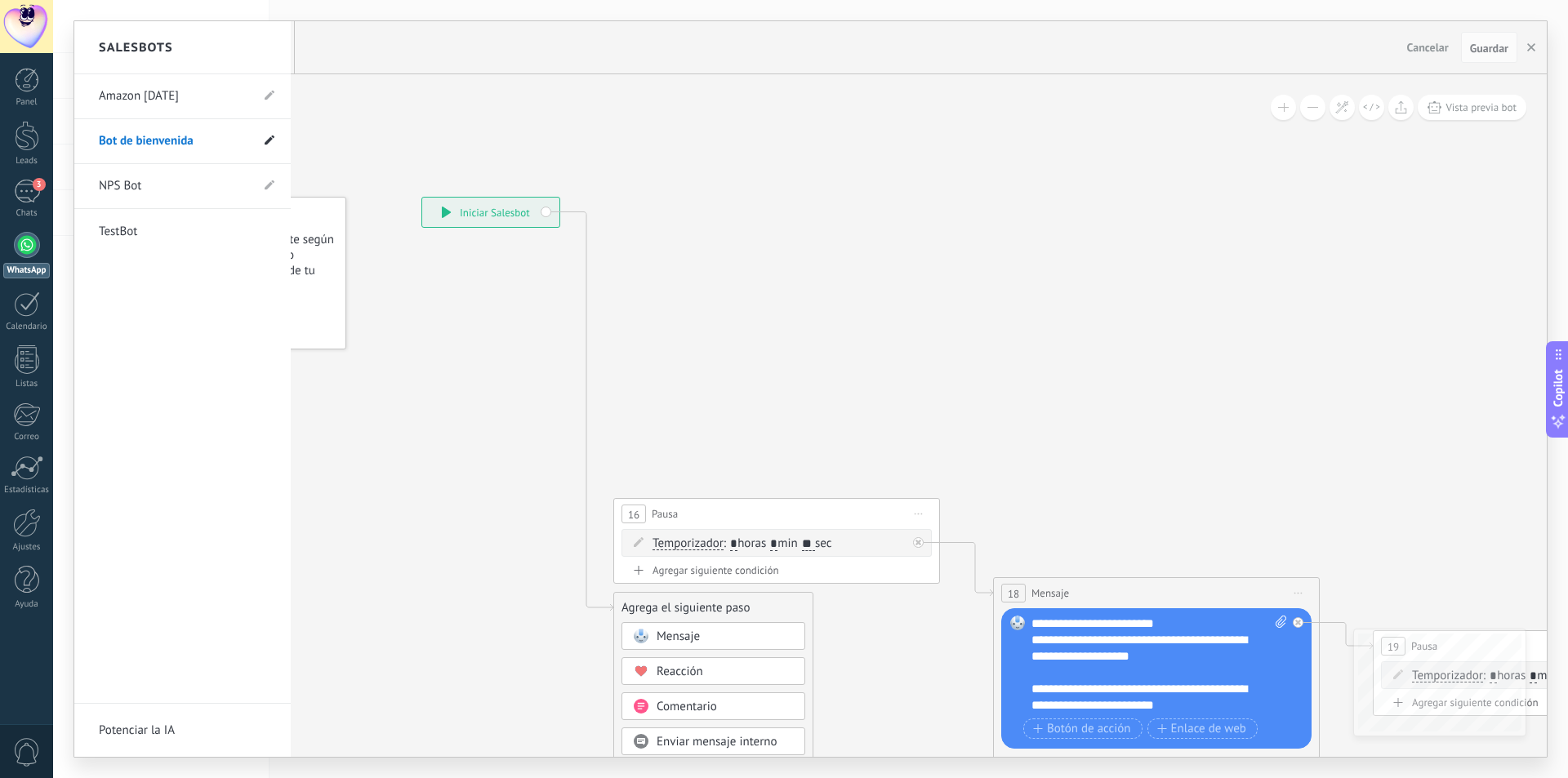
click at [268, 136] on icon at bounding box center [269, 140] width 9 height 9
click at [232, 143] on use at bounding box center [232, 141] width 9 height 9
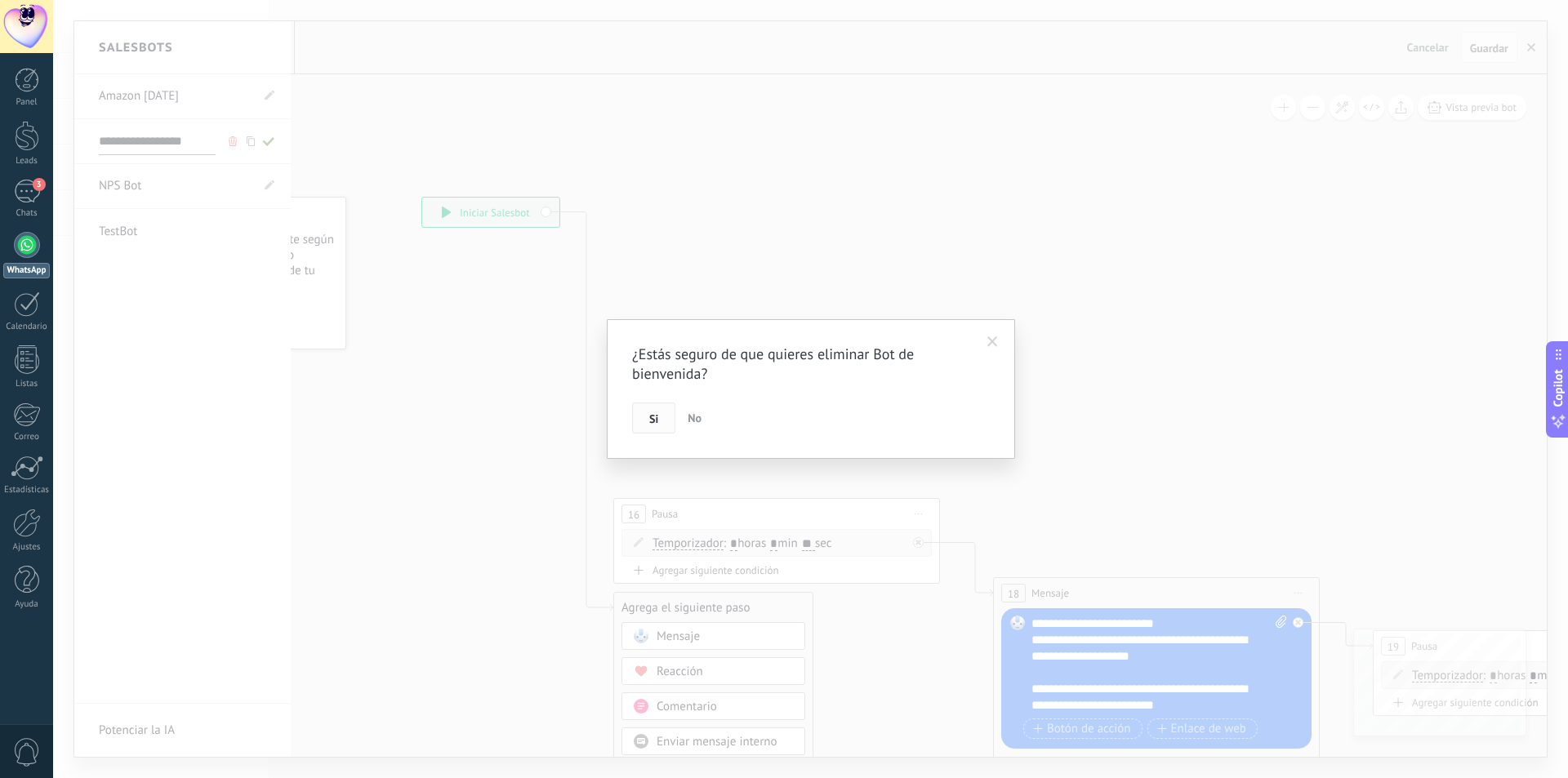
click at [657, 416] on span "Si" at bounding box center [653, 419] width 9 height 11
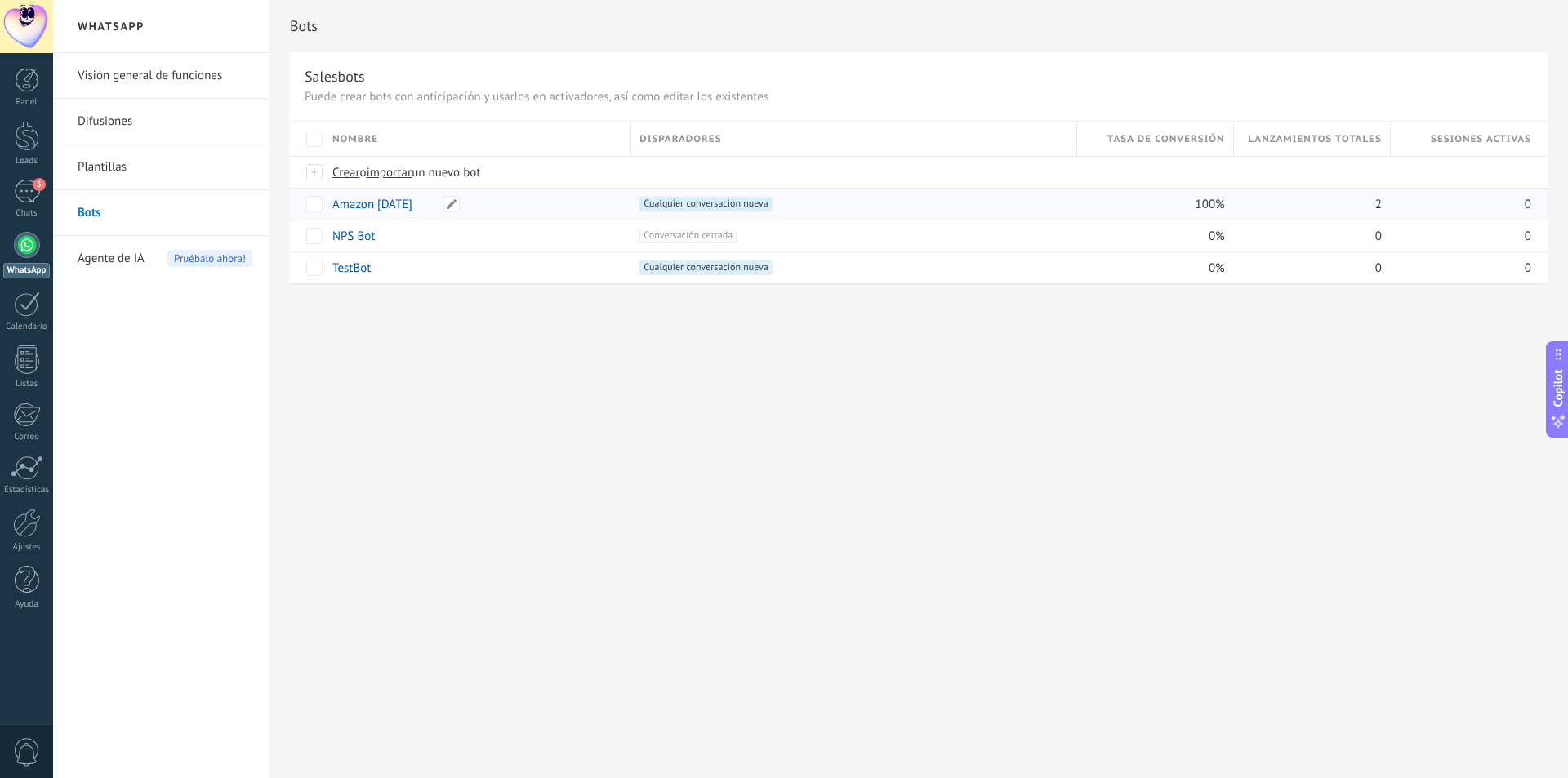
click at [504, 198] on div "Amazon 26-09-2025" at bounding box center [473, 204] width 298 height 31
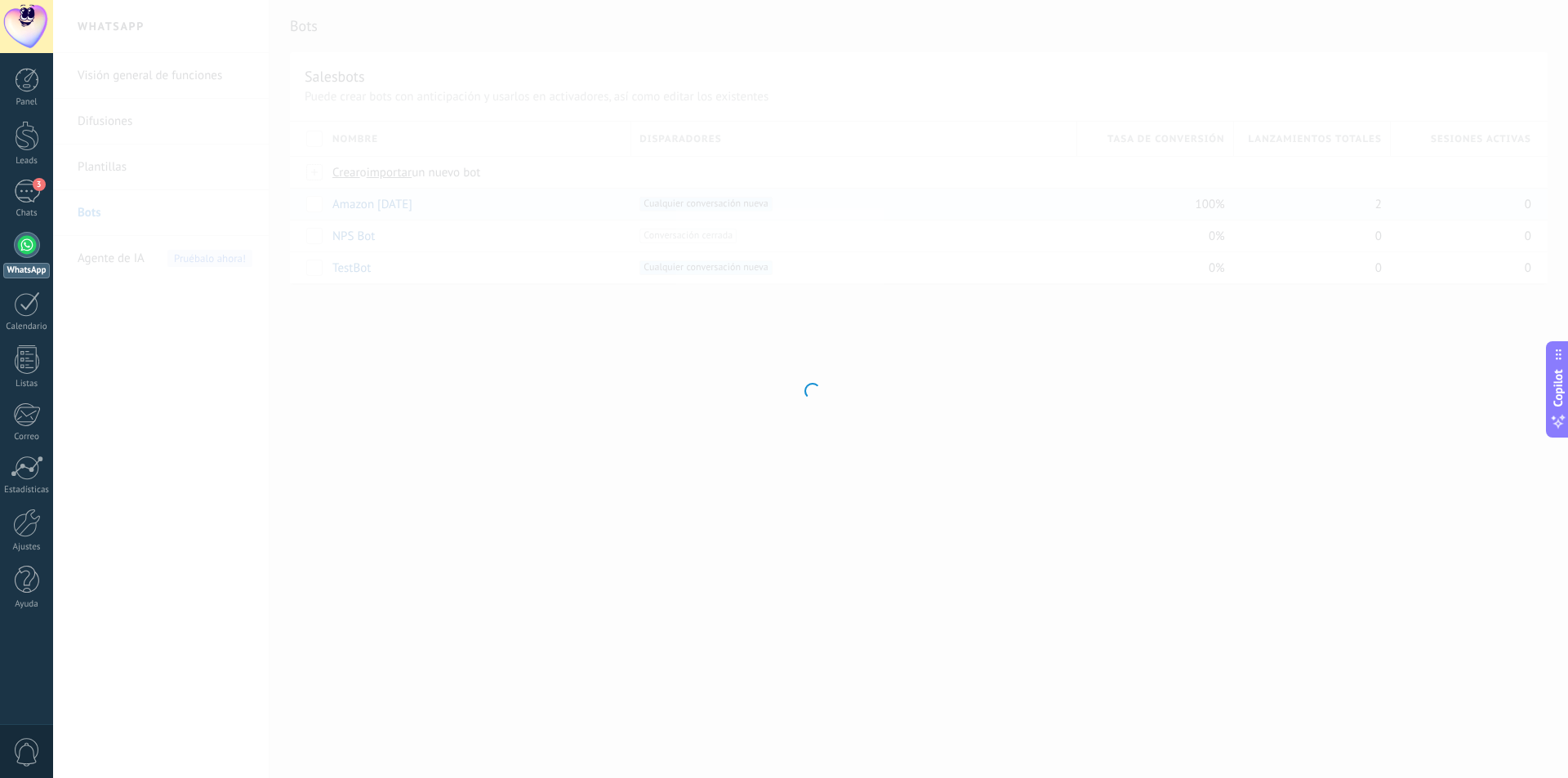
type input "**********"
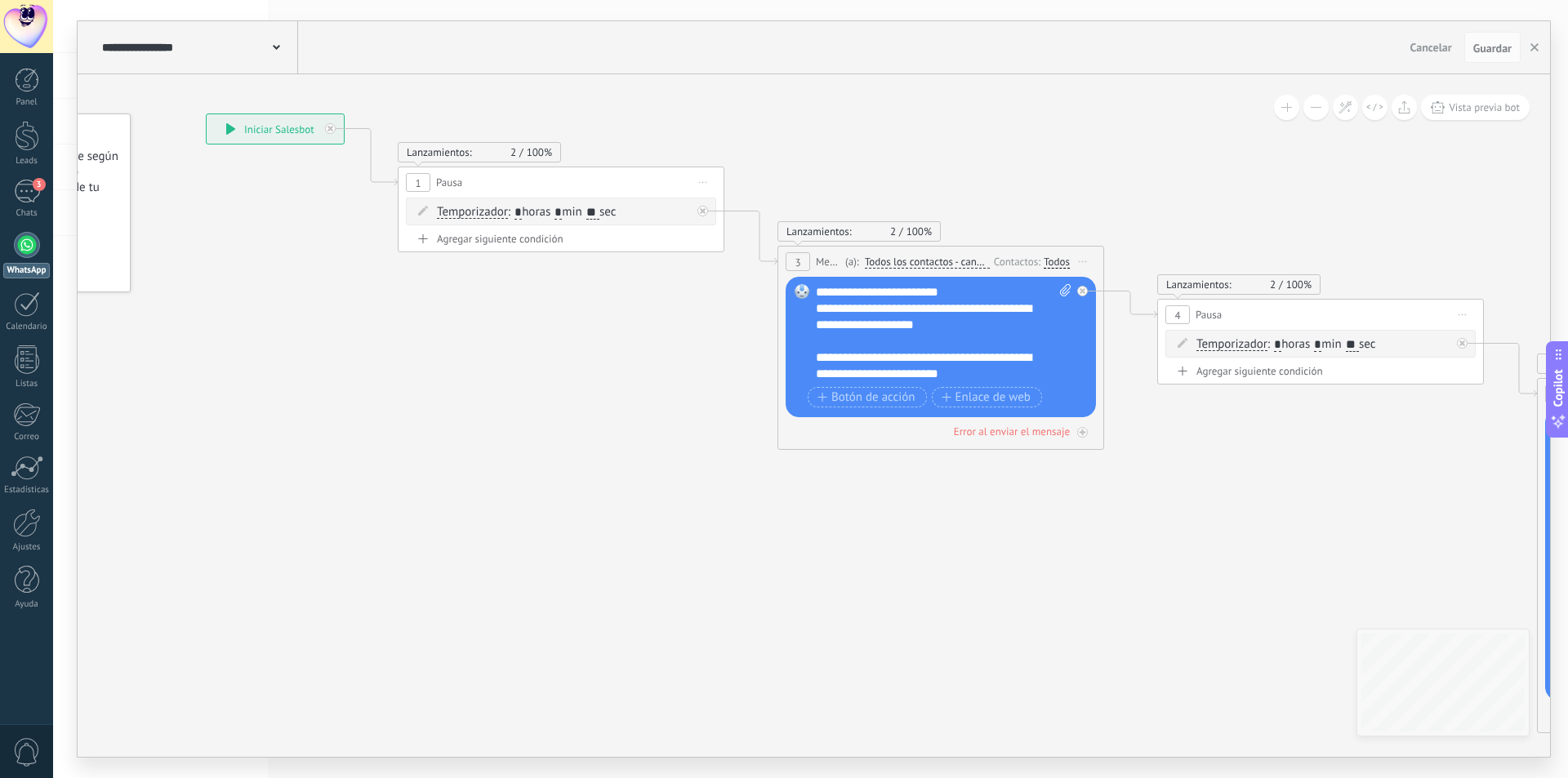
drag, startPoint x: 409, startPoint y: 347, endPoint x: 178, endPoint y: 260, distance: 246.8
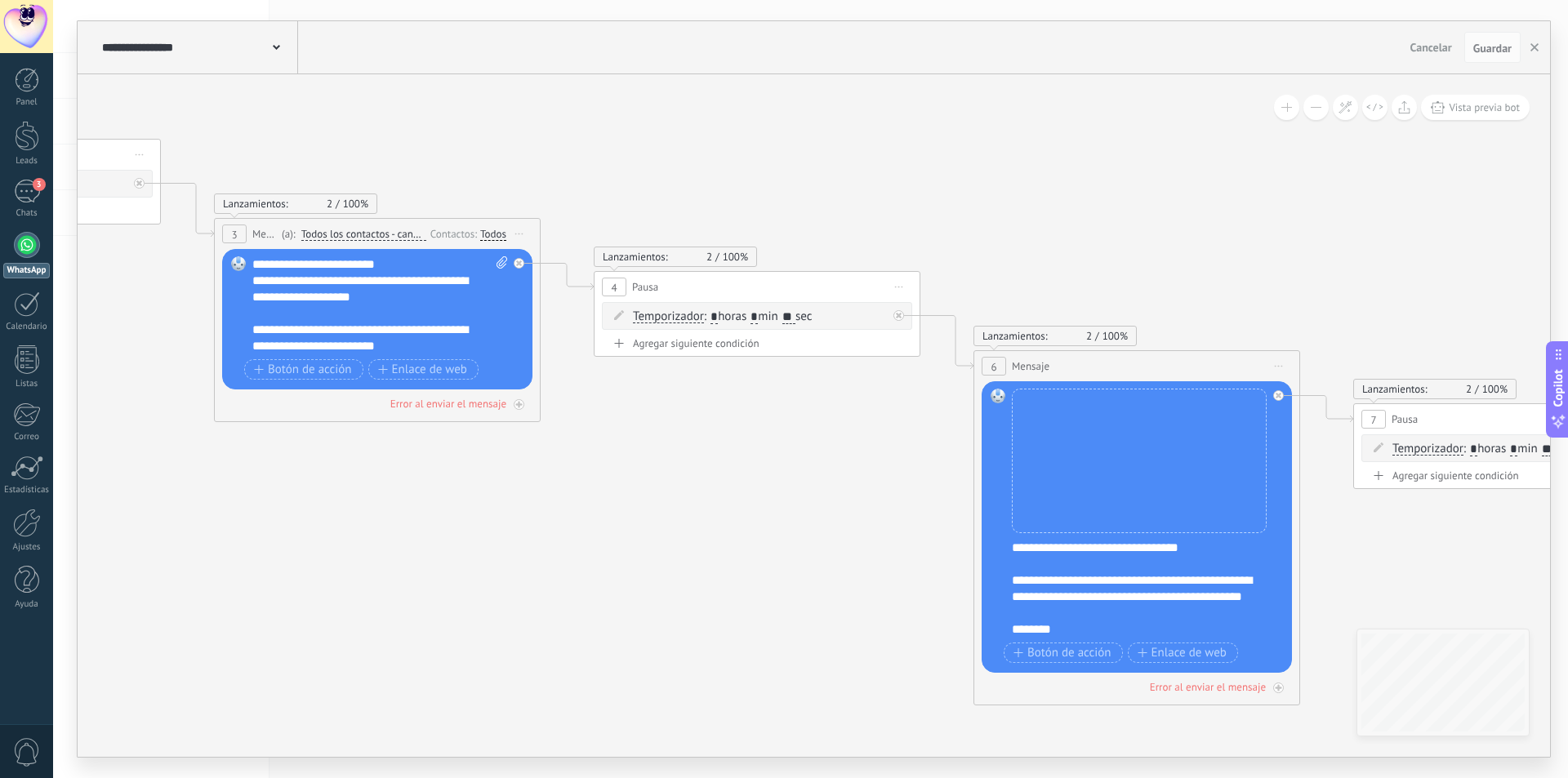
drag, startPoint x: 1190, startPoint y: 479, endPoint x: 606, endPoint y: 434, distance: 585.7
click at [607, 435] on icon at bounding box center [1231, 461] width 3992 height 1568
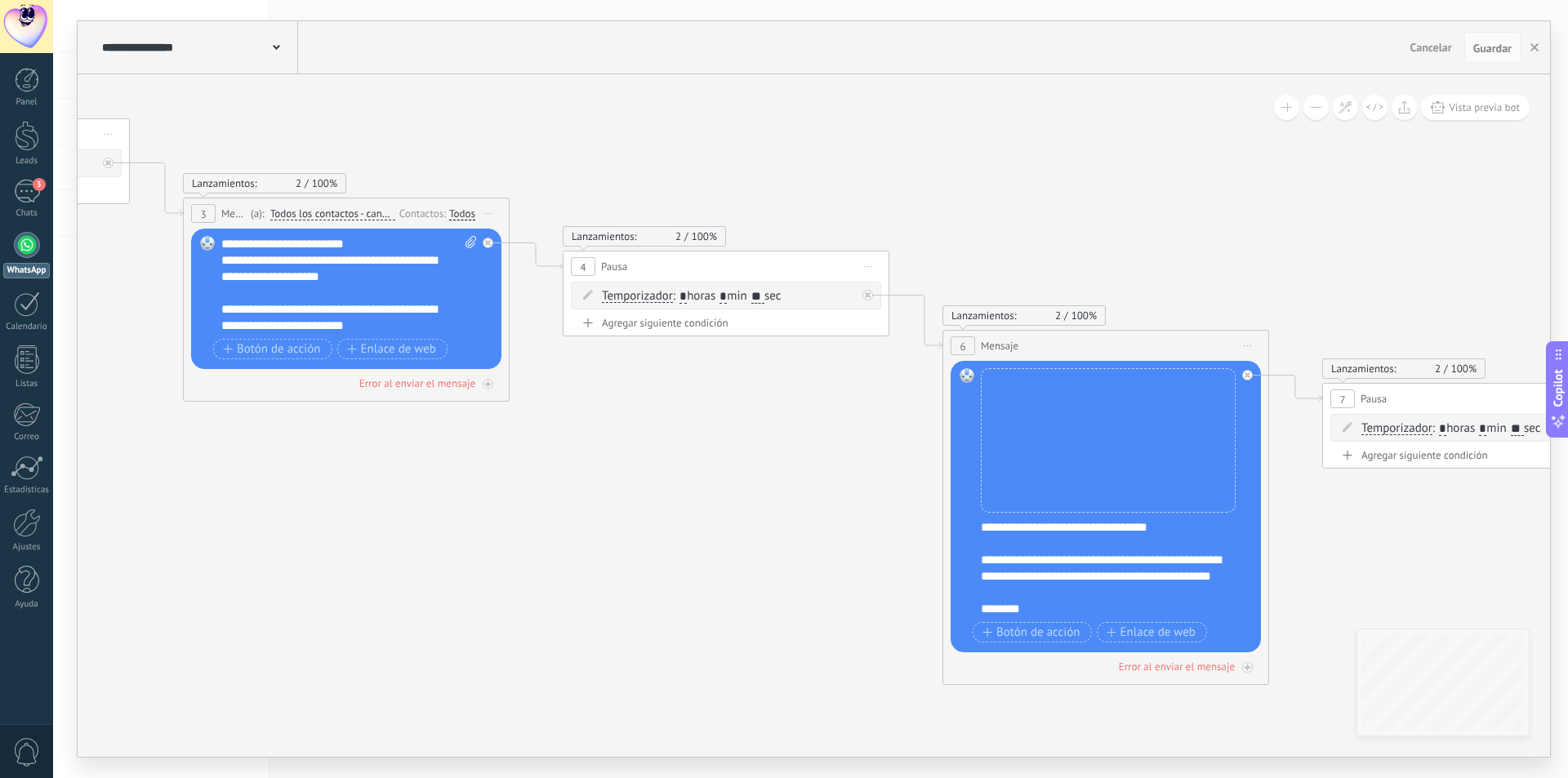
click at [1054, 316] on span "2" at bounding box center [1062, 316] width 16 height 14
click at [694, 238] on span "100%" at bounding box center [704, 236] width 26 height 14
click at [314, 184] on span "100%" at bounding box center [324, 183] width 26 height 14
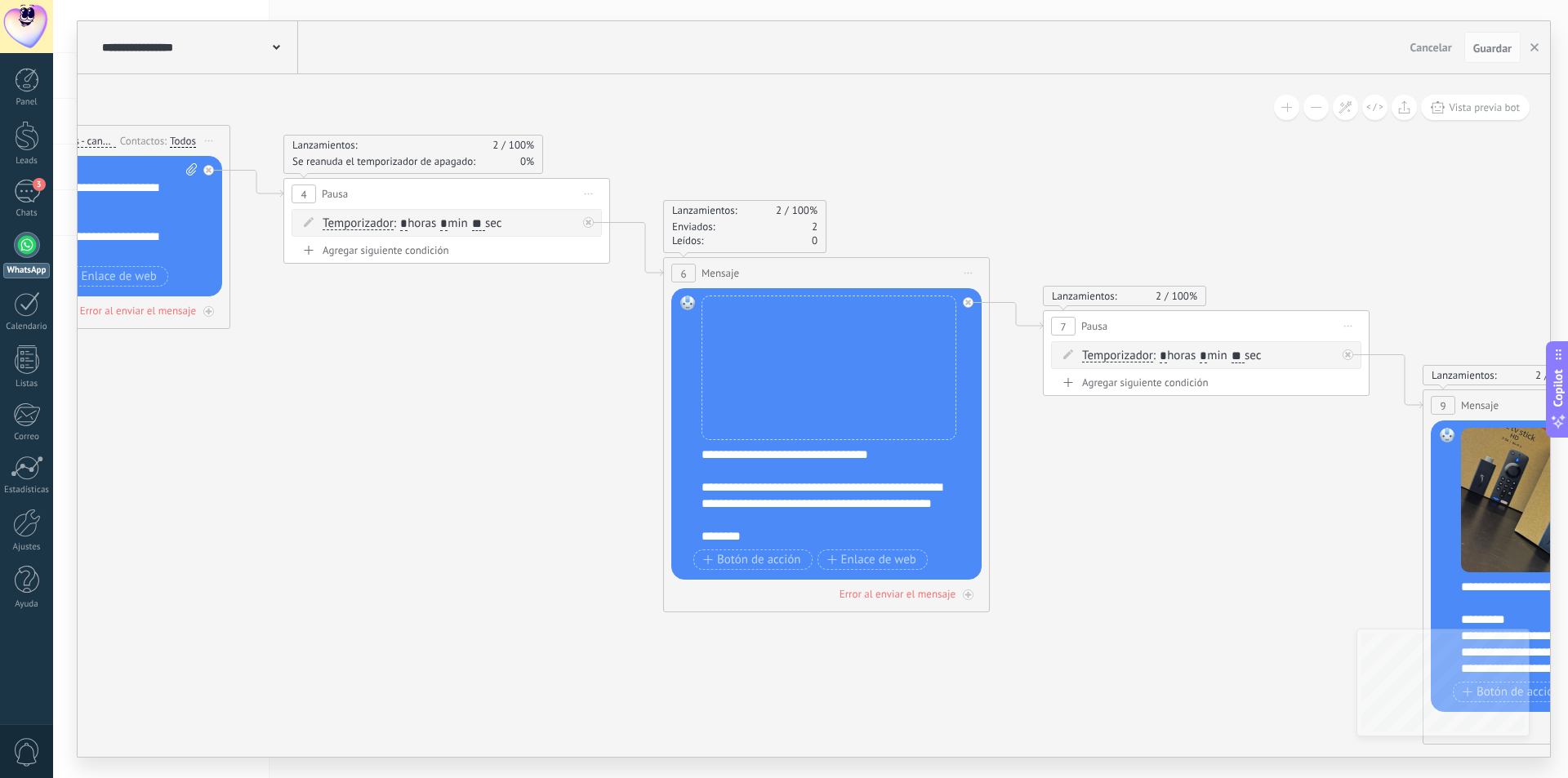
drag, startPoint x: 734, startPoint y: 463, endPoint x: 446, endPoint y: 372, distance: 302.0
click at [358, 375] on icon at bounding box center [920, 368] width 3992 height 1568
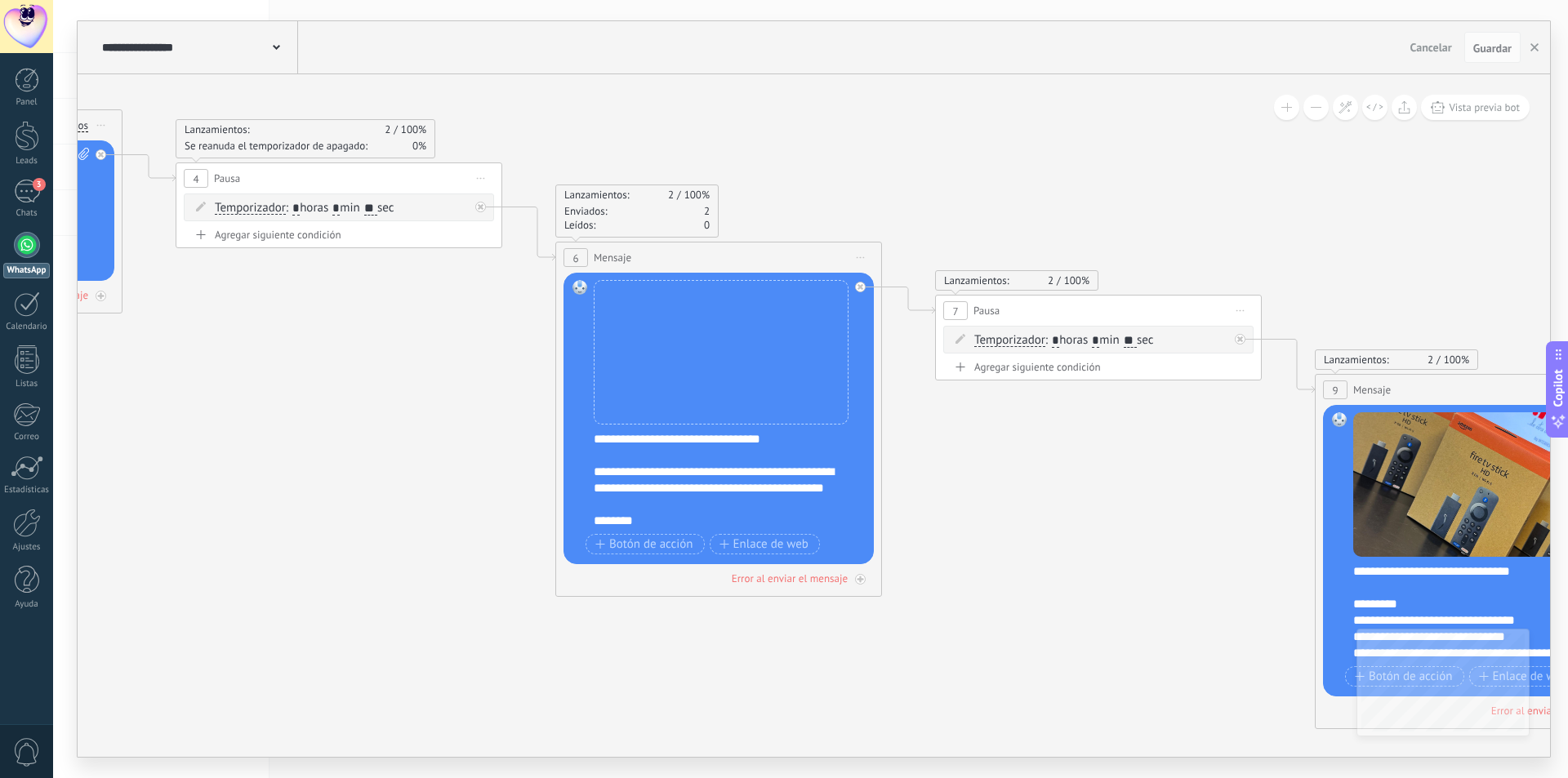
drag, startPoint x: 1144, startPoint y: 474, endPoint x: 875, endPoint y: 465, distance: 269.2
click at [872, 466] on icon at bounding box center [812, 353] width 3992 height 1568
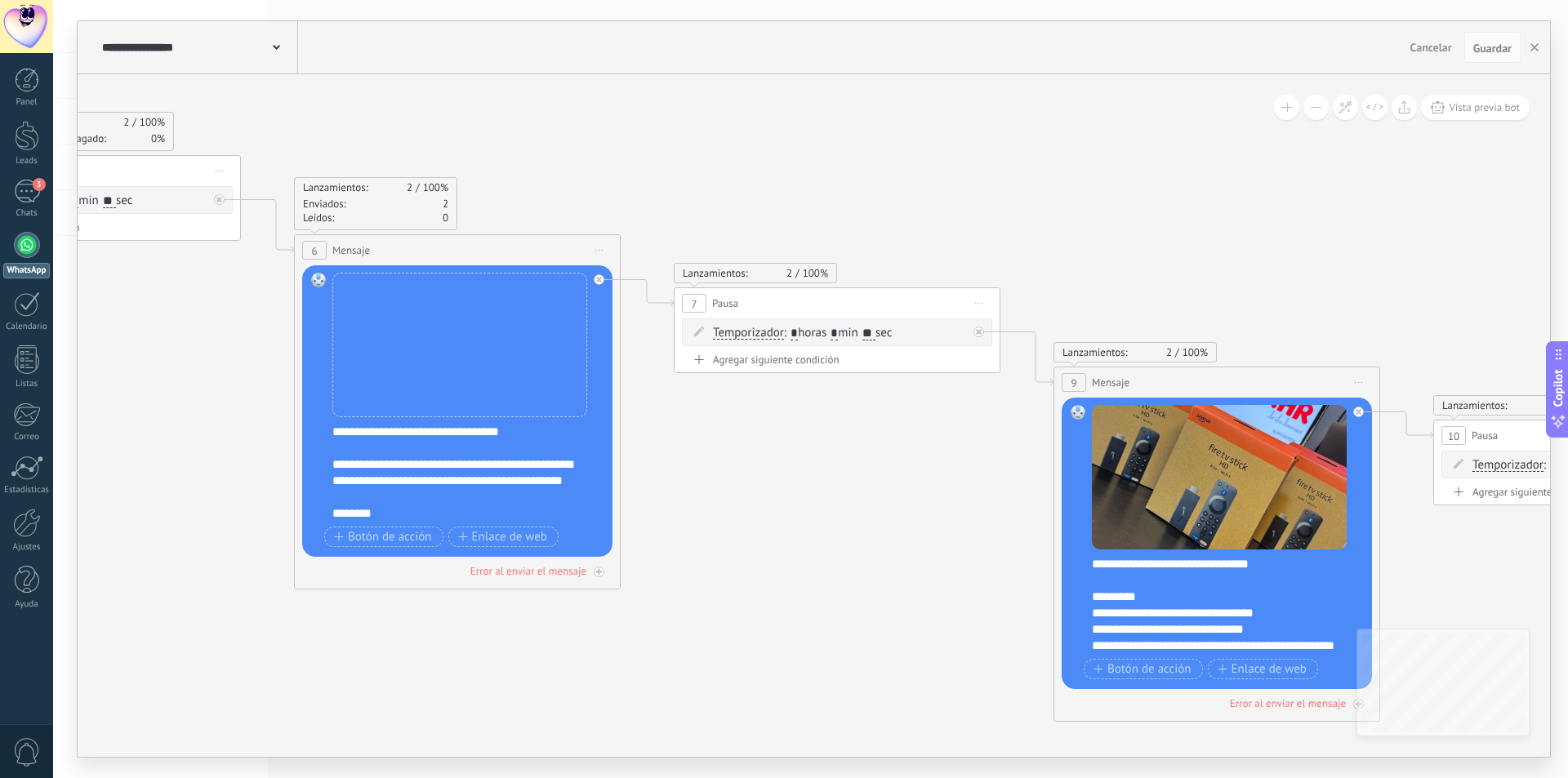
click at [1178, 353] on span "2" at bounding box center [1174, 353] width 16 height 14
